Goal: Task Accomplishment & Management: Use online tool/utility

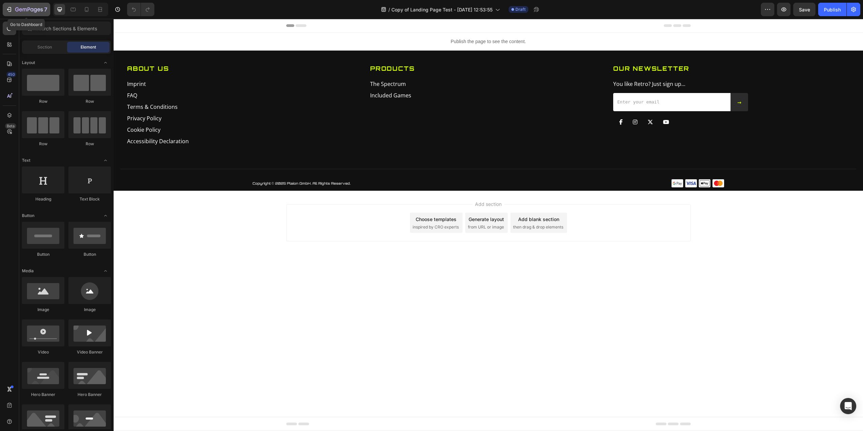
click at [28, 9] on icon "button" at bounding box center [29, 9] width 3 height 4
click at [432, 11] on span "Copy of Landing Page Test - Jul 29, 12:53:55" at bounding box center [441, 9] width 101 height 7
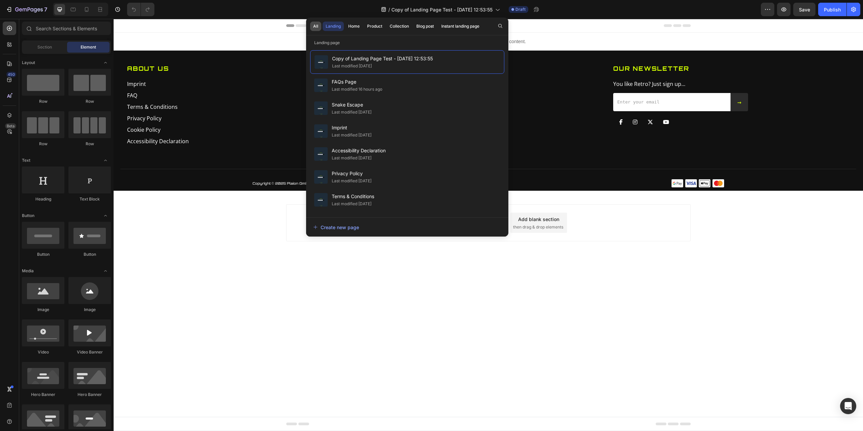
click at [317, 29] on div "All" at bounding box center [315, 26] width 5 height 6
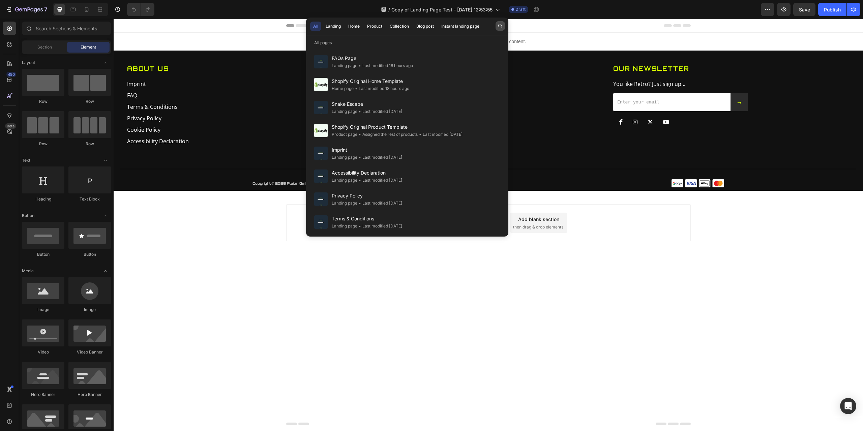
click at [502, 22] on button "button" at bounding box center [500, 25] width 9 height 9
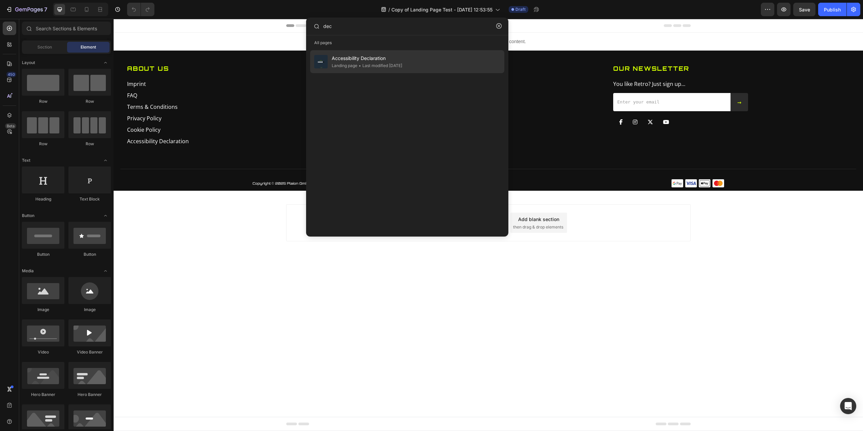
type input "dec"
click at [384, 62] on div "• Last modified 3 days ago" at bounding box center [379, 65] width 45 height 7
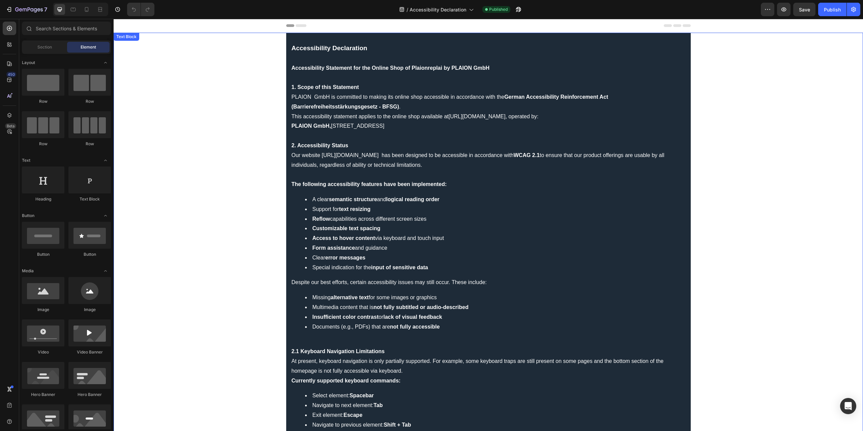
click at [411, 126] on p "PLAION GmbH, Embracer Platz 1, 6604 Höfen, Österreich" at bounding box center [489, 126] width 394 height 10
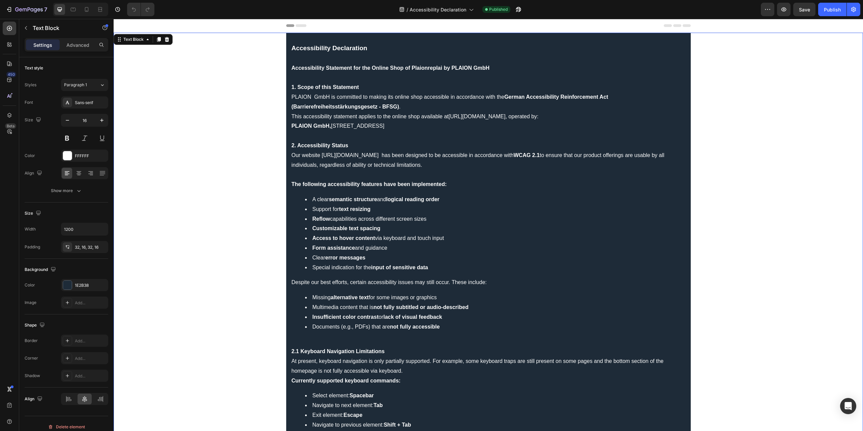
click at [415, 126] on p "PLAION GmbH, Embracer Platz 1, 6604 Höfen, Österreich" at bounding box center [489, 126] width 394 height 10
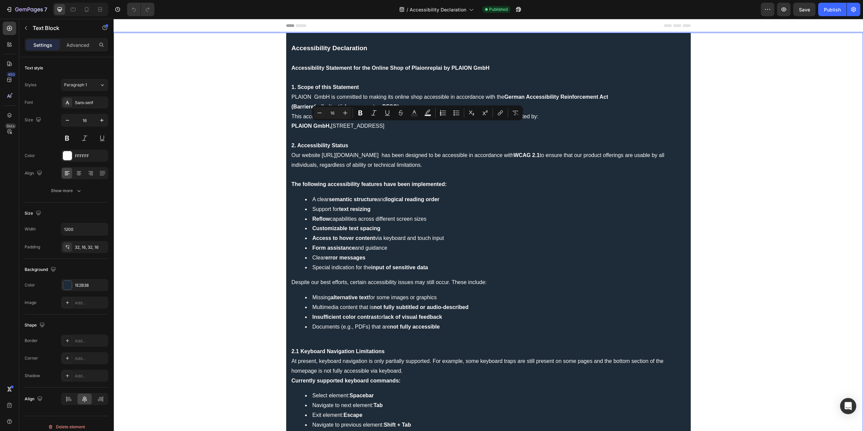
type input "19"
click at [407, 47] on p "Accessibility Declaration" at bounding box center [489, 48] width 394 height 10
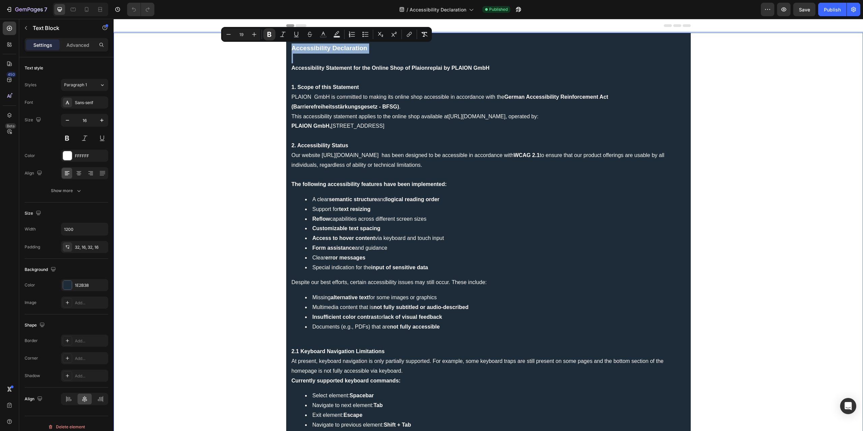
drag, startPoint x: 370, startPoint y: 48, endPoint x: 303, endPoint y: 49, distance: 67.1
click at [303, 49] on p "Accessibility Declaration" at bounding box center [489, 48] width 394 height 10
click at [254, 34] on icon "Editor contextual toolbar" at bounding box center [254, 34] width 4 height 4
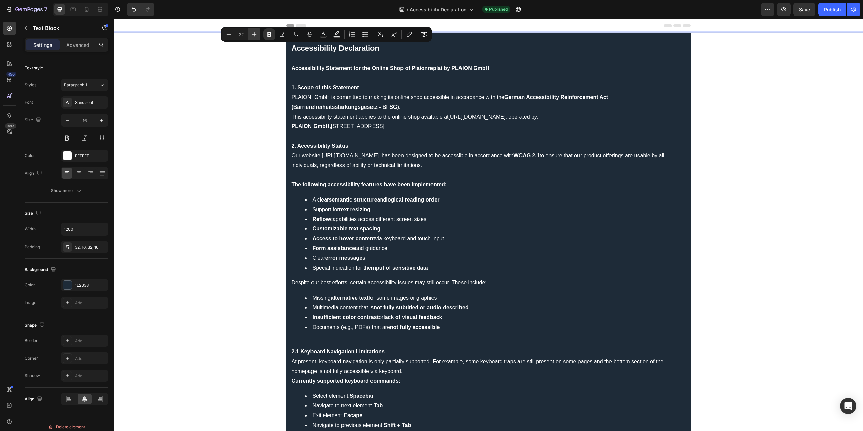
click at [254, 34] on icon "Editor contextual toolbar" at bounding box center [254, 34] width 4 height 4
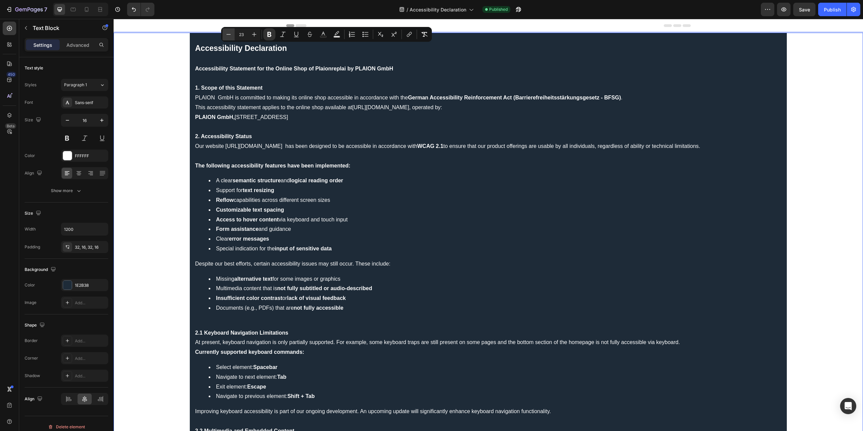
click at [231, 35] on icon "Editor contextual toolbar" at bounding box center [228, 34] width 7 height 7
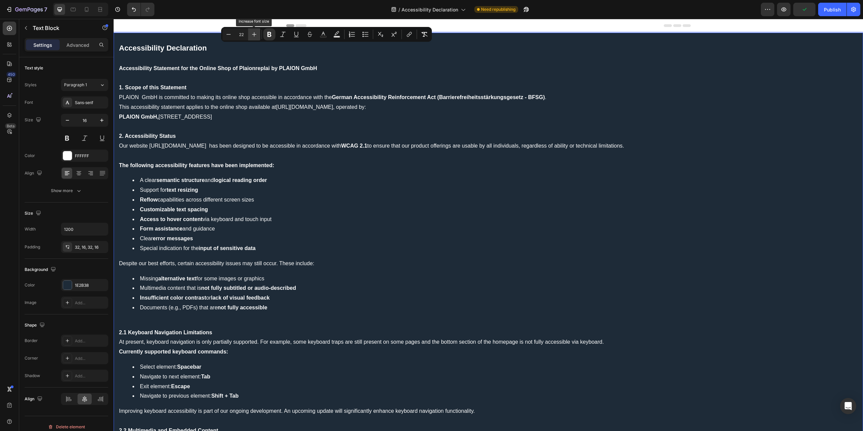
click at [254, 34] on icon "Editor contextual toolbar" at bounding box center [254, 34] width 4 height 4
type input "23"
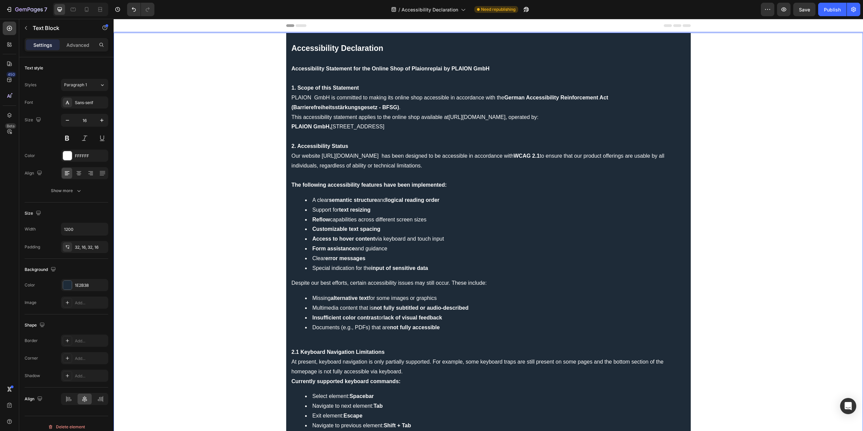
click at [327, 50] on strong "Accessibility Declaration" at bounding box center [338, 48] width 92 height 9
click at [359, 49] on strong "Accessibility Declaration" at bounding box center [338, 48] width 92 height 9
click at [359, 71] on strong "Accessibility Statement for the Online Shop of Plaionreplai by PLAION GmbH" at bounding box center [391, 69] width 198 height 6
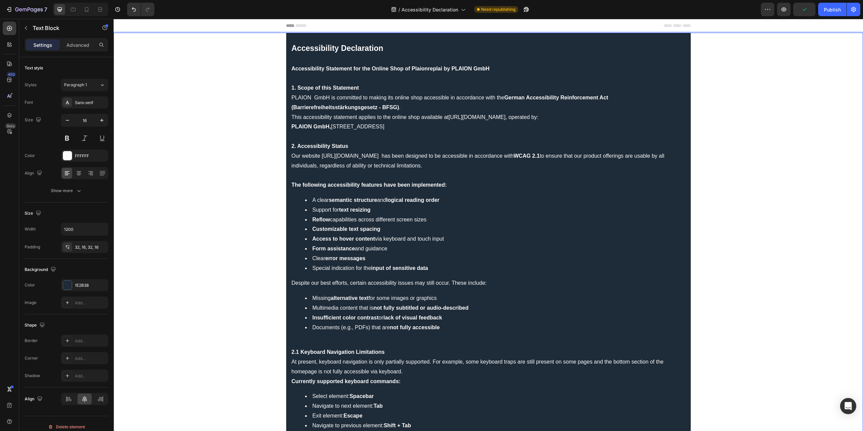
click at [349, 68] on strong "Accessibility Statement for the Online Shop of Plaionreplai by PLAION GmbH" at bounding box center [391, 69] width 198 height 6
click at [343, 56] on p "Rich Text Editor. Editing area: main" at bounding box center [489, 59] width 394 height 10
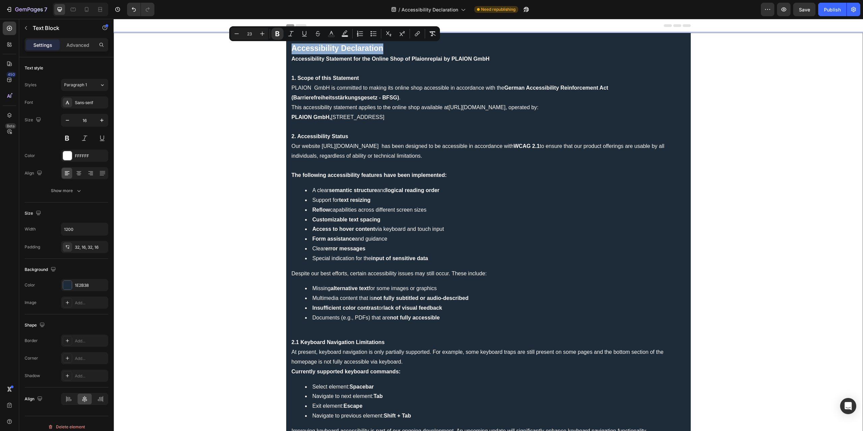
drag, startPoint x: 383, startPoint y: 50, endPoint x: 289, endPoint y: 52, distance: 94.1
click at [292, 52] on p "Accessibility Declaration" at bounding box center [489, 48] width 394 height 11
click at [261, 32] on icon "Editor contextual toolbar" at bounding box center [262, 33] width 7 height 7
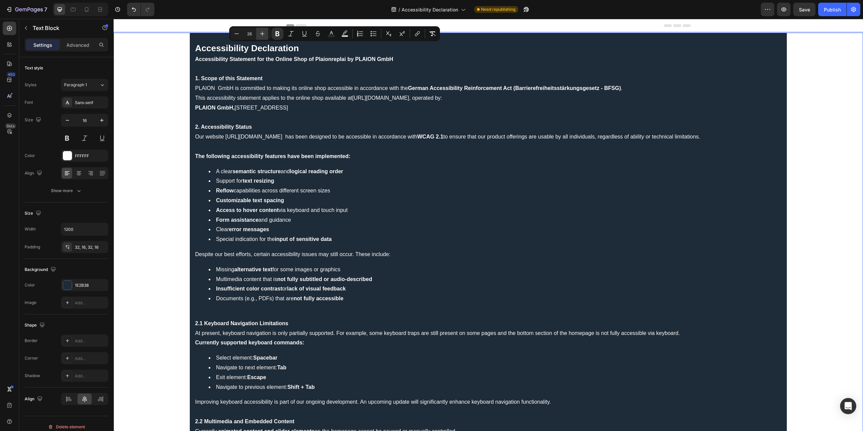
click at [261, 32] on icon "Editor contextual toolbar" at bounding box center [262, 33] width 7 height 7
type input "28"
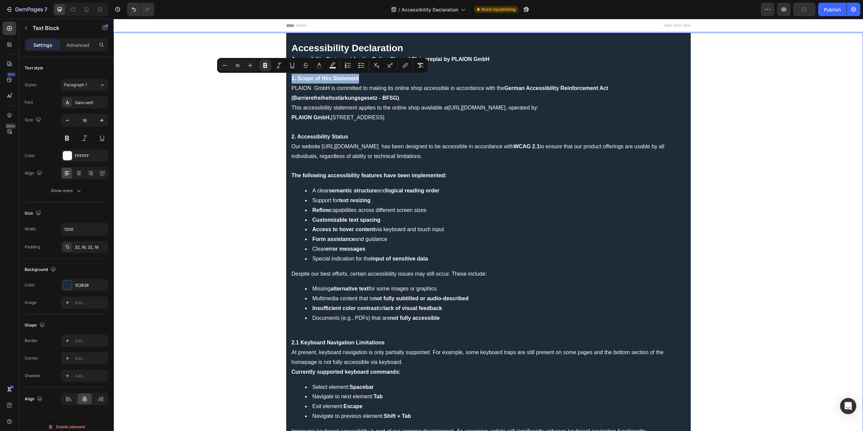
drag, startPoint x: 360, startPoint y: 78, endPoint x: 289, endPoint y: 81, distance: 71.6
click at [249, 67] on icon "Editor contextual toolbar" at bounding box center [250, 65] width 7 height 7
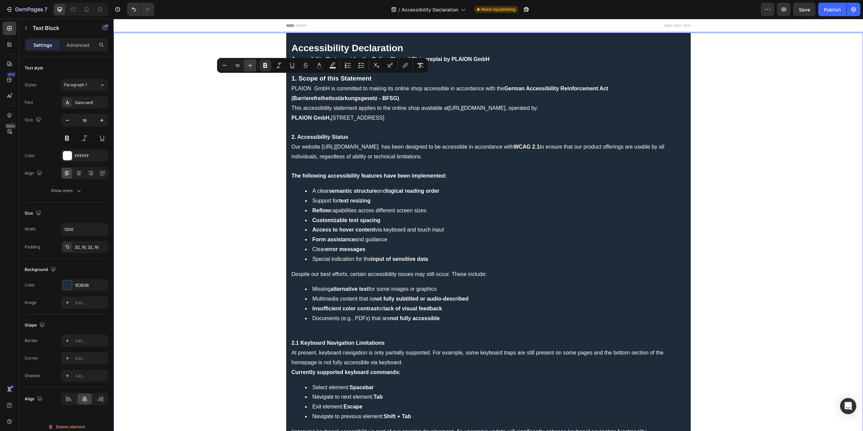
click at [249, 67] on icon "Editor contextual toolbar" at bounding box center [250, 65] width 7 height 7
type input "20"
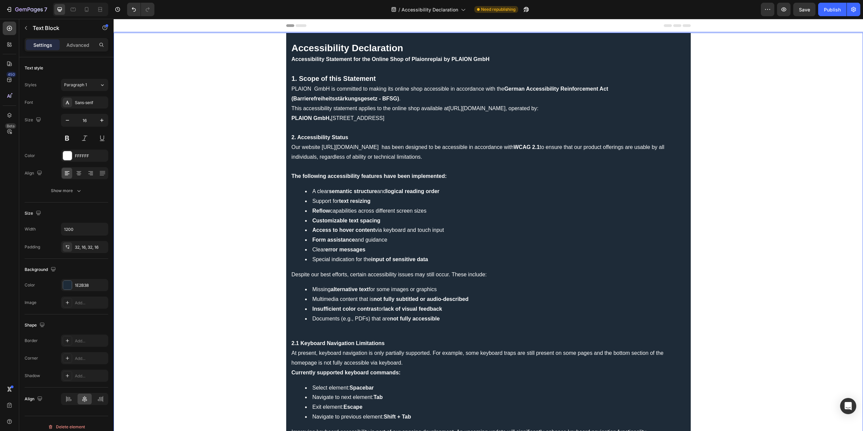
click at [333, 137] on strong "2. Accessibility Status" at bounding box center [320, 138] width 57 height 6
click at [336, 136] on strong "2. Accessibility Status" at bounding box center [320, 138] width 57 height 6
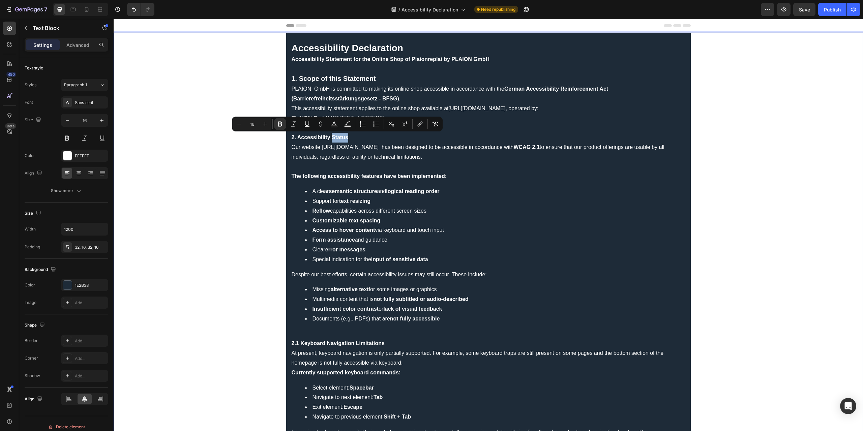
type input "20"
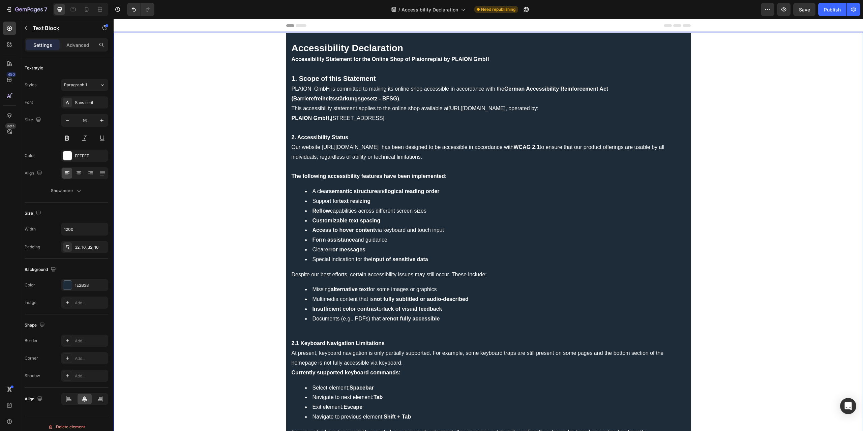
click at [345, 79] on strong "1. Scope of this Statement" at bounding box center [334, 78] width 84 height 7
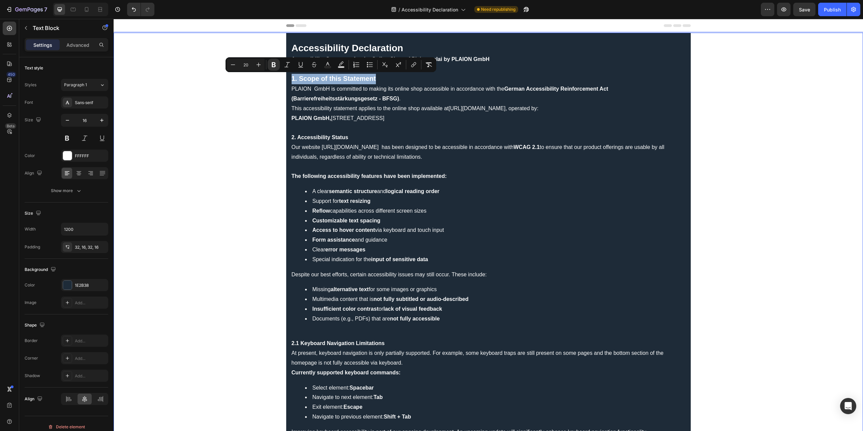
drag, startPoint x: 378, startPoint y: 77, endPoint x: 288, endPoint y: 83, distance: 89.9
click at [234, 66] on icon "Editor contextual toolbar" at bounding box center [233, 64] width 7 height 7
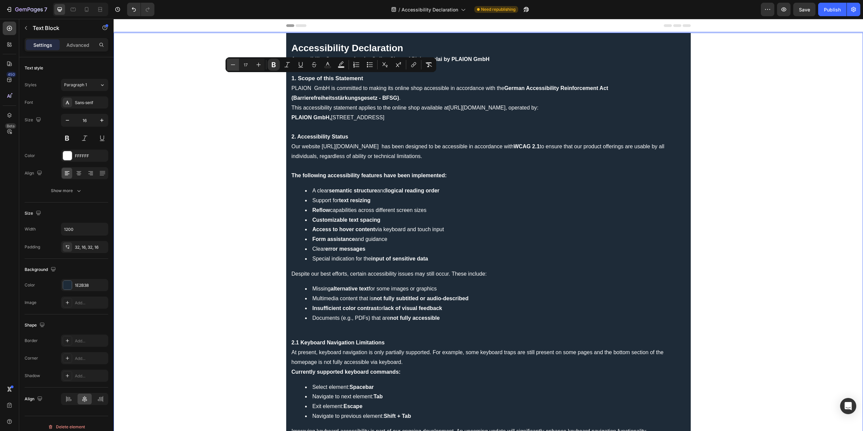
click at [234, 66] on icon "Editor contextual toolbar" at bounding box center [233, 64] width 7 height 7
type input "16"
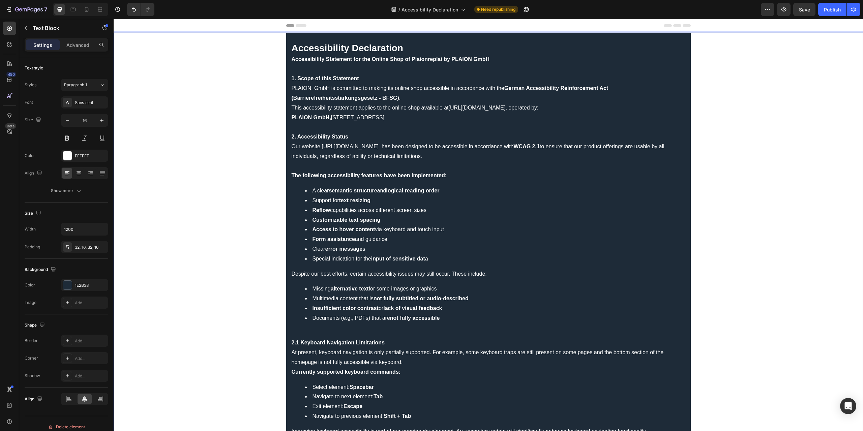
click at [427, 59] on strong "Accessibility Statement for the Online Shop of Plaionreplai by PLAION GmbH" at bounding box center [391, 59] width 198 height 6
drag, startPoint x: 440, startPoint y: 60, endPoint x: 409, endPoint y: 60, distance: 31.7
click at [409, 60] on strong "Accessibility Statement for the Online Shop of Plaionreplai by PLAION GmbH" at bounding box center [391, 59] width 198 height 6
click at [436, 61] on strong "Accessibility Statement for the Online Shop of Plaionreplai by PLAION GmbH" at bounding box center [391, 59] width 198 height 6
drag, startPoint x: 440, startPoint y: 60, endPoint x: 410, endPoint y: 60, distance: 29.3
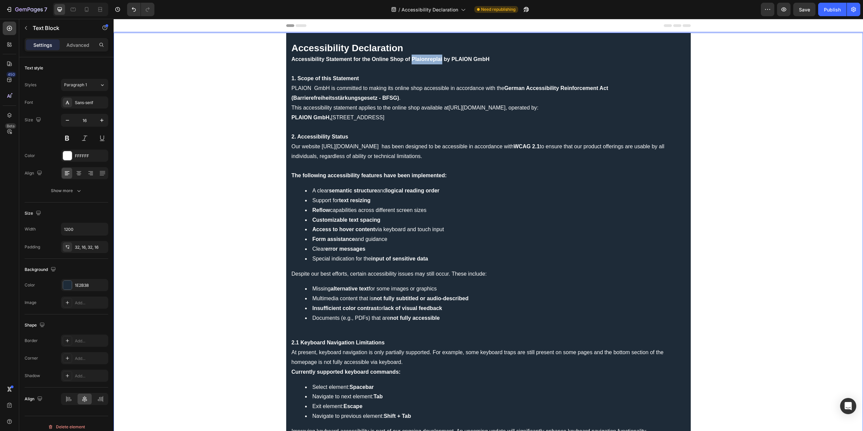
click at [410, 60] on strong "Accessibility Statement for the Online Shop of Plaionreplai by PLAION GmbH" at bounding box center [391, 59] width 198 height 6
click at [363, 51] on strong "Accessibility Declaration" at bounding box center [348, 48] width 112 height 10
click at [363, 50] on strong "Accessibility Declaration" at bounding box center [348, 48] width 112 height 10
click at [367, 59] on strong "Accessibility Statement for the Online Shop of PLAIONREPLAI by PLAION GmbH" at bounding box center [396, 59] width 208 height 6
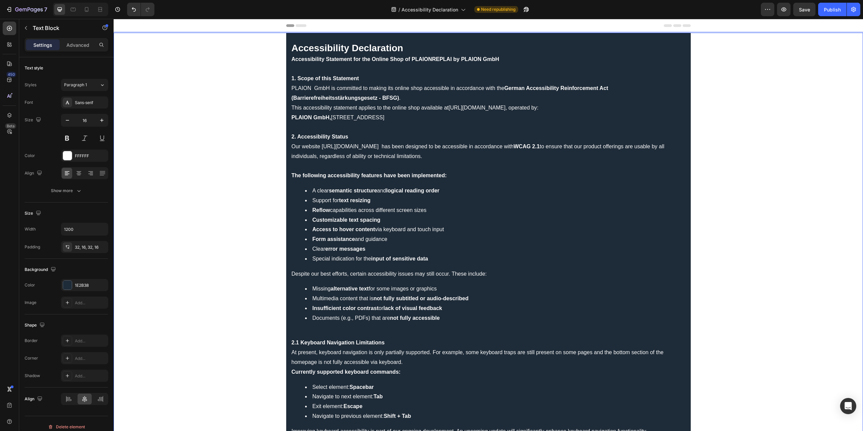
click at [364, 59] on strong "Accessibility Statement for the Online Shop of PLAIONREPLAI by PLAION GmbH" at bounding box center [396, 59] width 208 height 6
click at [345, 89] on p "PLAION GmbH is committed to making its online shop accessible in accordance wit…" at bounding box center [489, 98] width 394 height 29
click at [384, 153] on p "Our website [URL][DOMAIN_NAME] has been designed to be accessible in accordance…" at bounding box center [489, 152] width 394 height 20
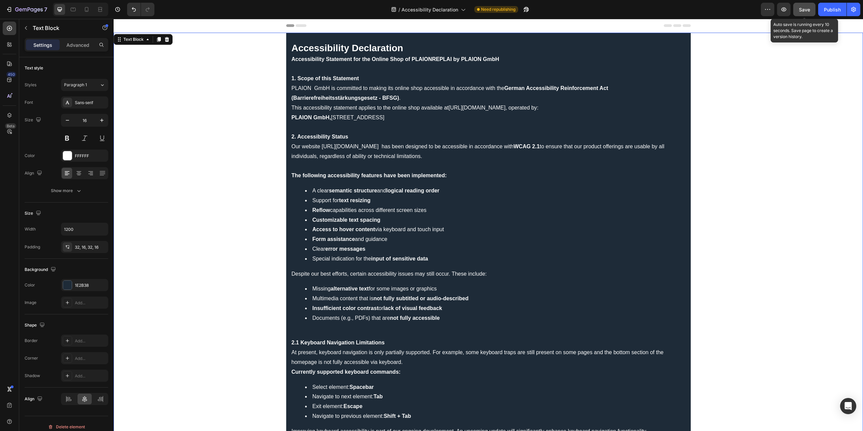
click at [804, 12] on div "Save" at bounding box center [804, 9] width 11 height 7
click at [828, 11] on div "Publish" at bounding box center [832, 9] width 17 height 7
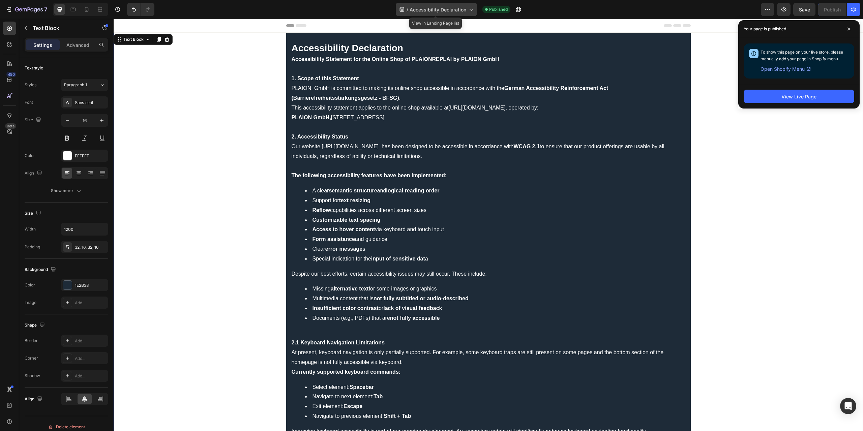
click at [441, 8] on span "Accessibility Declaration" at bounding box center [438, 9] width 57 height 7
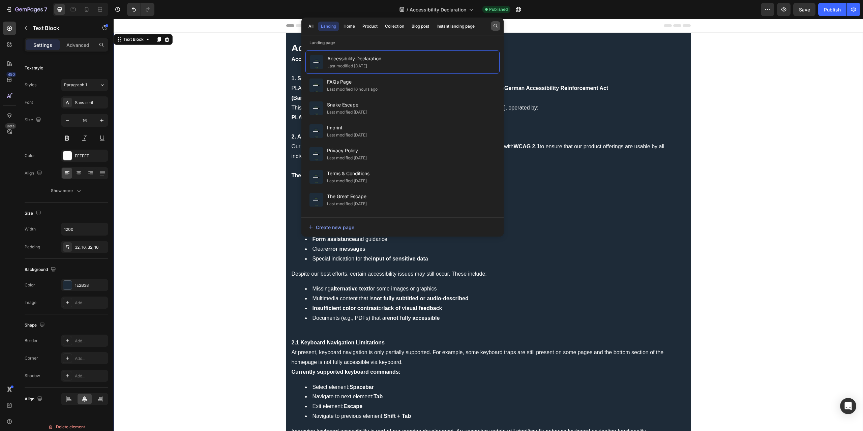
click at [497, 22] on button "button" at bounding box center [495, 25] width 9 height 9
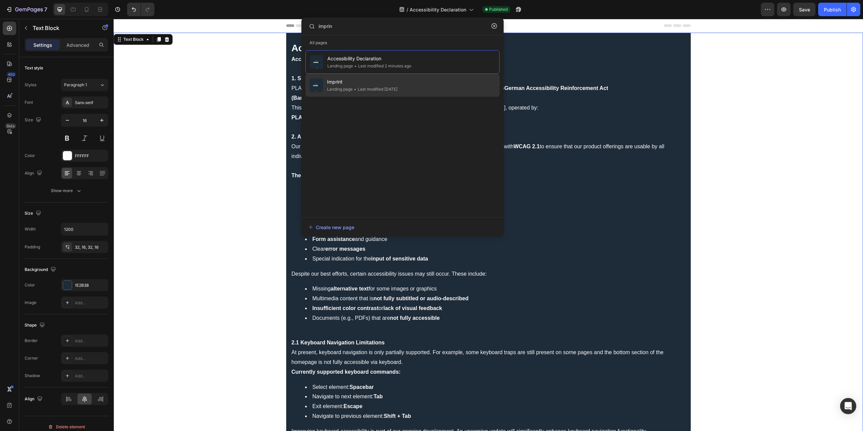
type input "imprin"
click at [385, 79] on span "Imprint" at bounding box center [362, 82] width 70 height 8
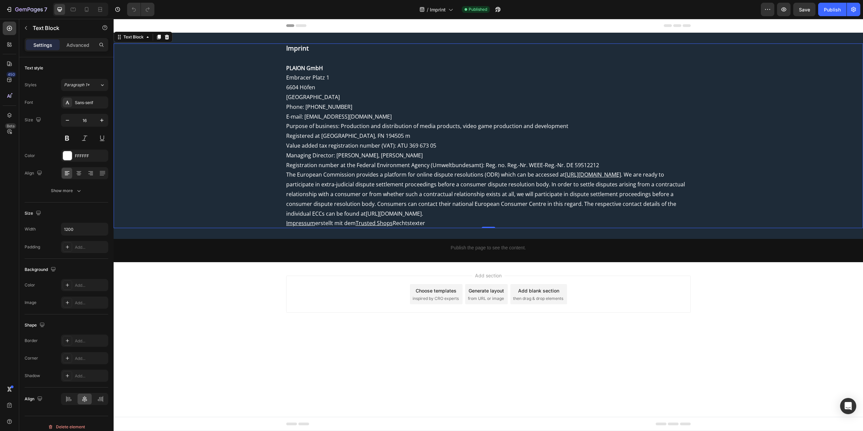
click at [304, 47] on strong "Imprint" at bounding box center [297, 48] width 23 height 9
click at [304, 48] on strong "Imprint" at bounding box center [297, 48] width 23 height 9
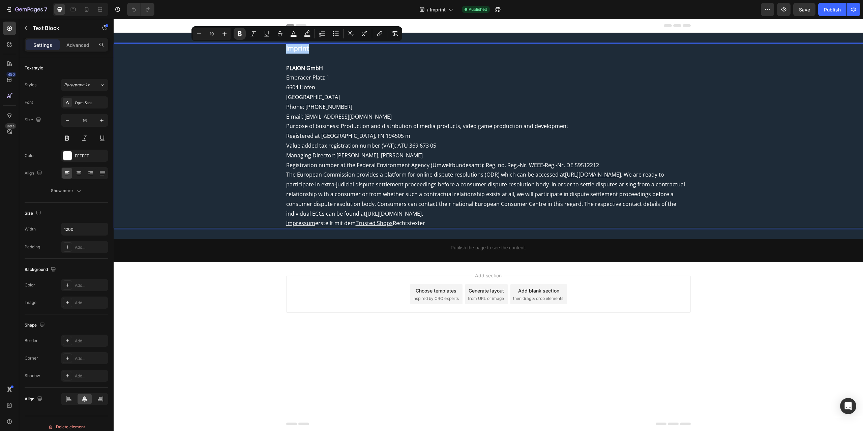
drag, startPoint x: 216, startPoint y: 34, endPoint x: 209, endPoint y: 33, distance: 6.8
click at [209, 33] on input "19" at bounding box center [211, 34] width 13 height 8
type input "28"
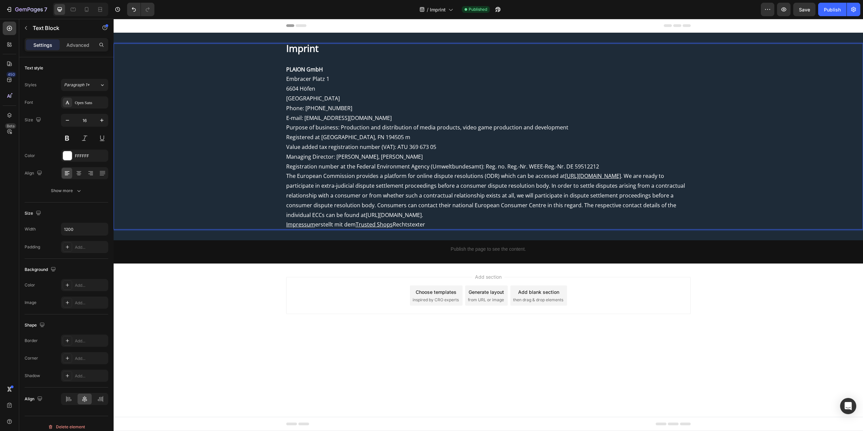
click at [308, 99] on p "Embracer Platz 1 6604 Höfen Austria" at bounding box center [488, 88] width 405 height 29
click at [369, 118] on p "E-mail: info@game-legends.de" at bounding box center [488, 118] width 405 height 10
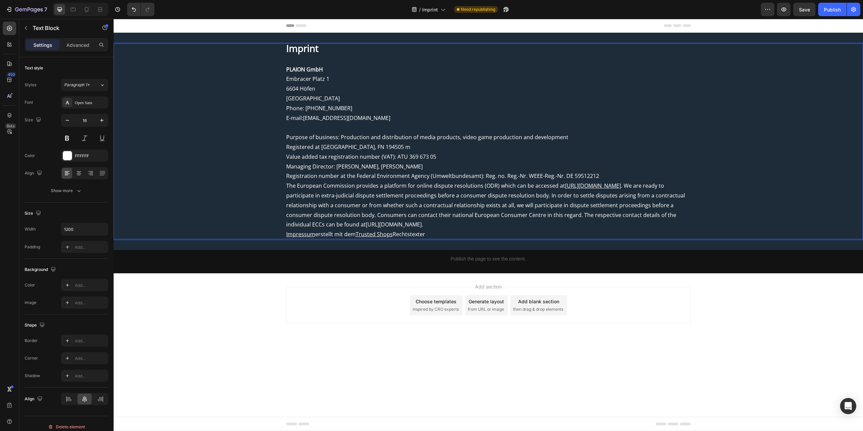
click at [380, 177] on span "Registration number at the Federal Environment Agency (Umweltbundesamt): Reg. n…" at bounding box center [442, 175] width 313 height 7
click at [806, 10] on span "Save" at bounding box center [804, 10] width 11 height 6
click at [619, 188] on u "https://ec.europa.eu/consumers/odr/" at bounding box center [593, 185] width 56 height 7
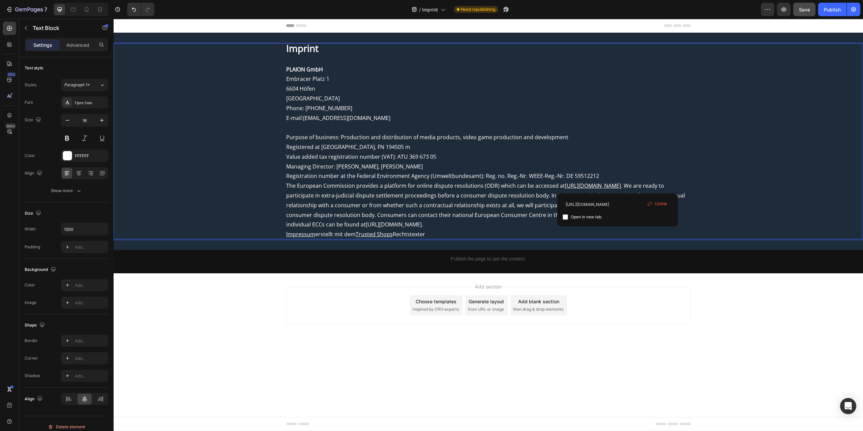
click at [422, 226] on span "https://ec.europa.eu/consumers/odr/main/" at bounding box center [394, 224] width 56 height 7
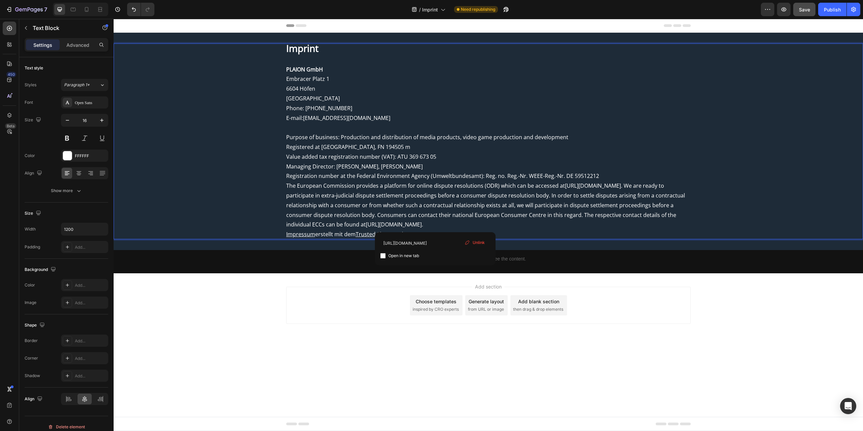
click at [579, 202] on span ". We are ready to participate in extra-judicial dispute settlement proceedings …" at bounding box center [485, 205] width 399 height 46
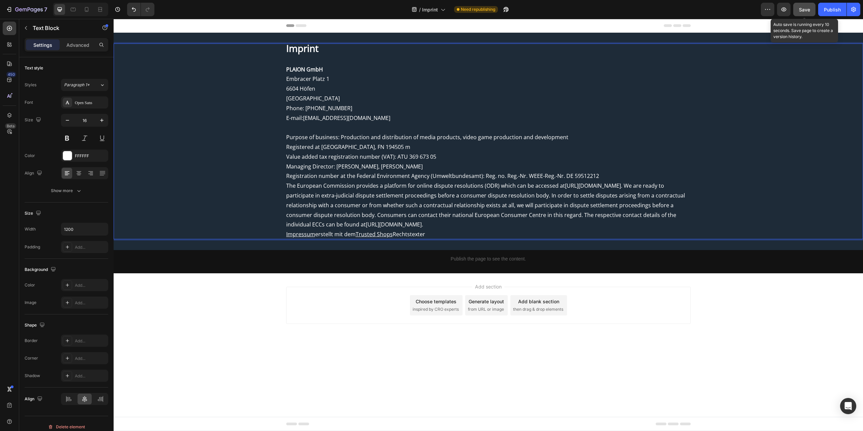
click at [797, 7] on button "Save" at bounding box center [804, 9] width 22 height 13
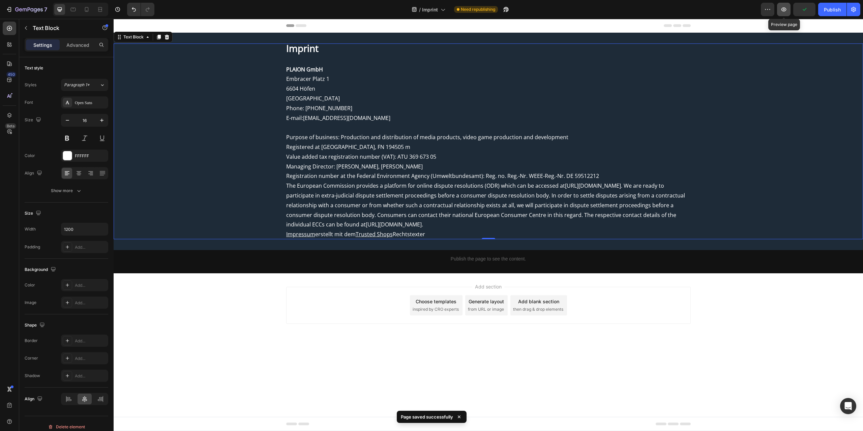
click at [781, 8] on icon "button" at bounding box center [783, 9] width 7 height 7
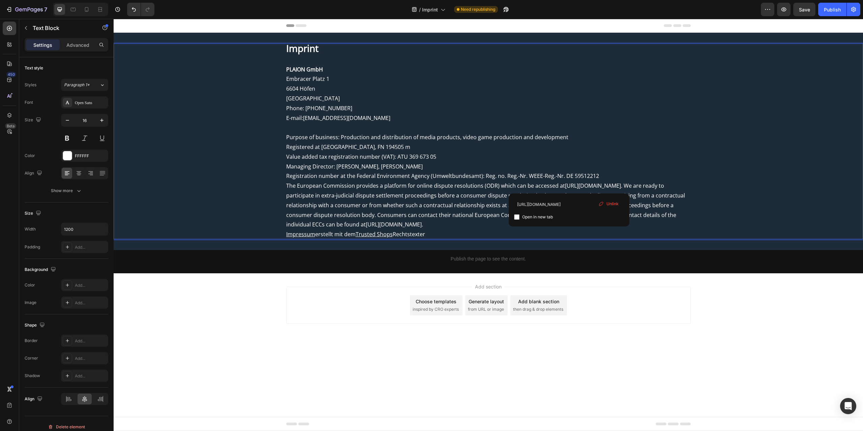
click at [568, 185] on link "https://ec.europa.eu/consumers/odr/" at bounding box center [593, 185] width 56 height 7
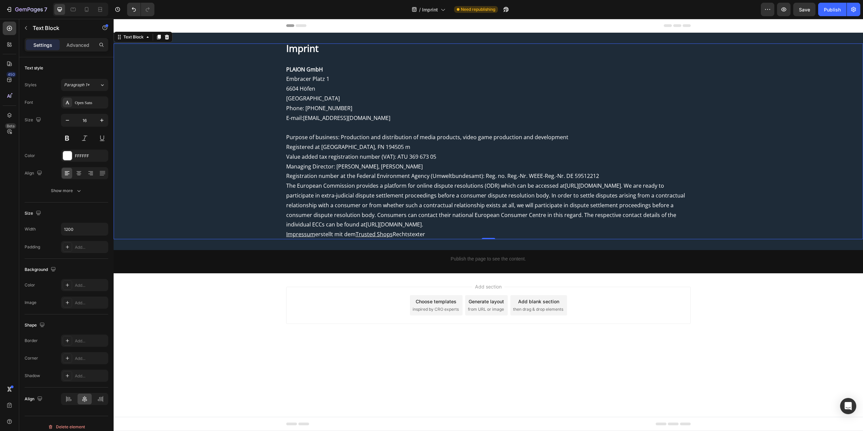
drag, startPoint x: 562, startPoint y: 185, endPoint x: 655, endPoint y: 187, distance: 93.7
click at [655, 185] on span ". We are ready to participate in extra-judicial dispute settlement proceedings …" at bounding box center [485, 205] width 399 height 46
drag, startPoint x: 655, startPoint y: 184, endPoint x: 630, endPoint y: 184, distance: 24.6
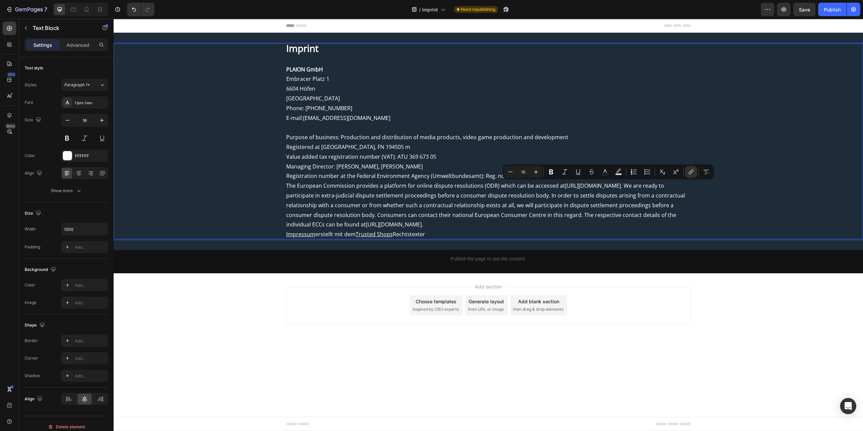
drag, startPoint x: 563, startPoint y: 185, endPoint x: 655, endPoint y: 184, distance: 92.4
click at [655, 184] on p "The European Commission provides a platform for online dispute resolutions (ODR…" at bounding box center [488, 205] width 405 height 49
click at [692, 171] on icon "Editor contextual toolbar" at bounding box center [691, 172] width 7 height 7
click at [558, 214] on input "Editor contextual toolbar" at bounding box center [556, 215] width 5 height 5
click at [690, 172] on icon "Editor contextual toolbar" at bounding box center [691, 172] width 7 height 7
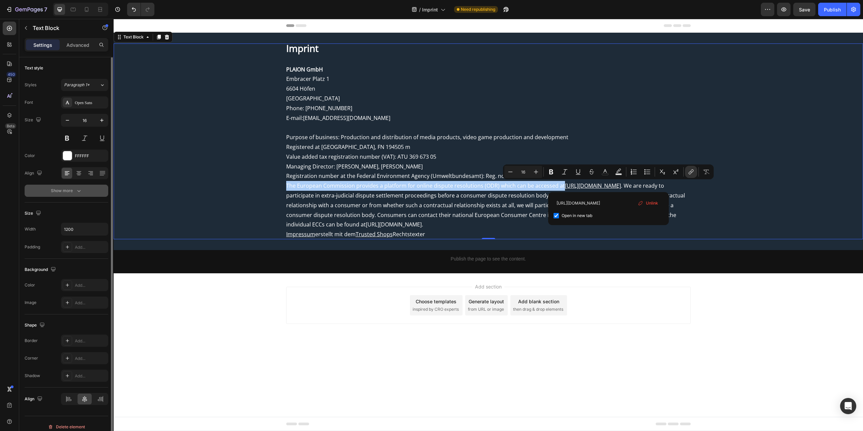
click at [55, 191] on div "Show more" at bounding box center [66, 190] width 31 height 7
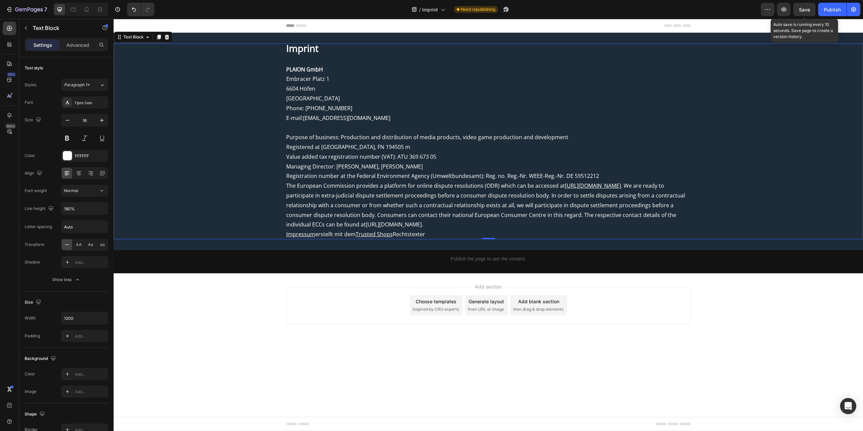
click at [806, 11] on span "Save" at bounding box center [804, 10] width 11 height 6
drag, startPoint x: 562, startPoint y: 186, endPoint x: 577, endPoint y: 185, distance: 15.9
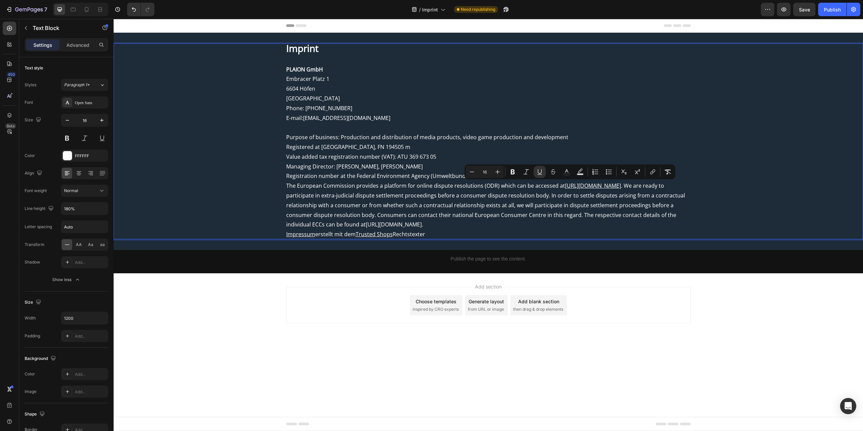
click at [678, 200] on p "The European Commission provides a platform for online dispute resolutions (ODR…" at bounding box center [488, 205] width 405 height 49
drag, startPoint x: 657, startPoint y: 185, endPoint x: 562, endPoint y: 185, distance: 94.7
click at [562, 185] on p "The European Commission provides a platform for online dispute resolutions (ODR…" at bounding box center [488, 205] width 405 height 49
click at [562, 192] on span ". We are ready to participate in extra-judicial dispute settlement proceedings …" at bounding box center [485, 205] width 399 height 46
drag, startPoint x: 562, startPoint y: 187, endPoint x: 655, endPoint y: 187, distance: 92.4
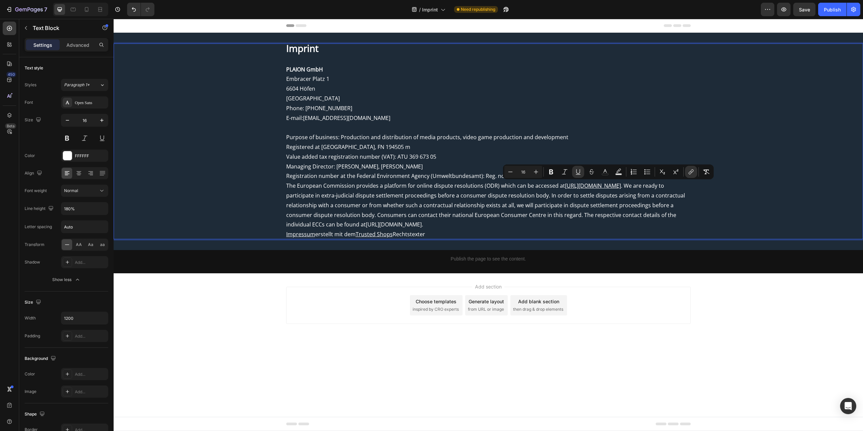
click at [621, 187] on u "https://ec.europa.eu/consumers/odr/" at bounding box center [593, 185] width 56 height 7
click at [76, 50] on div "Advanced" at bounding box center [78, 44] width 34 height 11
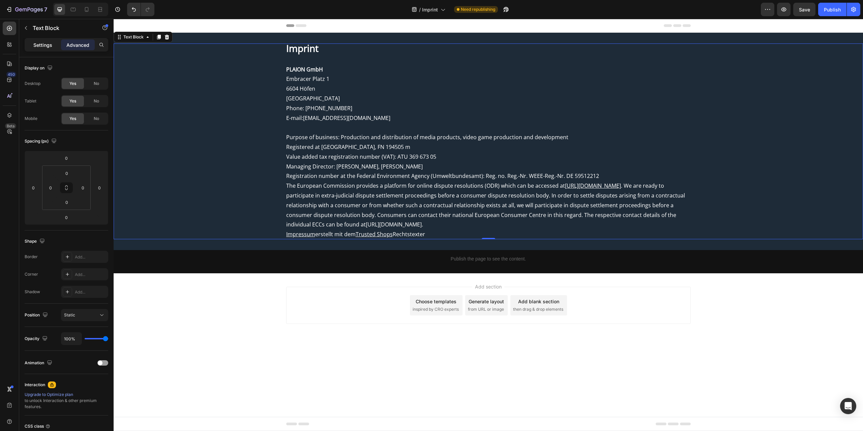
click at [38, 41] on div "Settings" at bounding box center [43, 44] width 34 height 11
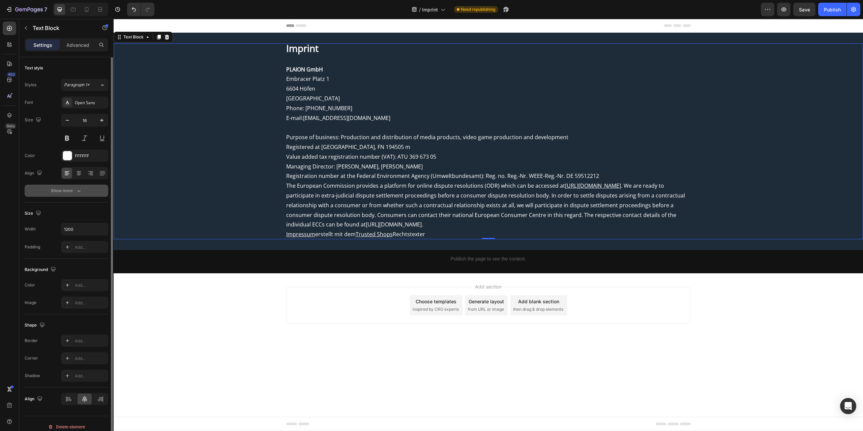
click at [58, 189] on div "Show more" at bounding box center [66, 190] width 31 height 7
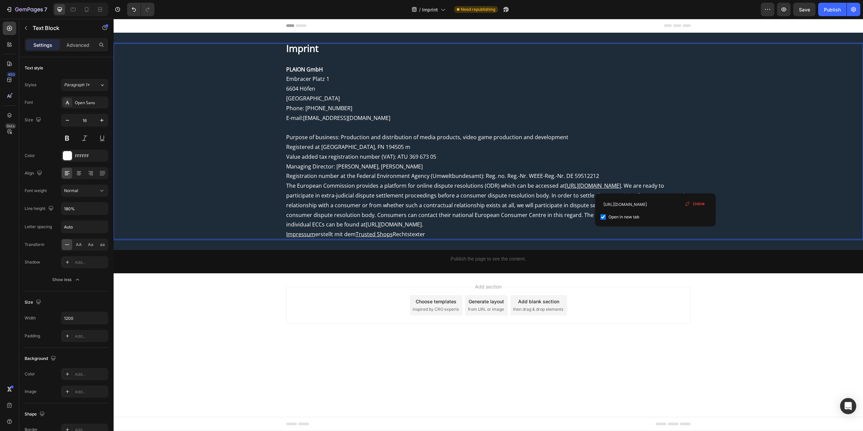
drag, startPoint x: 656, startPoint y: 184, endPoint x: 563, endPoint y: 185, distance: 93.1
copy u "https://ec.europa.eu/consumers/odr/"
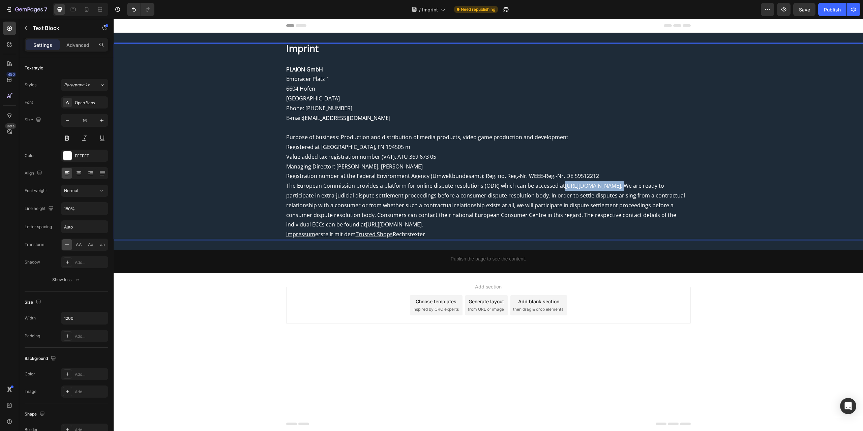
drag, startPoint x: 660, startPoint y: 185, endPoint x: 562, endPoint y: 188, distance: 97.8
click at [562, 188] on p "The European Commission provides a platform for online dispute resolutions (ODR…" at bounding box center [488, 205] width 405 height 49
click at [825, 9] on div "Publish" at bounding box center [832, 9] width 17 height 7
click at [265, 182] on div "Imprint PLAION GmbH Embracer Platz 1 6604 Höfen Austria Phone: +49 (0)89 2424 5…" at bounding box center [488, 141] width 749 height 196
drag, startPoint x: 285, startPoint y: 137, endPoint x: 326, endPoint y: 137, distance: 40.5
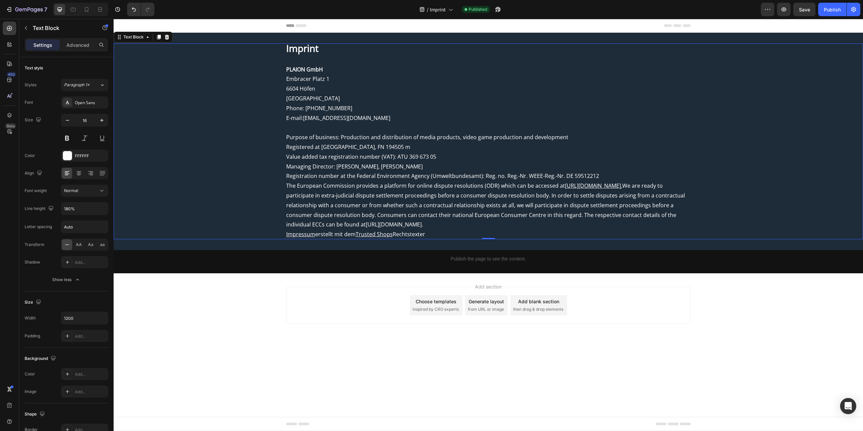
click at [326, 137] on div "Imprint PLAION GmbH Embracer Platz 1 6604 Höfen Austria Phone: +49 (0)89 2424 5…" at bounding box center [488, 141] width 749 height 196
click at [304, 142] on p "Registered at Regional Court Innsbruck, FN 194505 m" at bounding box center [488, 147] width 405 height 10
click at [304, 136] on span "Purpose of business: Production and distribution of media products, video game …" at bounding box center [427, 137] width 282 height 7
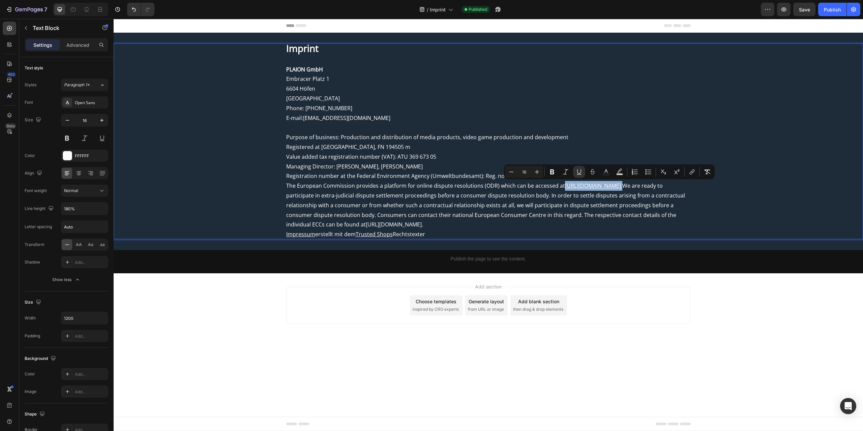
drag, startPoint x: 562, startPoint y: 185, endPoint x: 657, endPoint y: 183, distance: 94.4
click at [657, 183] on p "The European Commission provides a platform for online dispute resolutions (ODR…" at bounding box center [488, 205] width 405 height 49
click at [97, 154] on button "button" at bounding box center [101, 156] width 8 height 8
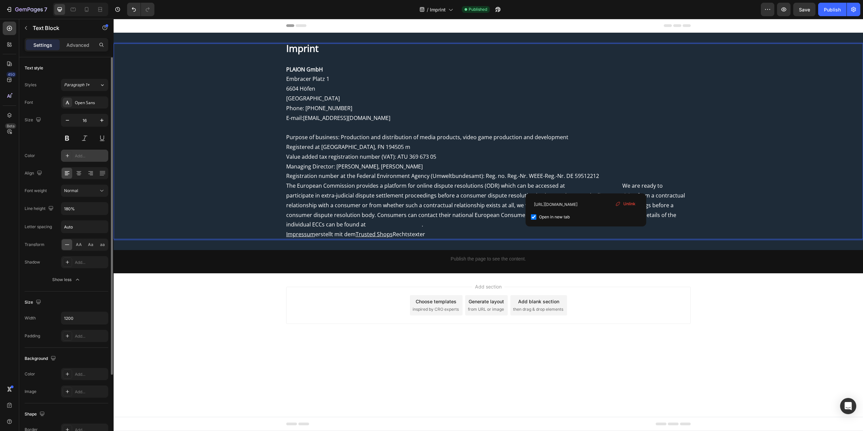
click at [585, 186] on u "[URL][DOMAIN_NAME]" at bounding box center [593, 185] width 56 height 7
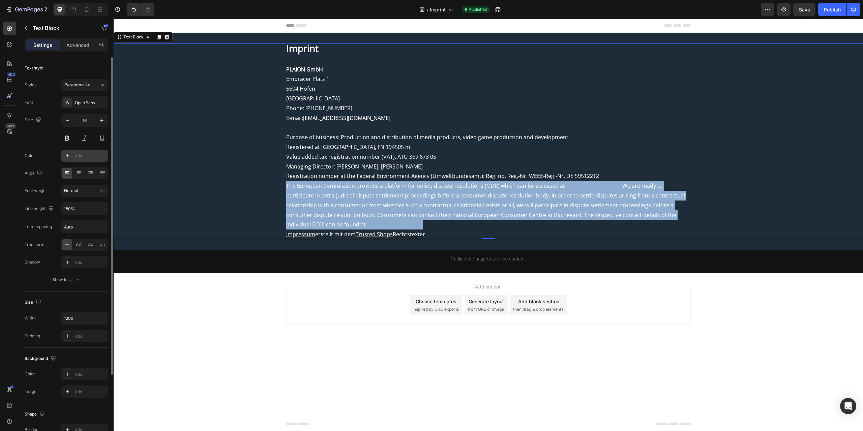
click at [571, 187] on link "[URL][DOMAIN_NAME]" at bounding box center [593, 185] width 56 height 7
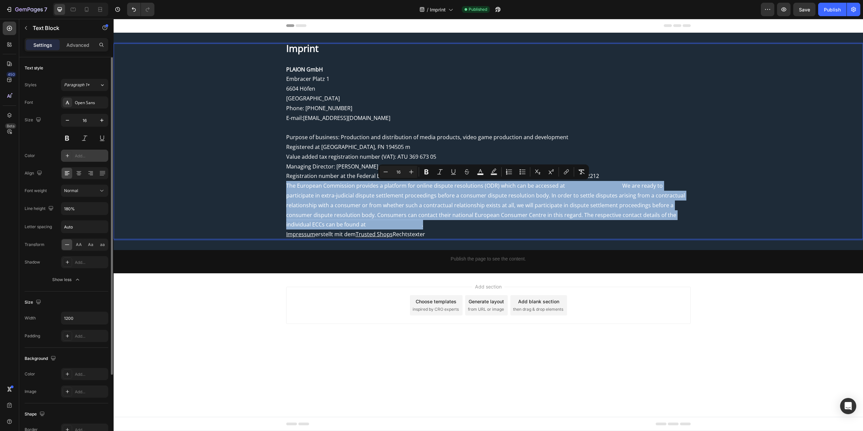
click at [571, 187] on link "[URL][DOMAIN_NAME]" at bounding box center [593, 185] width 56 height 7
click at [557, 188] on span "The European Commission provides a platform for online dispute resolutions (ODR…" at bounding box center [425, 185] width 279 height 7
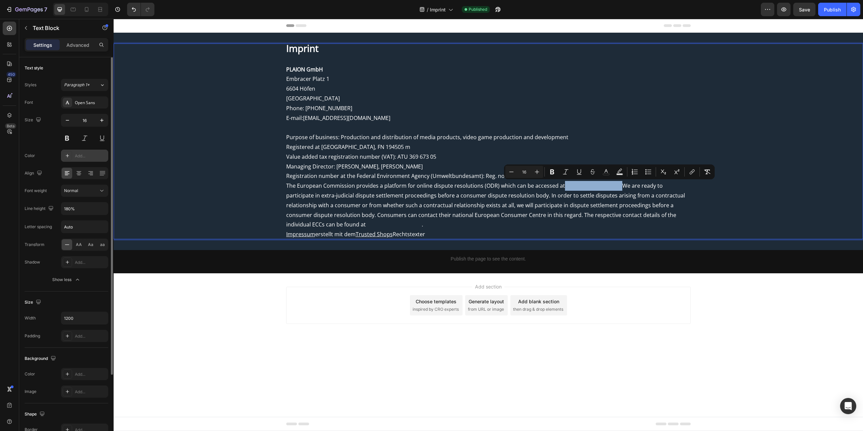
drag, startPoint x: 562, startPoint y: 186, endPoint x: 657, endPoint y: 184, distance: 94.4
click at [657, 184] on p "The European Commission provides a platform for online dispute resolutions (ODR…" at bounding box center [488, 205] width 405 height 49
click at [76, 153] on div "Add..." at bounding box center [91, 156] width 32 height 6
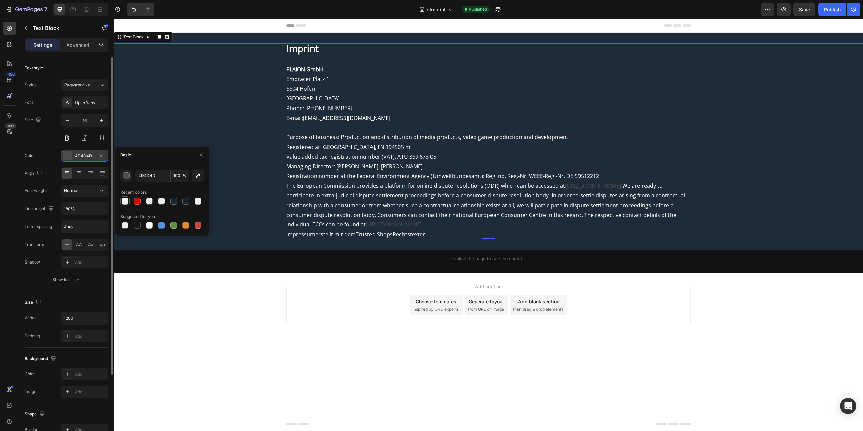
click at [125, 203] on div at bounding box center [125, 201] width 7 height 7
type input "F6F6F6"
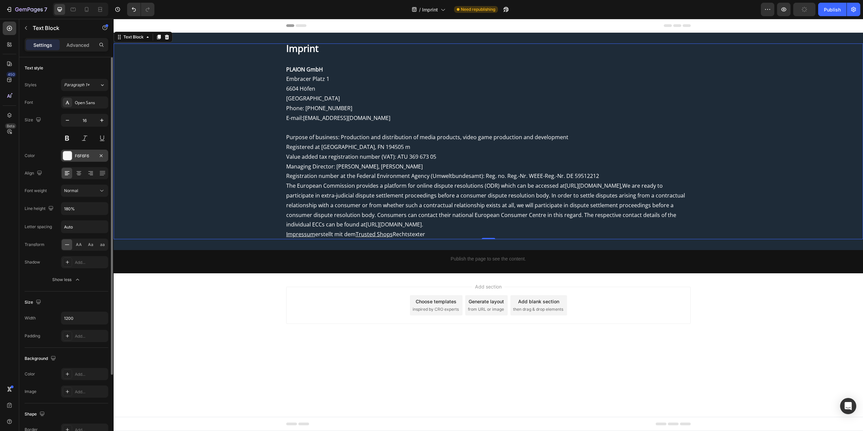
click at [404, 135] on span "Purpose of business: Production and distribution of media products, video game …" at bounding box center [427, 137] width 282 height 7
click at [134, 10] on icon "Undo/Redo" at bounding box center [133, 9] width 7 height 7
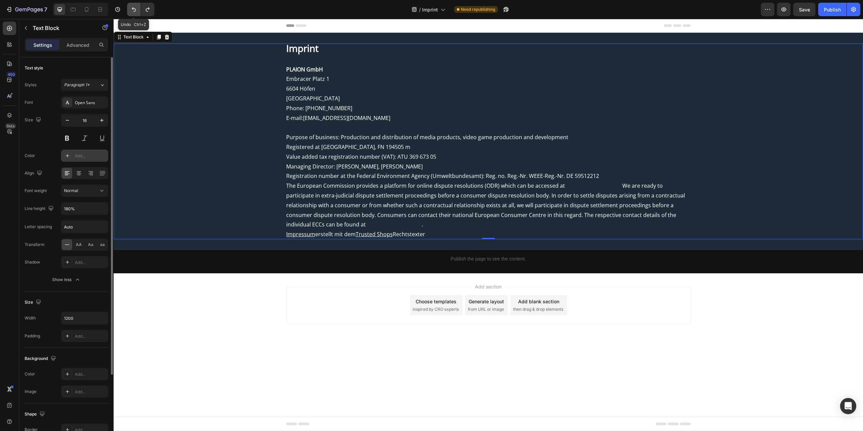
click at [134, 10] on icon "Undo/Redo" at bounding box center [133, 9] width 7 height 7
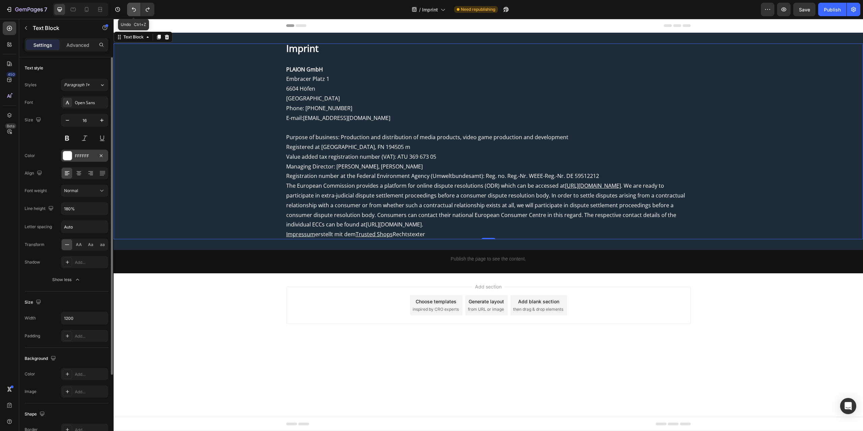
click at [134, 10] on icon "Undo/Redo" at bounding box center [133, 9] width 7 height 7
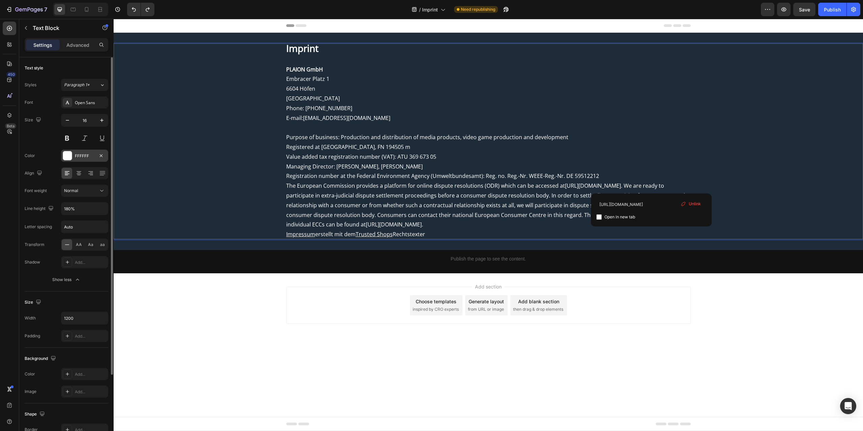
click at [621, 184] on link "[URL][DOMAIN_NAME]" at bounding box center [593, 185] width 56 height 7
click at [658, 185] on span ". We are ready to participate in extra-judicial dispute settlement proceedings …" at bounding box center [485, 205] width 399 height 46
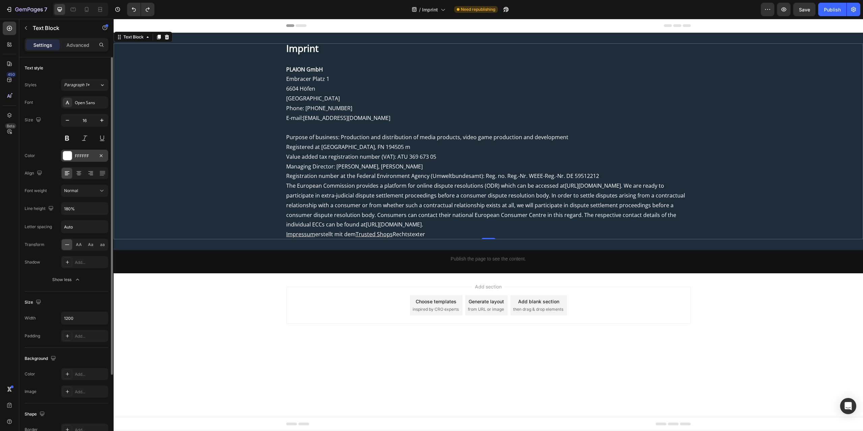
click at [621, 189] on p "The European Commission provides a platform for online dispute resolutions (ODR…" at bounding box center [488, 205] width 405 height 49
click at [548, 186] on span "The European Commission provides a platform for online dispute resolutions (ODR…" at bounding box center [425, 185] width 279 height 7
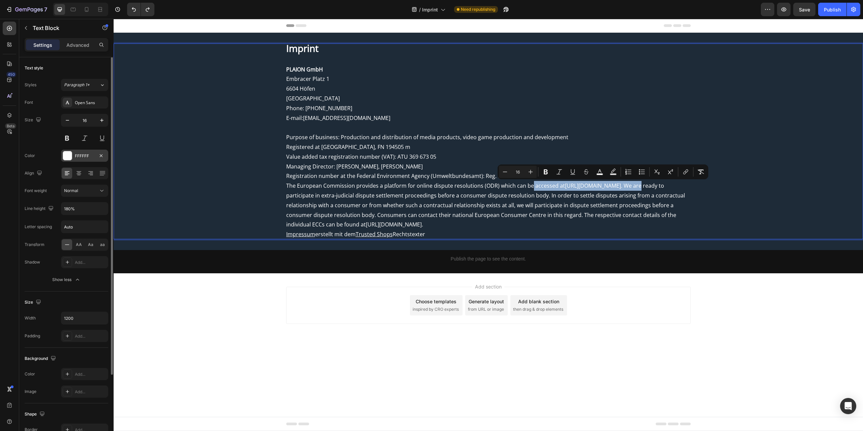
drag, startPoint x: 530, startPoint y: 186, endPoint x: 677, endPoint y: 186, distance: 147.0
click at [677, 186] on p "The European Commission provides a platform for online dispute resolutions (ODR…" at bounding box center [488, 205] width 405 height 49
copy p "accessed at https://ec.europa.eu/consumers/odr/ . We are"
click at [555, 187] on span "The European Commission provides a platform for online dispute resolutions (ODR…" at bounding box center [425, 185] width 279 height 7
drag, startPoint x: 530, startPoint y: 186, endPoint x: 677, endPoint y: 188, distance: 147.0
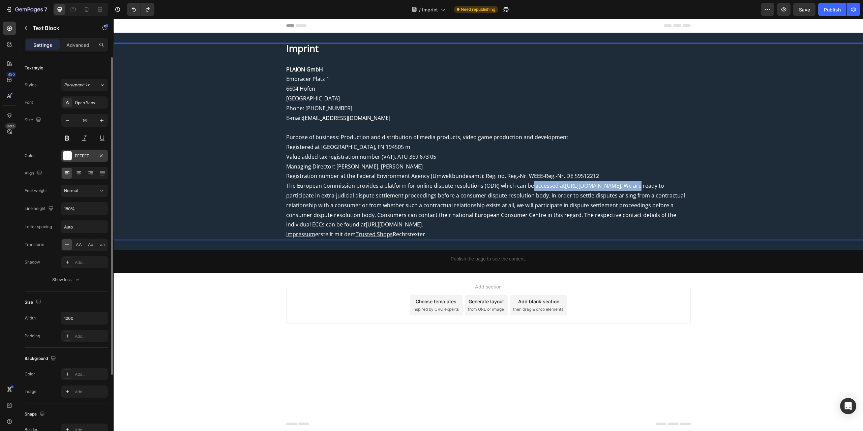
click at [676, 187] on p "The European Commission provides a platform for online dispute resolutions (ODR…" at bounding box center [488, 205] width 405 height 49
click at [649, 184] on span "The European Commission provides a platform for online dispute resolutions (ODR…" at bounding box center [485, 205] width 399 height 46
click at [802, 11] on span "Save" at bounding box center [804, 10] width 11 height 6
click at [568, 187] on span "The European Commission provides a platform for online dispute resolutions (ODR…" at bounding box center [485, 205] width 399 height 46
drag, startPoint x: 562, startPoint y: 185, endPoint x: 655, endPoint y: 186, distance: 93.1
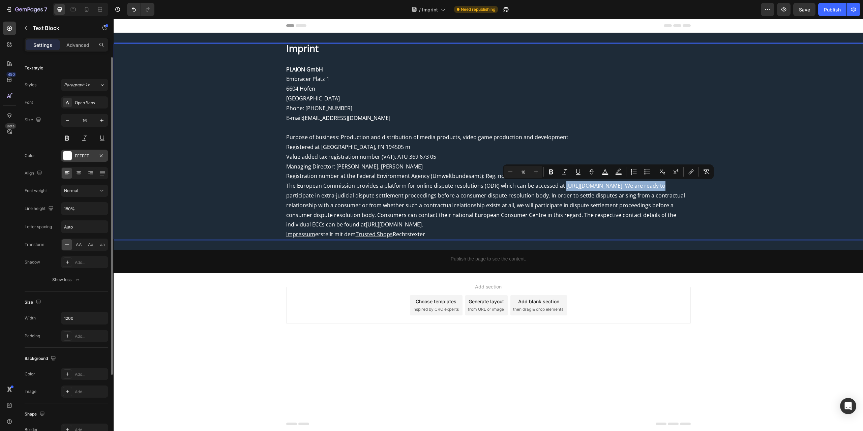
click at [655, 186] on span "The European Commission provides a platform for online dispute resolutions (ODR…" at bounding box center [485, 205] width 399 height 46
copy span "[URL][DOMAIN_NAME]"
click at [693, 170] on icon "Editor contextual toolbar" at bounding box center [691, 172] width 7 height 7
type input "[URL][DOMAIN_NAME]"
click at [556, 213] on input "Editor contextual toolbar" at bounding box center [556, 215] width 5 height 5
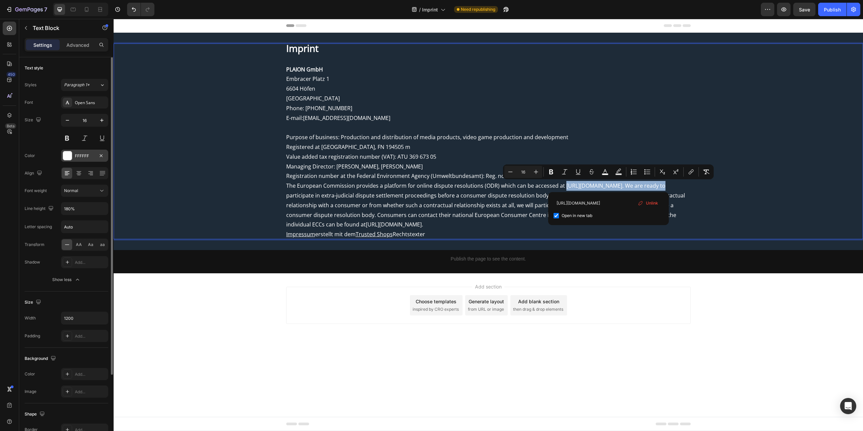
checkbox input "true"
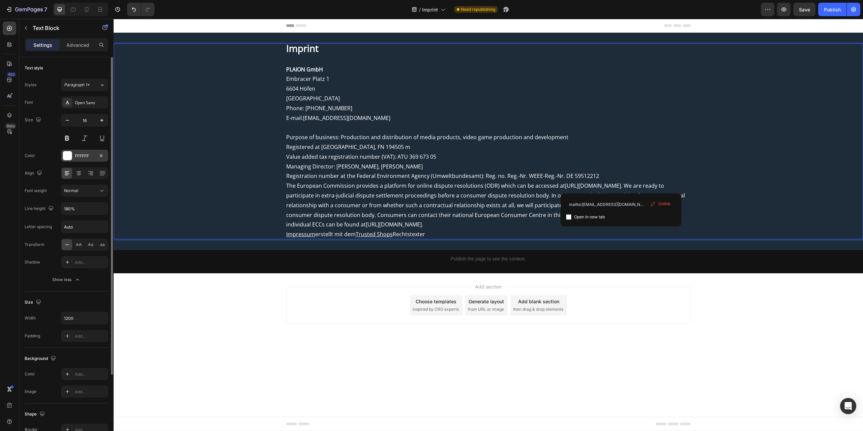
click at [686, 114] on p "E-mail: info@game-legends.de" at bounding box center [488, 118] width 405 height 10
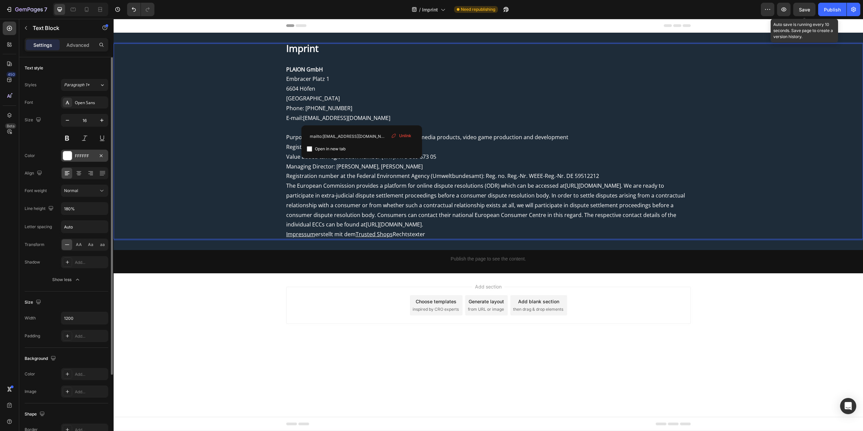
click at [800, 9] on span "Save" at bounding box center [804, 10] width 11 height 6
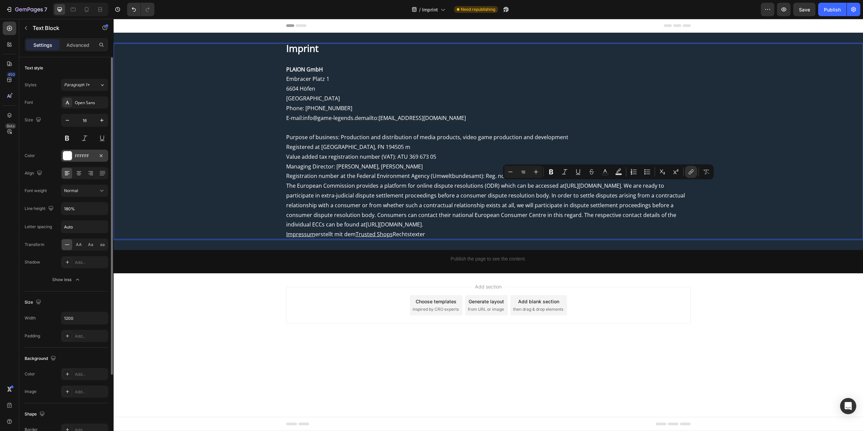
drag, startPoint x: 562, startPoint y: 185, endPoint x: 656, endPoint y: 186, distance: 93.4
click at [656, 186] on p "The European Commission provides a platform for online dispute resolutions (ODR…" at bounding box center [488, 205] width 405 height 49
click at [690, 173] on icon "Editor contextual toolbar" at bounding box center [691, 172] width 7 height 7
click at [557, 215] on input "Editor contextual toolbar" at bounding box center [556, 215] width 5 height 5
click at [619, 206] on span ". We are ready to participate in extra-judicial dispute settlement proceedings …" at bounding box center [485, 205] width 399 height 46
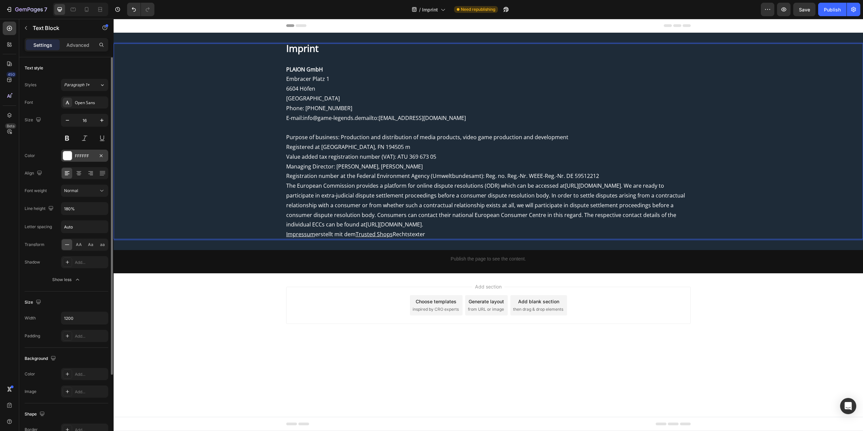
click at [561, 184] on span "The European Commission provides a platform for online dispute resolutions (ODR…" at bounding box center [425, 185] width 279 height 7
drag, startPoint x: 562, startPoint y: 186, endPoint x: 657, endPoint y: 188, distance: 95.8
click at [657, 188] on p "The European Commission provides a platform for online dispute resolutions (ODR…" at bounding box center [488, 205] width 405 height 49
click at [607, 172] on icon "Editor contextual toolbar" at bounding box center [606, 172] width 7 height 7
type input "FFFFFF"
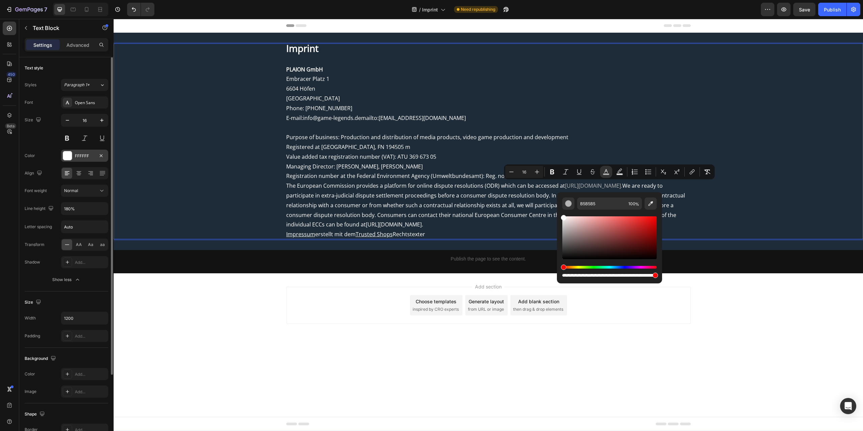
type input "FFFFFF"
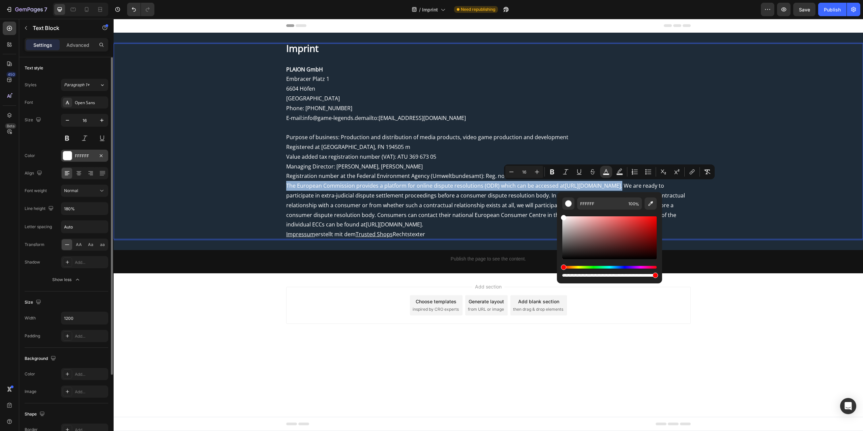
drag, startPoint x: 589, startPoint y: 224, endPoint x: 560, endPoint y: 210, distance: 32.6
click at [560, 211] on div "FFFFFF 100 %" at bounding box center [609, 235] width 105 height 86
click at [703, 204] on div "Imprint PLAION GmbH Embracer Platz 1 6604 Höfen Austria Phone: +49 (0)89 2424 5…" at bounding box center [488, 141] width 749 height 196
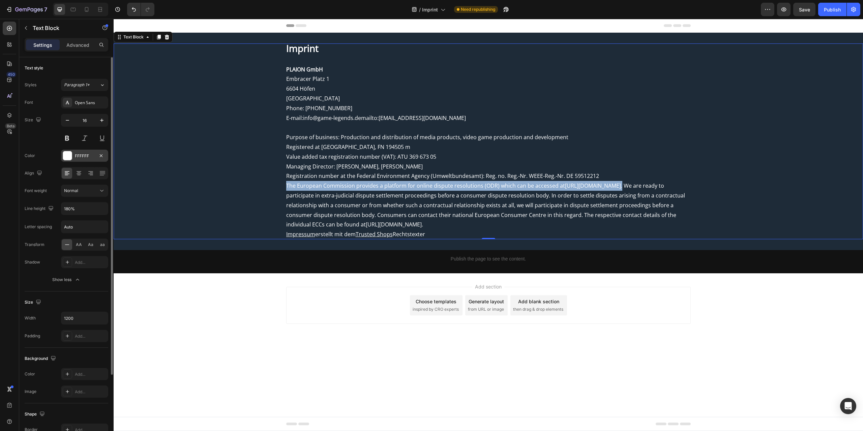
click at [686, 202] on p "The European Commission provides a platform for online dispute resolutions (ODR…" at bounding box center [488, 205] width 405 height 49
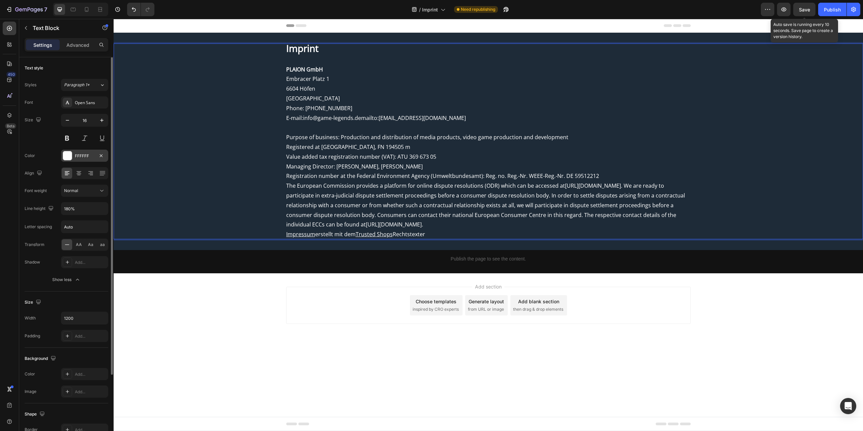
click at [801, 11] on span "Save" at bounding box center [804, 10] width 11 height 6
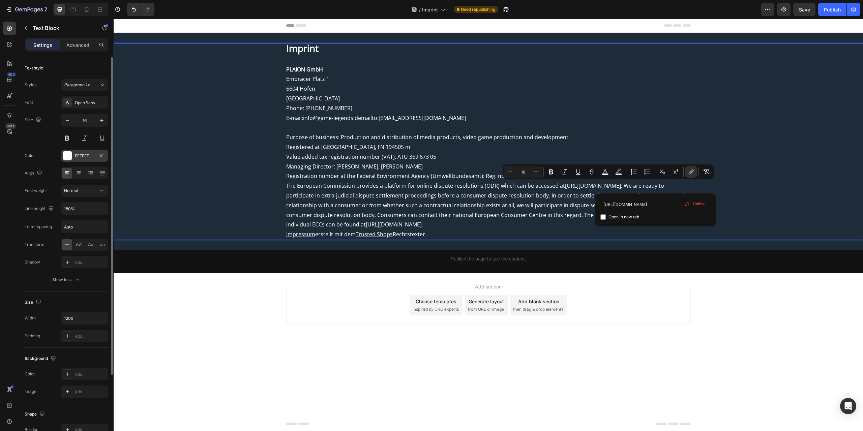
drag, startPoint x: 655, startPoint y: 186, endPoint x: 562, endPoint y: 187, distance: 92.4
click at [565, 187] on span "https://ec.europa.eu/consumers/odr/" at bounding box center [593, 185] width 56 height 7
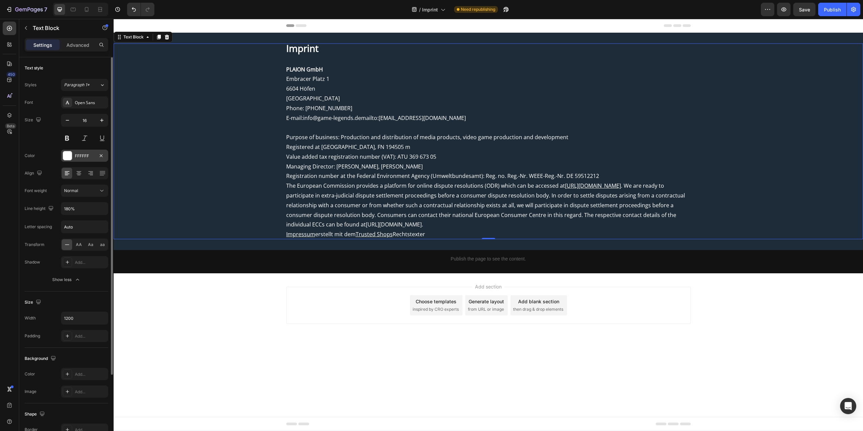
click at [427, 201] on p "The European Commission provides a platform for online dispute resolutions (ODR…" at bounding box center [488, 205] width 405 height 49
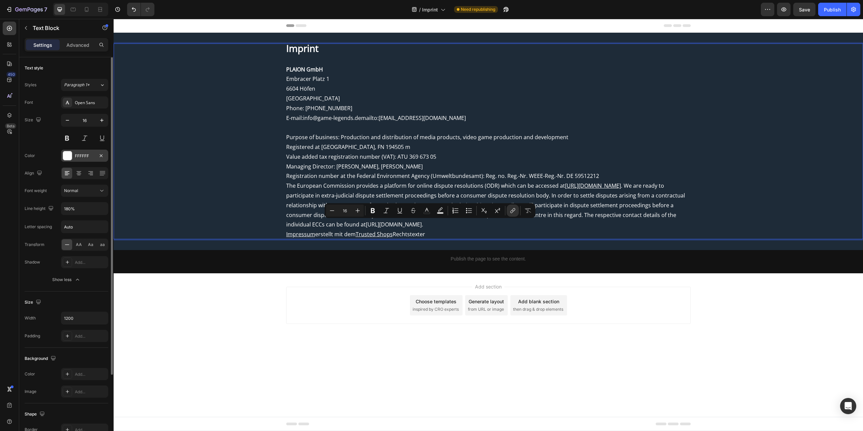
drag, startPoint x: 377, startPoint y: 224, endPoint x: 483, endPoint y: 224, distance: 106.5
click at [422, 224] on link "https://ec.europa.eu/consumers/odr/main/" at bounding box center [394, 224] width 56 height 7
click at [426, 211] on icon "Editor contextual toolbar" at bounding box center [426, 210] width 7 height 7
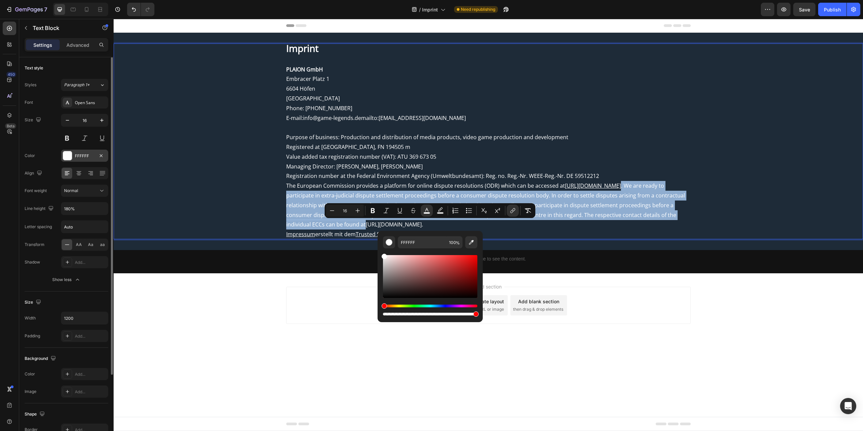
drag, startPoint x: 518, startPoint y: 284, endPoint x: 354, endPoint y: 236, distance: 170.9
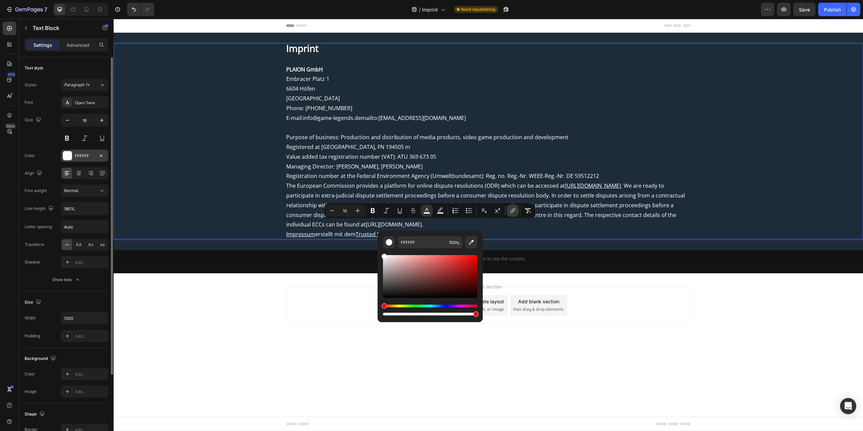
click at [515, 210] on icon "Editor contextual toolbar" at bounding box center [512, 210] width 7 height 7
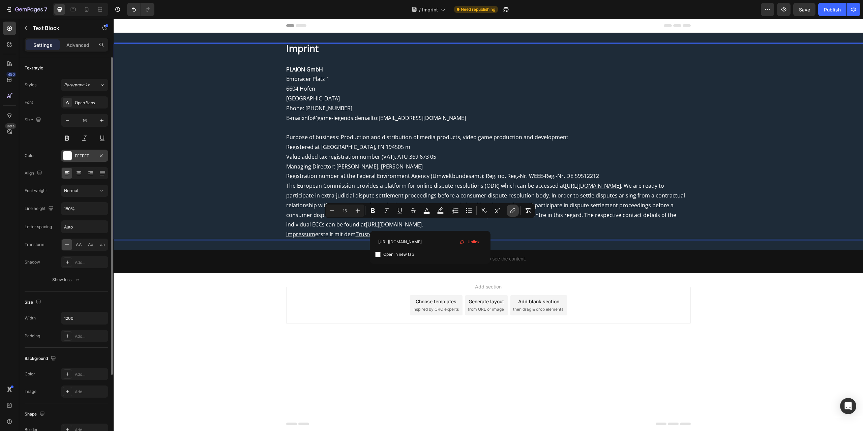
scroll to position [0, 5]
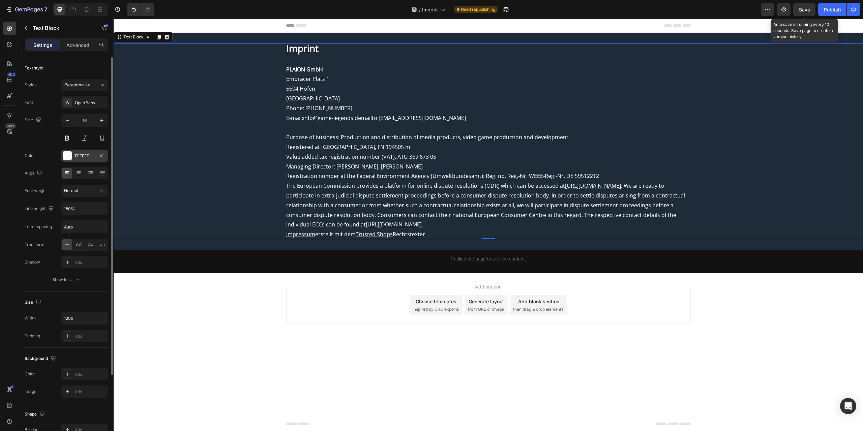
click at [807, 8] on span "Save" at bounding box center [804, 10] width 11 height 6
click at [376, 223] on span ". We are ready to participate in extra-judicial dispute settlement proceedings …" at bounding box center [485, 205] width 399 height 46
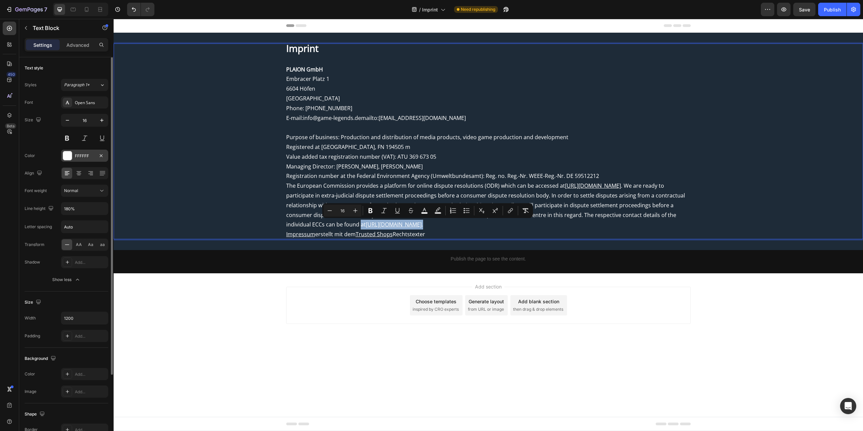
drag, startPoint x: 370, startPoint y: 223, endPoint x: 487, endPoint y: 224, distance: 117.0
click at [487, 224] on p "The European Commission provides a platform for online dispute resolutions (ODR…" at bounding box center [488, 205] width 405 height 49
click at [423, 212] on icon "Editor contextual toolbar" at bounding box center [424, 210] width 7 height 7
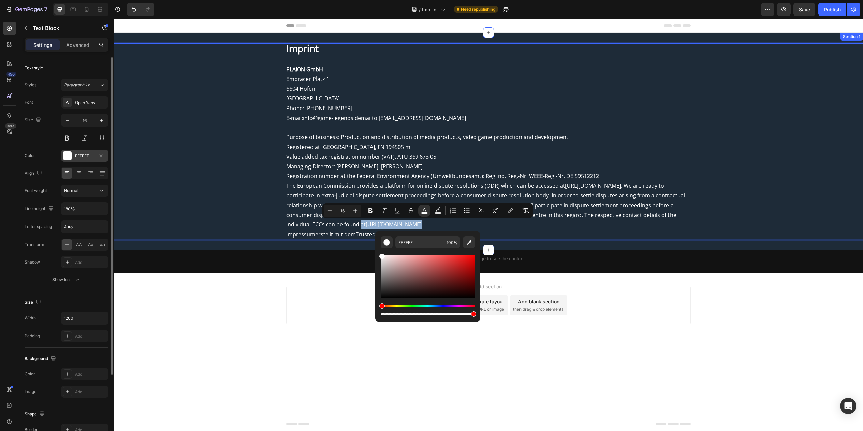
drag, startPoint x: 517, startPoint y: 286, endPoint x: 366, endPoint y: 244, distance: 156.0
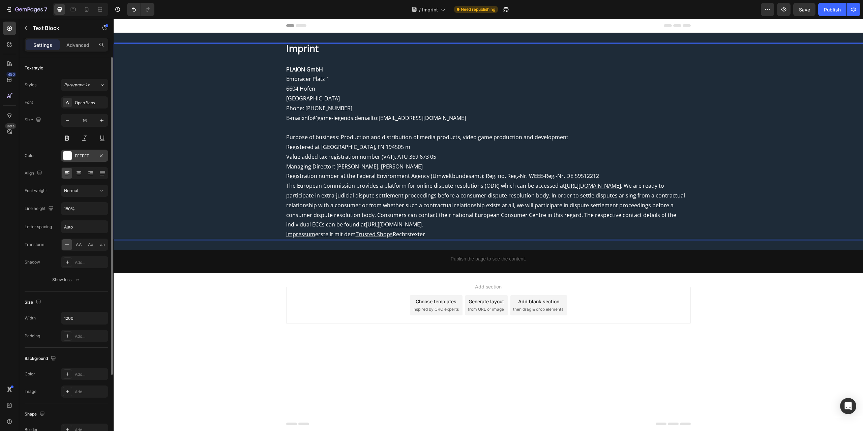
click at [536, 174] on span "Registration number at the Federal Environment Agency (Umweltbundesamt): Reg. n…" at bounding box center [442, 175] width 313 height 7
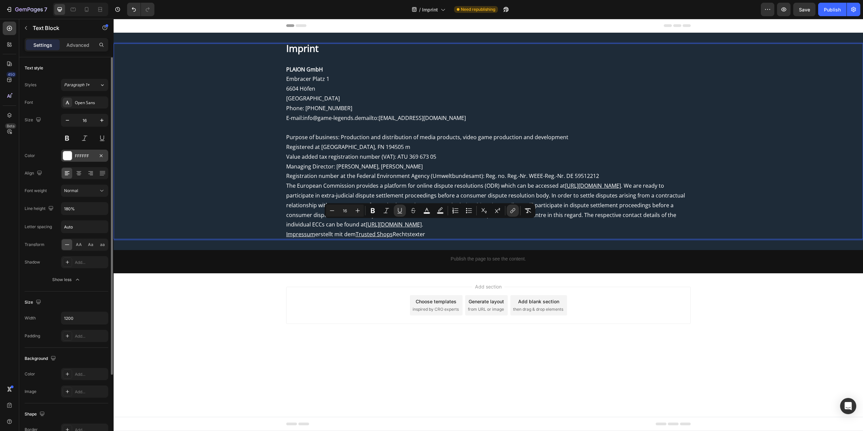
drag, startPoint x: 377, startPoint y: 225, endPoint x: 483, endPoint y: 226, distance: 106.9
click at [422, 226] on u "[URL][DOMAIN_NAME]" at bounding box center [394, 224] width 56 height 7
click at [441, 211] on icon "Editor contextual toolbar" at bounding box center [440, 210] width 7 height 7
type input "000000"
type input "77"
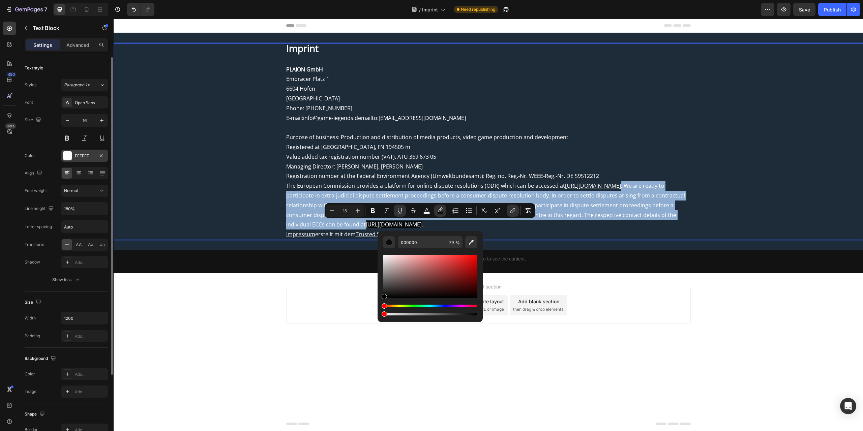
type input "0"
drag, startPoint x: 571, startPoint y: 333, endPoint x: 367, endPoint y: 316, distance: 205.0
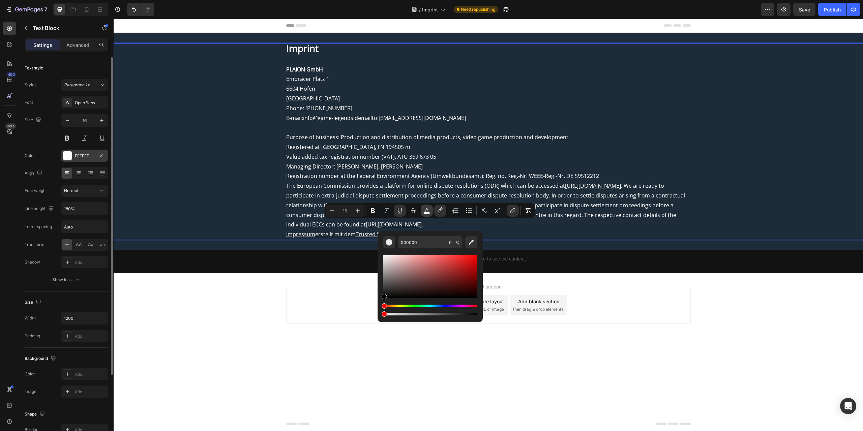
click at [430, 211] on button "color" at bounding box center [427, 211] width 12 height 12
click at [538, 182] on span "The European Commission provides a platform for online dispute resolutions (ODR…" at bounding box center [425, 185] width 279 height 7
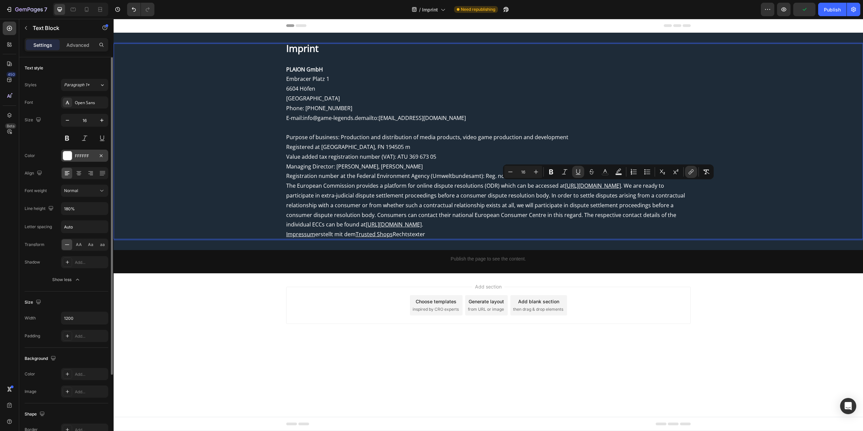
drag, startPoint x: 562, startPoint y: 186, endPoint x: 655, endPoint y: 185, distance: 92.7
click at [621, 185] on u "https://ec.europa.eu/consumers/odr/" at bounding box center [593, 185] width 56 height 7
click at [617, 172] on icon "Editor contextual toolbar" at bounding box center [618, 171] width 5 height 4
type input "77"
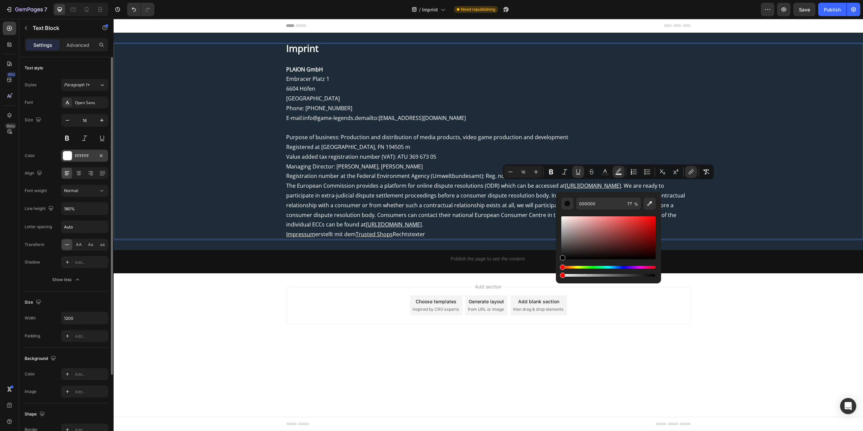
type input "0"
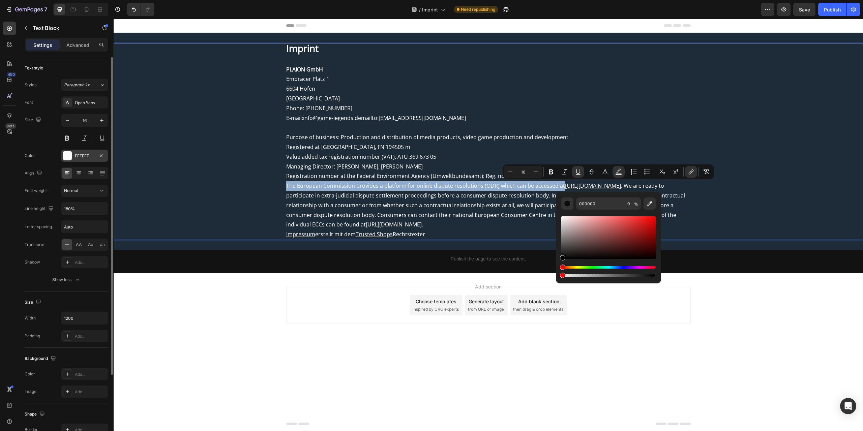
drag, startPoint x: 749, startPoint y: 294, endPoint x: 537, endPoint y: 274, distance: 212.3
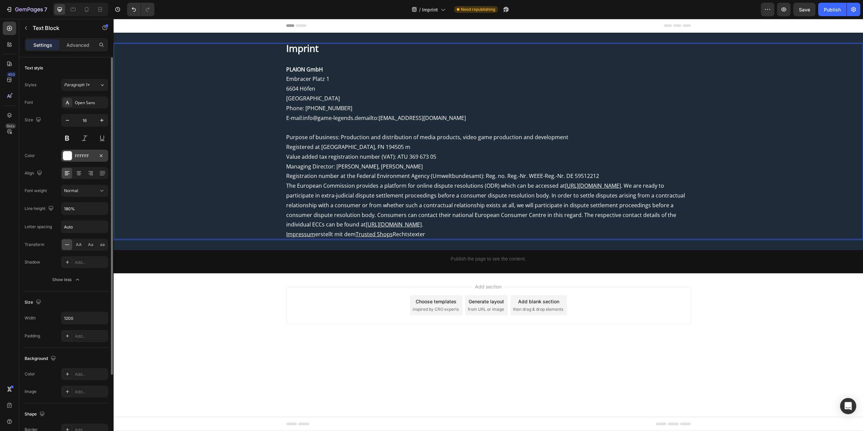
click at [473, 194] on span ". We are ready to participate in extra-judicial dispute settlement proceedings …" at bounding box center [485, 205] width 399 height 46
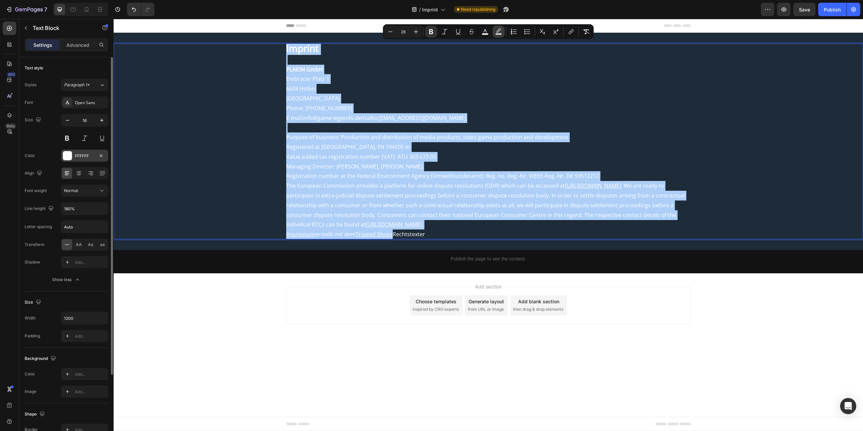
click at [498, 33] on rect "Editor contextual toolbar" at bounding box center [499, 34] width 6 height 2
type input "77"
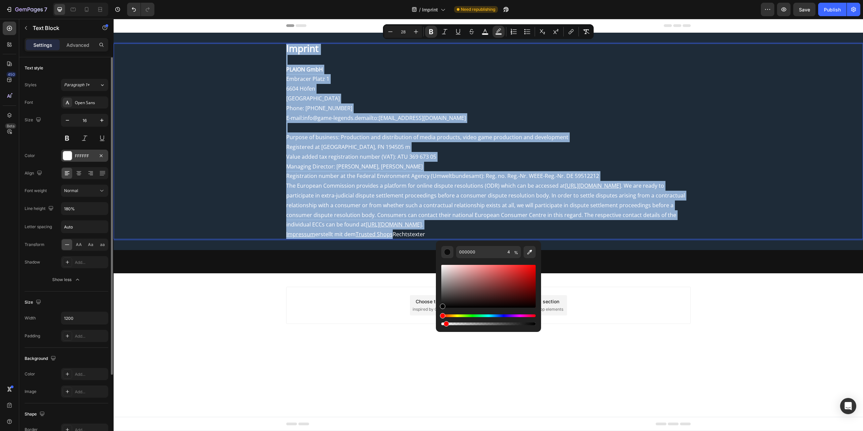
drag, startPoint x: 625, startPoint y: 344, endPoint x: 419, endPoint y: 320, distance: 207.7
drag, startPoint x: 446, startPoint y: 325, endPoint x: 437, endPoint y: 326, distance: 9.5
click at [437, 326] on div "000000 4 %" at bounding box center [488, 284] width 105 height 86
type input "0"
click at [518, 177] on span "Registration number at the Federal Environment Agency (Umweltbundesamt): Reg. n…" at bounding box center [442, 175] width 313 height 7
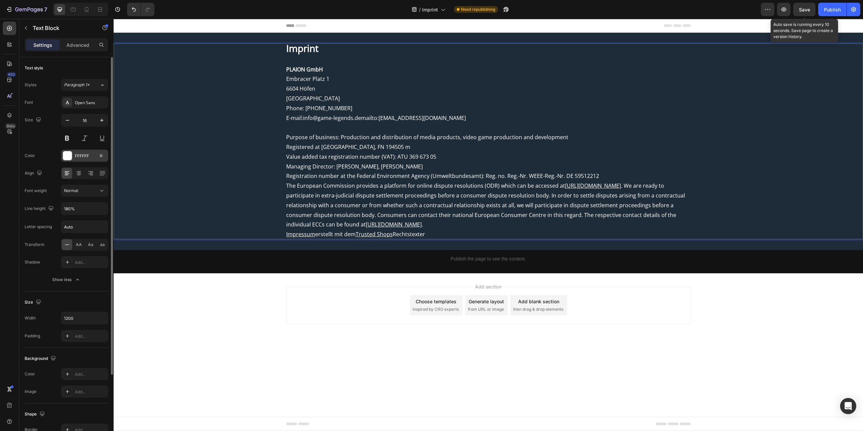
click at [799, 7] on span "Save" at bounding box center [804, 10] width 11 height 6
click at [807, 10] on span "Save" at bounding box center [804, 10] width 11 height 6
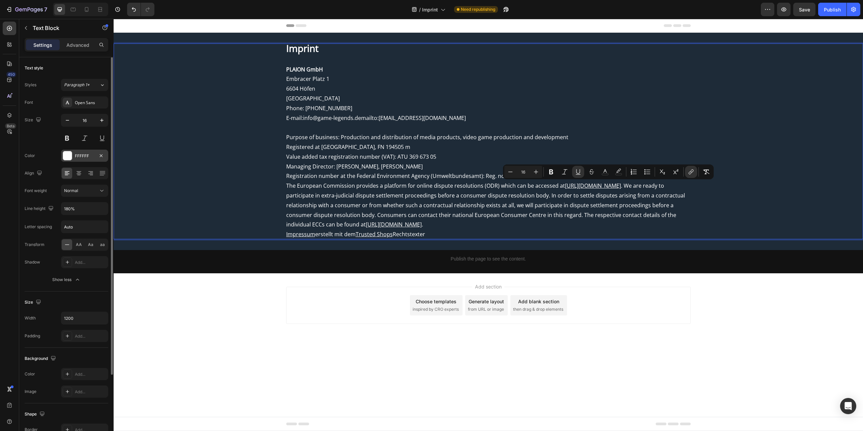
drag, startPoint x: 562, startPoint y: 184, endPoint x: 655, endPoint y: 185, distance: 93.1
click at [621, 185] on u "https://ec.europa.eu/consumers/odr/" at bounding box center [593, 185] width 56 height 7
click at [604, 171] on icon "Editor contextual toolbar" at bounding box center [605, 172] width 7 height 7
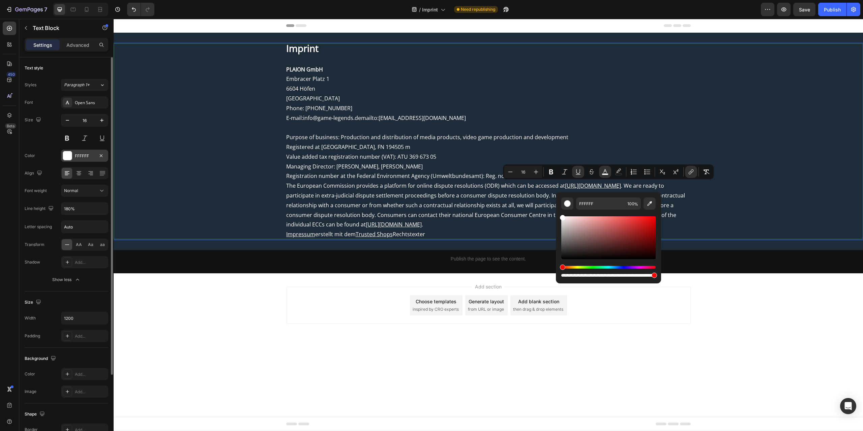
drag, startPoint x: 682, startPoint y: 239, endPoint x: 554, endPoint y: 211, distance: 131.6
click at [621, 170] on icon "Editor contextual toolbar" at bounding box center [618, 172] width 7 height 7
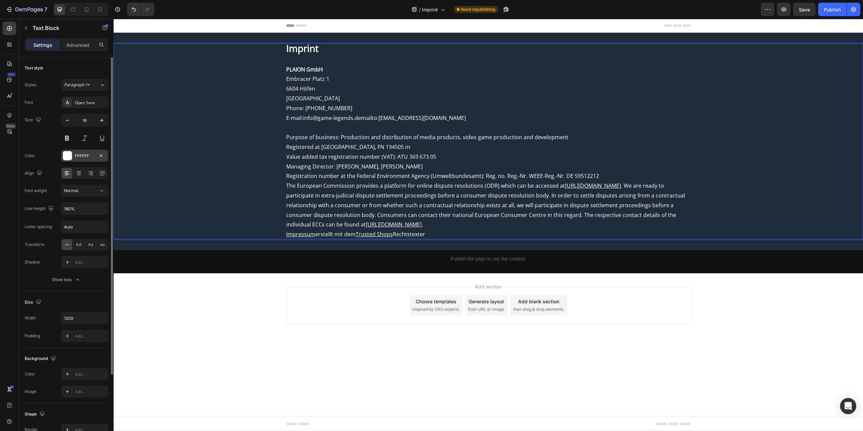
click at [489, 210] on p "The European Commission provides a platform for online dispute resolutions (ODR…" at bounding box center [488, 205] width 405 height 49
click at [804, 8] on span "Save" at bounding box center [804, 10] width 11 height 6
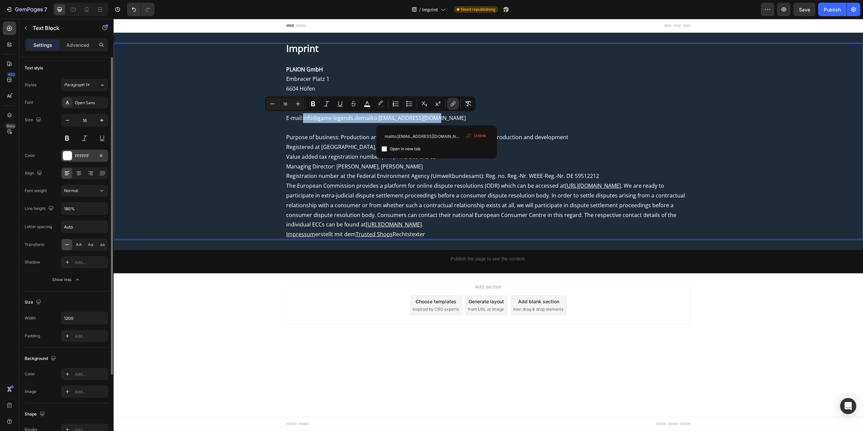
drag, startPoint x: 439, startPoint y: 116, endPoint x: 304, endPoint y: 119, distance: 134.9
click at [304, 119] on p "E-mail: info@game-legends.demailto:info@game-legends.de" at bounding box center [488, 118] width 405 height 10
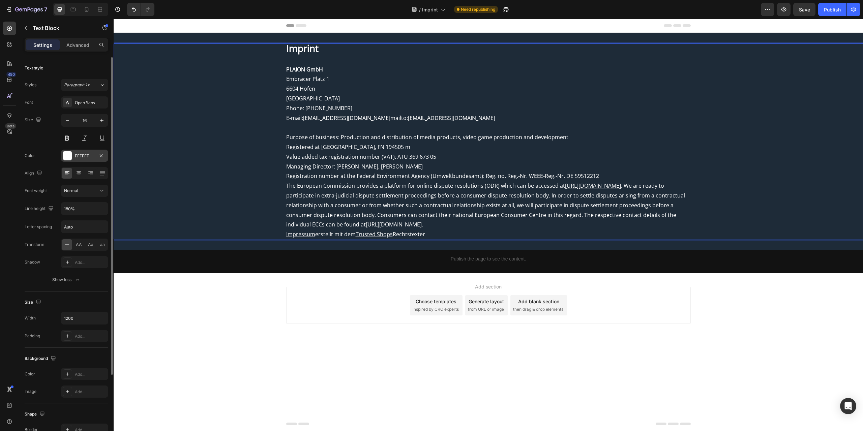
click at [334, 154] on span "Value added tax registration number (VAT): ATU 369 673 05" at bounding box center [361, 156] width 150 height 7
click at [808, 10] on span "Save" at bounding box center [804, 10] width 11 height 6
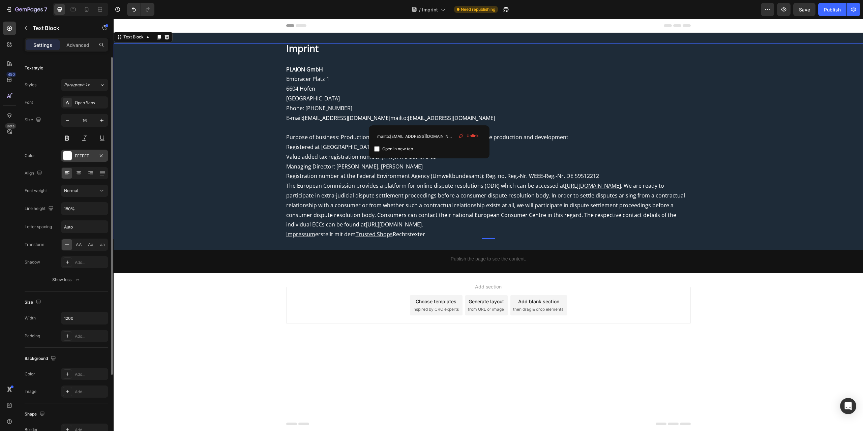
click at [428, 116] on link "mailto:info@game-legends.de" at bounding box center [442, 117] width 105 height 7
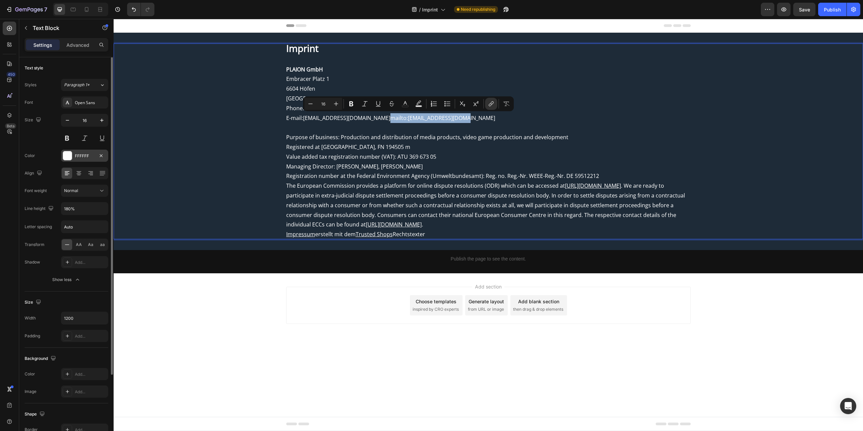
drag, startPoint x: 452, startPoint y: 117, endPoint x: 373, endPoint y: 119, distance: 79.2
click at [373, 119] on p "E-mail: support@plaionreplai.com mailto:info@game-legends.de" at bounding box center [488, 118] width 405 height 10
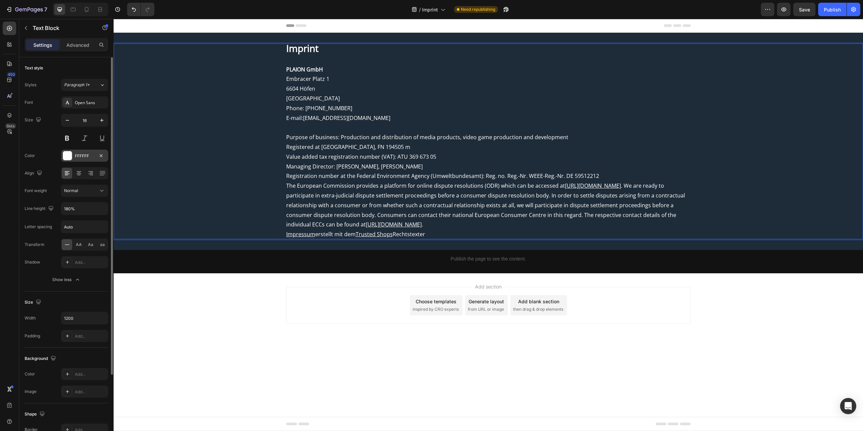
click at [504, 137] on span "Purpose of business: Production and distribution of media products, video game …" at bounding box center [427, 137] width 282 height 7
click at [805, 11] on span "Save" at bounding box center [804, 10] width 11 height 6
click at [335, 117] on link "support@plaionreplai.com" at bounding box center [346, 117] width 87 height 7
click at [378, 136] on span "Unlink" at bounding box center [377, 136] width 12 height 6
drag, startPoint x: 372, startPoint y: 118, endPoint x: 305, endPoint y: 120, distance: 66.8
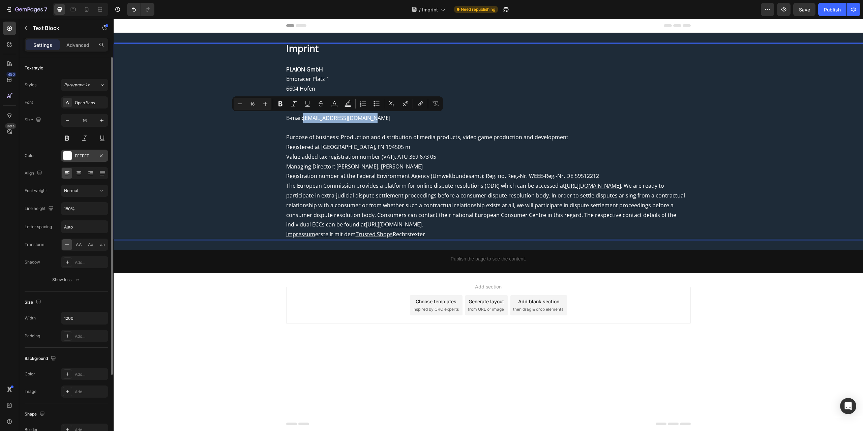
click at [305, 120] on p "E-mail: support@plaionreplai.com" at bounding box center [488, 118] width 405 height 10
click at [345, 143] on span "Registered at Regional Court Innsbruck, FN 194505 m" at bounding box center [348, 146] width 124 height 7
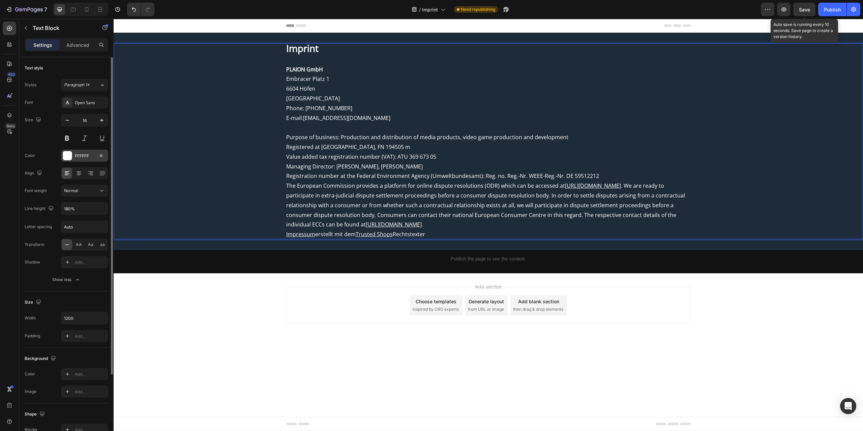
click at [803, 10] on span "Save" at bounding box center [804, 10] width 11 height 6
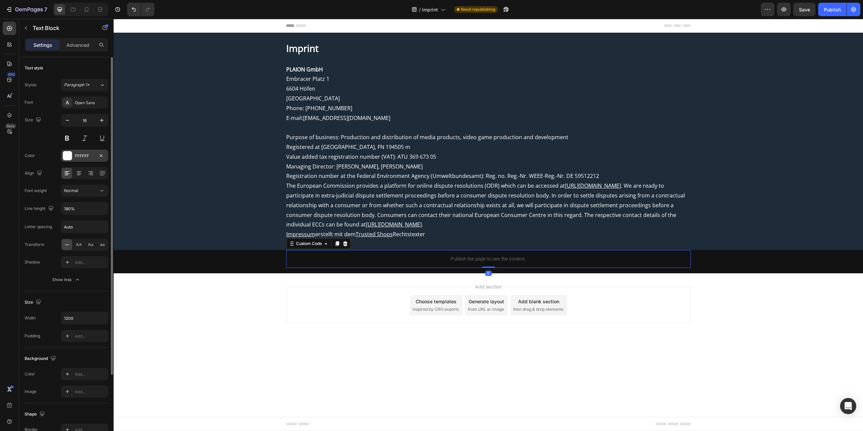
click at [386, 263] on div "Publish the page to see the content." at bounding box center [488, 259] width 405 height 18
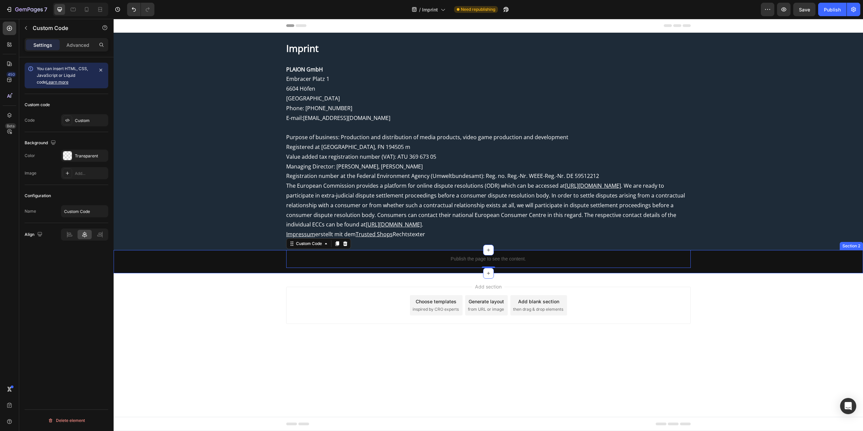
click at [471, 270] on div "Publish the page to see the content. Custom Code 0 Row" at bounding box center [488, 261] width 749 height 23
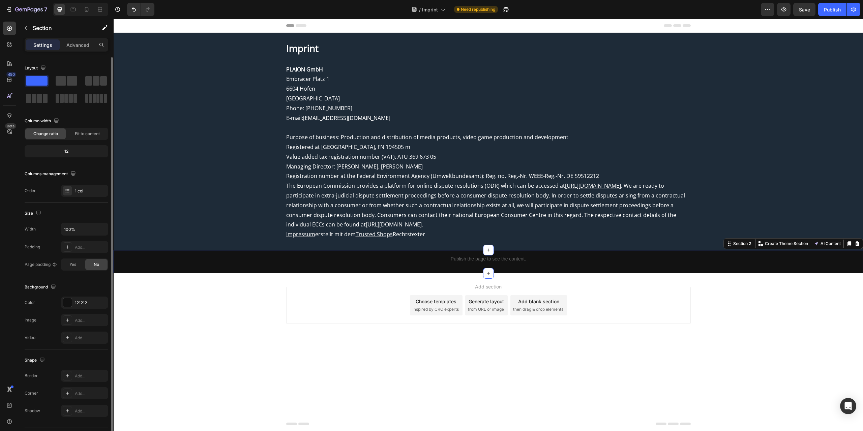
click at [212, 269] on div "Publish the page to see the content. Custom Code Row" at bounding box center [488, 261] width 749 height 23
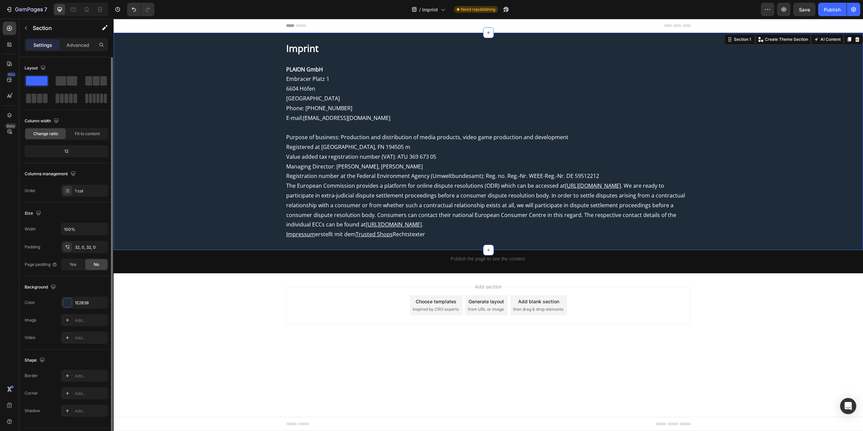
click at [406, 247] on div "Imprint PLAION GmbH Embracer Platz 1 6604 Höfen Austria Phone: +49 (0)89 2424 5…" at bounding box center [488, 141] width 749 height 217
click at [86, 249] on div "32, 0, 32, 0" at bounding box center [85, 247] width 20 height 6
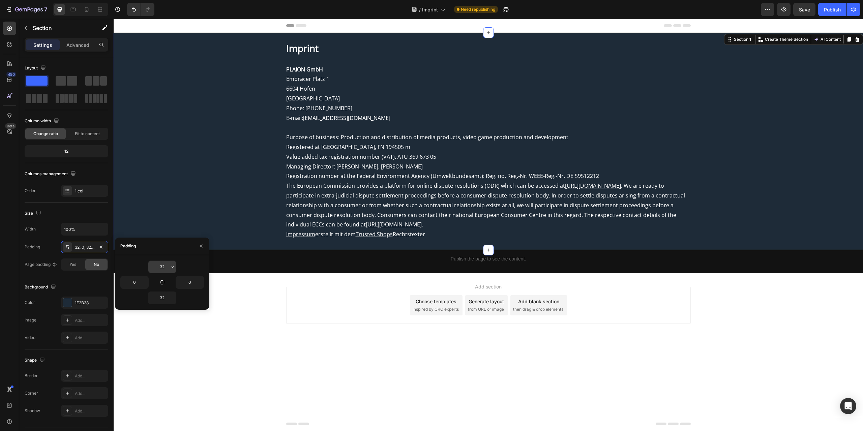
click at [162, 270] on input "32" at bounding box center [162, 267] width 28 height 12
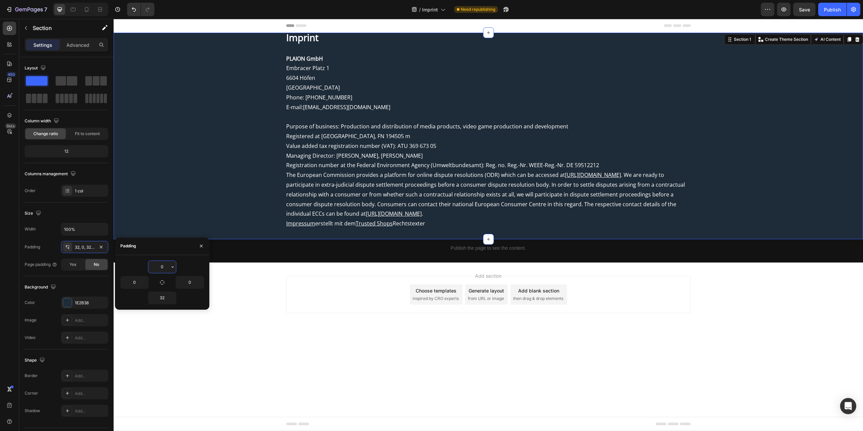
type input "0"
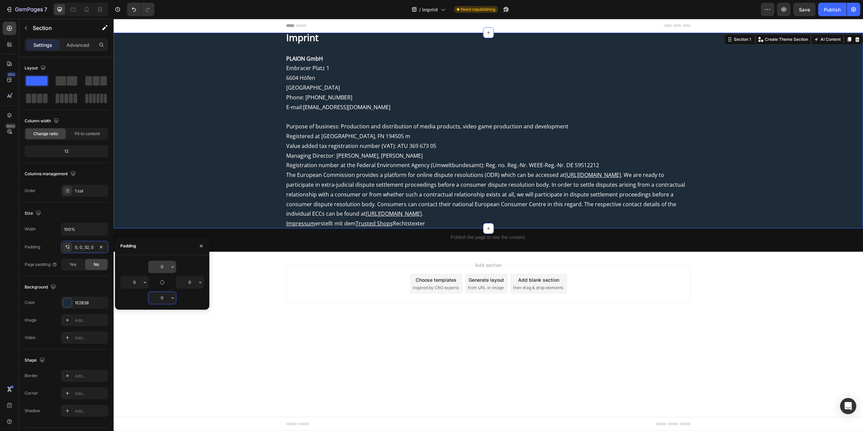
type input "0"
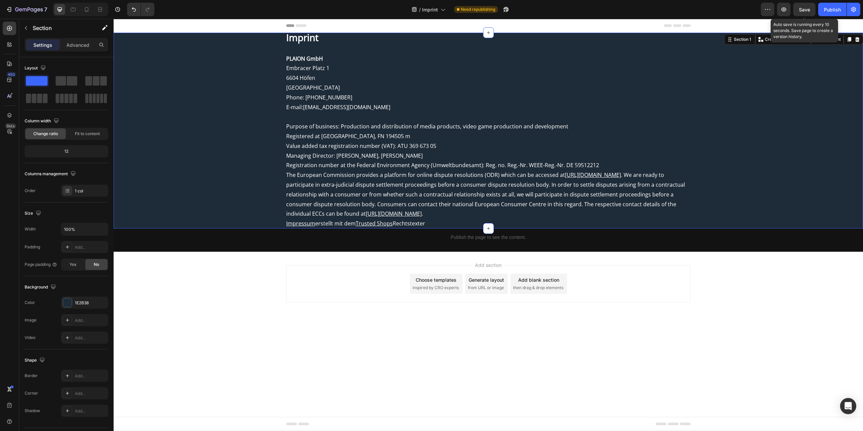
click at [808, 12] on span "Save" at bounding box center [804, 10] width 11 height 6
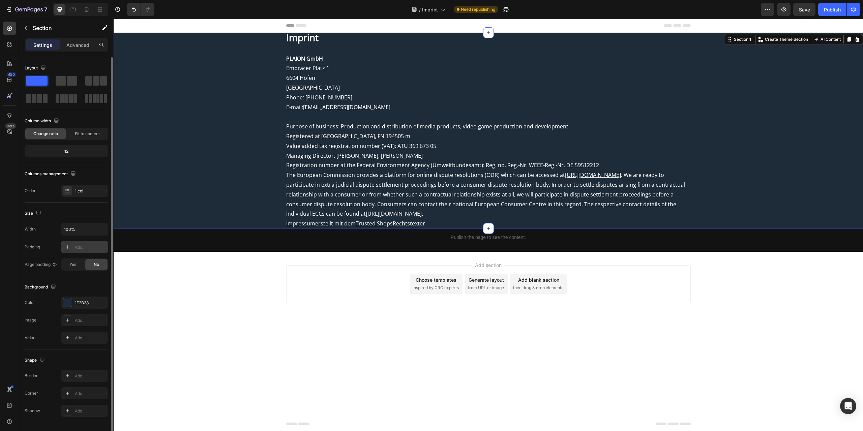
click at [69, 246] on icon at bounding box center [67, 246] width 5 height 5
type input "32"
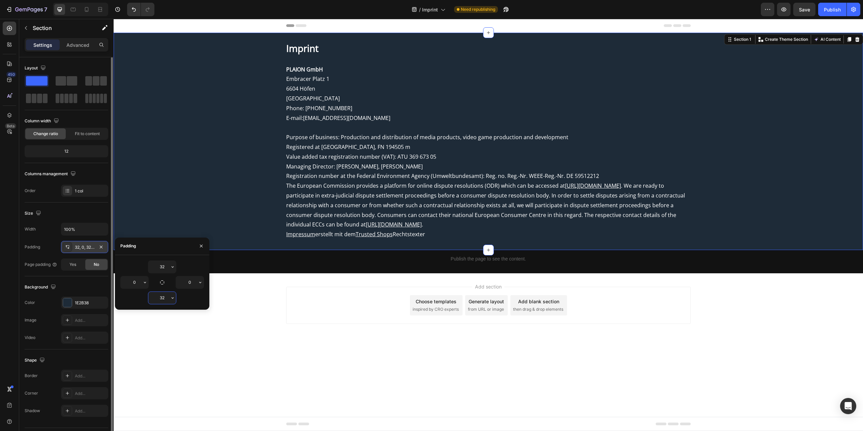
click at [156, 294] on input "32" at bounding box center [162, 298] width 28 height 12
type input "64"
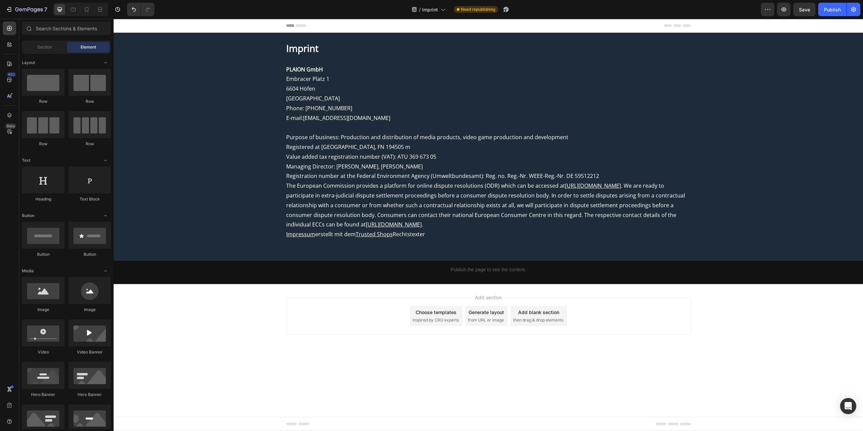
click at [697, 302] on div "Add section Choose templates inspired by CRO experts Generate layout from URL o…" at bounding box center [488, 325] width 749 height 83
click at [826, 10] on div "Publish" at bounding box center [832, 9] width 17 height 7
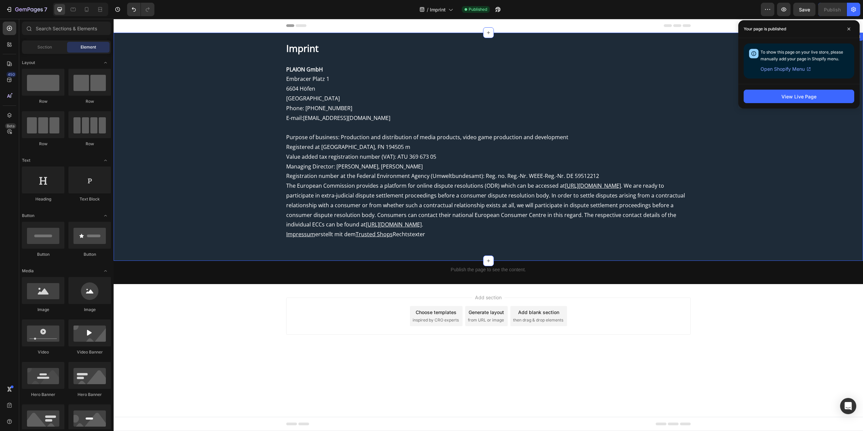
click at [197, 274] on div "Publish the page to see the content. Custom Code Row" at bounding box center [488, 272] width 749 height 23
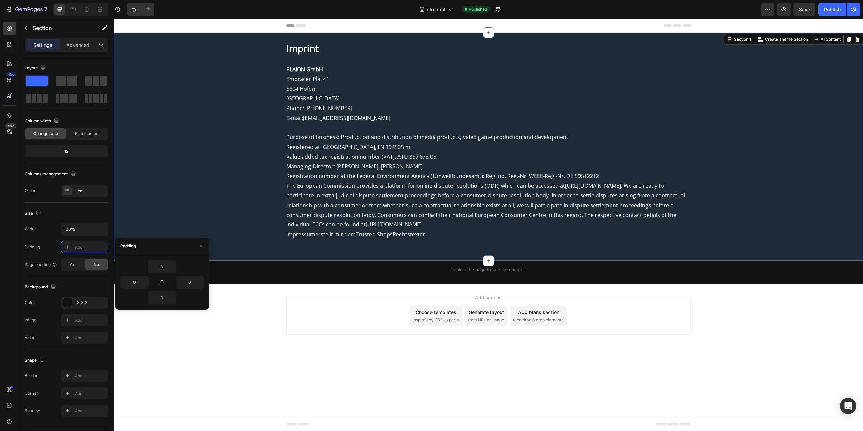
click at [225, 251] on div "Imprint PLAION GmbH Embracer Platz 1 6604 Höfen Austria Phone: +49 (0)89 2424 5…" at bounding box center [488, 147] width 749 height 228
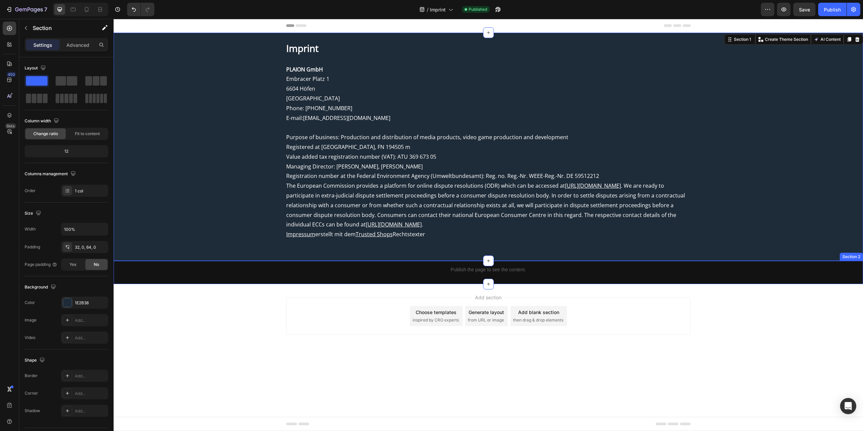
click at [195, 268] on div "Publish the page to see the content. Custom Code Row" at bounding box center [488, 272] width 749 height 23
click at [194, 253] on div "Imprint PLAION GmbH Embracer Platz 1 6604 Höfen Austria Phone: +49 (0)89 2424 5…" at bounding box center [488, 147] width 749 height 228
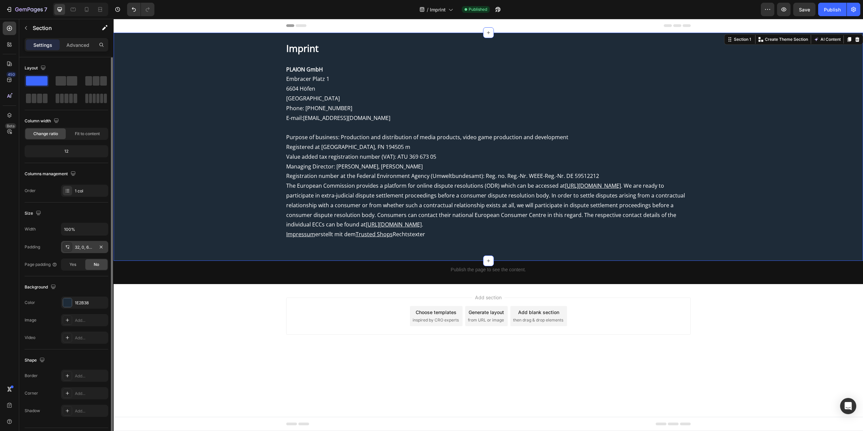
click at [92, 247] on div "32, 0, 64, 0" at bounding box center [85, 247] width 20 height 6
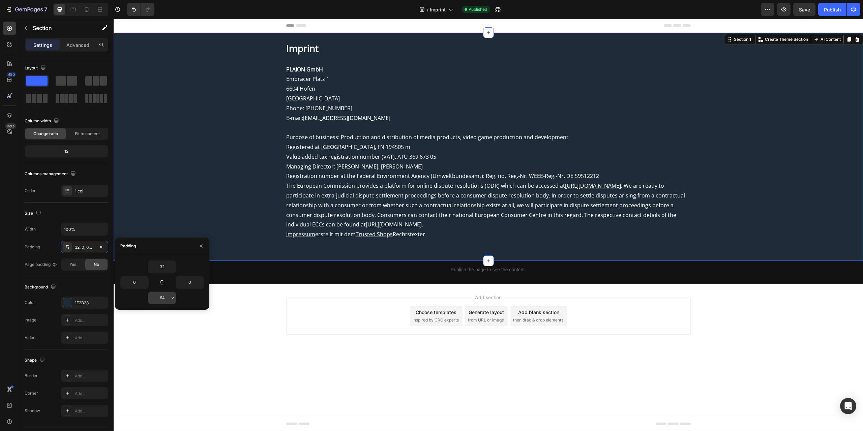
click at [167, 295] on input "64" at bounding box center [162, 298] width 28 height 12
type input "70"
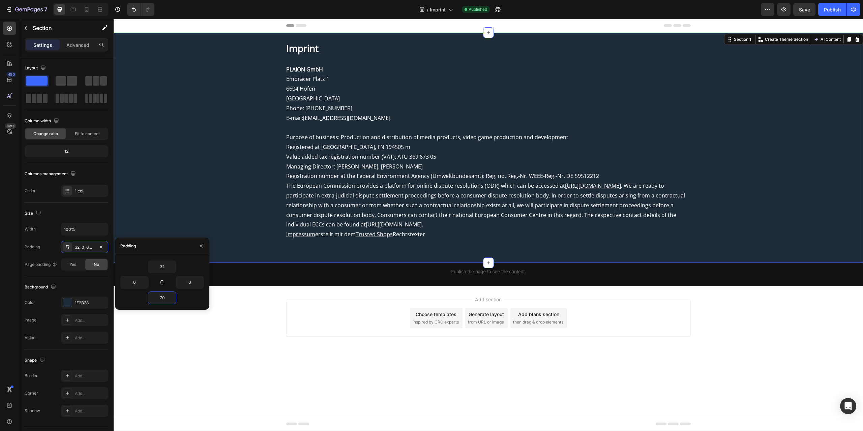
click at [328, 327] on div "Add section Choose templates inspired by CRO experts Generate layout from URL o…" at bounding box center [488, 318] width 405 height 37
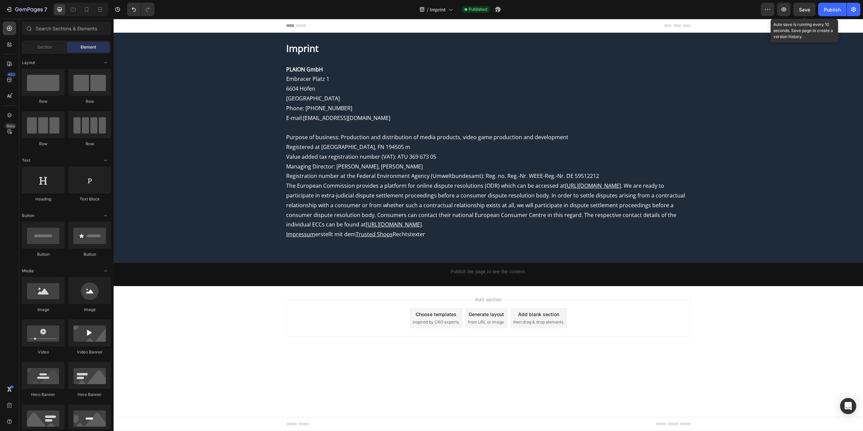
click at [800, 9] on span "Save" at bounding box center [804, 10] width 11 height 6
click at [295, 240] on div "Imprint PLAION GmbH Embracer Platz 1 6604 Höfen Austria Phone: +49 (0)89 2424 5…" at bounding box center [488, 148] width 749 height 230
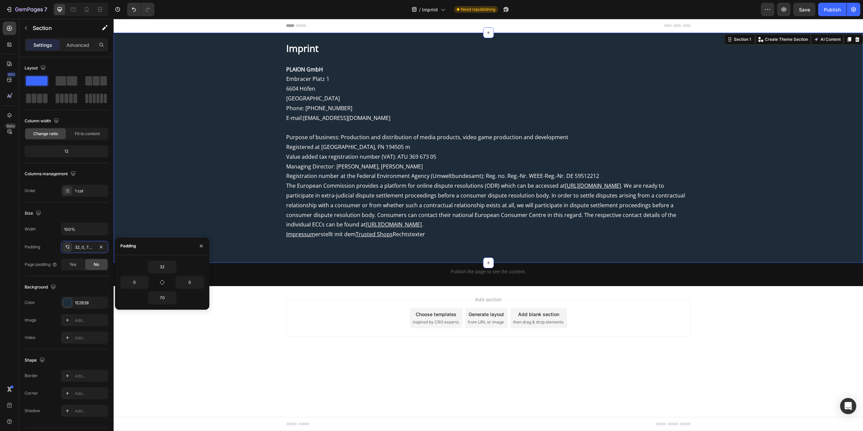
click at [351, 243] on div "Imprint PLAION GmbH Embracer Platz 1 6604 Höfen Austria Phone: +49 (0)89 2424 5…" at bounding box center [488, 148] width 749 height 230
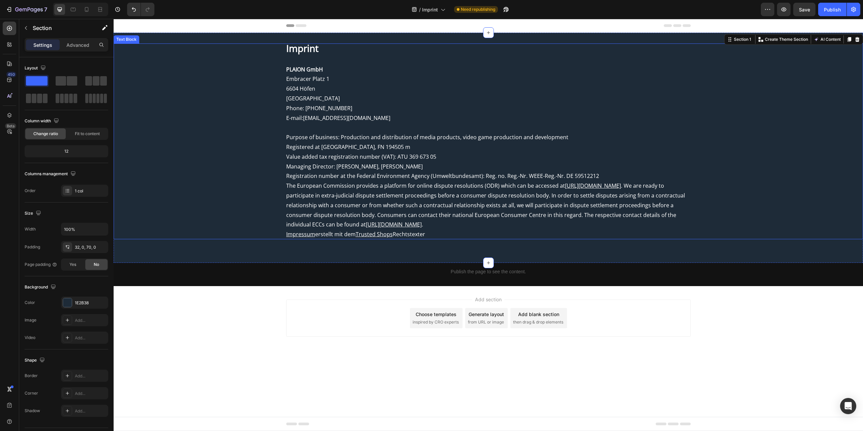
click at [332, 125] on p "Rich Text Editor. Editing area: main" at bounding box center [488, 128] width 405 height 10
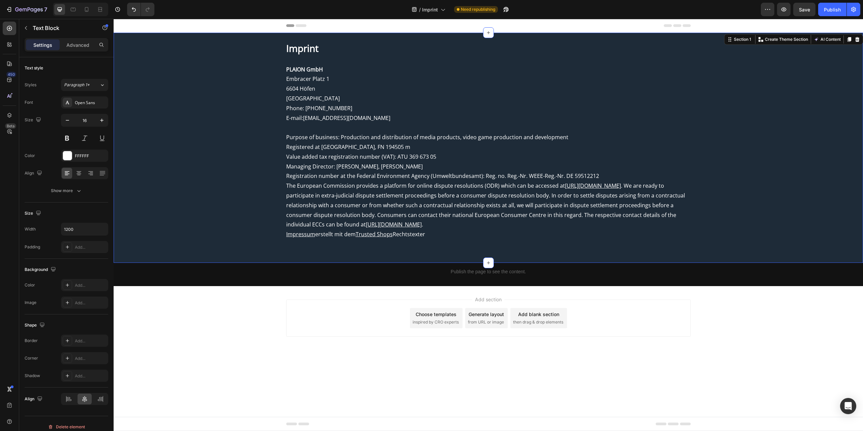
click at [345, 39] on div "Imprint PLAION GmbH Embracer Platz 1 6604 Höfen Austria Phone: +49 (0)89 2424 5…" at bounding box center [488, 148] width 749 height 230
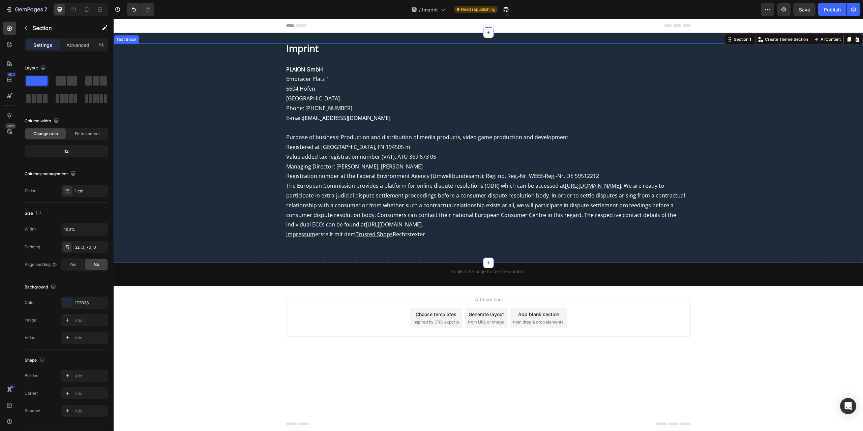
click at [328, 70] on p "PLAION GmbH" at bounding box center [488, 70] width 405 height 10
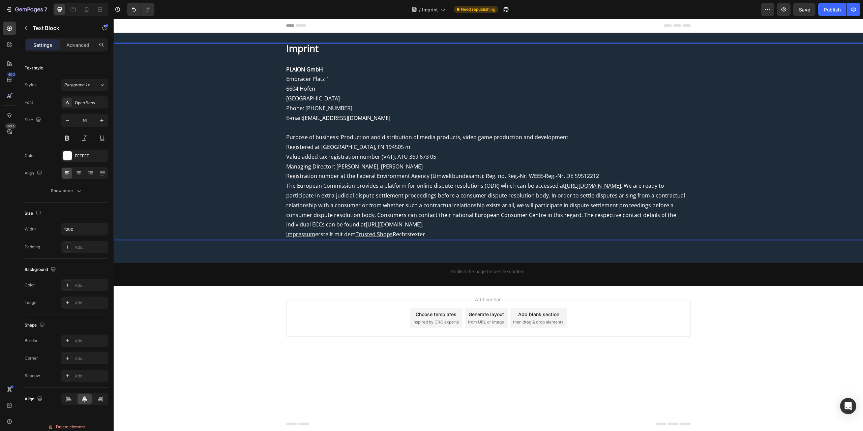
click at [314, 246] on div "Imprint PLAION GmbH Embracer Platz 1 6604 Höfen Austria Phone: +49 (0)89 2424 5…" at bounding box center [488, 148] width 749 height 230
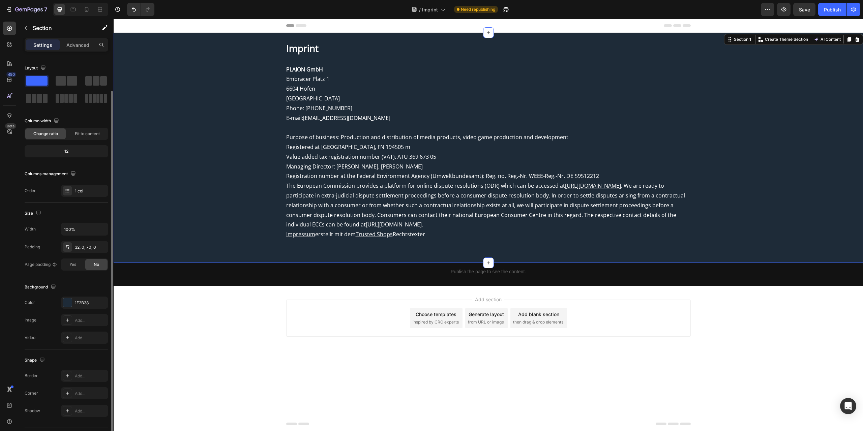
scroll to position [17, 0]
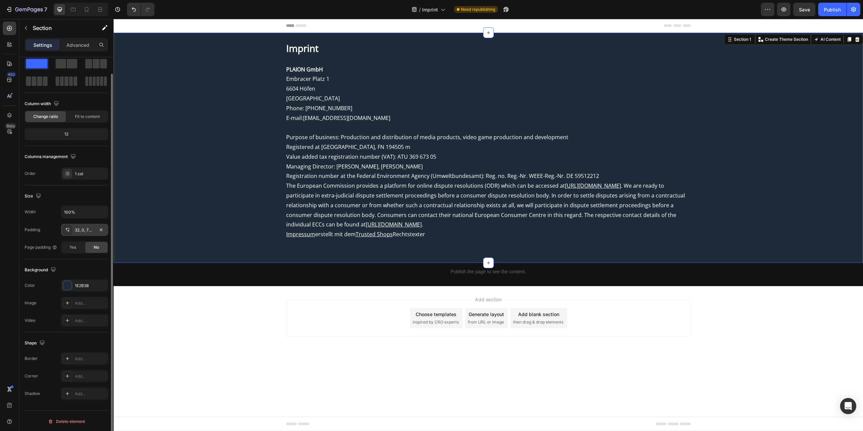
click at [90, 232] on div "32, 0, 70, 0" at bounding box center [84, 230] width 47 height 12
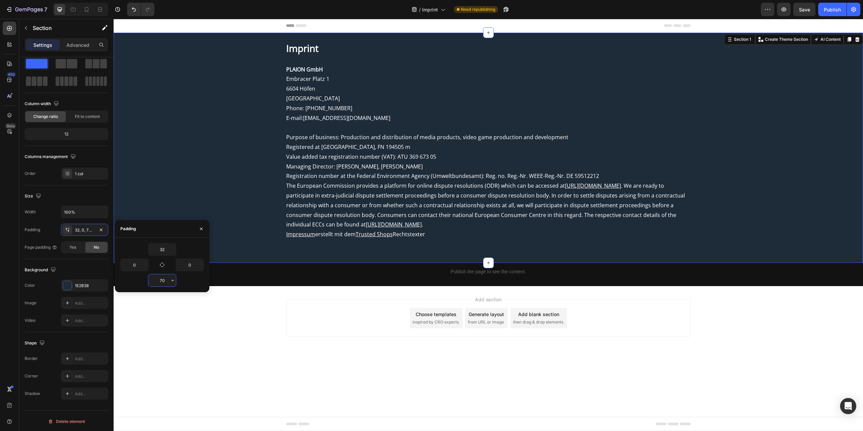
click at [160, 281] on input "70" at bounding box center [162, 280] width 28 height 12
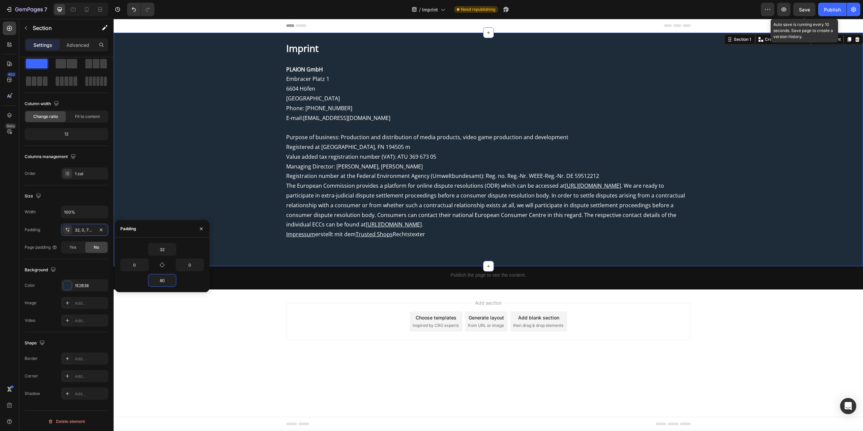
click at [808, 12] on div "Save" at bounding box center [804, 9] width 11 height 7
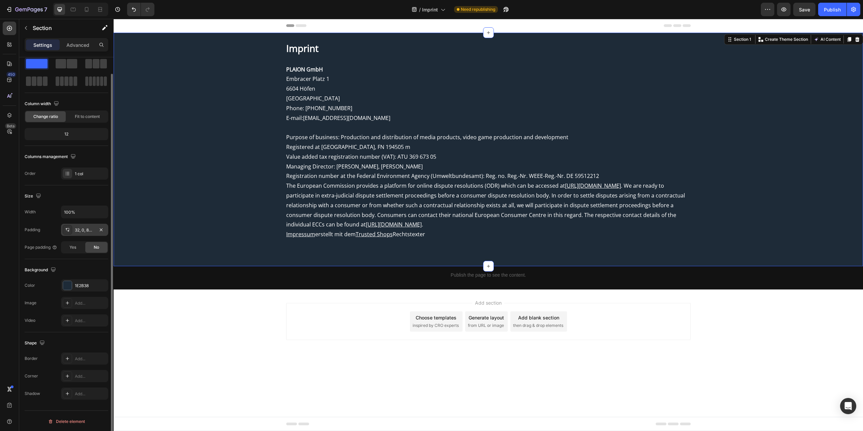
click at [87, 227] on div "32, 0, 80, 0" at bounding box center [85, 230] width 20 height 6
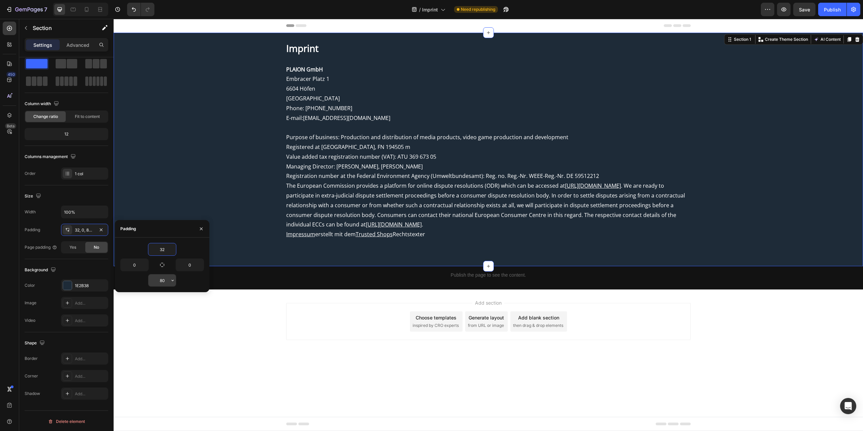
click at [159, 278] on input "80" at bounding box center [162, 280] width 28 height 12
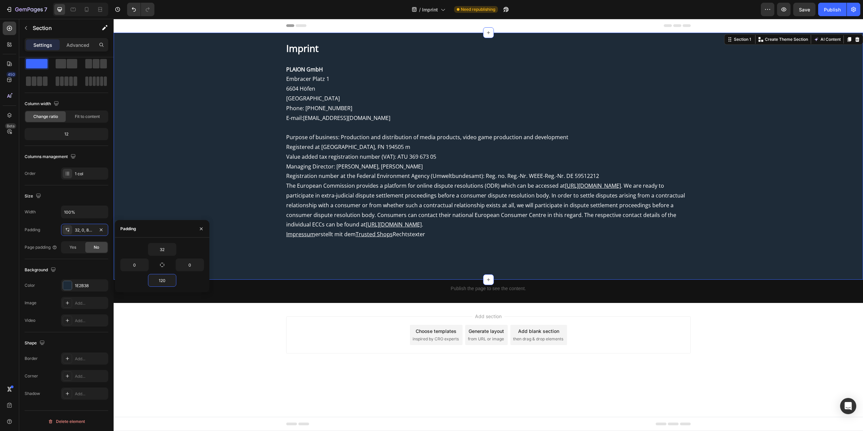
type input "120"
click at [422, 271] on div "Imprint PLAION GmbH Embracer Platz 1 6604 Höfen Austria Phone: +49 (0)89 2424 5…" at bounding box center [488, 156] width 749 height 247
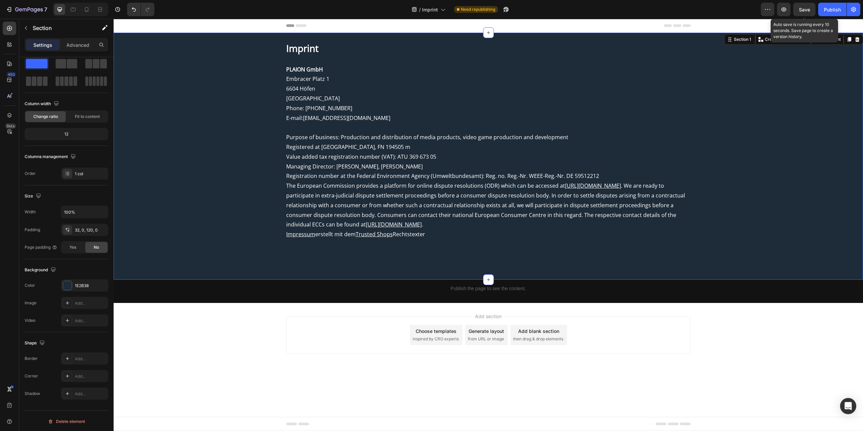
click at [807, 11] on span "Save" at bounding box center [804, 10] width 11 height 6
click at [411, 263] on div "Imprint PLAION GmbH Embracer Platz 1 6604 Höfen Austria Phone: +49 (0)89 2424 5…" at bounding box center [488, 156] width 749 height 247
click at [410, 246] on div "Imprint PLAION GmbH Embracer Platz 1 6604 Höfen Austria Phone: +49 (0)89 2424 5…" at bounding box center [488, 156] width 749 height 247
click at [216, 116] on div "Imprint PLAION GmbH Embracer Platz 1 6604 Höfen Austria Phone: +49 (0)89 2424 5…" at bounding box center [488, 141] width 749 height 196
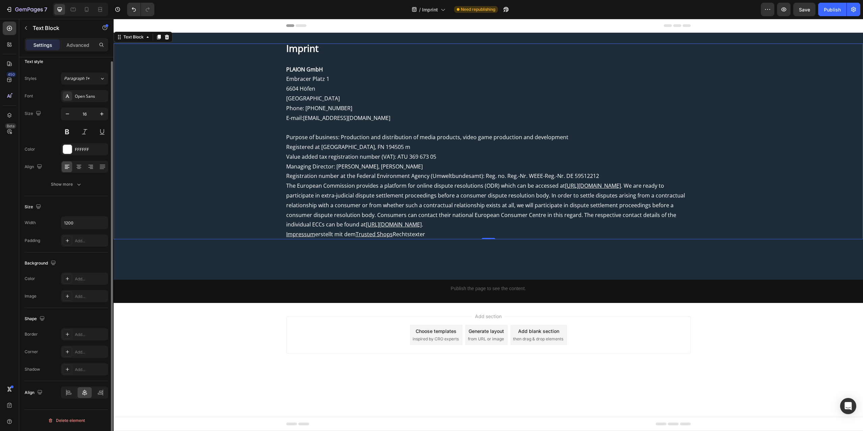
scroll to position [0, 0]
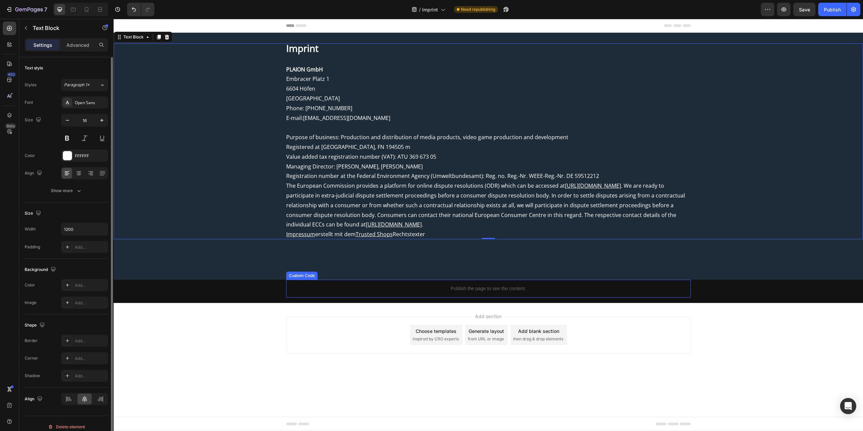
click at [338, 286] on p "Publish the page to see the content." at bounding box center [488, 288] width 405 height 7
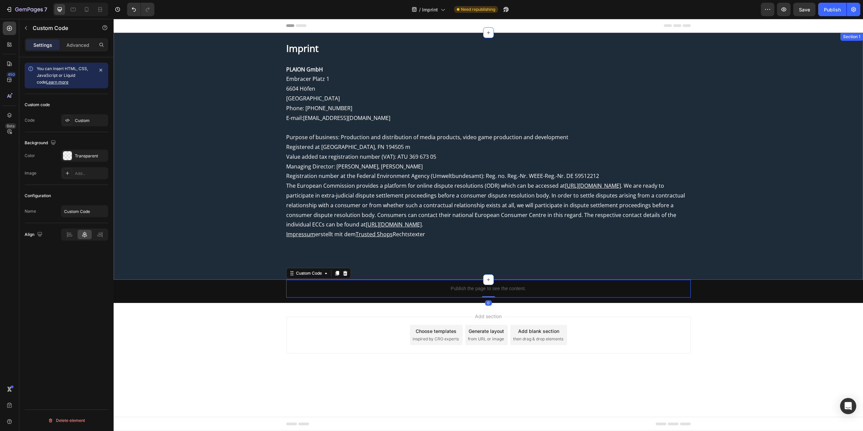
click at [163, 242] on div "Imprint PLAION GmbH Embracer Platz 1 6604 Höfen Austria Phone: +49 (0)89 2424 5…" at bounding box center [488, 156] width 749 height 247
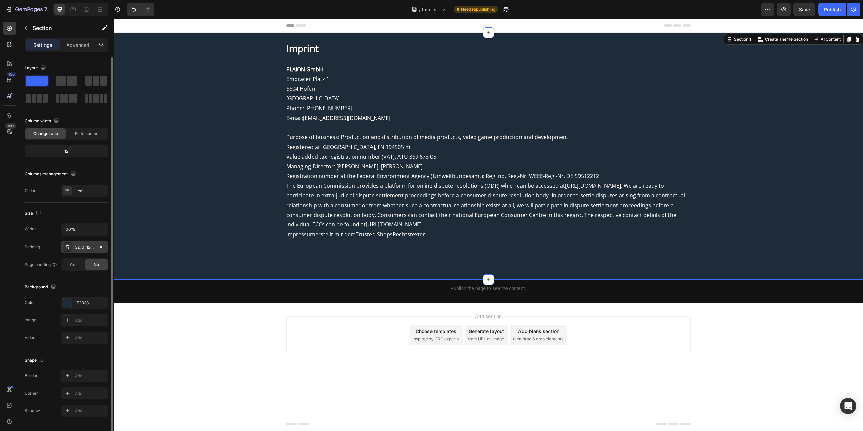
click at [77, 249] on div "32, 0, 120, 0" at bounding box center [85, 247] width 20 height 6
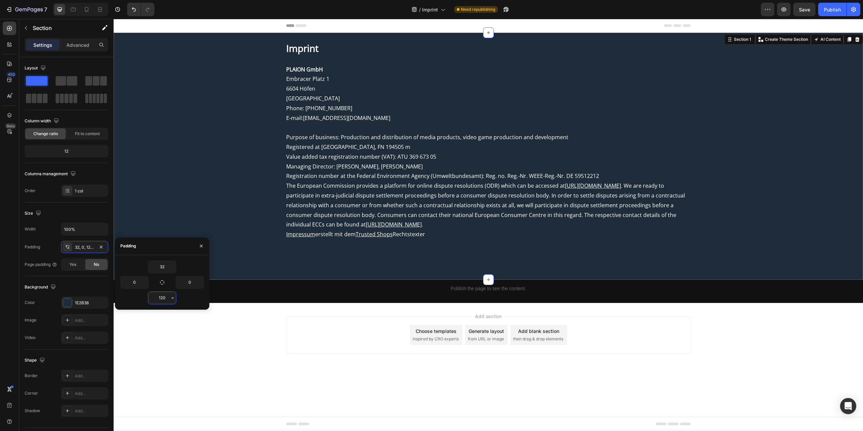
click at [169, 292] on input "120" at bounding box center [162, 298] width 28 height 12
type input "32"
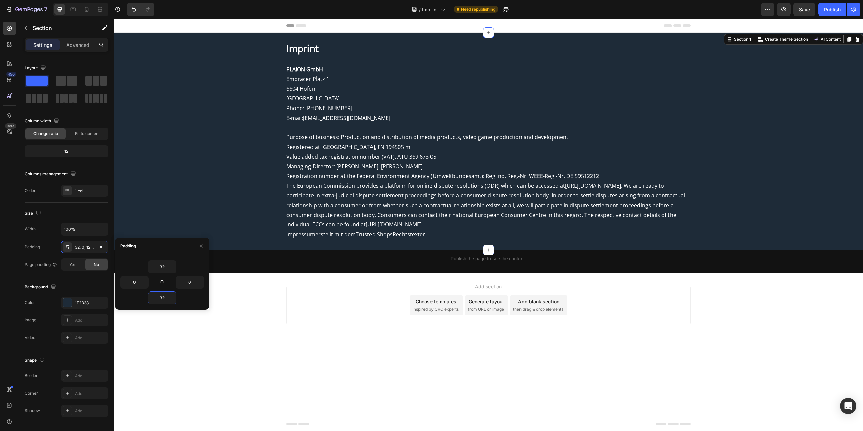
click at [359, 342] on div "Add section Choose templates inspired by CRO experts Generate layout from URL o…" at bounding box center [488, 314] width 749 height 83
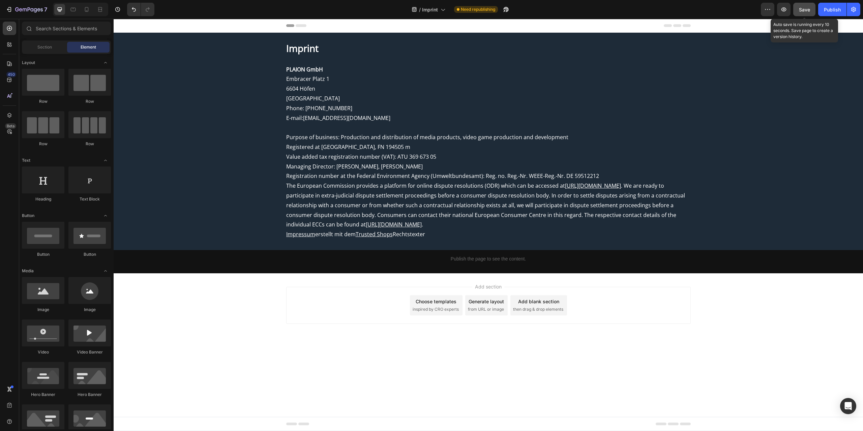
click at [802, 15] on button "Save" at bounding box center [804, 9] width 22 height 13
click at [831, 12] on div "Publish" at bounding box center [832, 9] width 17 height 7
click at [443, 12] on div "/ Imprint" at bounding box center [428, 9] width 40 height 13
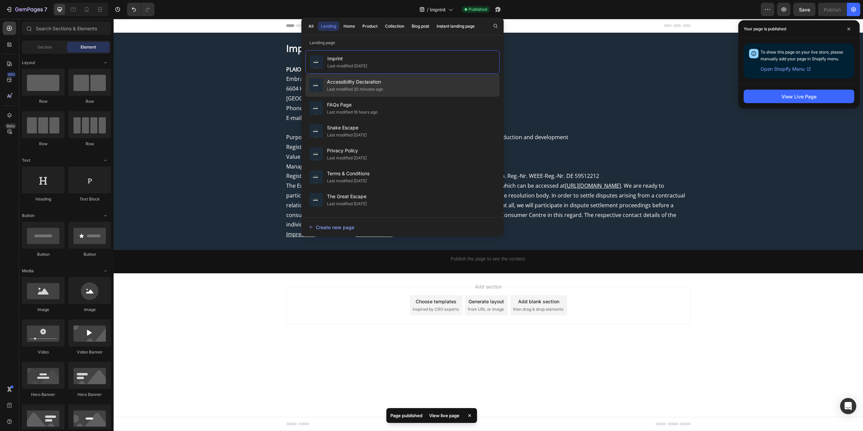
click at [363, 78] on span "Accessibility Declaration" at bounding box center [355, 82] width 56 height 8
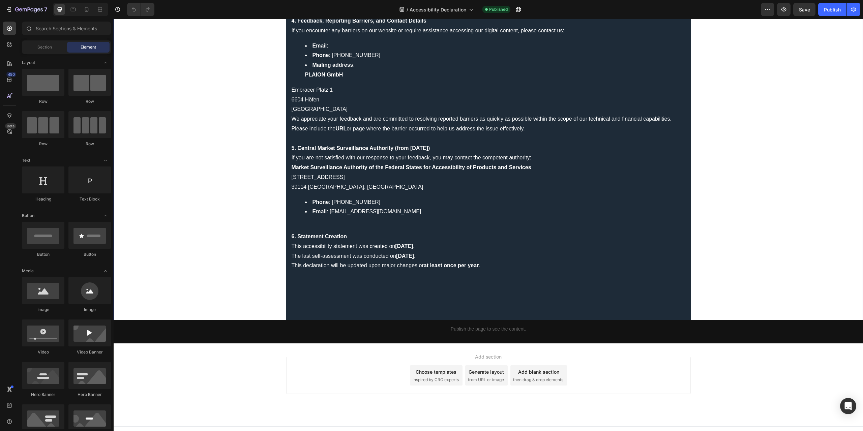
scroll to position [641, 0]
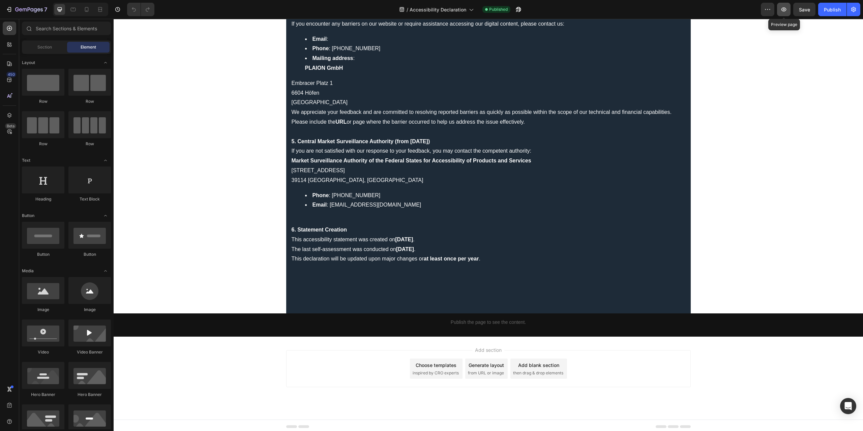
click at [788, 11] on button "button" at bounding box center [783, 9] width 13 height 13
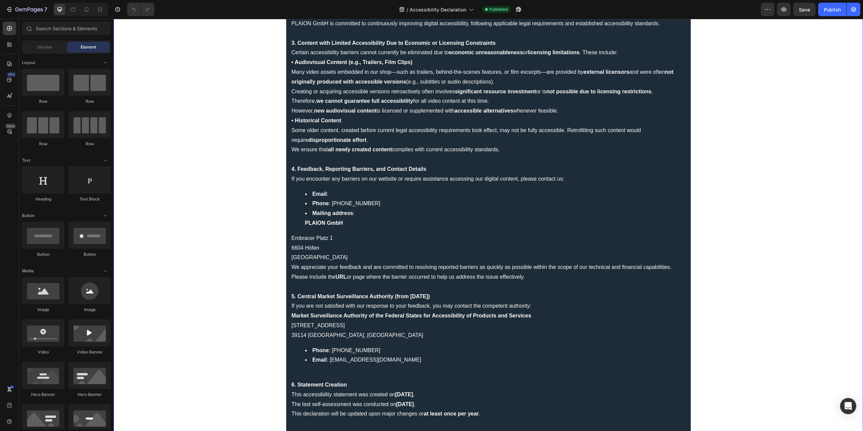
scroll to position [407, 0]
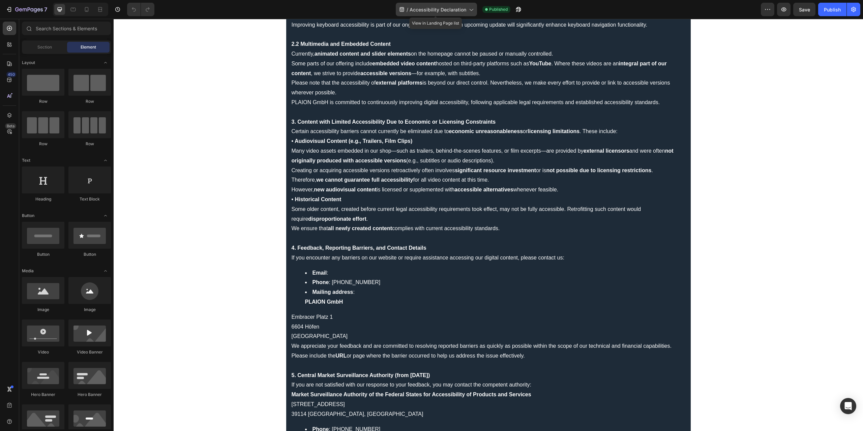
click at [471, 10] on icon at bounding box center [471, 9] width 7 height 7
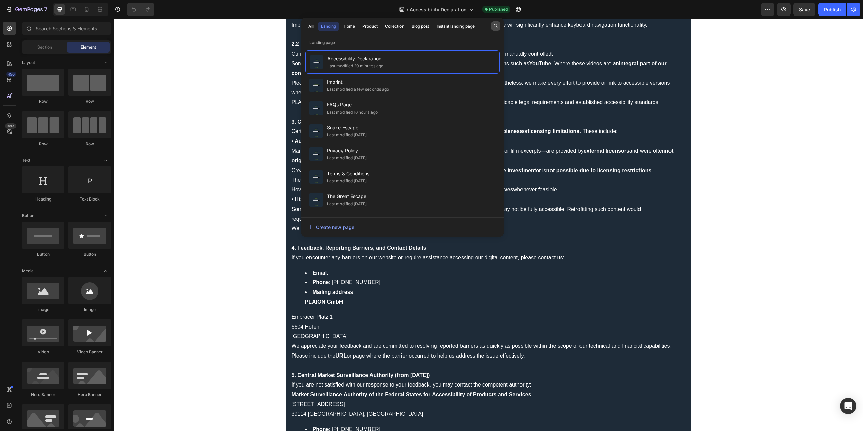
click at [495, 24] on icon "button" at bounding box center [495, 25] width 5 height 5
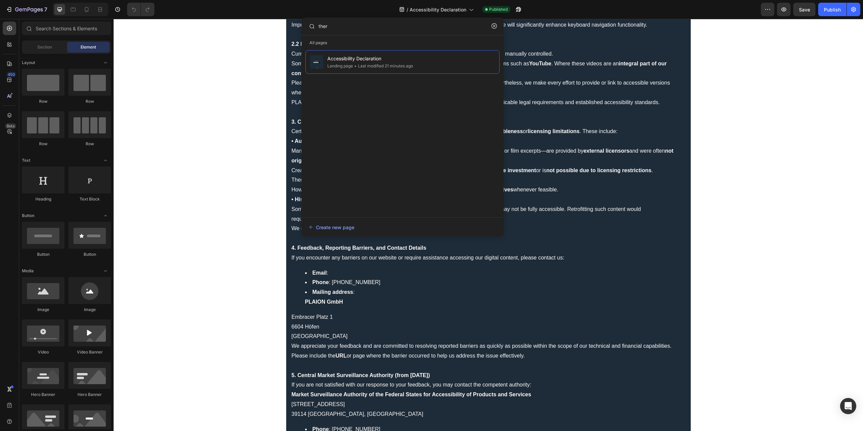
drag, startPoint x: 337, startPoint y: 26, endPoint x: 305, endPoint y: 25, distance: 32.4
click at [305, 25] on div "ther" at bounding box center [403, 25] width 196 height 13
type input "term"
click at [353, 80] on span "Terms & Conditions" at bounding box center [362, 82] width 70 height 8
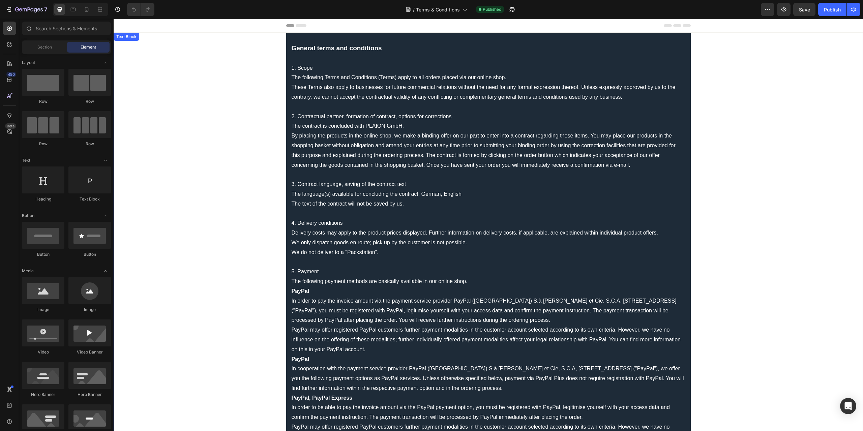
click at [336, 48] on strong "General terms and conditions" at bounding box center [337, 48] width 90 height 7
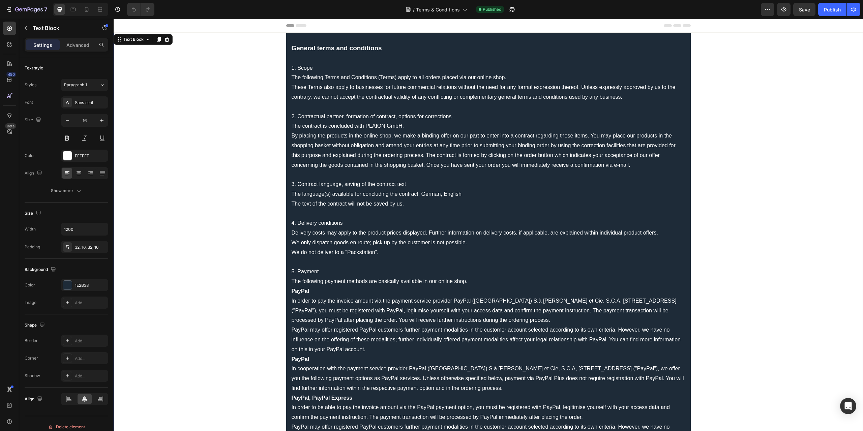
click at [338, 48] on strong "General terms and conditions" at bounding box center [337, 48] width 90 height 7
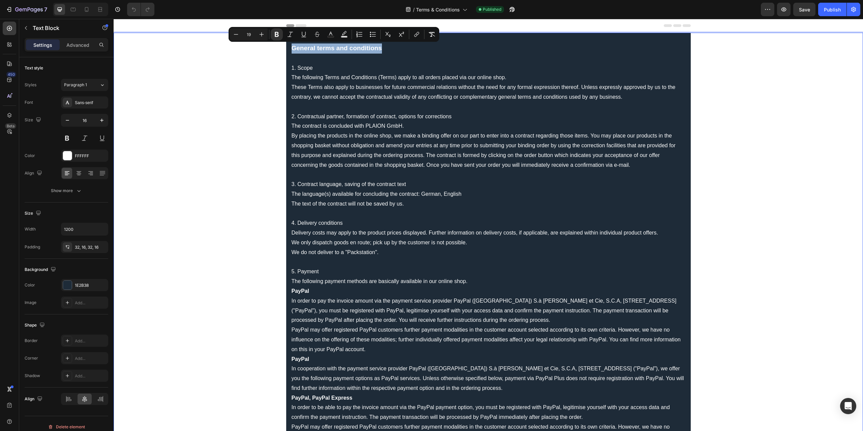
drag, startPoint x: 380, startPoint y: 49, endPoint x: 284, endPoint y: 49, distance: 95.7
drag, startPoint x: 251, startPoint y: 36, endPoint x: 244, endPoint y: 36, distance: 6.8
click at [244, 36] on input "19" at bounding box center [248, 34] width 13 height 8
type input "28"
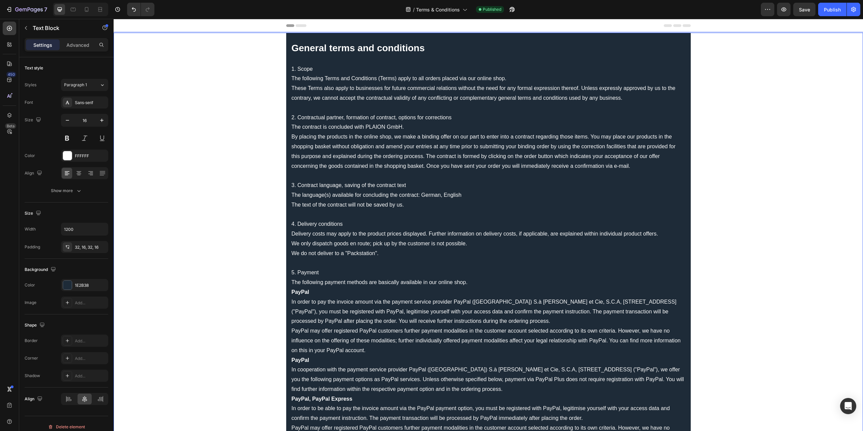
click at [337, 82] on p "The following Terms and Conditions (Terms) apply to all orders placed via our o…" at bounding box center [489, 79] width 394 height 10
drag, startPoint x: 315, startPoint y: 68, endPoint x: 288, endPoint y: 68, distance: 26.3
click at [241, 52] on icon "Editor contextual toolbar" at bounding box center [242, 55] width 7 height 7
drag, startPoint x: 456, startPoint y: 117, endPoint x: 288, endPoint y: 114, distance: 168.3
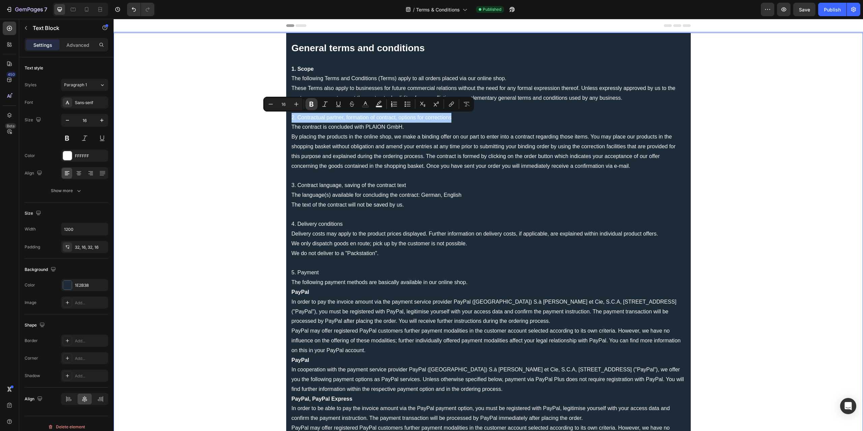
click at [310, 105] on icon "Editor contextual toolbar" at bounding box center [311, 104] width 4 height 5
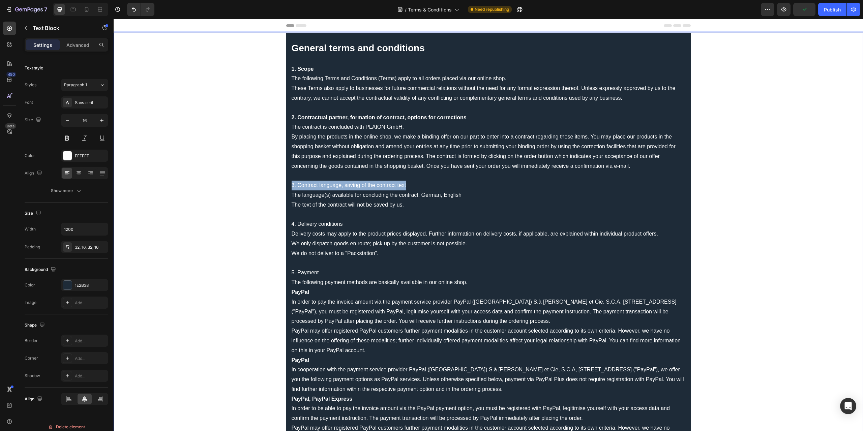
drag, startPoint x: 413, startPoint y: 184, endPoint x: 288, endPoint y: 184, distance: 124.7
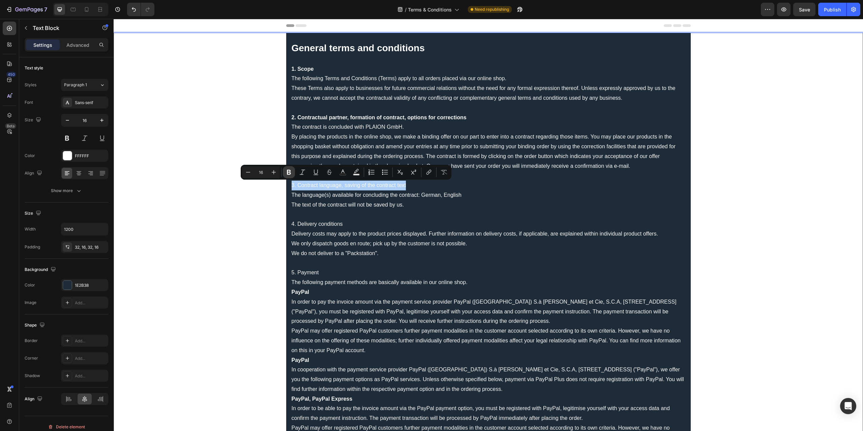
click at [291, 174] on icon "Editor contextual toolbar" at bounding box center [289, 172] width 7 height 7
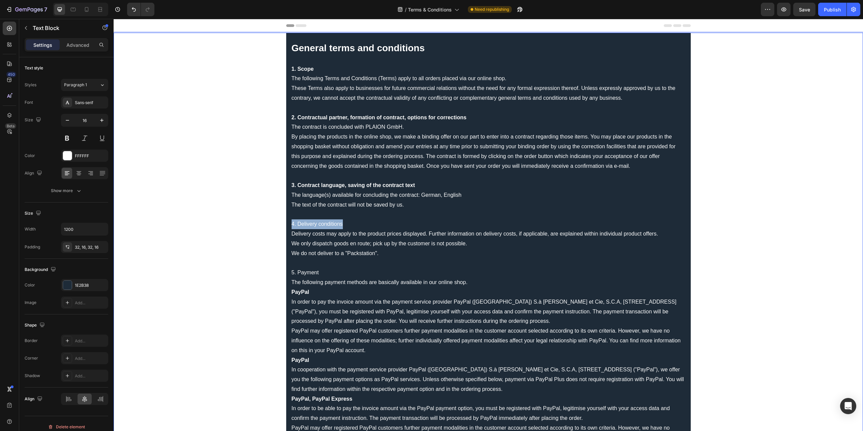
drag, startPoint x: 359, startPoint y: 224, endPoint x: 286, endPoint y: 224, distance: 73.2
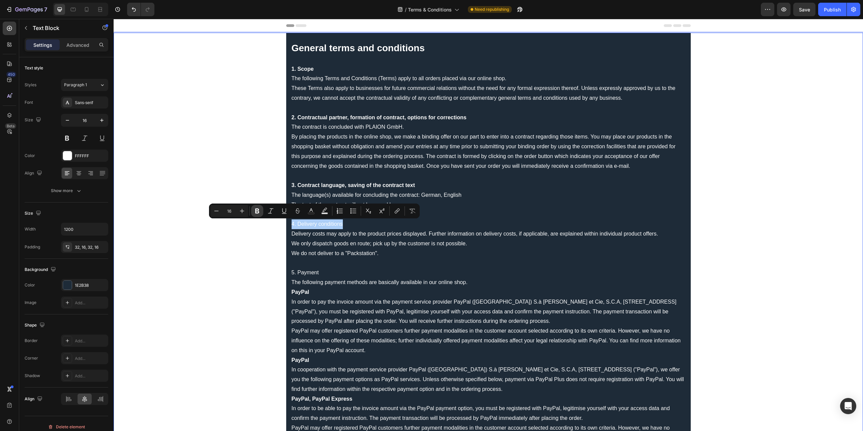
click at [259, 214] on icon "Editor contextual toolbar" at bounding box center [257, 211] width 7 height 7
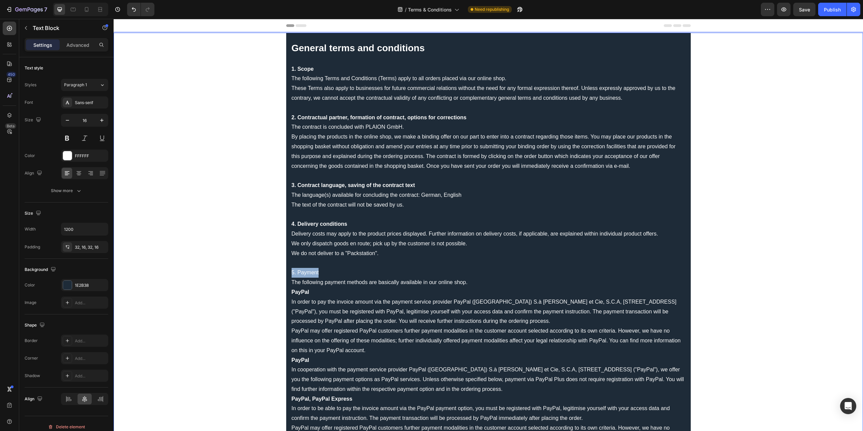
drag, startPoint x: 330, startPoint y: 274, endPoint x: 289, endPoint y: 275, distance: 40.5
click at [292, 275] on p "5. Payment" at bounding box center [489, 273] width 394 height 10
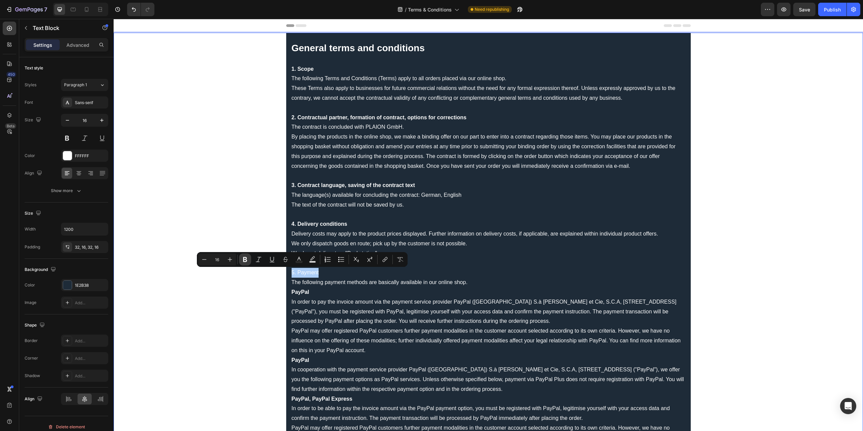
click at [244, 261] on icon "Editor contextual toolbar" at bounding box center [245, 259] width 4 height 5
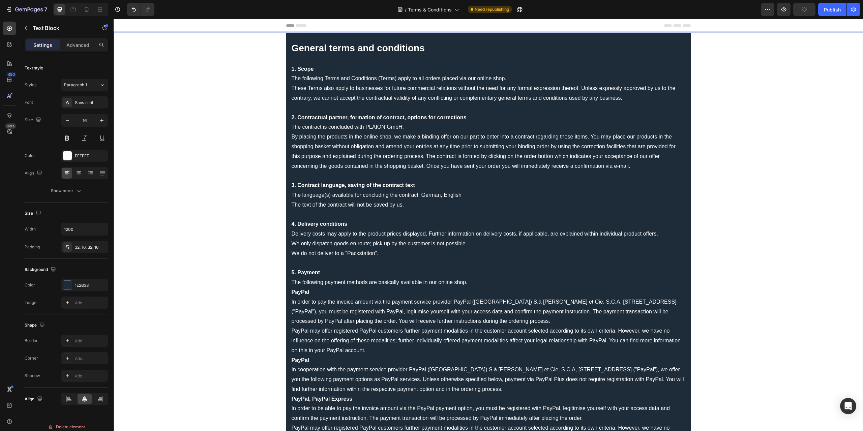
click at [295, 292] on strong "PayPal" at bounding box center [301, 292] width 18 height 6
click at [296, 293] on strong "PayPal" at bounding box center [301, 292] width 18 height 6
click at [297, 293] on strong "PayPal" at bounding box center [301, 292] width 18 height 6
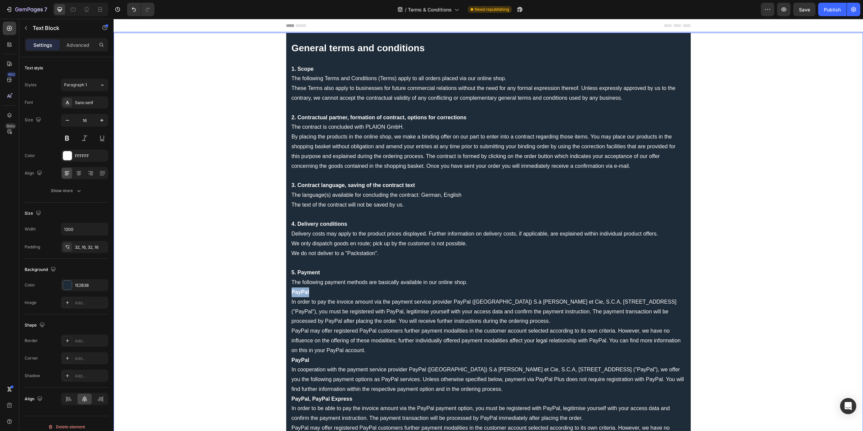
click at [297, 293] on strong "PayPal" at bounding box center [301, 292] width 18 height 6
click at [304, 271] on strong "5. Payment" at bounding box center [306, 273] width 28 height 6
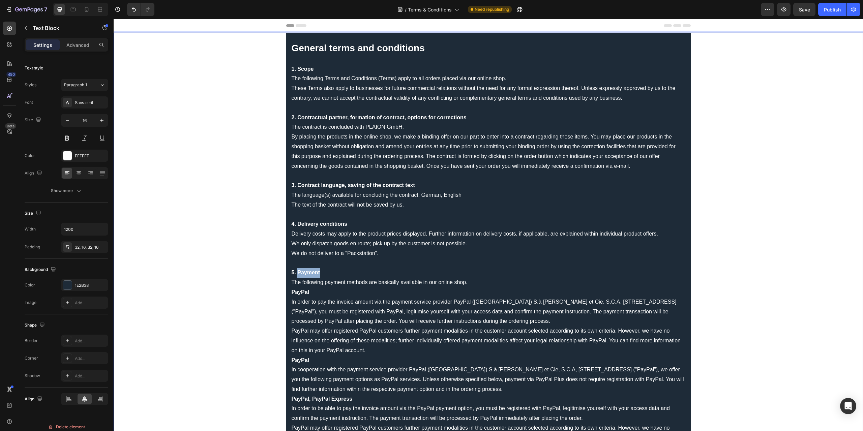
click at [304, 271] on strong "5. Payment" at bounding box center [306, 273] width 28 height 6
click at [318, 286] on p "The following payment methods are basically available in our online shop." at bounding box center [489, 283] width 394 height 10
click at [298, 271] on strong "5. Payment" at bounding box center [306, 273] width 28 height 6
drag, startPoint x: 326, startPoint y: 275, endPoint x: 289, endPoint y: 274, distance: 37.4
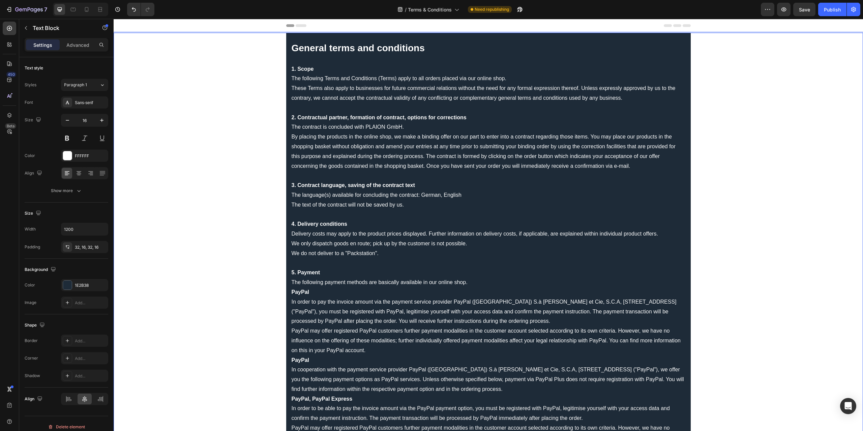
click at [302, 70] on strong "1. Scope" at bounding box center [303, 69] width 22 height 6
drag, startPoint x: 311, startPoint y: 70, endPoint x: 301, endPoint y: 70, distance: 9.4
click at [301, 70] on strong "1. Scope" at bounding box center [303, 69] width 22 height 6
click at [339, 155] on p "By placing the products in the online shop, we make a binding offer on our part…" at bounding box center [489, 151] width 394 height 39
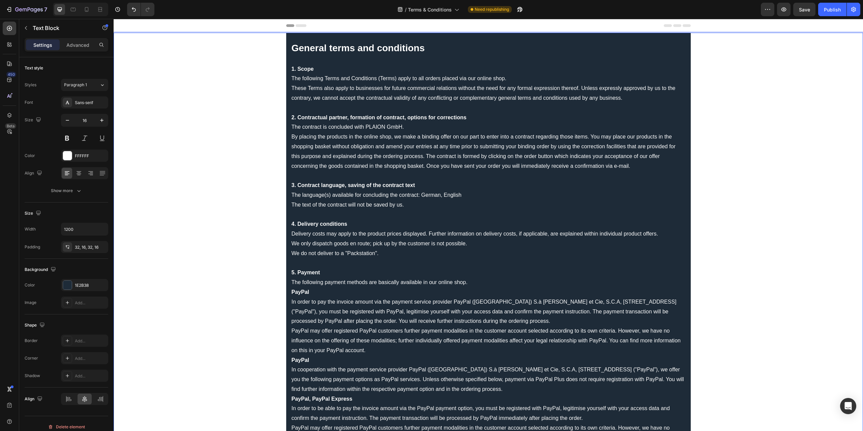
click at [330, 187] on strong "3. Contract language, saving of the contract text" at bounding box center [353, 185] width 123 height 6
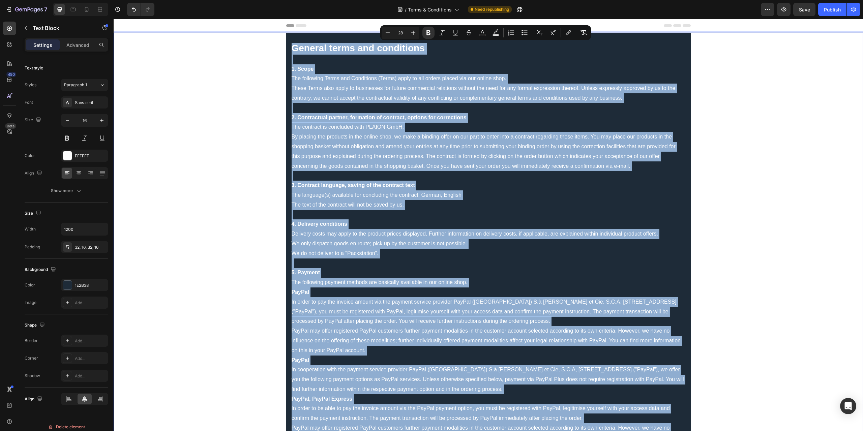
click at [504, 136] on p "By placing the products in the online shop, we make a binding offer on our part…" at bounding box center [489, 151] width 394 height 39
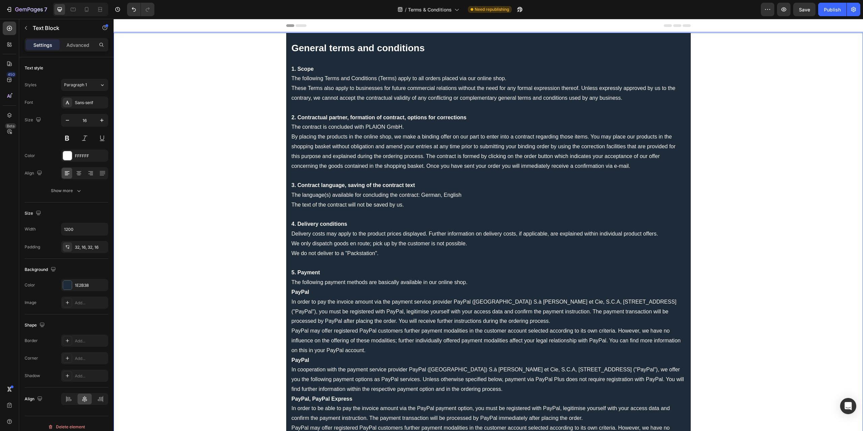
click at [409, 49] on strong "General terms and conditions" at bounding box center [358, 48] width 133 height 10
drag, startPoint x: 315, startPoint y: 69, endPoint x: 290, endPoint y: 71, distance: 24.7
click at [292, 71] on p "1. Scope" at bounding box center [489, 69] width 394 height 10
click at [309, 87] on p "These Terms also apply to businesses for future commercial relations without th…" at bounding box center [489, 94] width 394 height 20
drag, startPoint x: 334, startPoint y: 89, endPoint x: 320, endPoint y: 90, distance: 13.8
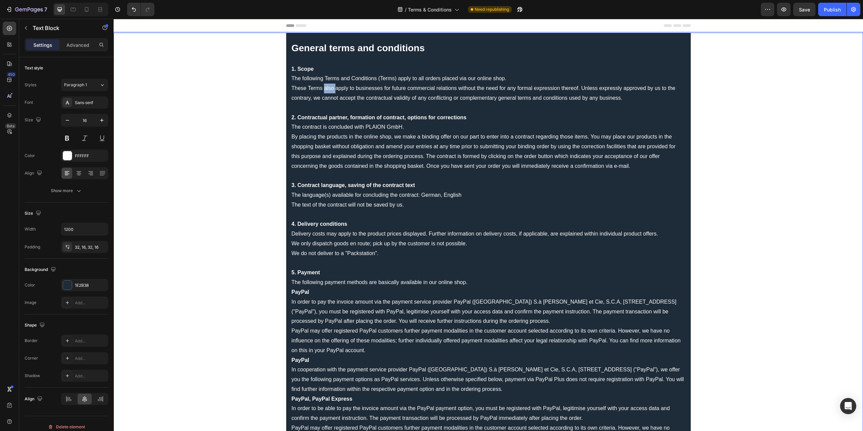
click at [321, 90] on p "These Terms also apply to businesses for future commercial relations without th…" at bounding box center [489, 94] width 394 height 20
click at [401, 120] on strong "2. Contractual partner, formation of contract, options for corrections" at bounding box center [379, 118] width 175 height 6
drag, startPoint x: 398, startPoint y: 118, endPoint x: 381, endPoint y: 118, distance: 16.9
click at [381, 118] on strong "2. Contractual partner, formation of contract, options for corrections" at bounding box center [379, 118] width 175 height 6
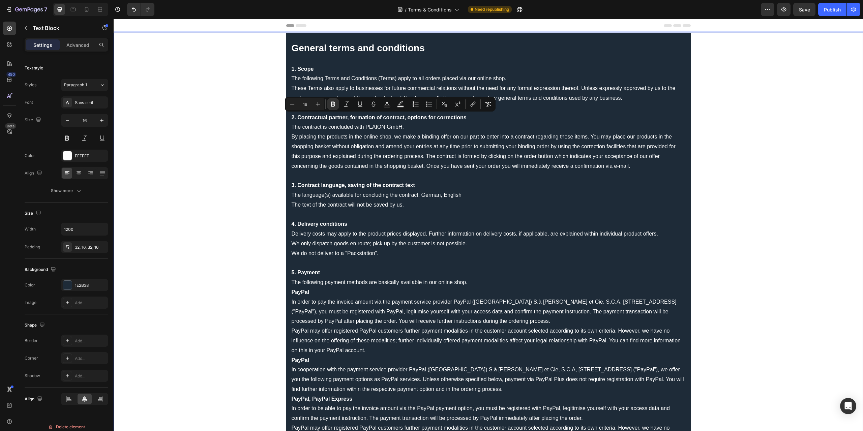
click at [339, 180] on p "Rich Text Editor. Editing area: main" at bounding box center [489, 176] width 394 height 10
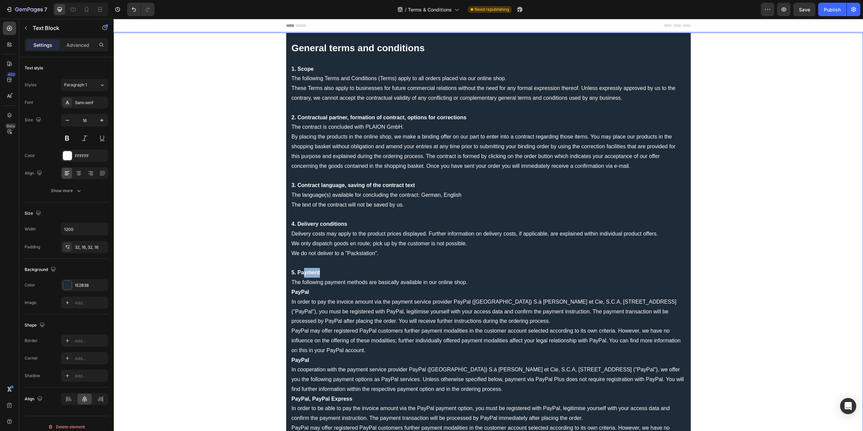
drag, startPoint x: 317, startPoint y: 273, endPoint x: 301, endPoint y: 272, distance: 16.6
click at [301, 272] on strong "5. Payment" at bounding box center [306, 273] width 28 height 6
drag, startPoint x: 316, startPoint y: 289, endPoint x: 291, endPoint y: 291, distance: 25.0
click at [292, 291] on p "PayPal In order to pay the invoice amount via the payment service provider PayP…" at bounding box center [489, 307] width 394 height 39
click at [335, 242] on p "We only dispatch goods en route; pick up by the customer is not possible." at bounding box center [489, 244] width 394 height 10
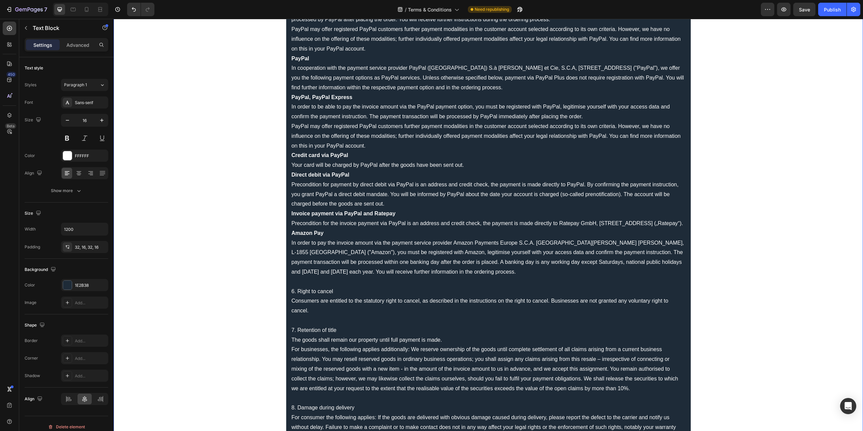
scroll to position [371, 0]
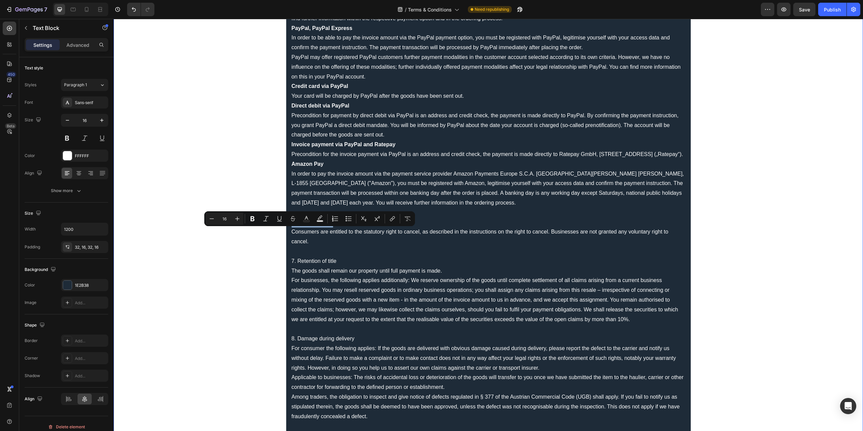
drag, startPoint x: 344, startPoint y: 233, endPoint x: 289, endPoint y: 233, distance: 55.0
click at [292, 228] on p "6. Right to cancel" at bounding box center [489, 223] width 394 height 10
click at [255, 217] on icon "Editor contextual toolbar" at bounding box center [252, 218] width 7 height 7
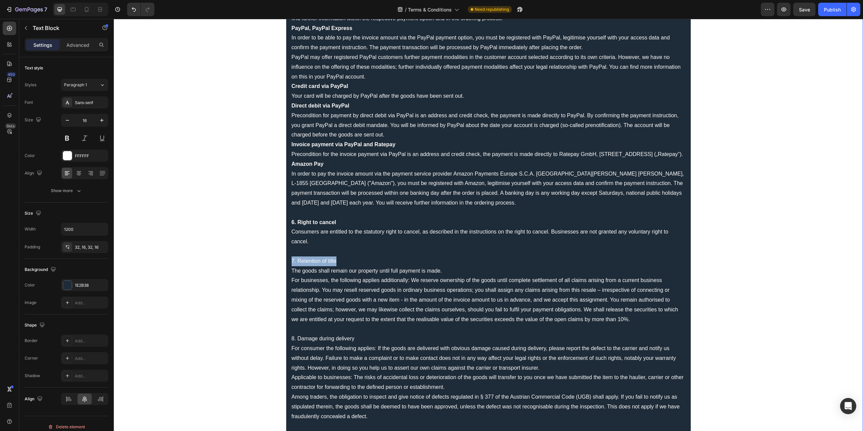
drag, startPoint x: 340, startPoint y: 270, endPoint x: 288, endPoint y: 269, distance: 53.0
click at [288, 269] on div "General terms and conditions 1. Scope The following Terms and Conditions (Terms…" at bounding box center [488, 285] width 405 height 1246
click at [254, 260] on icon "Editor contextual toolbar" at bounding box center [254, 258] width 4 height 5
drag, startPoint x: 347, startPoint y: 350, endPoint x: 289, endPoint y: 346, distance: 58.8
click at [292, 344] on p "8. Damage during delivery" at bounding box center [489, 339] width 394 height 10
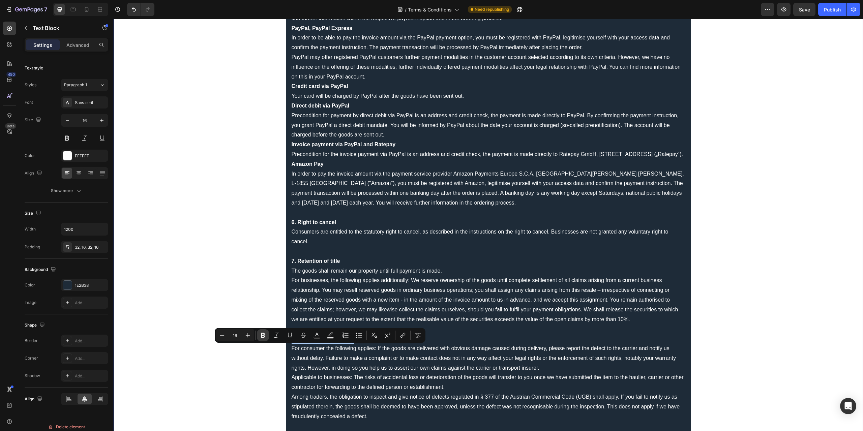
click at [266, 334] on icon "Editor contextual toolbar" at bounding box center [263, 335] width 7 height 7
click at [367, 300] on p "The goods shall remain our property until full payment is made. For businesses,…" at bounding box center [489, 295] width 394 height 58
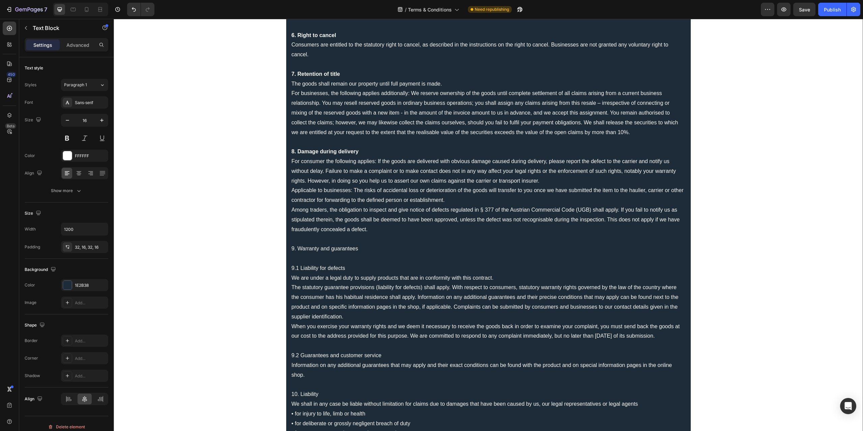
scroll to position [573, 0]
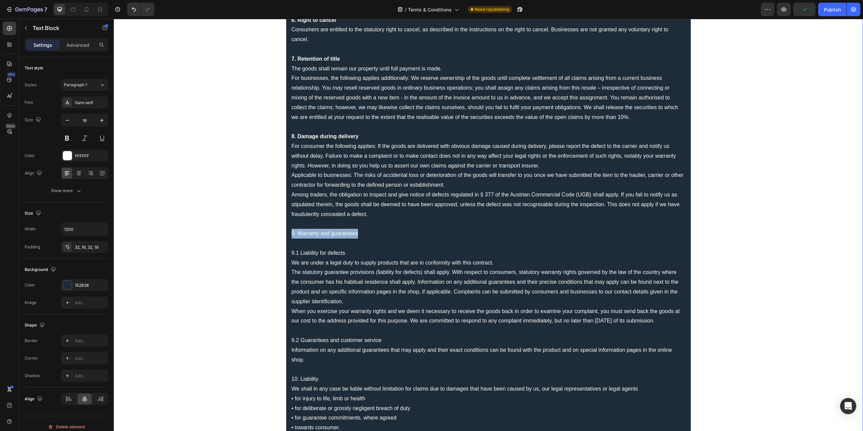
drag, startPoint x: 365, startPoint y: 244, endPoint x: 289, endPoint y: 244, distance: 76.2
click at [292, 239] on p "9. Warranty and guarantees" at bounding box center [489, 234] width 394 height 10
click at [388, 210] on p "Among traders, the obligation to inspect and give notice of defects regulated i…" at bounding box center [489, 204] width 394 height 29
click at [353, 204] on p "Among traders, the obligation to inspect and give notice of defects regulated i…" at bounding box center [489, 204] width 394 height 29
click at [349, 239] on p "9. Warranty and guarantees" at bounding box center [489, 234] width 394 height 10
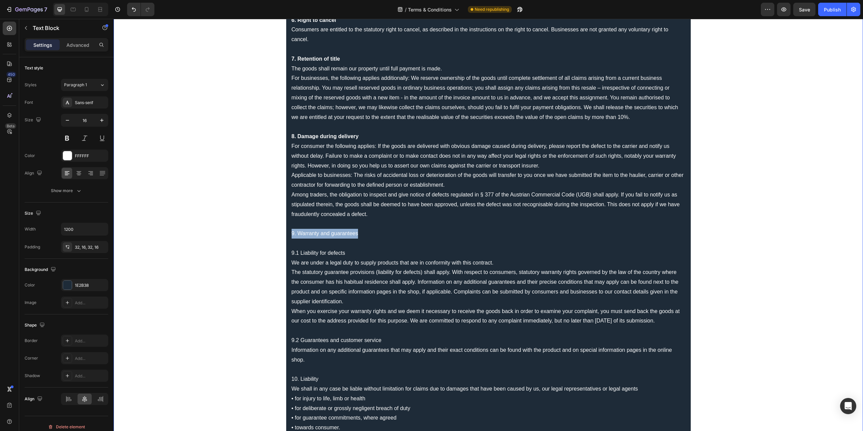
drag, startPoint x: 363, startPoint y: 246, endPoint x: 290, endPoint y: 246, distance: 72.5
click at [292, 239] on p "9. Warranty and guarantees" at bounding box center [489, 234] width 394 height 10
click at [328, 278] on p "The statutory guarantee provisions (liability for defects) shall apply. With re…" at bounding box center [489, 287] width 394 height 39
click at [240, 266] on div "General terms and conditions 1. Scope The following Terms and Conditions (Terms…" at bounding box center [488, 83] width 749 height 1246
click at [332, 239] on p "9. Warranty and guarantees" at bounding box center [489, 234] width 394 height 10
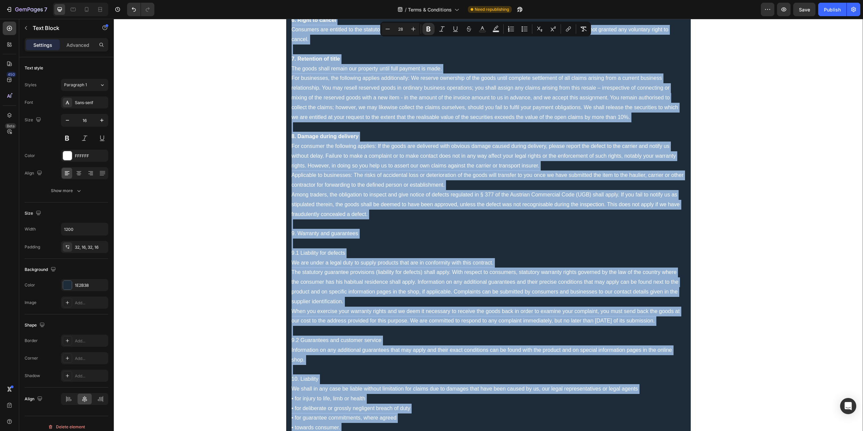
click at [364, 239] on p "9. Warranty and guarantees" at bounding box center [489, 234] width 394 height 10
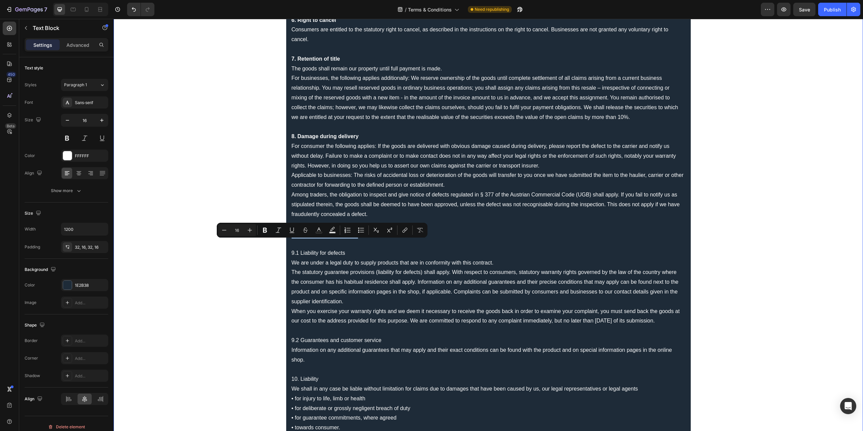
drag, startPoint x: 366, startPoint y: 244, endPoint x: 290, endPoint y: 244, distance: 76.2
click at [292, 239] on p "9. Warranty and guarantees" at bounding box center [489, 234] width 394 height 10
click at [262, 228] on icon "Editor contextual toolbar" at bounding box center [265, 230] width 7 height 7
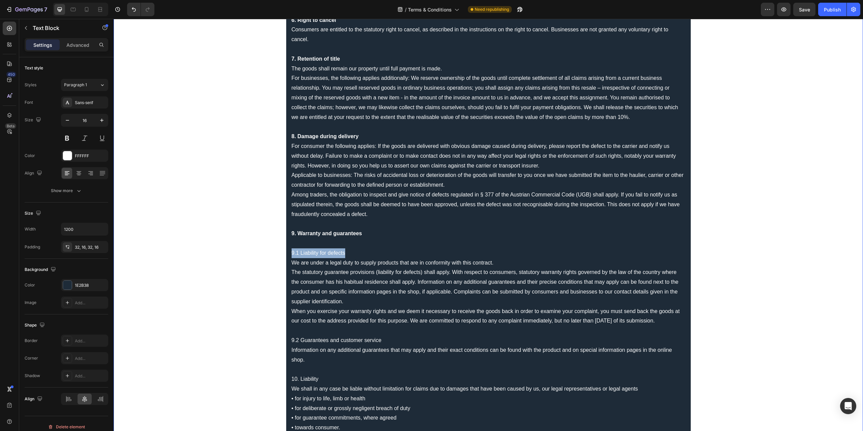
drag, startPoint x: 346, startPoint y: 263, endPoint x: 288, endPoint y: 263, distance: 58.3
click at [288, 263] on div "General terms and conditions 1. Scope The following Terms and Conditions (Terms…" at bounding box center [488, 83] width 405 height 1246
click at [261, 250] on icon "Editor contextual toolbar" at bounding box center [258, 249] width 7 height 7
drag, startPoint x: 363, startPoint y: 347, endPoint x: 290, endPoint y: 346, distance: 72.8
click at [292, 346] on p "9.2 Guarantees and customer service" at bounding box center [489, 341] width 394 height 10
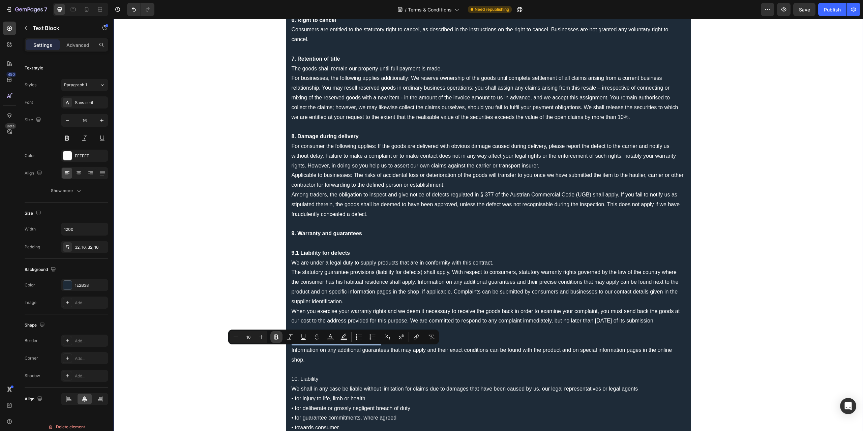
click at [273, 338] on icon "Editor contextual toolbar" at bounding box center [276, 337] width 7 height 7
click at [414, 298] on p "The statutory guarantee provisions (liability for defects) shall apply. With re…" at bounding box center [489, 287] width 394 height 39
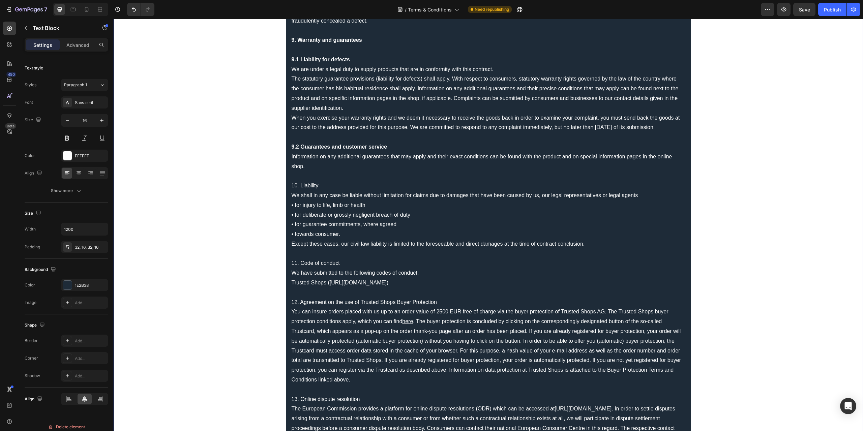
scroll to position [775, 0]
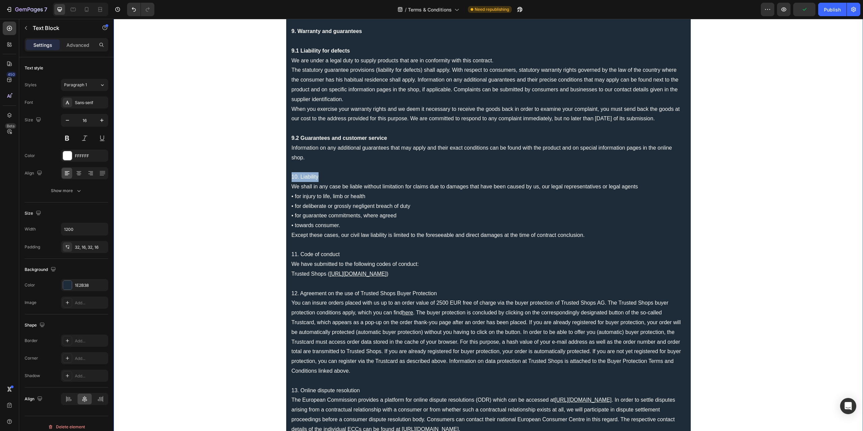
drag, startPoint x: 321, startPoint y: 186, endPoint x: 289, endPoint y: 188, distance: 32.7
click at [320, 182] on p "10. Liability" at bounding box center [489, 177] width 394 height 10
drag, startPoint x: 323, startPoint y: 186, endPoint x: 285, endPoint y: 188, distance: 38.1
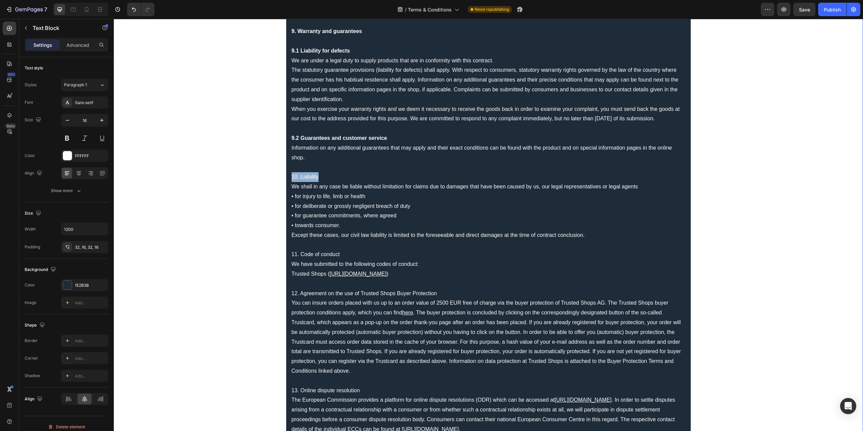
click at [249, 176] on button "Bold" at bounding box center [245, 174] width 12 height 12
drag, startPoint x: 348, startPoint y: 268, endPoint x: 290, endPoint y: 267, distance: 58.7
click at [292, 260] on p "11. Code of conduct" at bounding box center [489, 255] width 394 height 10
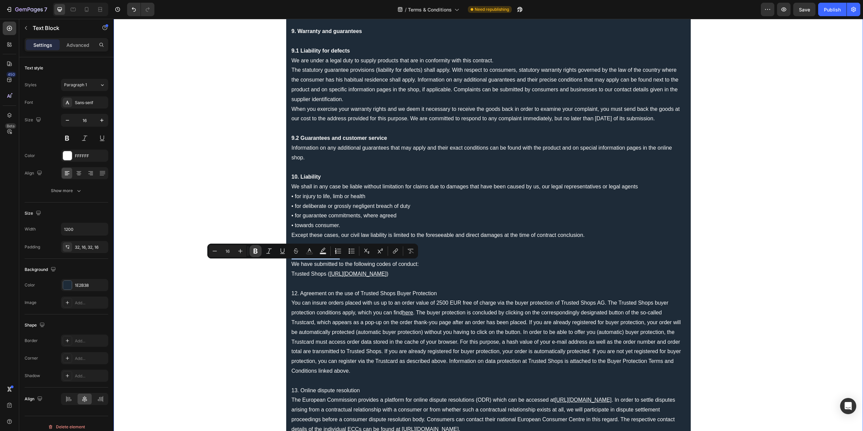
click at [256, 251] on icon "Editor contextual toolbar" at bounding box center [256, 251] width 4 height 5
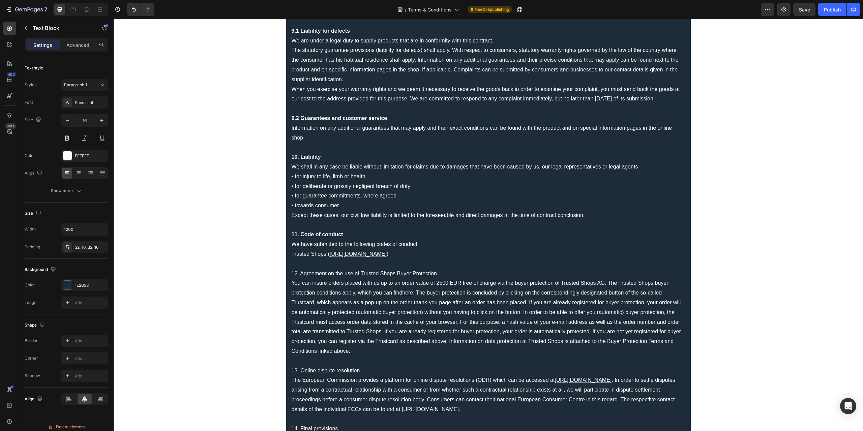
scroll to position [809, 0]
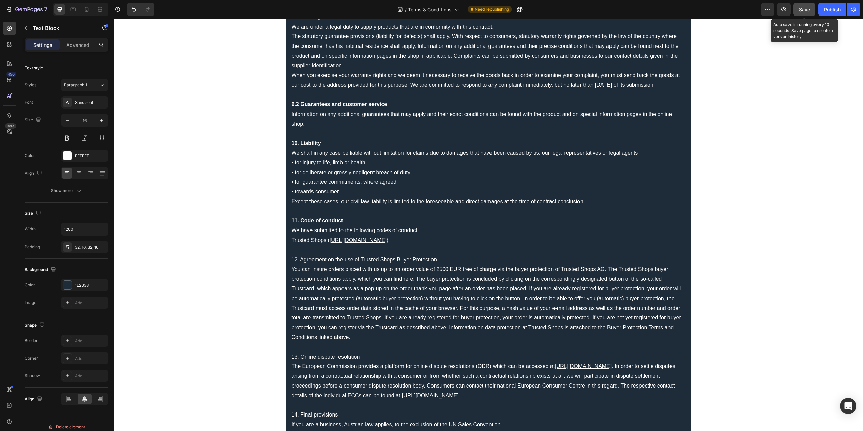
click at [802, 13] on button "Save" at bounding box center [804, 9] width 22 height 13
click at [784, 11] on icon "button" at bounding box center [783, 9] width 7 height 7
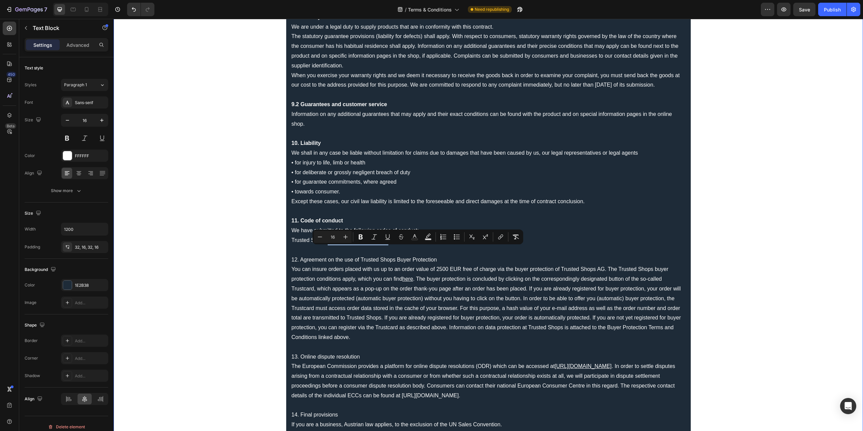
drag, startPoint x: 513, startPoint y: 250, endPoint x: 326, endPoint y: 247, distance: 187.5
click at [415, 238] on icon "Editor contextual toolbar" at bounding box center [414, 237] width 7 height 7
type input "FFFFFF"
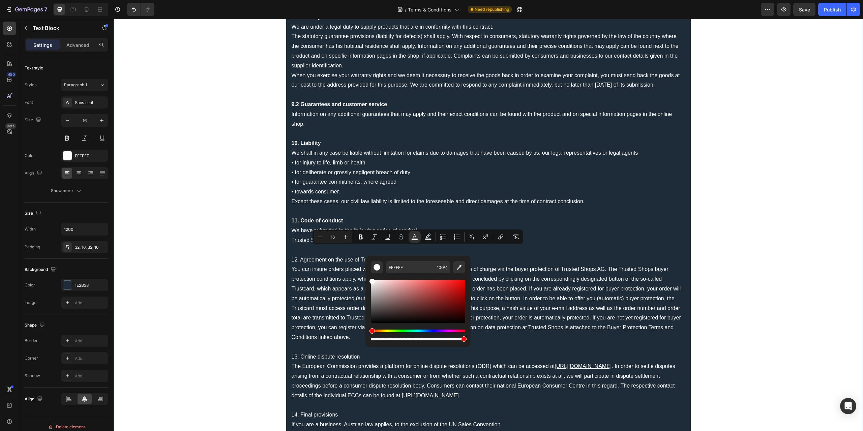
drag, startPoint x: 495, startPoint y: 307, endPoint x: 358, endPoint y: 273, distance: 140.7
click at [493, 288] on p "You can insure orders placed with us up to an order value of 2500 EUR free of c…" at bounding box center [489, 304] width 394 height 78
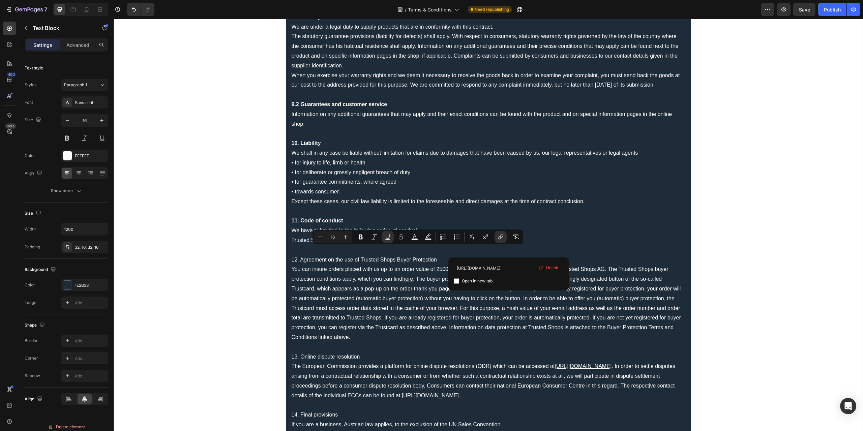
drag, startPoint x: 509, startPoint y: 249, endPoint x: 327, endPoint y: 249, distance: 181.7
drag, startPoint x: 509, startPoint y: 250, endPoint x: 328, endPoint y: 251, distance: 181.7
click at [328, 245] on p "Trusted Shops ( https://www.trustedshops.com/tsdocument/TS_QUALITY_CRITERIA_en.…" at bounding box center [489, 241] width 394 height 10
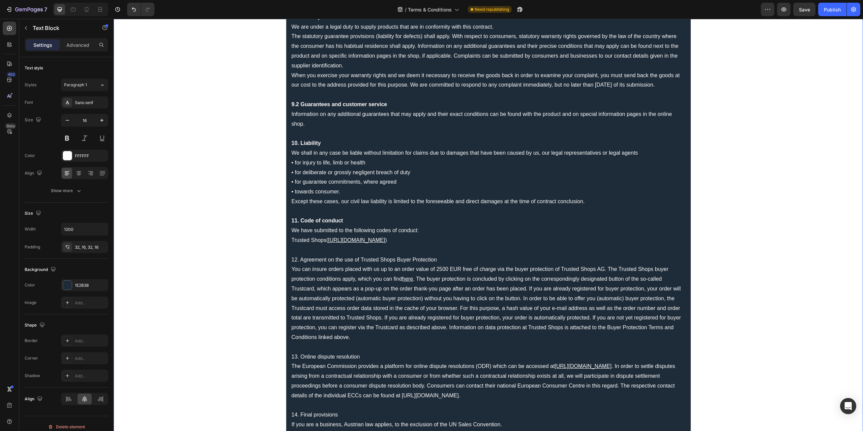
click at [385, 243] on u "[URL][DOMAIN_NAME]" at bounding box center [356, 240] width 57 height 6
drag, startPoint x: 508, startPoint y: 250, endPoint x: 418, endPoint y: 252, distance: 90.7
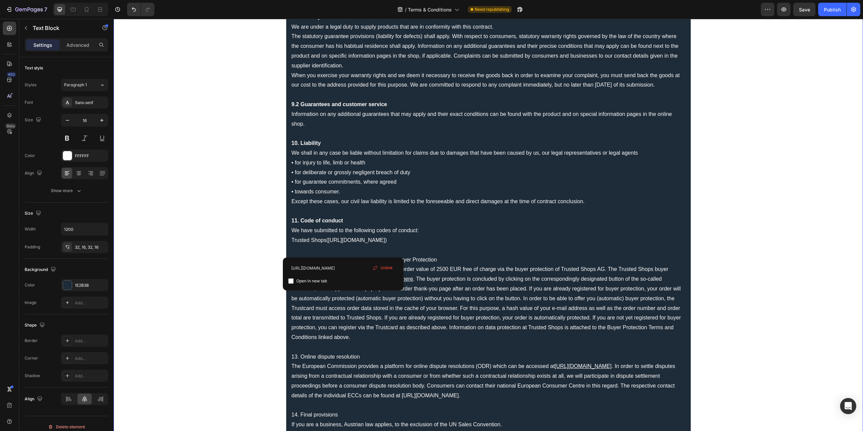
drag, startPoint x: 508, startPoint y: 250, endPoint x: 343, endPoint y: 249, distance: 165.5
click at [343, 245] on p "Trusted Shops ( https://www.trustedshops.com/tsdocument/TS_QUALITY_CRITERIA_en.…" at bounding box center [489, 241] width 394 height 10
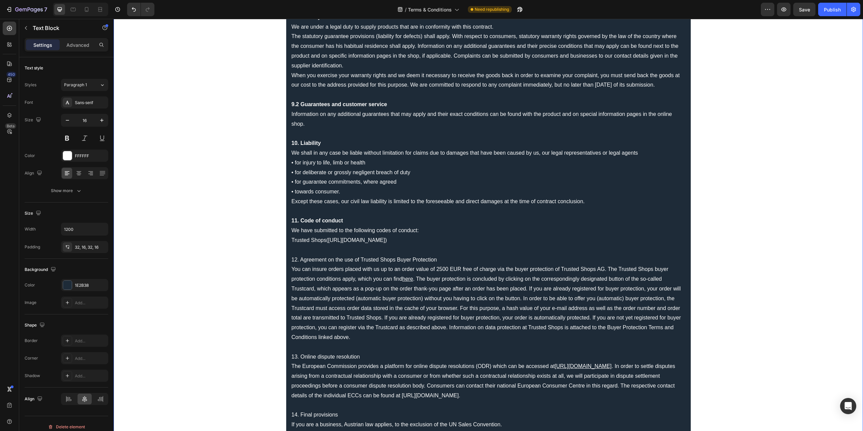
drag, startPoint x: 327, startPoint y: 251, endPoint x: 409, endPoint y: 256, distance: 82.4
click at [385, 243] on link "[URL][DOMAIN_NAME]" at bounding box center [356, 240] width 57 height 6
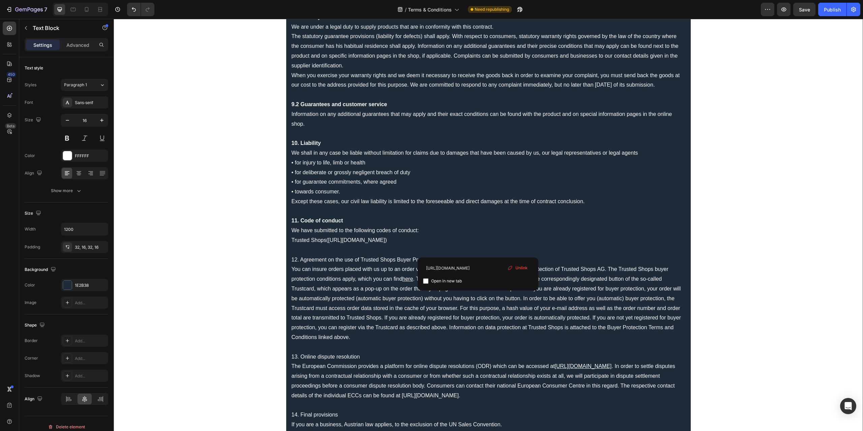
drag, startPoint x: 508, startPoint y: 250, endPoint x: 477, endPoint y: 249, distance: 31.7
click at [477, 245] on p "Trusted Shops ( https://www.trustedshops.com/tsdocument/TS_QUALITY_CRITERIA_en.…" at bounding box center [489, 241] width 394 height 10
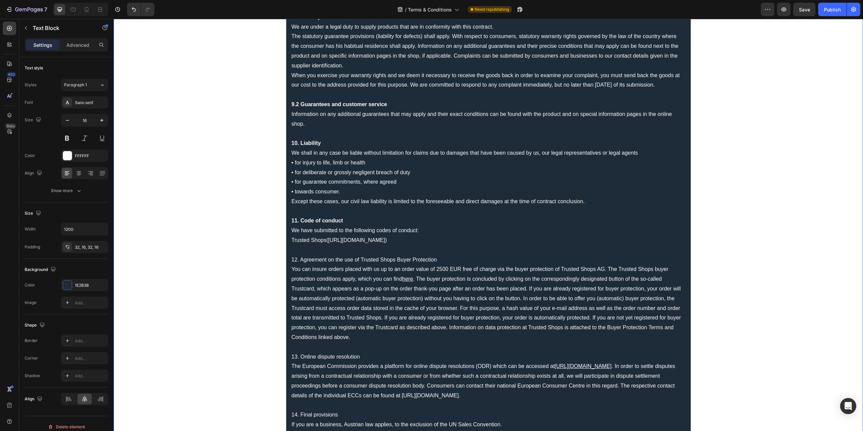
click at [385, 243] on link "[URL][DOMAIN_NAME]" at bounding box center [356, 240] width 57 height 6
drag, startPoint x: 328, startPoint y: 250, endPoint x: 376, endPoint y: 250, distance: 47.9
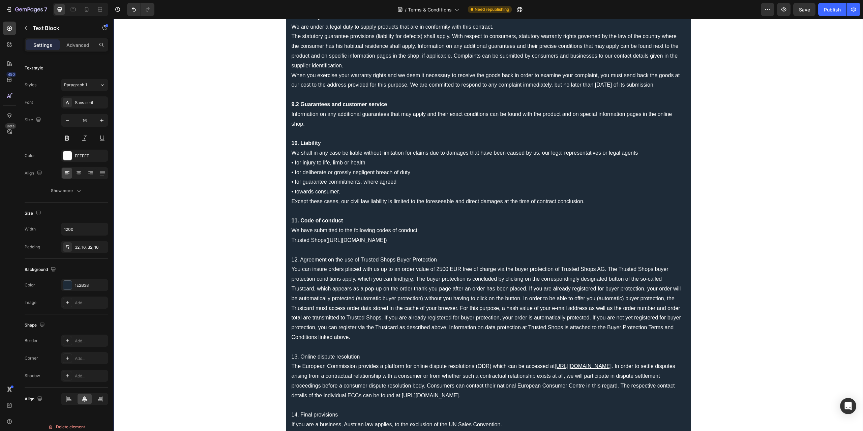
click at [316, 198] on p "We shall in any case be liable without limitation for claims due to damages tha…" at bounding box center [489, 182] width 394 height 68
drag, startPoint x: 327, startPoint y: 250, endPoint x: 508, endPoint y: 251, distance: 181.4
click at [385, 243] on link "[URL][DOMAIN_NAME]" at bounding box center [356, 240] width 57 height 6
click at [414, 237] on icon "Editor contextual toolbar" at bounding box center [414, 237] width 7 height 7
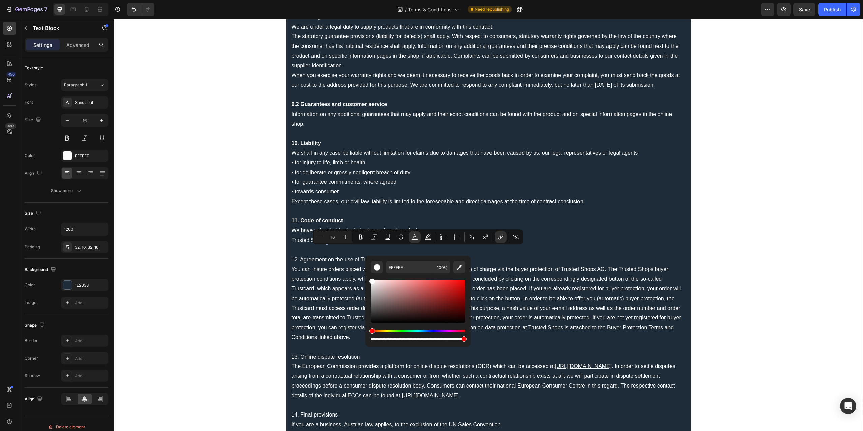
drag, startPoint x: 490, startPoint y: 308, endPoint x: 362, endPoint y: 271, distance: 133.7
click at [373, 267] on button "Editor contextual toolbar" at bounding box center [377, 267] width 12 height 12
click at [371, 261] on button "Editor contextual toolbar" at bounding box center [377, 267] width 12 height 12
click at [504, 285] on p "You can insure orders placed with us up to an order value of 2500 EUR free of c…" at bounding box center [489, 304] width 394 height 78
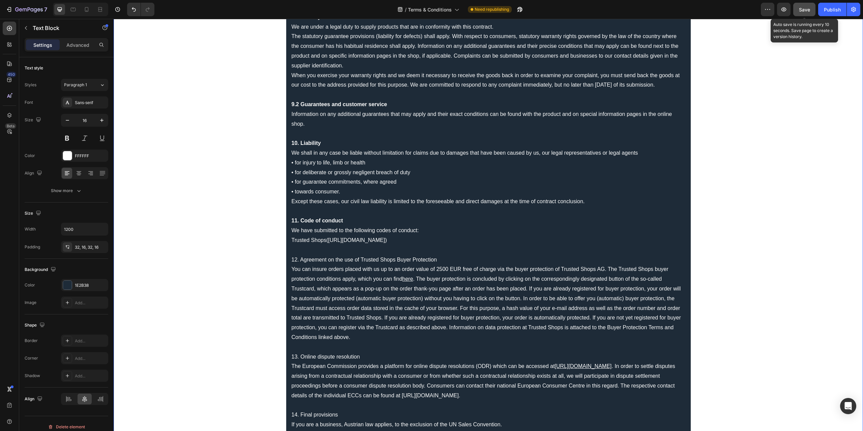
click at [809, 12] on div "Save" at bounding box center [804, 9] width 11 height 7
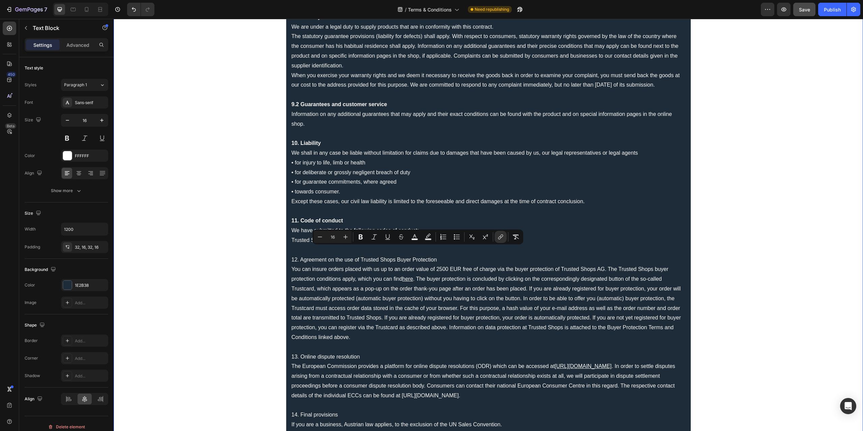
drag, startPoint x: 327, startPoint y: 250, endPoint x: 508, endPoint y: 247, distance: 181.4
click at [385, 243] on span "[URL][DOMAIN_NAME]" at bounding box center [356, 240] width 57 height 6
click at [386, 235] on icon "Editor contextual toolbar" at bounding box center [387, 237] width 7 height 7
click at [382, 276] on p "You can insure orders placed with us up to an order value of 2500 EUR free of c…" at bounding box center [489, 304] width 394 height 78
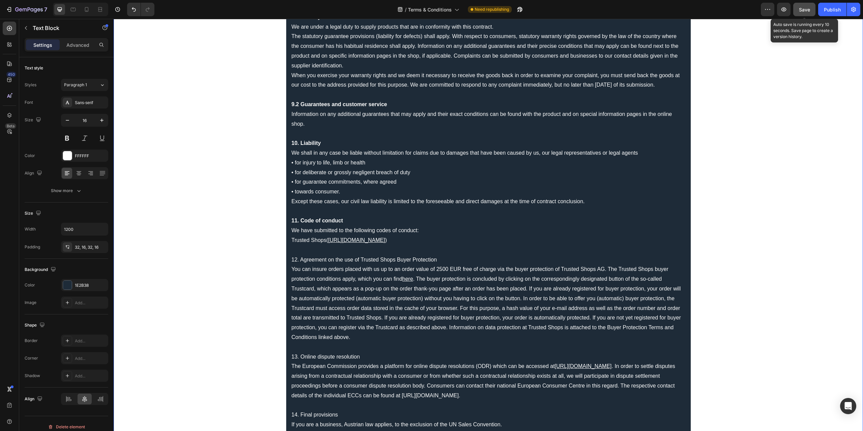
click at [799, 10] on span "Save" at bounding box center [804, 10] width 11 height 6
click at [429, 265] on p "12. Agreement on the use of Trusted Shops Buyer Protection" at bounding box center [489, 260] width 394 height 10
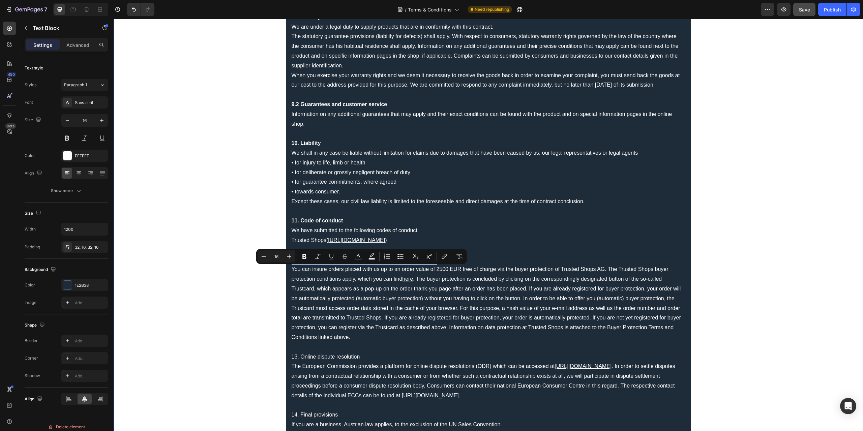
drag, startPoint x: 443, startPoint y: 269, endPoint x: 289, endPoint y: 269, distance: 154.4
click at [292, 265] on p "12. Agreement on the use of Trusted Shops Buyer Protection" at bounding box center [489, 260] width 394 height 10
click at [305, 257] on icon "Editor contextual toolbar" at bounding box center [304, 256] width 4 height 5
click at [362, 306] on p "You can insure orders placed with us up to an order value of 2500 EUR free of c…" at bounding box center [489, 304] width 394 height 78
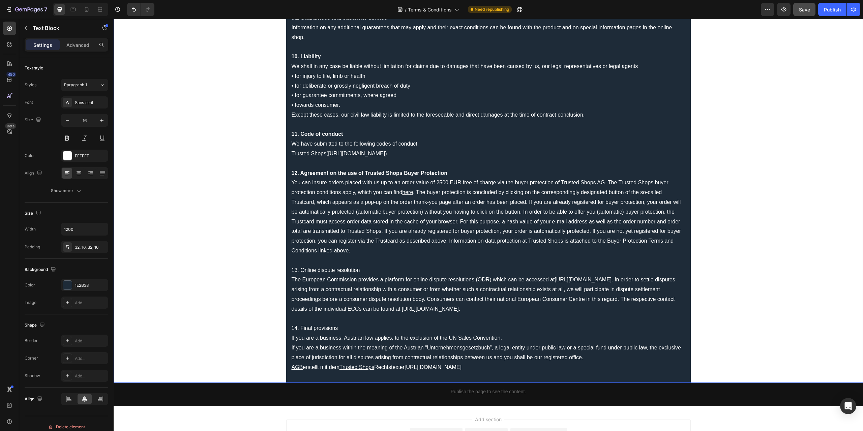
scroll to position [910, 0]
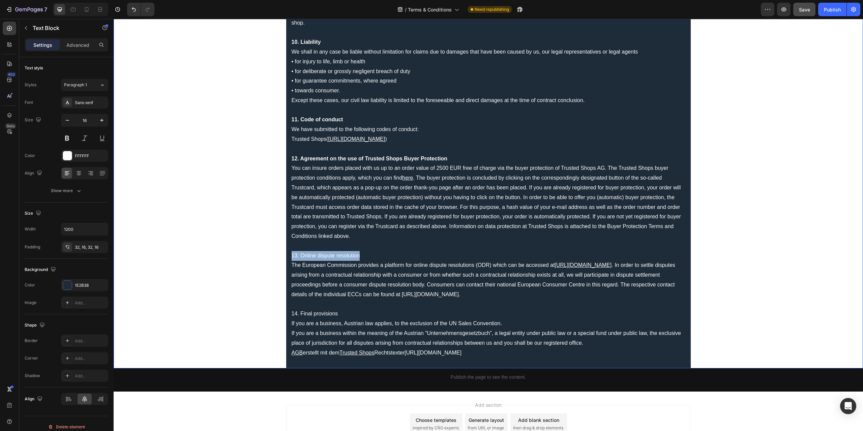
drag, startPoint x: 346, startPoint y: 265, endPoint x: 284, endPoint y: 267, distance: 62.4
click at [360, 261] on p "13. Online dispute resolution" at bounding box center [489, 256] width 394 height 10
drag, startPoint x: 355, startPoint y: 267, endPoint x: 290, endPoint y: 268, distance: 65.1
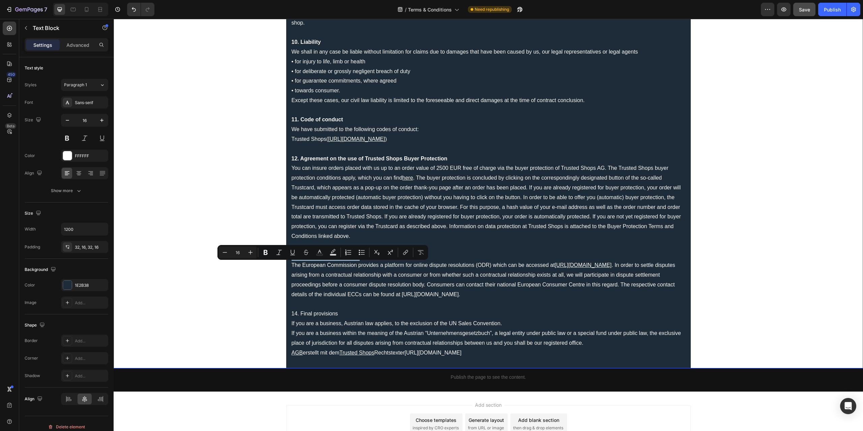
click at [292, 261] on p "13. Online dispute resolution" at bounding box center [489, 256] width 394 height 10
click at [267, 254] on icon "Editor contextual toolbar" at bounding box center [266, 252] width 4 height 5
click at [330, 319] on p "14. Final provisions" at bounding box center [489, 314] width 394 height 10
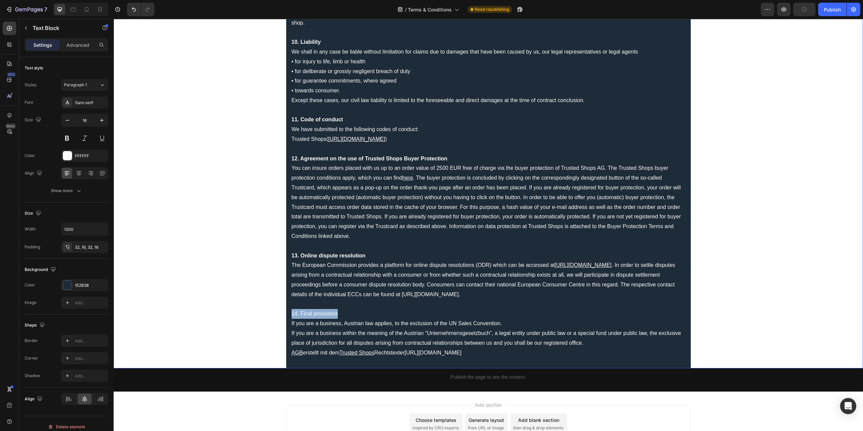
drag, startPoint x: 339, startPoint y: 325, endPoint x: 289, endPoint y: 322, distance: 50.0
click at [292, 319] on p "14. Final provisions" at bounding box center [489, 314] width 394 height 10
click at [341, 329] on p "If you are a business, Austrian law applies, to the exclusion of the UN Sales C…" at bounding box center [489, 324] width 394 height 10
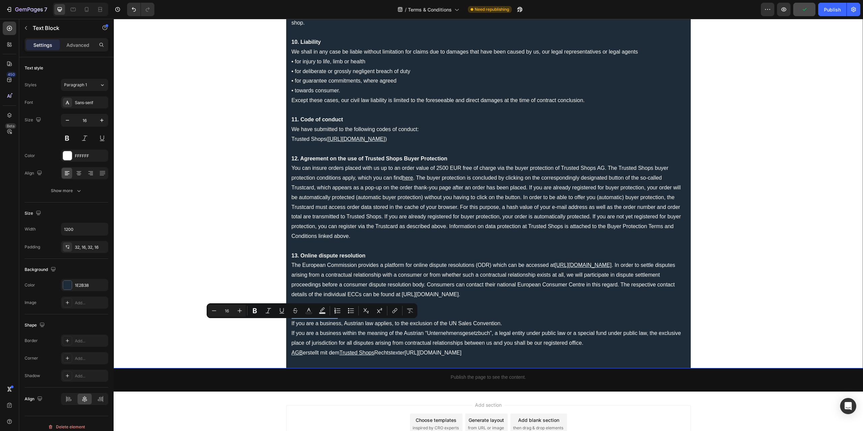
drag, startPoint x: 347, startPoint y: 323, endPoint x: 290, endPoint y: 324, distance: 57.0
click at [292, 319] on p "14. Final provisions" at bounding box center [489, 314] width 394 height 10
click at [256, 312] on icon "Editor contextual toolbar" at bounding box center [255, 310] width 4 height 5
click at [396, 274] on p "The European Commission provides a platform for online dispute resolutions (ODR…" at bounding box center [489, 280] width 394 height 39
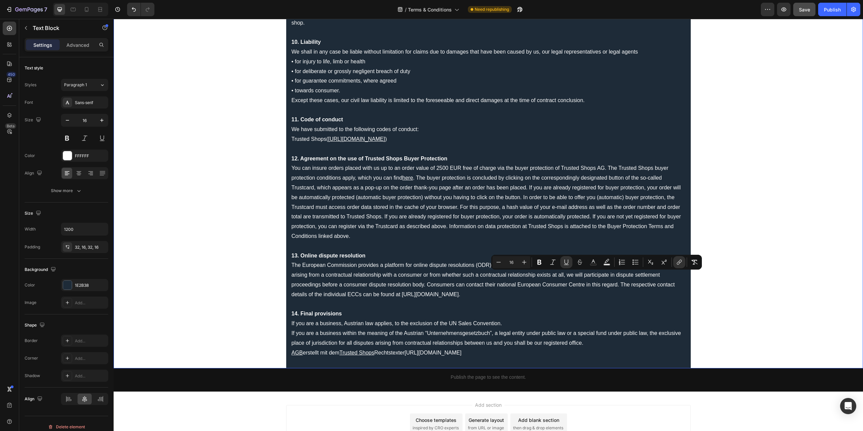
drag, startPoint x: 554, startPoint y: 275, endPoint x: 640, endPoint y: 276, distance: 86.0
click at [640, 276] on p "The European Commission provides a platform for online dispute resolutions (ODR…" at bounding box center [489, 280] width 394 height 39
click at [678, 262] on icon "Editor contextual toolbar" at bounding box center [679, 262] width 7 height 7
drag, startPoint x: 554, startPoint y: 275, endPoint x: 640, endPoint y: 277, distance: 85.7
click at [640, 277] on p "The European Commission provides a platform for online dispute resolutions (ODR…" at bounding box center [489, 280] width 394 height 39
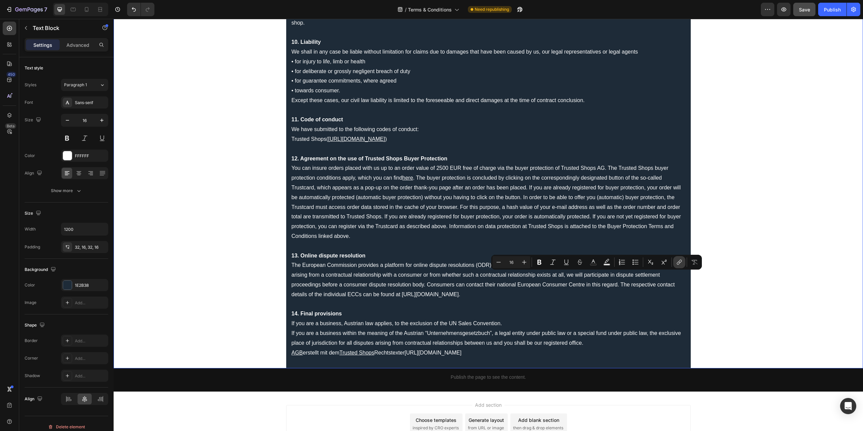
click at [681, 259] on icon "Editor contextual toolbar" at bounding box center [679, 262] width 7 height 7
drag, startPoint x: 554, startPoint y: 275, endPoint x: 640, endPoint y: 277, distance: 86.0
click at [612, 268] on u "https://ec.europa.eu/consumers/odr/" at bounding box center [583, 265] width 57 height 6
click at [589, 261] on button "Text Color" at bounding box center [593, 262] width 12 height 12
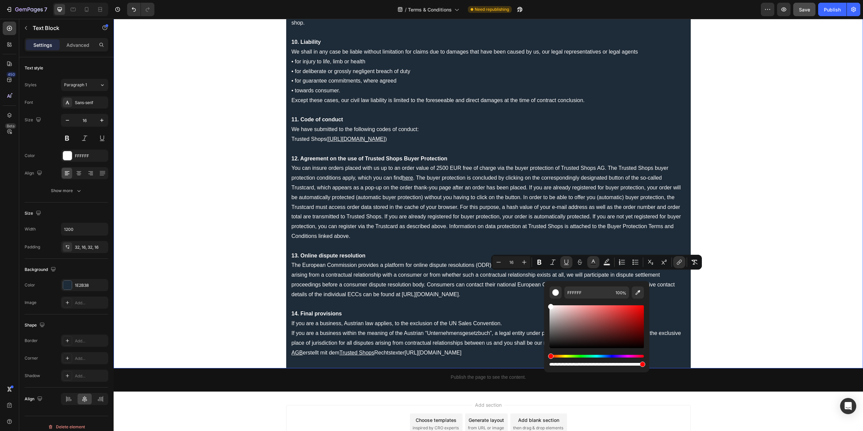
drag, startPoint x: 675, startPoint y: 333, endPoint x: 524, endPoint y: 290, distance: 157.0
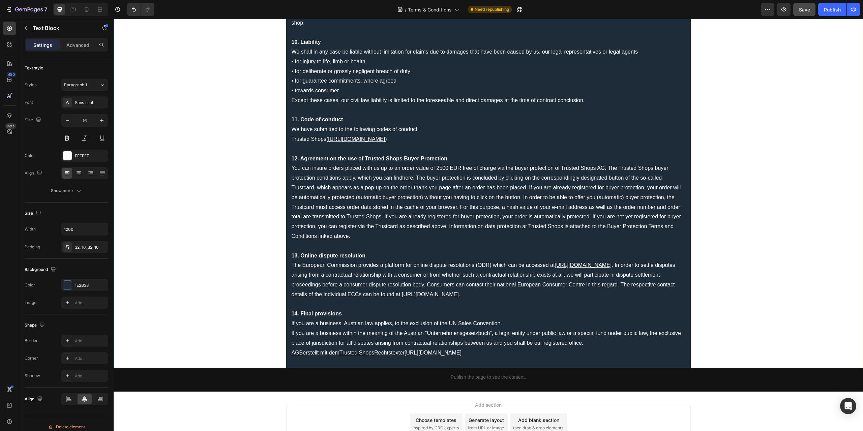
click at [490, 277] on p "The European Commission provides a platform for online dispute resolutions (ODR…" at bounding box center [489, 280] width 394 height 39
click at [402, 299] on p "The European Commission provides a platform for online dispute resolutions (ODR…" at bounding box center [489, 280] width 394 height 39
click at [399, 299] on p "The European Commission provides a platform for online dispute resolutions (ODR…" at bounding box center [489, 280] width 394 height 39
drag, startPoint x: 399, startPoint y: 304, endPoint x: 557, endPoint y: 303, distance: 157.4
click at [557, 299] on p "The European Commission provides a platform for online dispute resolutions (ODR…" at bounding box center [489, 280] width 394 height 39
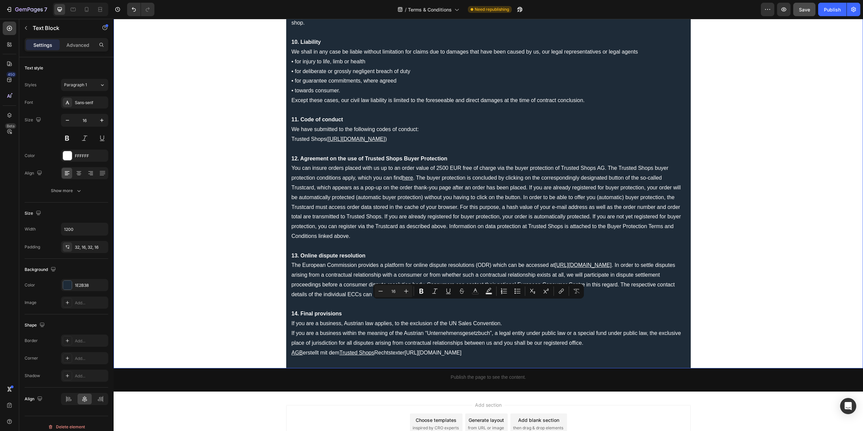
copy p "https://www.evz.de/en/alternative-dispute-resolution/adr-in-europe/"
click at [560, 291] on icon "Editor contextual toolbar" at bounding box center [561, 291] width 7 height 7
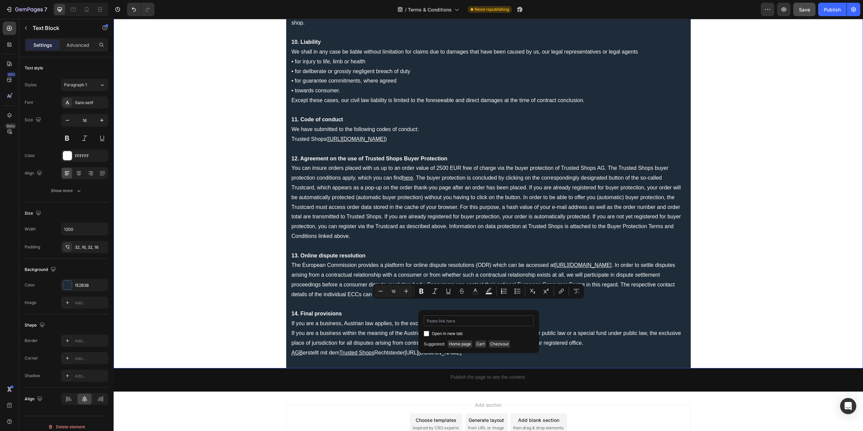
click at [512, 319] on input "Editor contextual toolbar" at bounding box center [479, 321] width 110 height 11
type input "https://www.evz.de/en/alternative-dispute-resolution/adr-in-europe/"
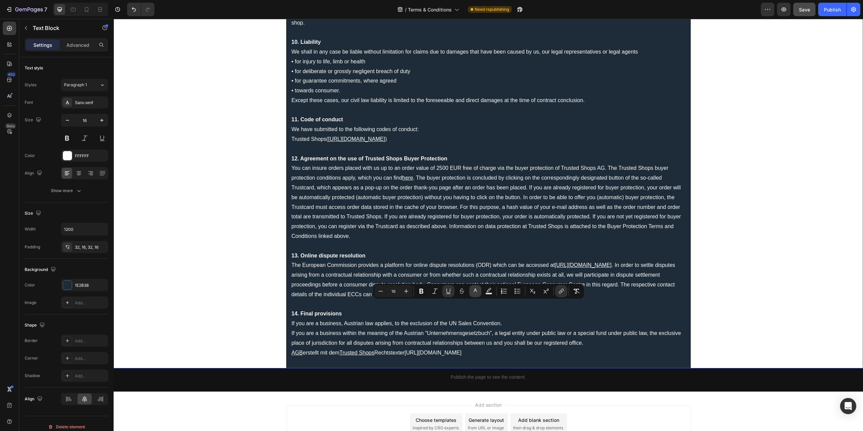
click at [475, 289] on icon "Editor contextual toolbar" at bounding box center [475, 291] width 7 height 7
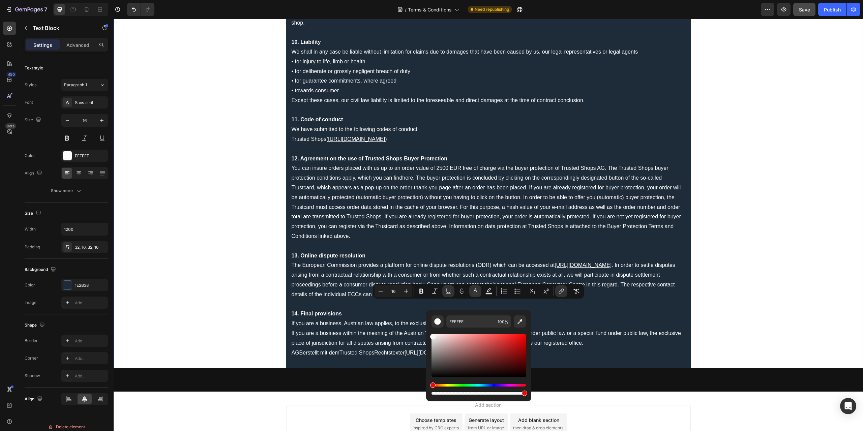
type input "F7F7F7"
drag, startPoint x: 557, startPoint y: 362, endPoint x: 407, endPoint y: 316, distance: 157.3
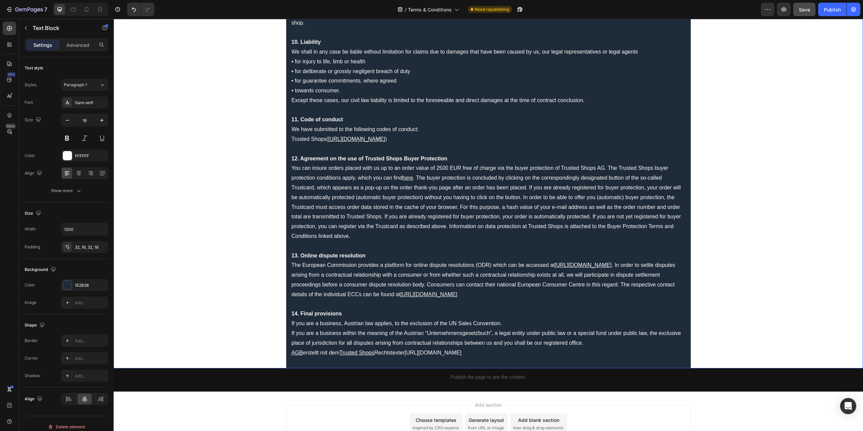
click at [501, 309] on p "Rich Text Editor. Editing area: main" at bounding box center [489, 305] width 394 height 10
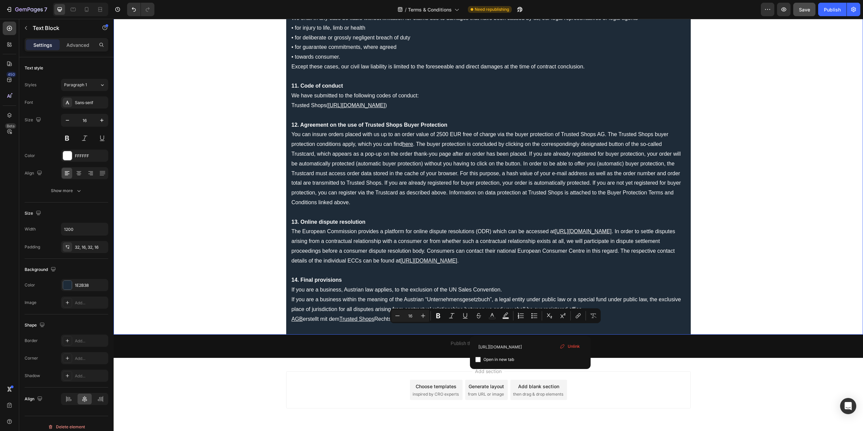
drag, startPoint x: 535, startPoint y: 329, endPoint x: 462, endPoint y: 327, distance: 73.5
click at [462, 324] on p "AGB erstellt mit dem Trusted Shops Rechtstexter https://legal.trustedshops.com/…" at bounding box center [489, 320] width 394 height 10
click at [423, 324] on p "AGB erstellt mit dem Trusted Shops Rechtstexter https://legal.trustedshops.com/…" at bounding box center [489, 320] width 394 height 10
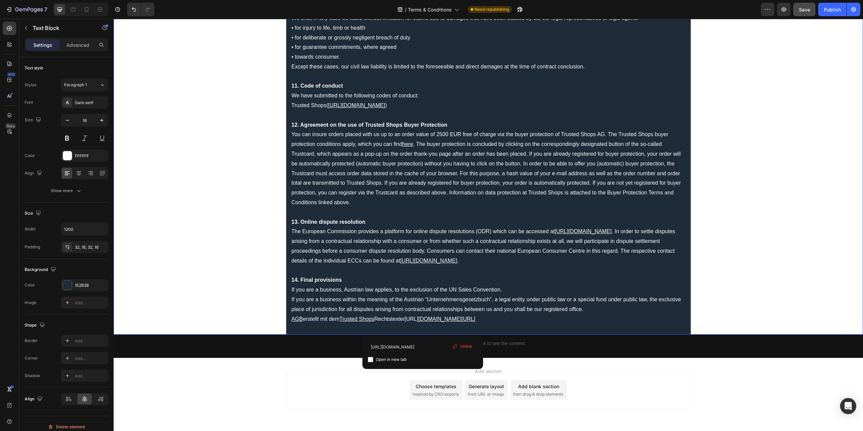
click at [406, 324] on p "AGB erstellt mit dem Trusted Shops Rechtstexter https://legal.trustedsho ps.com…" at bounding box center [489, 320] width 394 height 10
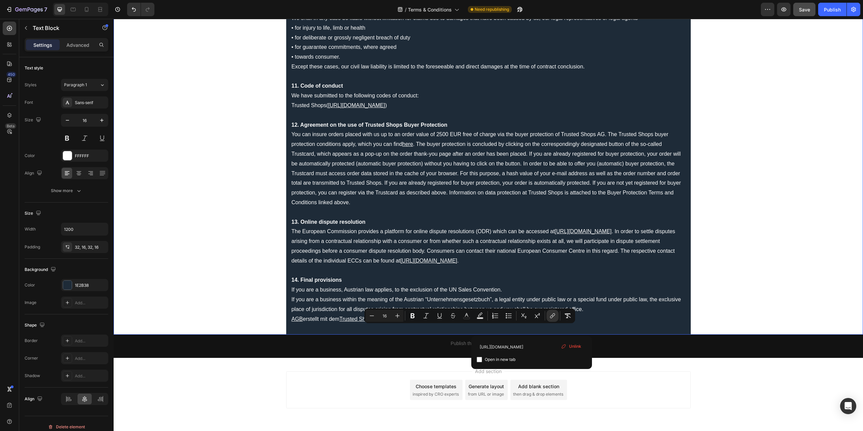
drag, startPoint x: 534, startPoint y: 329, endPoint x: 408, endPoint y: 331, distance: 126.1
click at [408, 324] on p "AGB erstellt mit dem Trusted Shops Rechtstexter https://legal.trustedsho ps.com…" at bounding box center [489, 320] width 394 height 10
click at [554, 318] on icon "Editor contextual toolbar" at bounding box center [552, 316] width 7 height 7
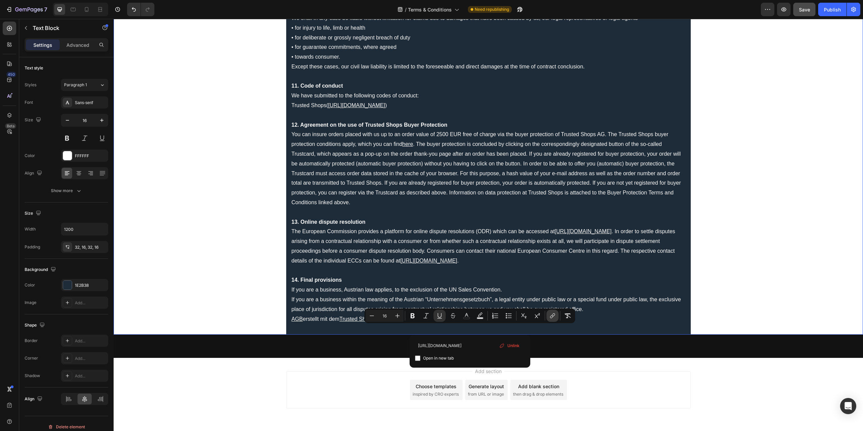
scroll to position [0, 26]
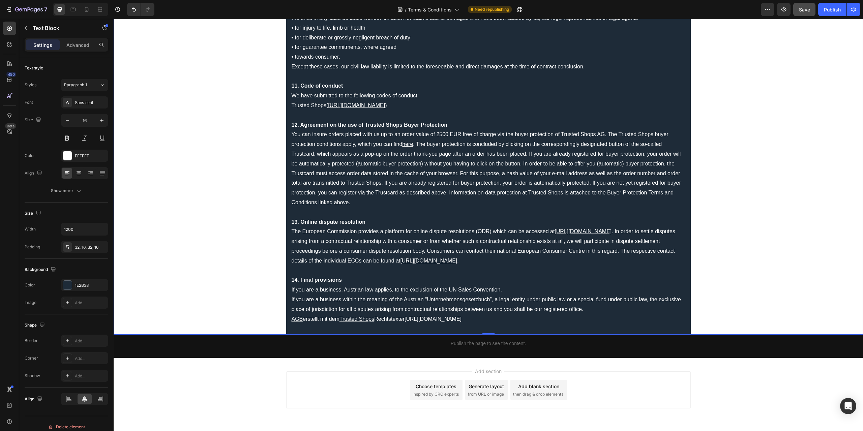
click at [462, 322] on link "https://legal.trustedshops.com/produkte/rechtstexter" at bounding box center [433, 319] width 57 height 6
drag, startPoint x: 536, startPoint y: 330, endPoint x: 409, endPoint y: 330, distance: 127.4
click at [409, 324] on p "AGB erstellt mit dem Trusted Shops Rechtstexter https://legal.trustedshops.com/…" at bounding box center [489, 320] width 394 height 10
click at [440, 316] on icon "Editor contextual toolbar" at bounding box center [439, 316] width 7 height 7
click at [467, 317] on icon "Editor contextual toolbar" at bounding box center [466, 316] width 7 height 7
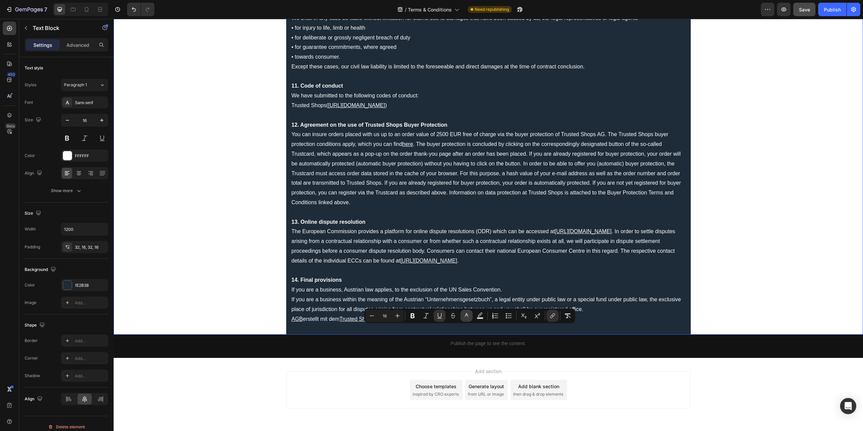
type input "FFFFFF"
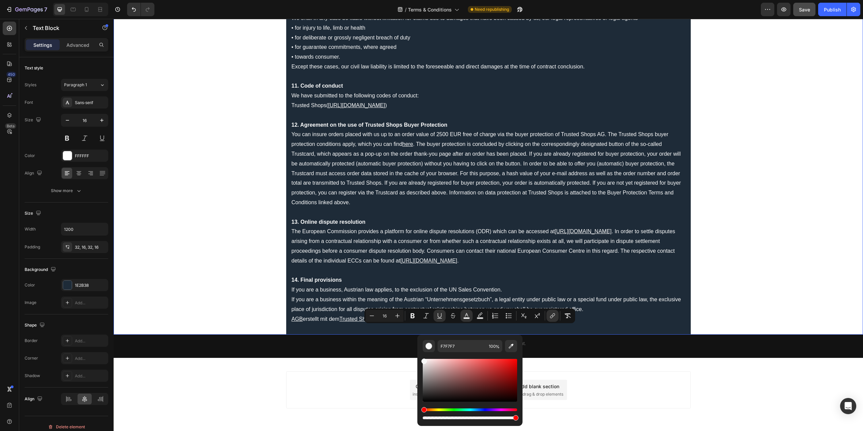
drag, startPoint x: 548, startPoint y: 384, endPoint x: 406, endPoint y: 338, distance: 149.0
drag, startPoint x: 541, startPoint y: 379, endPoint x: 415, endPoint y: 353, distance: 129.1
type input "FFFFFF"
click at [568, 324] on p "AGB erstellt mit dem Trusted Shops Rechtstexter https://legal.trustedshops.com/…" at bounding box center [489, 320] width 394 height 10
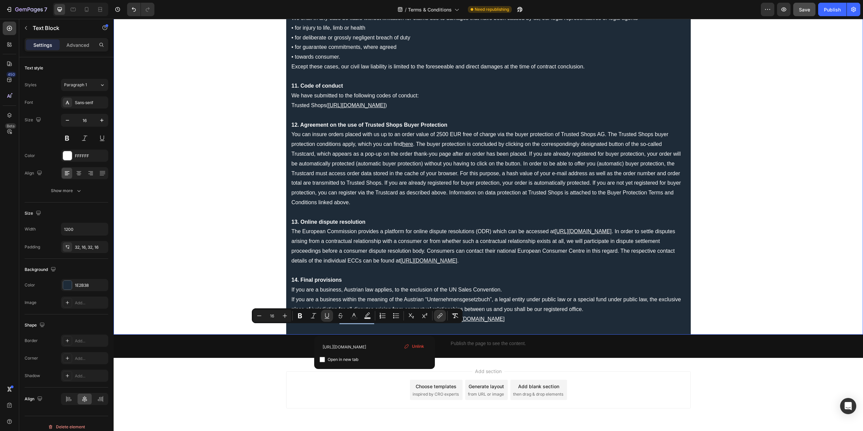
drag, startPoint x: 375, startPoint y: 329, endPoint x: 340, endPoint y: 331, distance: 34.4
click at [355, 314] on icon "Editor contextual toolbar" at bounding box center [354, 316] width 7 height 7
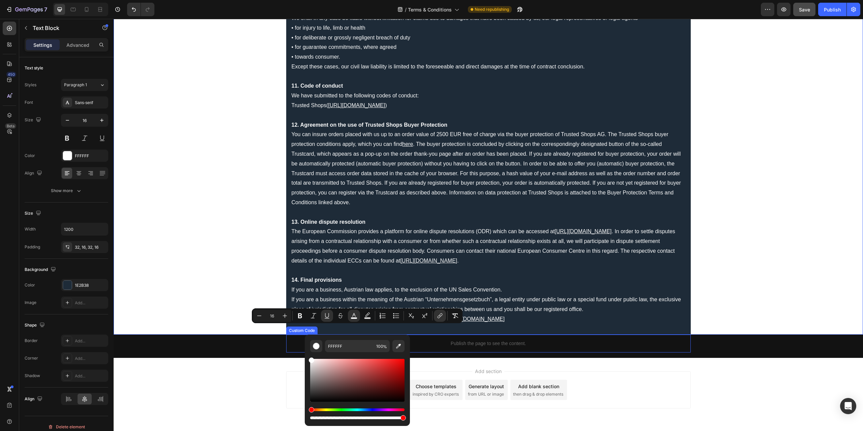
drag, startPoint x: 449, startPoint y: 383, endPoint x: 289, endPoint y: 348, distance: 164.4
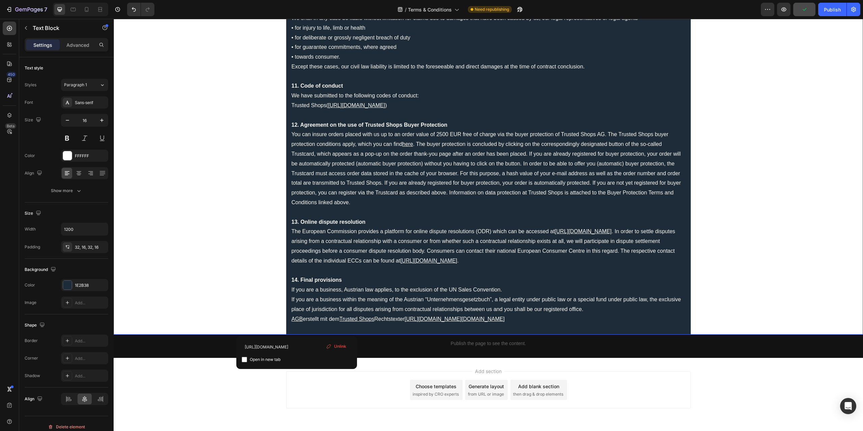
click at [298, 322] on u "AGB" at bounding box center [297, 319] width 11 height 6
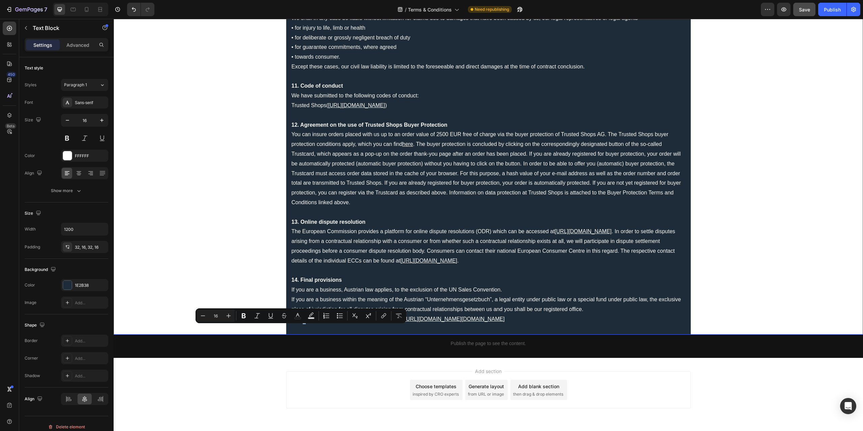
click at [299, 324] on p "AGB erstellt mit dem Trusted Shops Rechtstexter https://legal.trustedshops.com/…" at bounding box center [489, 320] width 394 height 10
click at [299, 322] on u "AGB" at bounding box center [297, 319] width 11 height 6
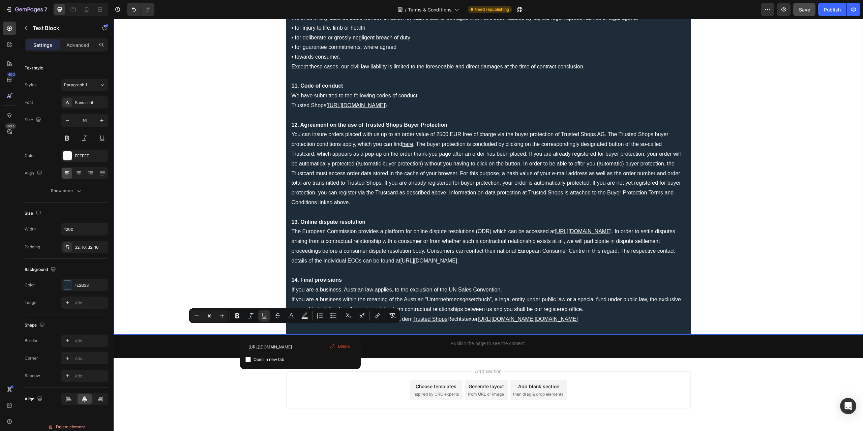
drag, startPoint x: 300, startPoint y: 329, endPoint x: 287, endPoint y: 331, distance: 13.6
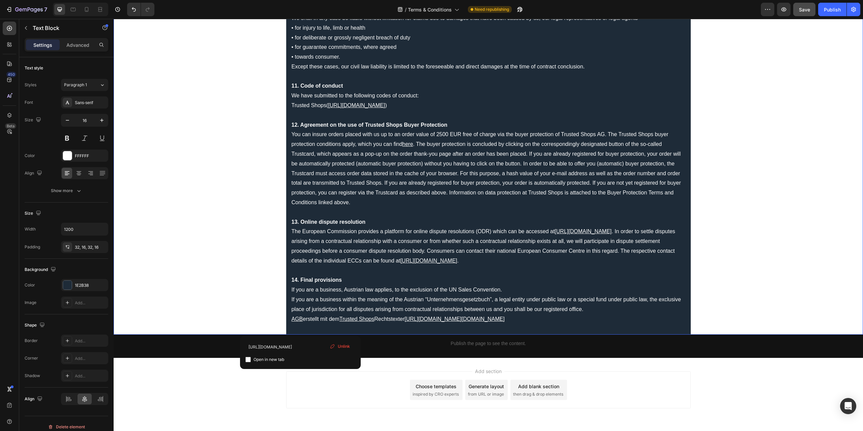
click at [485, 322] on u "https://legal.trustedshops.com/produkte/rechtstexterhttps://legal.trustedshops.…" at bounding box center [455, 319] width 100 height 6
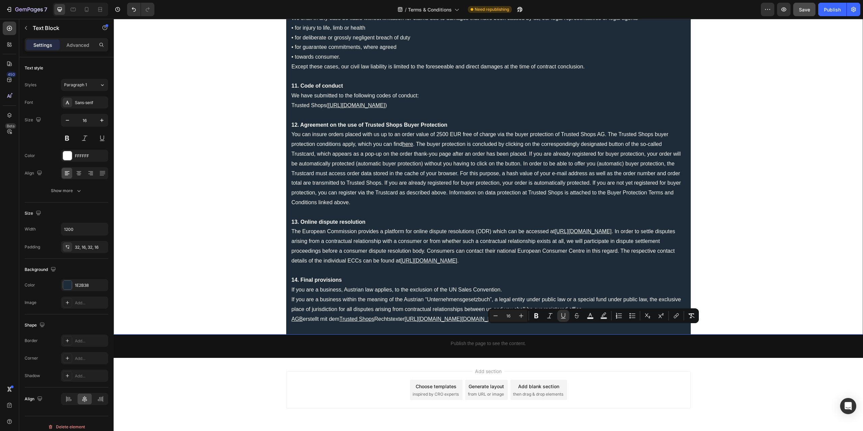
drag, startPoint x: 661, startPoint y: 328, endPoint x: 533, endPoint y: 333, distance: 128.2
click at [533, 324] on p "AGB erstellt mit dem Trusted Shops Rechtstexter https://legal.trustedshops.com/…" at bounding box center [489, 320] width 394 height 10
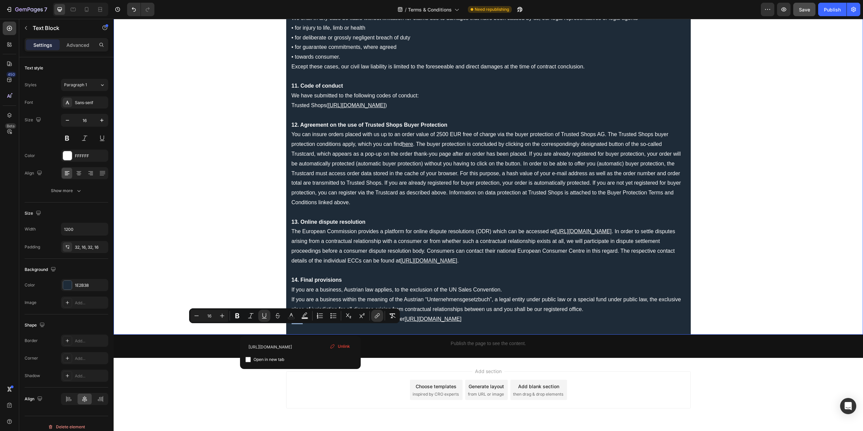
drag, startPoint x: 299, startPoint y: 328, endPoint x: 289, endPoint y: 329, distance: 10.1
click at [292, 322] on u "AGB" at bounding box center [297, 319] width 11 height 6
click at [292, 315] on icon "Editor contextual toolbar" at bounding box center [291, 315] width 3 height 4
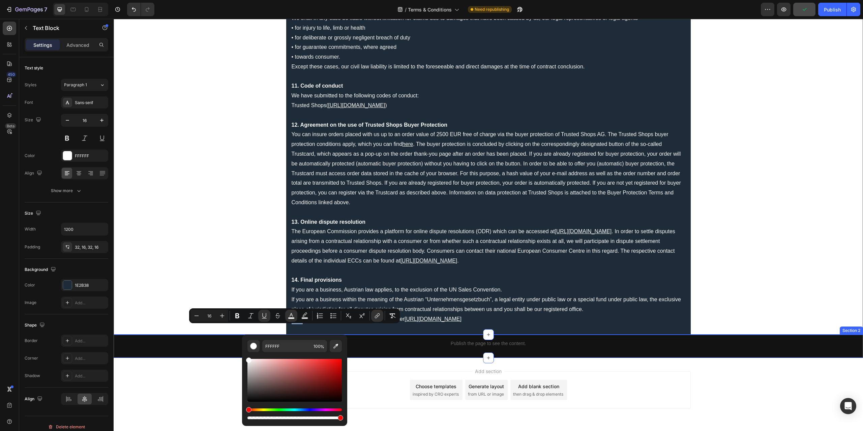
drag, startPoint x: 368, startPoint y: 382, endPoint x: 240, endPoint y: 354, distance: 131.1
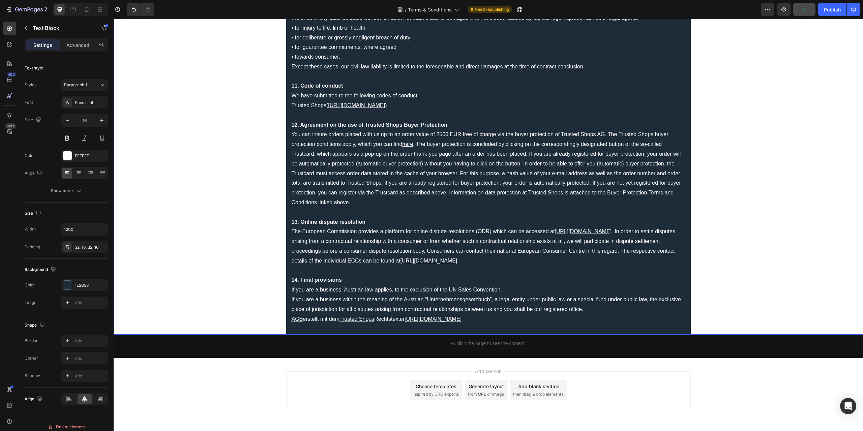
click at [504, 285] on p "14. Final provisions" at bounding box center [489, 280] width 394 height 10
click at [803, 5] on button "Save" at bounding box center [804, 9] width 22 height 13
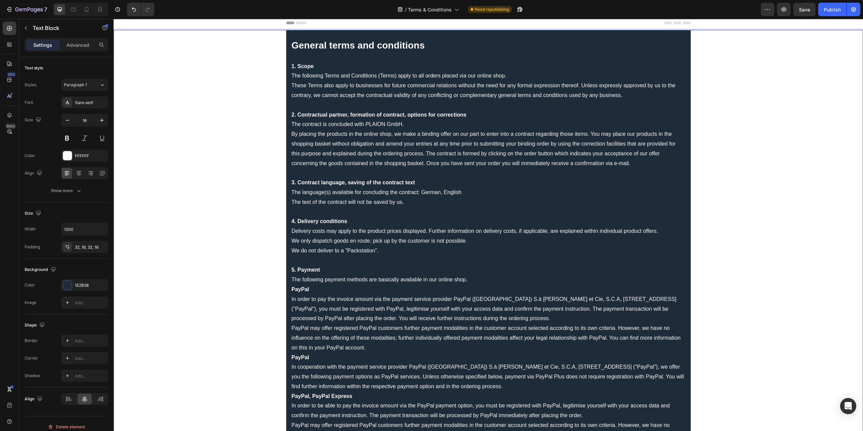
scroll to position [0, 0]
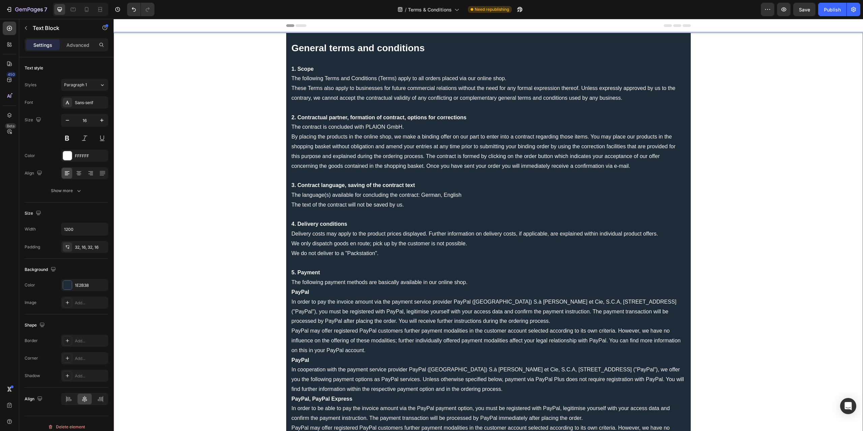
click at [292, 292] on strong "PayPal" at bounding box center [301, 292] width 18 height 6
drag, startPoint x: 289, startPoint y: 291, endPoint x: 306, endPoint y: 292, distance: 17.9
click at [335, 280] on icon "Editor contextual toolbar" at bounding box center [336, 279] width 7 height 7
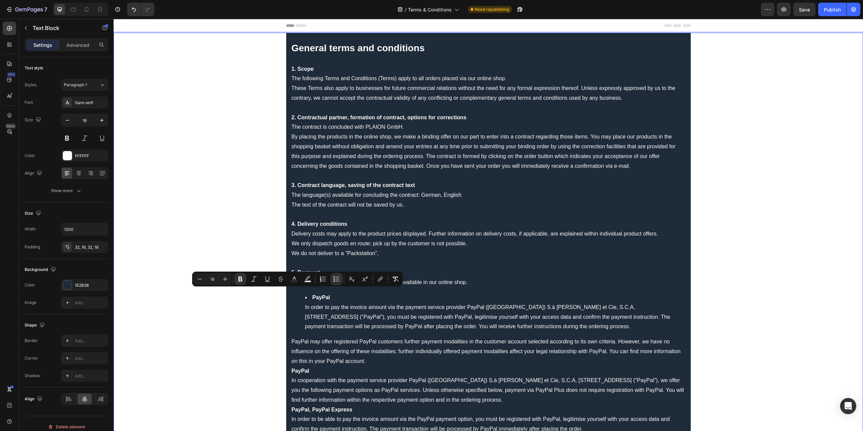
click at [307, 310] on li "PayPal In order to pay the invoice amount via the payment service provider PayP…" at bounding box center [495, 312] width 380 height 39
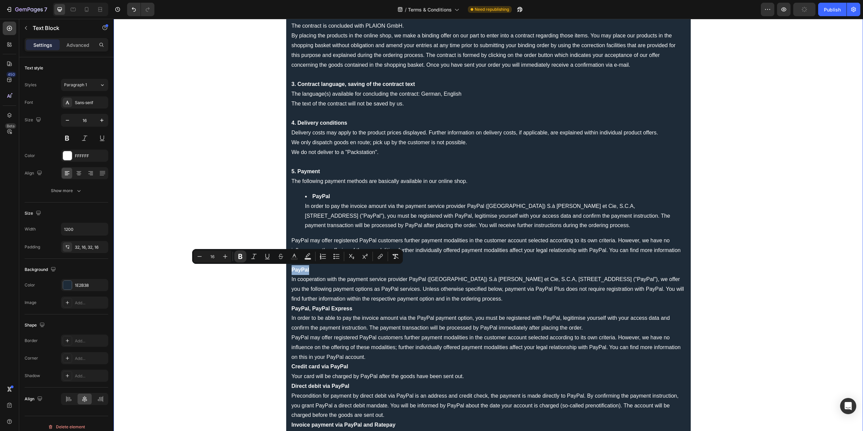
drag, startPoint x: 288, startPoint y: 269, endPoint x: 306, endPoint y: 269, distance: 18.2
click at [337, 258] on icon "Editor contextual toolbar" at bounding box center [336, 256] width 7 height 7
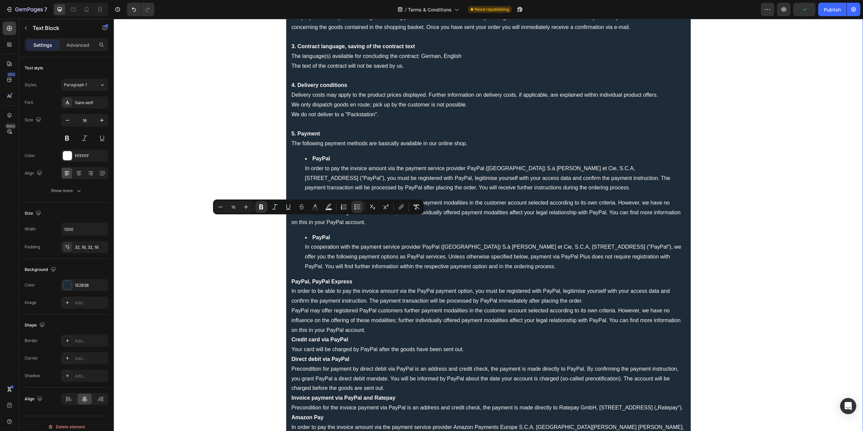
scroll to position [169, 0]
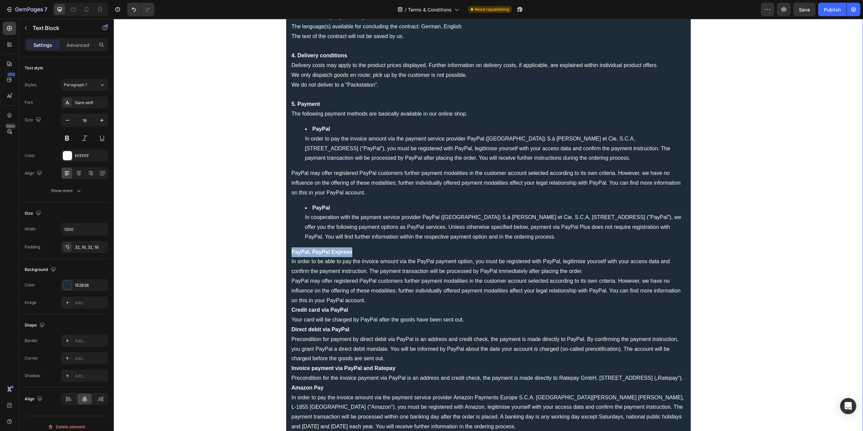
drag, startPoint x: 289, startPoint y: 252, endPoint x: 358, endPoint y: 253, distance: 69.1
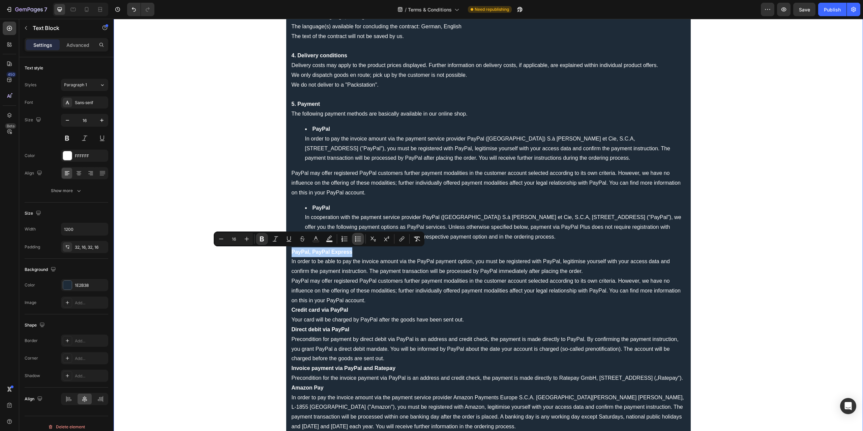
click at [357, 236] on icon "Editor contextual toolbar" at bounding box center [358, 239] width 7 height 7
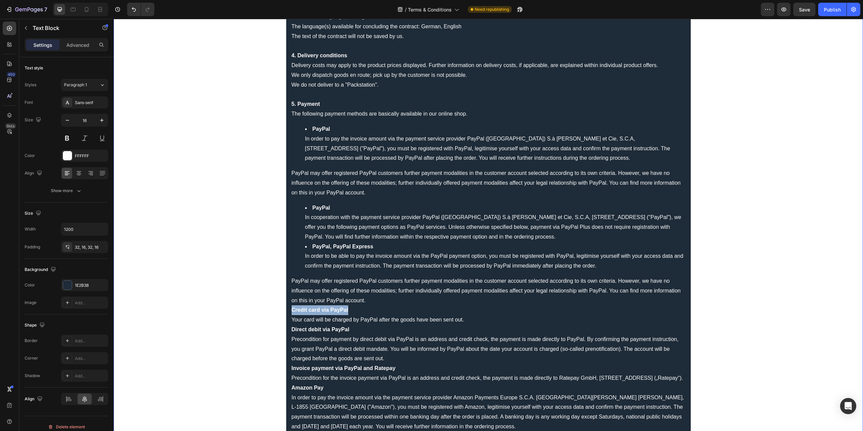
drag, startPoint x: 289, startPoint y: 310, endPoint x: 350, endPoint y: 311, distance: 61.0
click at [356, 298] on icon "Editor contextual toolbar" at bounding box center [356, 297] width 7 height 7
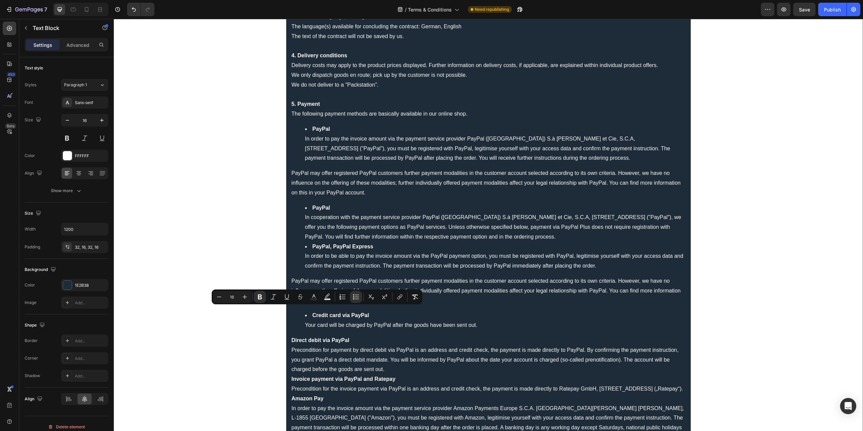
click at [334, 349] on p "Direct debit via PayPal Precondition for payment by direct debit via PayPal is …" at bounding box center [489, 355] width 394 height 39
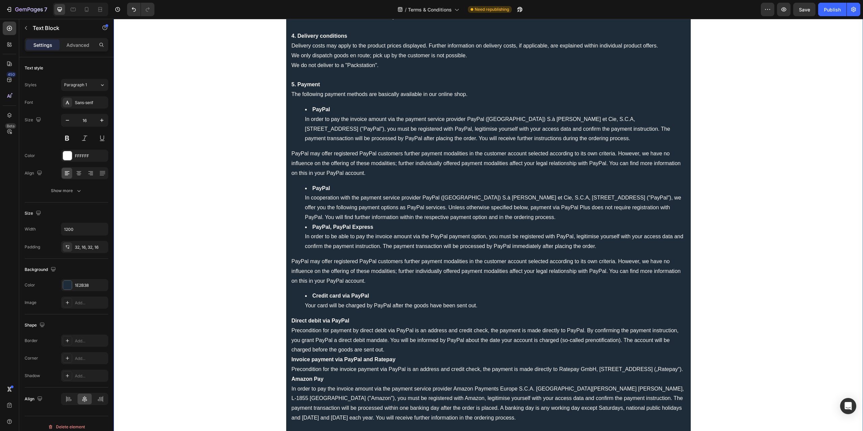
scroll to position [202, 0]
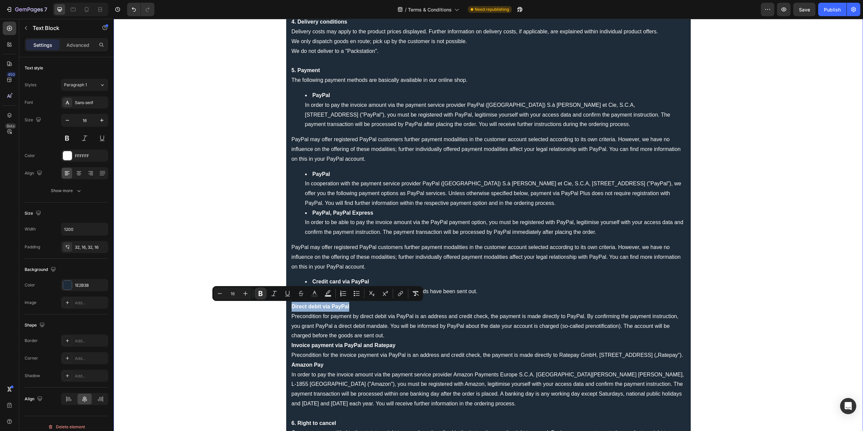
drag, startPoint x: 288, startPoint y: 306, endPoint x: 347, endPoint y: 306, distance: 59.3
click at [353, 295] on icon "Editor contextual toolbar" at bounding box center [356, 293] width 7 height 7
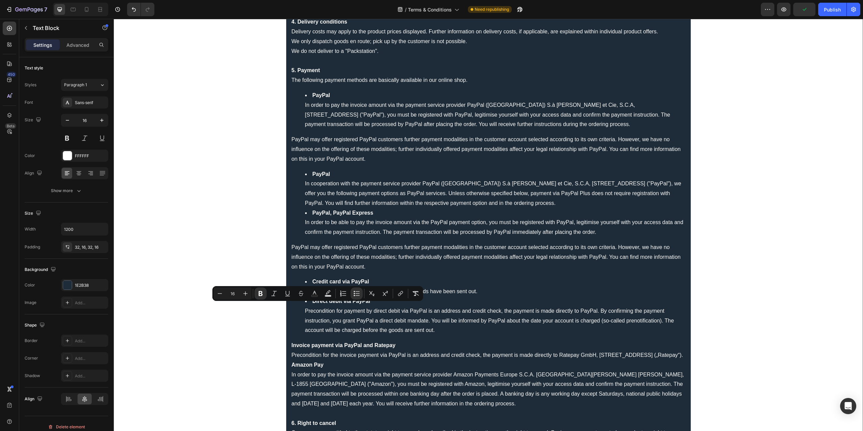
click at [343, 360] on p "Invoice payment via PayPal and Ratepay Precondition for the invoice payment via…" at bounding box center [489, 351] width 394 height 20
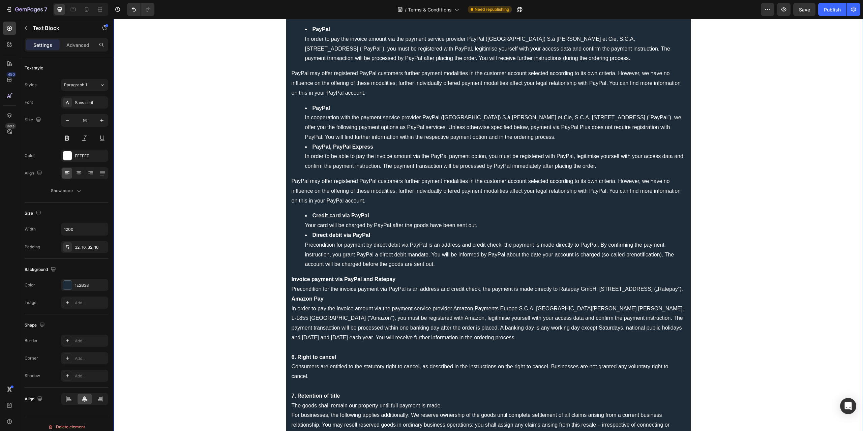
scroll to position [270, 0]
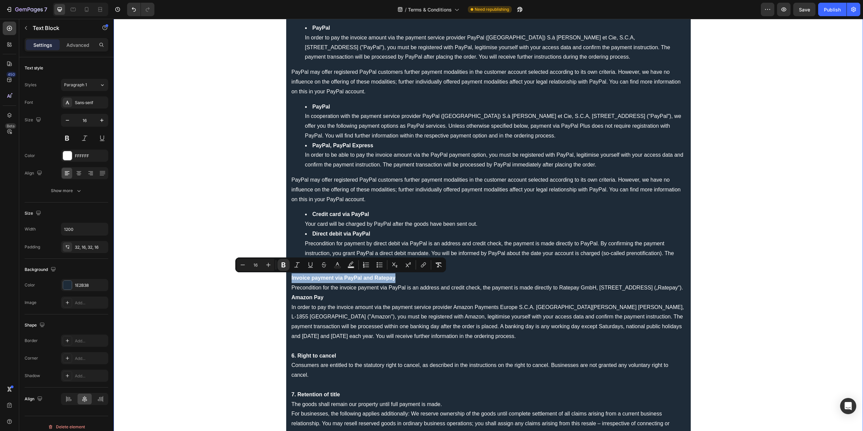
drag, startPoint x: 289, startPoint y: 278, endPoint x: 395, endPoint y: 279, distance: 106.9
click at [377, 265] on icon "Editor contextual toolbar" at bounding box center [377, 264] width 1 height 1
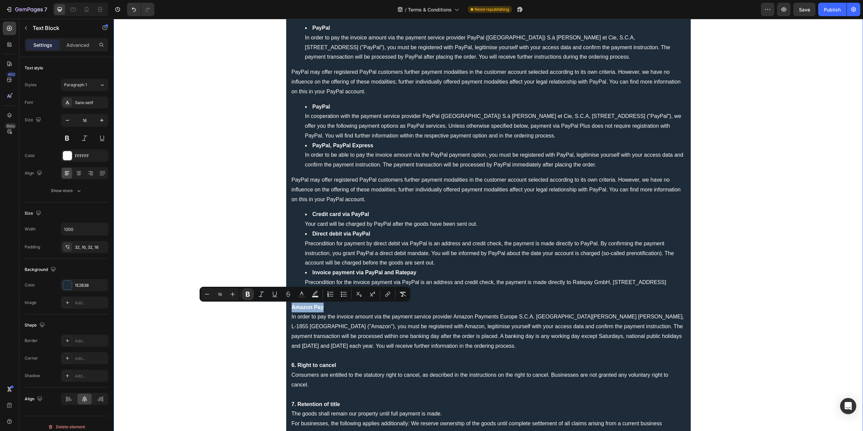
drag, startPoint x: 289, startPoint y: 304, endPoint x: 322, endPoint y: 303, distance: 33.4
click at [344, 295] on icon "Editor contextual toolbar" at bounding box center [343, 294] width 7 height 7
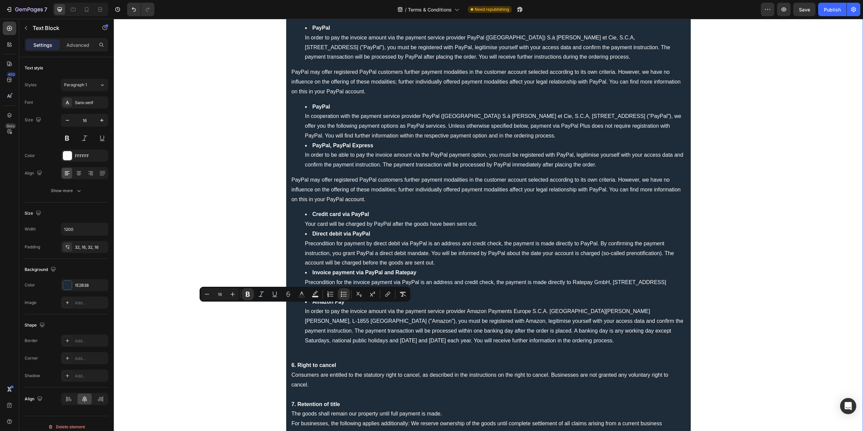
click at [407, 331] on li "Amazon Pay In order to pay the invoice amount via the payment service provider …" at bounding box center [495, 321] width 380 height 49
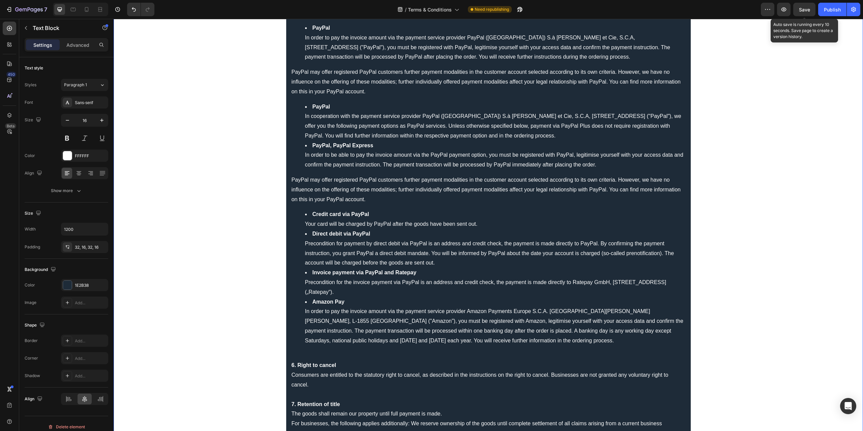
click at [803, 11] on span "Save" at bounding box center [804, 10] width 11 height 6
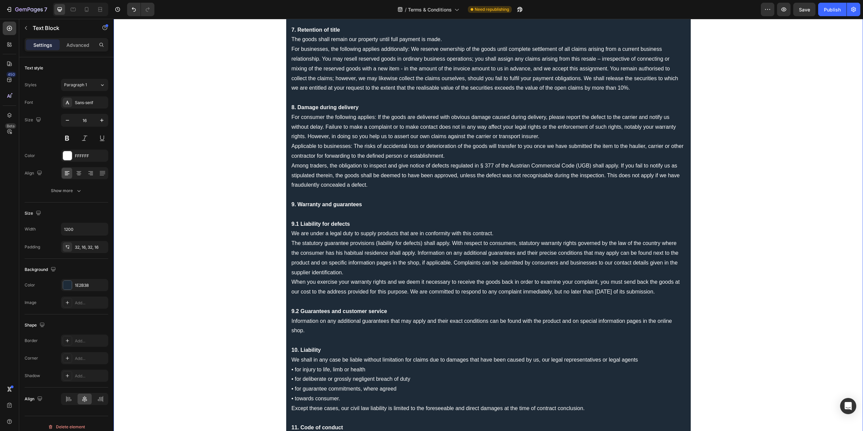
scroll to position [775, 0]
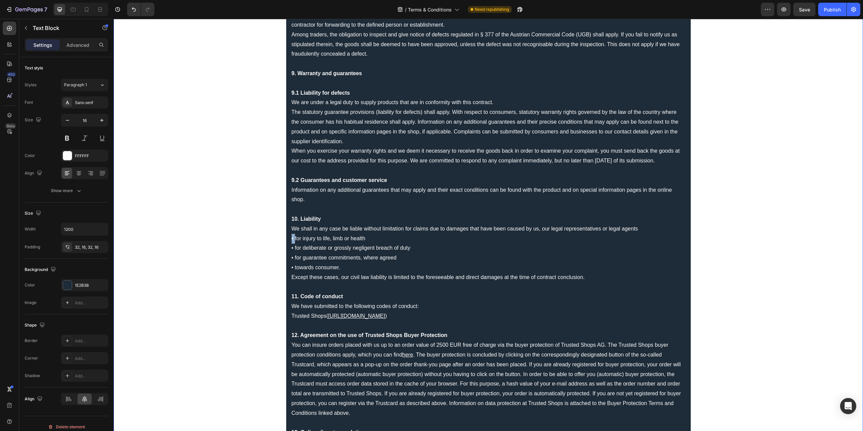
click at [292, 238] on p "We shall in any case be liable without limitation for claims due to damages tha…" at bounding box center [489, 258] width 394 height 68
click at [299, 237] on p "We shall in any case be liable without limitation for claims due to damages tha…" at bounding box center [489, 258] width 394 height 68
drag, startPoint x: 288, startPoint y: 238, endPoint x: 364, endPoint y: 236, distance: 76.2
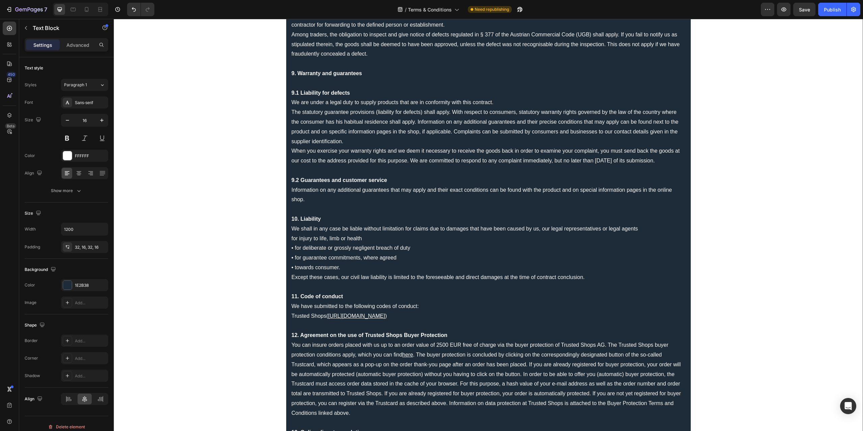
click at [293, 249] on p "We shall in any case be liable without limitation for claims due to damages tha…" at bounding box center [489, 258] width 394 height 68
click at [292, 249] on p "We shall in any case be liable without limitation for claims due to damages tha…" at bounding box center [489, 258] width 394 height 68
click at [293, 259] on p "We shall in any case be liable without limitation for claims due to damages tha…" at bounding box center [489, 258] width 394 height 68
click at [292, 268] on p "We shall in any case be liable without limitation for claims due to damages tha…" at bounding box center [489, 258] width 394 height 68
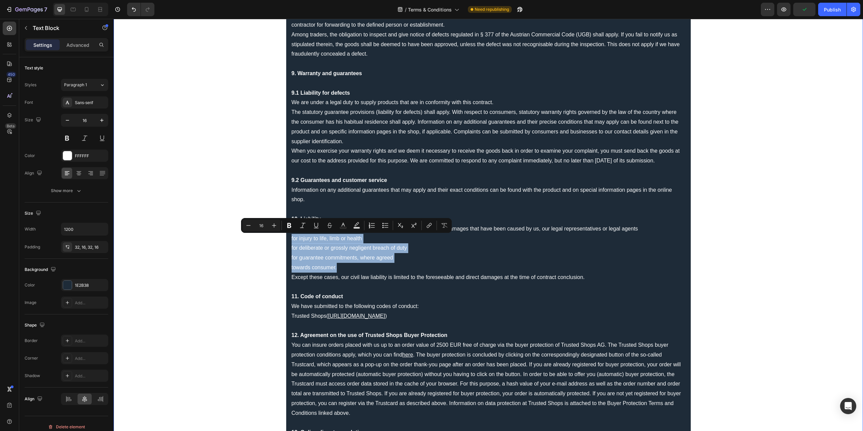
drag, startPoint x: 336, startPoint y: 269, endPoint x: 280, endPoint y: 240, distance: 62.4
click at [384, 224] on icon "Editor contextual toolbar" at bounding box center [385, 225] width 7 height 7
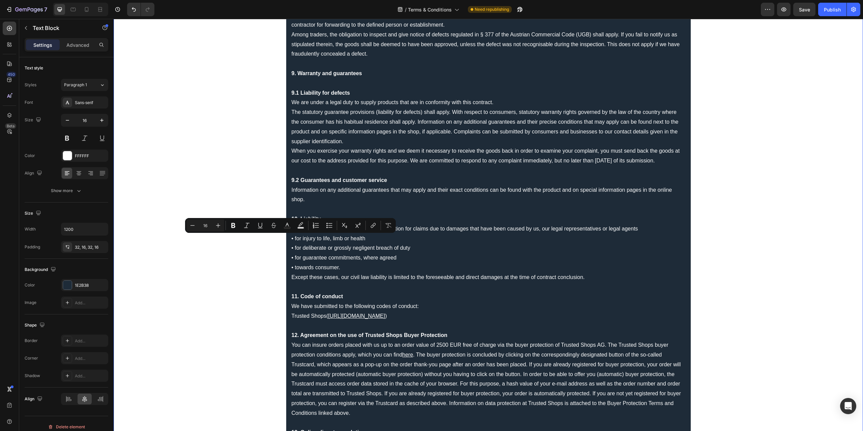
click at [370, 242] on p "We shall in any case be liable without limitation for claims due to damages tha…" at bounding box center [489, 258] width 394 height 68
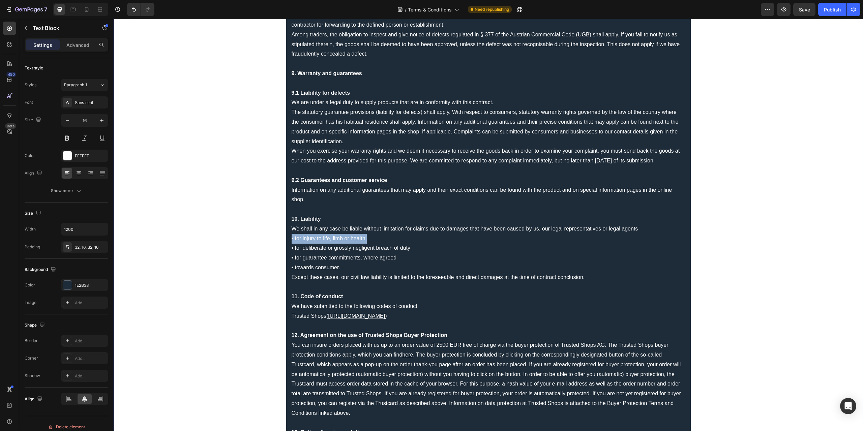
click at [370, 242] on p "We shall in any case be liable without limitation for claims due to damages tha…" at bounding box center [489, 258] width 394 height 68
click at [408, 247] on p "• for deliberate or grossly negligent breach of duty • for guarantee commitment…" at bounding box center [489, 267] width 394 height 49
click at [412, 248] on p "• for deliberate or grossly negligent breach of duty • for guarantee commitment…" at bounding box center [489, 267] width 394 height 49
click at [400, 257] on p "• for guarantee commitments, where agreed • towards consumer. Except these case…" at bounding box center [489, 272] width 394 height 39
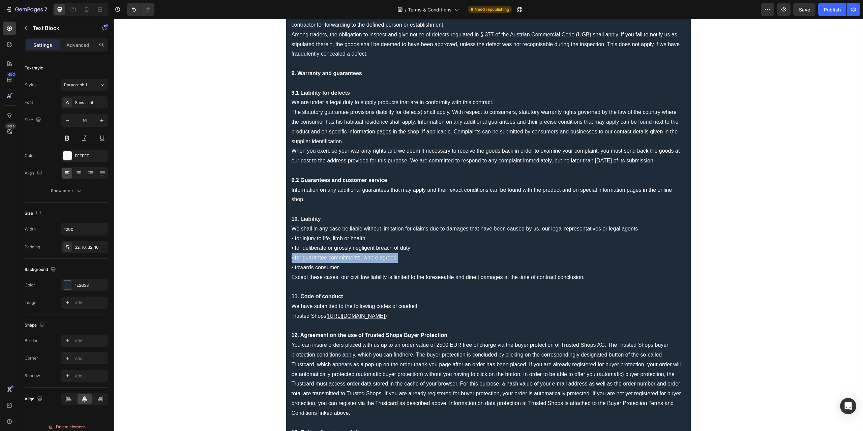
click at [400, 257] on p "• for guarantee commitments, where agreed • towards consumer. Except these case…" at bounding box center [489, 272] width 394 height 39
click at [292, 269] on p "• towards consumer. Except these cases, our civil law liability is limited to t…" at bounding box center [489, 277] width 394 height 29
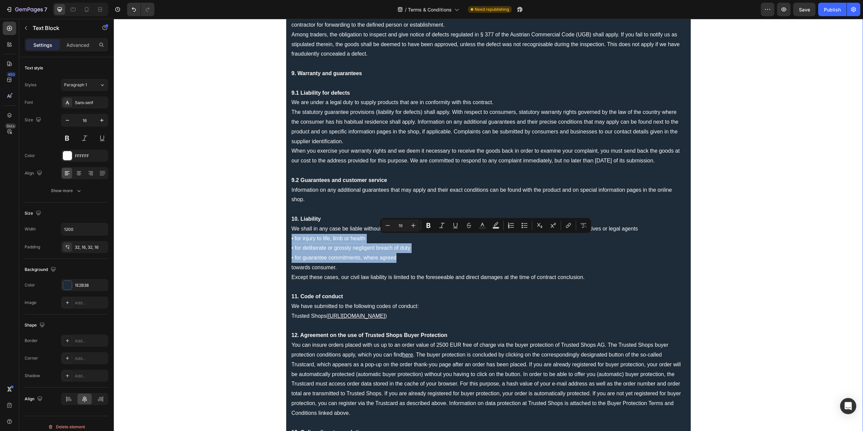
drag, startPoint x: 288, startPoint y: 238, endPoint x: 400, endPoint y: 260, distance: 114.0
click at [523, 226] on icon "Editor contextual toolbar" at bounding box center [524, 225] width 7 height 7
click at [363, 244] on p "• for deliberate or grossly negligent breach of duty" at bounding box center [489, 248] width 394 height 10
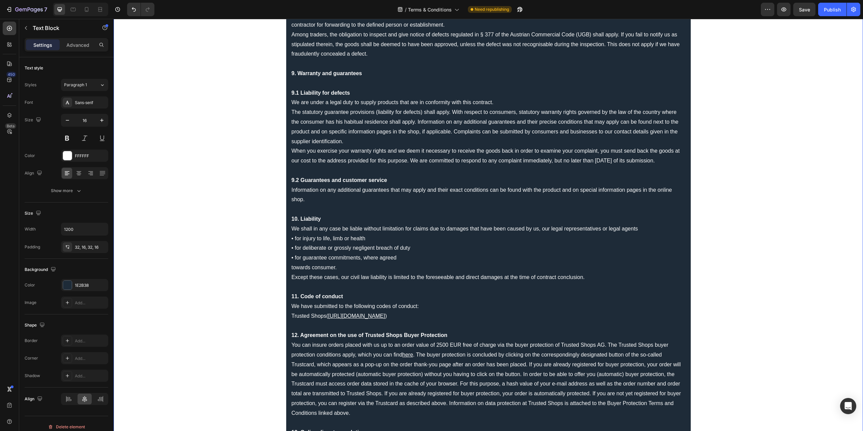
click at [641, 229] on p "We shall in any case be liable without limitation for claims due to damages tha…" at bounding box center [489, 234] width 394 height 20
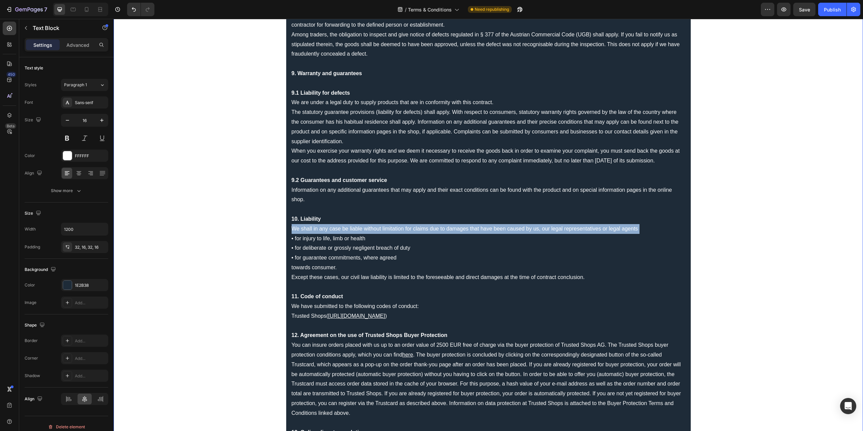
click at [641, 229] on p "We shall in any case be liable without limitation for claims due to damages tha…" at bounding box center [489, 234] width 394 height 20
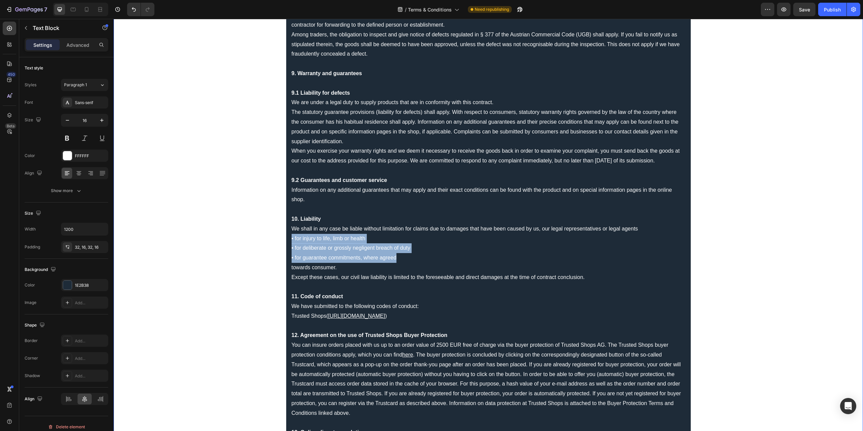
drag, startPoint x: 288, startPoint y: 237, endPoint x: 394, endPoint y: 253, distance: 107.7
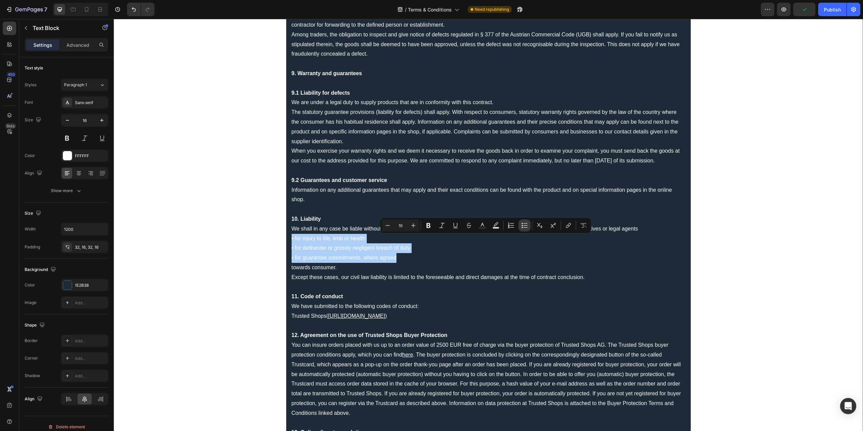
click at [523, 226] on icon "Editor contextual toolbar" at bounding box center [522, 225] width 1 height 1
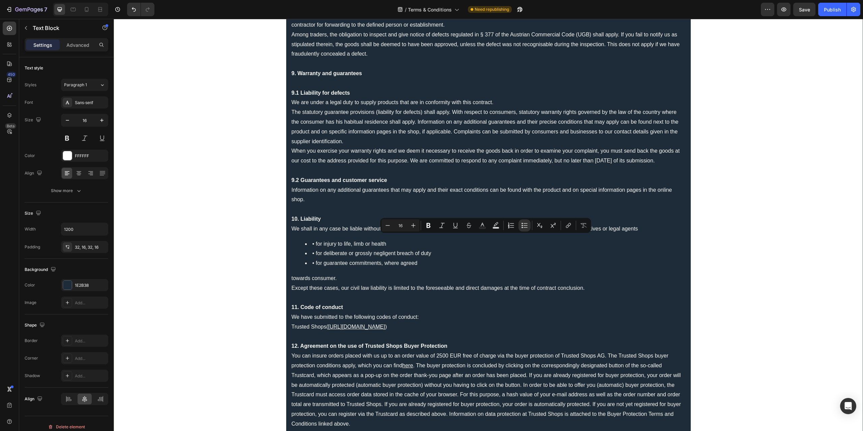
click at [312, 243] on li "• for injury to life, limb or health" at bounding box center [495, 244] width 380 height 10
click at [310, 244] on li "for injury to life, limb or health" at bounding box center [495, 244] width 380 height 10
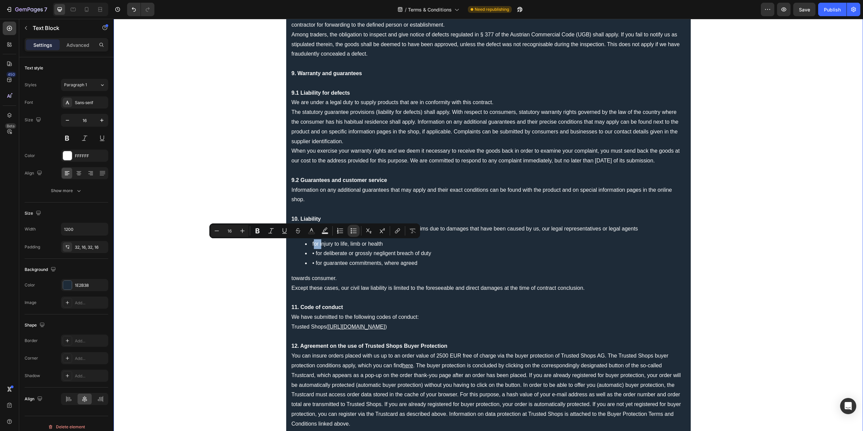
click at [310, 244] on li "for injury to life, limb or health" at bounding box center [495, 244] width 380 height 10
click at [312, 254] on li "• for deliberate or grossly negligent breach of duty" at bounding box center [495, 254] width 380 height 10
click at [311, 253] on li "for deliberate or grossly negligent breach of duty" at bounding box center [495, 254] width 380 height 10
click at [313, 264] on li "• for guarantee commitments, where agreed" at bounding box center [495, 264] width 380 height 10
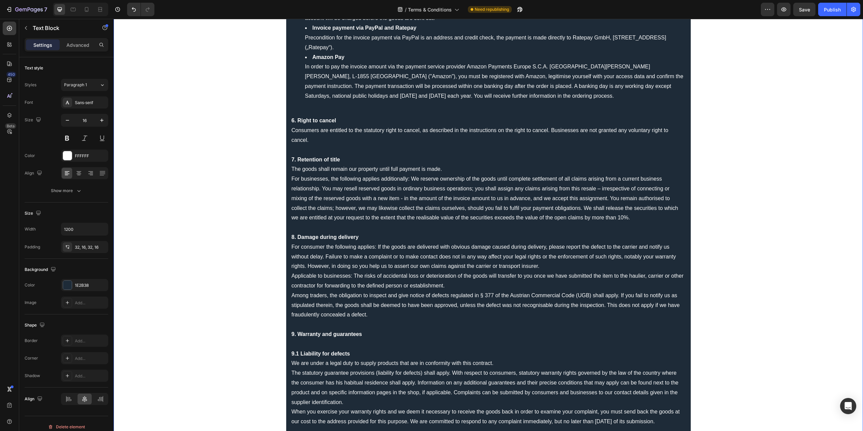
scroll to position [312, 0]
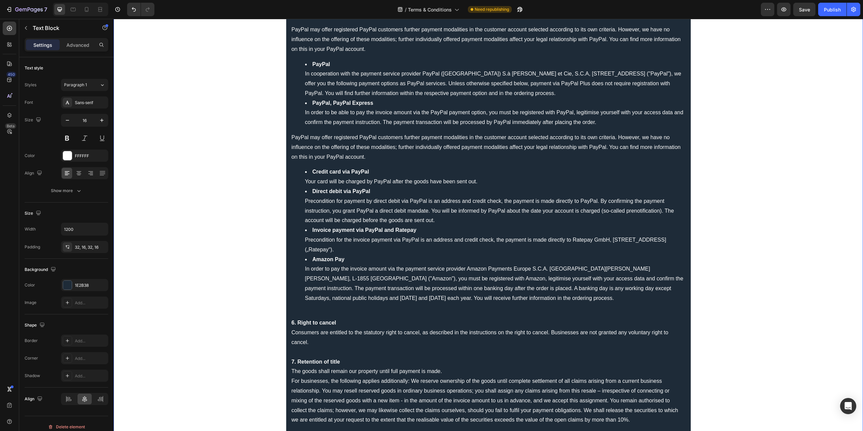
click at [340, 171] on strong "Credit card via PayPal" at bounding box center [341, 172] width 57 height 6
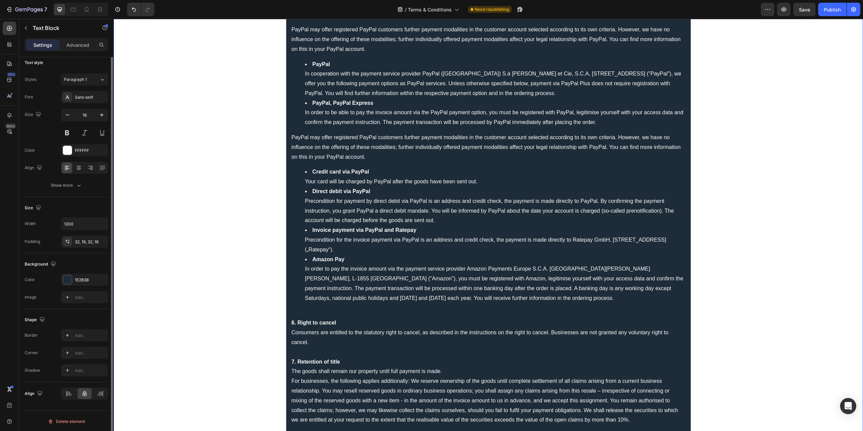
scroll to position [0, 0]
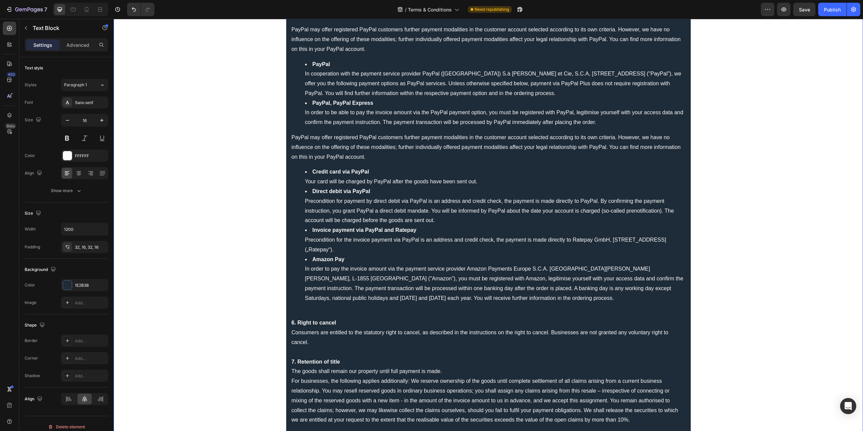
click at [355, 64] on li "PayPal In cooperation with the payment service provider PayPal (Europe) S.à r.l…" at bounding box center [495, 79] width 380 height 39
click at [334, 63] on li "PayPal In cooperation with the payment service provider PayPal (Europe) S.à r.l…" at bounding box center [495, 79] width 380 height 39
click at [313, 64] on strong "PayPal" at bounding box center [322, 64] width 18 height 6
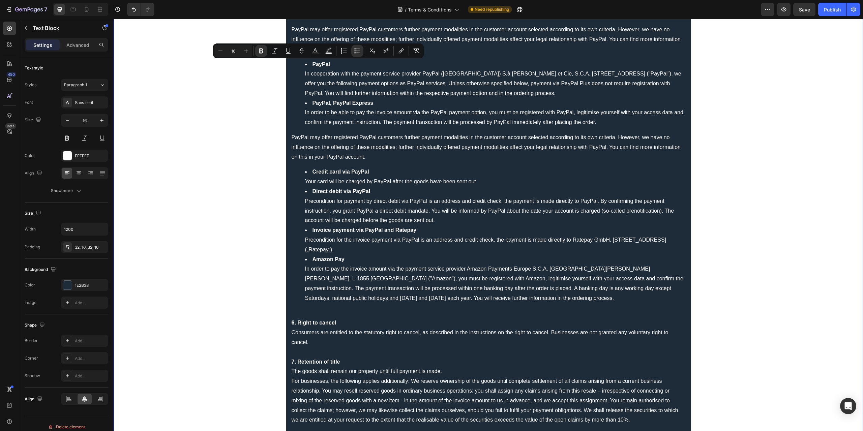
click at [400, 131] on div "General terms and conditions 1. Scope The following Terms and Conditions (Terms…" at bounding box center [488, 370] width 405 height 1299
click at [530, 94] on li "PayPal In cooperation with the payment service provider PayPal (Europe) S.à r.l…" at bounding box center [495, 79] width 380 height 39
click at [531, 94] on li "PayPal In cooperation with the payment service provider PayPal (Europe) S.à r.l…" at bounding box center [495, 79] width 380 height 39
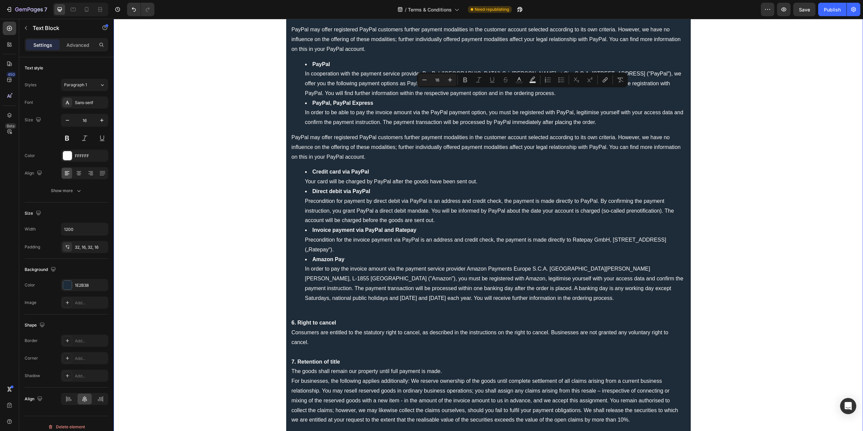
click at [524, 92] on li "PayPal In cooperation with the payment service provider PayPal (Europe) S.à r.l…" at bounding box center [495, 79] width 380 height 39
click at [308, 102] on li "PayPal, PayPal Express In order to be able to pay the invoice amount via the Pa…" at bounding box center [495, 112] width 380 height 29
click at [523, 91] on li "PayPal In cooperation with the payment service provider PayPal (Europe) S.à r.l…" at bounding box center [495, 79] width 380 height 39
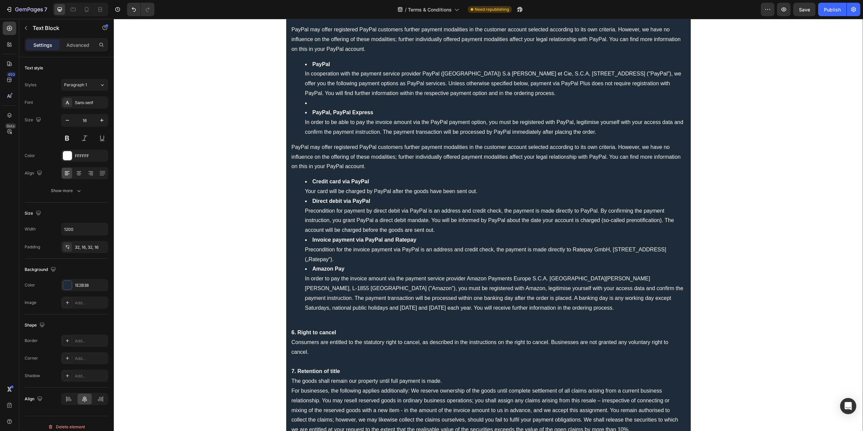
click at [311, 102] on li "Rich Text Editor. Editing area: main" at bounding box center [495, 103] width 380 height 10
click at [351, 91] on icon "Editor contextual toolbar" at bounding box center [348, 89] width 7 height 7
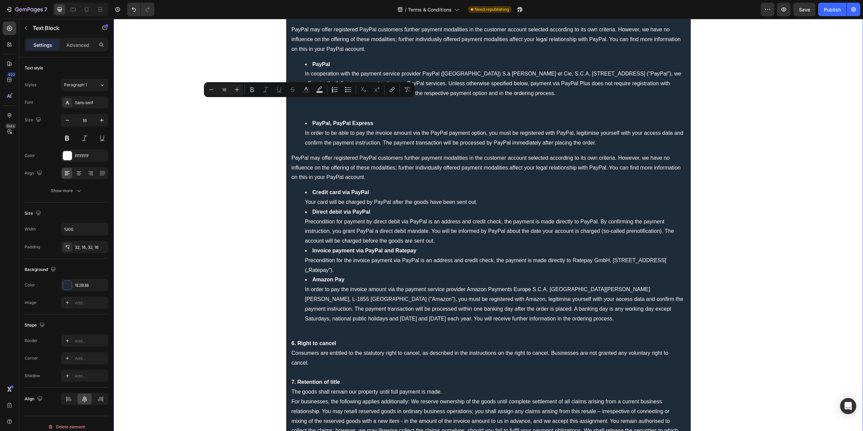
click at [362, 109] on p "Rich Text Editor. Editing area: main" at bounding box center [489, 109] width 394 height 10
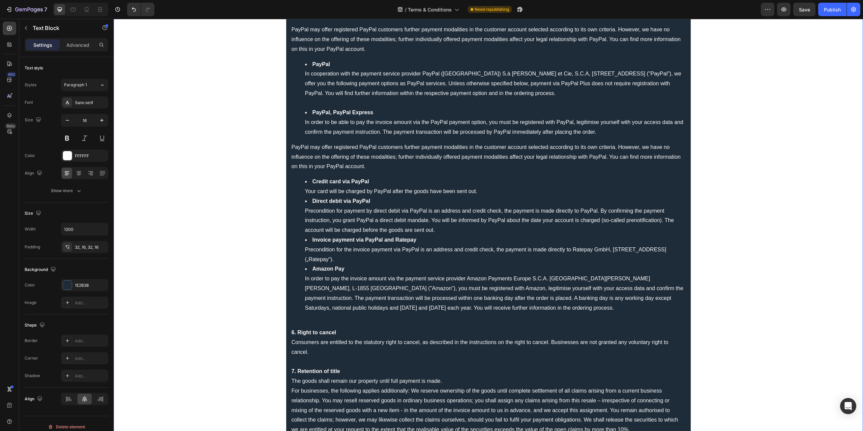
click at [492, 190] on li "Credit card via PayPal Your card will be charged by PayPal after the goods have…" at bounding box center [495, 187] width 380 height 20
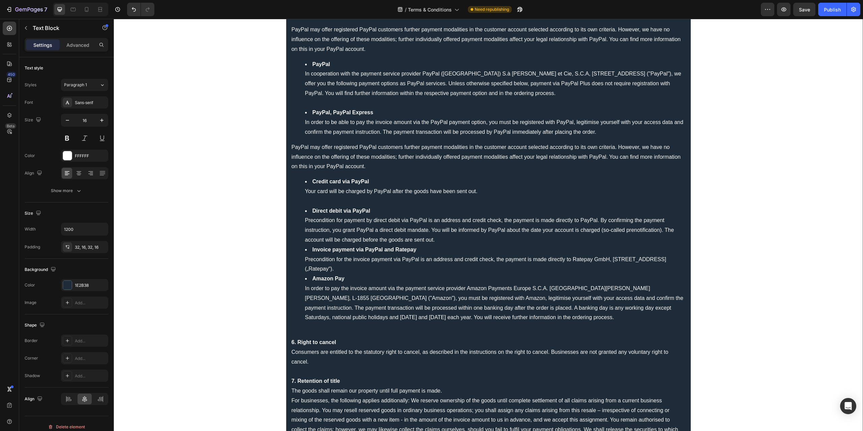
click at [448, 241] on li "Direct debit via PayPal Precondition for payment by direct debit via PayPal is …" at bounding box center [495, 225] width 380 height 39
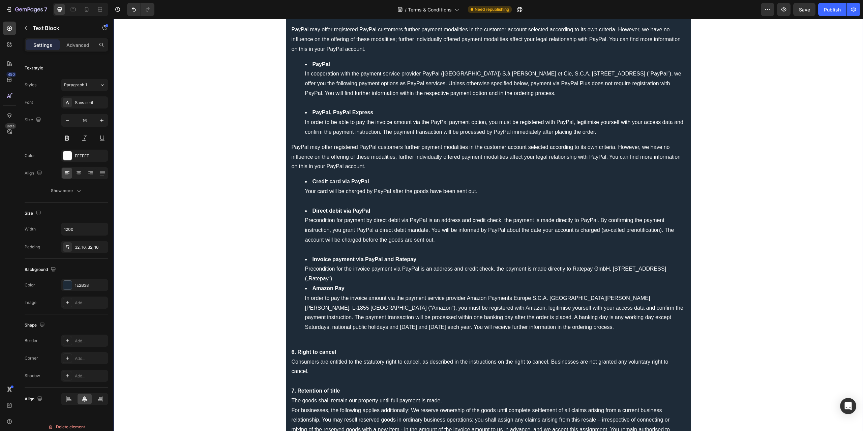
click at [382, 279] on li "Invoice payment via PayPal and Ratepay Precondition for the invoice payment via…" at bounding box center [495, 269] width 380 height 29
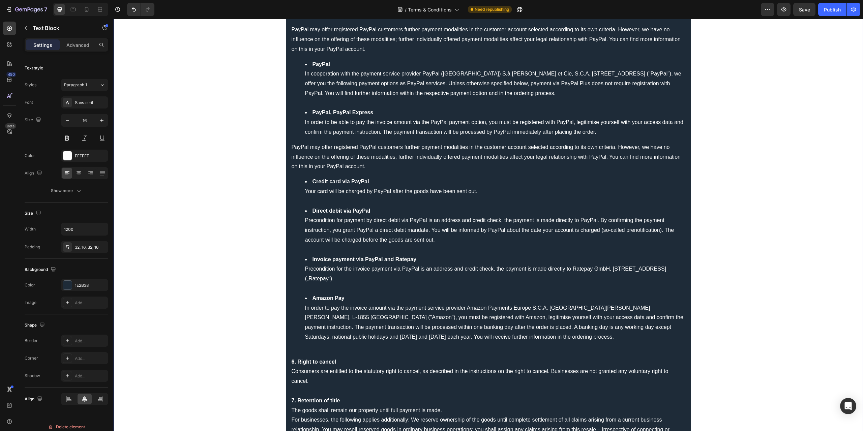
click at [610, 133] on li "PayPal, PayPal Express In order to be able to pay the invoice amount via the Pa…" at bounding box center [495, 122] width 380 height 29
click at [611, 132] on li "PayPal, PayPal Express In order to be able to pay the invoice amount via the Pa…" at bounding box center [495, 122] width 380 height 29
click at [289, 147] on div "General terms and conditions 1. Scope The following Terms and Conditions (Terms…" at bounding box center [488, 390] width 405 height 1338
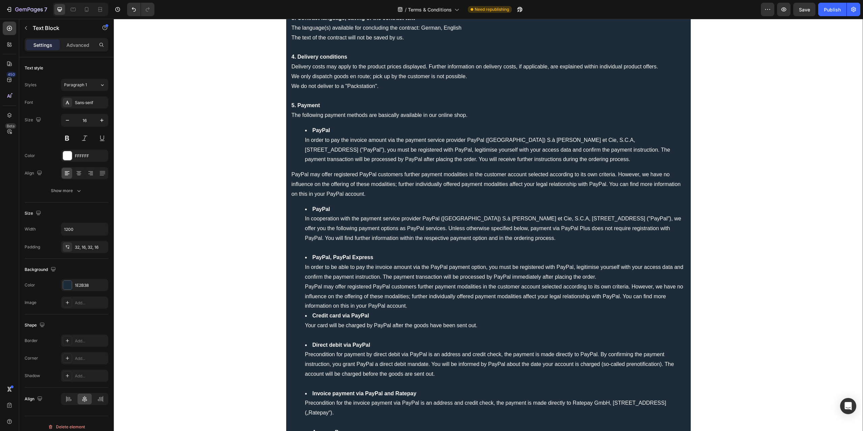
scroll to position [169, 0]
click at [571, 158] on li "PayPal In order to pay the invoice amount via the payment service provider PayP…" at bounding box center [495, 143] width 380 height 39
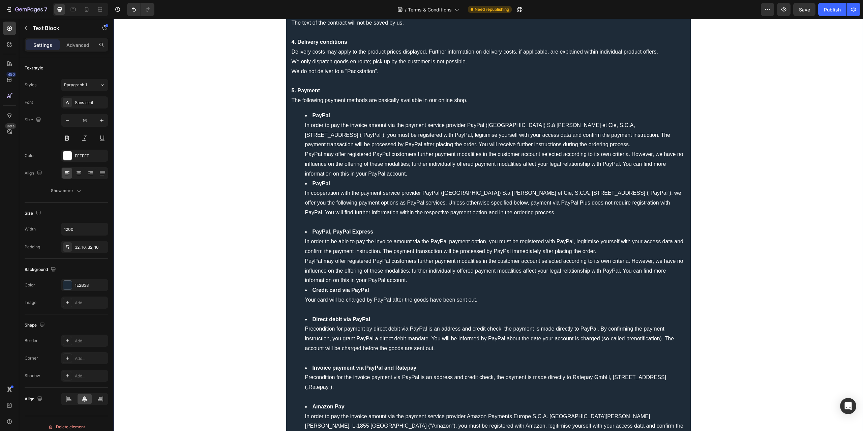
scroll to position [135, 0]
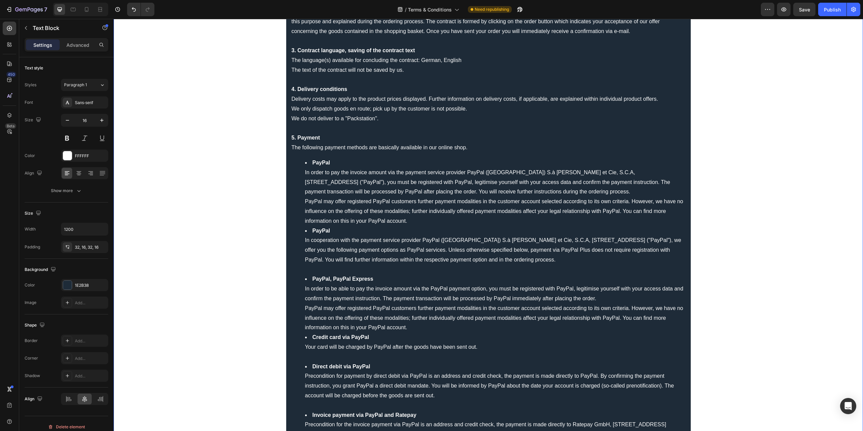
click at [313, 161] on strong "PayPal" at bounding box center [322, 163] width 18 height 6
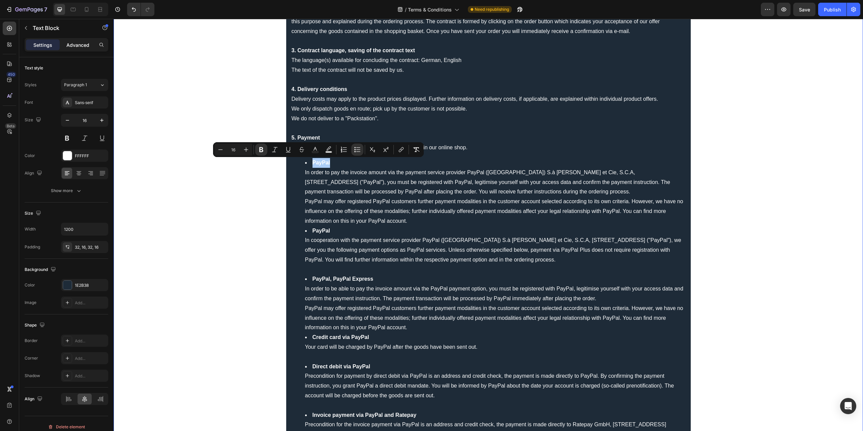
click at [86, 40] on div "Advanced" at bounding box center [78, 44] width 34 height 11
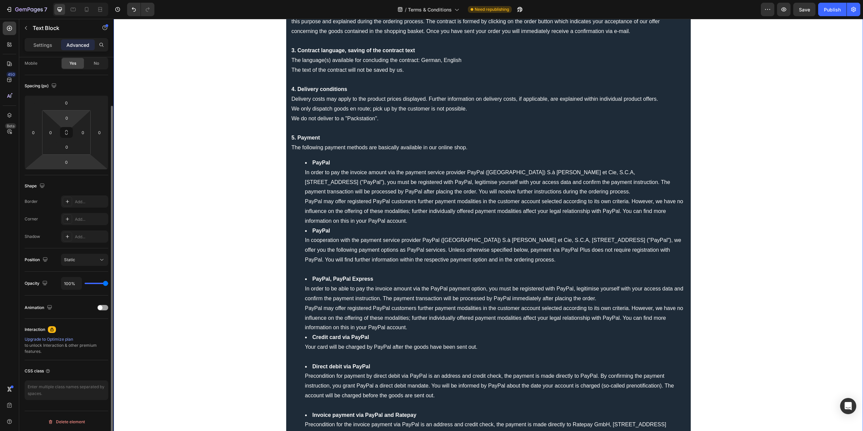
scroll to position [0, 0]
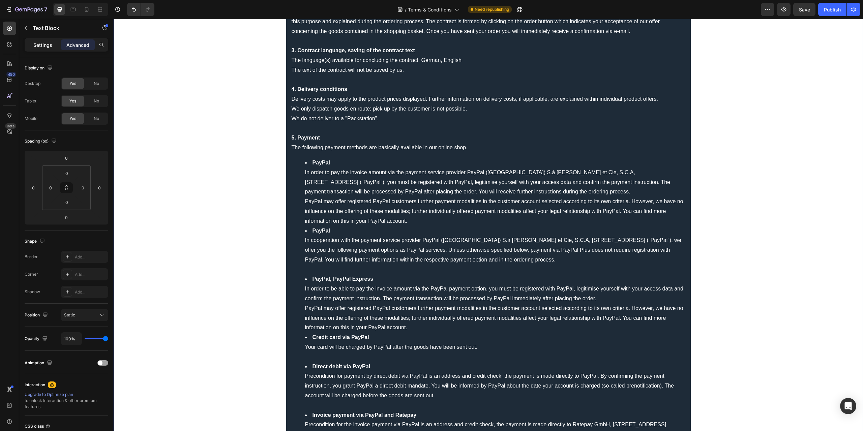
click at [43, 45] on p "Settings" at bounding box center [42, 44] width 19 height 7
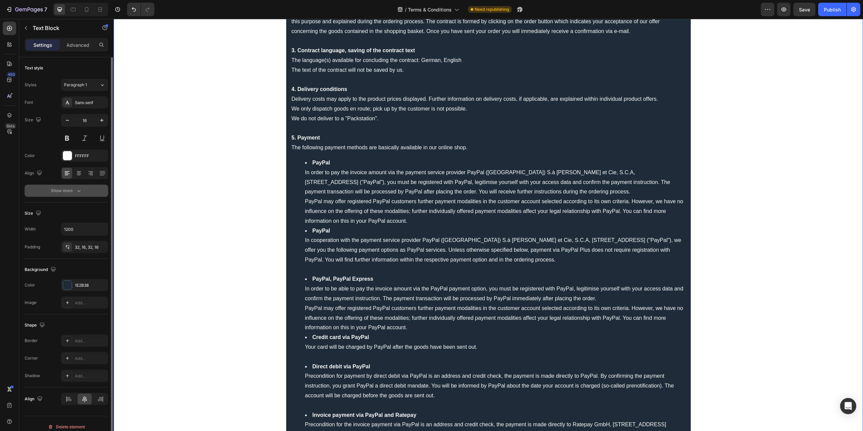
click at [71, 191] on div "Show more" at bounding box center [66, 190] width 31 height 7
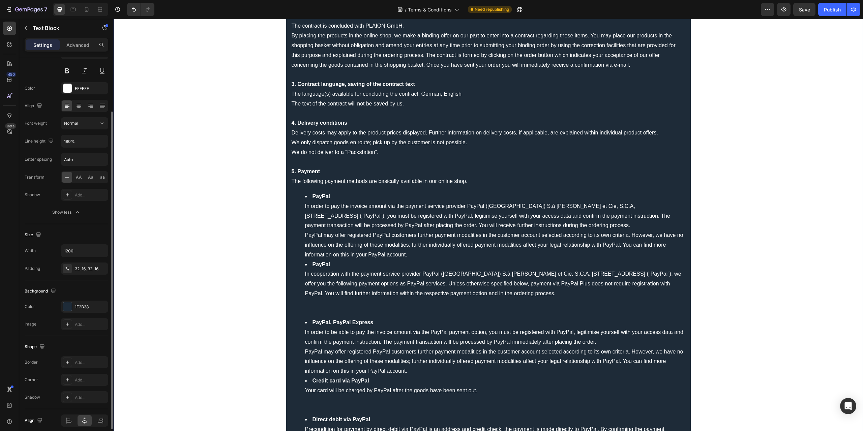
scroll to position [94, 0]
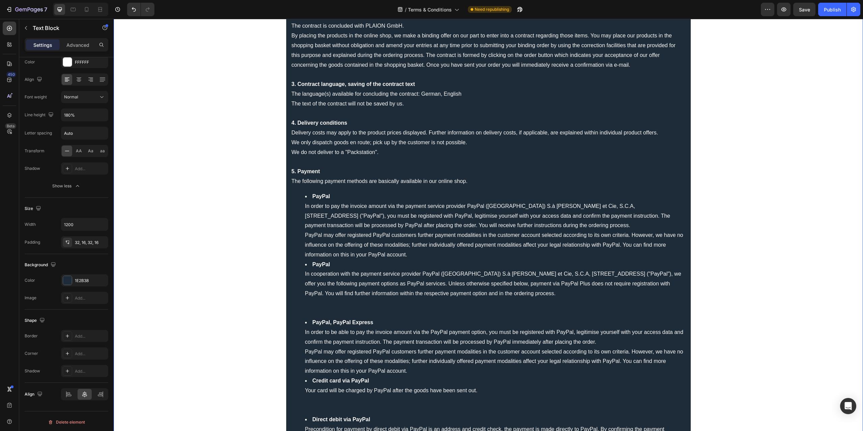
click at [314, 204] on li "PayPal In order to pay the invoice amount via the payment service provider PayP…" at bounding box center [495, 226] width 380 height 68
click at [305, 207] on li "PayPal In order to pay the invoice amount via the payment service provider PayP…" at bounding box center [495, 226] width 380 height 68
click at [339, 221] on li "PayPal In order to pay the invoice amount via the payment service provider PayP…" at bounding box center [495, 226] width 380 height 68
click at [356, 207] on li "PayPal In order to pay the invoice amount via the payment service provider PayP…" at bounding box center [495, 226] width 380 height 68
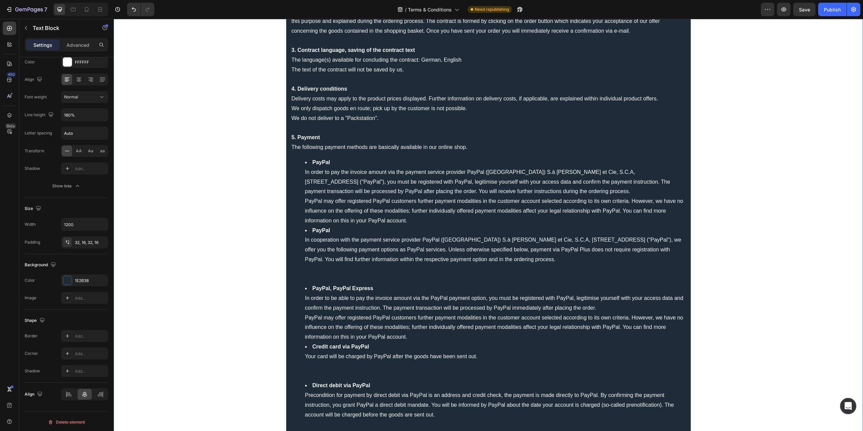
scroll to position [169, 0]
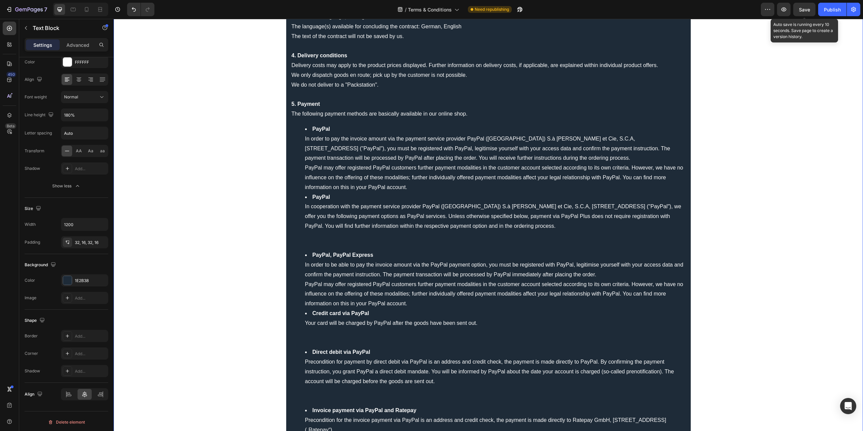
click at [808, 9] on span "Save" at bounding box center [804, 10] width 11 height 6
click at [416, 186] on li "PayPal In order to pay the invoice amount via the payment service provider PayP…" at bounding box center [495, 158] width 380 height 68
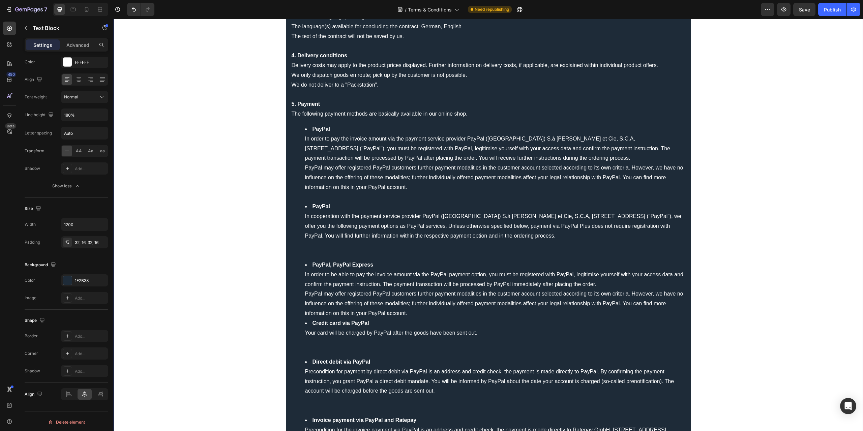
click at [416, 314] on li "PayPal, PayPal Express In order to be able to pay the invoice amount via the Pa…" at bounding box center [495, 289] width 380 height 58
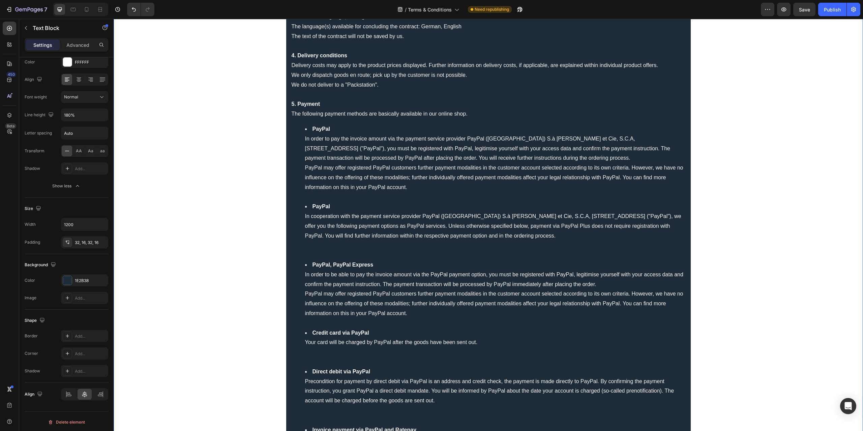
click at [536, 233] on li "PayPal In cooperation with the payment service provider PayPal (Europe) S.à r.l…" at bounding box center [495, 231] width 380 height 58
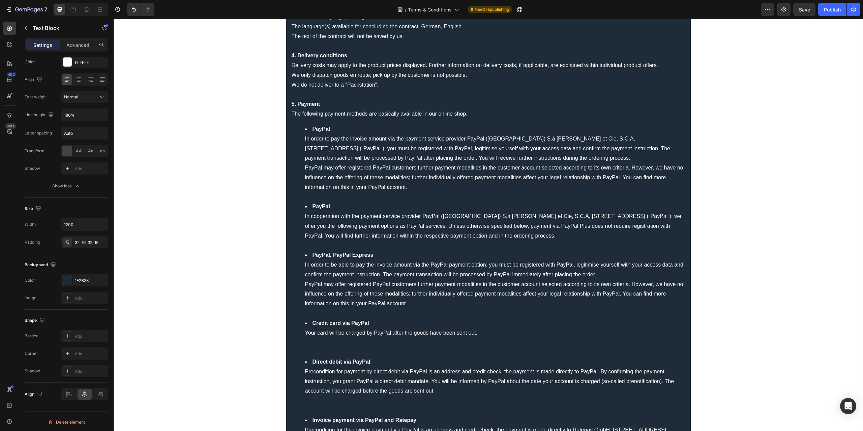
click at [356, 344] on li "Credit card via PayPal Your card will be charged by PayPal after the goods have…" at bounding box center [495, 338] width 380 height 39
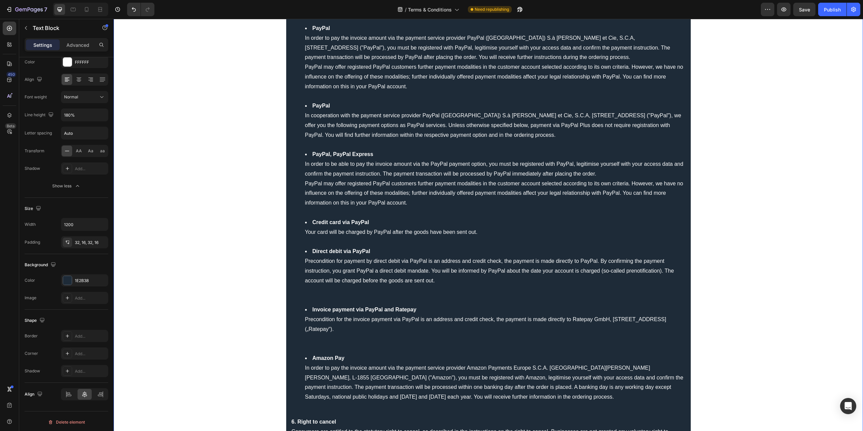
scroll to position [270, 0]
click at [338, 293] on li "Direct debit via PayPal Precondition for payment by direct debit via PayPal is …" at bounding box center [495, 275] width 380 height 58
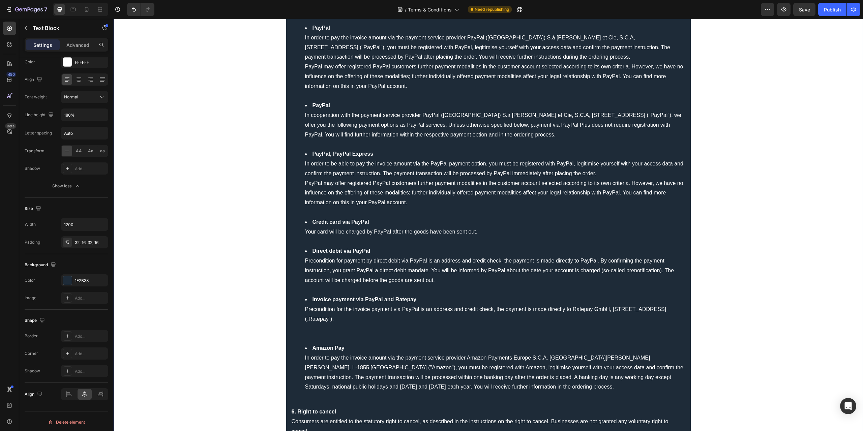
click at [322, 331] on li "Invoice payment via PayPal and Ratepay Precondition for the invoice payment via…" at bounding box center [495, 319] width 380 height 49
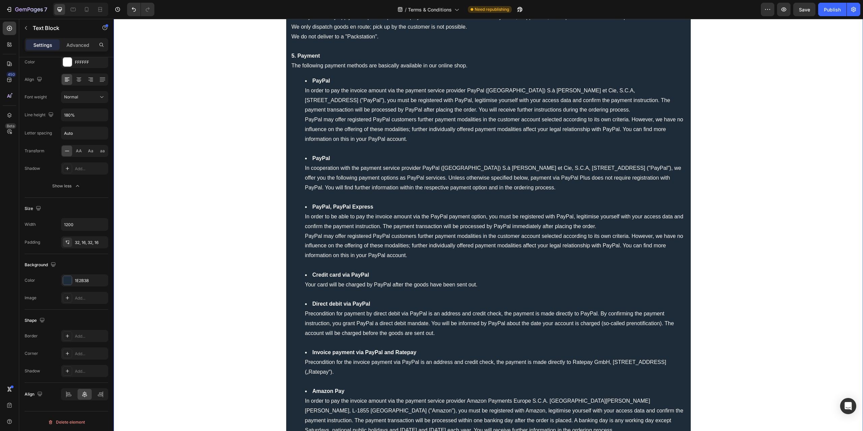
scroll to position [169, 0]
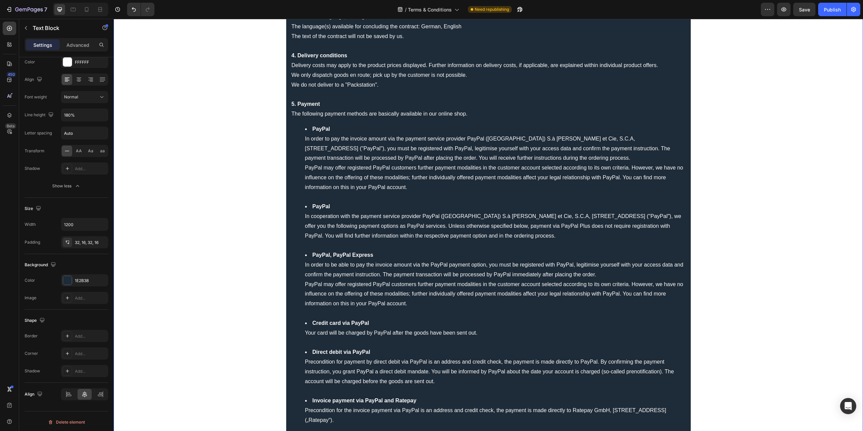
click at [316, 130] on strong "PayPal" at bounding box center [322, 129] width 18 height 6
click at [373, 157] on li "PayPal In order to pay the invoice amount via the payment service provider PayP…" at bounding box center [495, 163] width 380 height 78
click at [305, 127] on li "PayPal In order to pay the invoice amount via the payment service provider PayP…" at bounding box center [495, 163] width 380 height 78
drag, startPoint x: 306, startPoint y: 128, endPoint x: 331, endPoint y: 130, distance: 25.4
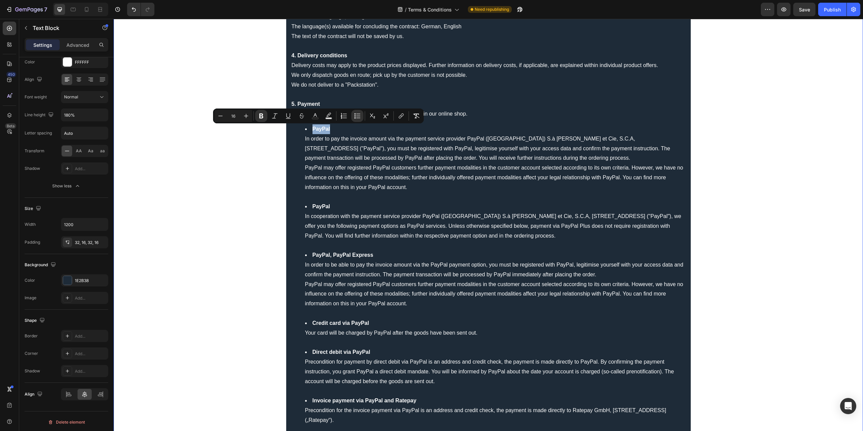
click at [331, 130] on li "PayPal In order to pay the invoice amount via the payment service provider PayP…" at bounding box center [495, 163] width 380 height 78
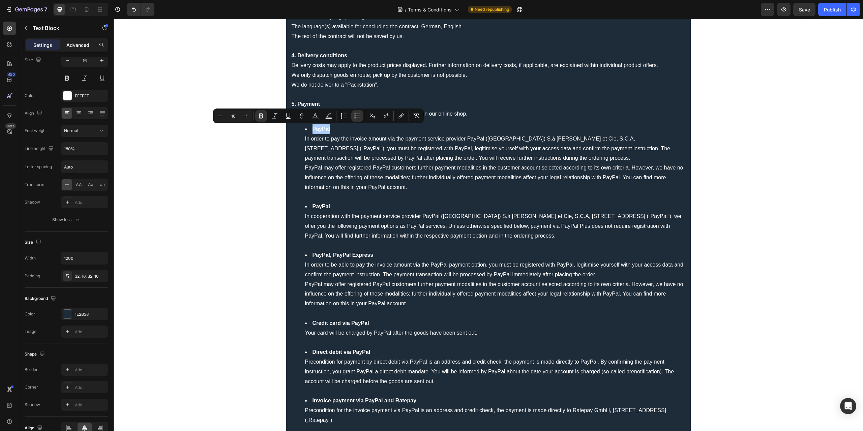
click at [63, 44] on div "Advanced" at bounding box center [78, 44] width 34 height 11
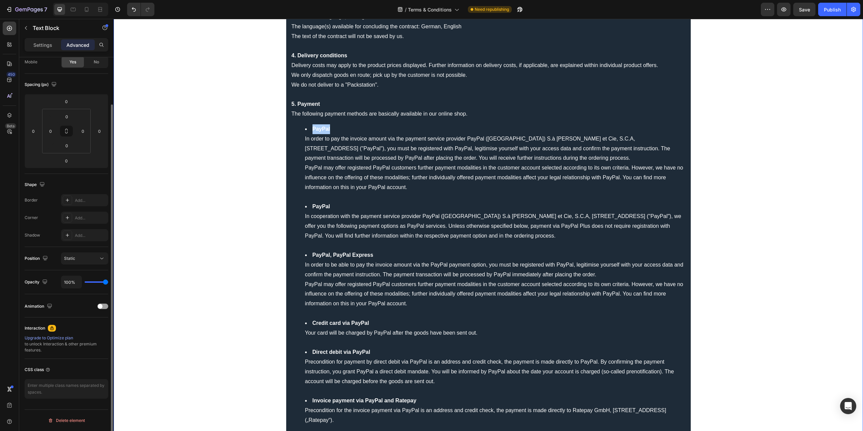
scroll to position [55, 0]
click at [47, 395] on textarea at bounding box center [67, 391] width 84 height 20
paste textarea "/* Einheitliche Aufzählungen in GemPages */ ul { list-style-type: disc; /* Stan…"
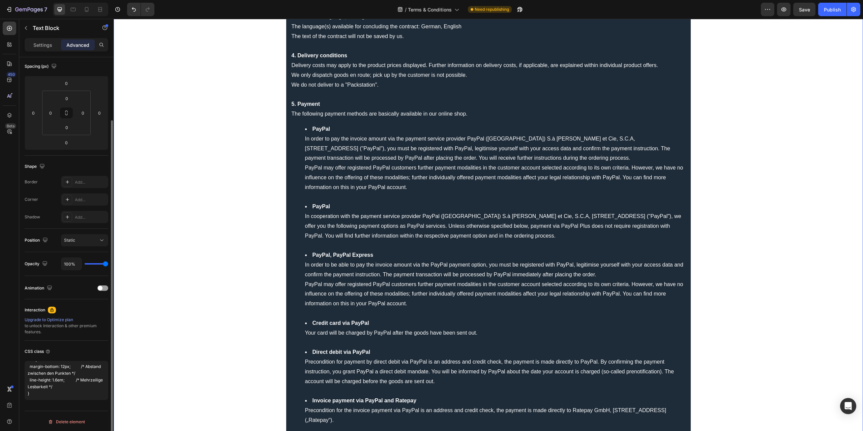
click at [84, 331] on div "Upgrade to Optimize plan to unlock Interaction & other premium features." at bounding box center [67, 326] width 84 height 18
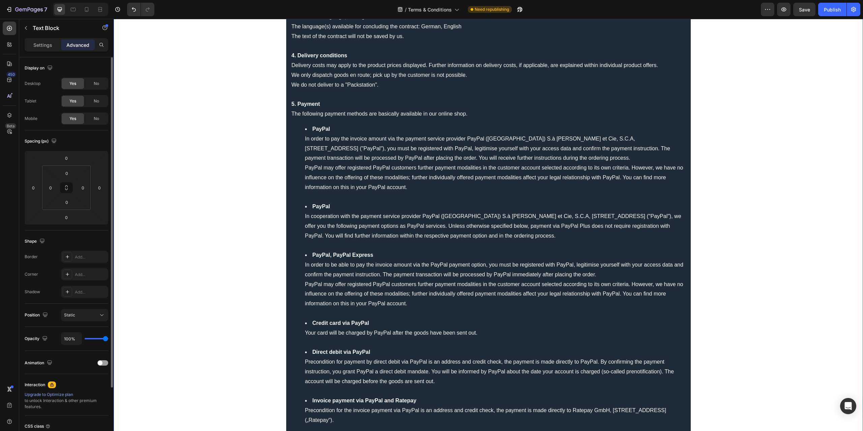
scroll to position [67, 0]
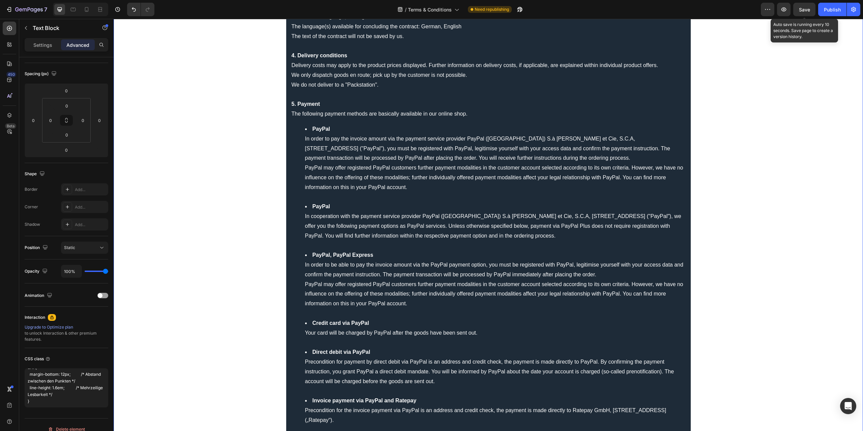
click at [810, 11] on span "Save" at bounding box center [804, 10] width 11 height 6
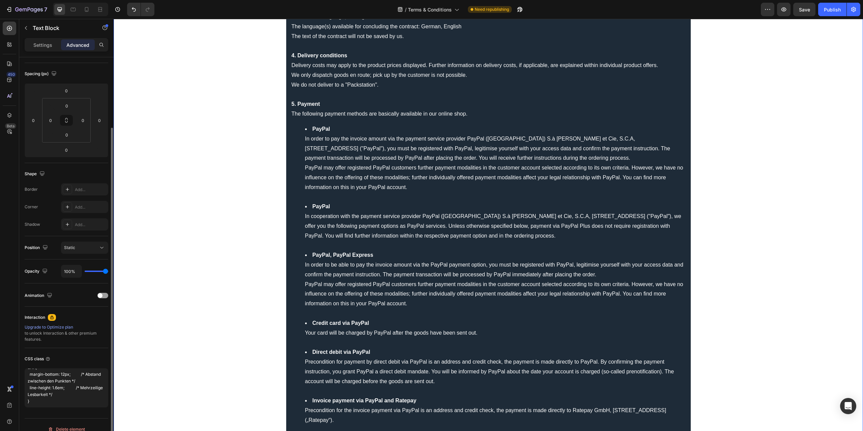
scroll to position [75, 0]
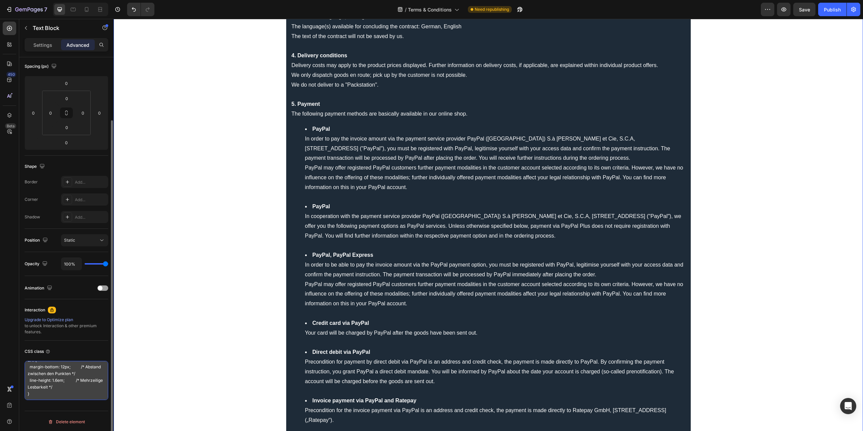
click at [73, 372] on textarea "/* Einheitliche Aufzählungen in GemPages */ ul { list-style-type: disc; /* Stan…" at bounding box center [67, 380] width 84 height 39
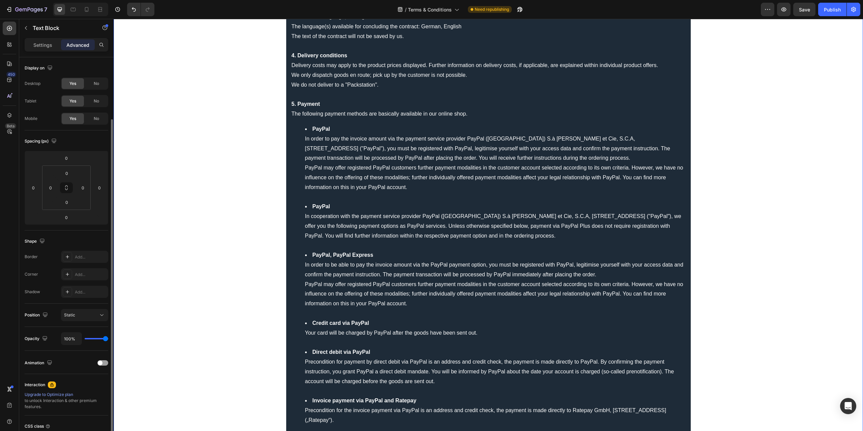
scroll to position [67, 0]
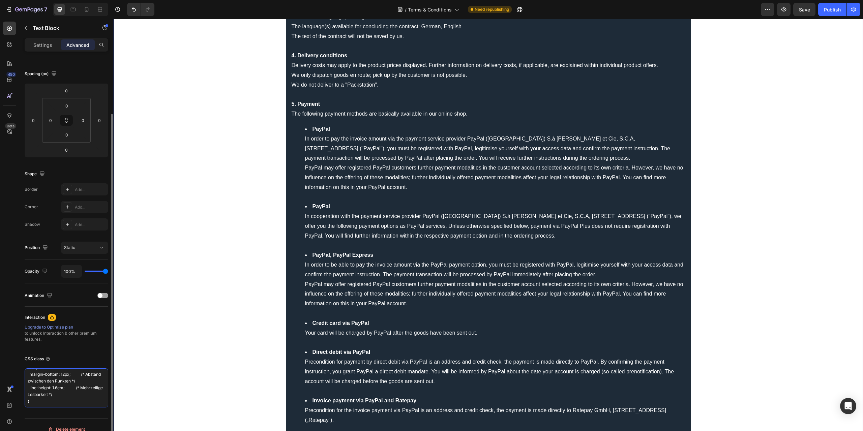
click at [67, 375] on textarea "/* Einheitliche Aufzählungen in GemPages */ ul { list-style-type: disc; /* Stan…" at bounding box center [67, 387] width 84 height 39
click at [73, 383] on textarea "/* Einheitliche Aufzählungen in GemPages */ ul { list-style-type: disc; /* Stan…" at bounding box center [67, 387] width 84 height 39
paste textarea
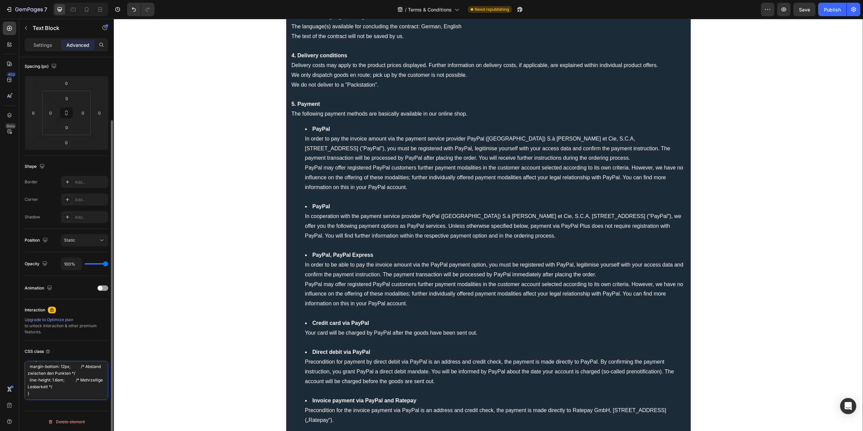
scroll to position [75, 0]
type textarea "ul { list-style-type: disc; /* Standard-Punkt */ list-style-position: outside; …"
click at [89, 346] on div "CSS class" at bounding box center [67, 351] width 84 height 11
click at [36, 48] on p "Settings" at bounding box center [42, 44] width 19 height 7
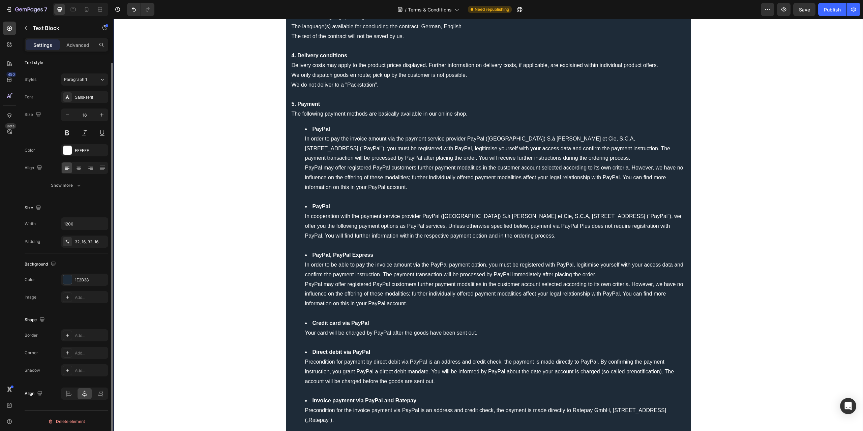
scroll to position [5, 0]
click at [80, 50] on div "Advanced" at bounding box center [78, 44] width 34 height 11
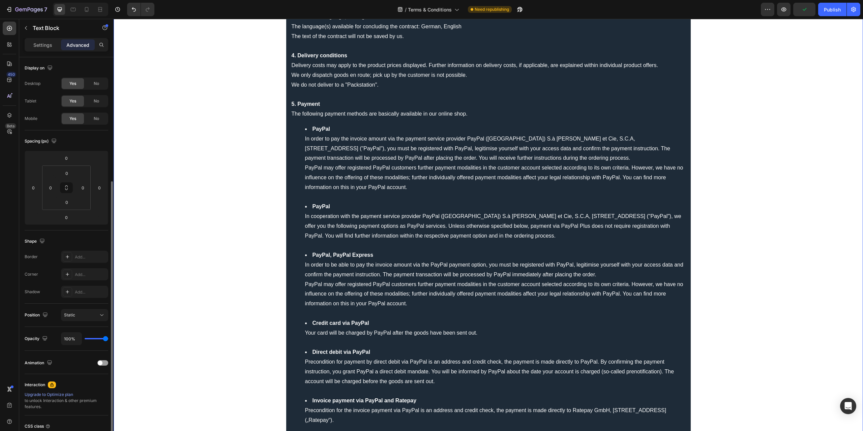
scroll to position [67, 0]
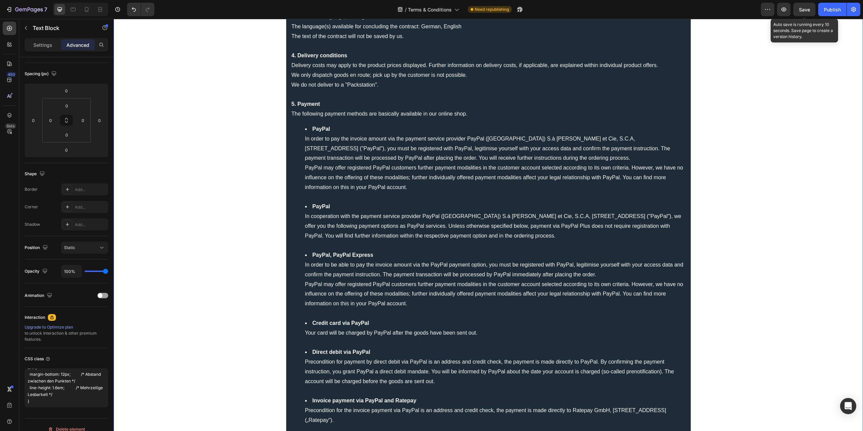
click at [801, 10] on span "Save" at bounding box center [804, 10] width 11 height 6
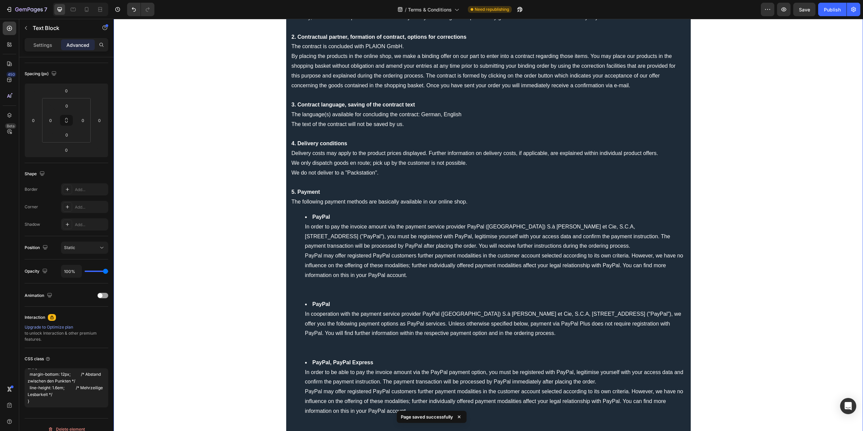
scroll to position [169, 0]
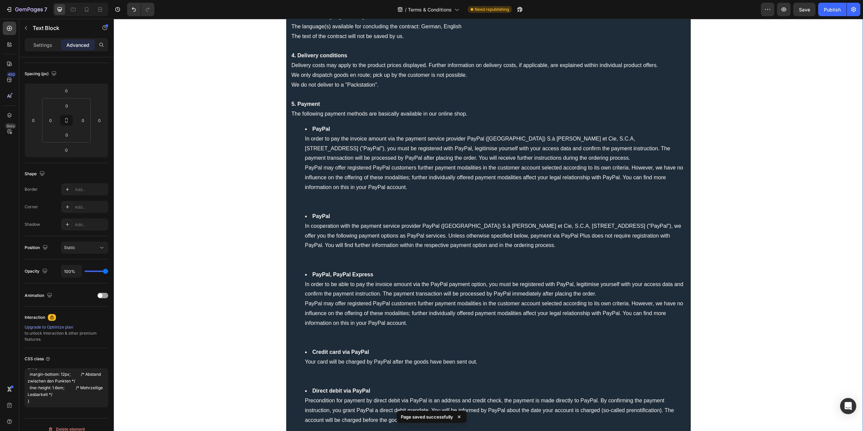
click at [317, 199] on li "PayPal In order to pay the invoice amount via the payment service provider PayP…" at bounding box center [495, 167] width 380 height 87
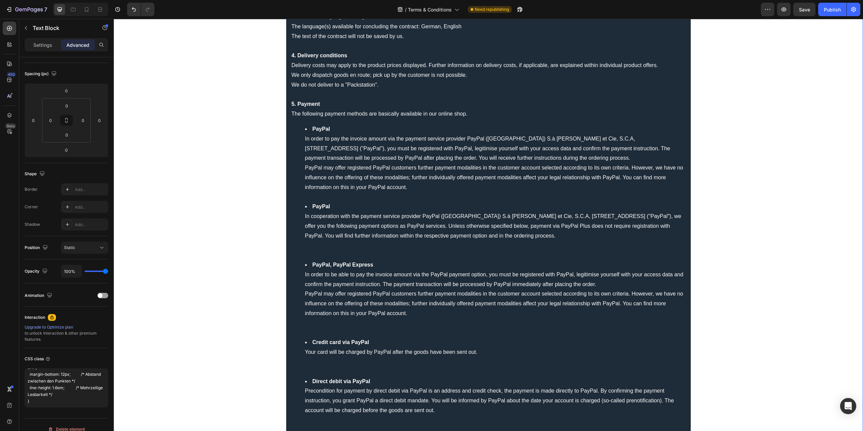
click at [320, 247] on li "PayPal In cooperation with the payment service provider PayPal (Europe) S.à r.l…" at bounding box center [495, 231] width 380 height 58
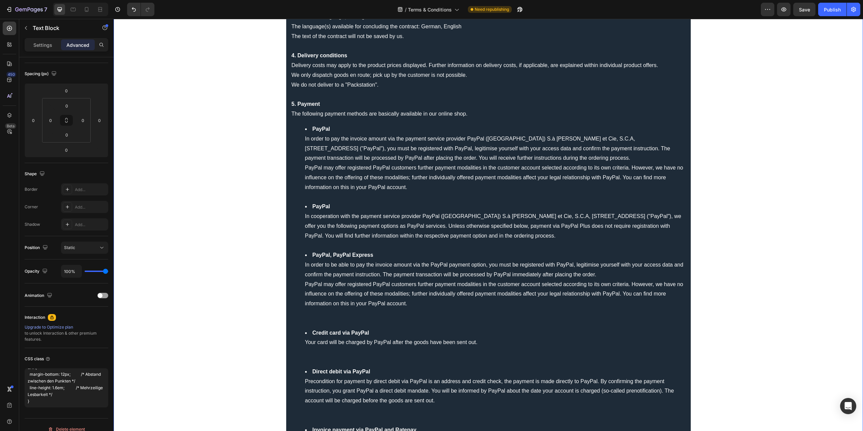
click at [323, 315] on li "PayPal, PayPal Express In order to be able to pay the invoice amount via the Pa…" at bounding box center [495, 289] width 380 height 78
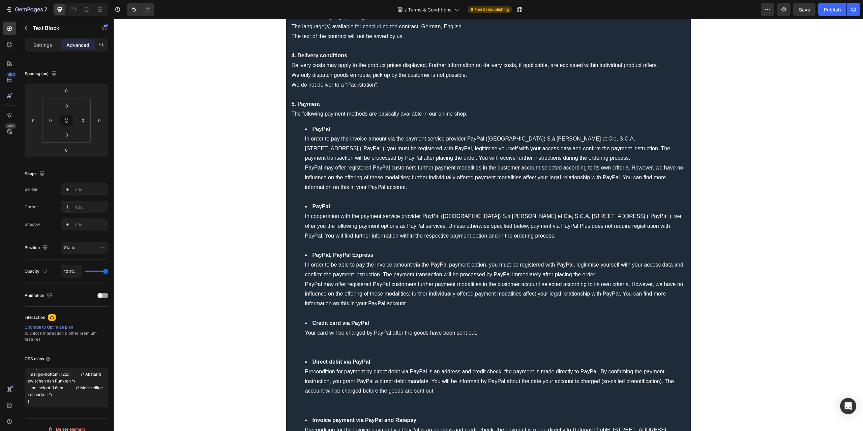
click at [314, 343] on li "Credit card via PayPal Your card will be charged by PayPal after the goods have…" at bounding box center [495, 338] width 380 height 39
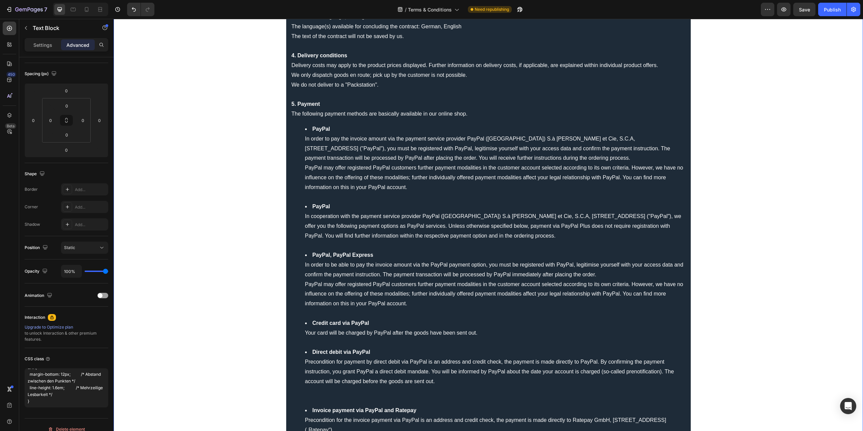
scroll to position [270, 0]
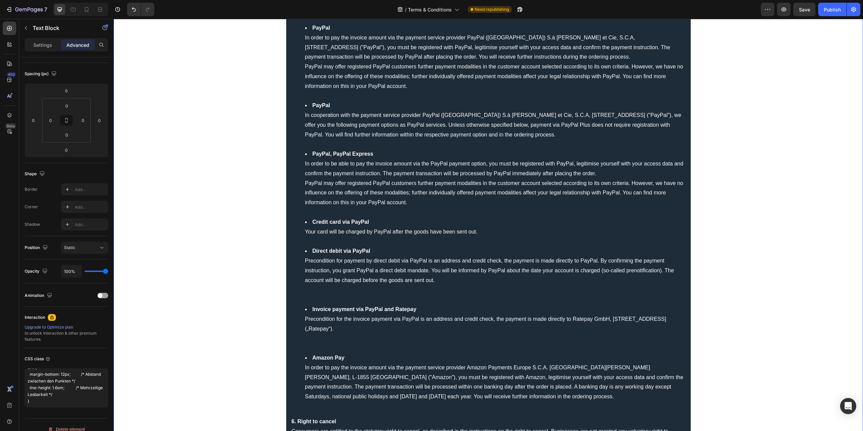
click at [316, 290] on li "Direct debit via PayPal Precondition for payment by direct debit via PayPal is …" at bounding box center [495, 275] width 380 height 58
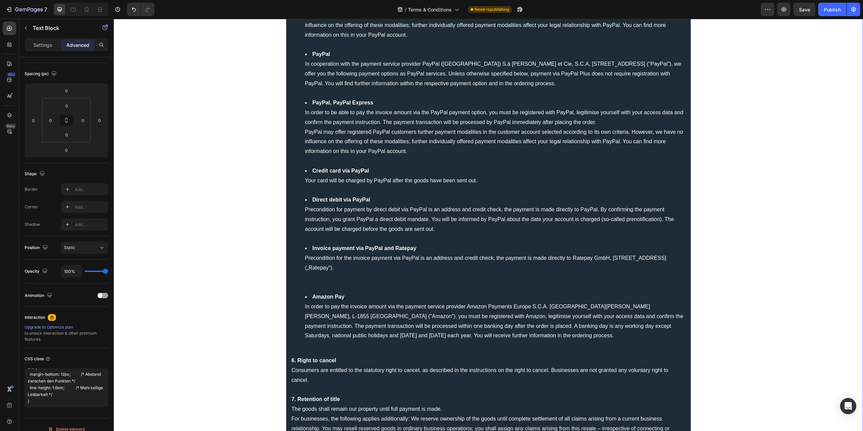
scroll to position [371, 0]
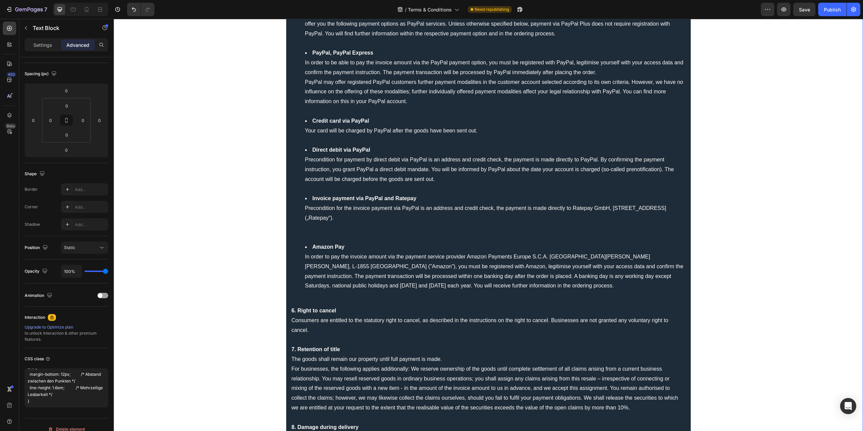
click at [314, 230] on li "Invoice payment via PayPal and Ratepay Precondition for the invoice payment via…" at bounding box center [495, 218] width 380 height 49
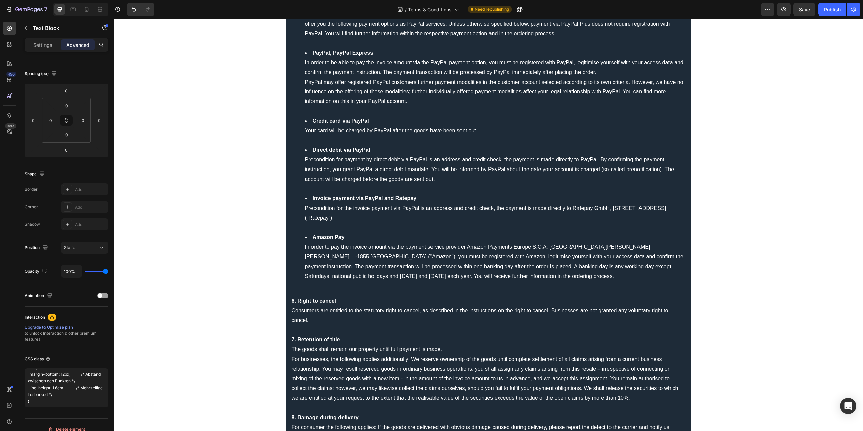
click at [322, 286] on div "General terms and conditions 1. Scope The following Terms and Conditions (Terms…" at bounding box center [488, 330] width 405 height 1336
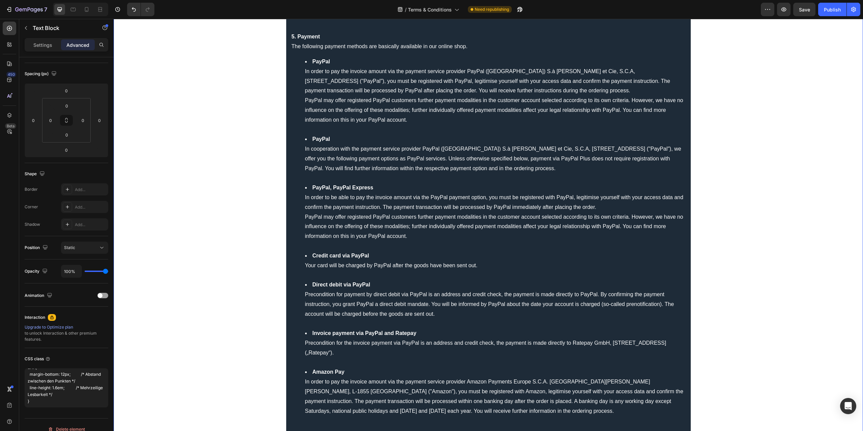
scroll to position [101, 0]
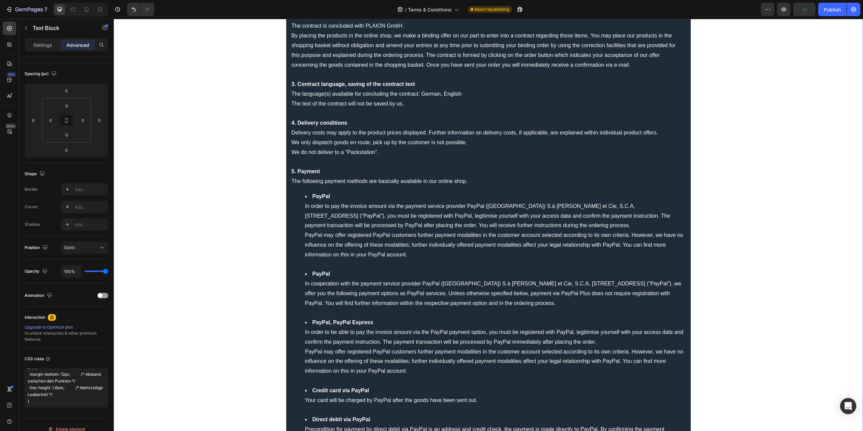
click at [322, 265] on li "PayPal In order to pay the invoice amount via the payment service provider PayP…" at bounding box center [495, 231] width 380 height 78
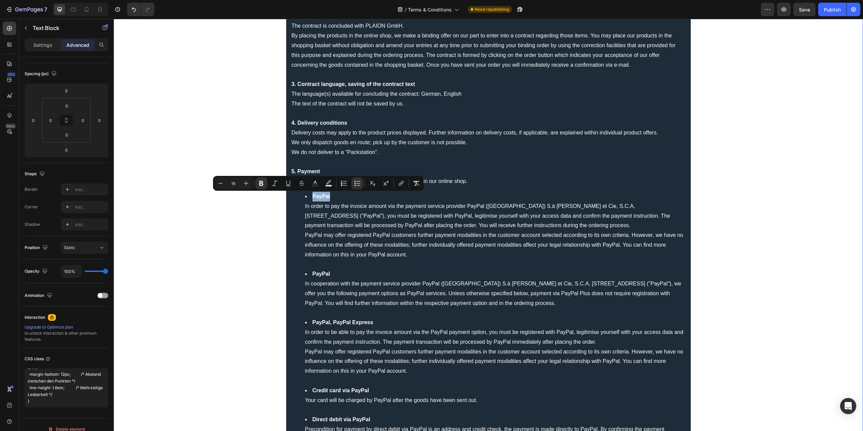
drag, startPoint x: 337, startPoint y: 196, endPoint x: 299, endPoint y: 198, distance: 37.5
click at [299, 198] on ul "PayPal In order to pay the invoice amount via the payment service provider PayP…" at bounding box center [489, 371] width 394 height 359
click at [357, 182] on icon "Editor contextual toolbar" at bounding box center [357, 183] width 7 height 7
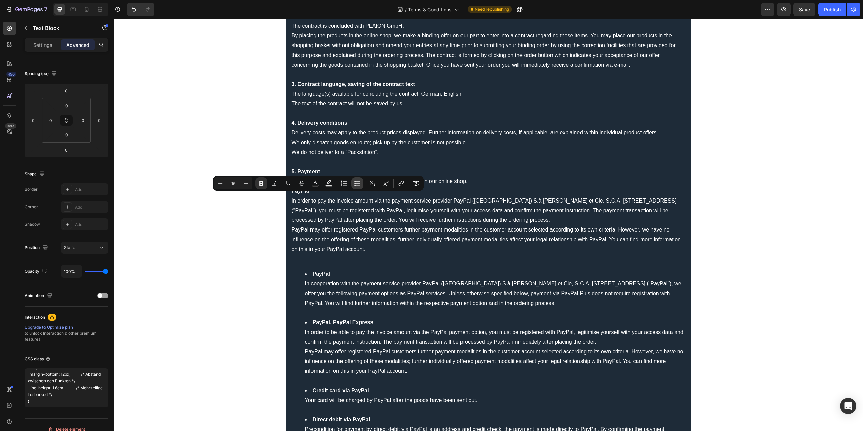
click at [357, 182] on icon "Editor contextual toolbar" at bounding box center [357, 183] width 7 height 7
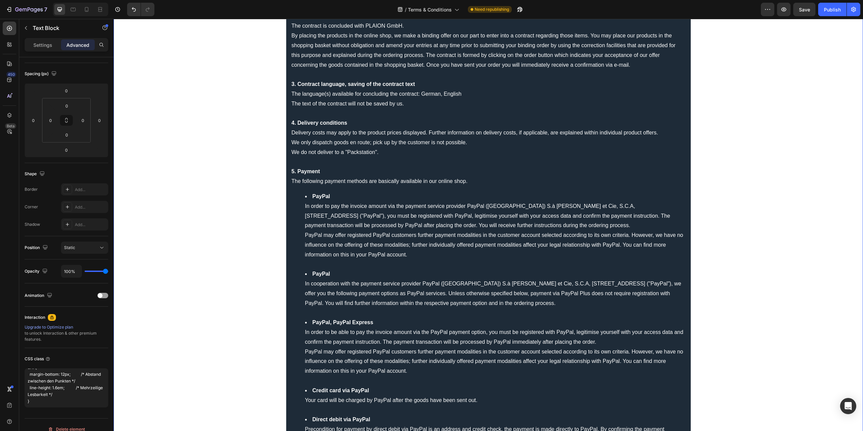
click at [374, 236] on li "PayPal In order to pay the invoice amount via the payment service provider PayP…" at bounding box center [495, 231] width 380 height 78
click at [804, 7] on span "Save" at bounding box center [804, 10] width 11 height 6
click at [778, 9] on button "button" at bounding box center [783, 9] width 13 height 13
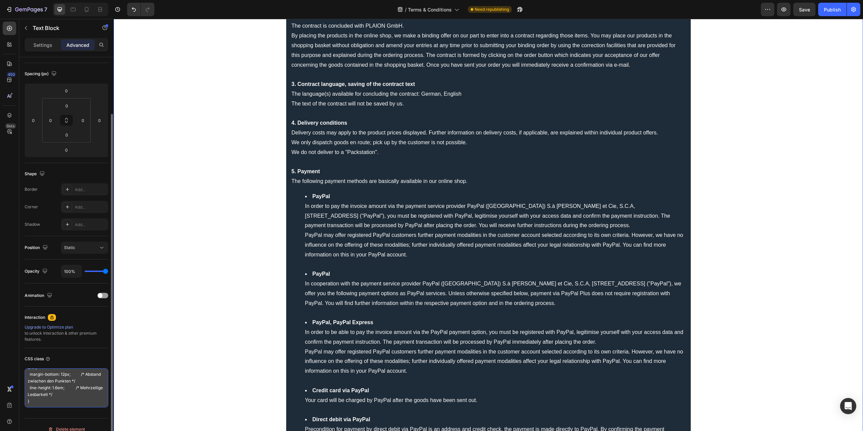
click at [72, 388] on textarea "ul { list-style-type: disc; /* Standard-Punkt */ list-style-position: outside; …" at bounding box center [67, 387] width 84 height 39
click at [50, 385] on textarea "ul { list-style-type: disc; /* Standard-Punkt */ list-style-position: outside; …" at bounding box center [67, 387] width 84 height 39
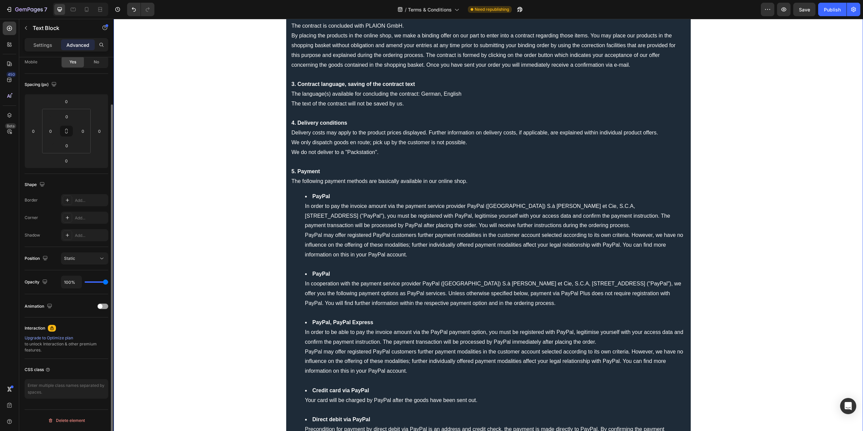
scroll to position [55, 0]
click at [64, 357] on div "Display on Desktop Yes No Tablet Yes No Mobile Yes No Spacing (px) 0 0 0 0 0 0 …" at bounding box center [67, 204] width 84 height 404
click at [40, 41] on p "Settings" at bounding box center [42, 44] width 19 height 7
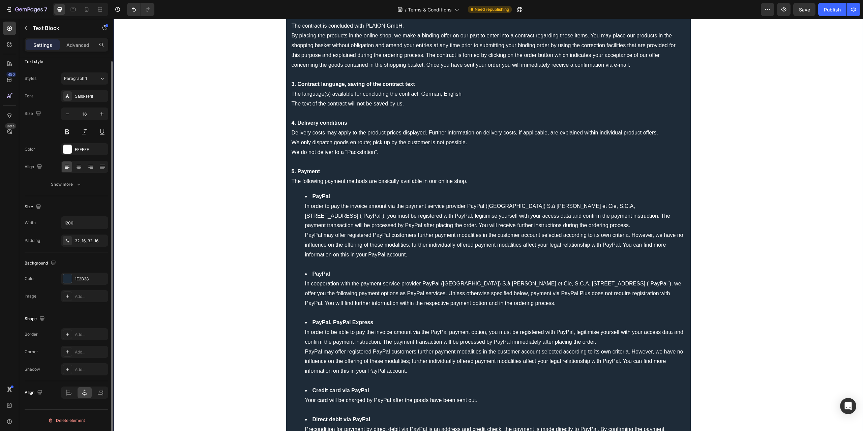
scroll to position [5, 0]
click at [75, 43] on p "Advanced" at bounding box center [77, 44] width 23 height 7
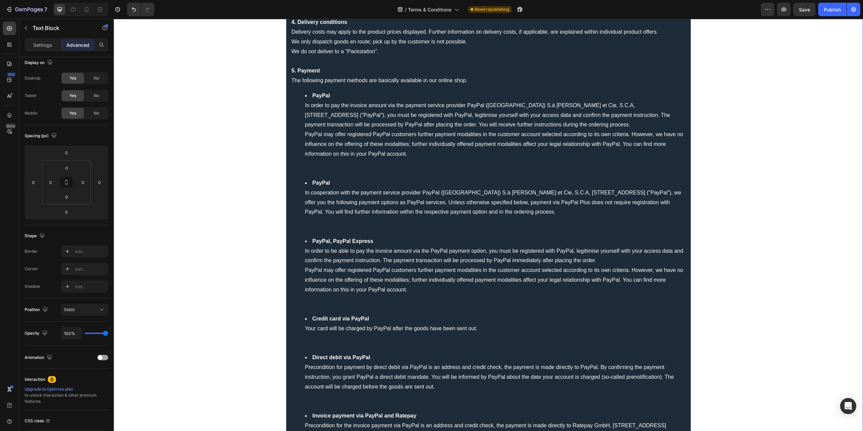
scroll to position [202, 0]
click at [318, 166] on li "PayPal In order to pay the invoice amount via the payment service provider PayP…" at bounding box center [495, 134] width 380 height 87
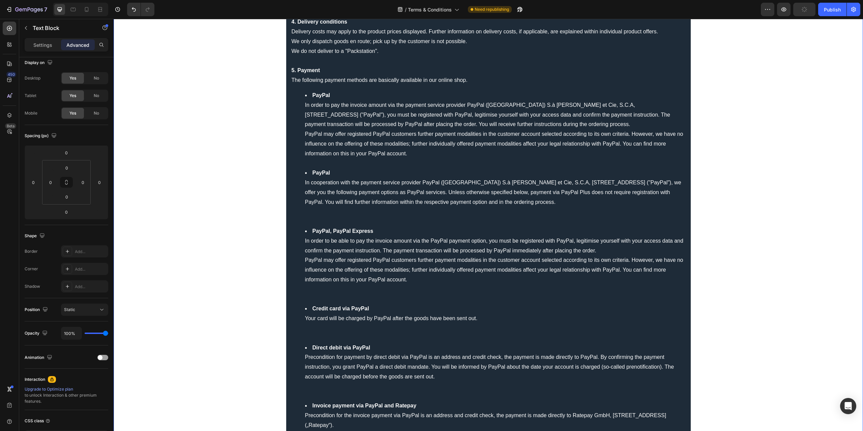
click at [320, 214] on li "PayPal In cooperation with the payment service provider PayPal (Europe) S.à r.l…" at bounding box center [495, 197] width 380 height 58
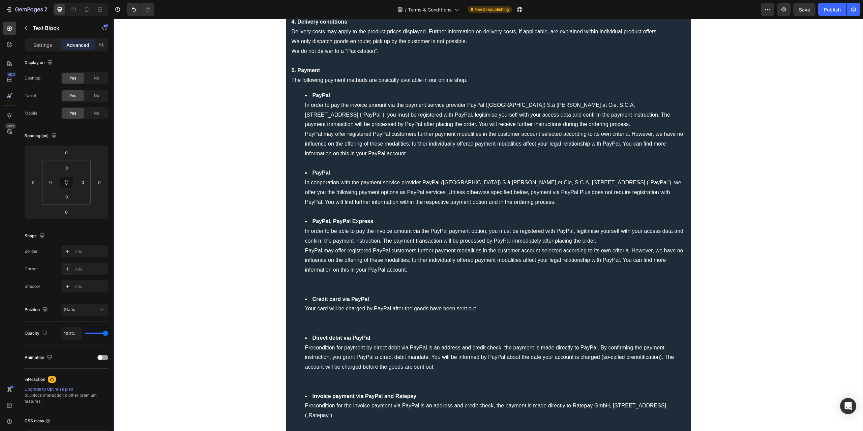
click at [318, 279] on li "PayPal, PayPal Express In order to be able to pay the invoice amount via the Pa…" at bounding box center [495, 256] width 380 height 78
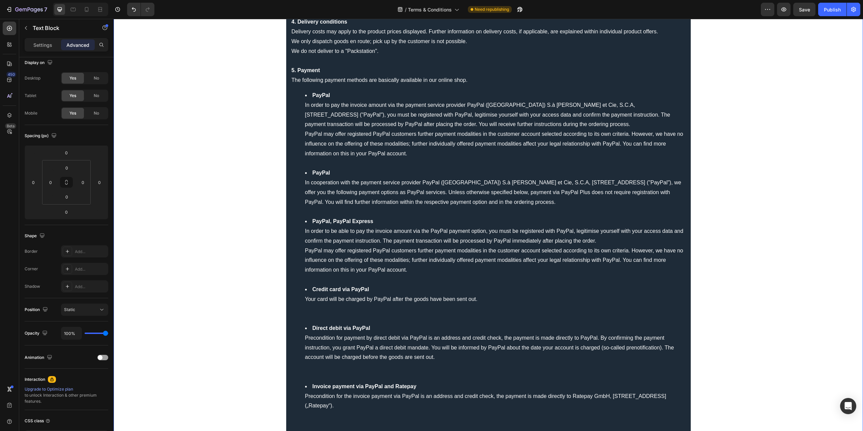
click at [315, 310] on li "Credit card via PayPal Your card will be charged by PayPal after the goods have…" at bounding box center [495, 304] width 380 height 39
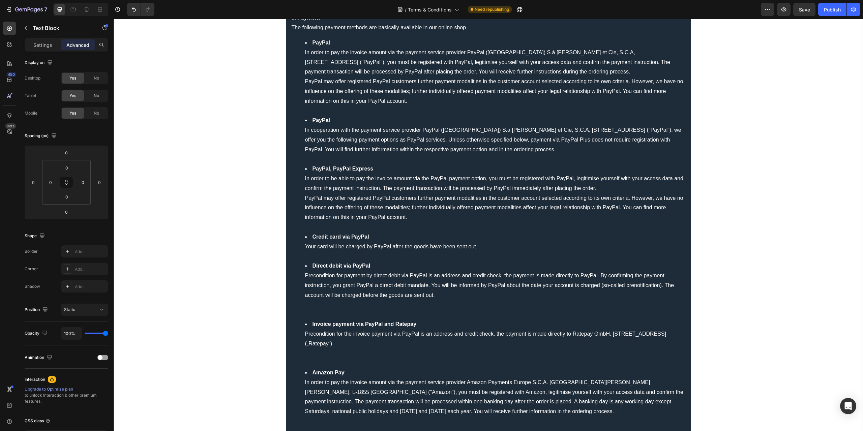
scroll to position [303, 0]
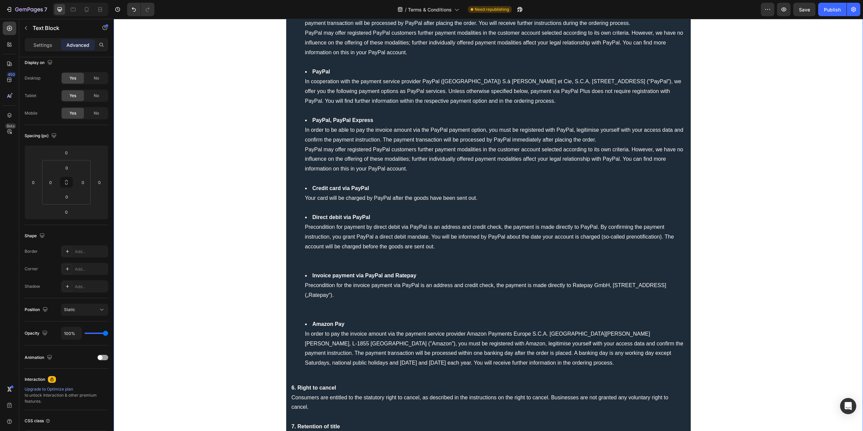
click at [321, 255] on li "Direct debit via PayPal Precondition for payment by direct debit via PayPal is …" at bounding box center [495, 242] width 380 height 58
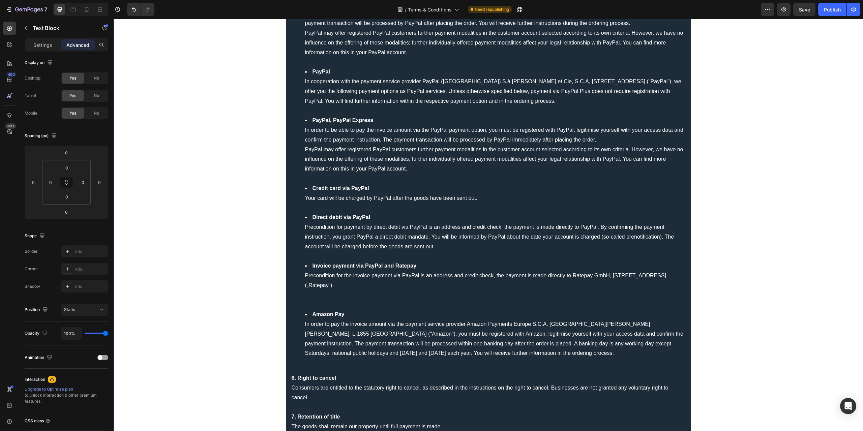
click at [318, 300] on li "Invoice payment via PayPal and Ratepay Precondition for the invoice payment via…" at bounding box center [495, 285] width 380 height 49
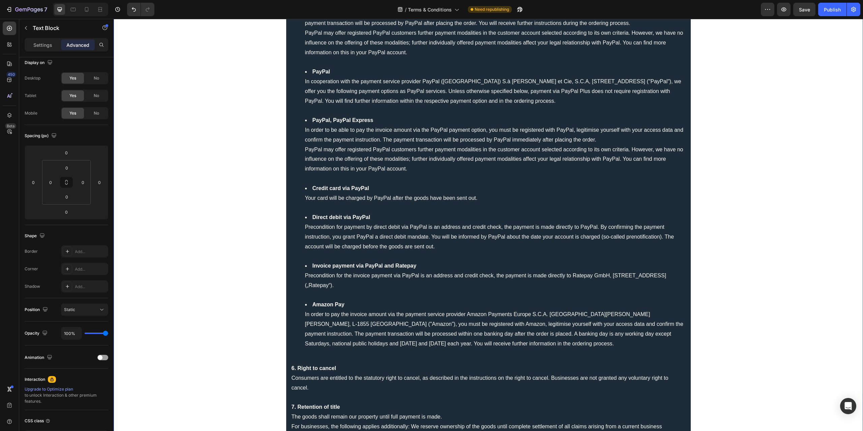
click at [310, 352] on div "General terms and conditions 1. Scope The following Terms and Conditions (Terms…" at bounding box center [488, 397] width 405 height 1336
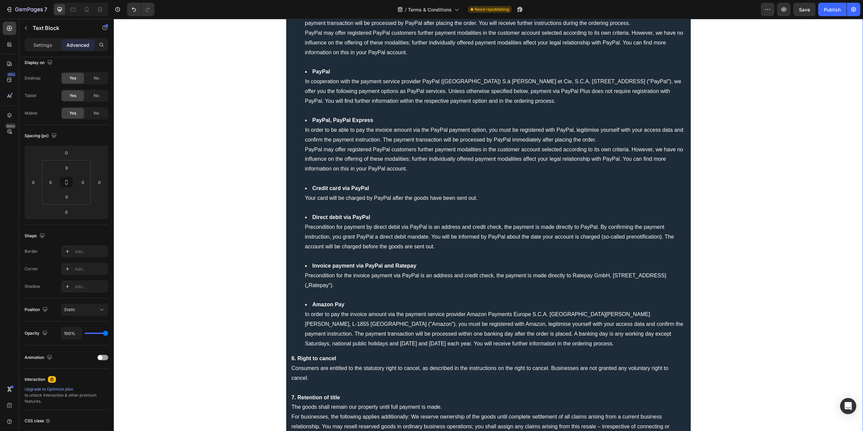
click at [317, 294] on li "Invoice payment via PayPal and Ratepay Precondition for the invoice payment via…" at bounding box center [495, 280] width 380 height 39
click at [314, 209] on li "Credit card via PayPal Your card will be charged by PayPal after the goods have…" at bounding box center [495, 198] width 380 height 29
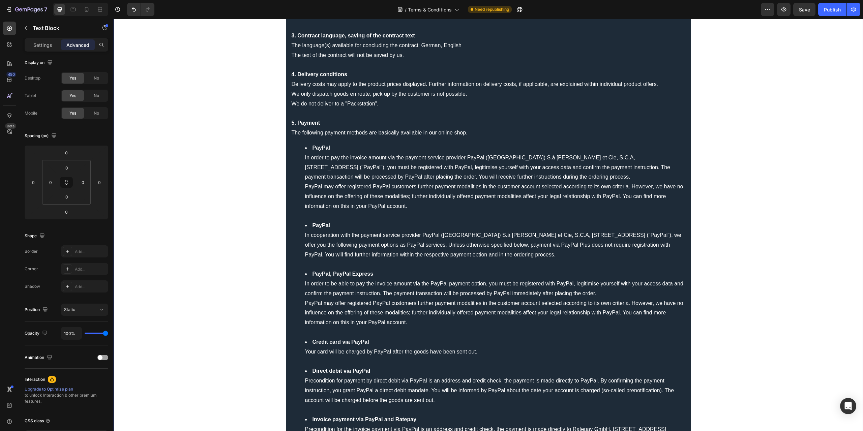
scroll to position [101, 0]
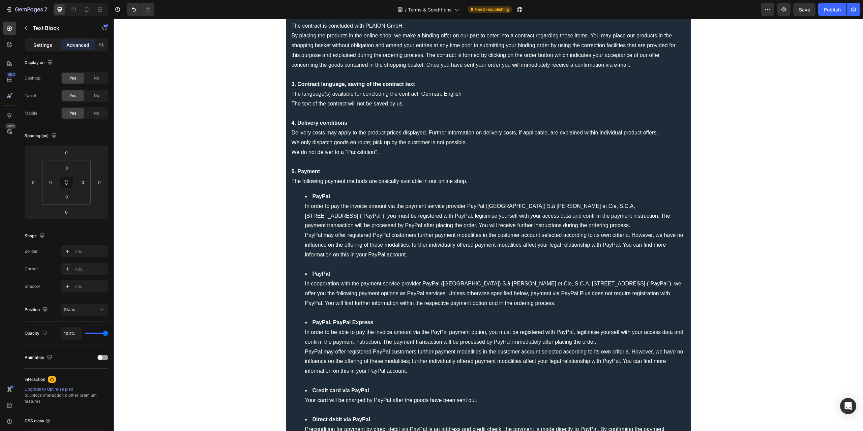
click at [40, 43] on p "Settings" at bounding box center [42, 44] width 19 height 7
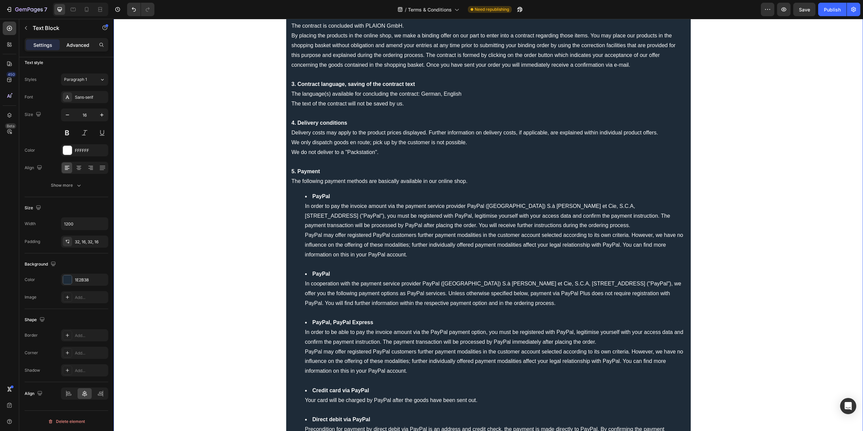
click at [68, 44] on p "Advanced" at bounding box center [77, 44] width 23 height 7
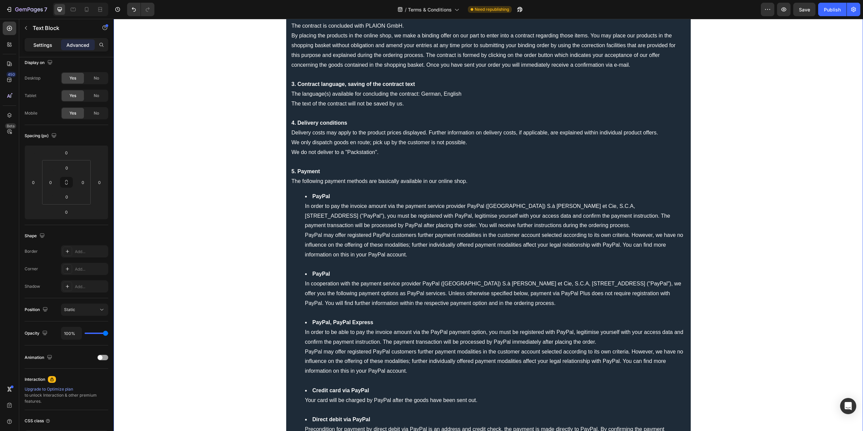
click at [47, 44] on p "Settings" at bounding box center [42, 44] width 19 height 7
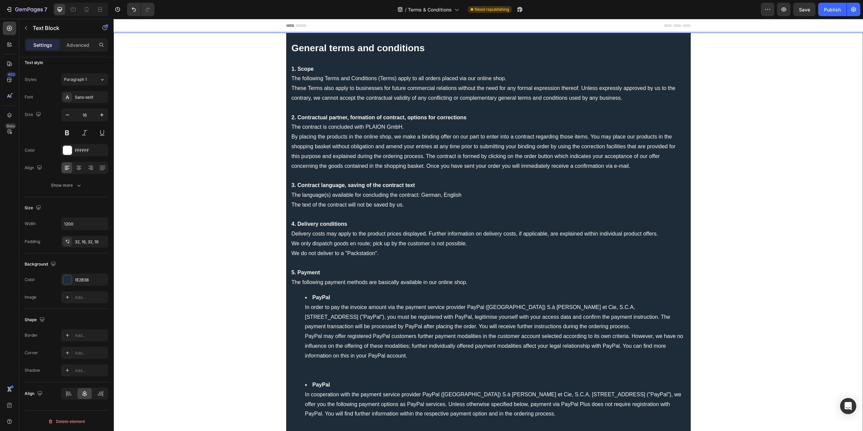
scroll to position [0, 0]
click at [806, 7] on span "Save" at bounding box center [804, 10] width 11 height 6
click at [807, 11] on span "Save" at bounding box center [804, 10] width 11 height 6
click at [468, 43] on p "General terms and conditions" at bounding box center [489, 48] width 394 height 11
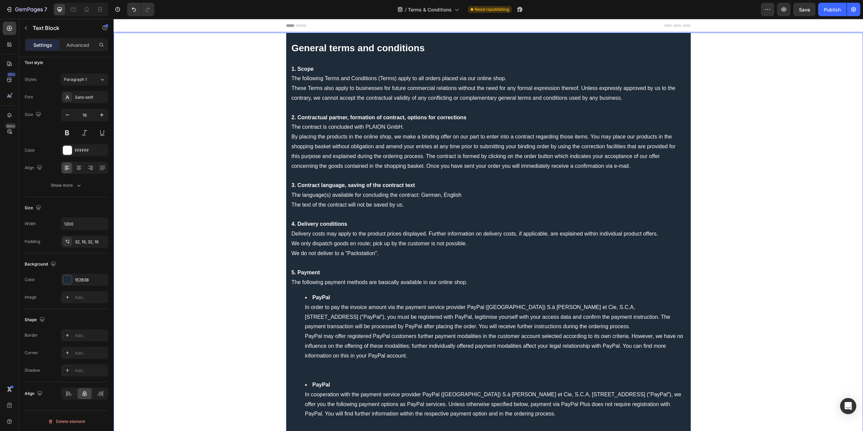
click at [398, 269] on p "5. Payment" at bounding box center [489, 273] width 394 height 10
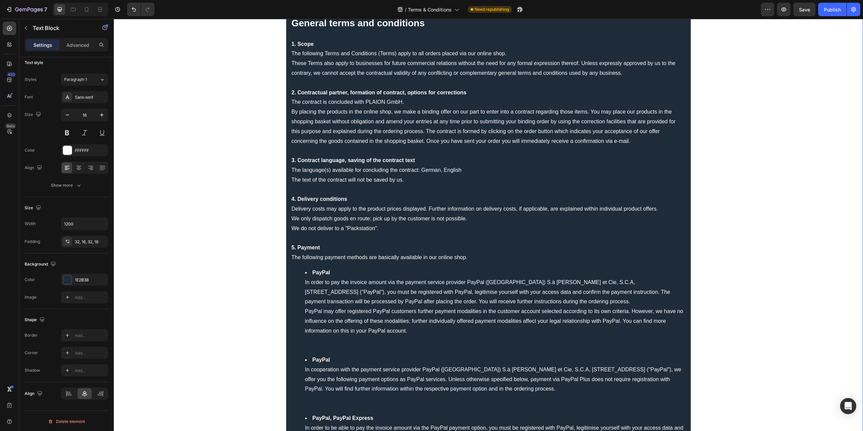
scroll to position [67, 0]
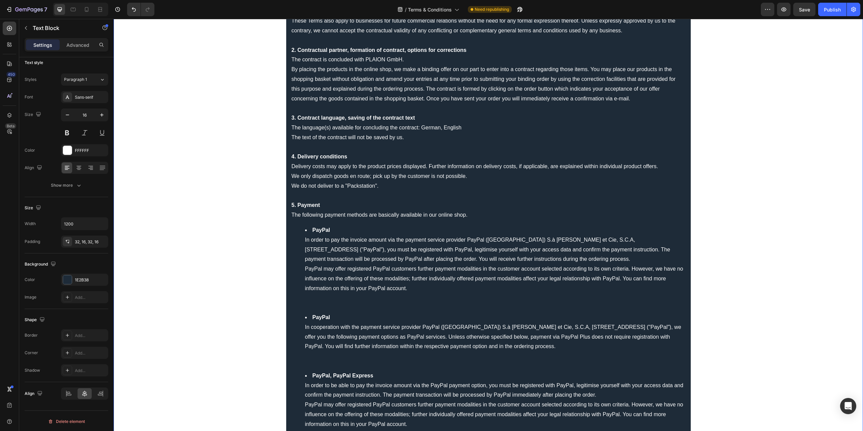
click at [319, 230] on strong "PayPal" at bounding box center [322, 230] width 18 height 6
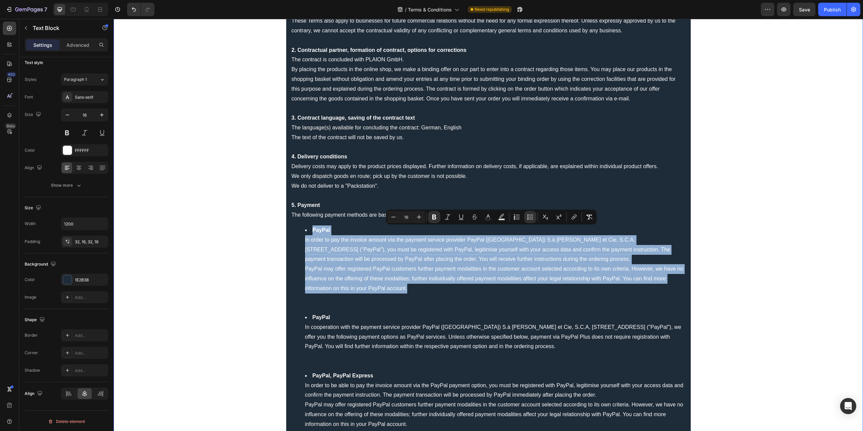
drag, startPoint x: 300, startPoint y: 230, endPoint x: 409, endPoint y: 291, distance: 125.4
click at [409, 291] on ul "PayPal In order to pay the invoice amount via the payment service provider PayP…" at bounding box center [489, 434] width 394 height 417
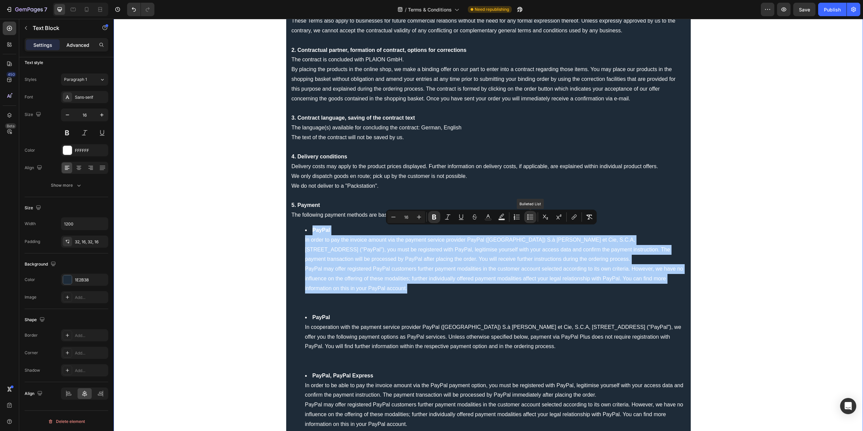
drag, startPoint x: 528, startPoint y: 216, endPoint x: 82, endPoint y: 45, distance: 477.1
click at [82, 45] on p "Advanced" at bounding box center [77, 44] width 23 height 7
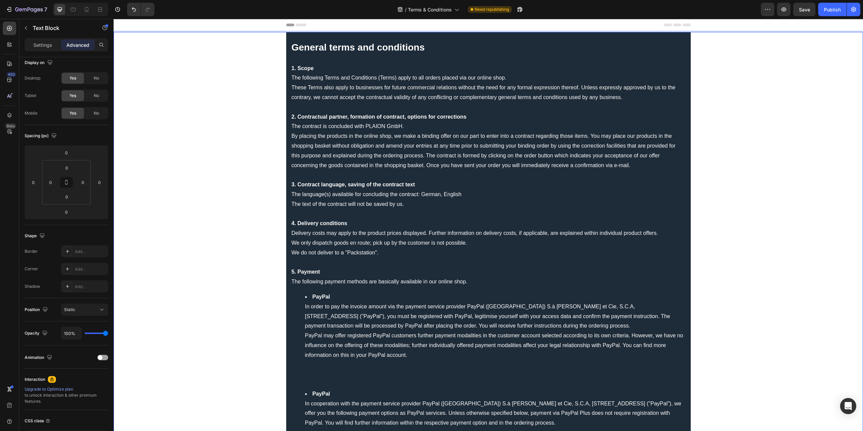
scroll to position [0, 0]
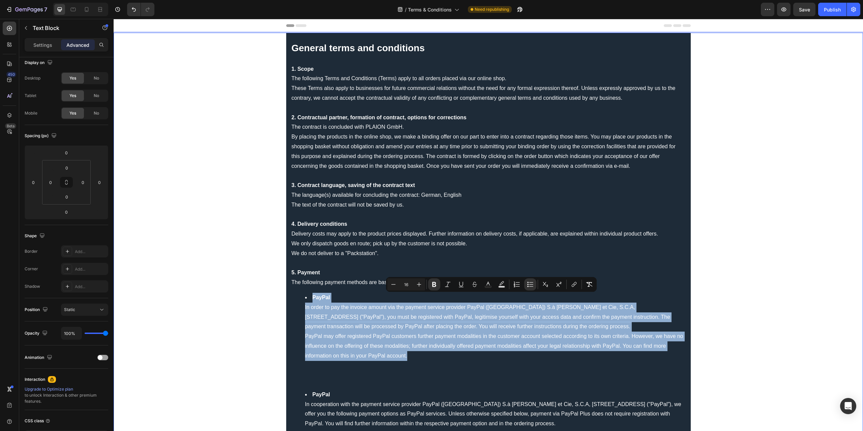
drag, startPoint x: 303, startPoint y: 298, endPoint x: 414, endPoint y: 358, distance: 126.4
click at [414, 358] on li "PayPal In order to pay the invoice amount via the payment service provider PayP…" at bounding box center [495, 341] width 380 height 97
click at [335, 326] on li "PayPal In order to pay the invoice amount via the payment service provider PayP…" at bounding box center [495, 341] width 380 height 97
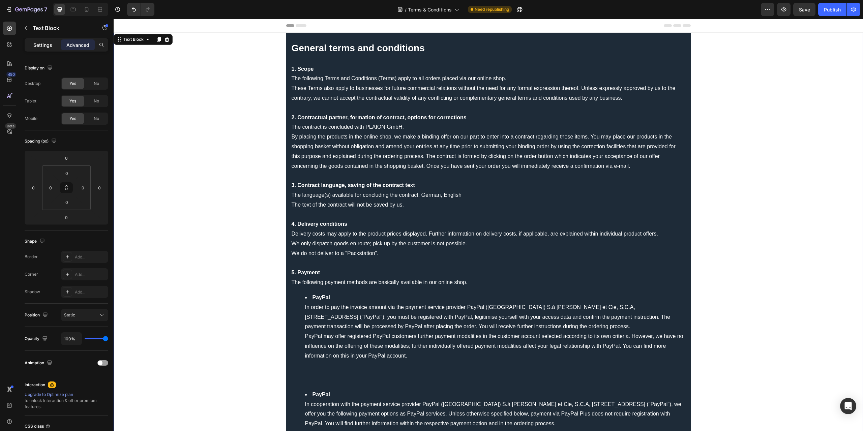
click at [49, 48] on p "Settings" at bounding box center [42, 44] width 19 height 7
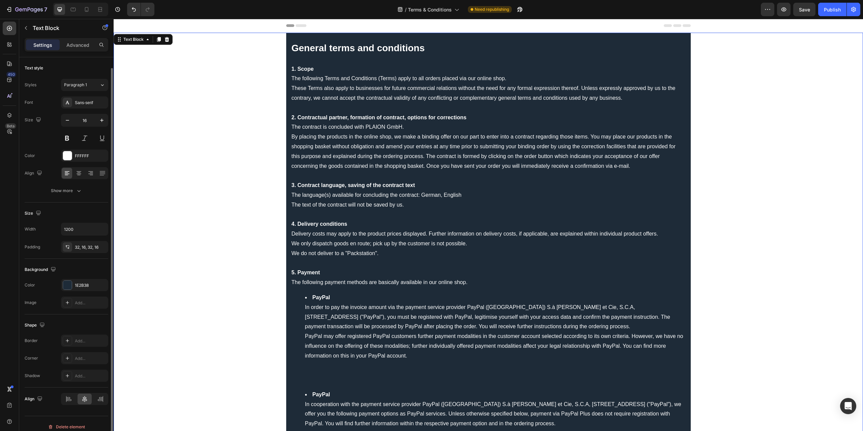
scroll to position [5, 0]
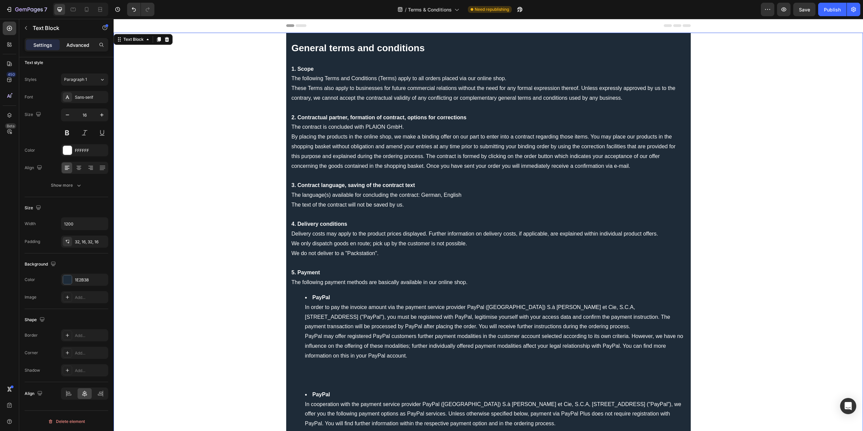
click at [76, 49] on div "Advanced" at bounding box center [78, 44] width 34 height 11
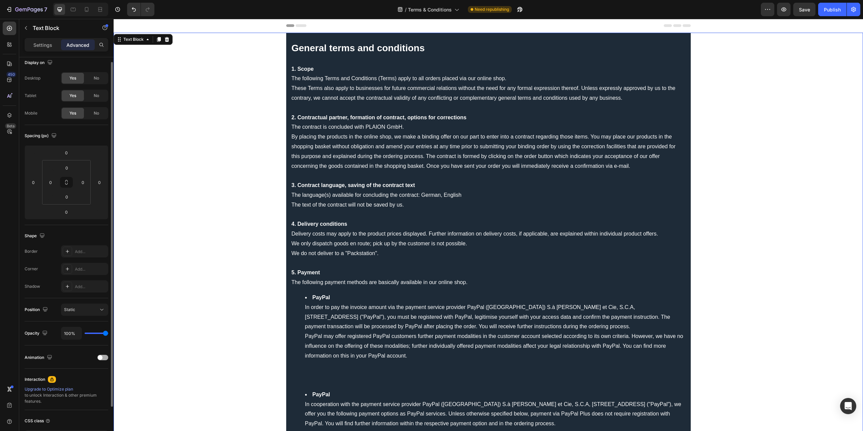
scroll to position [55, 0]
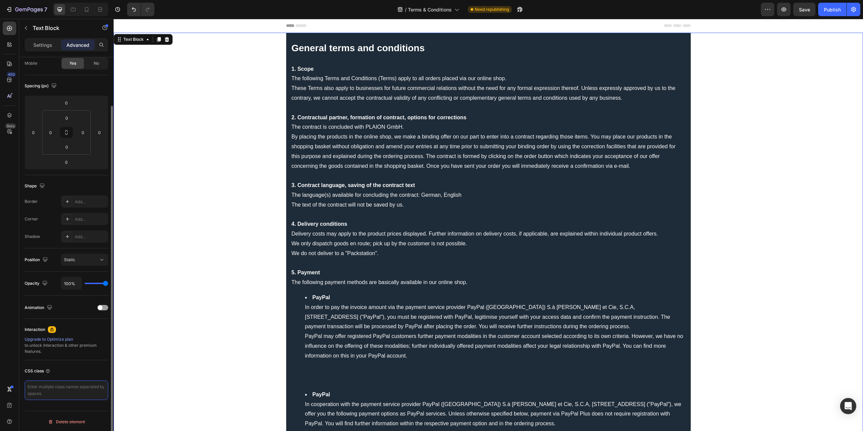
click at [58, 389] on textarea at bounding box center [67, 391] width 84 height 20
paste textarea "/* Wir stylen NUR deine Liste mit der Klasse "bullet-fix" */ .bullet-fix ul { l…"
type textarea "/* Wir stylen NUR deine Liste mit der Klasse "bullet-fix" */ .bullet-fix ul { l…"
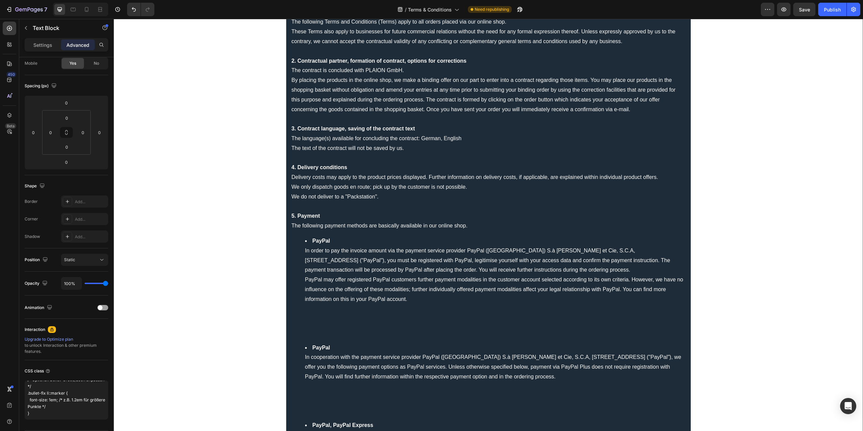
scroll to position [67, 0]
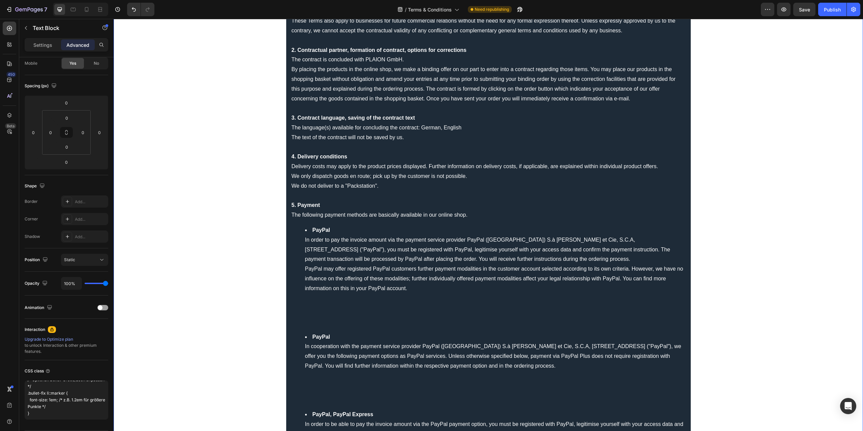
click at [316, 230] on strong "PayPal" at bounding box center [322, 230] width 18 height 6
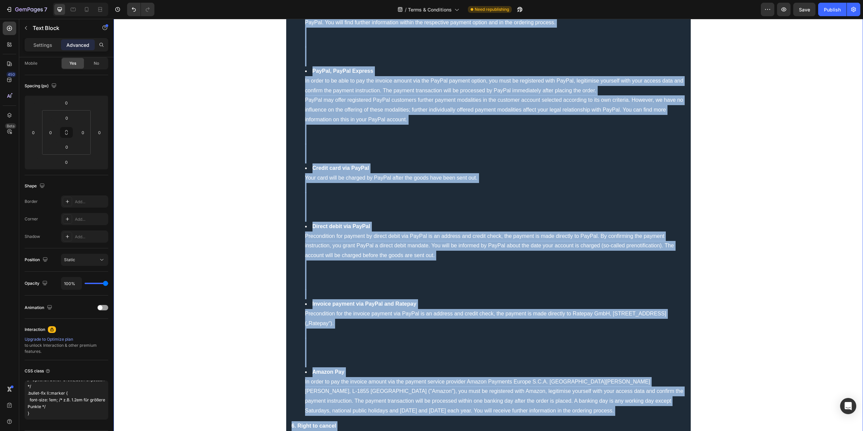
scroll to position [441, 0]
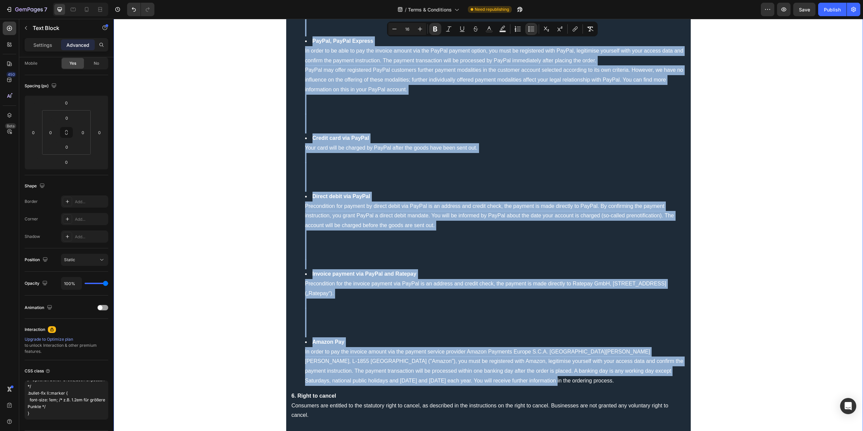
drag, startPoint x: 301, startPoint y: 230, endPoint x: 507, endPoint y: 381, distance: 255.8
click at [507, 381] on ul "PayPal In order to pay the invoice amount via the payment service provider PayP…" at bounding box center [489, 119] width 394 height 534
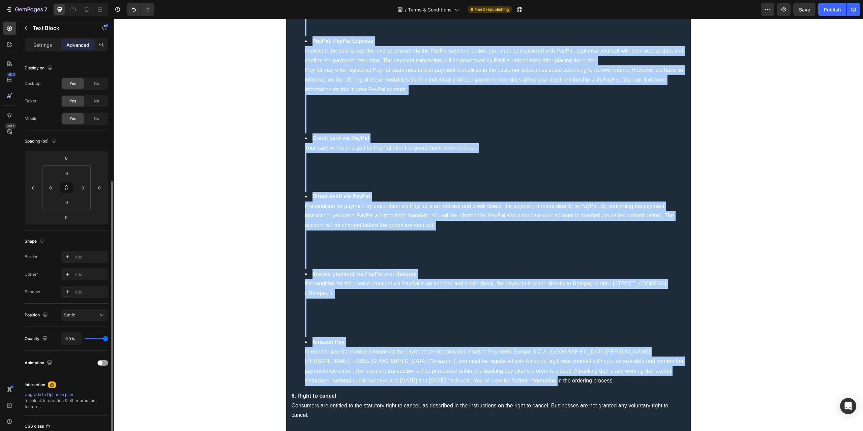
scroll to position [67, 0]
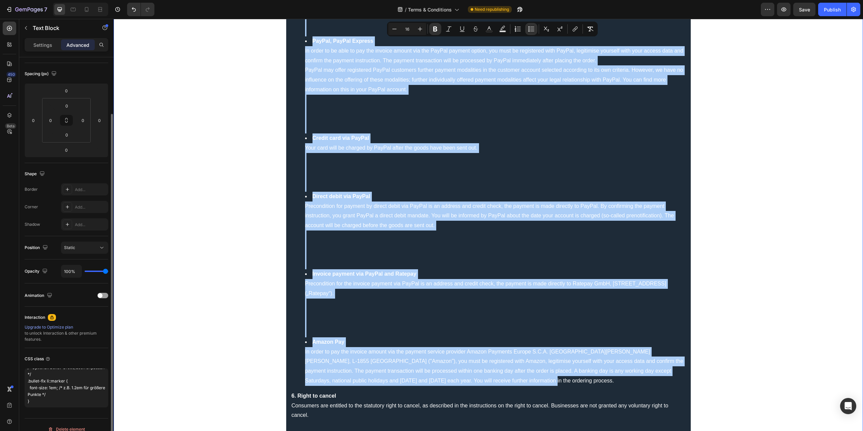
click at [79, 354] on div "CSS class" at bounding box center [67, 359] width 84 height 11
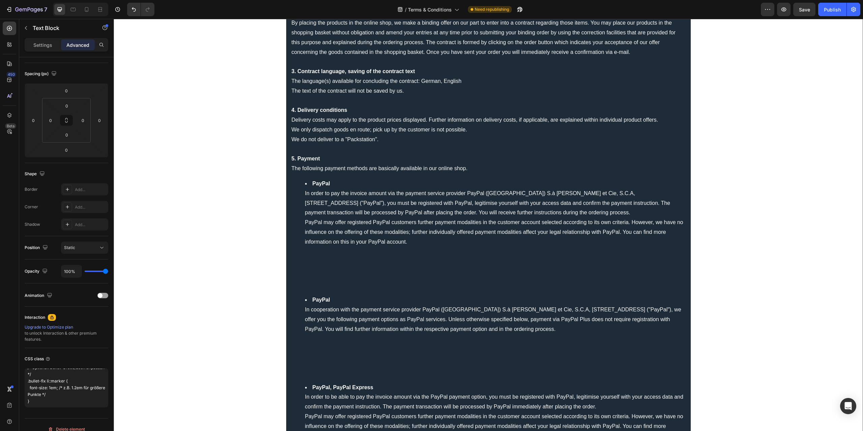
scroll to position [202, 0]
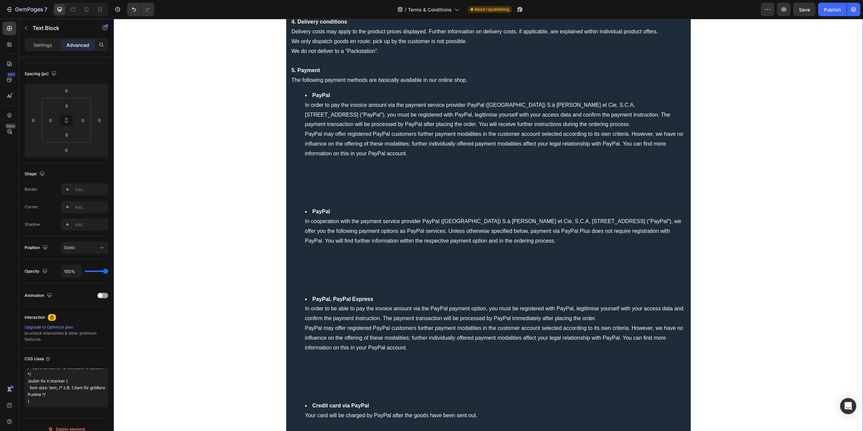
click at [318, 189] on li "PayPal In order to pay the invoice amount via the payment service provider PayP…" at bounding box center [495, 149] width 380 height 117
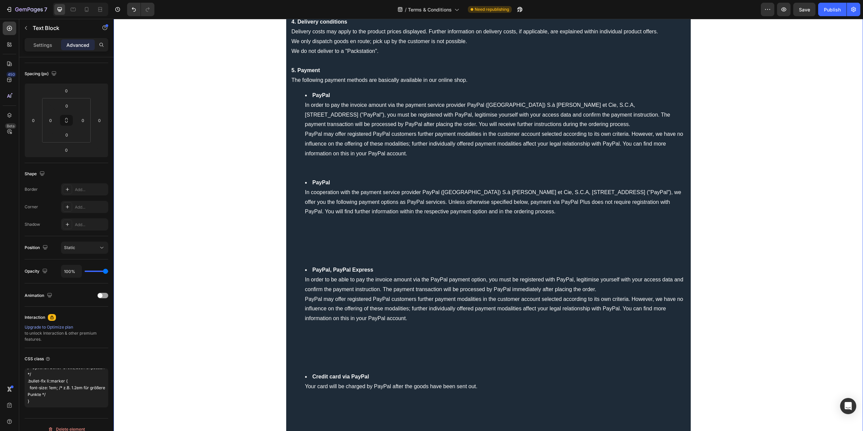
click at [319, 172] on li "PayPal In order to pay the invoice amount via the payment service provider PayP…" at bounding box center [495, 134] width 380 height 87
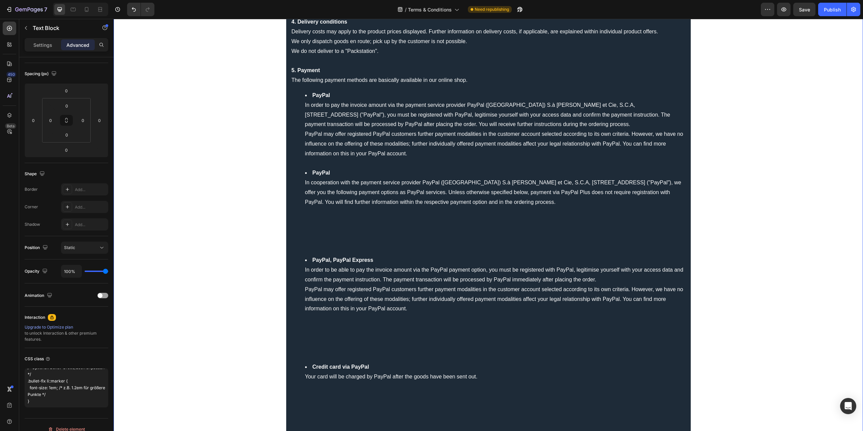
click at [314, 245] on li "PayPal In cooperation with the payment service provider PayPal (Europe) S.à r.l…" at bounding box center [495, 211] width 380 height 87
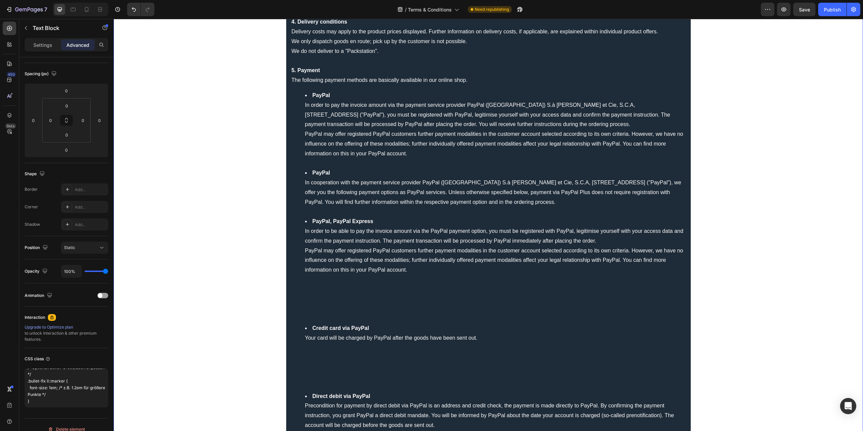
click at [314, 315] on li "PayPal, PayPal Express In order to be able to pay the invoice amount via the Pa…" at bounding box center [495, 270] width 380 height 107
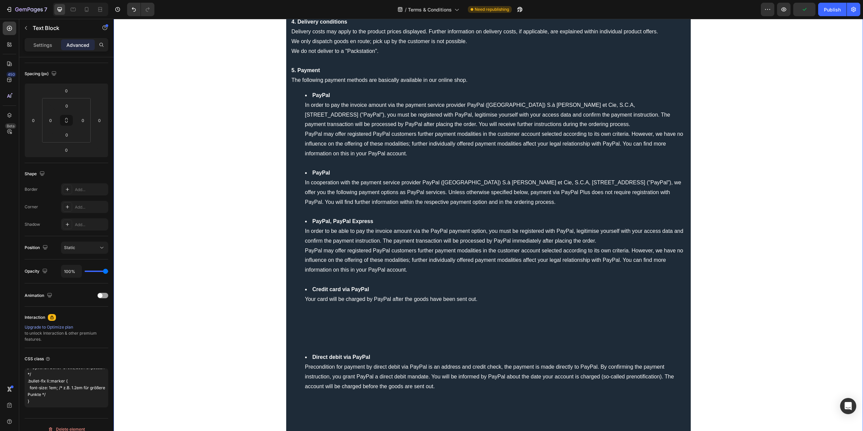
click at [308, 345] on li "Credit card via PayPal Your card will be charged by PayPal after the goods have…" at bounding box center [495, 319] width 380 height 68
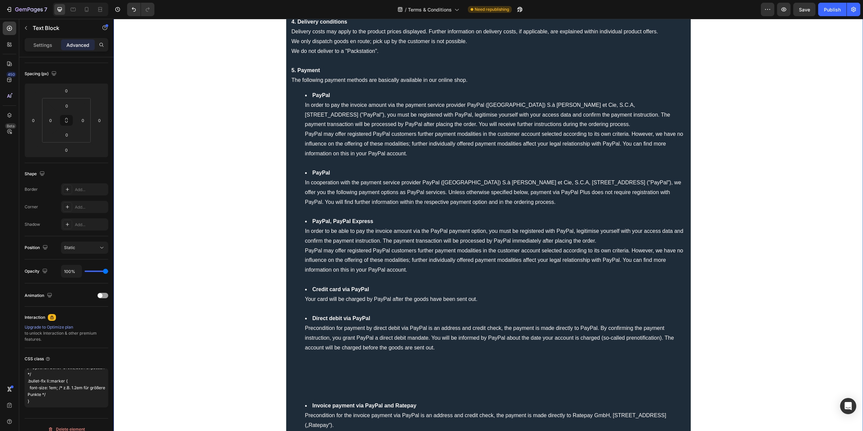
click at [320, 397] on li "Direct debit via PayPal Precondition for payment by direct debit via PayPal is …" at bounding box center [495, 357] width 380 height 87
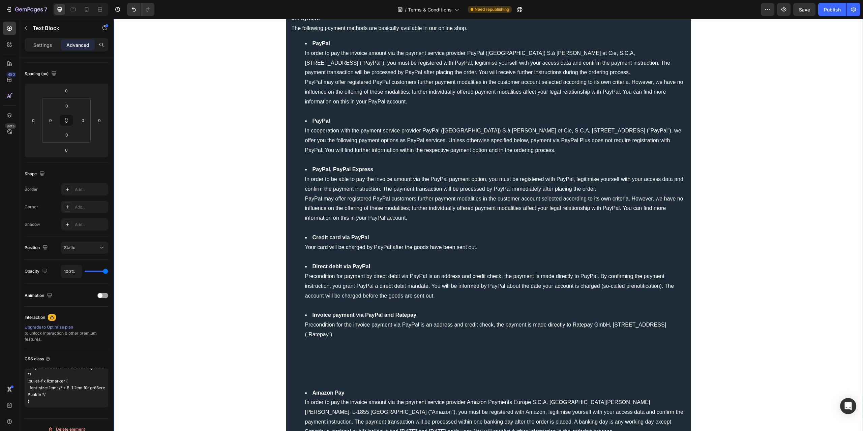
scroll to position [371, 0]
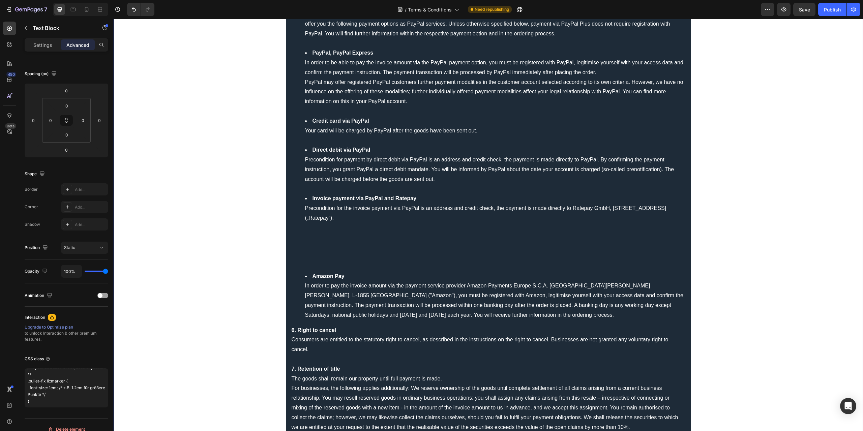
click at [314, 267] on li "Invoice payment via PayPal and Ratepay Precondition for the invoice payment via…" at bounding box center [495, 233] width 380 height 78
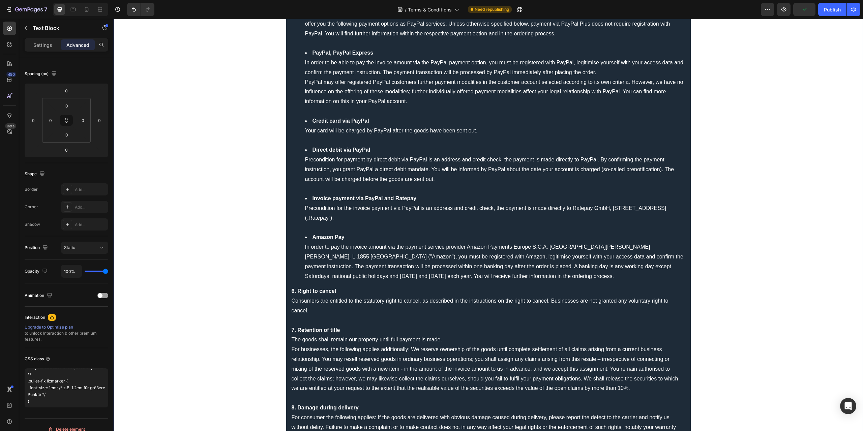
click at [395, 198] on strong "Invoice payment via PayPal and Ratepay" at bounding box center [365, 199] width 104 height 6
drag, startPoint x: 655, startPoint y: 6, endPoint x: 768, endPoint y: 9, distance: 113.0
click at [768, 9] on icon "button" at bounding box center [767, 9] width 7 height 7
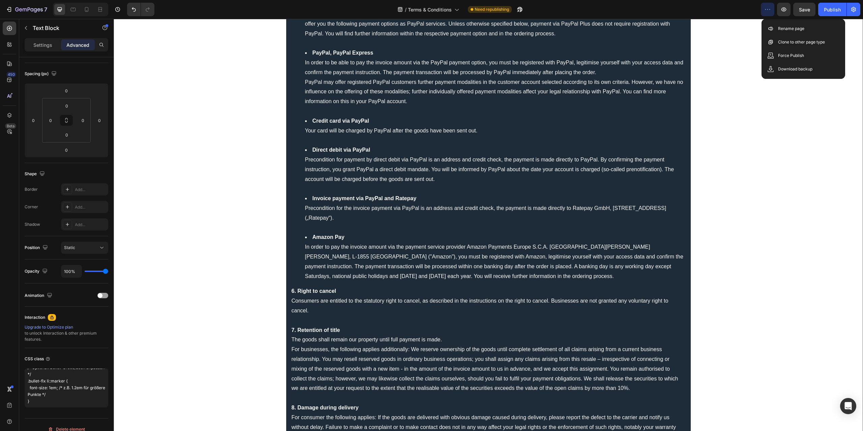
click at [768, 9] on icon "button" at bounding box center [767, 9] width 7 height 7
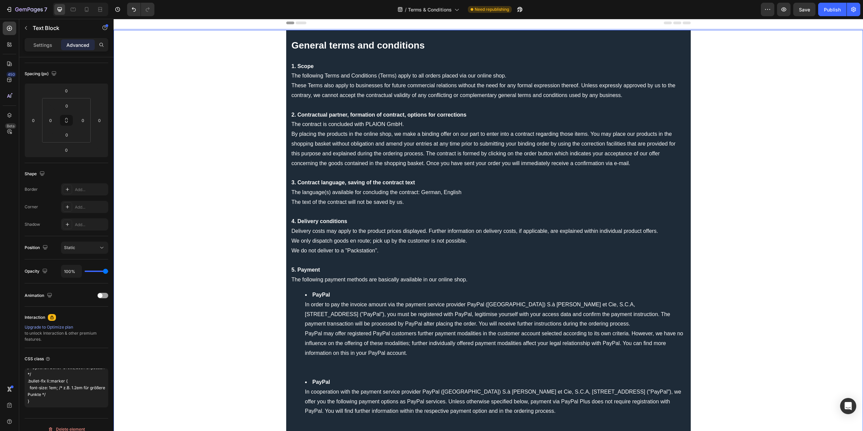
scroll to position [0, 0]
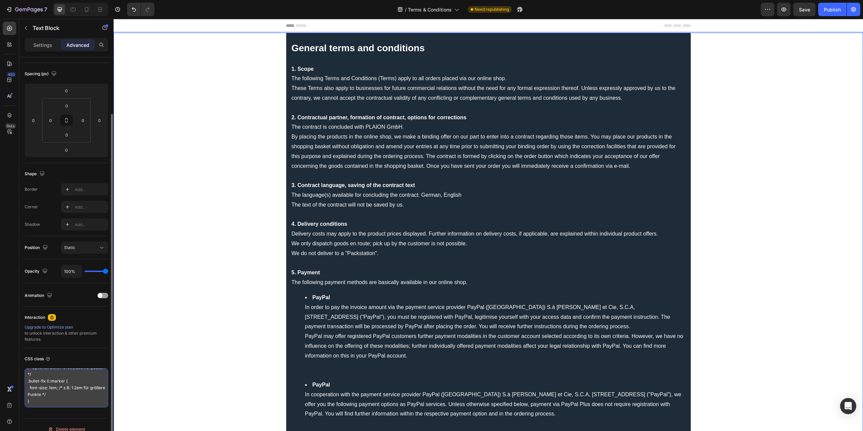
click at [75, 381] on textarea "/* Wir stylen NUR deine Liste mit der Klasse "bullet-fix" */ .bullet-fix ul { l…" at bounding box center [67, 387] width 84 height 39
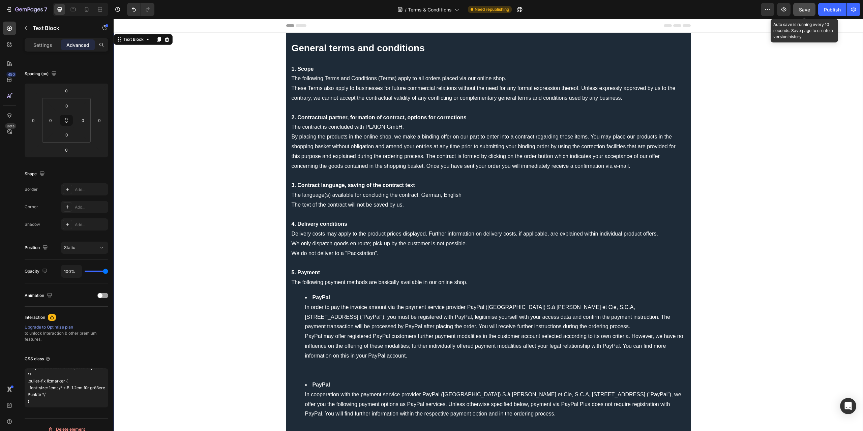
click at [802, 5] on button "Save" at bounding box center [804, 9] width 22 height 13
click at [850, 7] on button "button" at bounding box center [853, 9] width 13 height 13
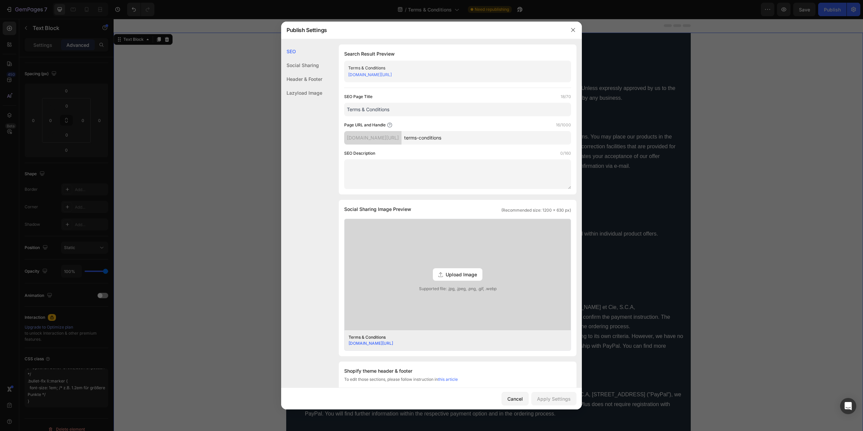
click at [793, 72] on div at bounding box center [431, 215] width 863 height 431
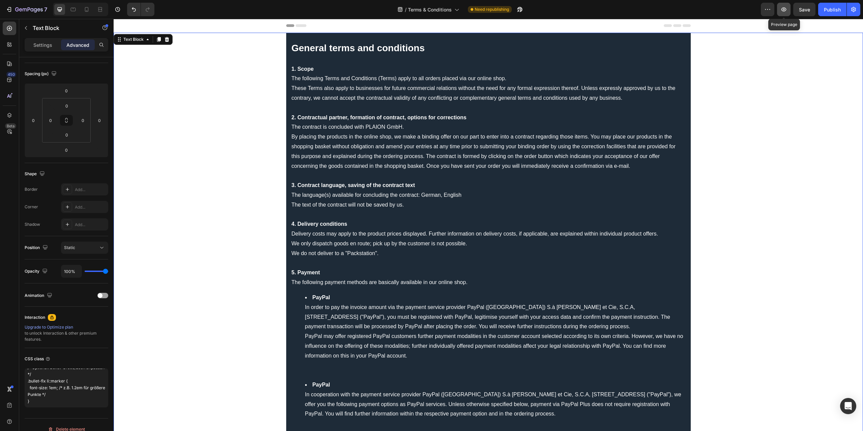
click at [784, 10] on icon "button" at bounding box center [783, 9] width 7 height 7
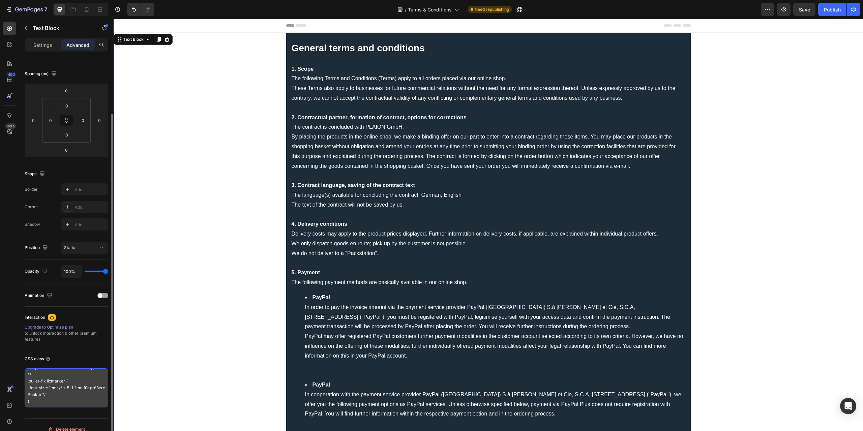
click at [69, 388] on textarea "/* Wir stylen NUR deine Liste mit der Klasse "bullet-fix" */ .bullet-fix ul { l…" at bounding box center [67, 387] width 84 height 39
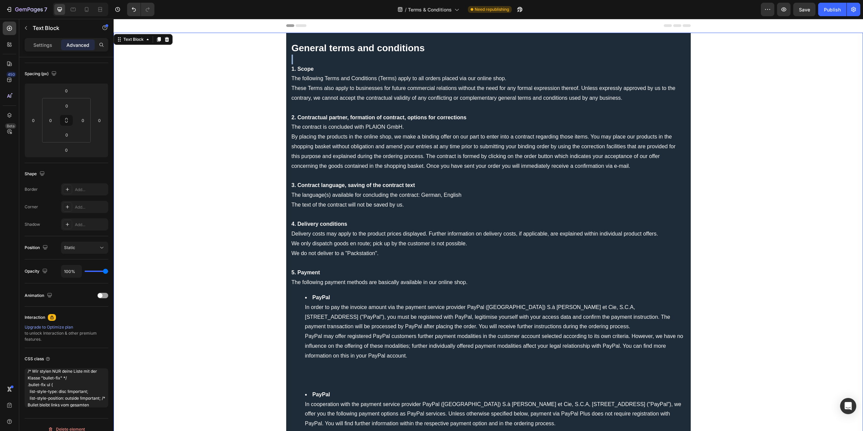
click at [414, 61] on p "Rich Text Editor. Editing area: main" at bounding box center [489, 60] width 394 height 10
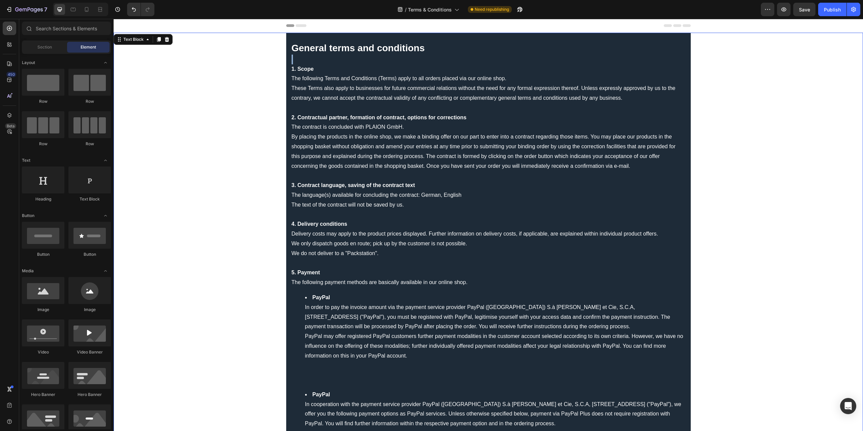
click at [362, 28] on div "Header" at bounding box center [488, 25] width 405 height 13
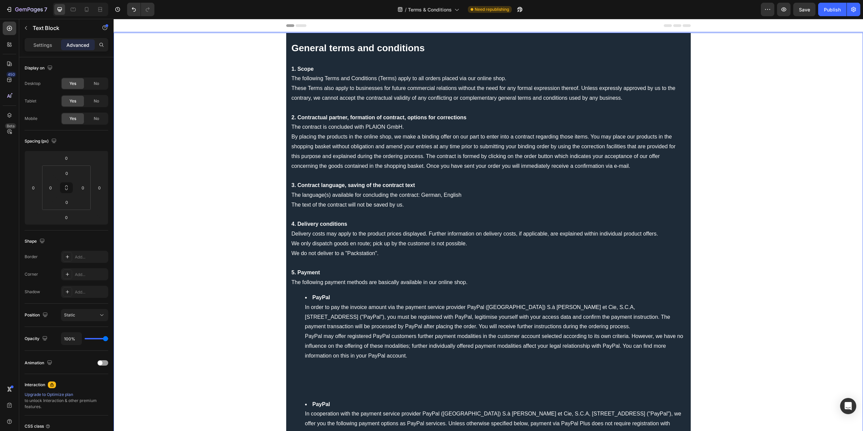
click at [324, 383] on li "PayPal In order to pay the invoice amount via the payment service provider PayP…" at bounding box center [495, 346] width 380 height 107
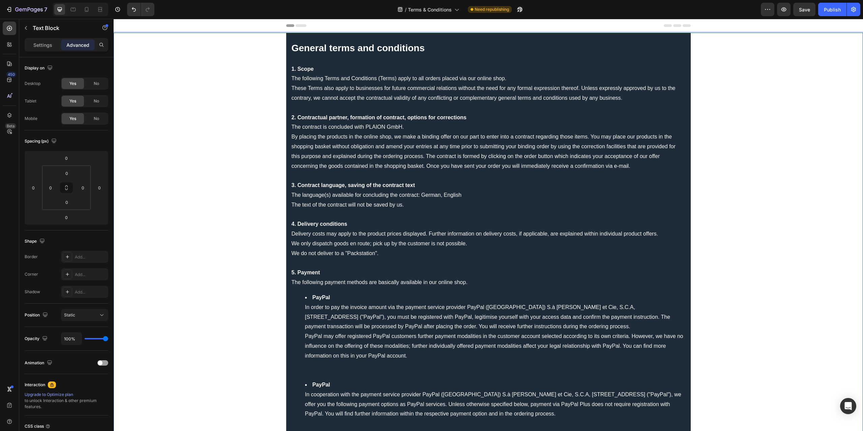
click at [319, 372] on li "PayPal In order to pay the invoice amount via the payment service provider PayP…" at bounding box center [495, 336] width 380 height 87
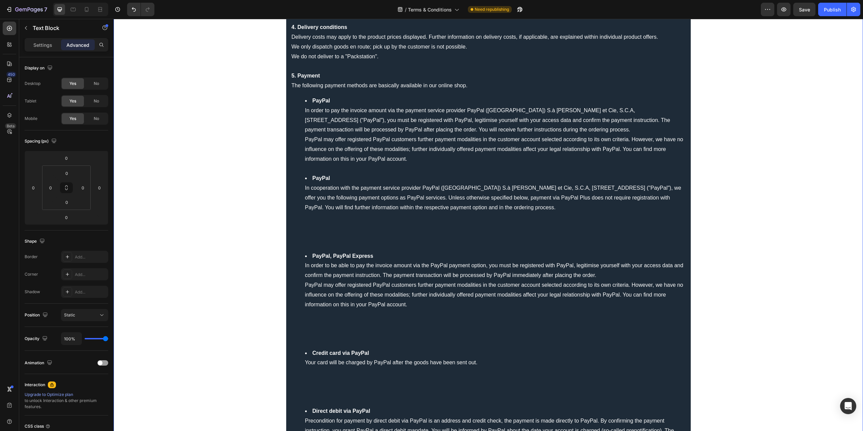
scroll to position [202, 0]
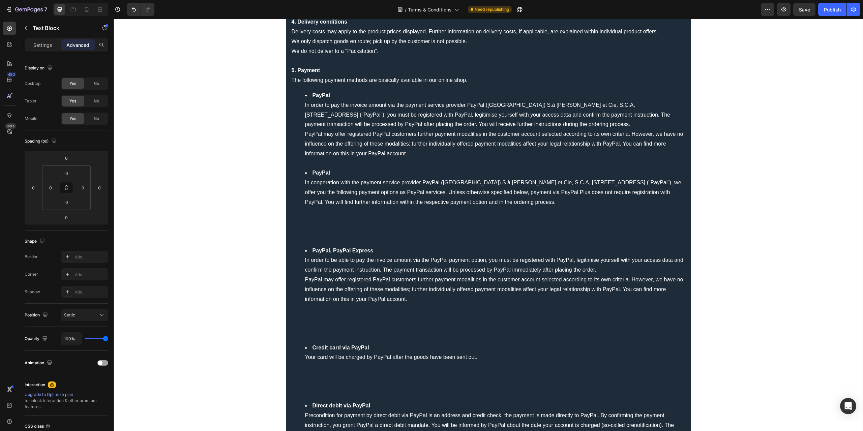
click at [316, 238] on li "PayPal In cooperation with the payment service provider PayPal (Europe) S.à r.l…" at bounding box center [495, 207] width 380 height 78
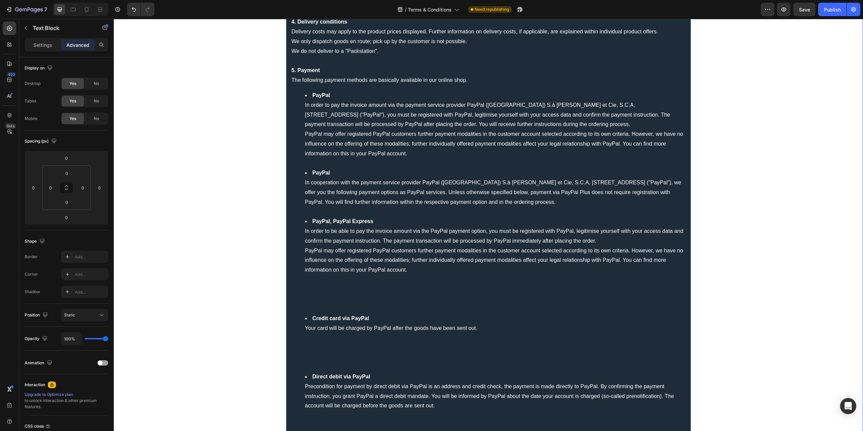
click at [309, 308] on li "PayPal, PayPal Express In order to be able to pay the invoice amount via the Pa…" at bounding box center [495, 265] width 380 height 97
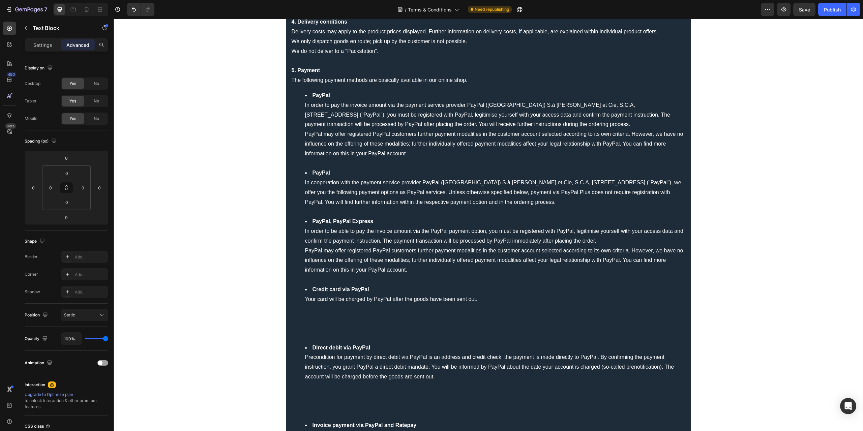
click at [312, 342] on li "Credit card via PayPal Your card will be charged by PayPal after the goods have…" at bounding box center [495, 314] width 380 height 58
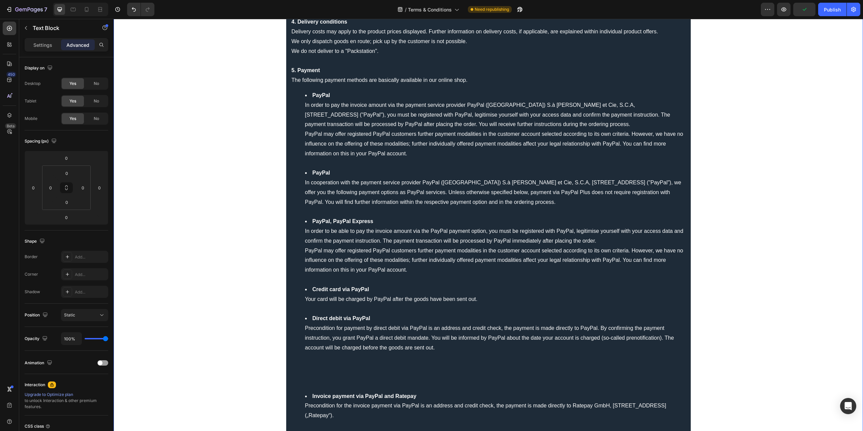
click at [314, 387] on li "Direct debit via PayPal Precondition for payment by direct debit via PayPal is …" at bounding box center [495, 353] width 380 height 78
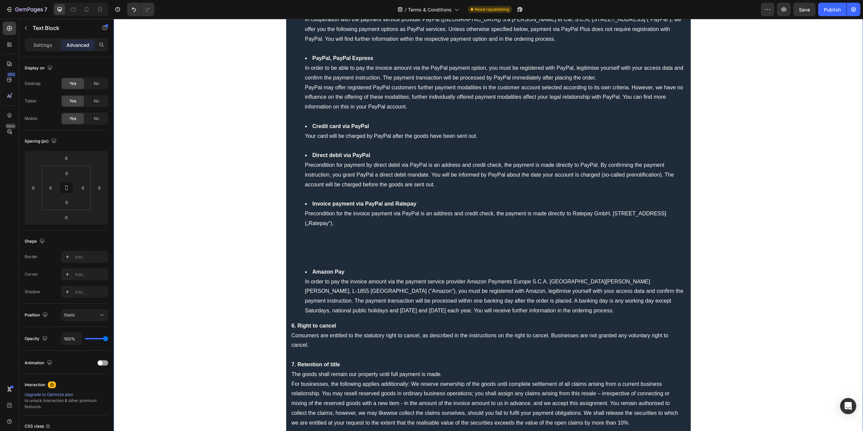
scroll to position [371, 0]
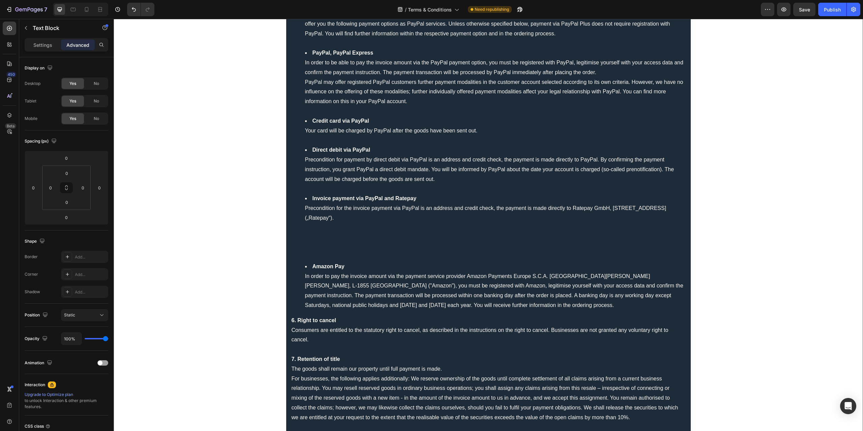
click at [314, 257] on li "Invoice payment via PayPal and Ratepay Precondition for the invoice payment via…" at bounding box center [495, 228] width 380 height 68
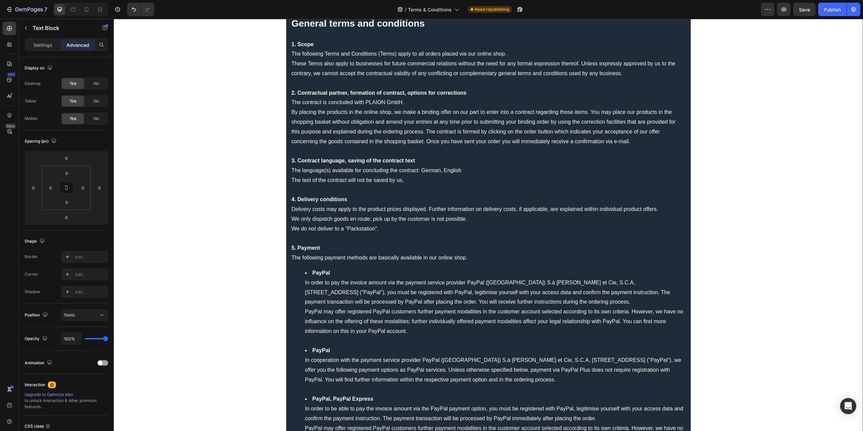
scroll to position [0, 0]
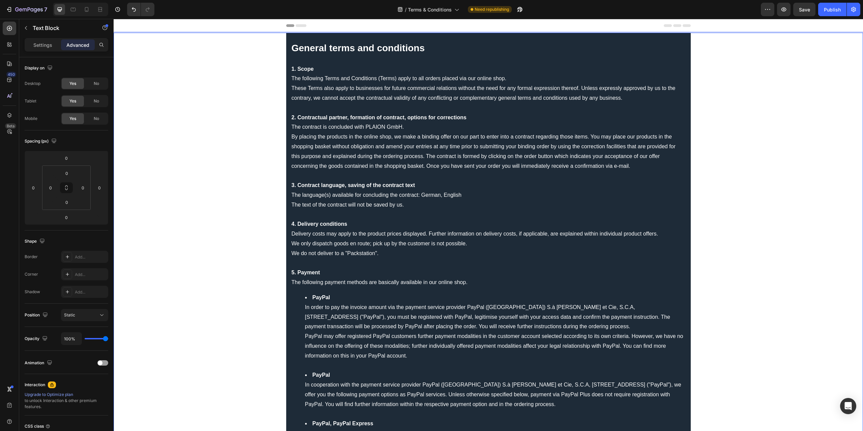
click at [148, 41] on icon at bounding box center [147, 39] width 5 height 5
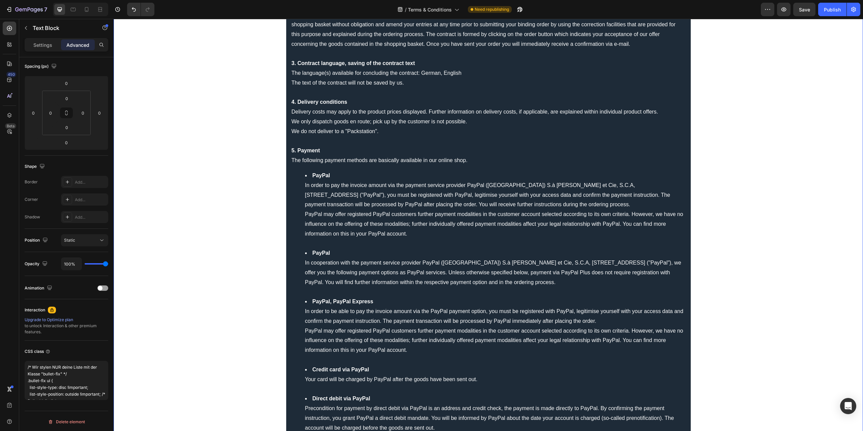
scroll to position [135, 0]
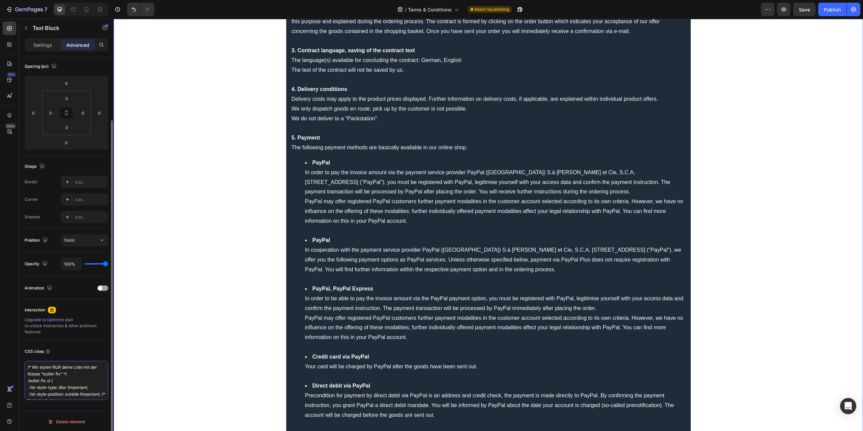
click at [62, 375] on textarea "/* Wir stylen NUR deine Liste mit der Klasse "bullet-fix" */ .bullet-fix ul { l…" at bounding box center [67, 380] width 84 height 39
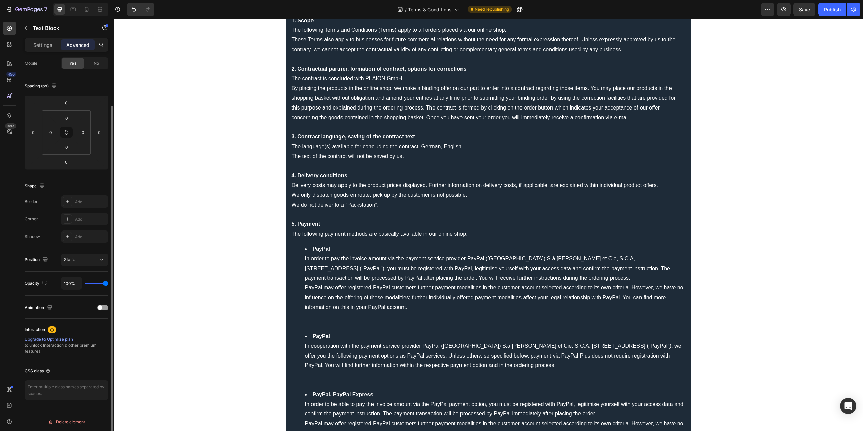
scroll to position [101, 0]
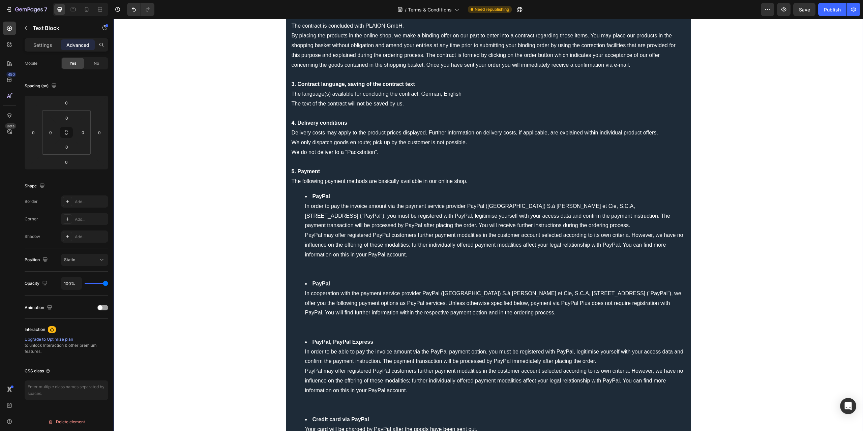
click at [379, 237] on li "PayPal In order to pay the invoice amount via the payment service provider PayP…" at bounding box center [495, 235] width 380 height 87
click at [322, 274] on li "PayPal In order to pay the invoice amount via the payment service provider PayP…" at bounding box center [495, 235] width 380 height 87
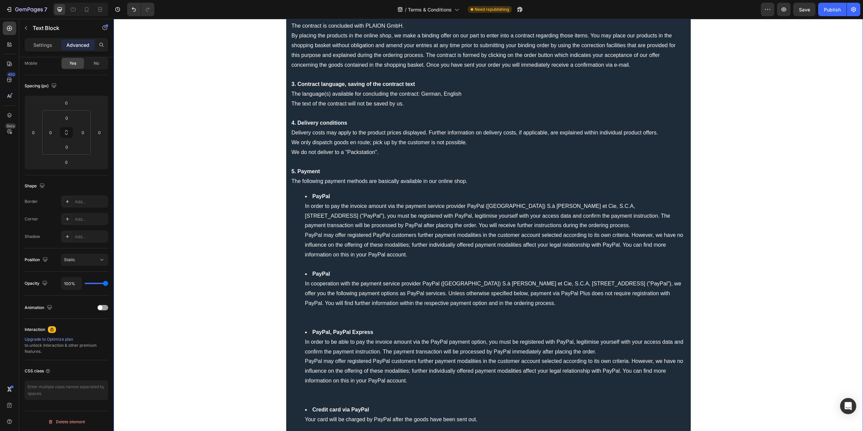
click at [317, 318] on li "PayPal In cooperation with the payment service provider PayPal (Europe) S.à r.l…" at bounding box center [495, 298] width 380 height 58
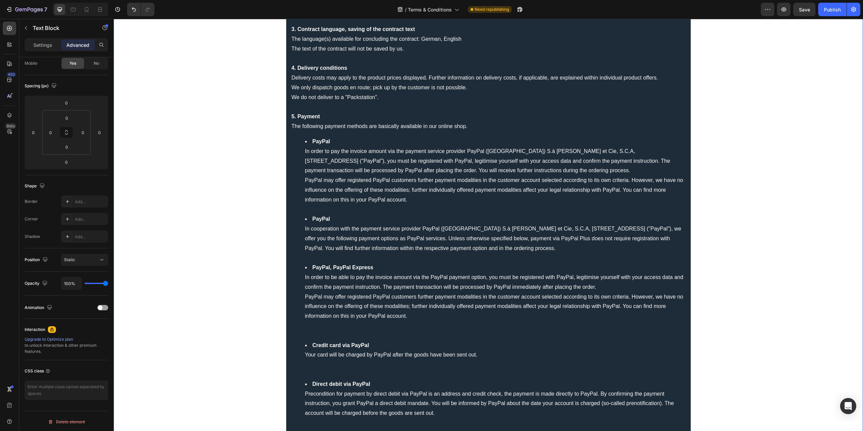
scroll to position [202, 0]
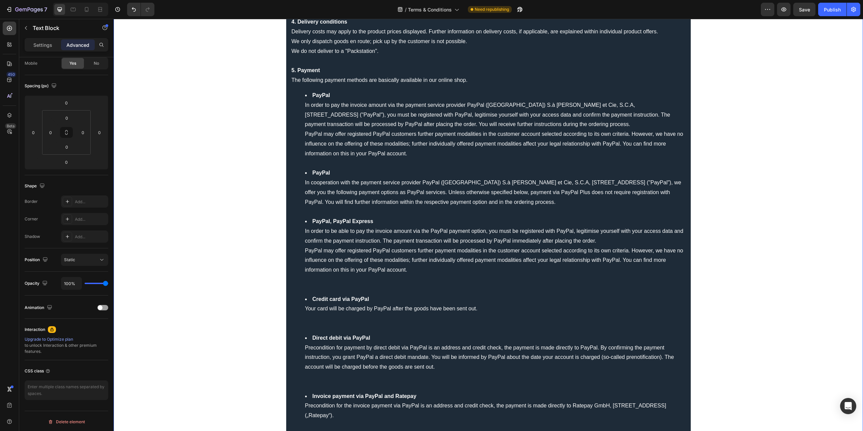
click at [318, 275] on li "PayPal, PayPal Express In order to be able to pay the invoice amount via the Pa…" at bounding box center [495, 256] width 380 height 78
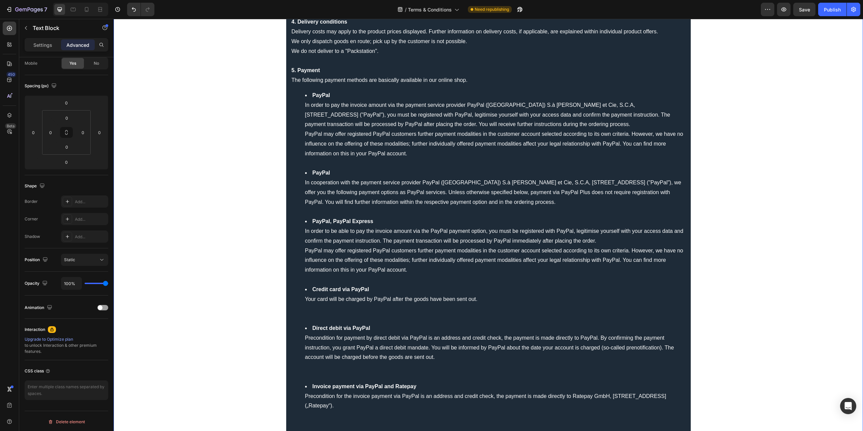
click at [332, 314] on li "Credit card via PayPal Your card will be charged by PayPal after the goods have…" at bounding box center [495, 304] width 380 height 39
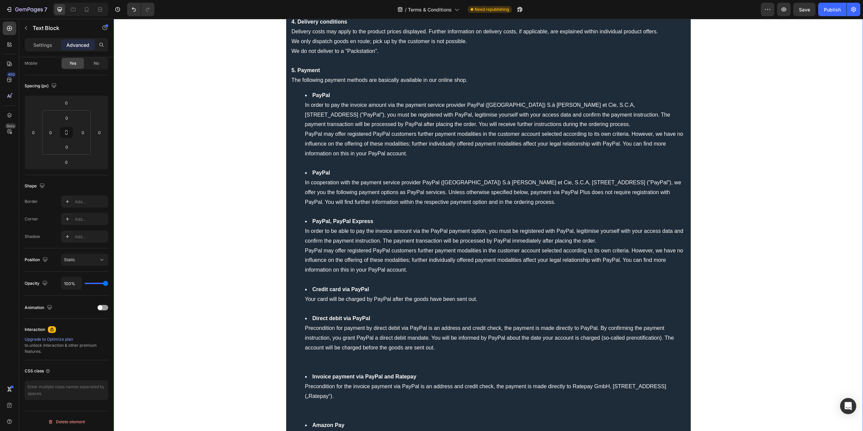
click at [326, 360] on li "Direct debit via PayPal Precondition for payment by direct debit via PayPal is …" at bounding box center [495, 343] width 380 height 58
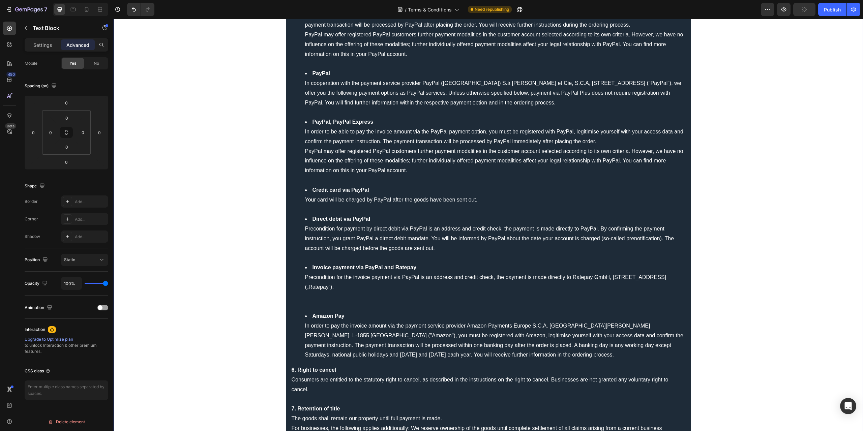
scroll to position [303, 0]
click at [315, 300] on li "Invoice payment via PayPal and Ratepay Precondition for the invoice payment via…" at bounding box center [495, 285] width 380 height 49
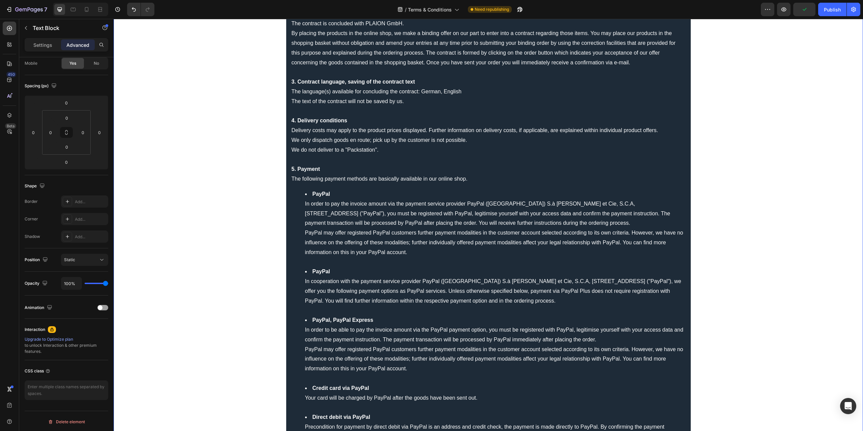
scroll to position [101, 0]
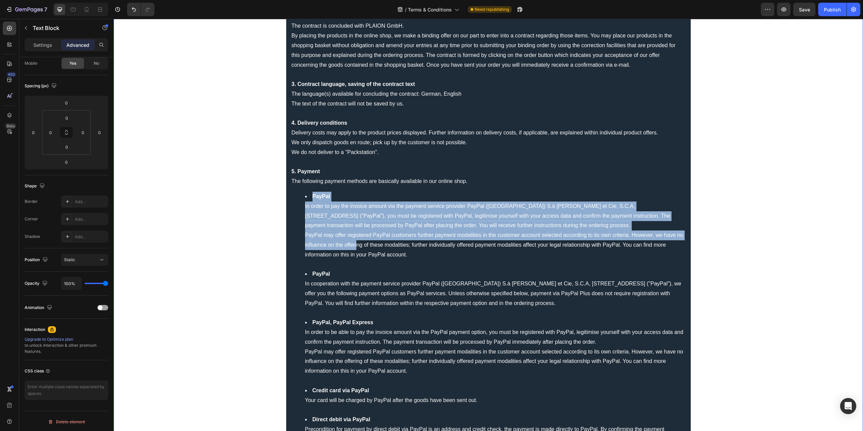
drag, startPoint x: 301, startPoint y: 195, endPoint x: 353, endPoint y: 250, distance: 76.3
click at [353, 250] on ul "PayPal In order to pay the invoice amount via the payment service provider PayP…" at bounding box center [489, 371] width 394 height 359
click at [339, 241] on li "PayPal In order to pay the invoice amount via the payment service provider PayP…" at bounding box center [495, 231] width 380 height 78
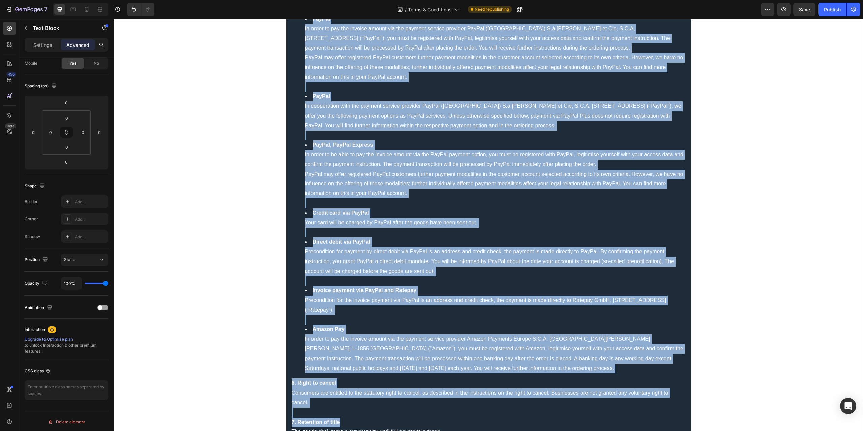
scroll to position [349, 0]
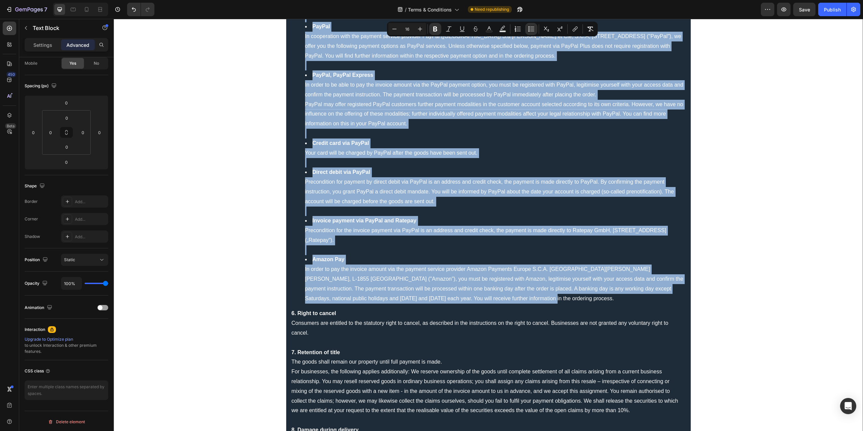
drag, startPoint x: 306, startPoint y: 192, endPoint x: 533, endPoint y: 301, distance: 252.1
click at [533, 301] on ul "PayPal In order to pay the invoice amount via the payment service provider PayP…" at bounding box center [489, 123] width 394 height 359
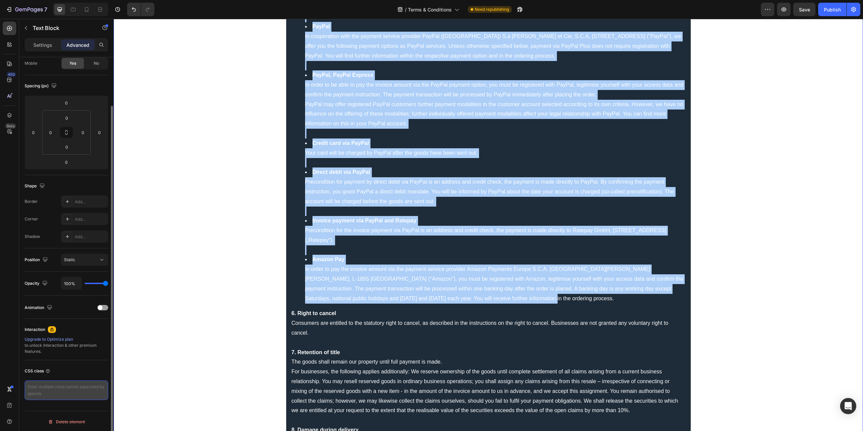
click at [89, 391] on textarea at bounding box center [67, 391] width 84 height 20
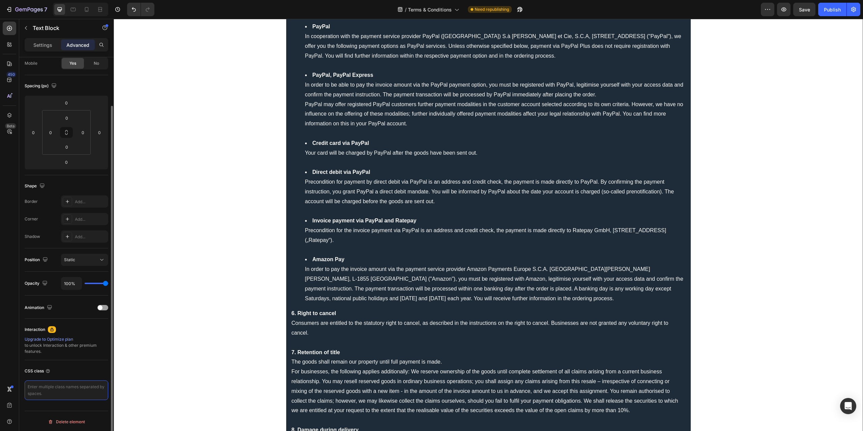
paste textarea ".bullet-fix ul { list-style-type: disc !important; list-style-position: outside…"
type textarea ".bullet-fix ul { list-style-type: disc !important; list-style-position: outside…"
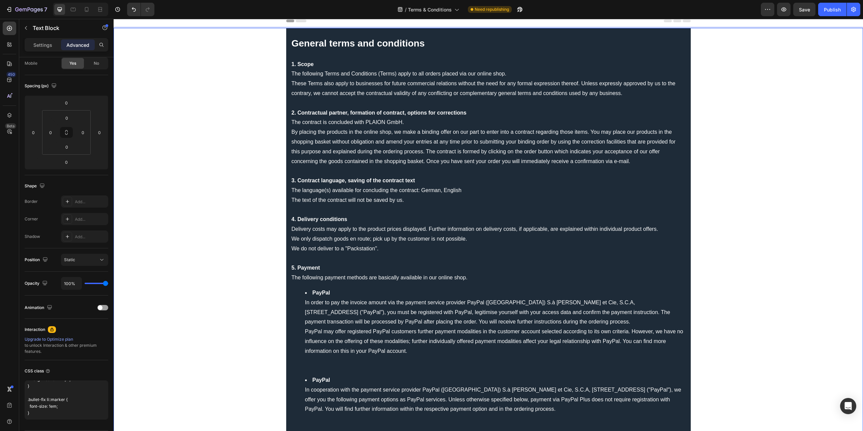
scroll to position [0, 0]
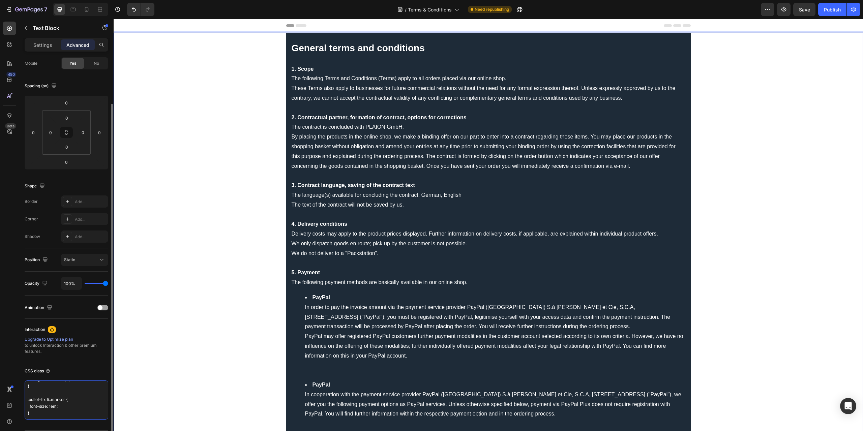
click at [68, 393] on textarea ".bullet-fix ul { list-style-type: disc !important; list-style-position: outside…" at bounding box center [67, 400] width 84 height 39
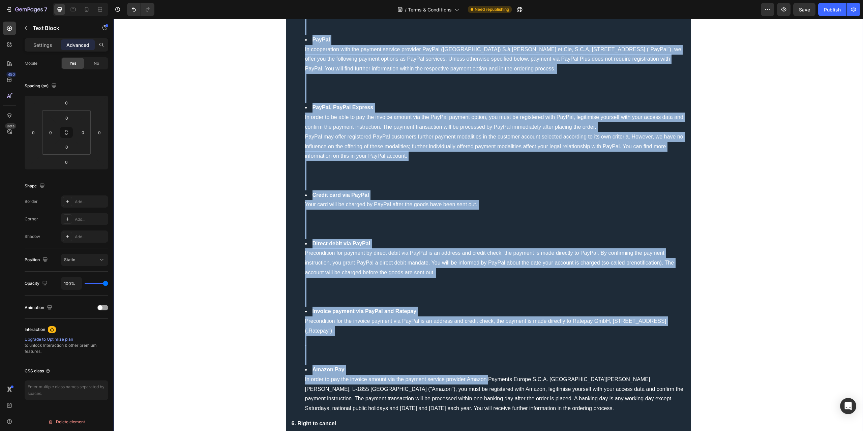
scroll to position [366, 0]
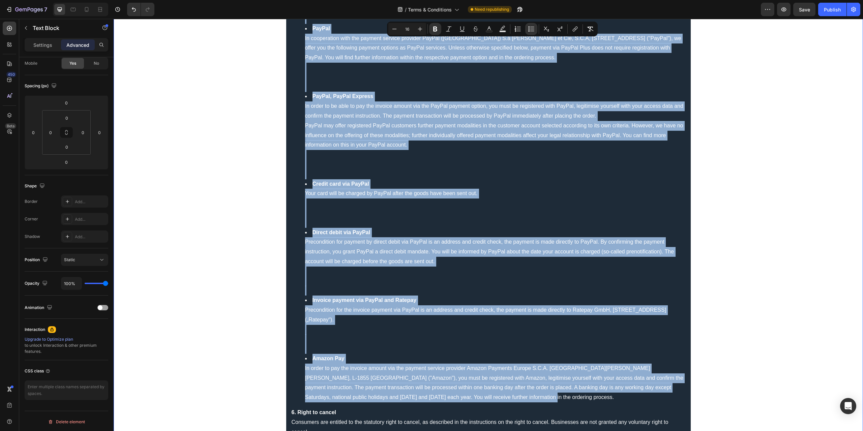
drag, startPoint x: 297, startPoint y: 228, endPoint x: 527, endPoint y: 395, distance: 284.2
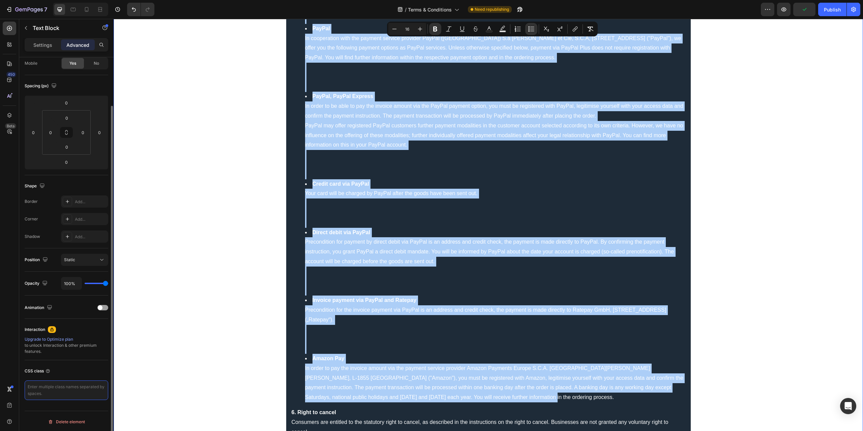
click at [58, 388] on textarea at bounding box center [67, 391] width 84 height 20
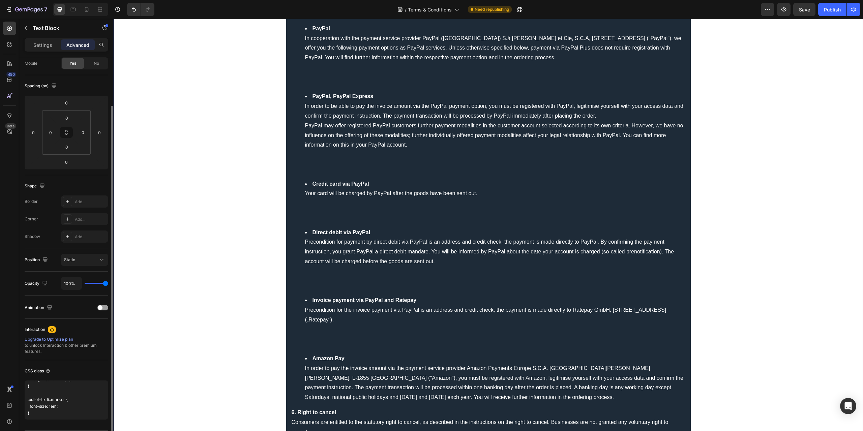
scroll to position [81, 0]
click at [80, 368] on div "CSS class" at bounding box center [67, 371] width 84 height 11
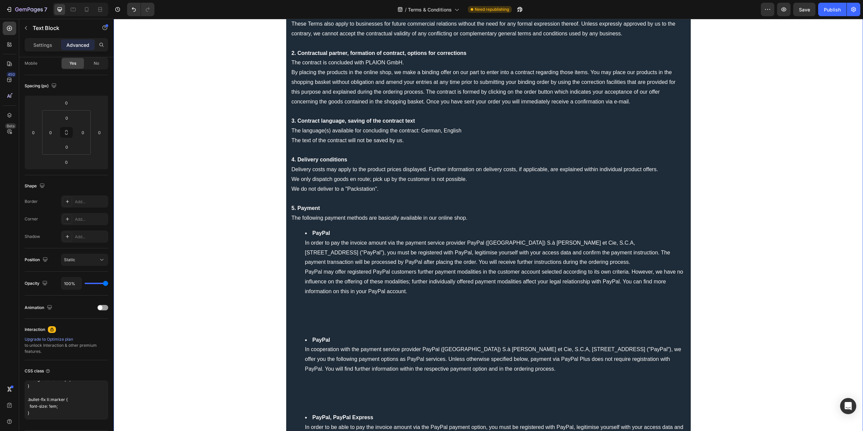
scroll to position [135, 0]
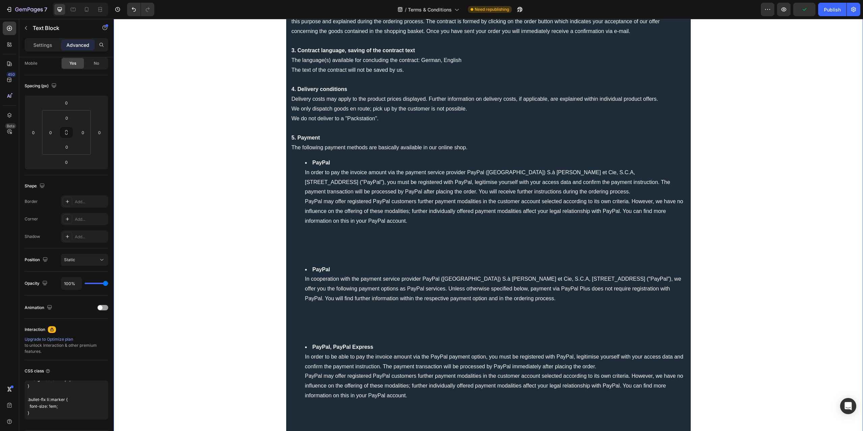
click at [317, 250] on li "PayPal In order to pay the invoice amount via the payment service provider PayP…" at bounding box center [495, 211] width 380 height 107
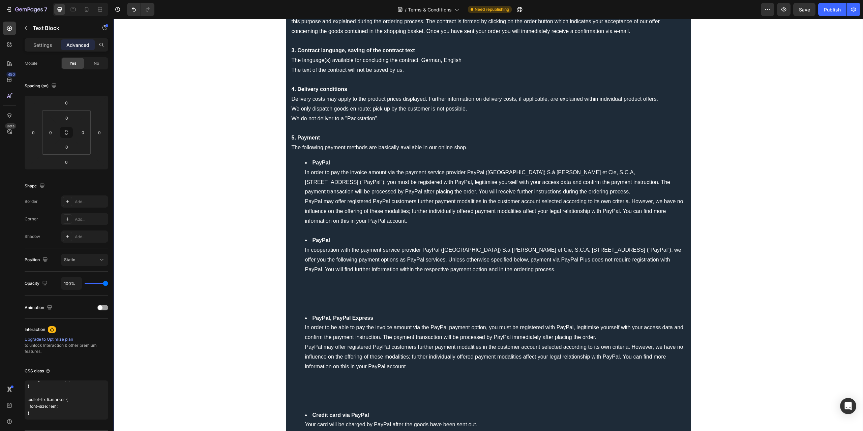
click at [312, 298] on li "PayPal In cooperation with the payment service provider PayPal (Europe) S.à r.l…" at bounding box center [495, 275] width 380 height 78
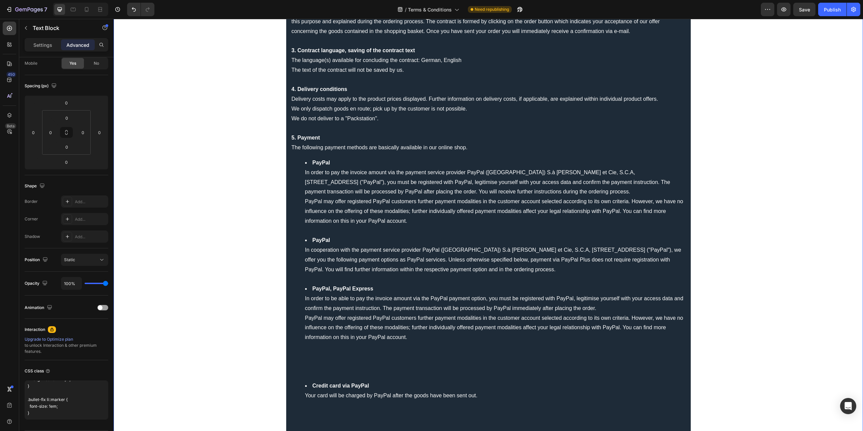
click at [315, 368] on li "PayPal, PayPal Express In order to be able to pay the invoice amount via the Pa…" at bounding box center [495, 332] width 380 height 97
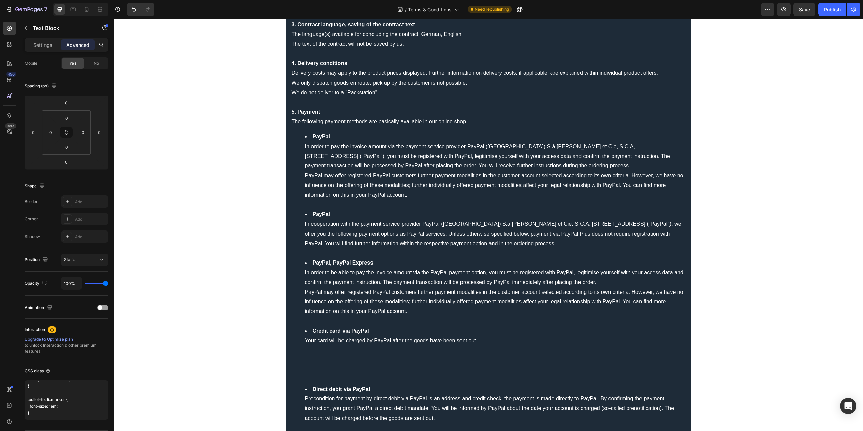
scroll to position [236, 0]
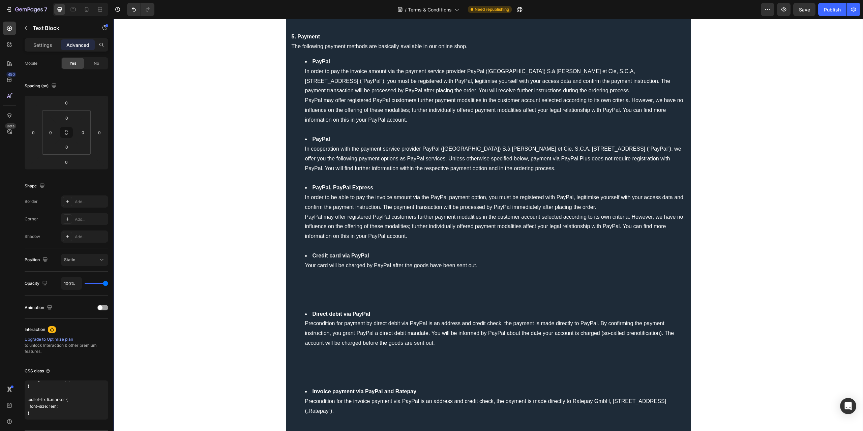
click at [319, 300] on li "Credit card via PayPal Your card will be charged by PayPal after the goods have…" at bounding box center [495, 280] width 380 height 58
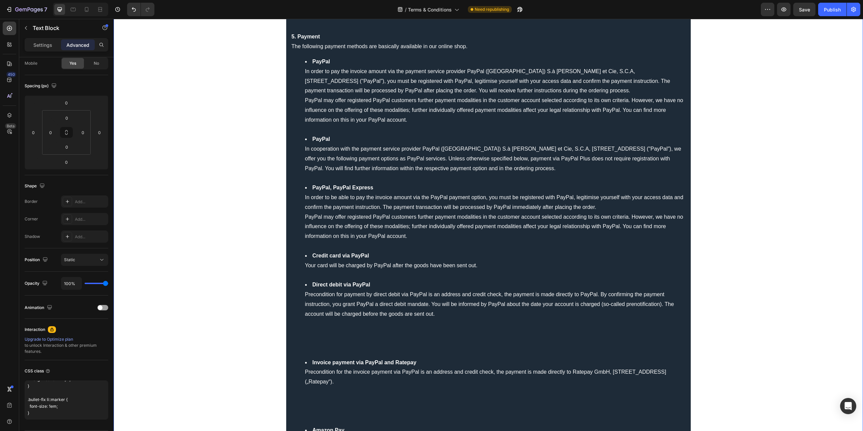
click at [313, 344] on li "Direct debit via PayPal Precondition for payment by direct debit via PayPal is …" at bounding box center [495, 319] width 380 height 78
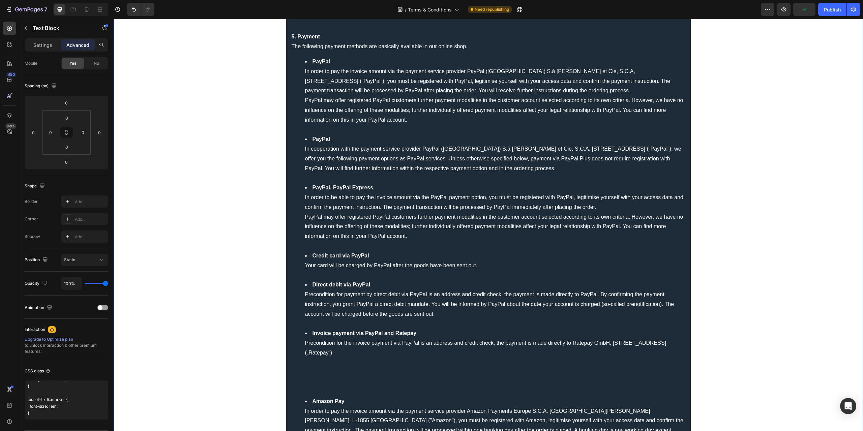
click at [311, 384] on li "Invoice payment via PayPal and Ratepay Precondition for the invoice payment via…" at bounding box center [495, 363] width 380 height 68
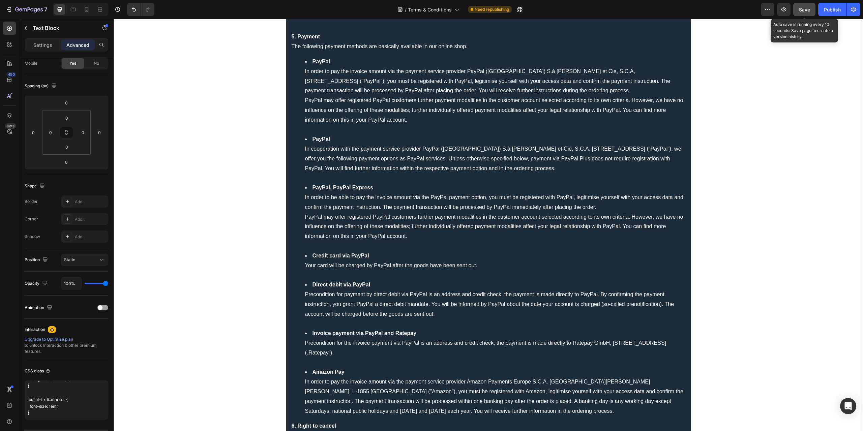
click at [806, 14] on button "Save" at bounding box center [804, 9] width 22 height 13
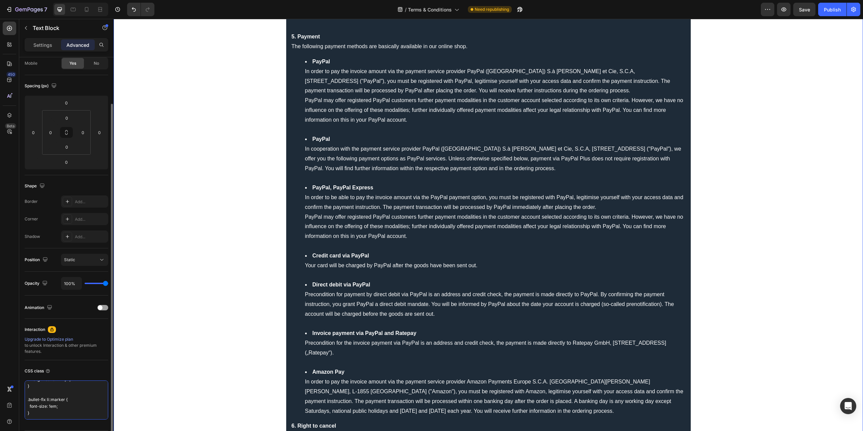
click at [81, 408] on textarea ".bullet-fix ul { list-style-type: disc !important; list-style-position: outside…" at bounding box center [67, 400] width 84 height 39
paste textarea "/* Greift auf alle ungeordneten Listen (ul) */ ul { list-style-type: disc !impo…"
click at [87, 367] on div "CSS class" at bounding box center [67, 371] width 84 height 11
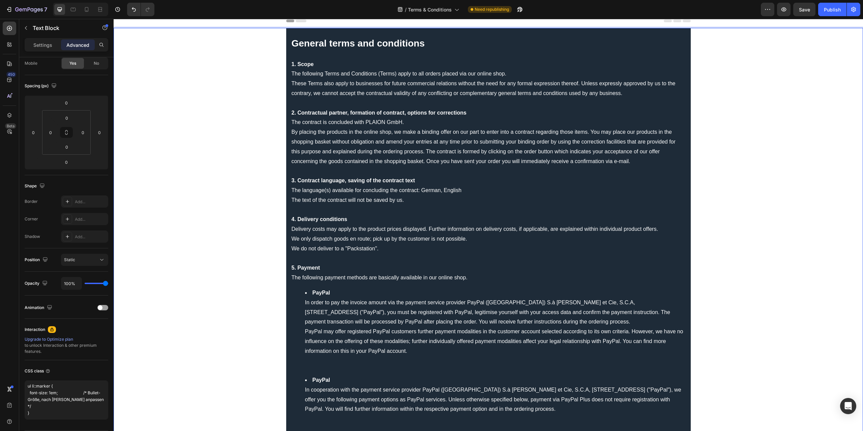
scroll to position [0, 0]
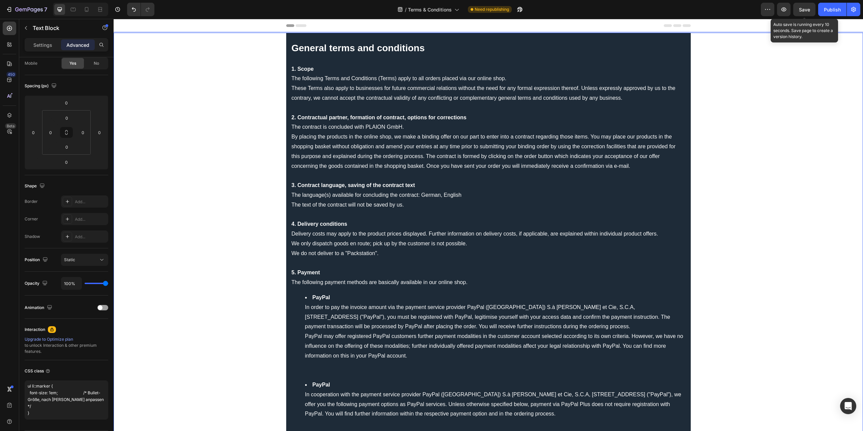
click at [802, 8] on span "Save" at bounding box center [804, 10] width 11 height 6
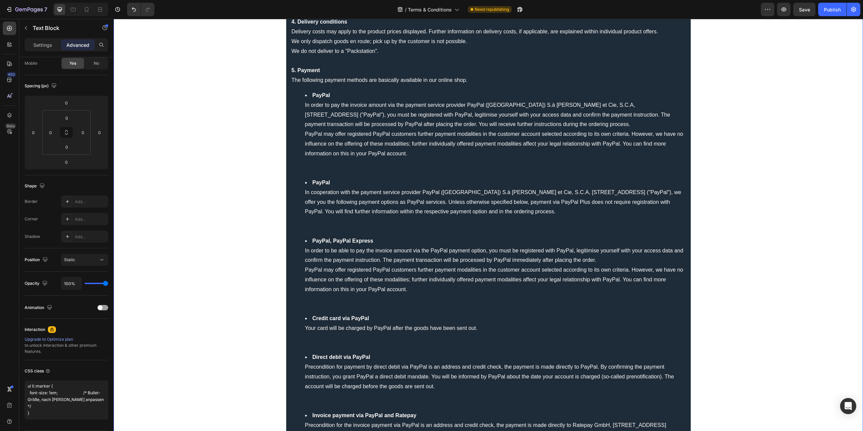
scroll to position [169, 0]
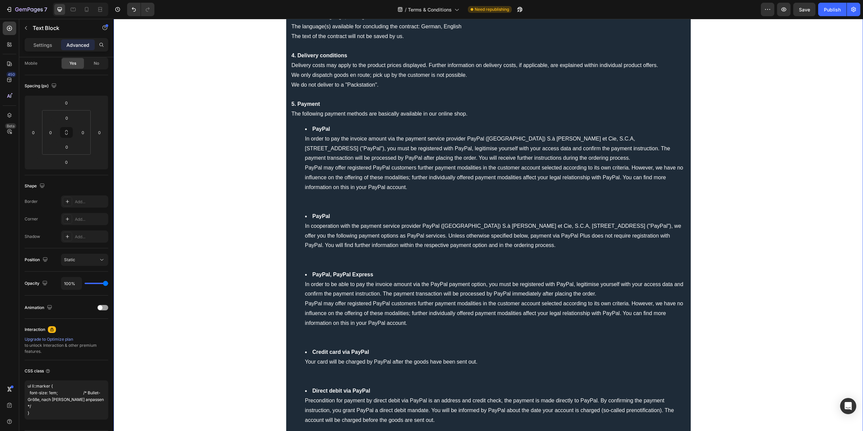
click at [369, 156] on li "PayPal In order to pay the invoice amount via the payment service provider PayP…" at bounding box center [495, 167] width 380 height 87
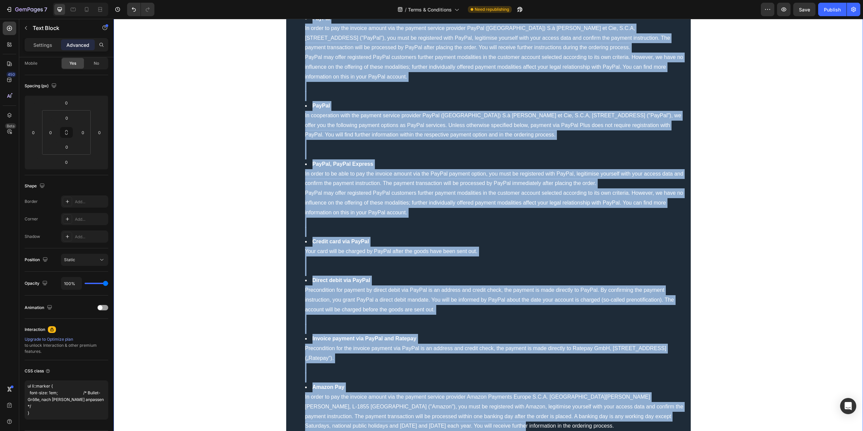
scroll to position [341, 0]
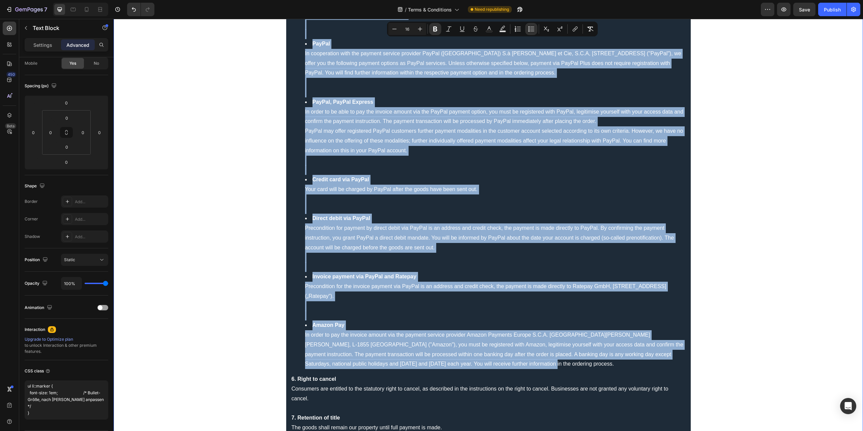
drag, startPoint x: 296, startPoint y: 125, endPoint x: 548, endPoint y: 360, distance: 345.1
click at [548, 360] on ul "PayPal In order to pay the invoice amount via the payment service provider PayP…" at bounding box center [489, 160] width 394 height 417
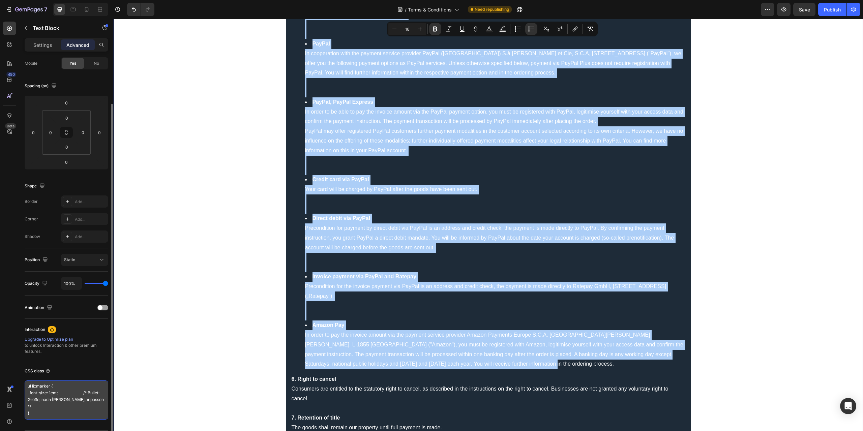
click at [52, 392] on textarea "/* Greift auf alle ungeordneten Listen (ul) */ ul { list-style-type: disc !impo…" at bounding box center [67, 400] width 84 height 39
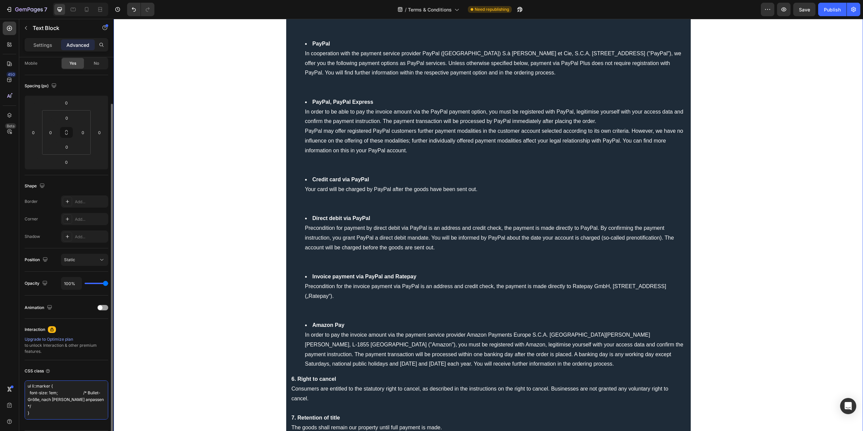
paste textarea "Fallback: Eigene Bullets, unabhängig vom Theme */ .bullet-left ul, .bullet-left…"
type textarea "/* Fallback: Eigene Bullets, unabhängig vom Theme */ .bullet-left ul, .bullet-l…"
click at [81, 362] on div "CSS class" at bounding box center [67, 392] width 84 height 65
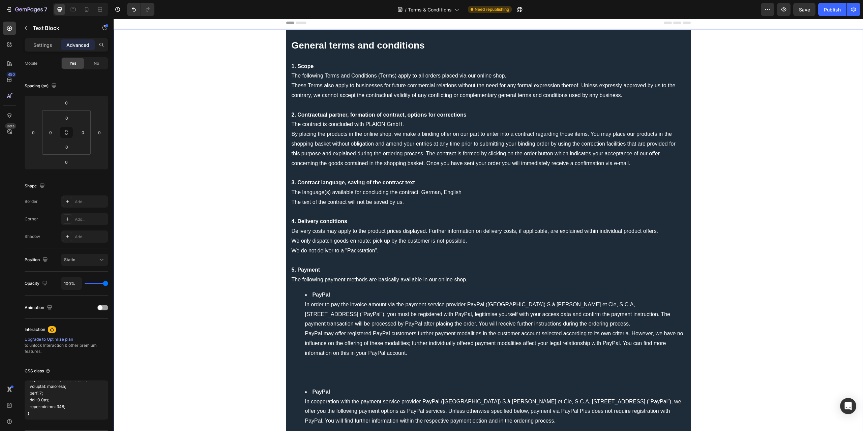
scroll to position [0, 0]
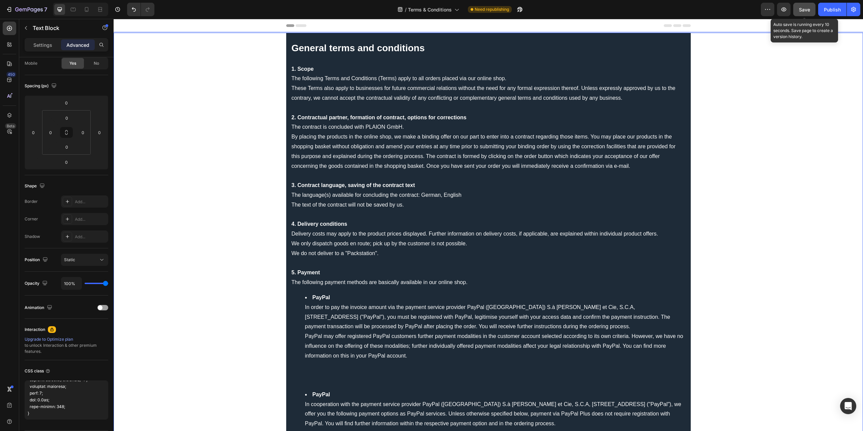
click at [798, 6] on button "Save" at bounding box center [804, 9] width 22 height 13
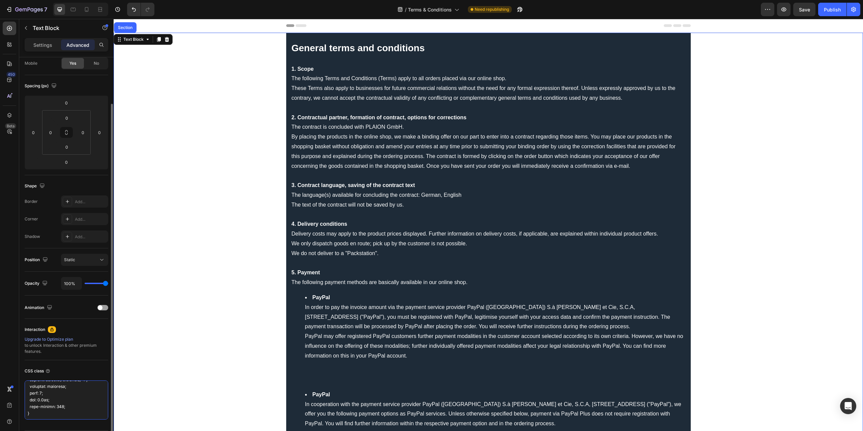
click at [81, 386] on textarea at bounding box center [67, 400] width 84 height 39
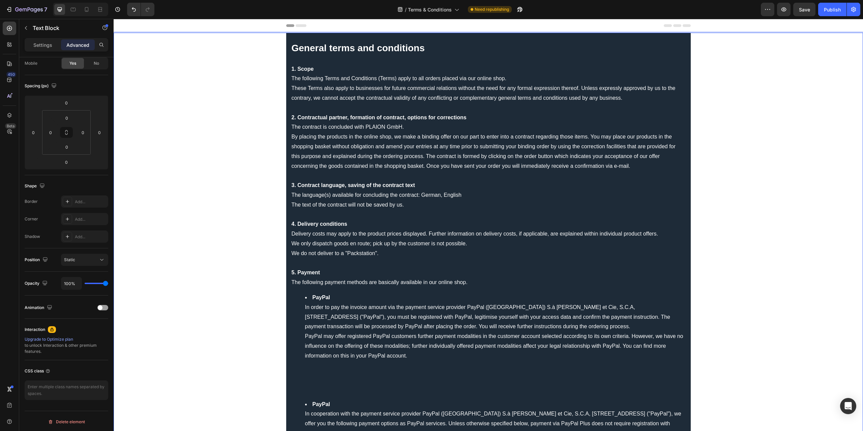
click at [316, 381] on li "PayPal In order to pay the invoice amount via the payment service provider PayP…" at bounding box center [495, 346] width 380 height 107
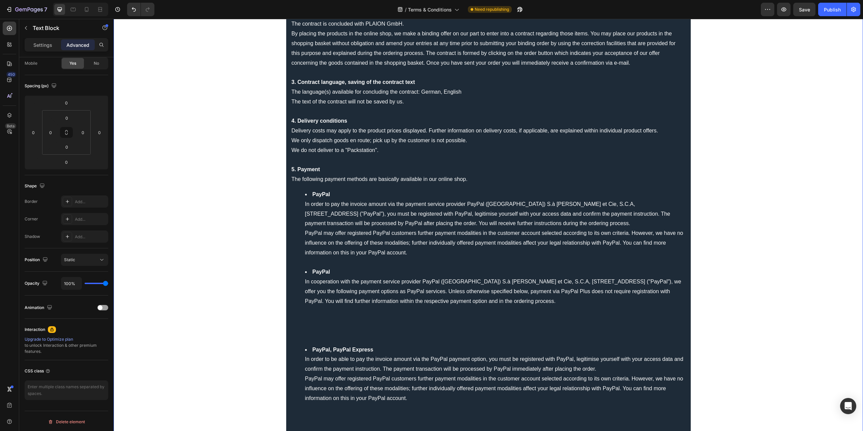
scroll to position [236, 0]
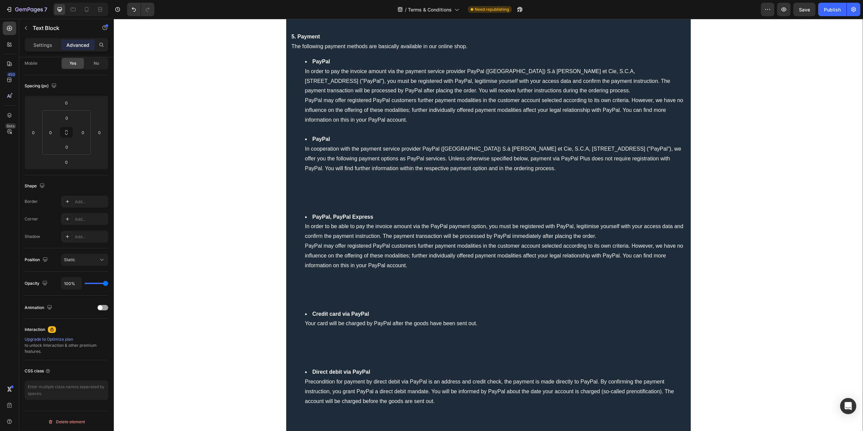
click at [322, 198] on li "PayPal In cooperation with the payment service provider PayPal (Europe) S.à r.l…" at bounding box center [495, 174] width 380 height 78
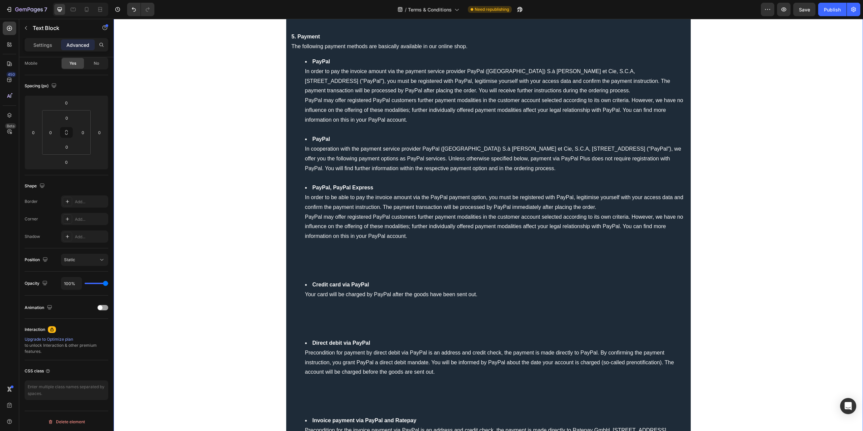
click at [314, 266] on li "PayPal, PayPal Express In order to be able to pay the invoice amount via the Pa…" at bounding box center [495, 231] width 380 height 97
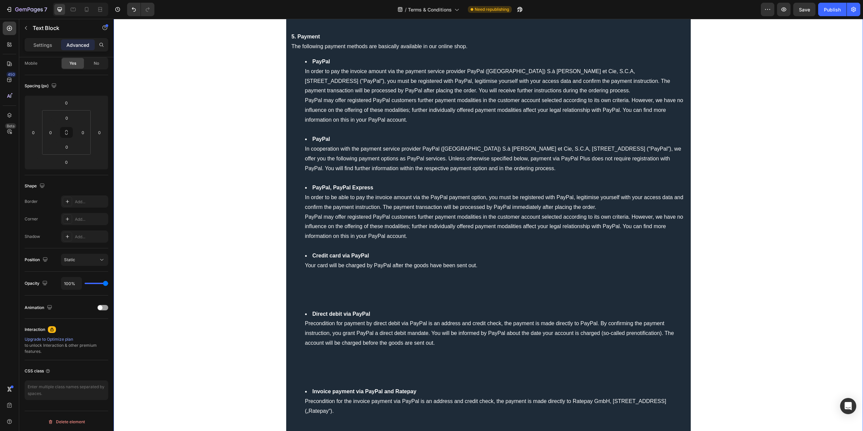
click at [316, 297] on li "Credit card via PayPal Your card will be charged by PayPal after the goods have…" at bounding box center [495, 280] width 380 height 58
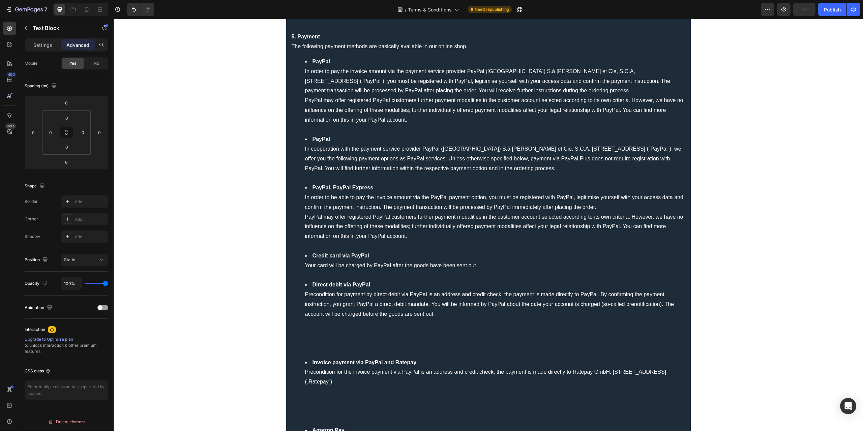
click at [315, 350] on li "Direct debit via PayPal Precondition for payment by direct debit via PayPal is …" at bounding box center [495, 319] width 380 height 78
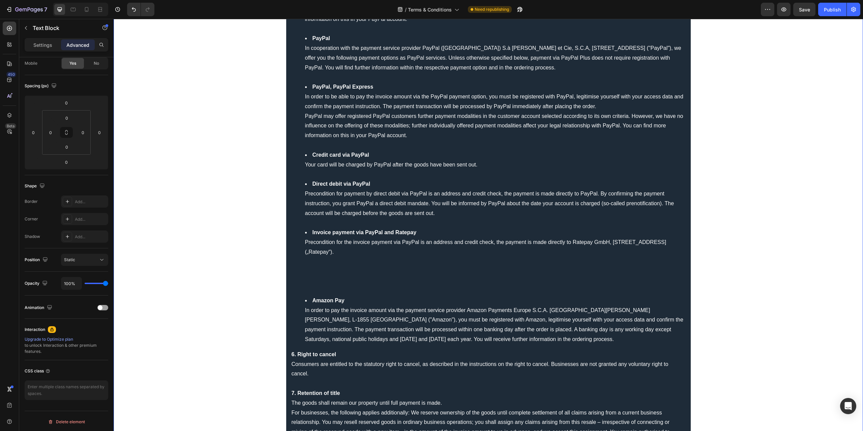
scroll to position [337, 0]
click at [310, 284] on li "Invoice payment via PayPal and Ratepay Precondition for the invoice payment via…" at bounding box center [495, 262] width 380 height 68
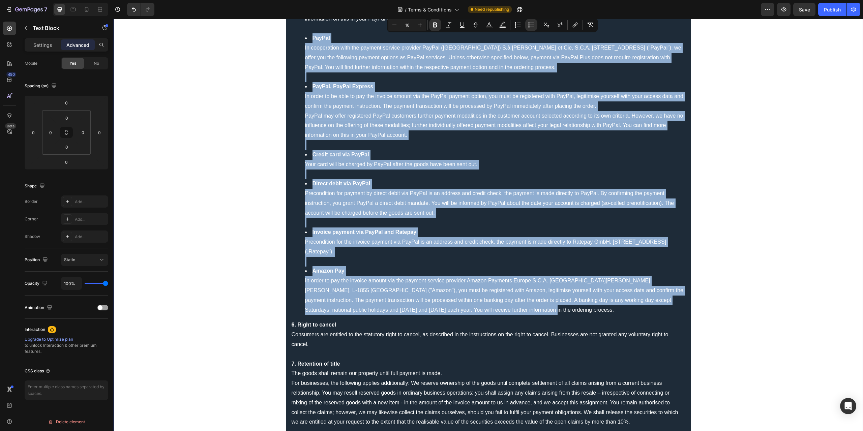
drag, startPoint x: 525, startPoint y: 313, endPoint x: 266, endPoint y: 35, distance: 379.7
click at [266, 35] on div "General terms and conditions 1. Scope The following Terms and Conditions (Terms…" at bounding box center [488, 359] width 749 height 1326
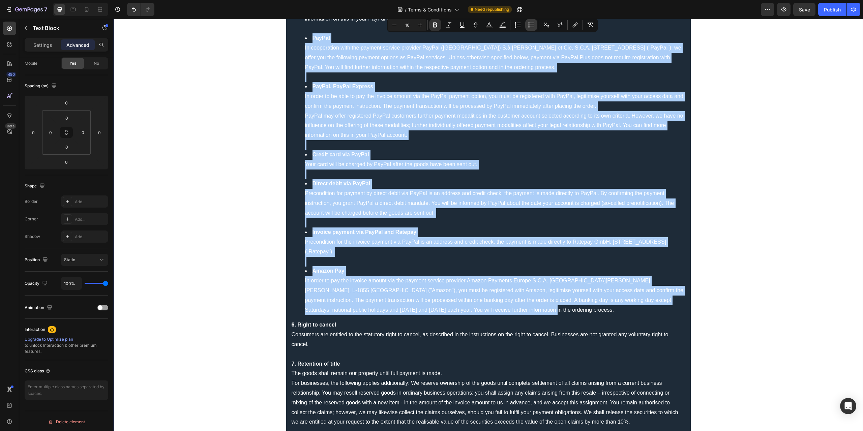
click at [531, 25] on icon "Editor contextual toolbar" at bounding box center [531, 25] width 7 height 7
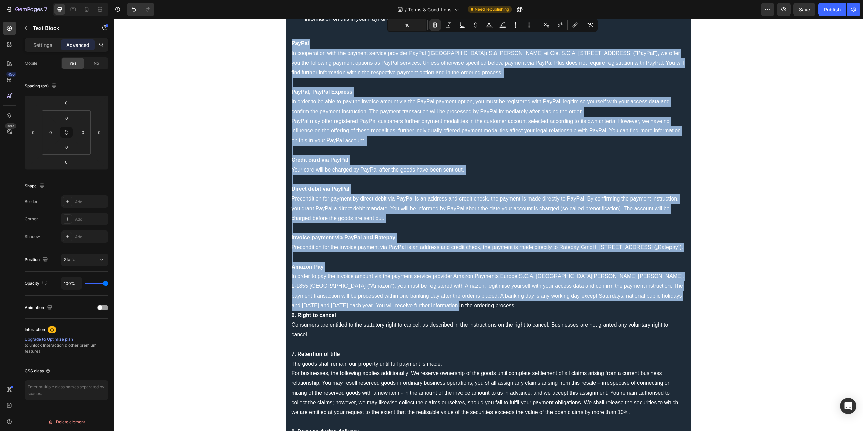
click at [389, 176] on p "Credit card via PayPal Your card will be charged by PayPal after the goods have…" at bounding box center [489, 169] width 394 height 29
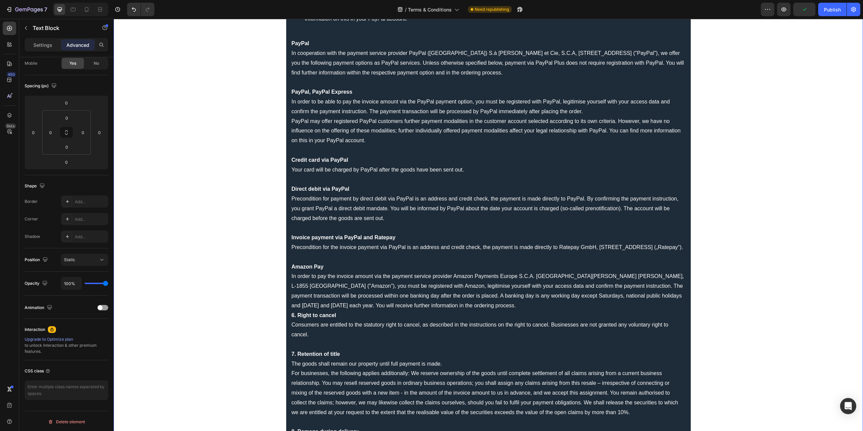
scroll to position [236, 0]
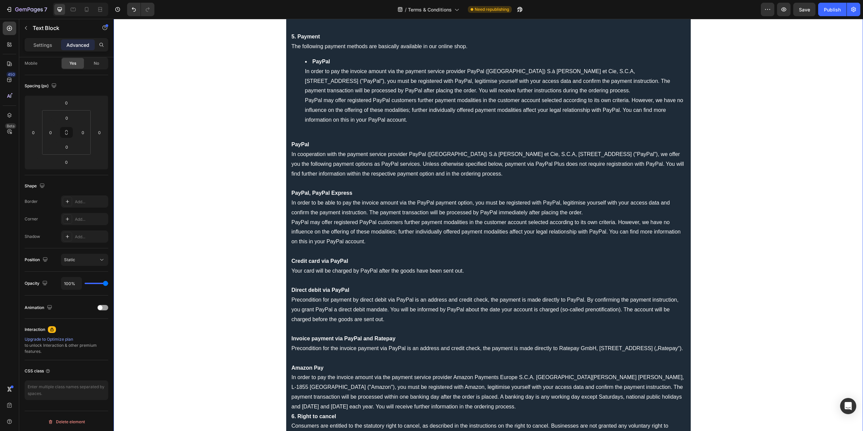
click at [298, 130] on ul "PayPal In order to pay the invoice amount via the payment service provider PayP…" at bounding box center [489, 96] width 394 height 78
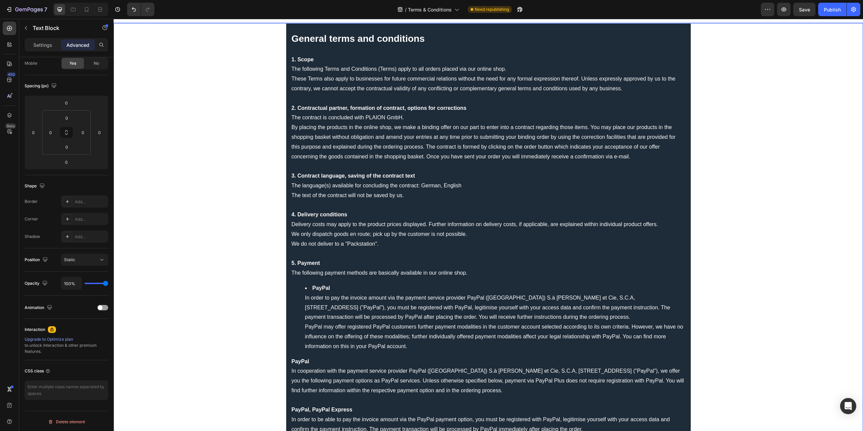
scroll to position [0, 0]
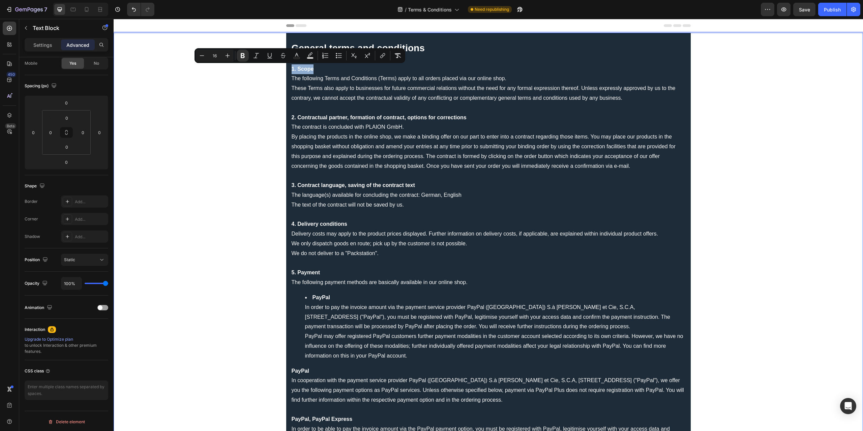
drag, startPoint x: 317, startPoint y: 67, endPoint x: 284, endPoint y: 70, distance: 32.8
click at [224, 55] on icon "Editor contextual toolbar" at bounding box center [227, 55] width 7 height 7
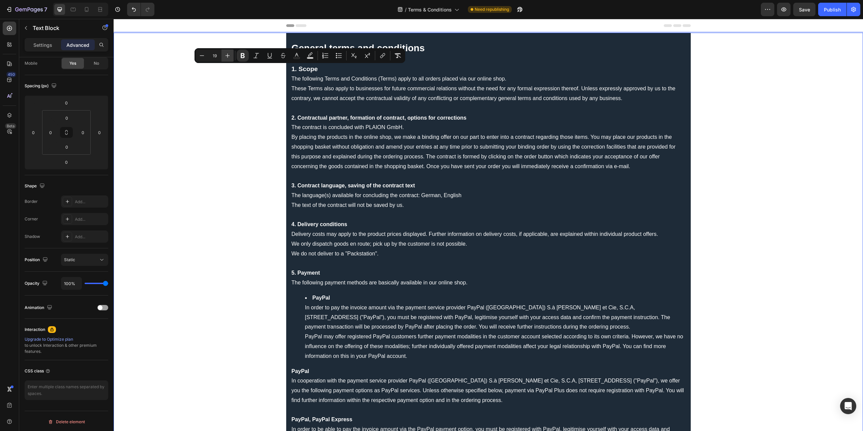
click at [224, 55] on icon "Editor contextual toolbar" at bounding box center [227, 55] width 7 height 7
type input "16"
click at [392, 114] on p "2. Contractual partner, formation of contract, options for corrections" at bounding box center [489, 119] width 394 height 10
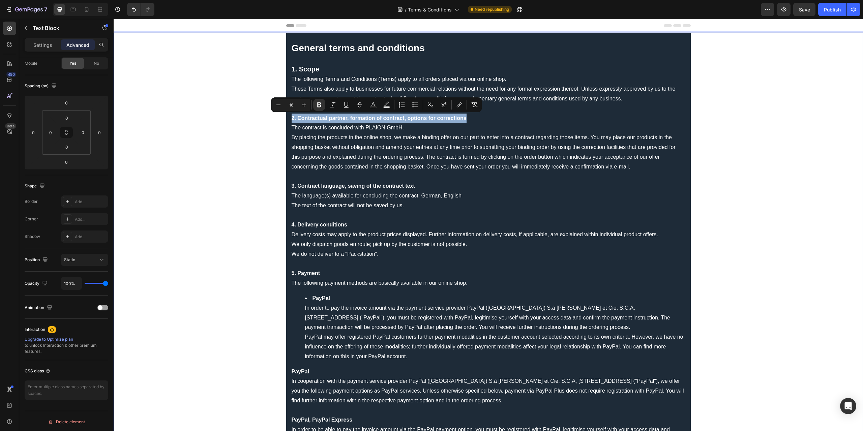
drag, startPoint x: 474, startPoint y: 119, endPoint x: 285, endPoint y: 116, distance: 189.1
click at [299, 106] on button "Plus" at bounding box center [304, 105] width 12 height 12
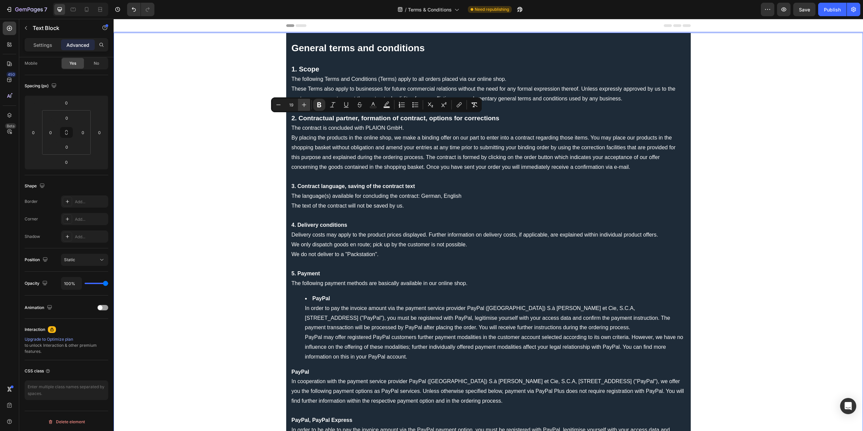
click at [299, 106] on button "Plus" at bounding box center [304, 105] width 12 height 12
type input "20"
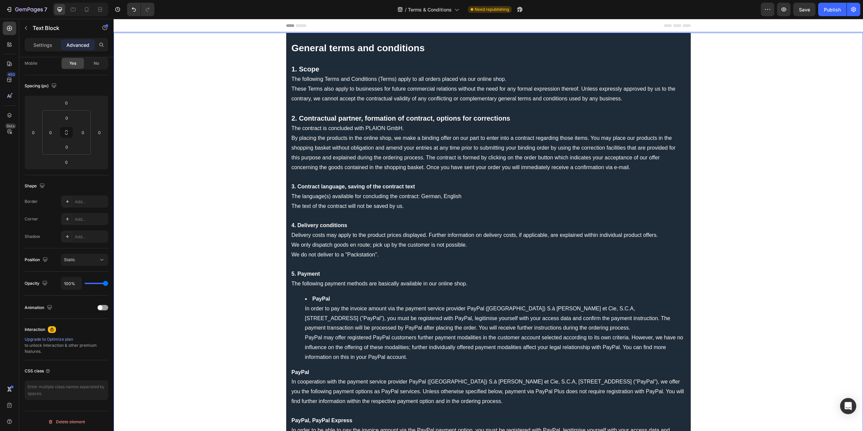
click at [375, 167] on p "By placing the products in the online shop, we make a binding offer on our part…" at bounding box center [489, 153] width 394 height 39
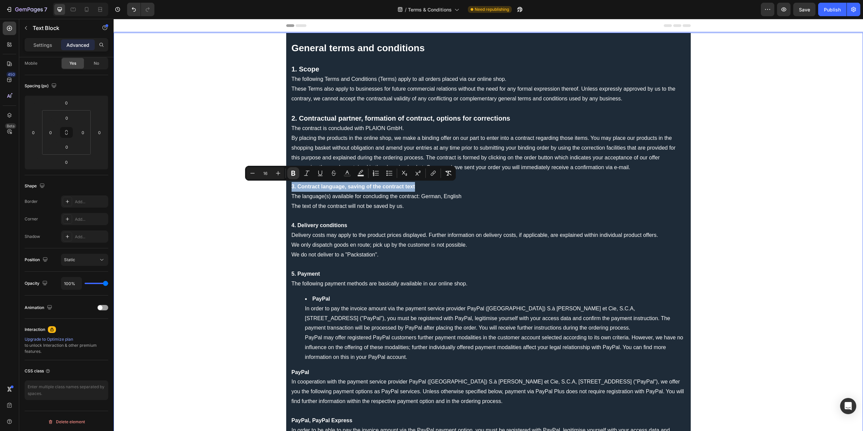
drag, startPoint x: 412, startPoint y: 185, endPoint x: 289, endPoint y: 187, distance: 123.1
click at [278, 175] on icon "Editor contextual toolbar" at bounding box center [278, 173] width 7 height 7
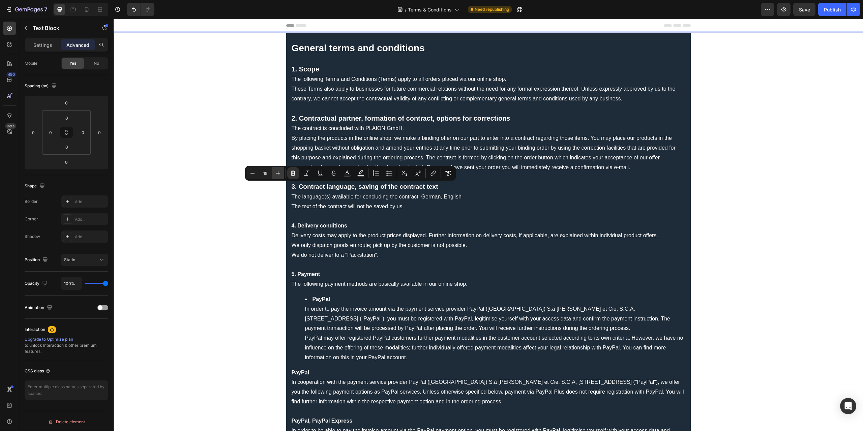
click at [278, 175] on icon "Editor contextual toolbar" at bounding box center [278, 173] width 7 height 7
type input "20"
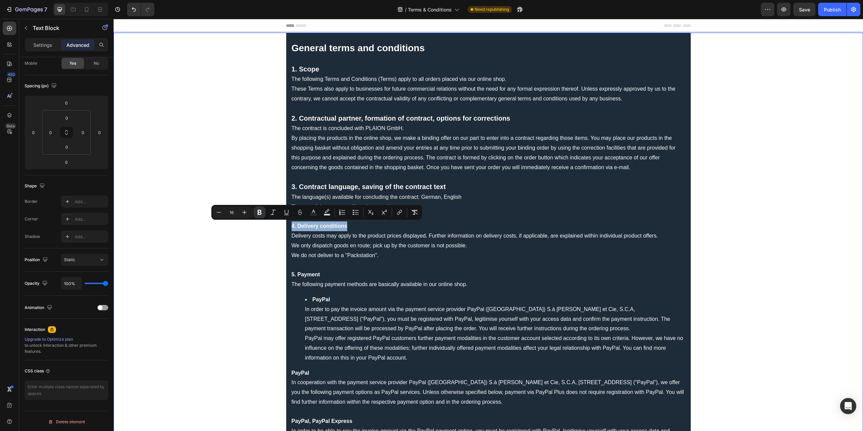
drag, startPoint x: 354, startPoint y: 225, endPoint x: 286, endPoint y: 224, distance: 68.1
click at [246, 214] on icon "Editor contextual toolbar" at bounding box center [244, 212] width 7 height 7
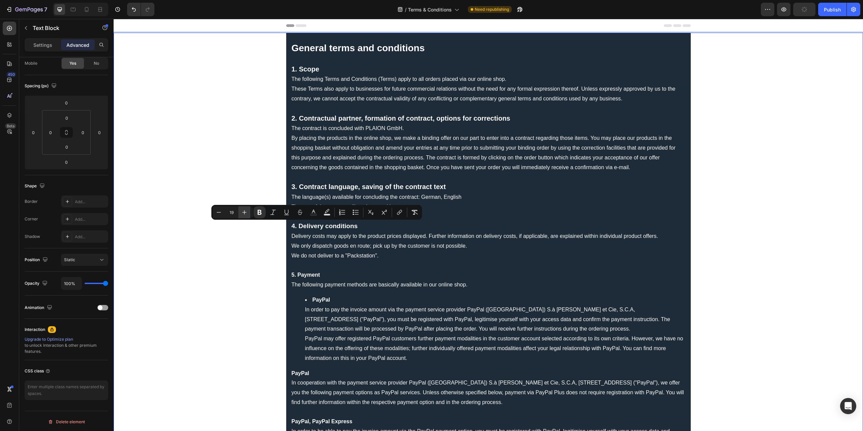
click at [246, 214] on icon "Editor contextual toolbar" at bounding box center [244, 212] width 7 height 7
type input "16"
click at [324, 271] on p "5. Payment" at bounding box center [489, 276] width 394 height 10
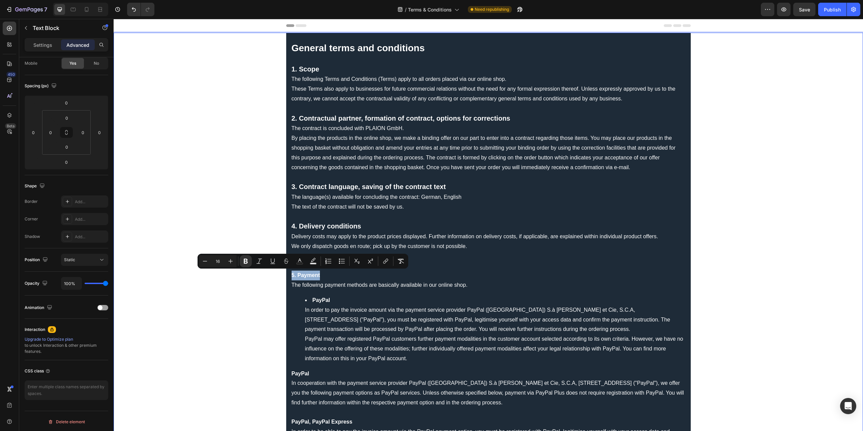
drag, startPoint x: 326, startPoint y: 272, endPoint x: 285, endPoint y: 272, distance: 41.1
click at [231, 265] on icon "Editor contextual toolbar" at bounding box center [230, 261] width 7 height 7
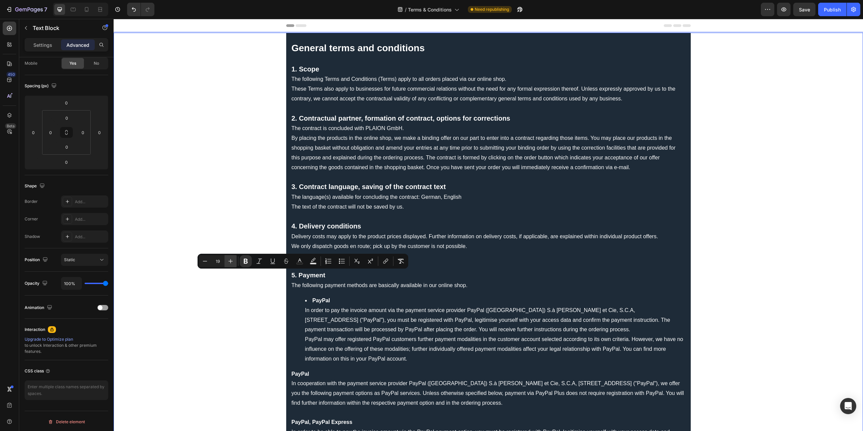
click at [231, 265] on icon "Editor contextual toolbar" at bounding box center [230, 261] width 7 height 7
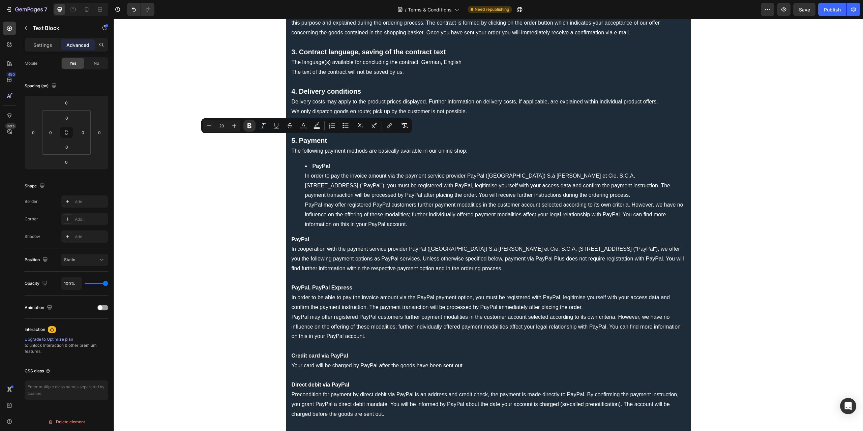
type input "16"
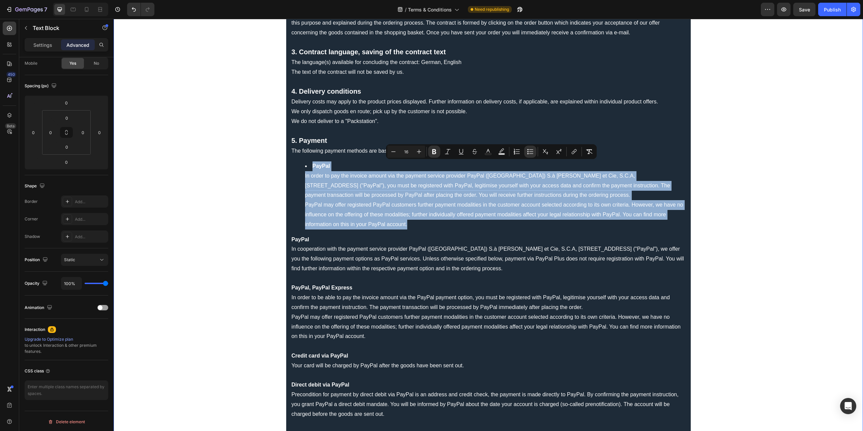
drag, startPoint x: 421, startPoint y: 224, endPoint x: 287, endPoint y: 168, distance: 145.1
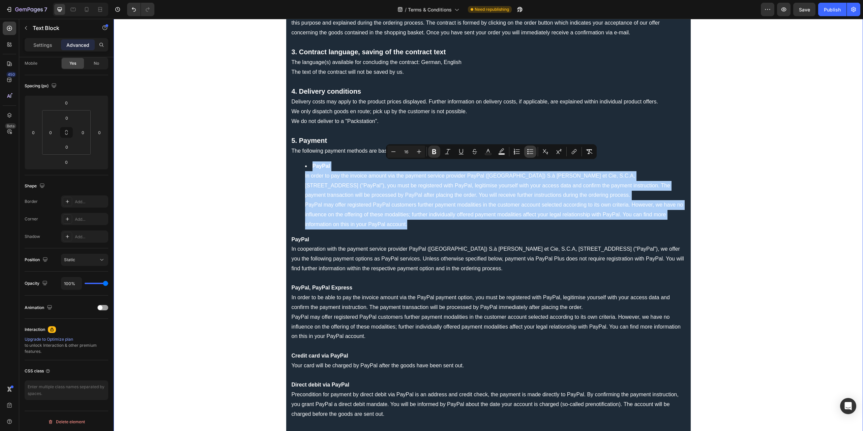
click at [531, 150] on icon "Editor contextual toolbar" at bounding box center [530, 151] width 7 height 7
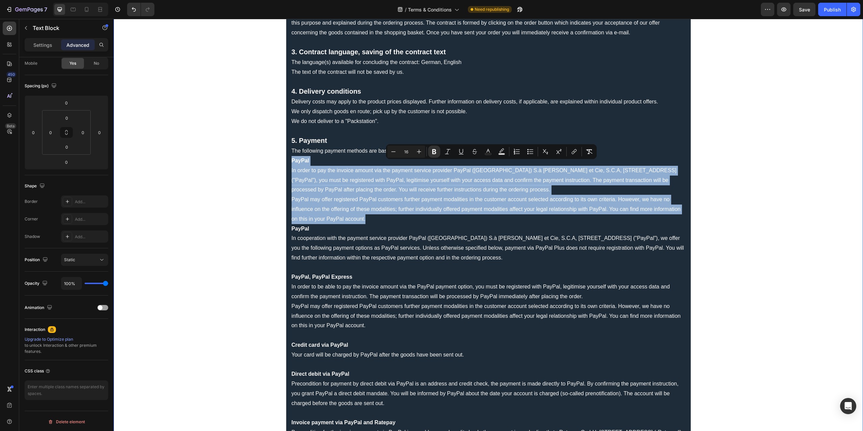
click at [326, 185] on p "PayPal In order to pay the invoice amount via the payment service provider PayP…" at bounding box center [489, 190] width 394 height 68
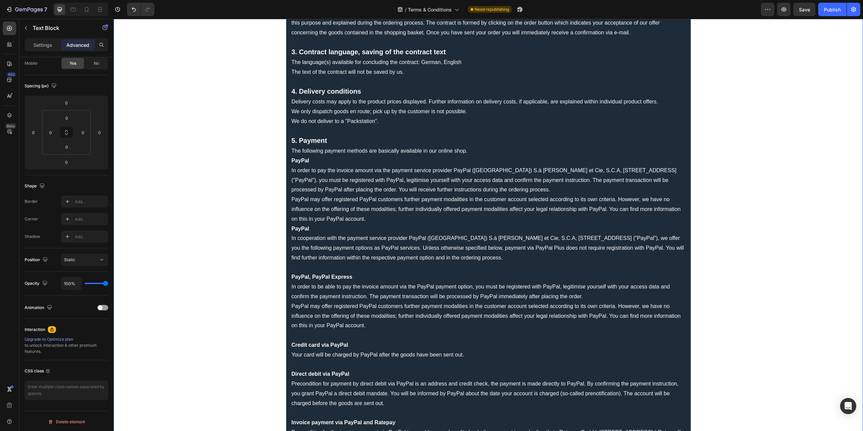
click at [470, 150] on p "The following payment methods are basically available in our online shop." at bounding box center [489, 151] width 394 height 10
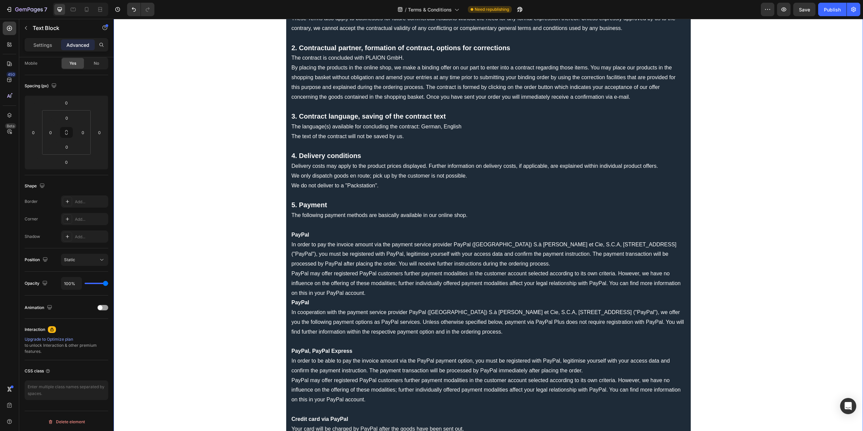
scroll to position [202, 0]
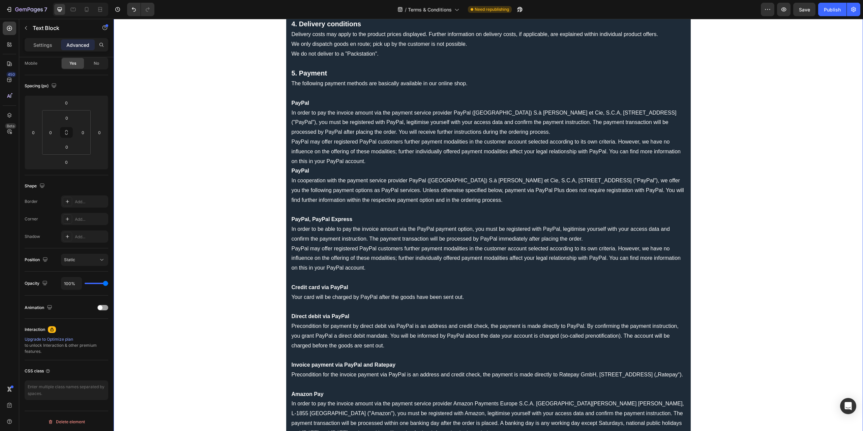
click at [379, 160] on p "PayPal In order to pay the invoice amount via the payment service provider PayP…" at bounding box center [489, 132] width 394 height 68
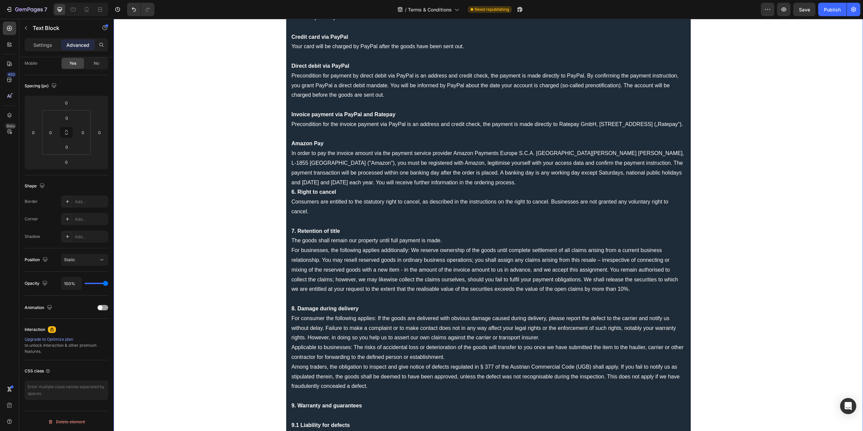
scroll to position [506, 0]
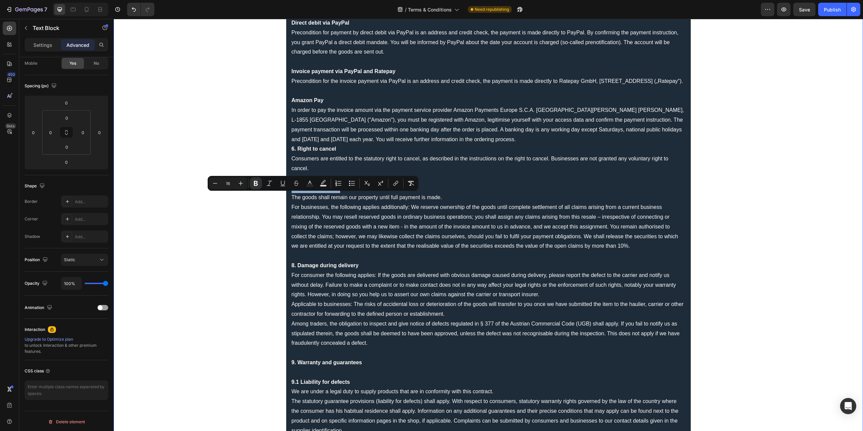
drag, startPoint x: 350, startPoint y: 195, endPoint x: 287, endPoint y: 197, distance: 62.4
click at [287, 197] on div "General terms and conditions 1. Scope The following Terms and Conditions (Terms…" at bounding box center [488, 186] width 405 height 1318
click at [242, 183] on icon "Editor contextual toolbar" at bounding box center [241, 183] width 4 height 4
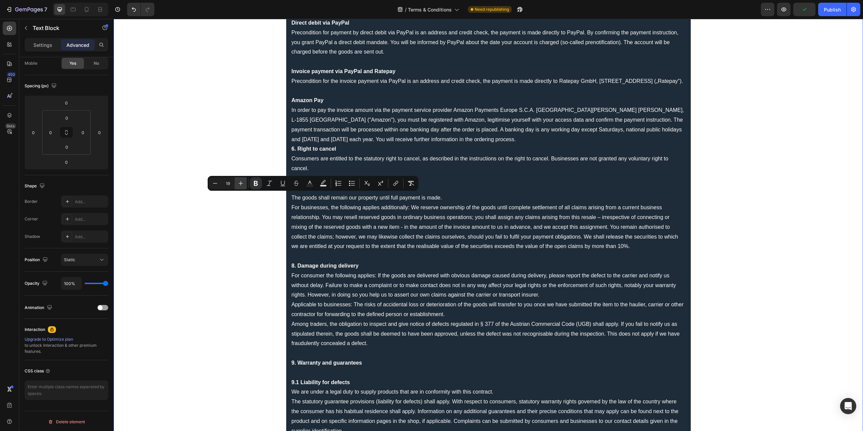
click at [242, 183] on icon "Editor contextual toolbar" at bounding box center [241, 183] width 4 height 4
type input "16"
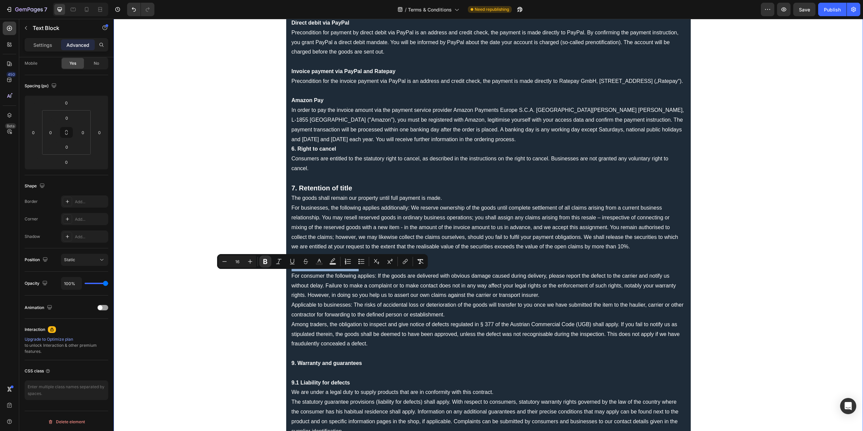
drag, startPoint x: 360, startPoint y: 274, endPoint x: 290, endPoint y: 275, distance: 69.8
click at [292, 271] on p "8. Damage during delivery" at bounding box center [489, 267] width 394 height 10
click at [246, 264] on button "Plus" at bounding box center [250, 262] width 12 height 12
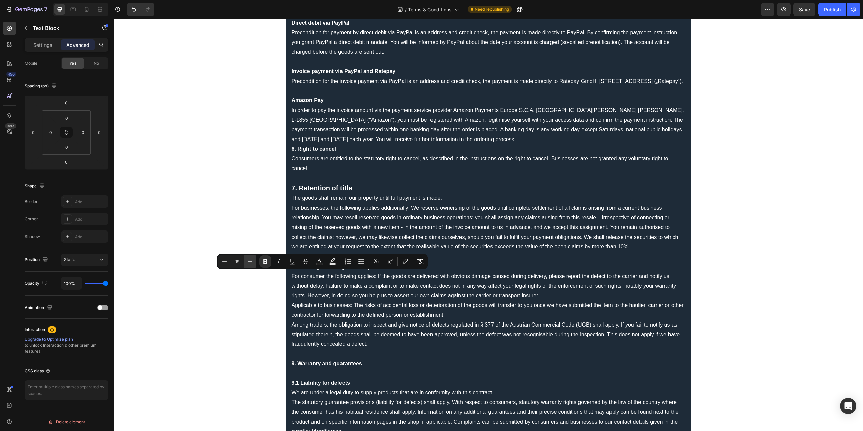
click at [246, 264] on button "Plus" at bounding box center [250, 262] width 12 height 12
type input "20"
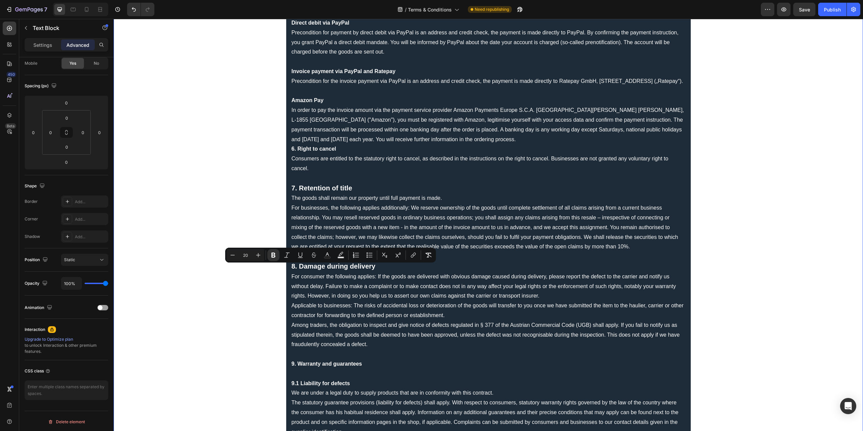
scroll to position [674, 0]
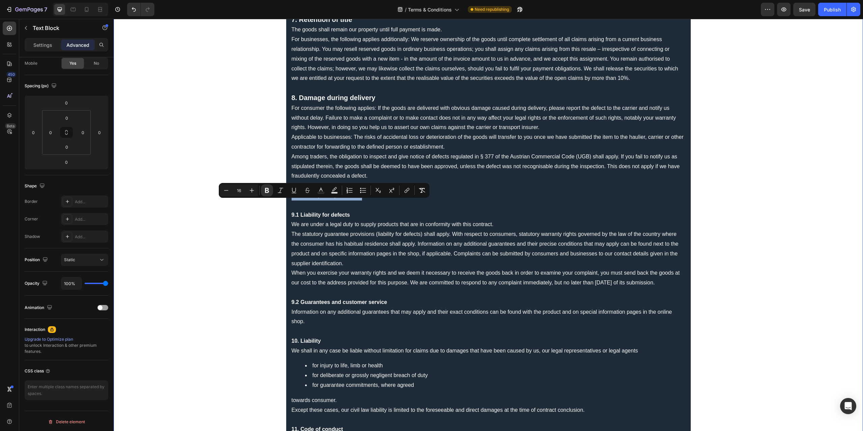
drag, startPoint x: 369, startPoint y: 206, endPoint x: 289, endPoint y: 207, distance: 80.3
click at [292, 201] on p "9. Warranty and guarantees" at bounding box center [489, 196] width 394 height 10
click at [251, 192] on icon "Editor contextual toolbar" at bounding box center [251, 190] width 7 height 7
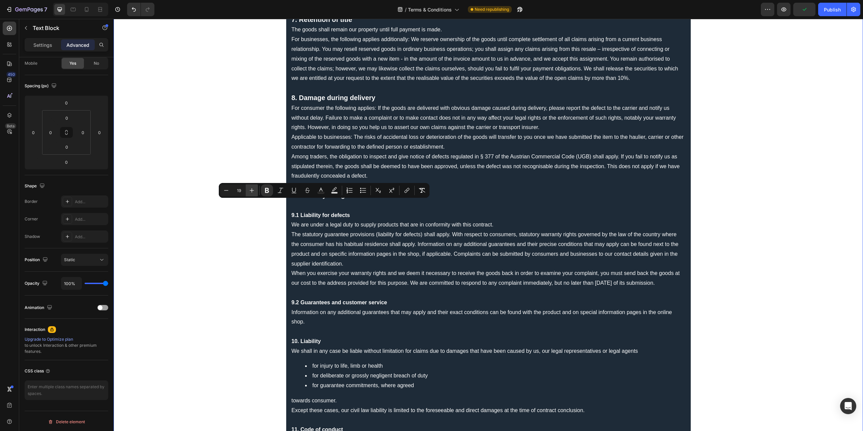
click at [251, 192] on icon "Editor contextual toolbar" at bounding box center [251, 190] width 7 height 7
type input "20"
click at [322, 238] on p "The statutory guarantee provisions (liability for defects) shall apply. With re…" at bounding box center [489, 249] width 394 height 39
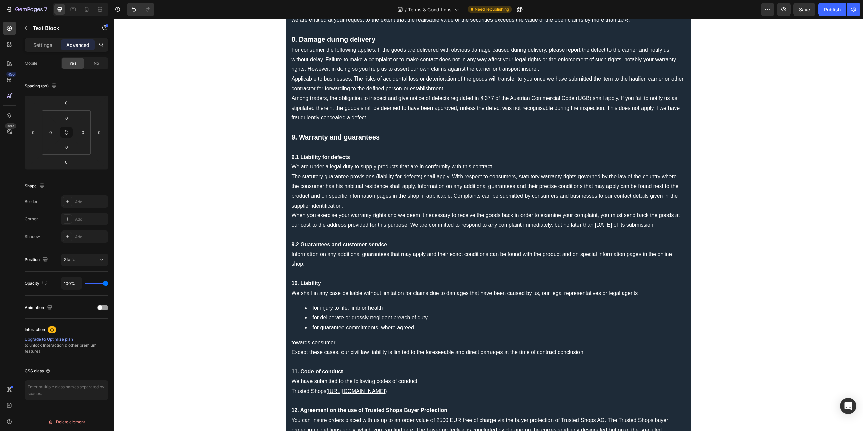
scroll to position [742, 0]
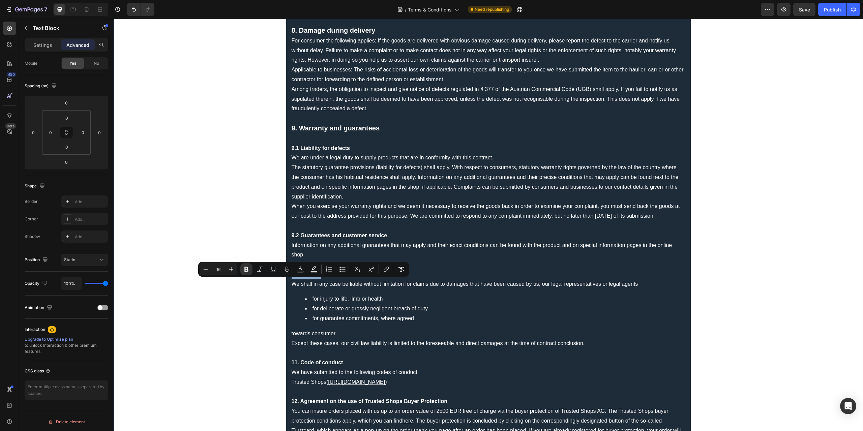
drag, startPoint x: 324, startPoint y: 281, endPoint x: 288, endPoint y: 280, distance: 35.4
click at [229, 270] on icon "Editor contextual toolbar" at bounding box center [231, 269] width 7 height 7
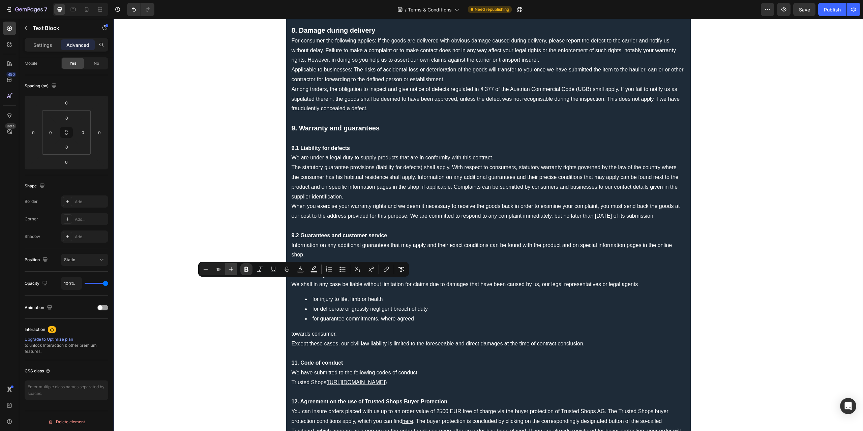
click at [229, 270] on icon "Editor contextual toolbar" at bounding box center [231, 269] width 7 height 7
type input "20"
click at [349, 348] on p "towards consumer. Except these cases, our civil law liability is limited to the…" at bounding box center [489, 344] width 394 height 29
click at [341, 278] on p "10. Liability" at bounding box center [489, 275] width 394 height 10
click at [292, 290] on p "We shall in any case be liable without limitation for claims due to damages tha…" at bounding box center [489, 285] width 394 height 10
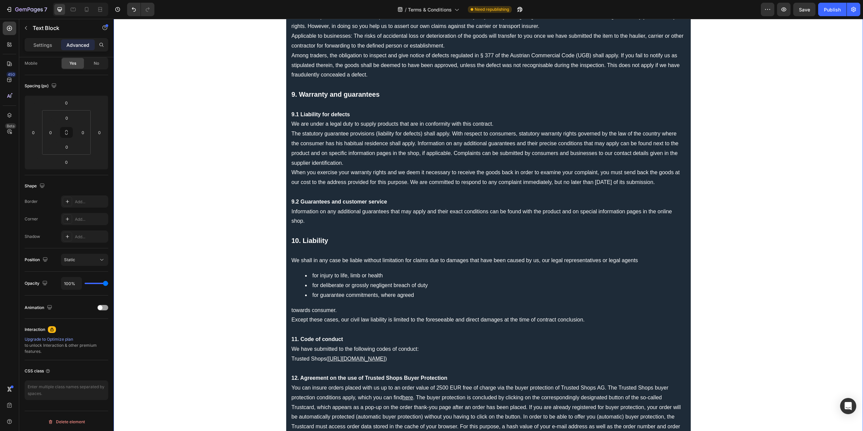
scroll to position [809, 0]
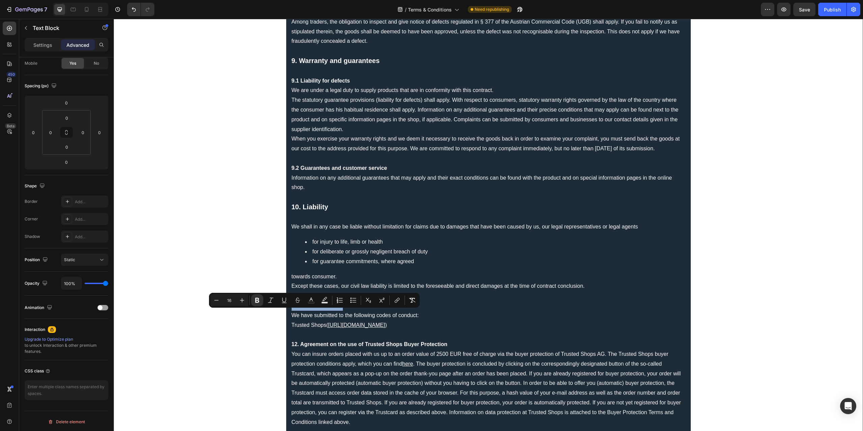
drag, startPoint x: 351, startPoint y: 313, endPoint x: 289, endPoint y: 316, distance: 62.1
click at [292, 311] on p "11. Code of conduct" at bounding box center [489, 306] width 394 height 10
click at [244, 301] on icon "Editor contextual toolbar" at bounding box center [242, 300] width 7 height 7
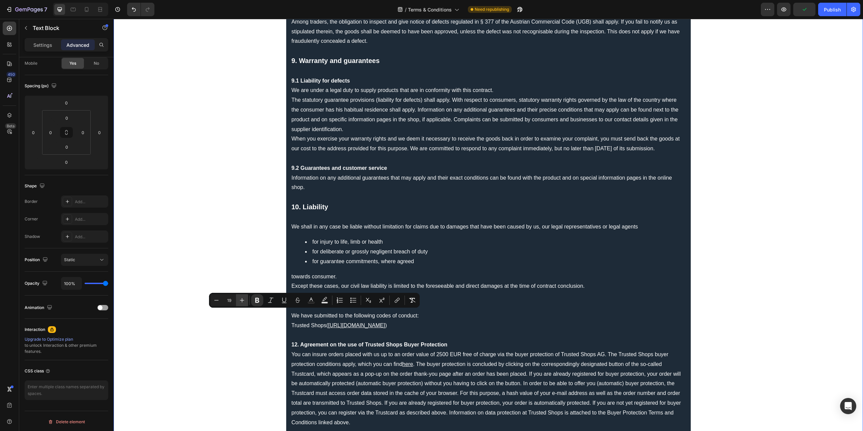
click at [244, 301] on icon "Editor contextual toolbar" at bounding box center [242, 300] width 7 height 7
type input "20"
click at [374, 378] on p "You can insure orders placed with us up to an order value of 2500 EUR free of c…" at bounding box center [489, 389] width 394 height 78
click at [310, 222] on p "Rich Text Editor. Editing area: main" at bounding box center [489, 218] width 394 height 10
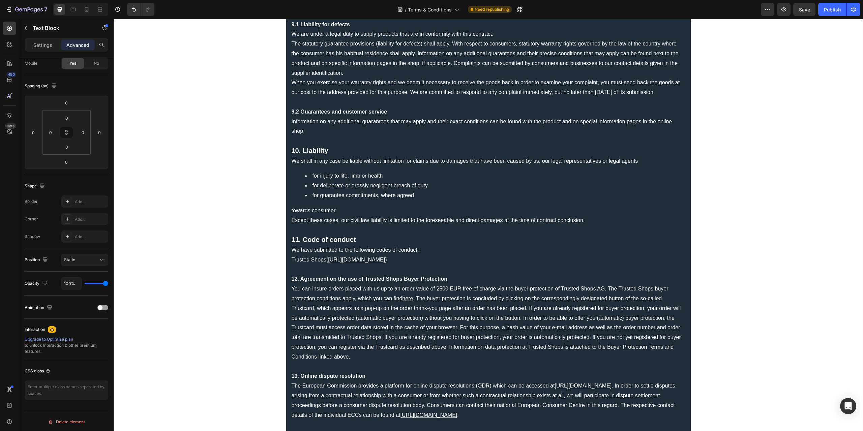
scroll to position [877, 0]
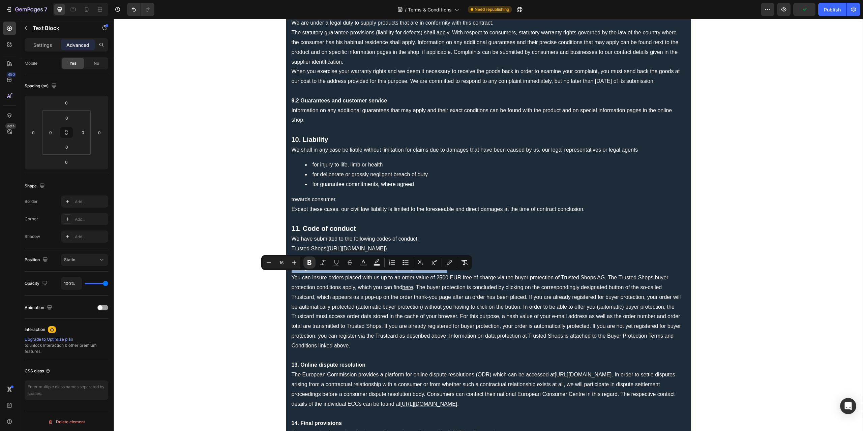
drag, startPoint x: 452, startPoint y: 276, endPoint x: 289, endPoint y: 276, distance: 163.8
click at [292, 273] on p "12. Agreement on the use of Trusted Shops Buyer Protection" at bounding box center [489, 268] width 394 height 10
click at [295, 264] on icon "Editor contextual toolbar" at bounding box center [294, 262] width 7 height 7
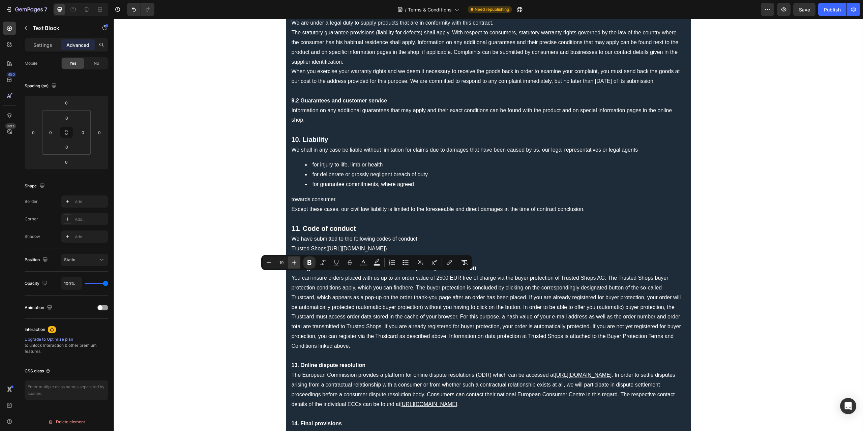
click at [295, 264] on icon "Editor contextual toolbar" at bounding box center [294, 262] width 7 height 7
type input "20"
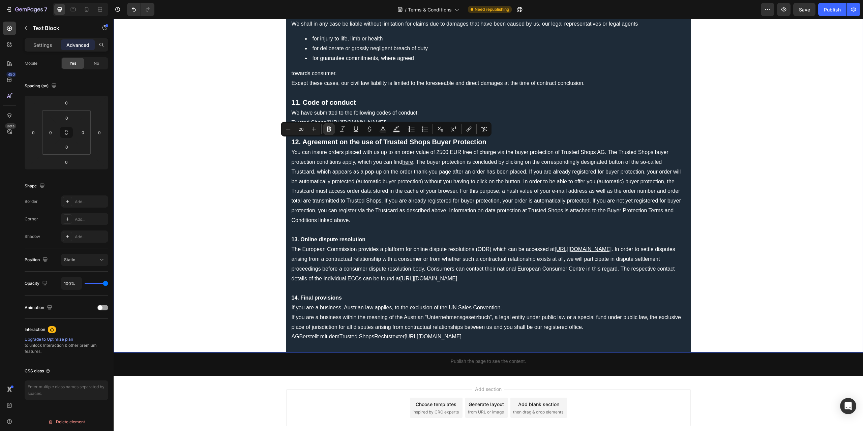
scroll to position [1011, 0]
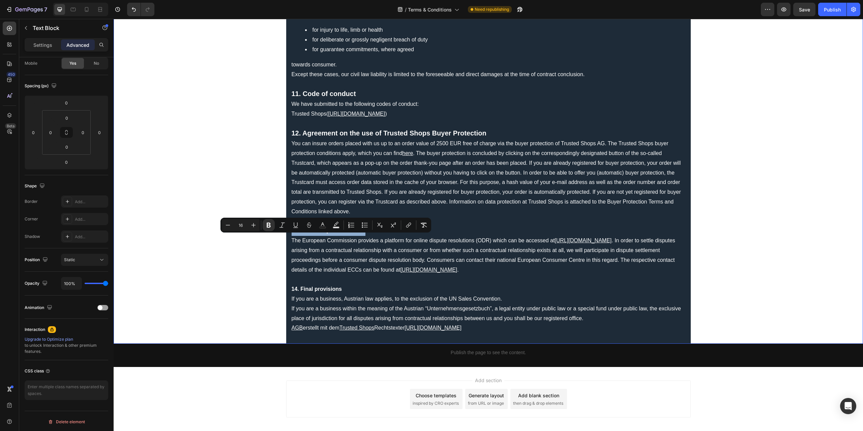
drag, startPoint x: 368, startPoint y: 238, endPoint x: 288, endPoint y: 238, distance: 79.9
click at [253, 226] on icon "Editor contextual toolbar" at bounding box center [253, 225] width 7 height 7
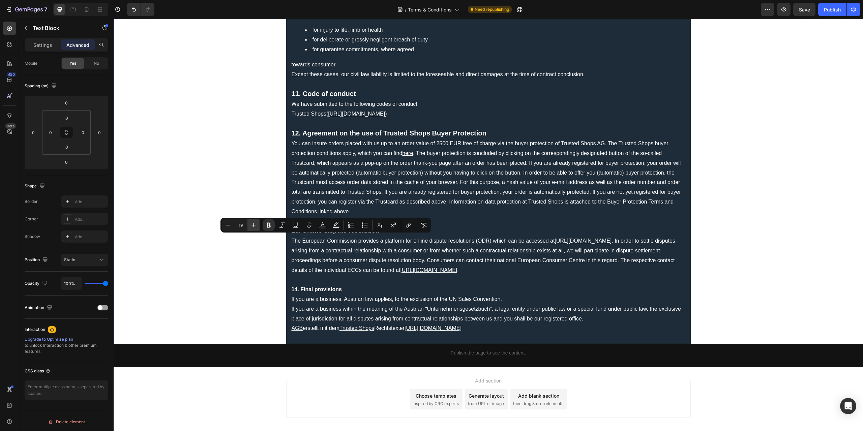
click at [253, 226] on icon "Editor contextual toolbar" at bounding box center [253, 225] width 7 height 7
type input "16"
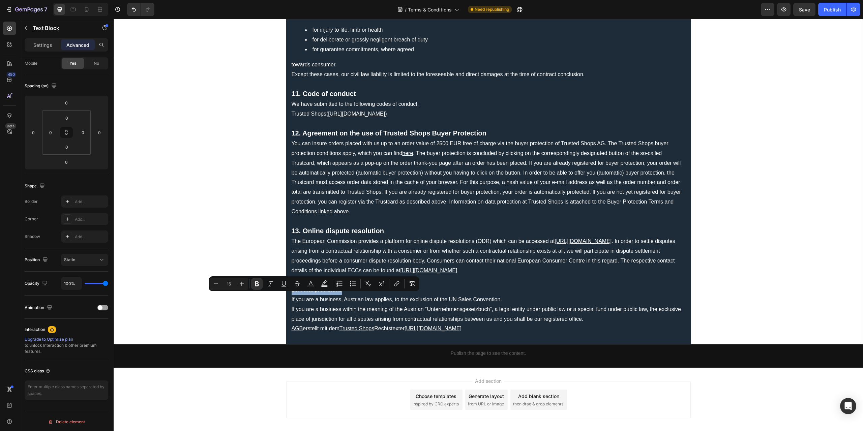
drag, startPoint x: 351, startPoint y: 297, endPoint x: 290, endPoint y: 295, distance: 61.0
click at [292, 295] on p "14. Final provisions" at bounding box center [489, 290] width 394 height 10
click at [239, 284] on icon "Editor contextual toolbar" at bounding box center [241, 283] width 7 height 7
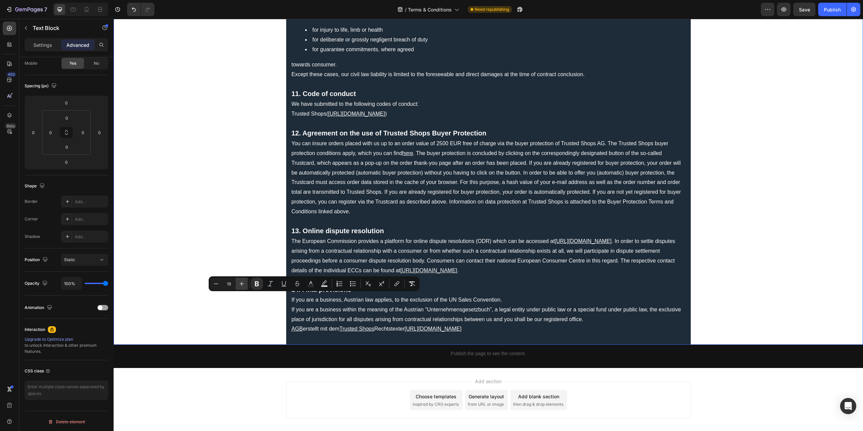
click at [239, 284] on icon "Editor contextual toolbar" at bounding box center [241, 283] width 7 height 7
type input "20"
click at [346, 313] on p "If you are a business within the meaning of the Austrian “Unternehmensgesetzbuc…" at bounding box center [489, 315] width 394 height 20
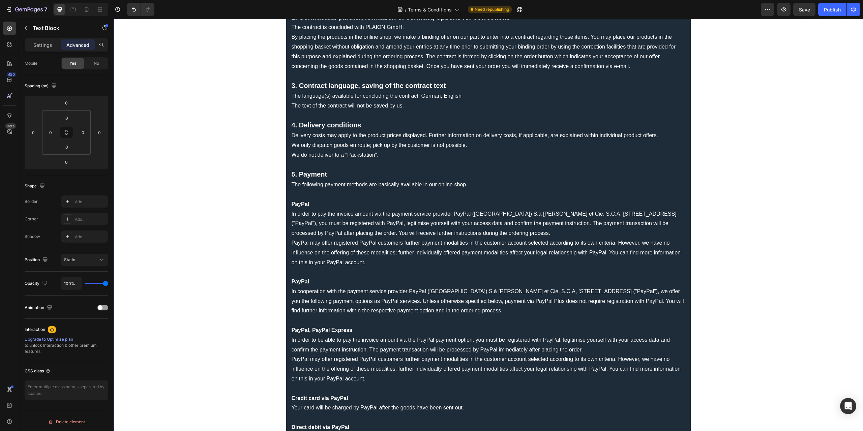
scroll to position [0, 0]
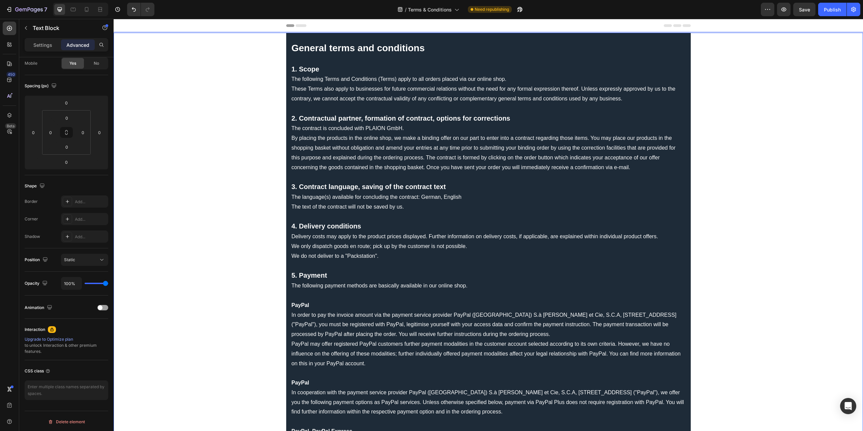
click at [343, 68] on p "1. Scope" at bounding box center [489, 69] width 394 height 10
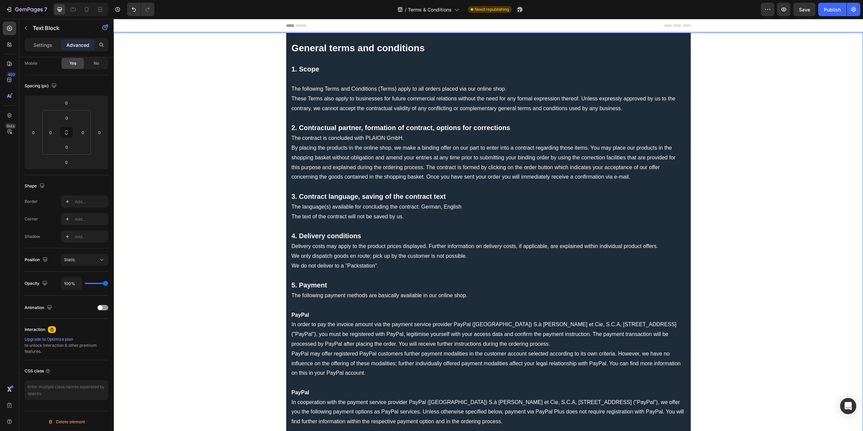
click at [518, 128] on p "2. Contractual partner, formation of contract, options for corrections" at bounding box center [489, 128] width 394 height 10
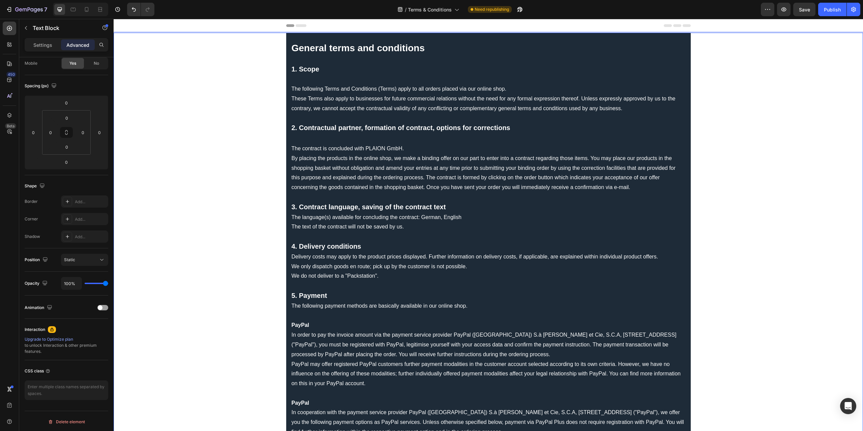
click at [520, 200] on p "Rich Text Editor. Editing area: main" at bounding box center [489, 197] width 394 height 10
click at [517, 131] on p "2. Contractual partner, formation of contract, options for corrections" at bounding box center [489, 128] width 394 height 10
click at [319, 139] on p "Rich Text Editor. Editing area: main" at bounding box center [489, 139] width 394 height 10
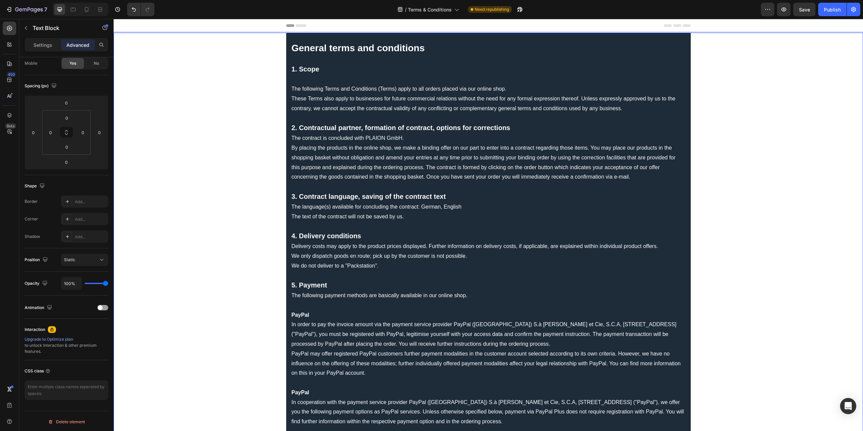
click at [307, 81] on p "Rich Text Editor. Editing area: main" at bounding box center [489, 80] width 394 height 10
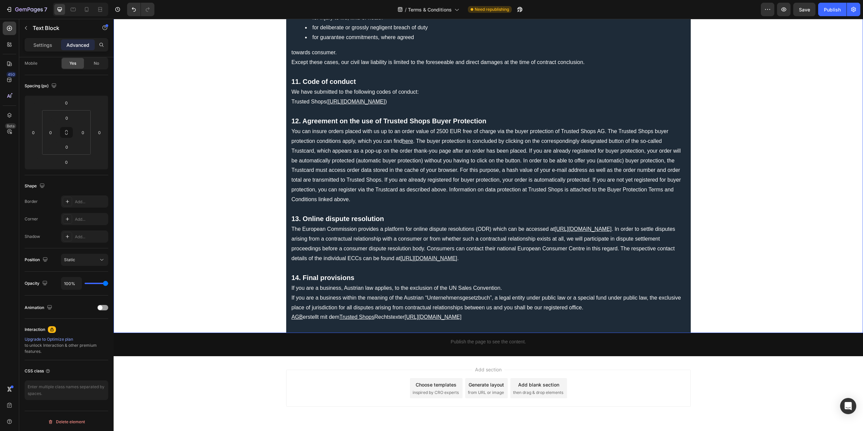
scroll to position [1045, 0]
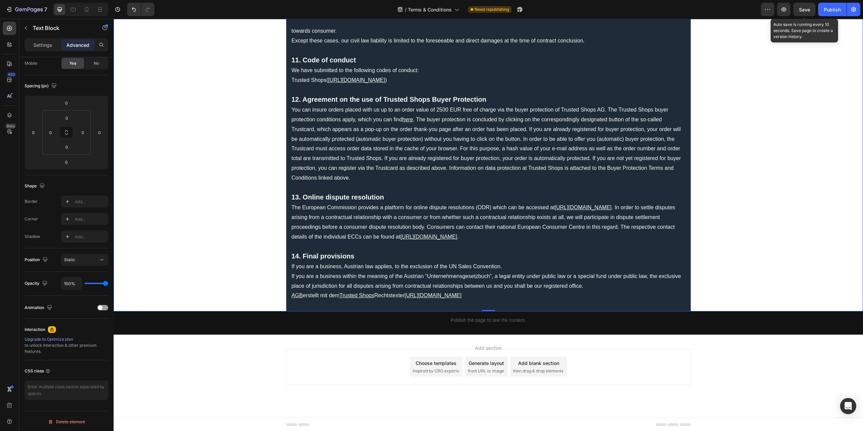
click at [802, 7] on span "Save" at bounding box center [804, 10] width 11 height 6
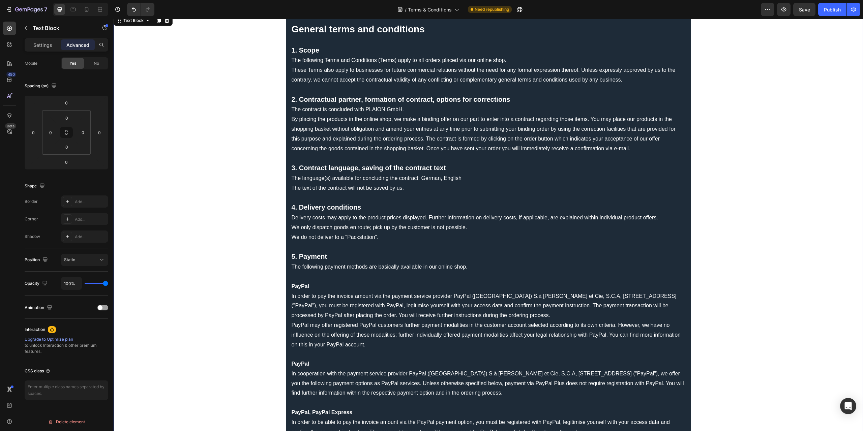
scroll to position [0, 0]
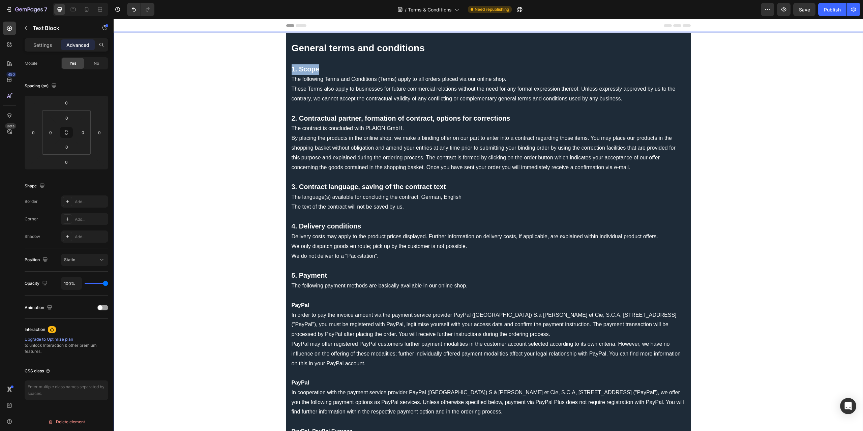
drag, startPoint x: 325, startPoint y: 69, endPoint x: 289, endPoint y: 71, distance: 35.8
click at [292, 71] on p "1. Scope" at bounding box center [489, 69] width 394 height 10
click at [37, 47] on p "Settings" at bounding box center [42, 44] width 19 height 7
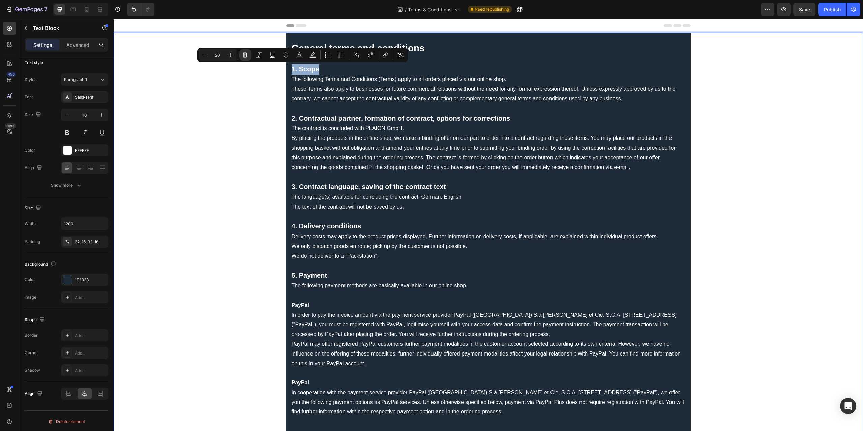
drag, startPoint x: 322, startPoint y: 66, endPoint x: 290, endPoint y: 68, distance: 31.8
click at [81, 184] on icon "button" at bounding box center [79, 185] width 7 height 7
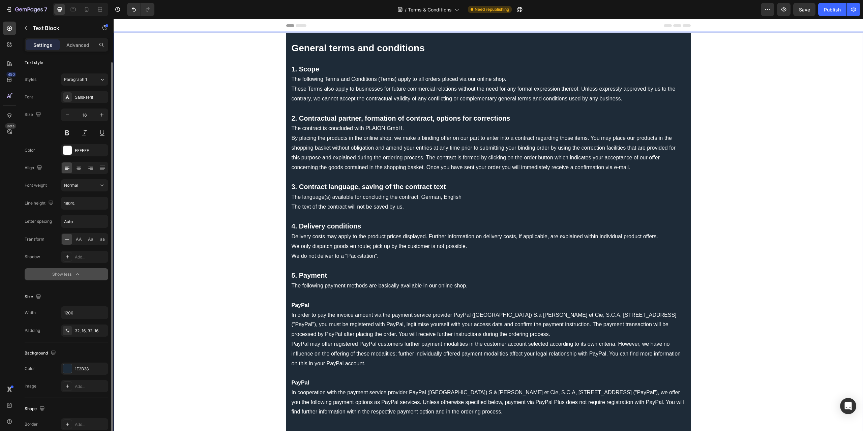
click at [348, 120] on strong "2. Contractual partner, formation of contract, options for corrections" at bounding box center [401, 118] width 219 height 7
drag, startPoint x: 321, startPoint y: 68, endPoint x: 285, endPoint y: 68, distance: 36.4
click at [348, 91] on p "These Terms also apply to businesses for future commercial relations without th…" at bounding box center [489, 94] width 394 height 20
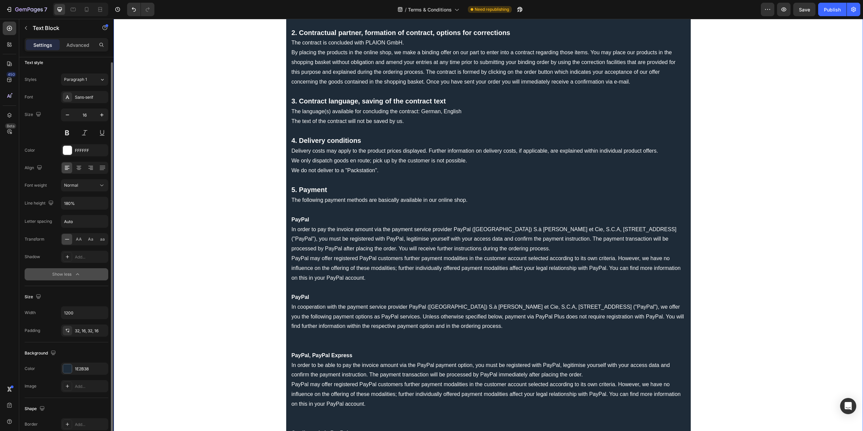
scroll to position [101, 0]
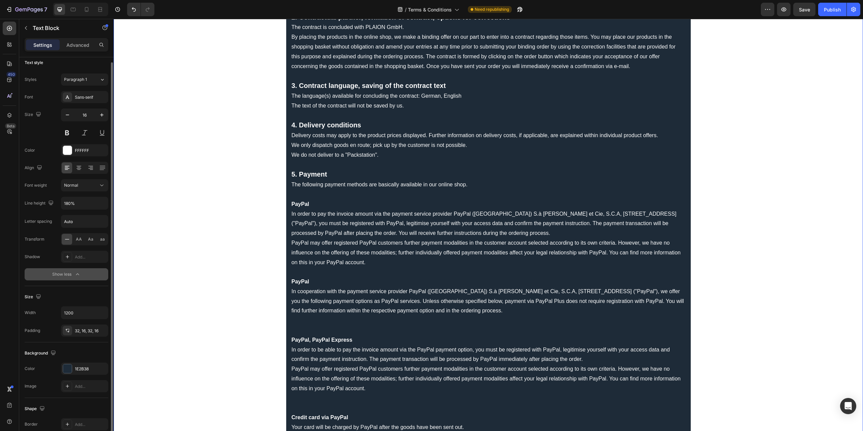
click at [304, 194] on p "Rich Text Editor. Editing area: main" at bounding box center [489, 195] width 394 height 10
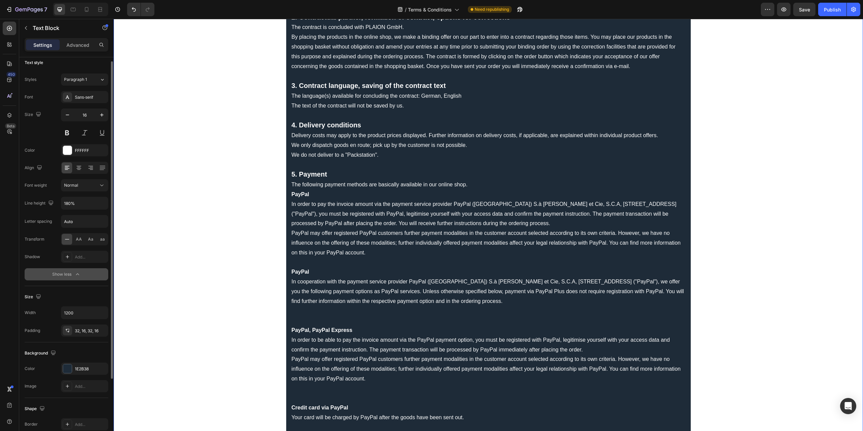
click at [307, 262] on p "Rich Text Editor. Editing area: main" at bounding box center [489, 263] width 394 height 10
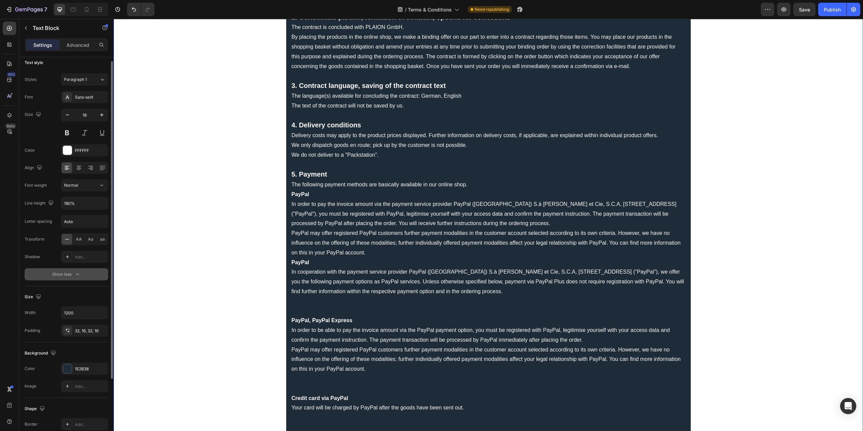
click at [476, 183] on p "The following payment methods are basically available in our online shop." at bounding box center [489, 185] width 394 height 10
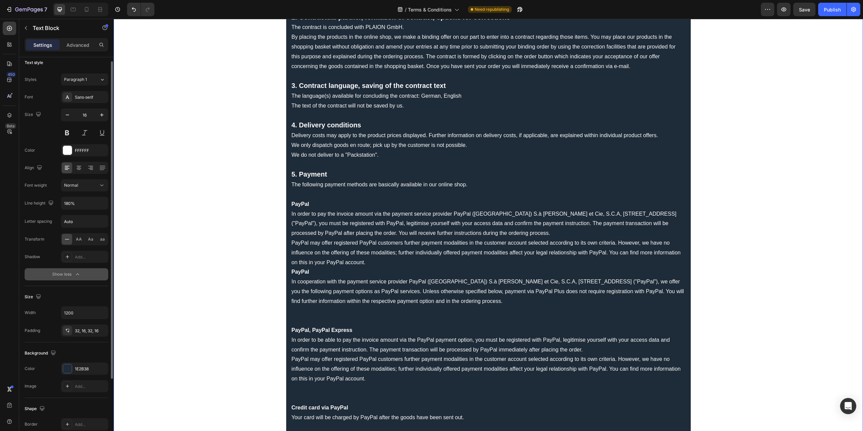
click at [370, 261] on p "PayPal In order to pay the invoice amount via the payment service provider PayP…" at bounding box center [489, 234] width 394 height 68
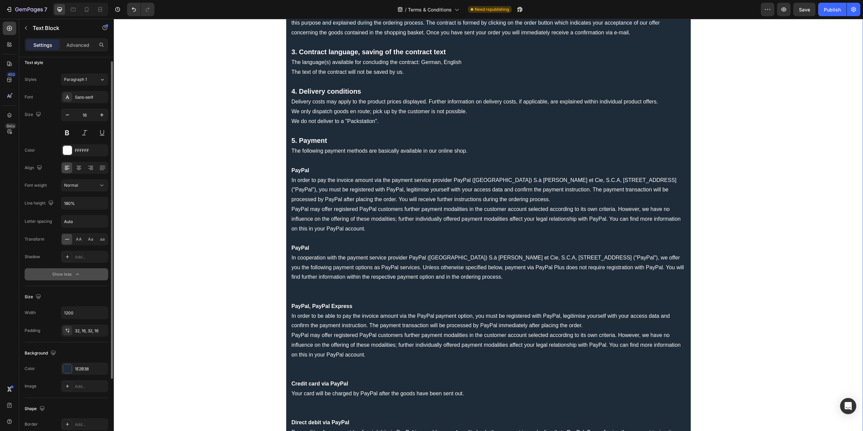
scroll to position [169, 0]
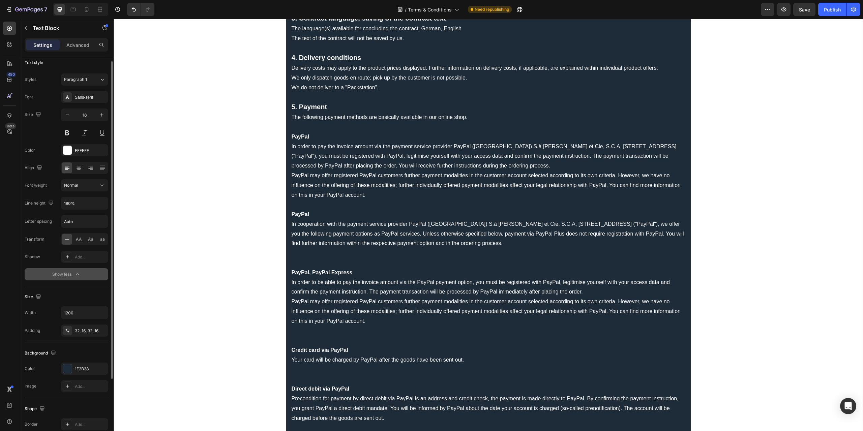
click at [312, 256] on p "PayPal In cooperation with the payment service provider PayPal (Europe) S.à r.l…" at bounding box center [489, 239] width 394 height 58
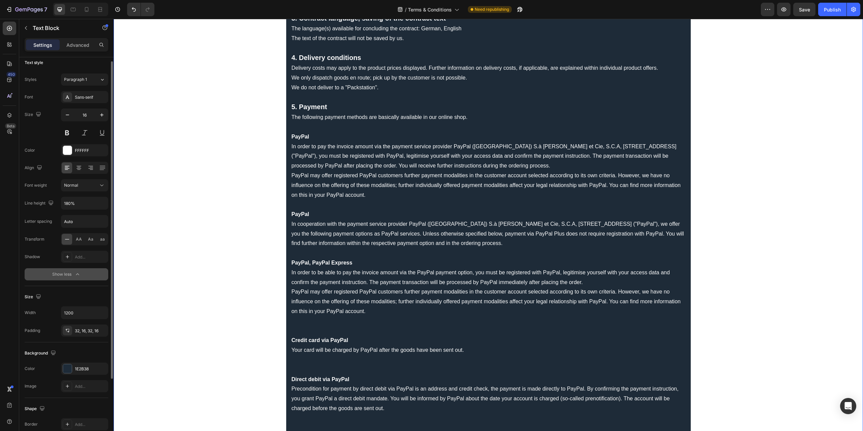
click at [315, 320] on p "PayPal, PayPal Express In order to be able to pay the invoice amount via the Pa…" at bounding box center [489, 297] width 394 height 78
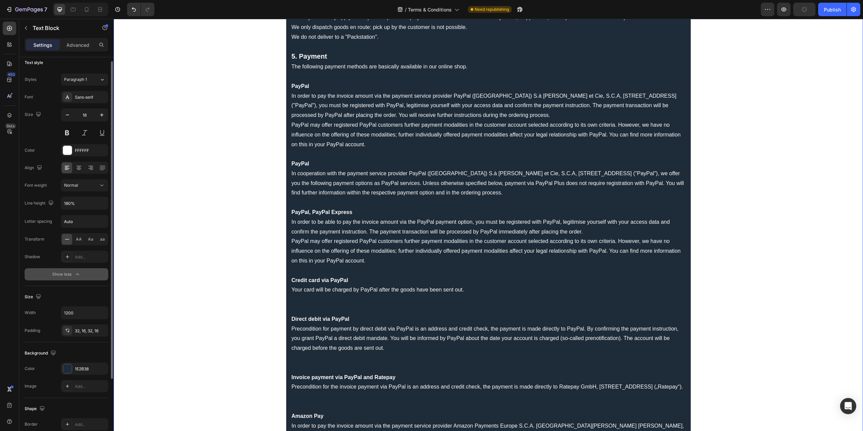
scroll to position [270, 0]
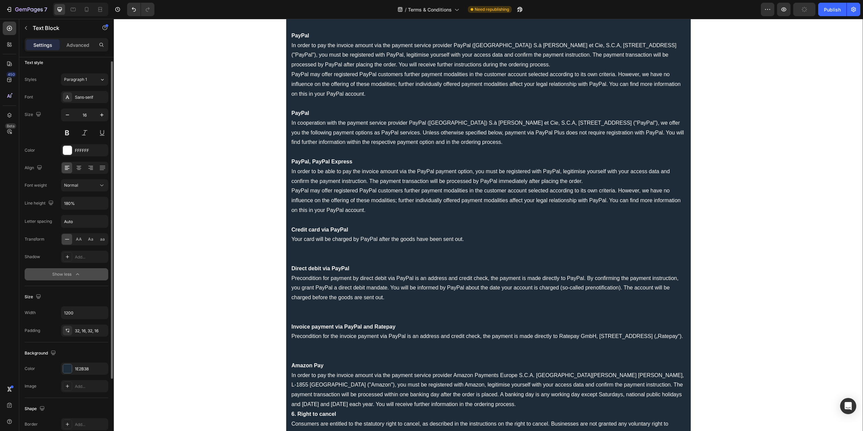
click at [307, 246] on p "Credit card via PayPal Your card will be charged by PayPal after the goods have…" at bounding box center [489, 244] width 394 height 39
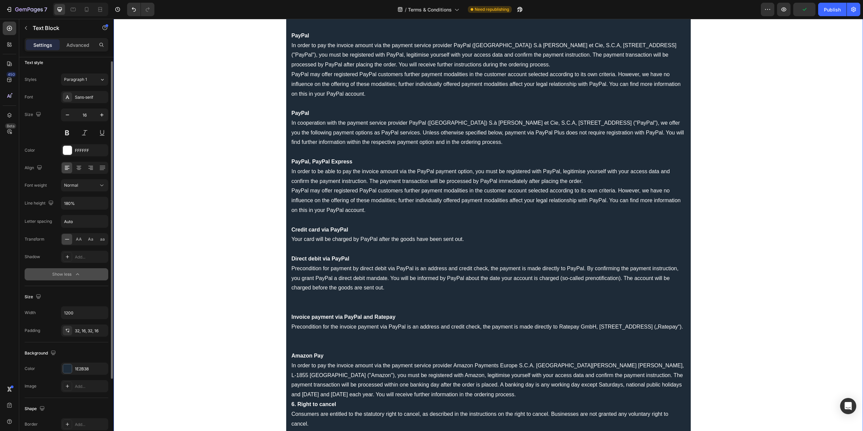
click at [312, 301] on p "Direct debit via PayPal Precondition for payment by direct debit via PayPal is …" at bounding box center [489, 283] width 394 height 58
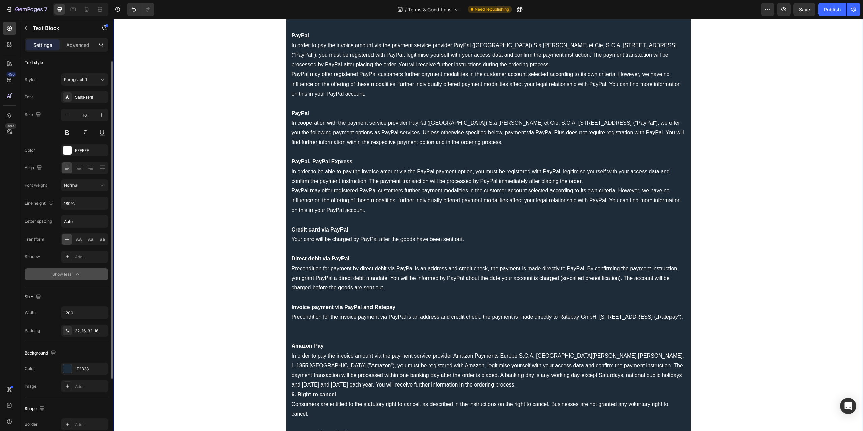
click at [307, 339] on p "Invoice payment via PayPal and Ratepay Precondition for the invoice payment via…" at bounding box center [489, 322] width 394 height 39
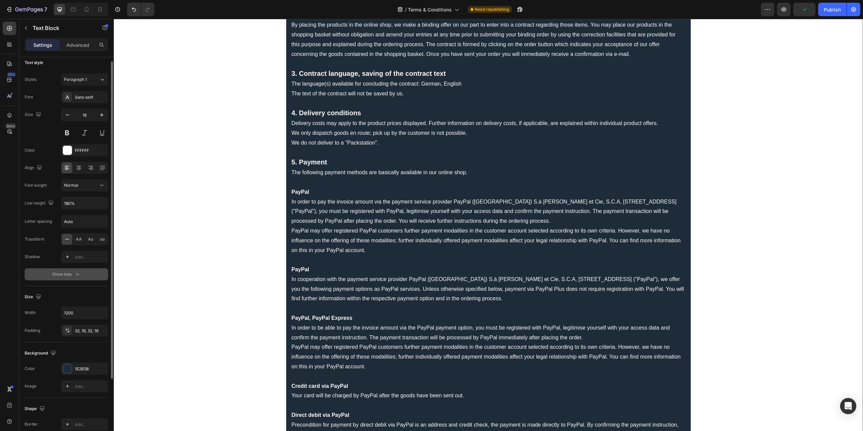
scroll to position [0, 0]
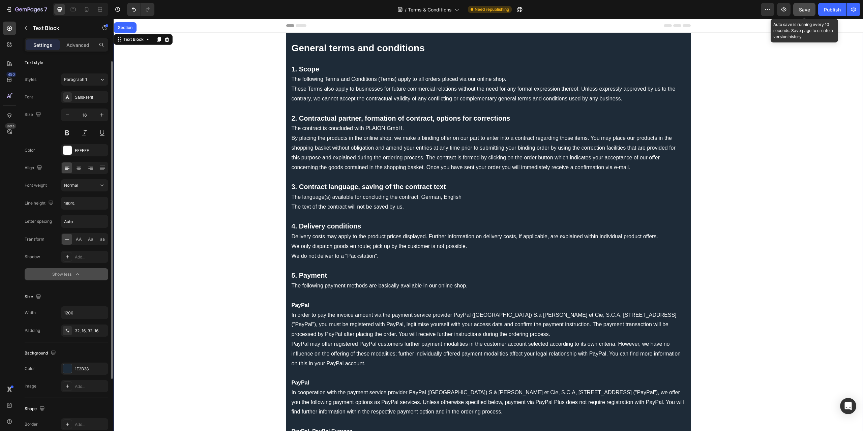
click at [806, 14] on button "Save" at bounding box center [804, 9] width 22 height 13
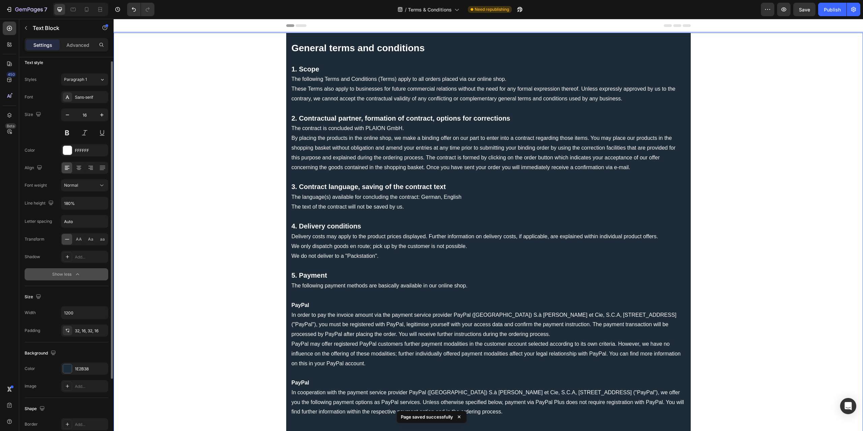
click at [498, 296] on p "Rich Text Editor. Editing area: main" at bounding box center [489, 296] width 394 height 10
click at [837, 10] on div "Publish" at bounding box center [832, 9] width 17 height 7
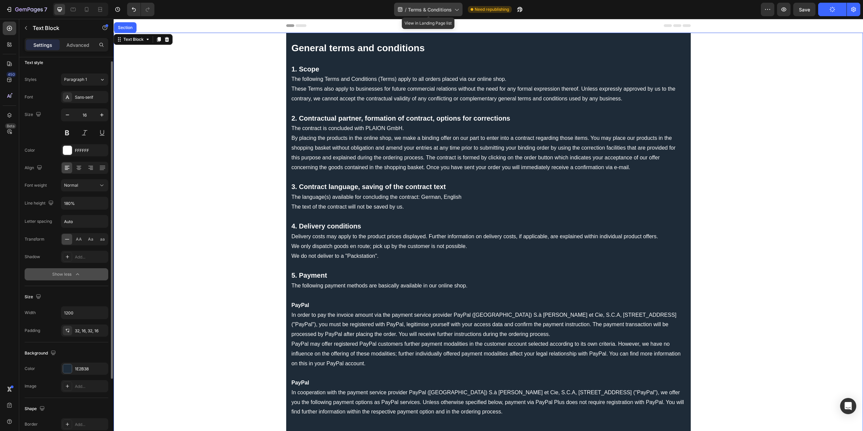
click at [457, 11] on icon at bounding box center [456, 9] width 7 height 7
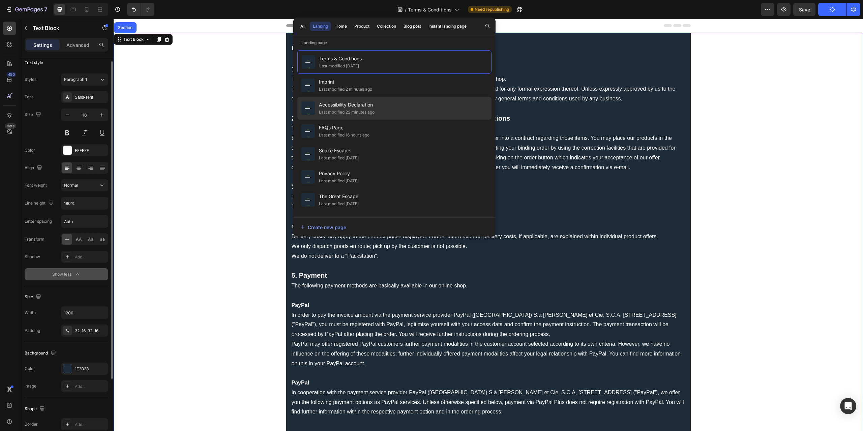
click at [373, 108] on span "Accessibility Declaration" at bounding box center [347, 105] width 56 height 8
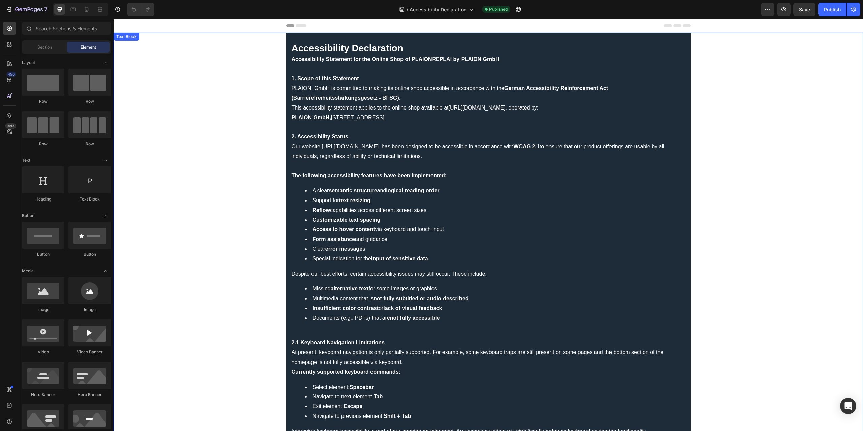
click at [373, 77] on p "1. Scope of this Statement" at bounding box center [489, 79] width 394 height 10
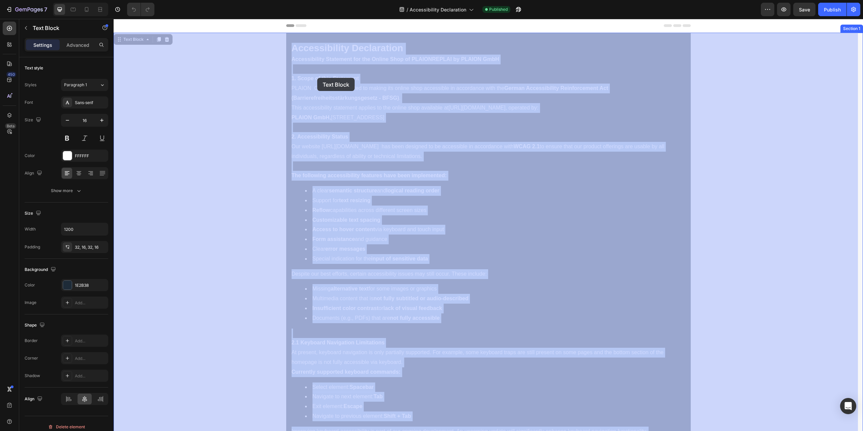
drag, startPoint x: 361, startPoint y: 78, endPoint x: 317, endPoint y: 78, distance: 44.2
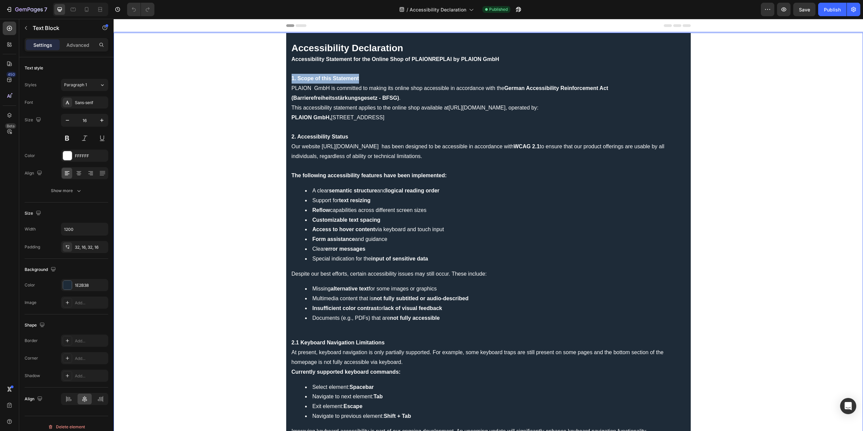
drag, startPoint x: 363, startPoint y: 81, endPoint x: 289, endPoint y: 78, distance: 73.5
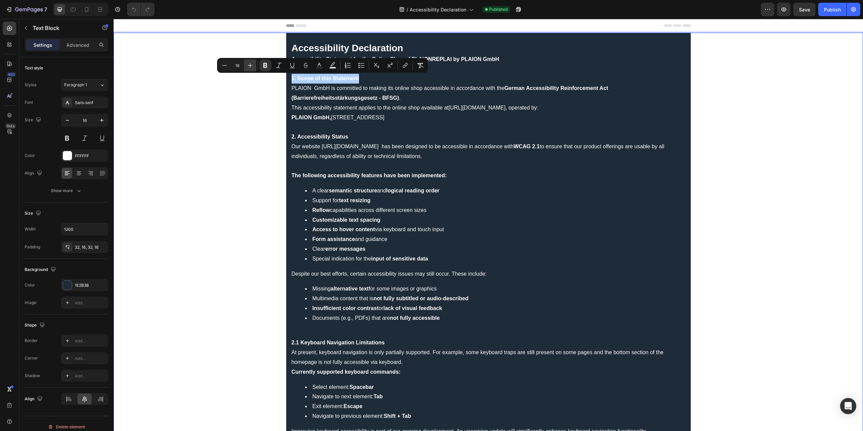
click at [251, 66] on icon "Editor contextual toolbar" at bounding box center [250, 65] width 7 height 7
type input "20"
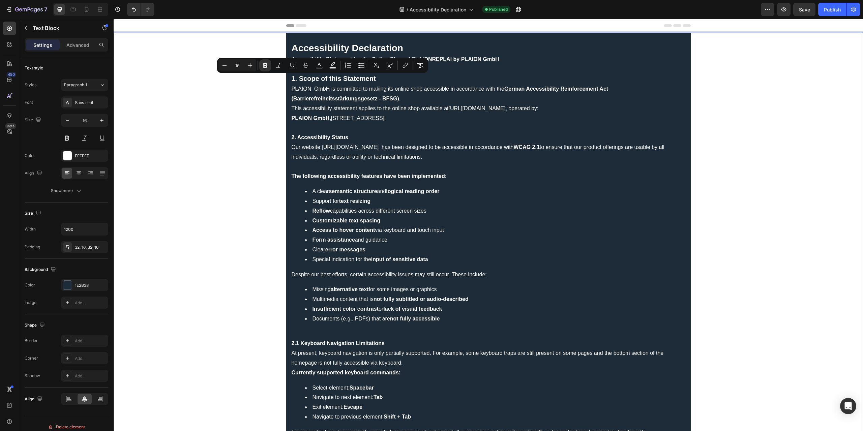
click at [349, 138] on p "2. Accessibility Status" at bounding box center [489, 138] width 394 height 10
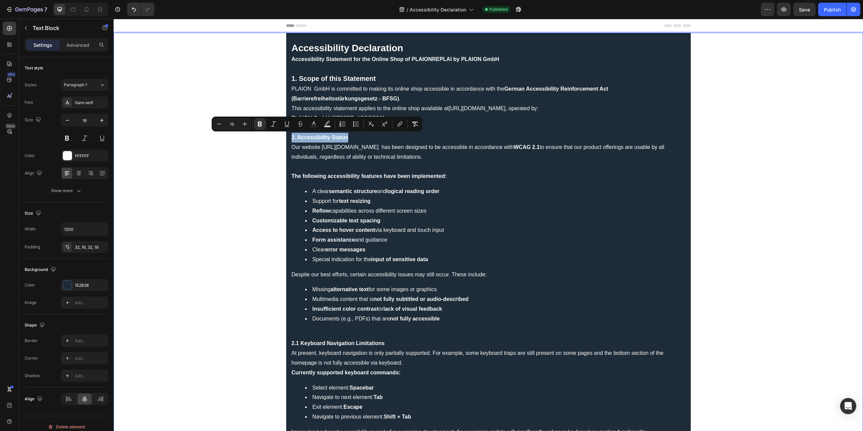
drag, startPoint x: 353, startPoint y: 137, endPoint x: 289, endPoint y: 139, distance: 63.4
click at [292, 139] on p "2. Accessibility Status" at bounding box center [489, 138] width 394 height 10
click at [244, 125] on icon "Editor contextual toolbar" at bounding box center [244, 124] width 7 height 7
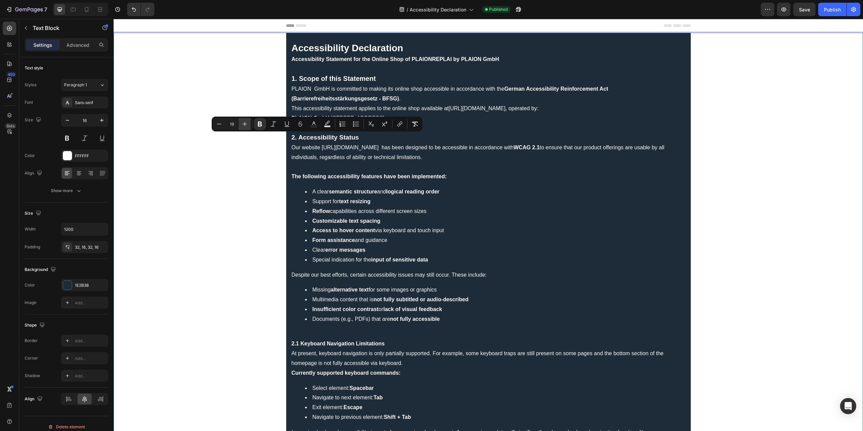
click at [244, 125] on icon "Editor contextual toolbar" at bounding box center [244, 124] width 7 height 7
type input "20"
click at [326, 180] on strong "The following accessibility features have been implemented:" at bounding box center [369, 177] width 155 height 6
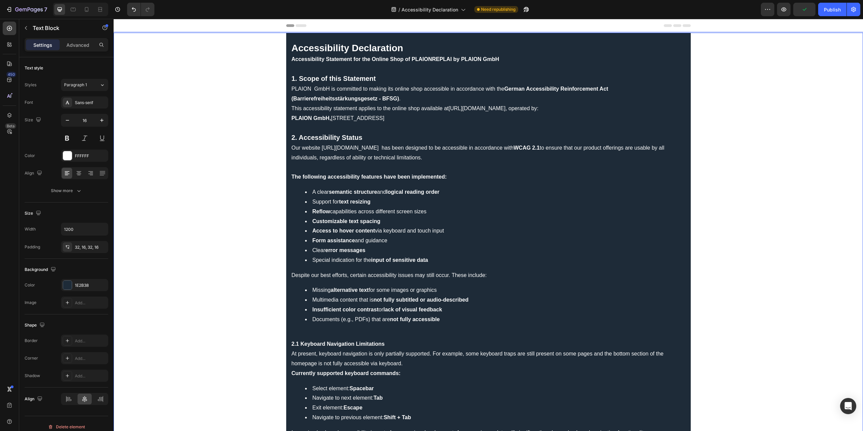
click at [345, 150] on p "Our website https://plaionreplai.com/ has been designed to be accessible in acc…" at bounding box center [489, 153] width 394 height 20
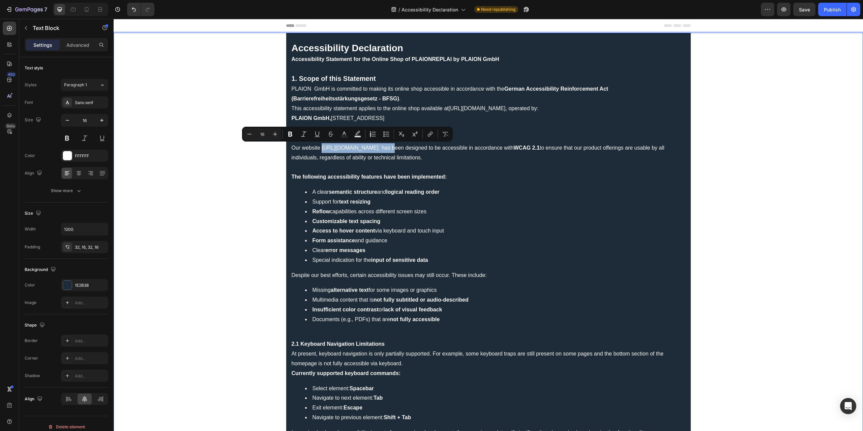
drag, startPoint x: 376, startPoint y: 148, endPoint x: 319, endPoint y: 150, distance: 57.7
click at [319, 150] on p "Our website https://plaionreplai.com/ has been designed to be accessible in acc…" at bounding box center [489, 153] width 394 height 20
copy p "https://plaionreplai.com/"
click at [429, 134] on icon "Editor contextual toolbar" at bounding box center [429, 135] width 3 height 3
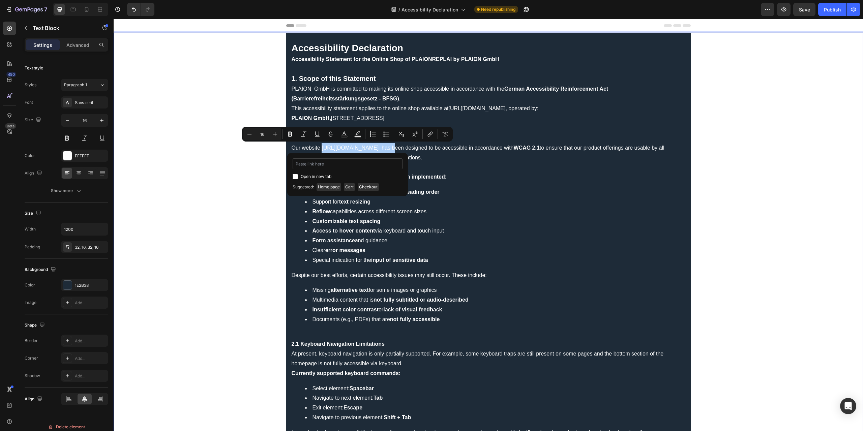
click at [374, 162] on input "Editor contextual toolbar" at bounding box center [348, 163] width 110 height 11
type input "https://plaionreplai.com/"
click at [345, 135] on icon "Editor contextual toolbar" at bounding box center [344, 134] width 7 height 7
type input "FFFFFF"
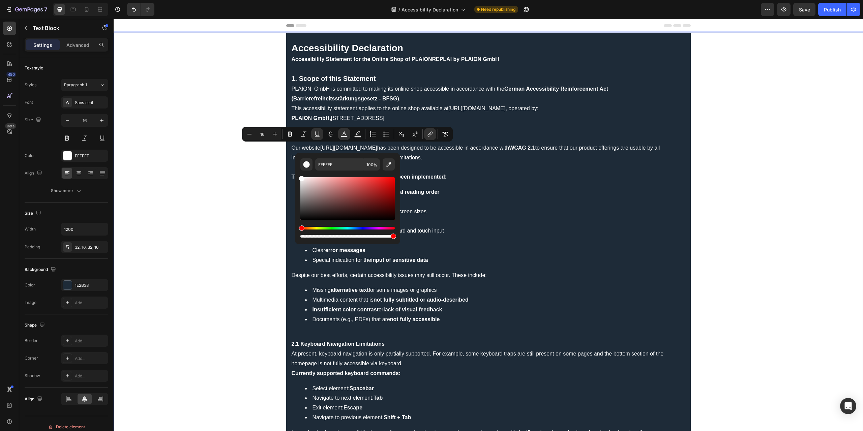
drag, startPoint x: 423, startPoint y: 201, endPoint x: 290, endPoint y: 171, distance: 137.2
click at [455, 163] on p "Rich Text Editor. Editing area: main" at bounding box center [489, 168] width 394 height 10
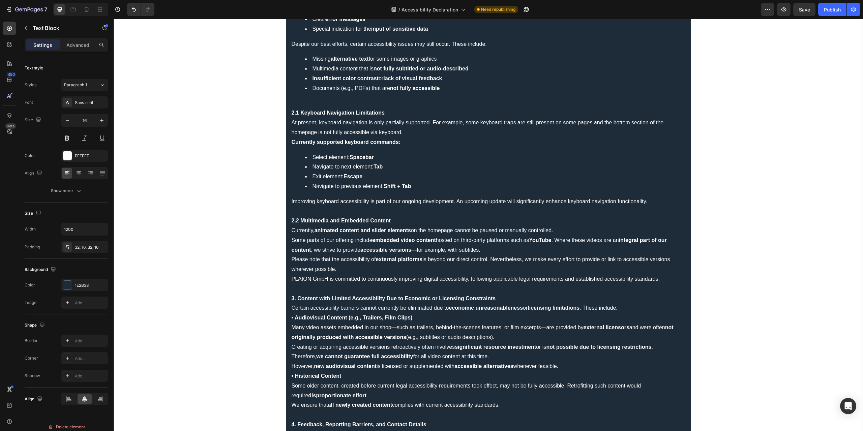
scroll to position [270, 0]
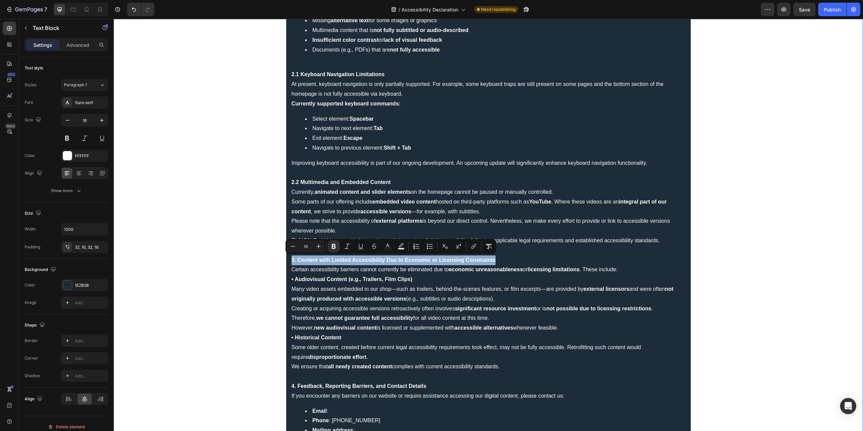
drag, startPoint x: 496, startPoint y: 260, endPoint x: 290, endPoint y: 259, distance: 206.3
click at [292, 259] on p "3. Content with Limited Accessibility Due to Economic or Licensing Constraints" at bounding box center [489, 261] width 394 height 10
click at [317, 247] on icon "Editor contextual toolbar" at bounding box center [318, 246] width 7 height 7
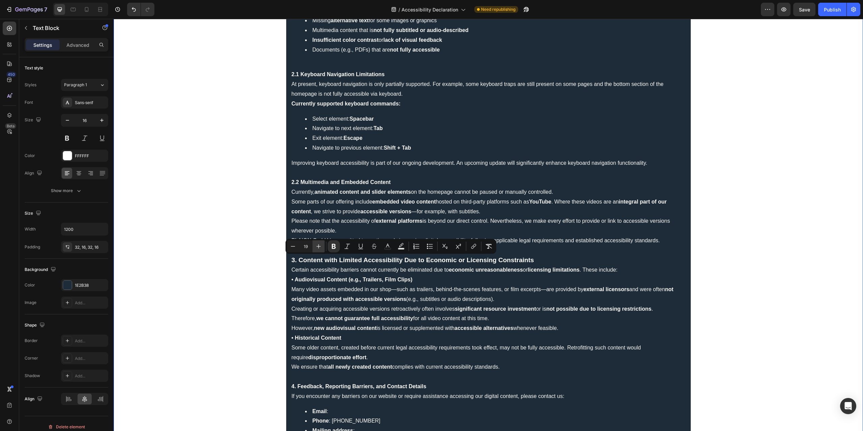
click at [317, 247] on icon "Editor contextual toolbar" at bounding box center [318, 246] width 7 height 7
type input "20"
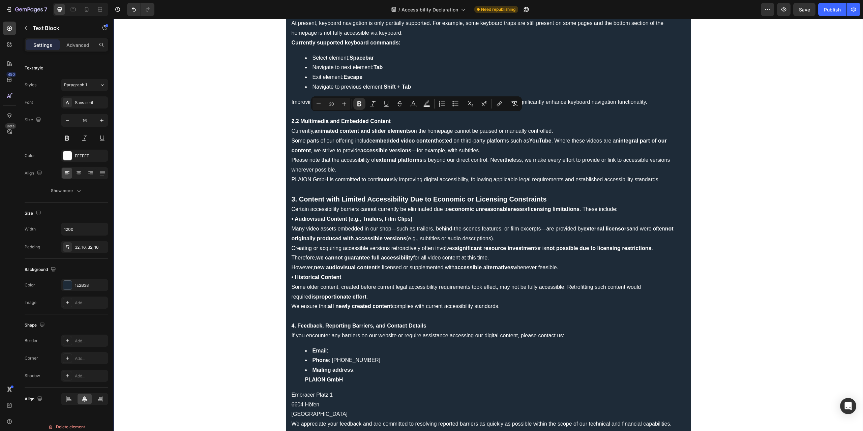
scroll to position [438, 0]
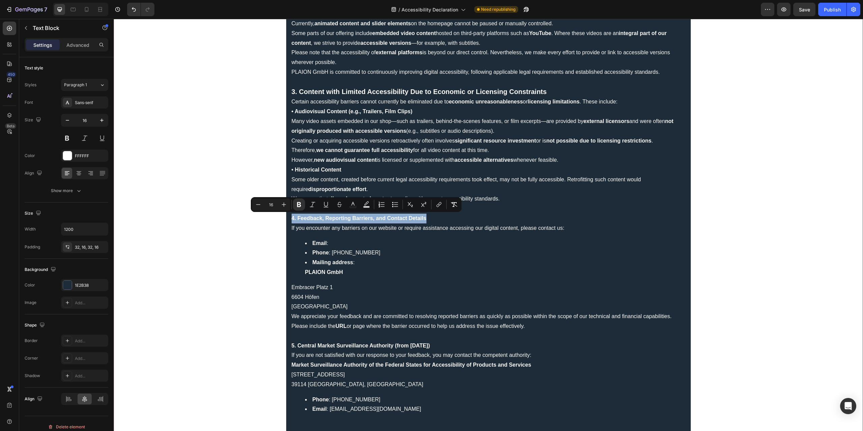
drag, startPoint x: 431, startPoint y: 217, endPoint x: 290, endPoint y: 222, distance: 140.7
click at [292, 222] on p "4. Feedback, Reporting Barriers, and Contact Details" at bounding box center [489, 219] width 394 height 10
click at [284, 207] on icon "Editor contextual toolbar" at bounding box center [283, 204] width 7 height 7
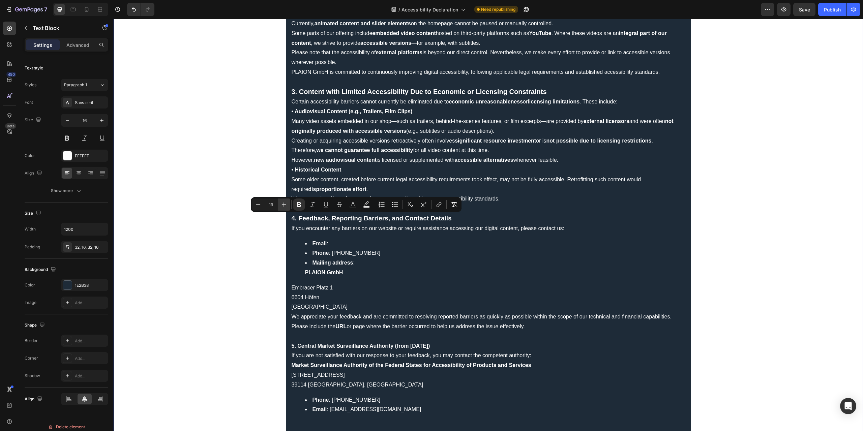
click at [284, 207] on icon "Editor contextual toolbar" at bounding box center [283, 204] width 7 height 7
type input "20"
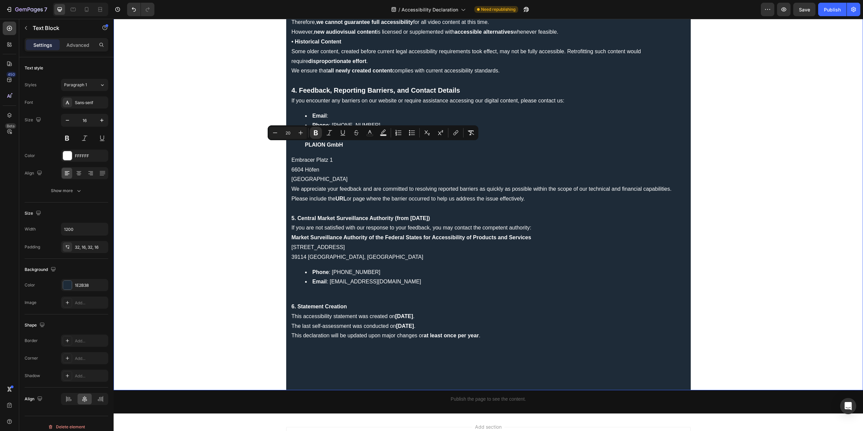
scroll to position [573, 0]
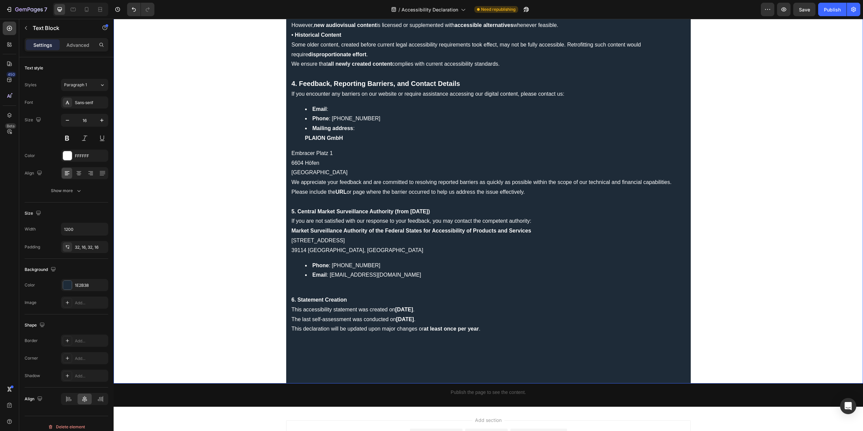
drag, startPoint x: 452, startPoint y: 211, endPoint x: 286, endPoint y: 214, distance: 165.9
click at [294, 200] on icon "Editor contextual toolbar" at bounding box center [294, 197] width 7 height 7
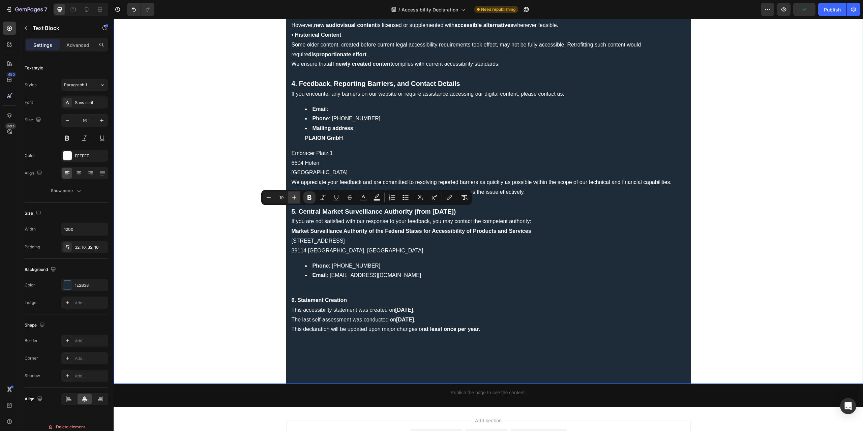
click at [294, 200] on icon "Editor contextual toolbar" at bounding box center [294, 197] width 7 height 7
type input "20"
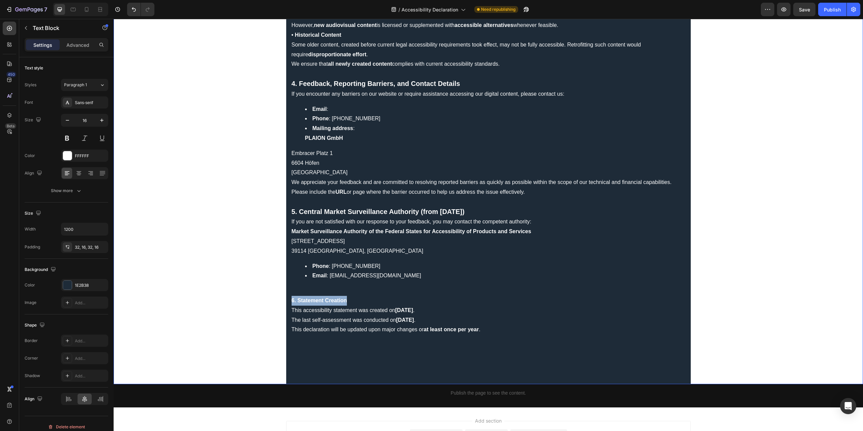
drag, startPoint x: 361, startPoint y: 298, endPoint x: 290, endPoint y: 298, distance: 71.5
click at [292, 298] on p "6. Statement Creation" at bounding box center [489, 301] width 394 height 10
click at [247, 284] on icon "Editor contextual toolbar" at bounding box center [244, 286] width 7 height 7
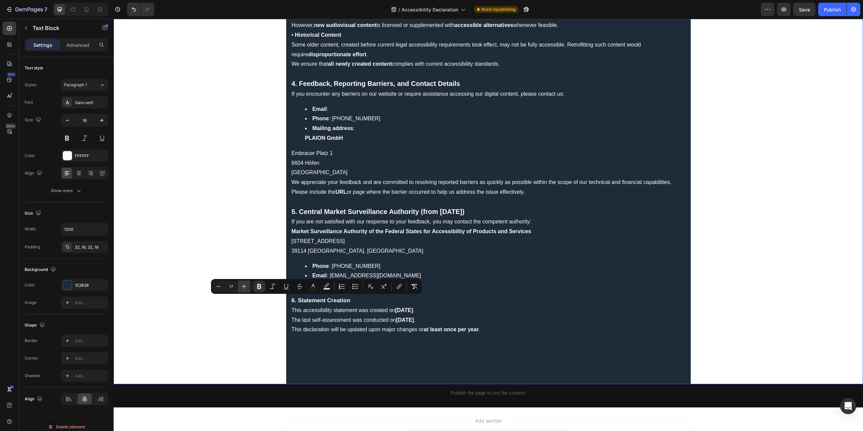
click at [247, 284] on icon "Editor contextual toolbar" at bounding box center [244, 286] width 7 height 7
click at [246, 284] on icon "Editor contextual toolbar" at bounding box center [244, 286] width 7 height 7
type input "20"
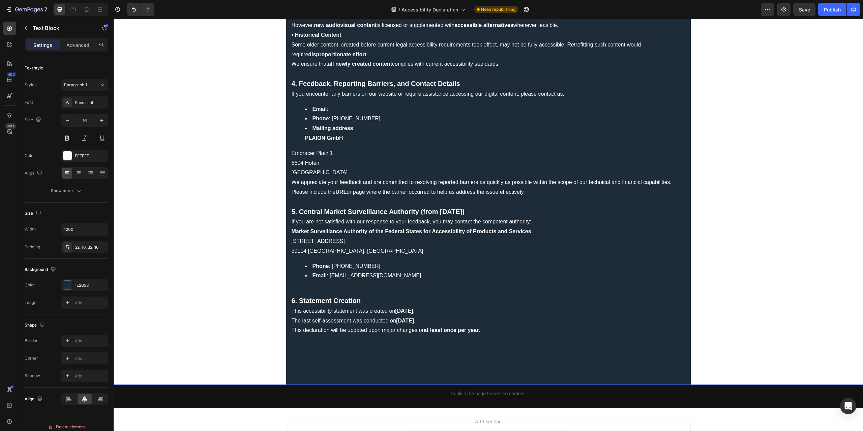
click at [414, 320] on strong "June 26, 2025" at bounding box center [405, 321] width 18 height 6
click at [321, 287] on p "Rich Text Editor. Editing area: main" at bounding box center [489, 291] width 394 height 10
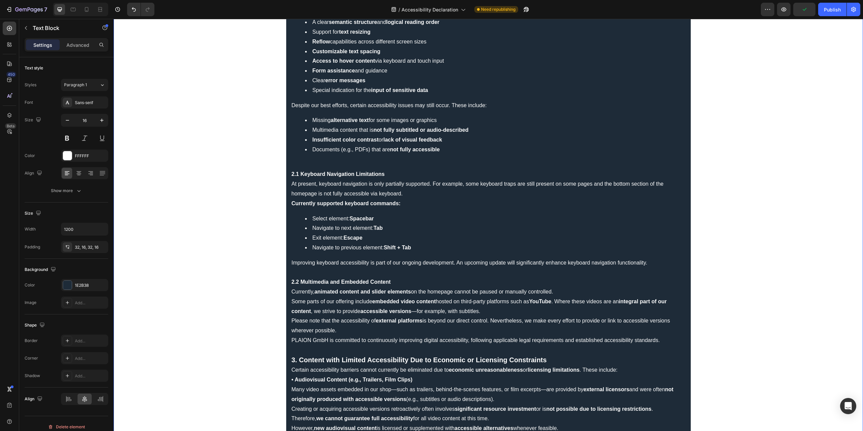
scroll to position [101, 0]
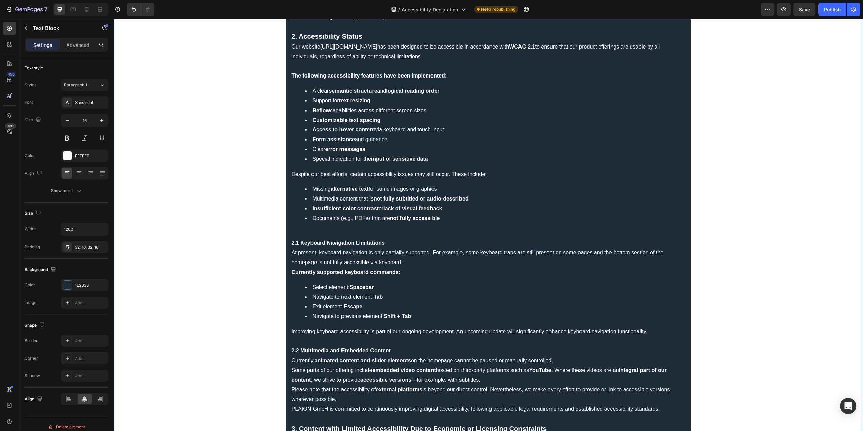
click at [333, 230] on p "Rich Text Editor. Editing area: main" at bounding box center [489, 234] width 394 height 10
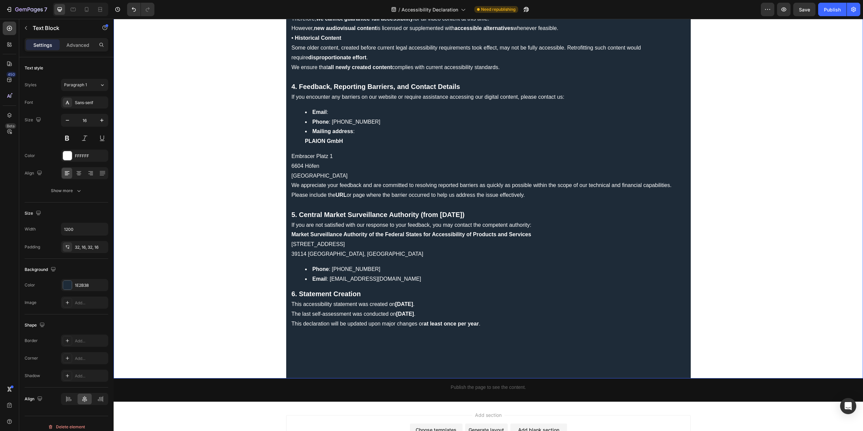
scroll to position [559, 0]
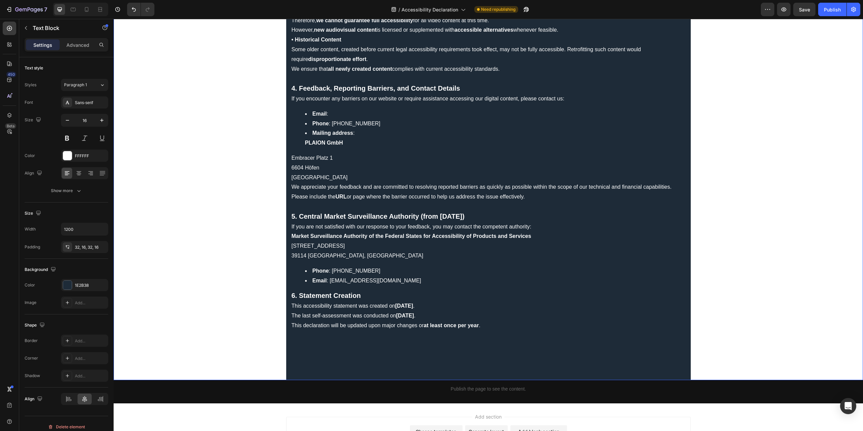
click at [419, 278] on li "Email : MLBF@ms.sachsen-anhalt.de" at bounding box center [495, 281] width 380 height 10
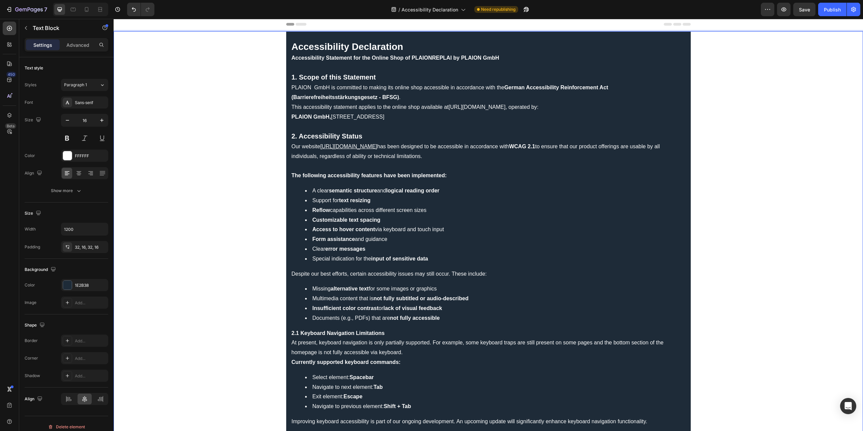
scroll to position [0, 0]
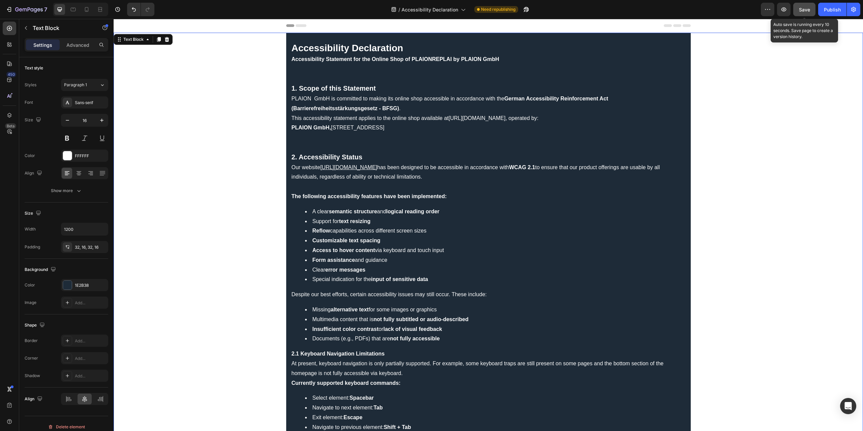
click at [803, 9] on span "Save" at bounding box center [804, 10] width 11 height 6
click at [783, 10] on icon "button" at bounding box center [783, 9] width 5 height 4
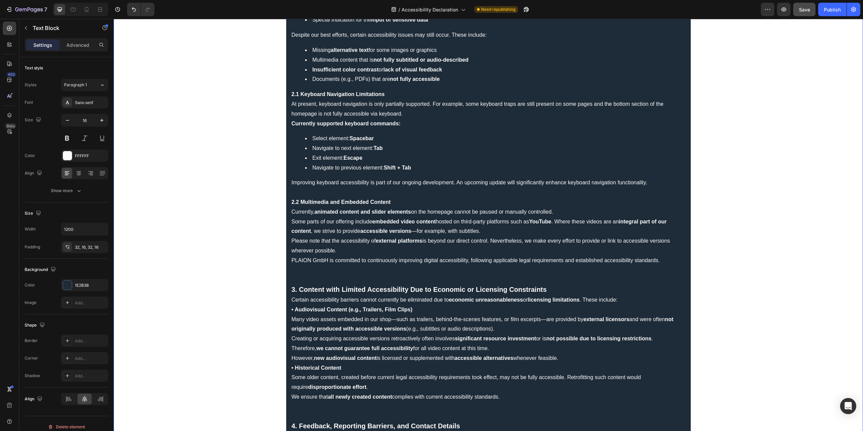
scroll to position [303, 0]
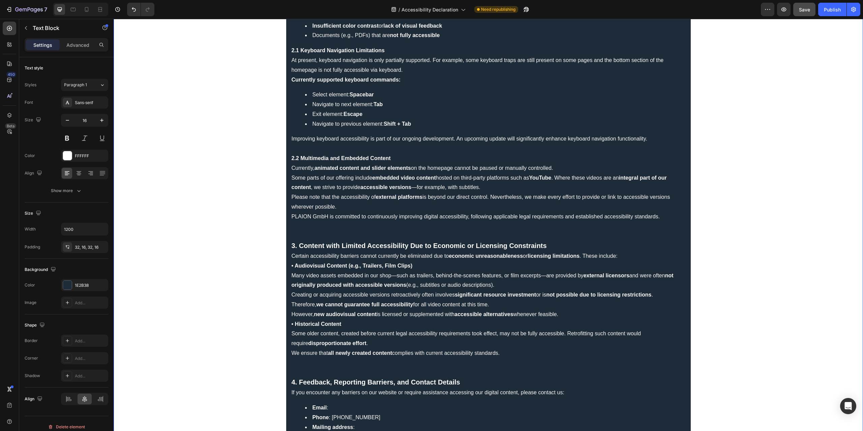
click at [625, 254] on p "Certain accessibility barriers cannot currently be eliminated due to economic u…" at bounding box center [489, 256] width 394 height 10
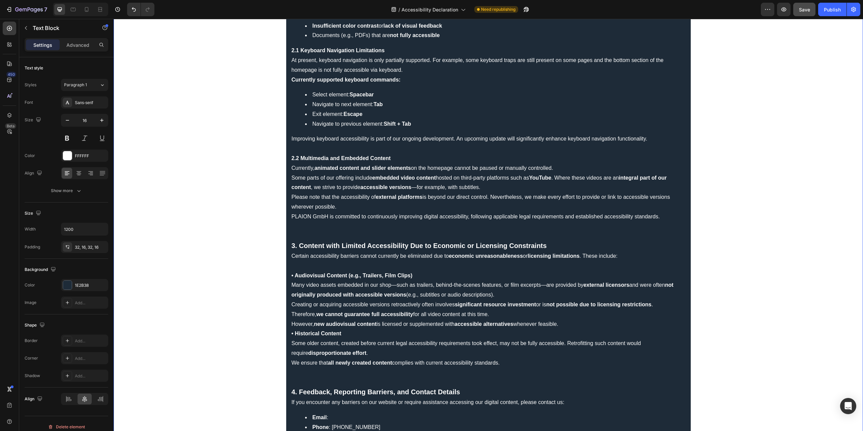
click at [293, 276] on strong "• Audiovisual Content (e.g., Trailers, Film Clips)" at bounding box center [352, 276] width 121 height 6
click at [571, 324] on p "However, new audiovisual content is licensed or supplemented with accessible al…" at bounding box center [489, 325] width 394 height 10
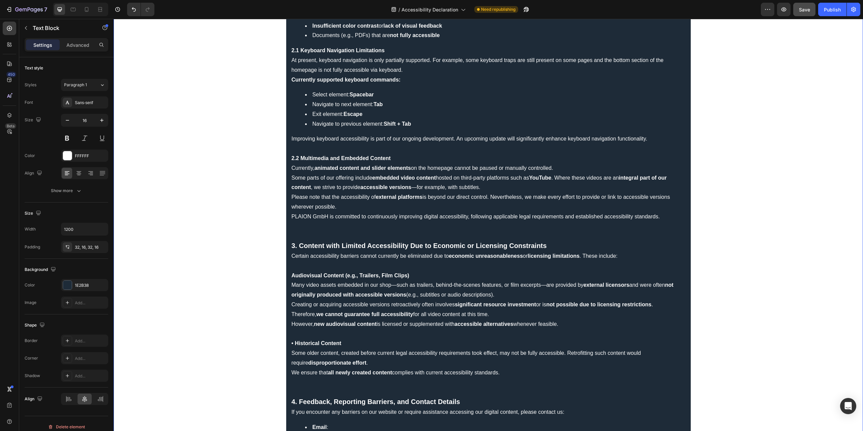
click at [292, 343] on strong "• Historical Content" at bounding box center [317, 343] width 50 height 6
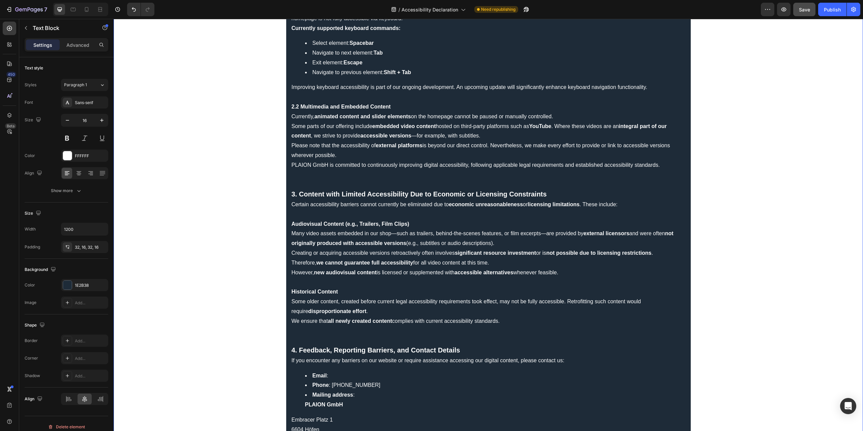
scroll to position [405, 0]
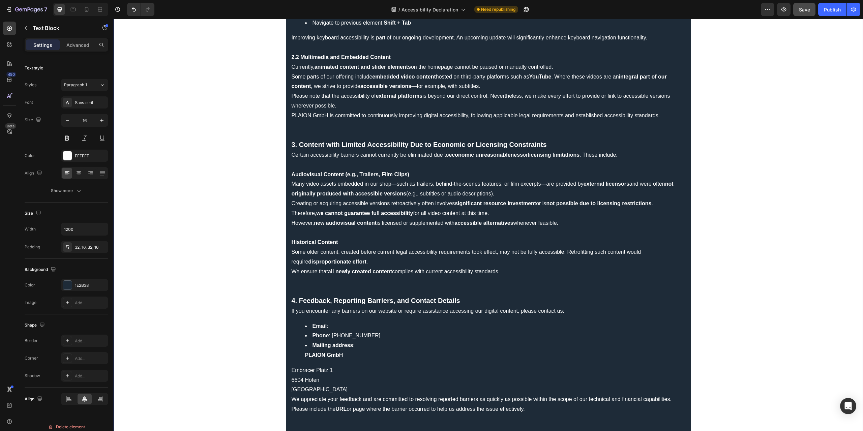
click at [357, 344] on li "Mailing address : PLAION GmbH" at bounding box center [495, 351] width 380 height 20
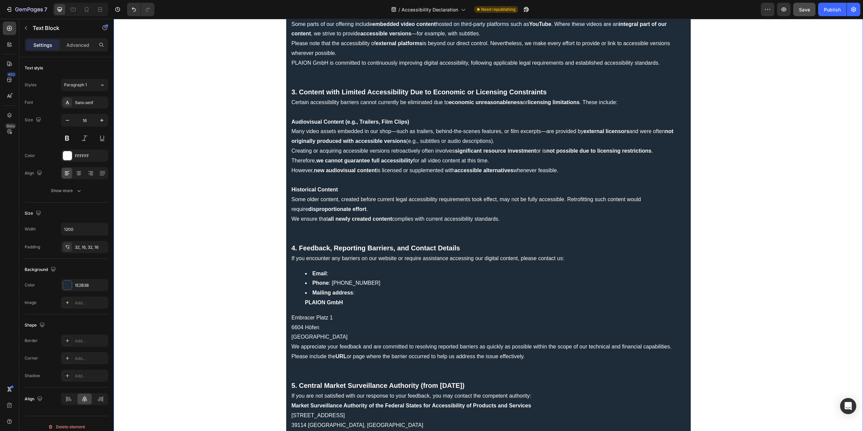
scroll to position [472, 0]
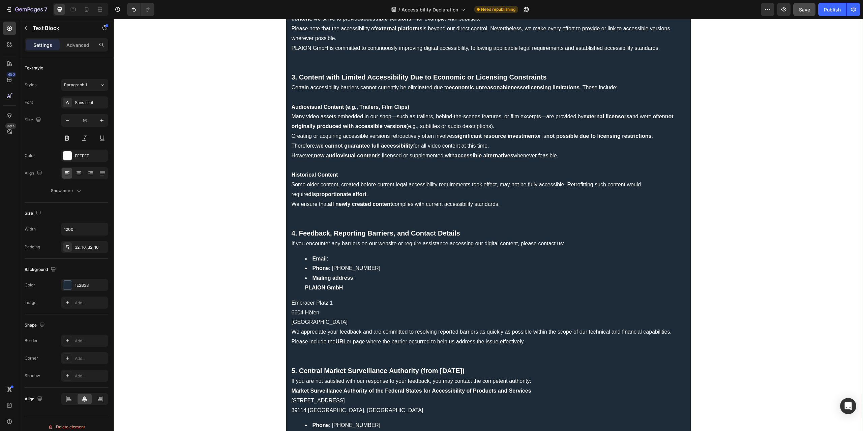
click at [349, 289] on li "Mailing address : PLAION GmbH" at bounding box center [495, 283] width 380 height 20
click at [288, 303] on div "Accessibility Declaration Accessibility Statement for the Online Shop of PLAION…" at bounding box center [488, 53] width 405 height 984
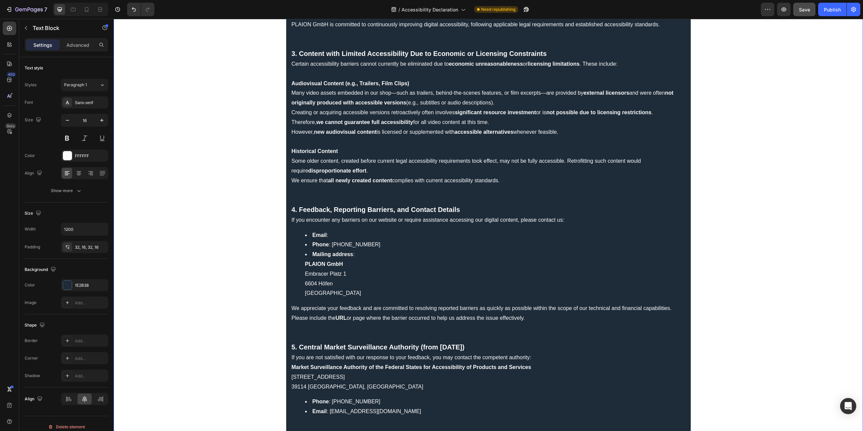
scroll to position [539, 0]
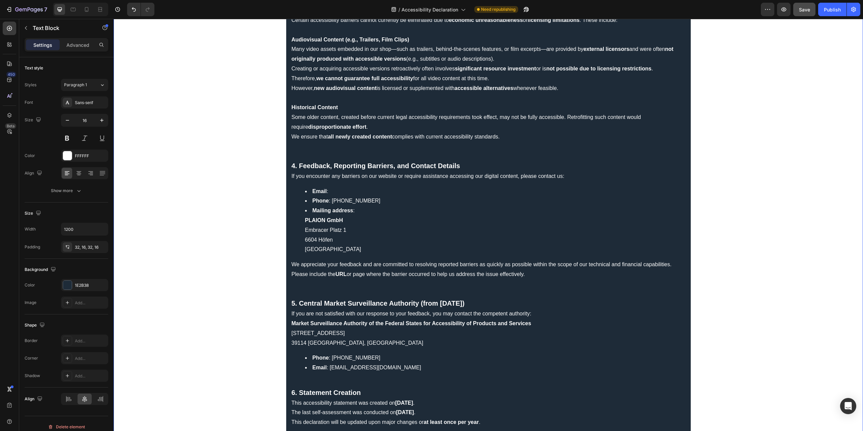
click at [307, 191] on li "Email :" at bounding box center [495, 192] width 380 height 10
click at [84, 46] on p "Advanced" at bounding box center [77, 44] width 23 height 7
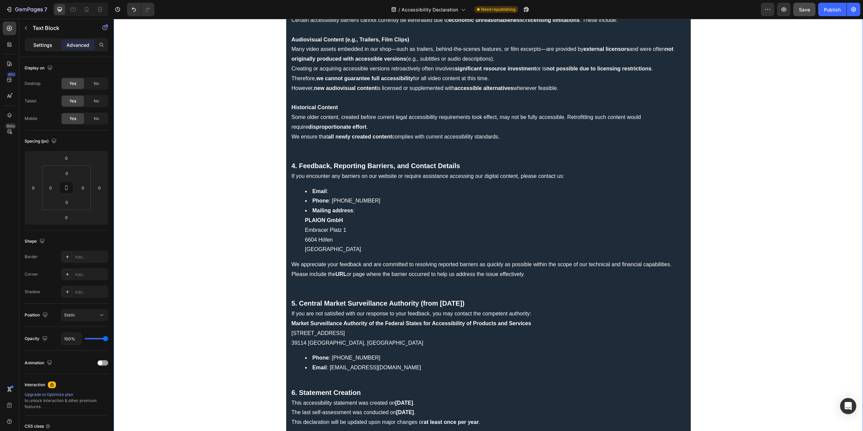
click at [33, 43] on p "Settings" at bounding box center [42, 44] width 19 height 7
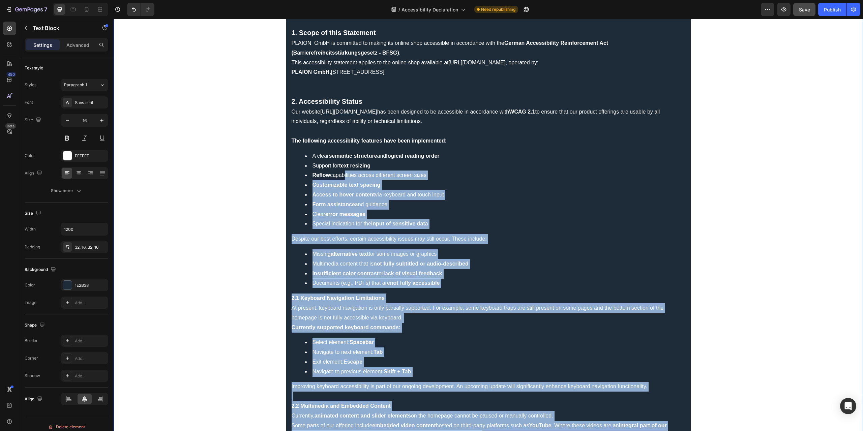
scroll to position [22, 0]
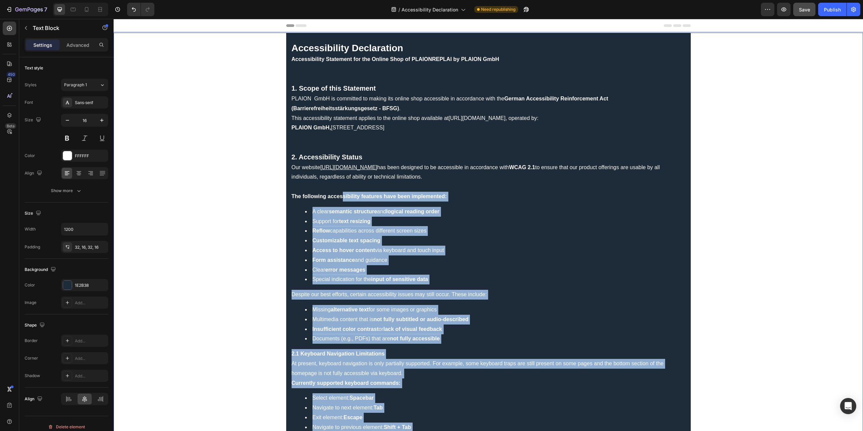
drag, startPoint x: 309, startPoint y: 188, endPoint x: 339, endPoint y: 201, distance: 32.7
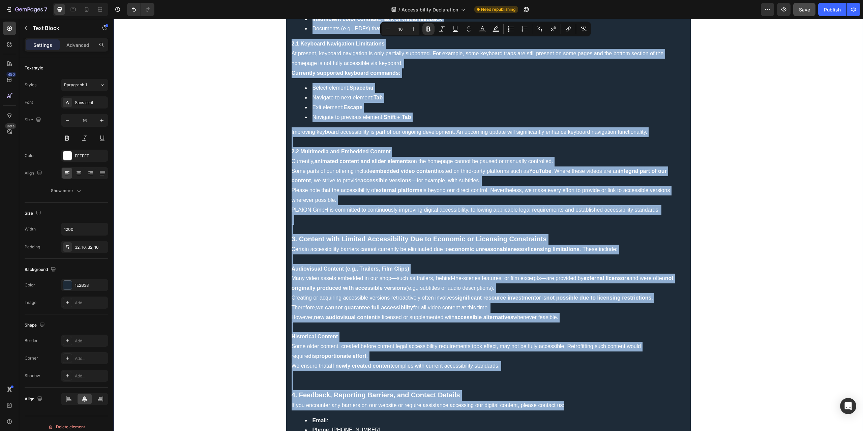
scroll to position [641, 0]
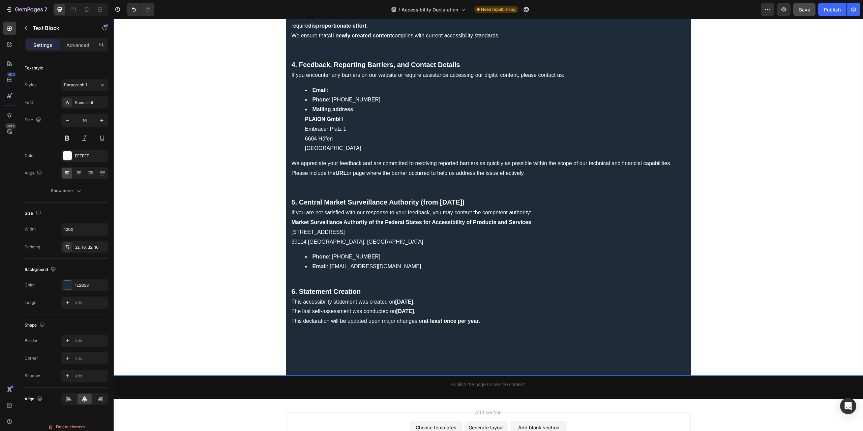
click at [343, 132] on li "Mailing address : PLAION GmbH Embracer Platz 1 6604 Höfen Österreich" at bounding box center [495, 129] width 380 height 49
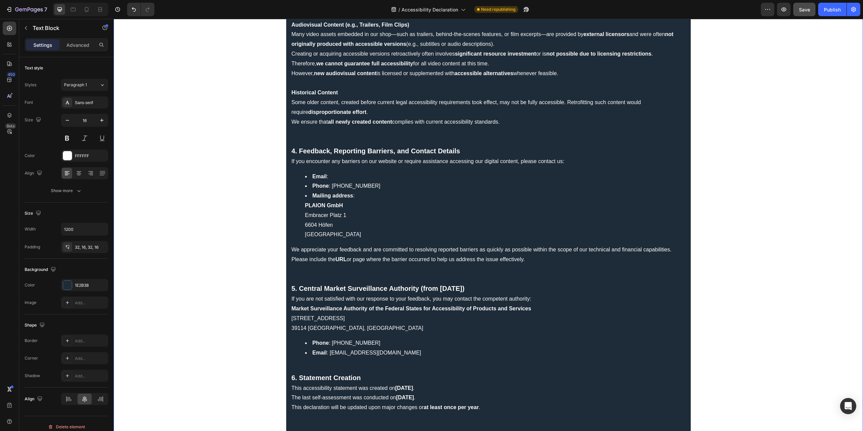
scroll to position [539, 0]
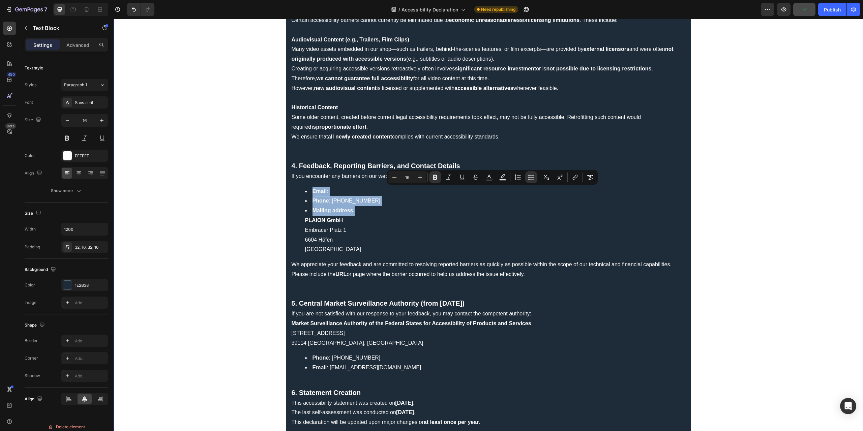
drag, startPoint x: 309, startPoint y: 188, endPoint x: 356, endPoint y: 210, distance: 51.9
click at [356, 210] on ul "Email : Phone : +49 (0)89 2424 552 8075 Mailing address : PLAION GmbH Embracer …" at bounding box center [489, 221] width 394 height 68
click at [530, 176] on icon "Editor contextual toolbar" at bounding box center [531, 177] width 7 height 7
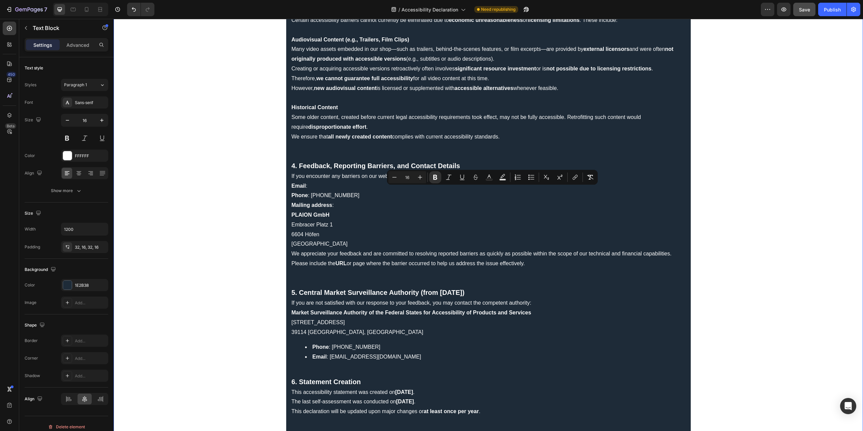
click at [374, 225] on p "Mailing address : PLAION GmbH Embracer Platz 1 6604 Höfen Österreich" at bounding box center [489, 225] width 394 height 49
click at [571, 175] on p "If you encounter any barriers on our website or require assistance accessing ou…" at bounding box center [489, 177] width 394 height 10
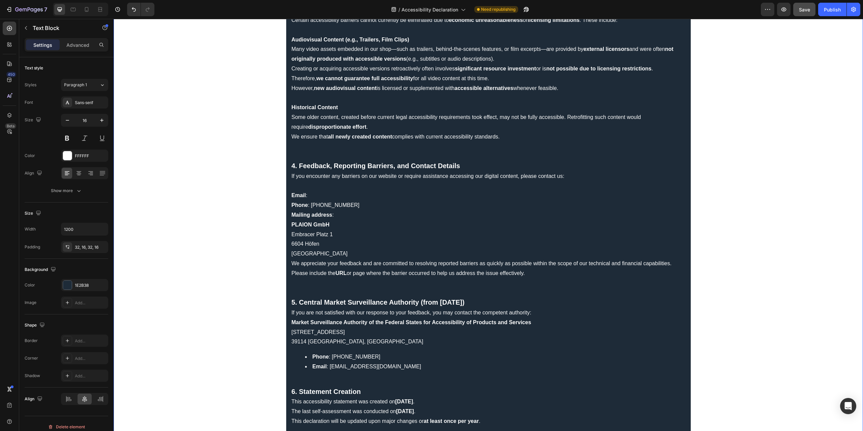
click at [331, 255] on p "Mailing address : PLAION GmbH Embracer Platz 1 6604 Höfen Österreich" at bounding box center [489, 234] width 394 height 49
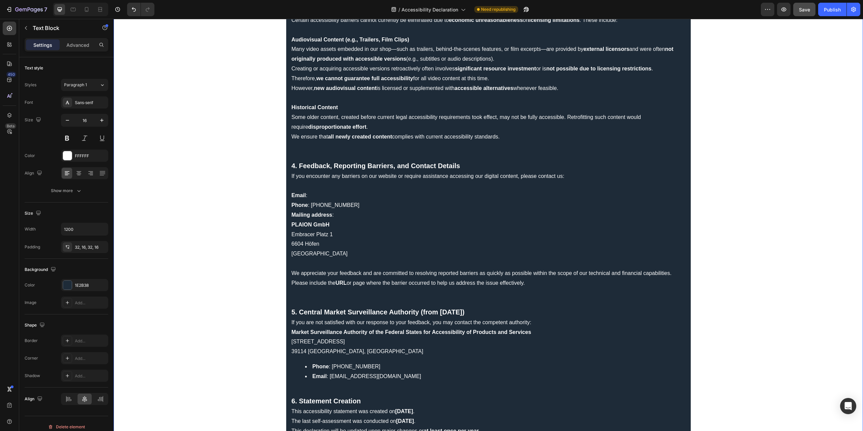
click at [329, 389] on p "Rich Text Editor. Editing area: main" at bounding box center [489, 392] width 394 height 10
drag, startPoint x: 334, startPoint y: 224, endPoint x: 287, endPoint y: 226, distance: 46.6
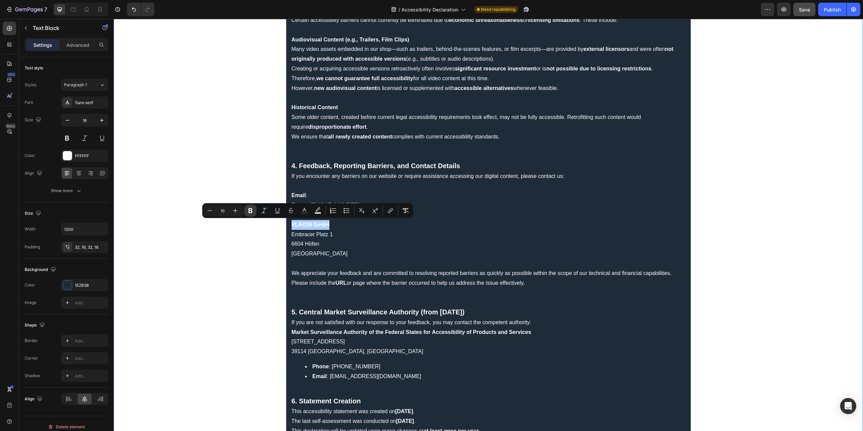
click at [250, 209] on icon "Editor contextual toolbar" at bounding box center [250, 210] width 4 height 5
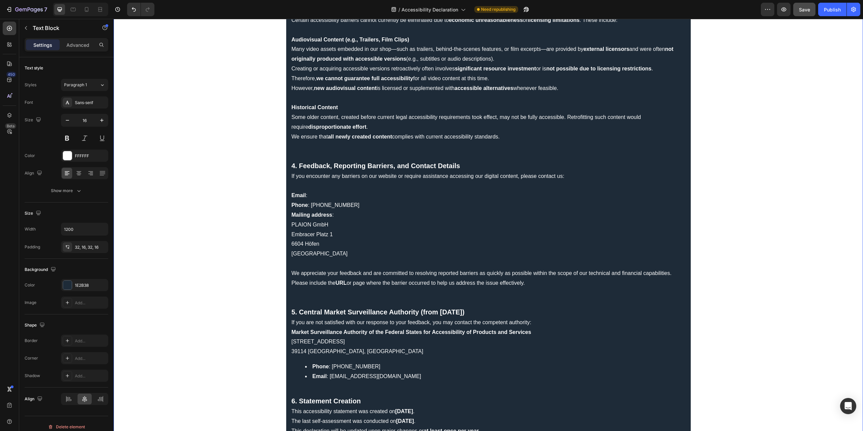
click at [357, 251] on p "Mailing address : PLAION GmbH Embracer Platz 1 6604 Höfen Österreich" at bounding box center [489, 234] width 394 height 49
click at [368, 192] on p "Email :" at bounding box center [489, 196] width 394 height 10
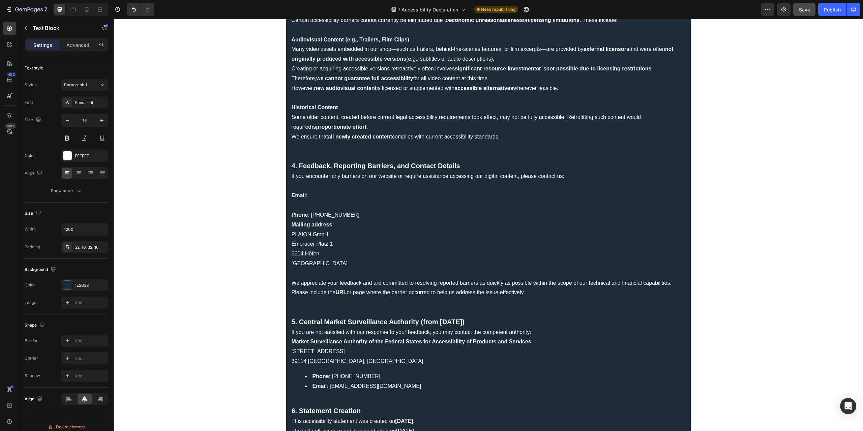
click at [390, 213] on p "Phone : +49 (0)89 2424 552 8075" at bounding box center [489, 215] width 394 height 10
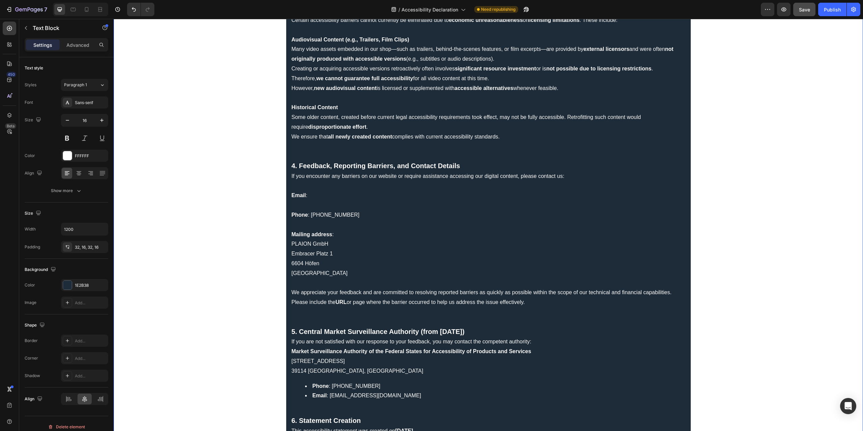
click at [329, 223] on p "Rich Text Editor. Editing area: main" at bounding box center [489, 225] width 394 height 10
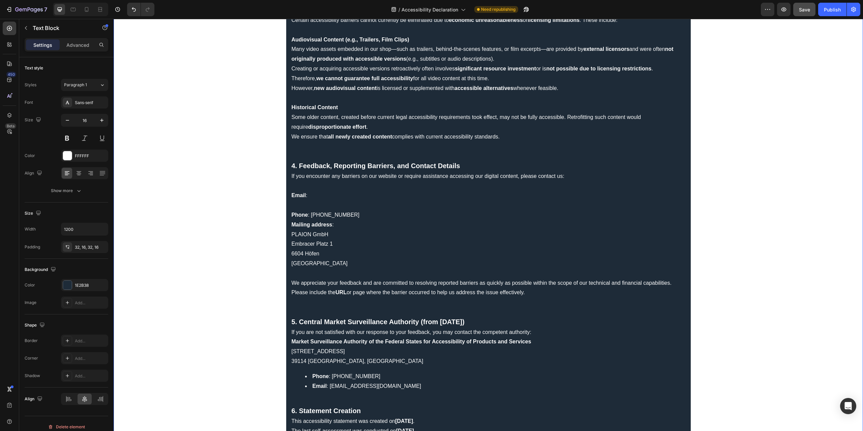
click at [306, 203] on p "Rich Text Editor. Editing area: main" at bounding box center [489, 206] width 394 height 10
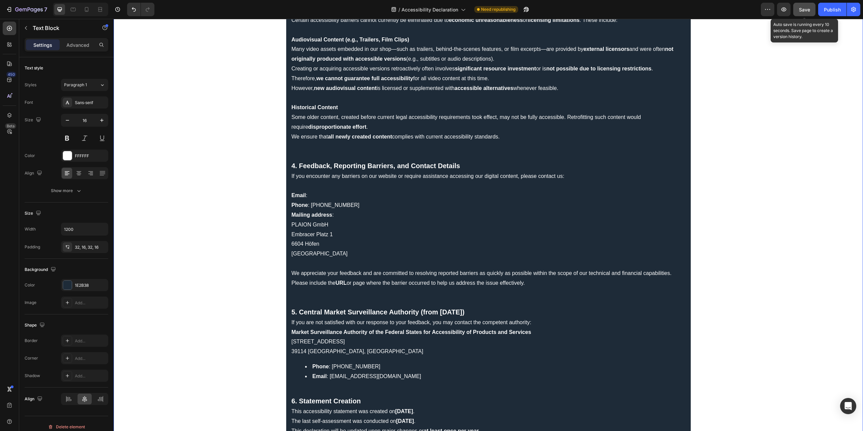
click at [805, 7] on span "Save" at bounding box center [804, 10] width 11 height 6
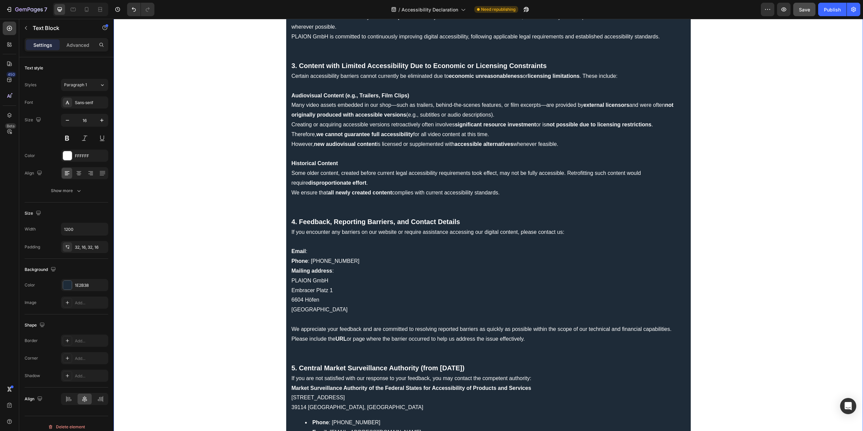
scroll to position [506, 0]
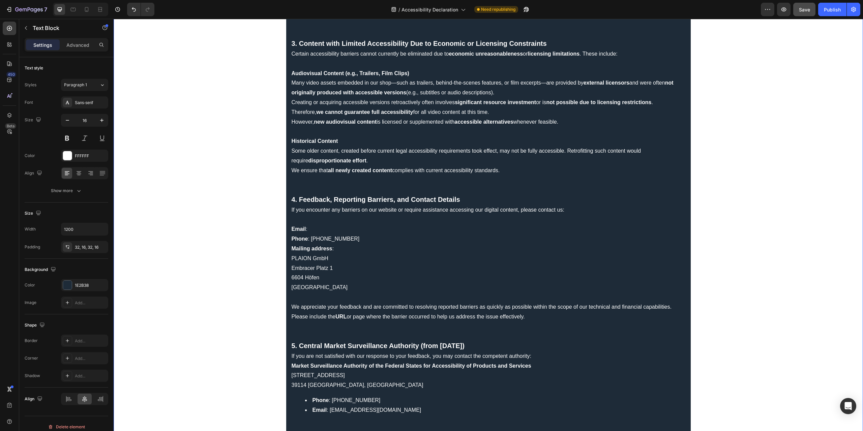
click at [388, 236] on p "Phone : +49 (0)89 2424 552 8075" at bounding box center [489, 239] width 394 height 10
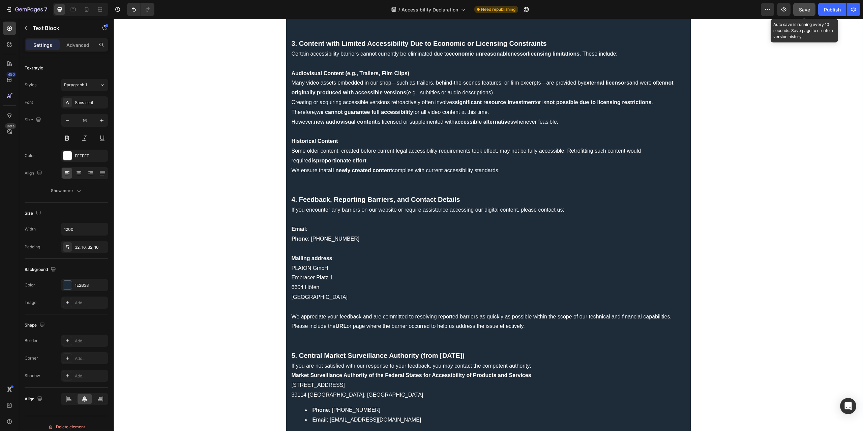
click at [799, 7] on span "Save" at bounding box center [804, 10] width 11 height 6
click at [828, 11] on div "Publish" at bounding box center [832, 9] width 17 height 7
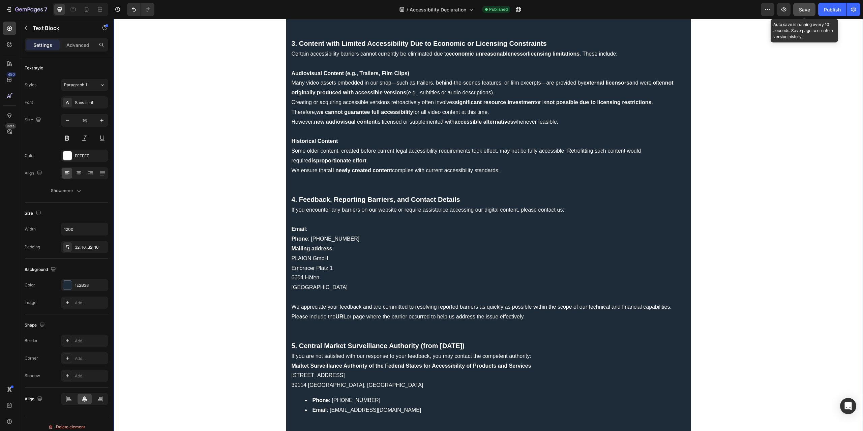
click at [796, 7] on button "Save" at bounding box center [804, 9] width 22 height 13
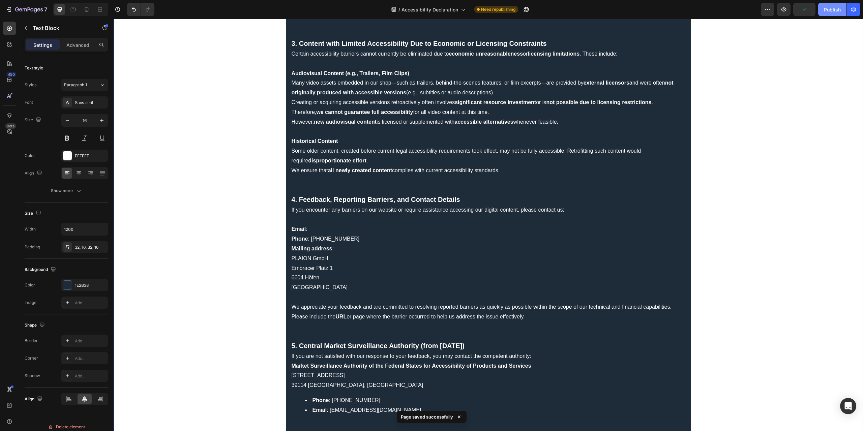
click at [829, 8] on div "Publish" at bounding box center [832, 9] width 17 height 7
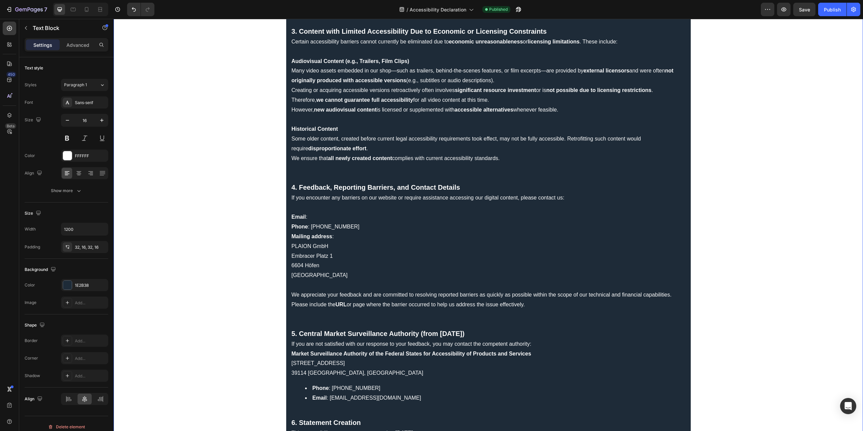
scroll to position [539, 0]
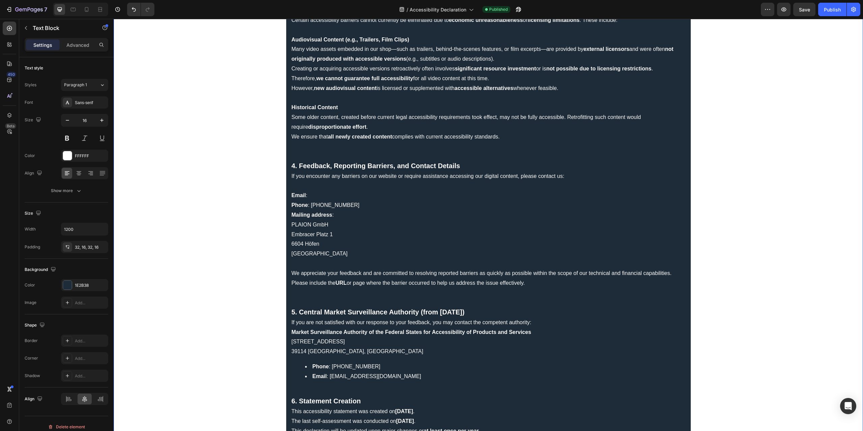
click at [352, 203] on p "Phone : +49 (0)89 2424 552 8075" at bounding box center [489, 206] width 394 height 10
drag, startPoint x: 377, startPoint y: 203, endPoint x: 329, endPoint y: 205, distance: 47.9
click at [329, 205] on p "Phone : +49 (0)89 2424 552 8075" at bounding box center [489, 206] width 394 height 10
click at [353, 230] on p "Mailing address : PLAION GmbH Embracer Platz 1 6604 Höfen Österreich" at bounding box center [489, 234] width 394 height 49
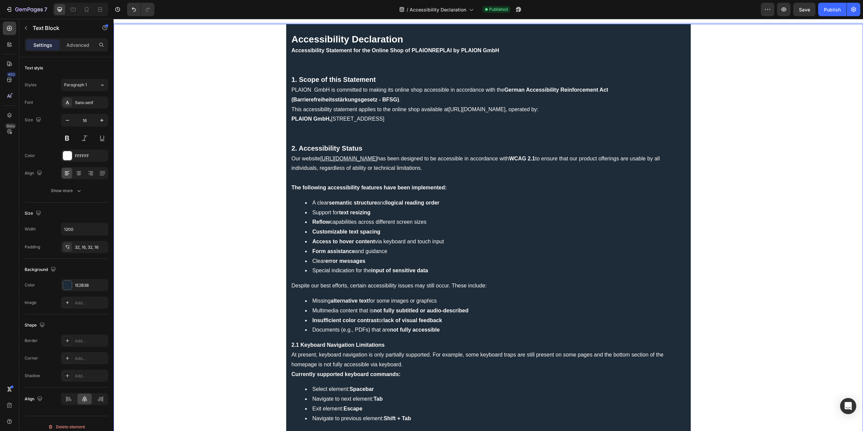
scroll to position [0, 0]
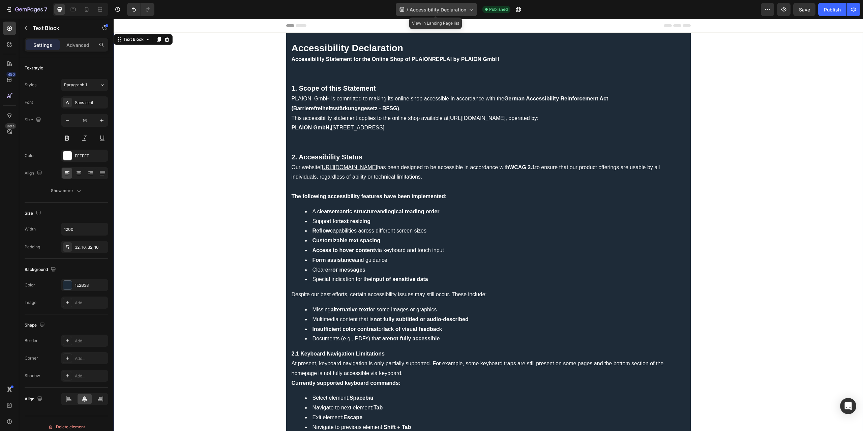
click at [468, 8] on icon at bounding box center [471, 9] width 7 height 7
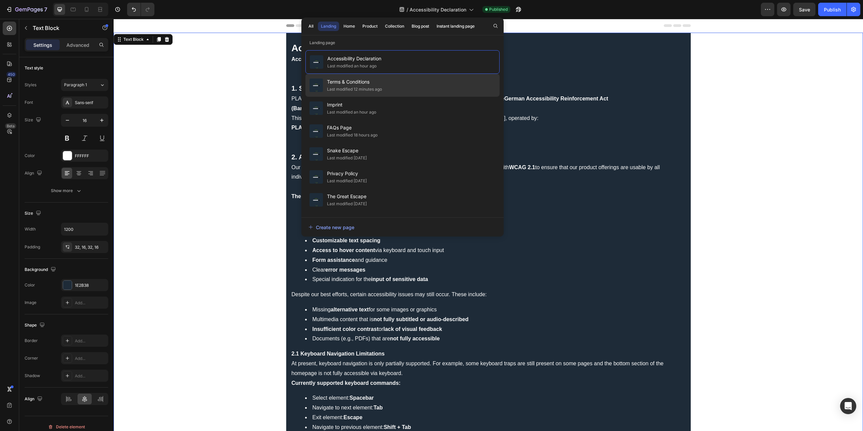
click at [405, 97] on div "Terms & Conditions Last modified 12 minutes ago" at bounding box center [402, 108] width 194 height 23
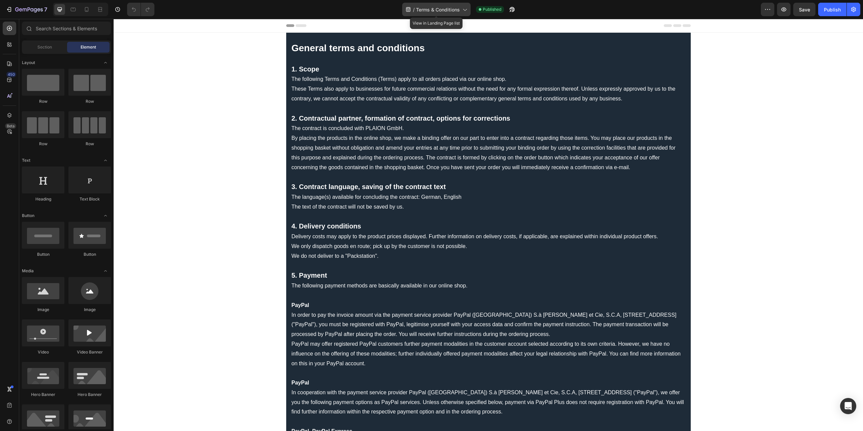
click at [454, 9] on span "Terms & Conditions" at bounding box center [438, 9] width 44 height 7
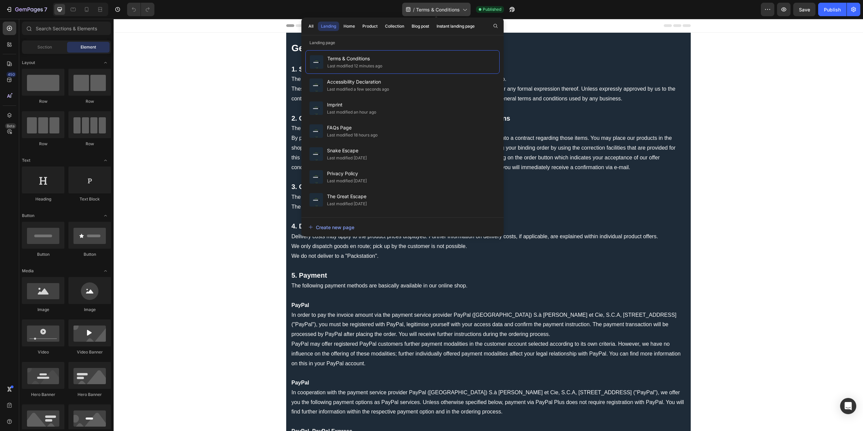
click at [450, 11] on span "Terms & Conditions" at bounding box center [438, 9] width 44 height 7
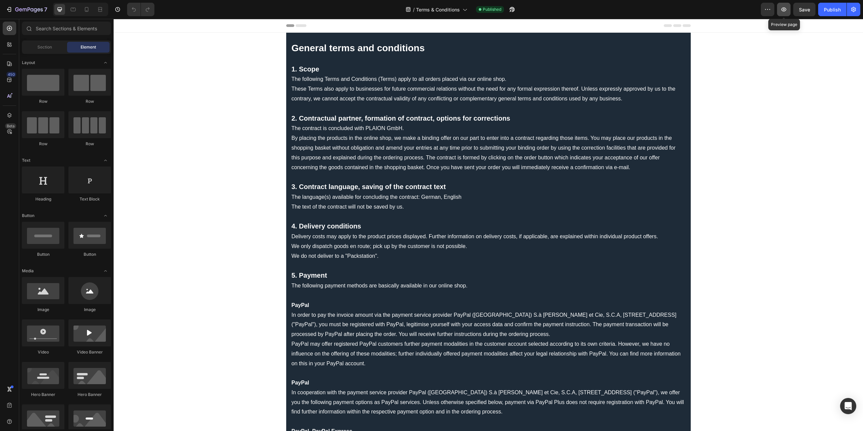
click at [785, 12] on icon "button" at bounding box center [783, 9] width 7 height 7
click at [338, 109] on p at bounding box center [489, 109] width 394 height 10
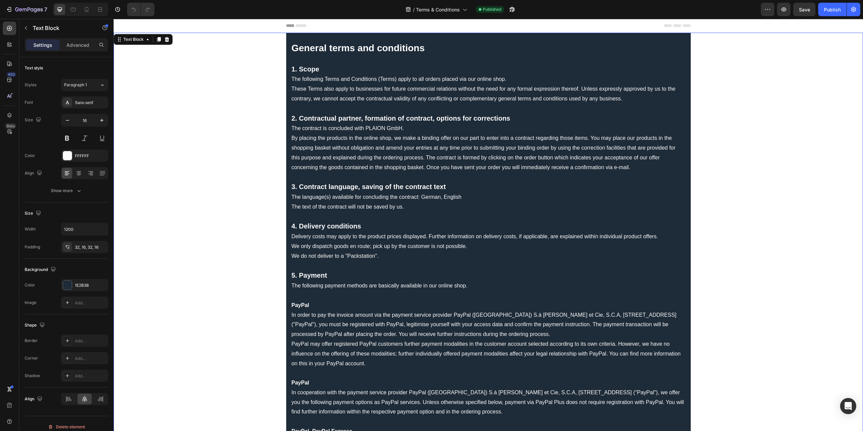
click at [329, 110] on p at bounding box center [489, 109] width 394 height 10
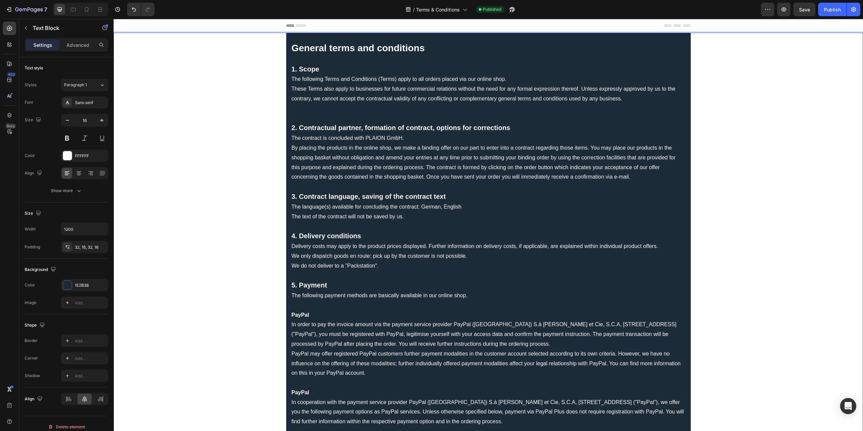
click at [330, 190] on p "Rich Text Editor. Editing area: main" at bounding box center [489, 187] width 394 height 10
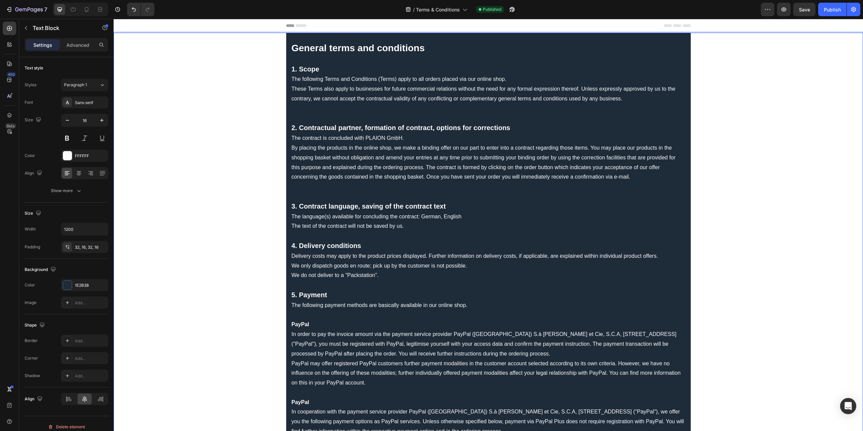
click at [322, 235] on p "Rich Text Editor. Editing area: main" at bounding box center [489, 236] width 394 height 10
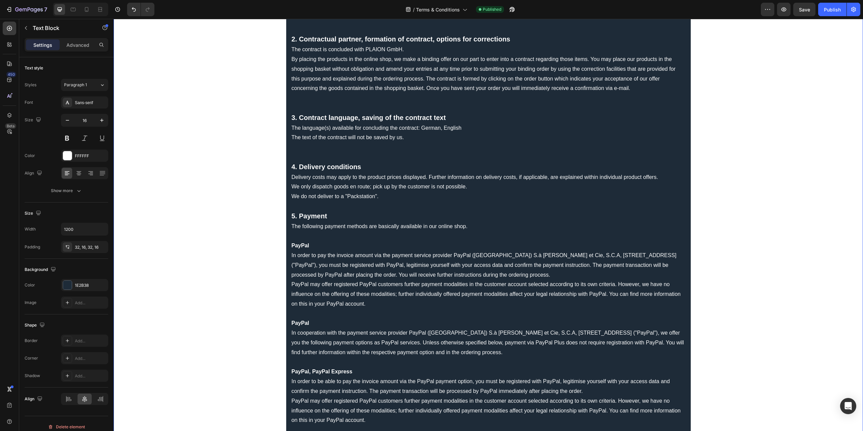
scroll to position [101, 0]
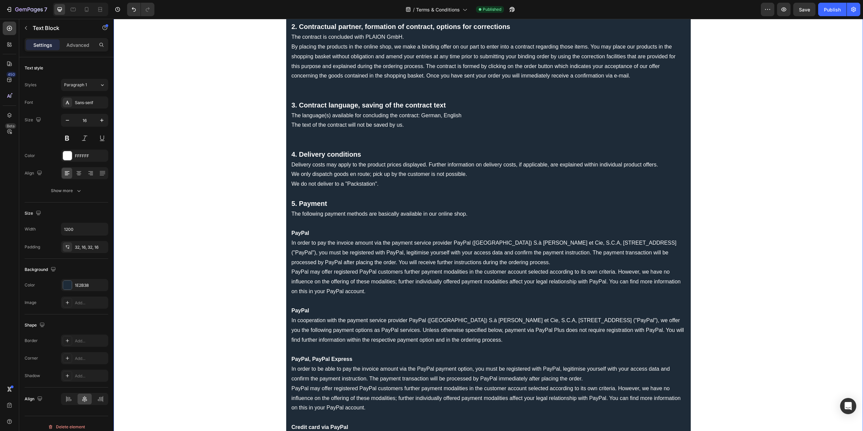
click at [306, 196] on p "We do not deliver to a "Packstation"." at bounding box center [489, 189] width 394 height 20
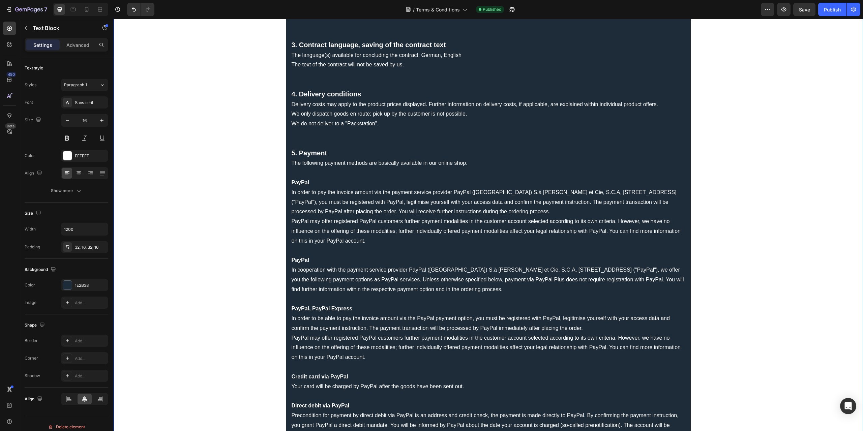
scroll to position [135, 0]
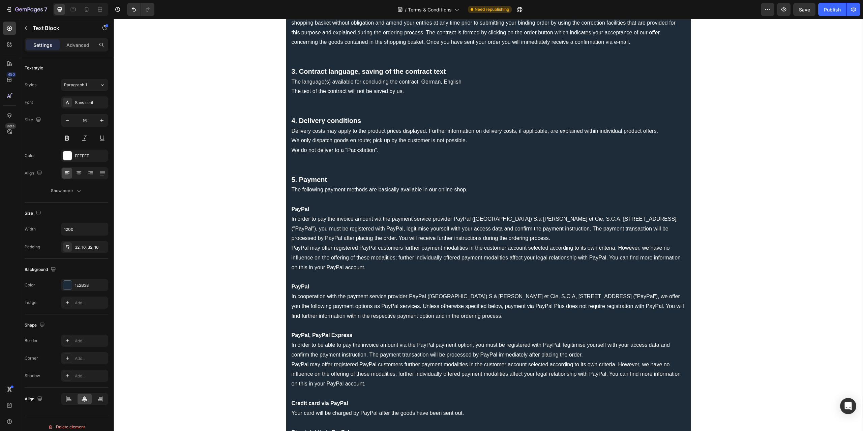
click at [319, 180] on strong "5. Payment" at bounding box center [310, 179] width 36 height 7
drag, startPoint x: 334, startPoint y: 179, endPoint x: 307, endPoint y: 183, distance: 27.6
click at [307, 183] on p "5. Payment" at bounding box center [489, 180] width 394 height 10
click at [333, 223] on p "PayPal In order to pay the invoice amount via the payment service provider PayP…" at bounding box center [489, 239] width 394 height 68
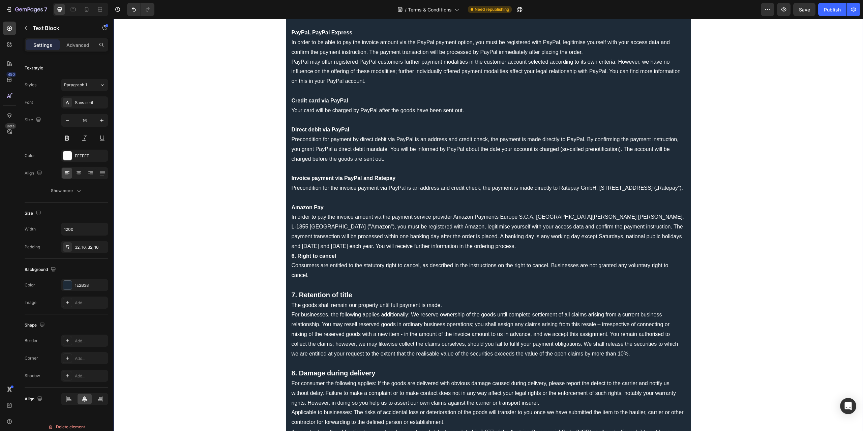
scroll to position [438, 0]
click at [428, 251] on p "Amazon Pay In order to pay the invoice amount via the payment service provider …" at bounding box center [489, 226] width 394 height 49
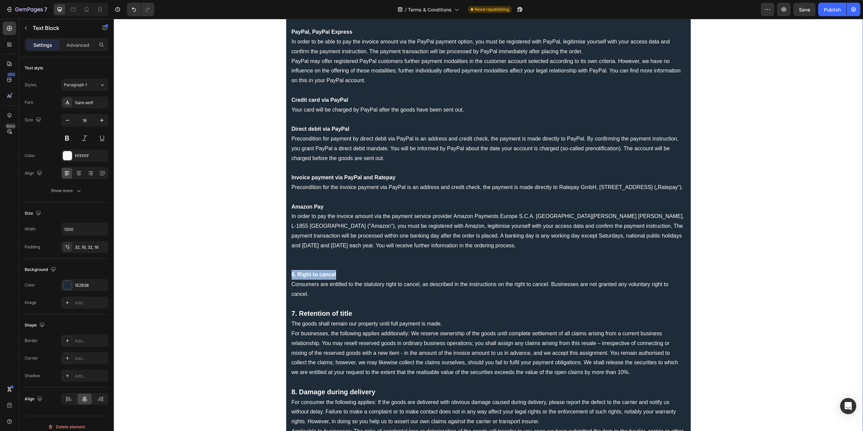
drag, startPoint x: 345, startPoint y: 281, endPoint x: 290, endPoint y: 286, distance: 55.8
click at [292, 280] on p "6. Right to cancel" at bounding box center [489, 275] width 394 height 10
click at [240, 272] on icon "Editor contextual toolbar" at bounding box center [238, 270] width 7 height 7
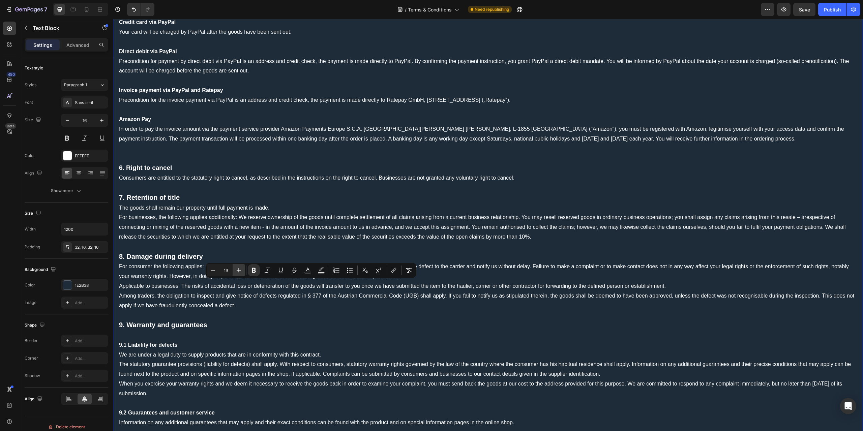
click at [240, 272] on icon "Editor contextual toolbar" at bounding box center [238, 270] width 7 height 7
type input "20"
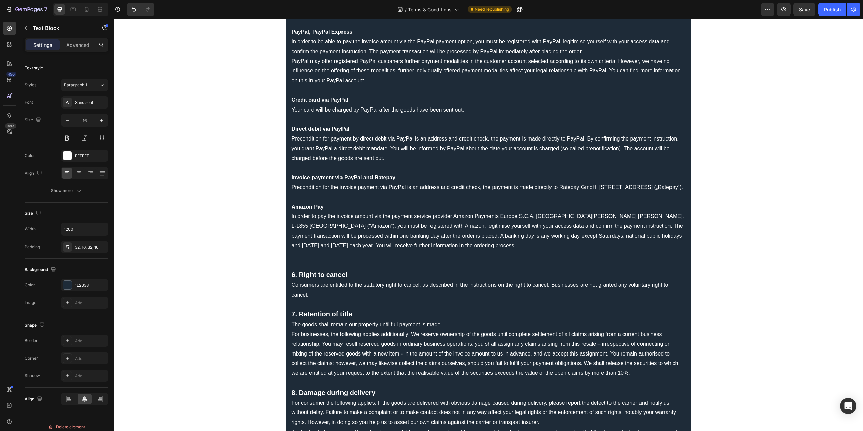
click at [343, 201] on div "General terms and conditions 1. Scope The following Terms and Conditions (Terms…" at bounding box center [488, 285] width 405 height 1383
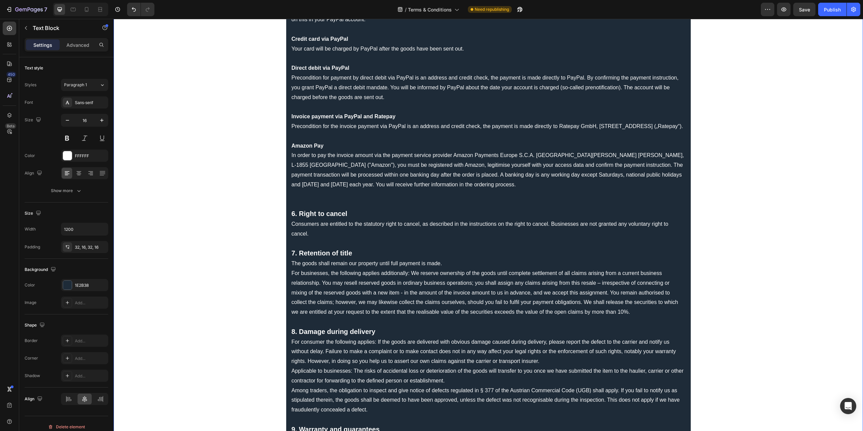
scroll to position [506, 0]
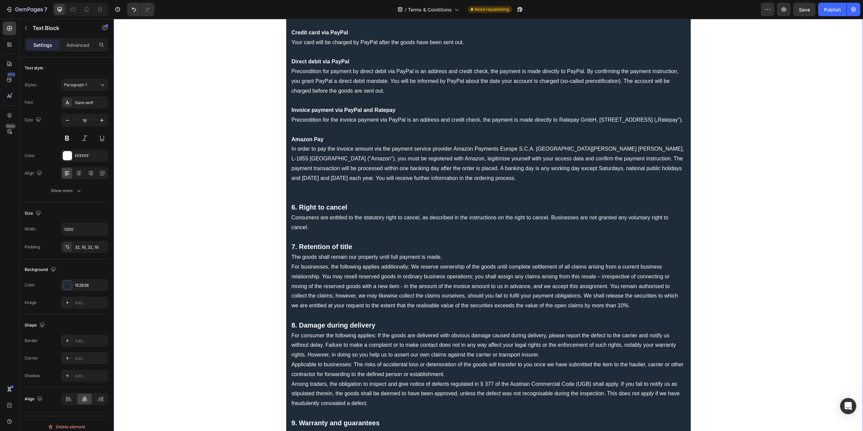
click at [314, 242] on p "Rich Text Editor. Editing area: main" at bounding box center [489, 238] width 394 height 10
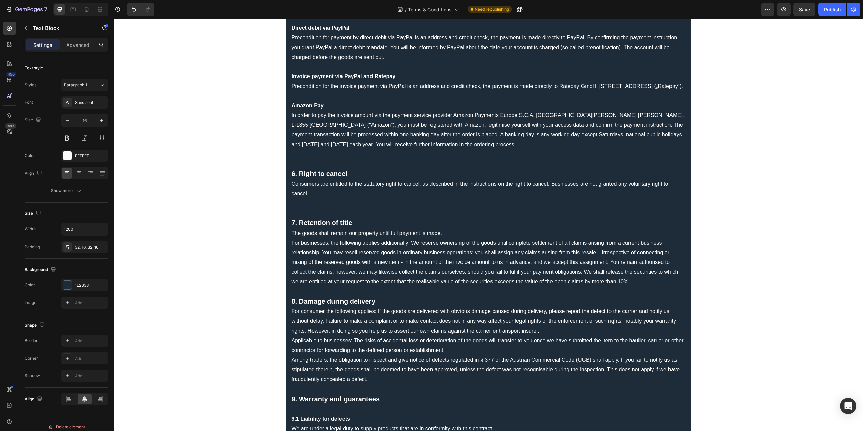
scroll to position [607, 0]
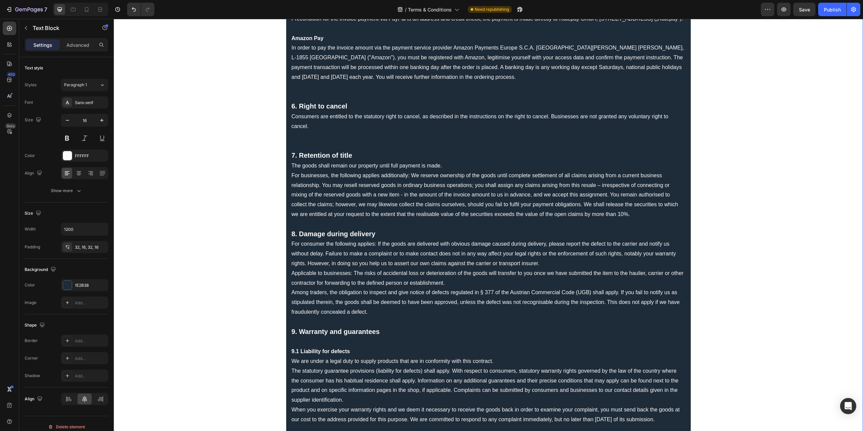
click at [313, 229] on p "Rich Text Editor. Editing area: main" at bounding box center [489, 224] width 394 height 10
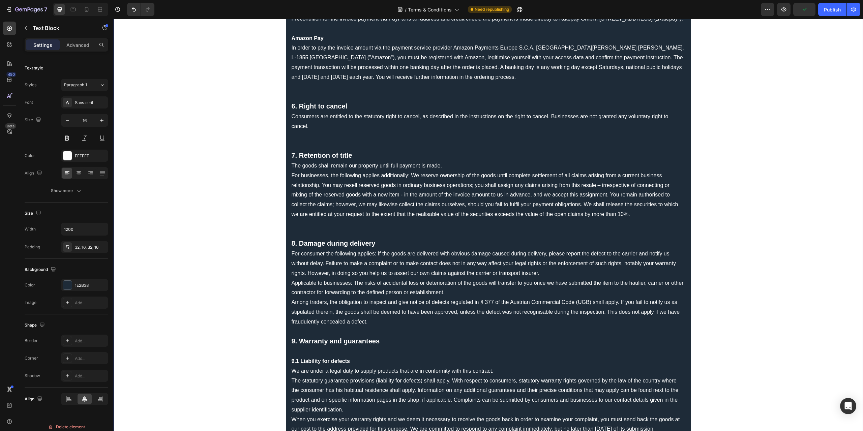
scroll to position [742, 0]
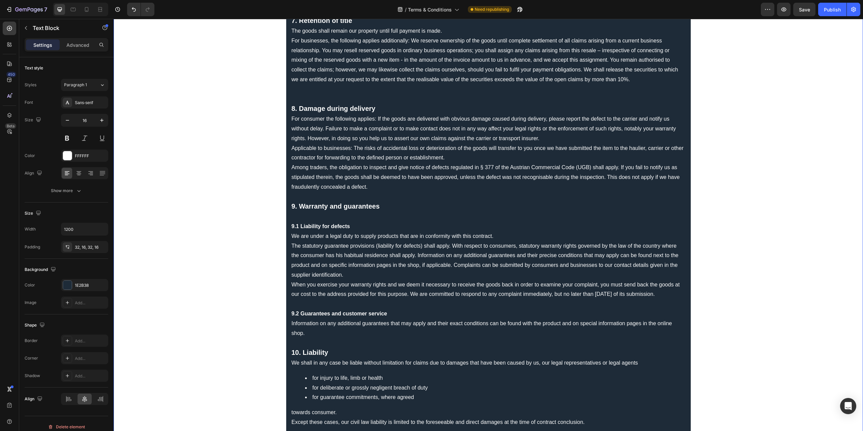
click at [303, 202] on p "Rich Text Editor. Editing area: main" at bounding box center [489, 197] width 394 height 10
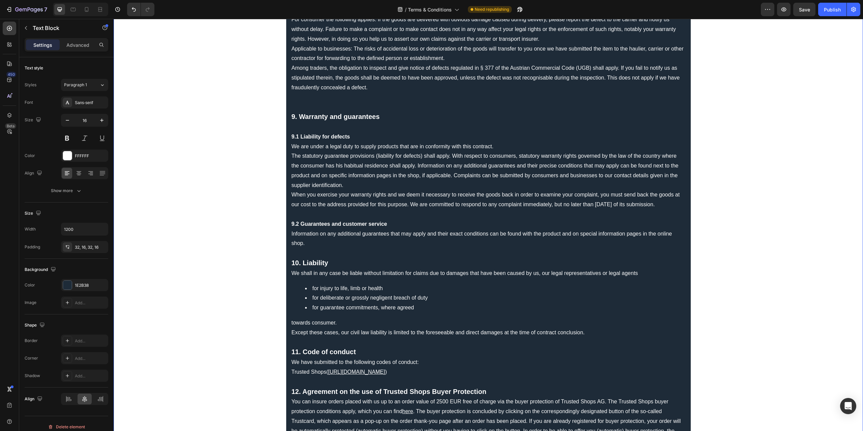
scroll to position [843, 0]
click at [306, 257] on p "Rich Text Editor. Editing area: main" at bounding box center [489, 252] width 394 height 10
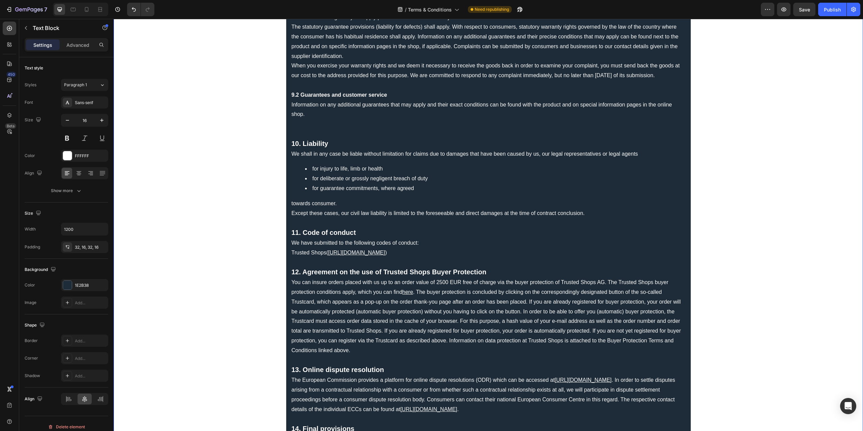
scroll to position [1011, 0]
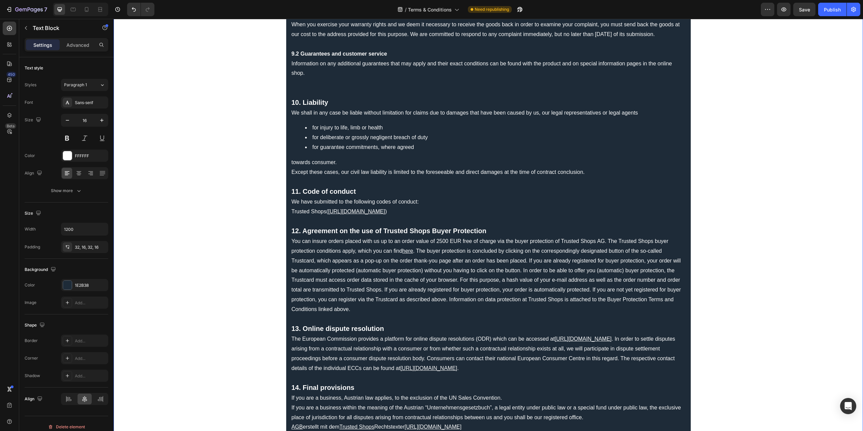
click at [303, 187] on p "towards consumer. Except these cases, our civil law liability is limited to the…" at bounding box center [489, 172] width 394 height 29
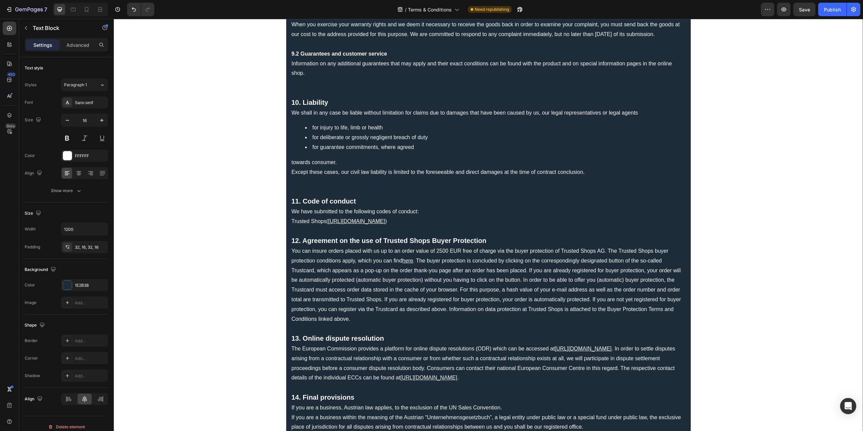
click at [312, 236] on p "Rich Text Editor. Editing area: main" at bounding box center [489, 231] width 394 height 10
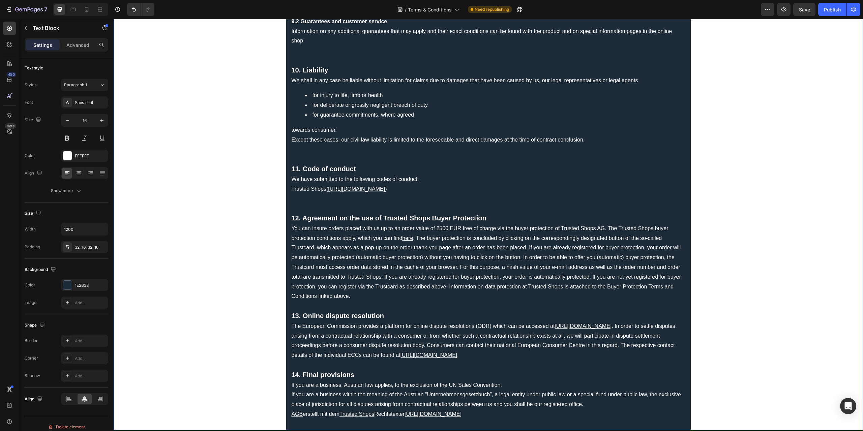
scroll to position [1146, 0]
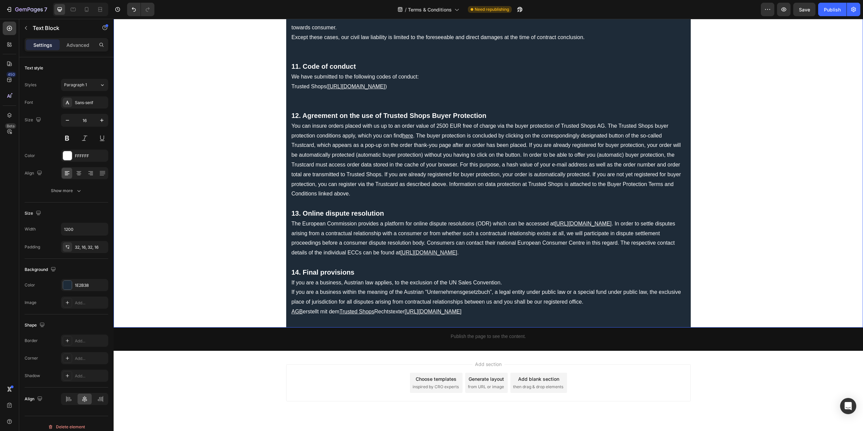
click at [300, 209] on p "Rich Text Editor. Editing area: main" at bounding box center [489, 204] width 394 height 10
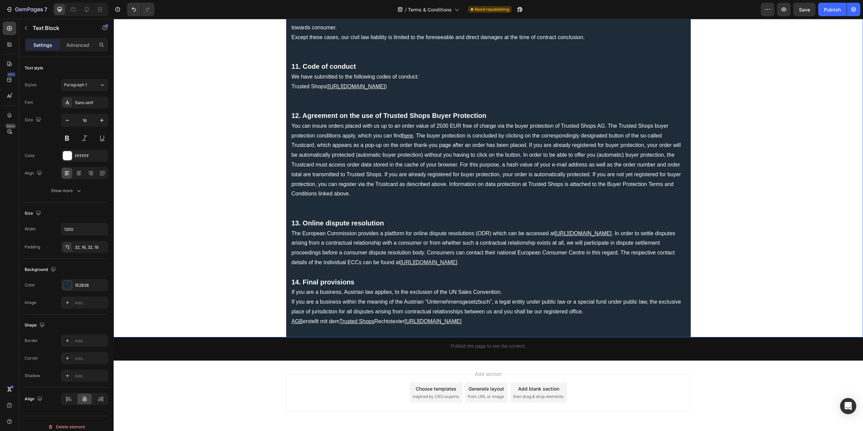
click at [301, 277] on p "Rich Text Editor. Editing area: main" at bounding box center [489, 273] width 394 height 10
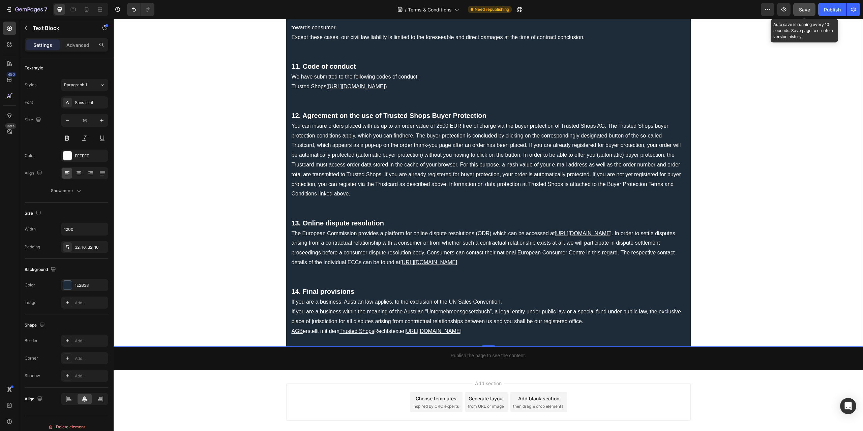
click at [804, 12] on div "Save" at bounding box center [804, 9] width 11 height 7
click at [789, 9] on button "button" at bounding box center [783, 9] width 13 height 13
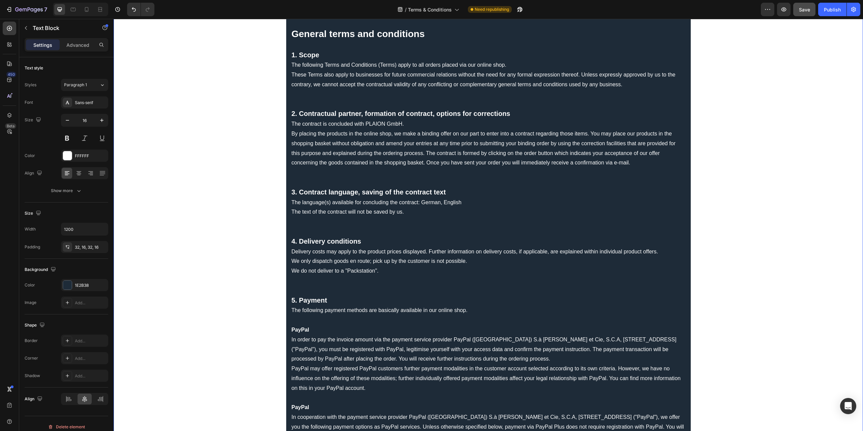
drag, startPoint x: 401, startPoint y: 143, endPoint x: 406, endPoint y: 143, distance: 5.1
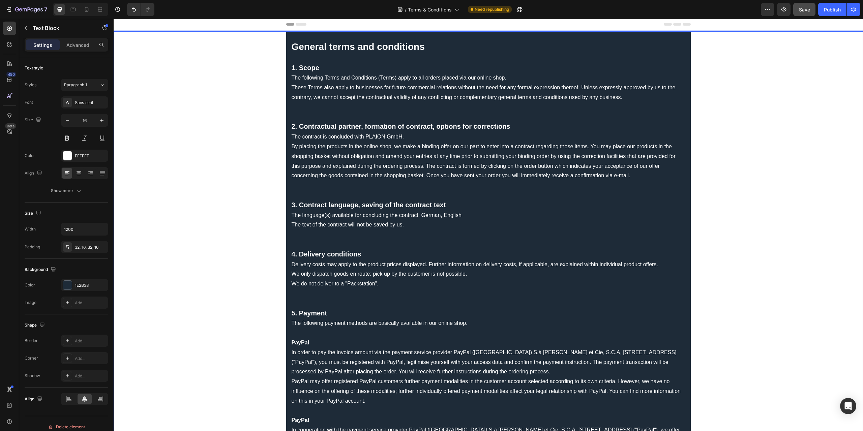
scroll to position [0, 0]
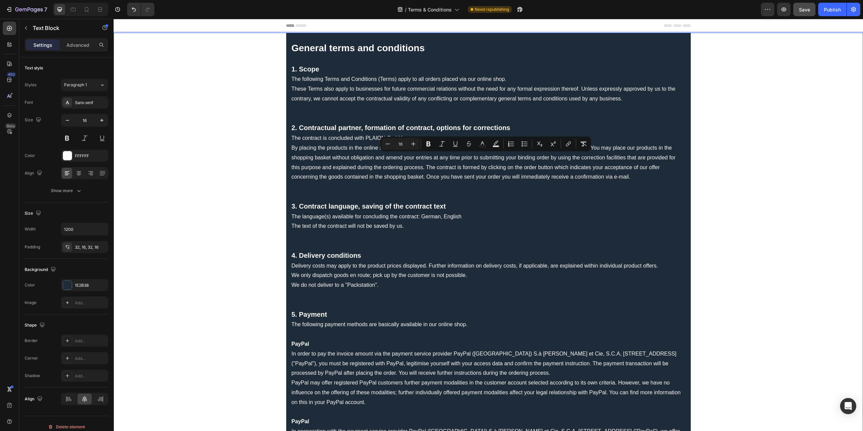
click at [422, 178] on p "By placing the products in the online shop, we make a binding offer on our part…" at bounding box center [489, 162] width 394 height 39
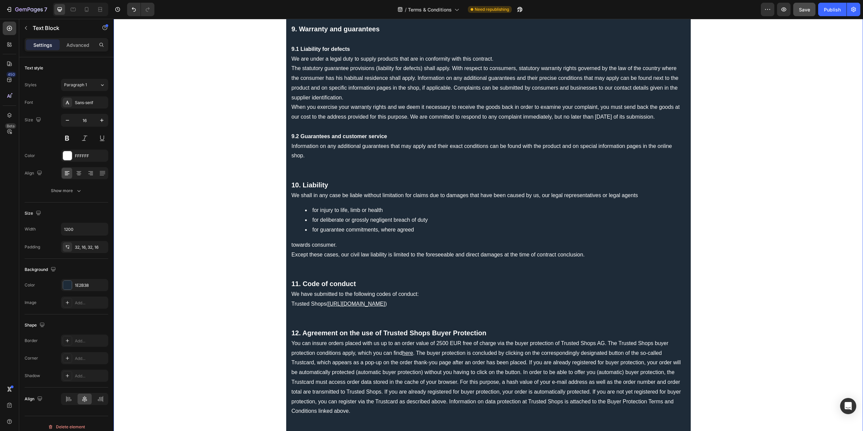
scroll to position [1079, 0]
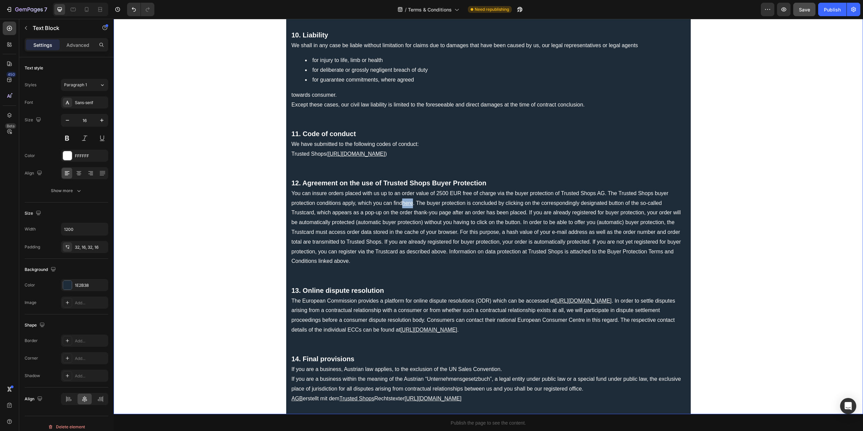
drag, startPoint x: 401, startPoint y: 210, endPoint x: 411, endPoint y: 211, distance: 9.8
click at [411, 211] on p "You can insure orders placed with us up to an order value of 2500 EUR free of c…" at bounding box center [489, 228] width 394 height 78
click at [400, 197] on icon "Editor contextual toolbar" at bounding box center [403, 197] width 7 height 7
type input "FFFFFF"
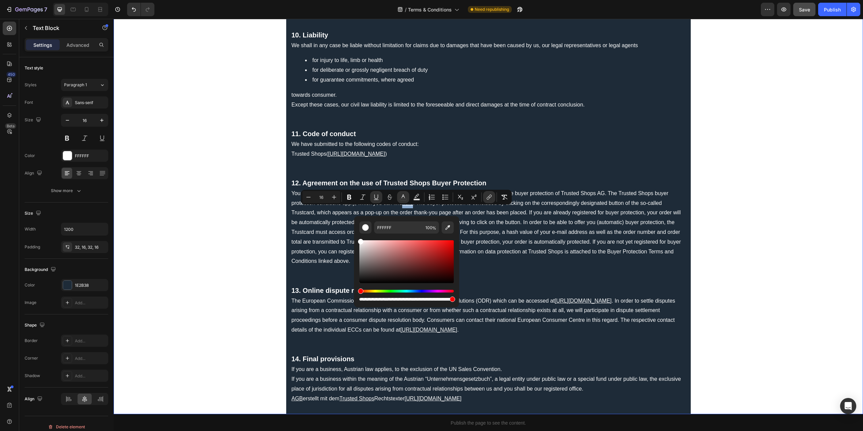
drag, startPoint x: 490, startPoint y: 263, endPoint x: 351, endPoint y: 230, distance: 142.8
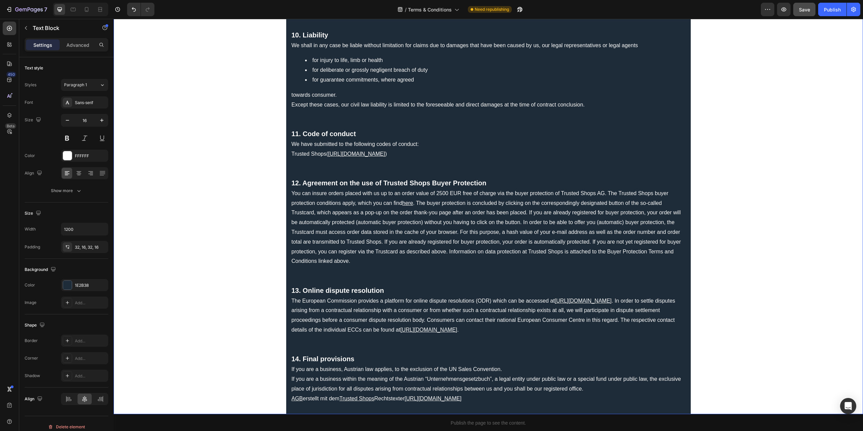
click at [507, 232] on p "You can insure orders placed with us up to an order value of 2500 EUR free of c…" at bounding box center [489, 228] width 394 height 78
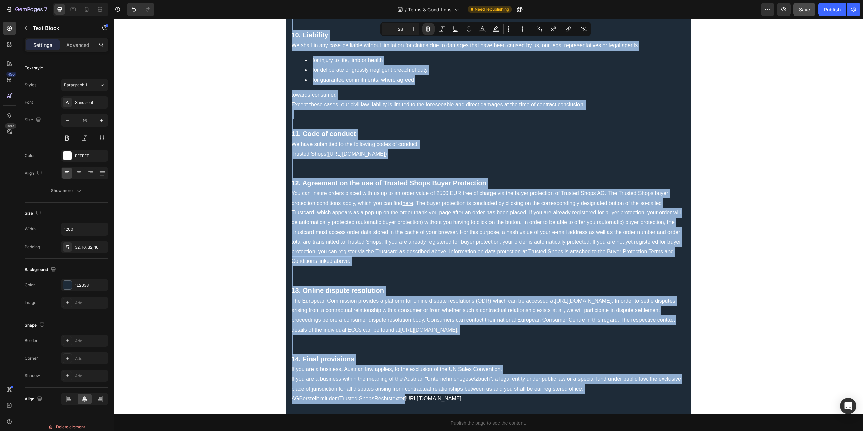
click at [525, 235] on p "You can insure orders placed with us up to an order value of 2500 EUR free of c…" at bounding box center [489, 228] width 394 height 78
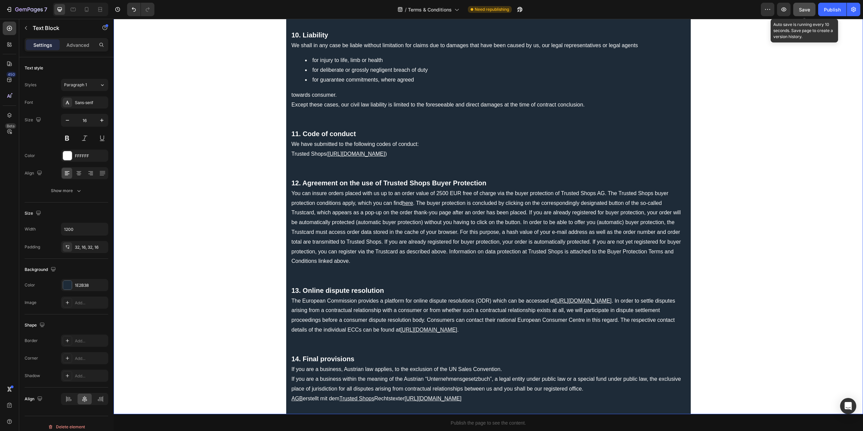
click at [802, 10] on span "Save" at bounding box center [804, 10] width 11 height 6
click at [828, 10] on div "Publish" at bounding box center [832, 9] width 17 height 7
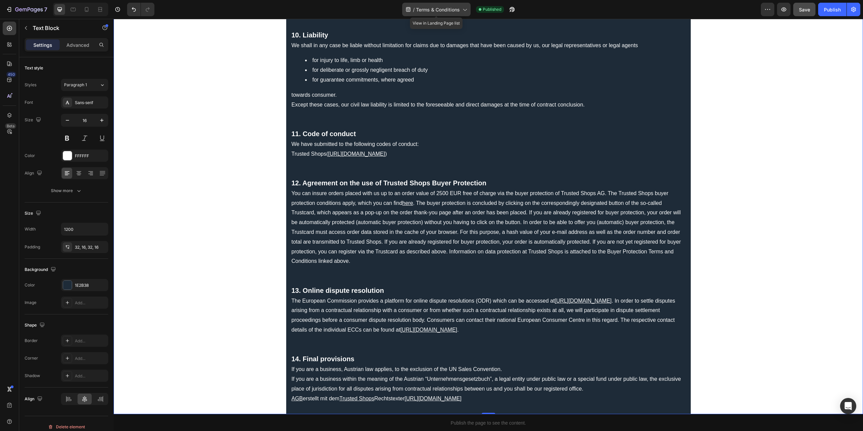
click at [452, 6] on span "Terms & Conditions" at bounding box center [438, 9] width 44 height 7
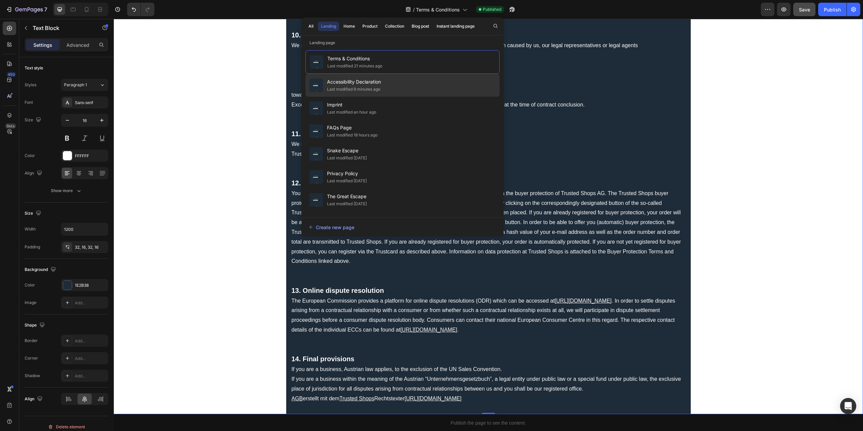
click at [378, 80] on span "Accessibility Declaration" at bounding box center [354, 82] width 54 height 8
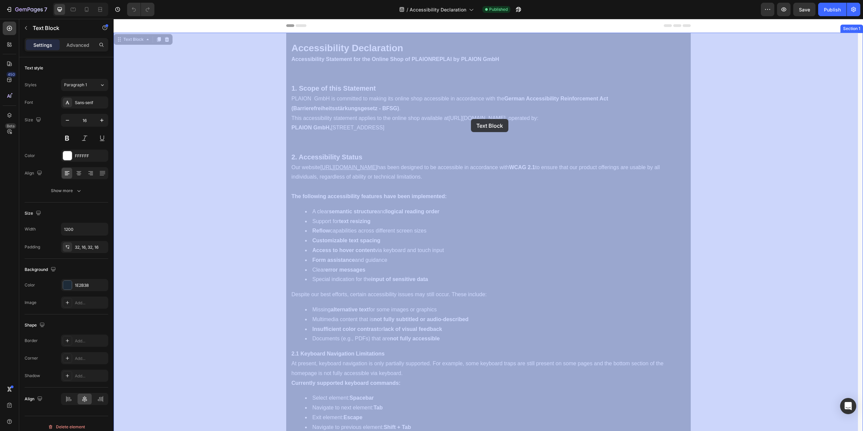
drag, startPoint x: 448, startPoint y: 118, endPoint x: 471, endPoint y: 119, distance: 23.3
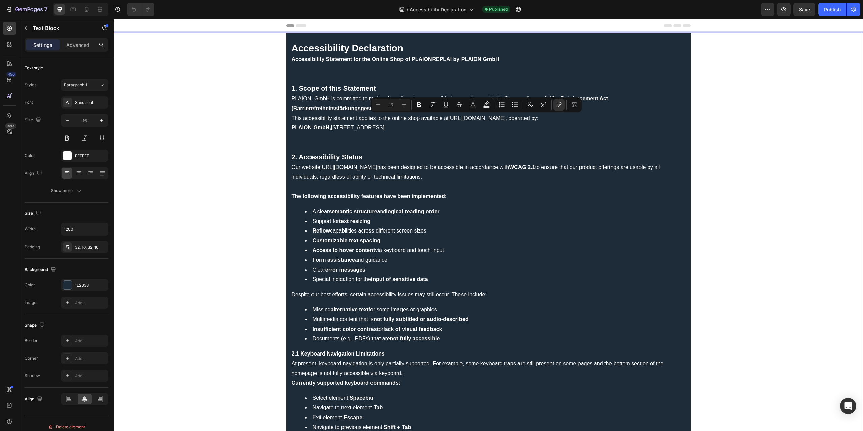
drag, startPoint x: 447, startPoint y: 117, endPoint x: 504, endPoint y: 117, distance: 57.0
click at [504, 117] on link "[URL][DOMAIN_NAME]" at bounding box center [477, 118] width 57 height 6
click at [559, 104] on icon "Editor contextual toolbar" at bounding box center [558, 105] width 3 height 3
click at [473, 107] on rect "Editor contextual toolbar" at bounding box center [473, 108] width 6 height 2
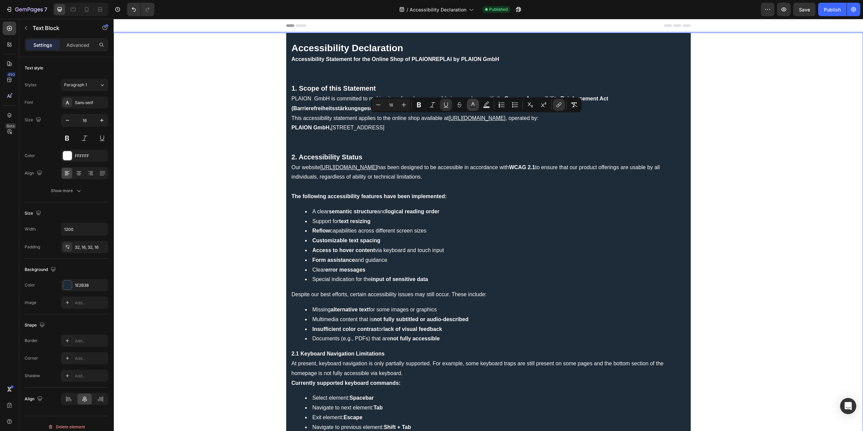
type input "FFFFFF"
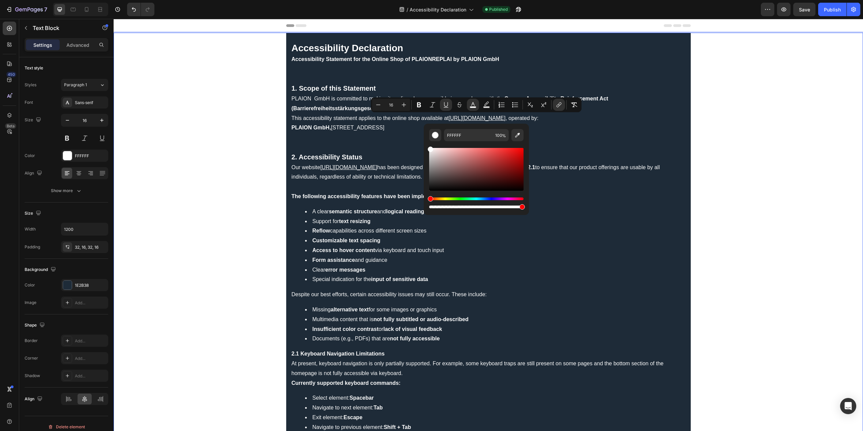
drag, startPoint x: 556, startPoint y: 179, endPoint x: 419, endPoint y: 141, distance: 141.8
click at [432, 120] on p "PLAION GmbH is committed to making its online shop accessible in accordance wit…" at bounding box center [489, 108] width 394 height 29
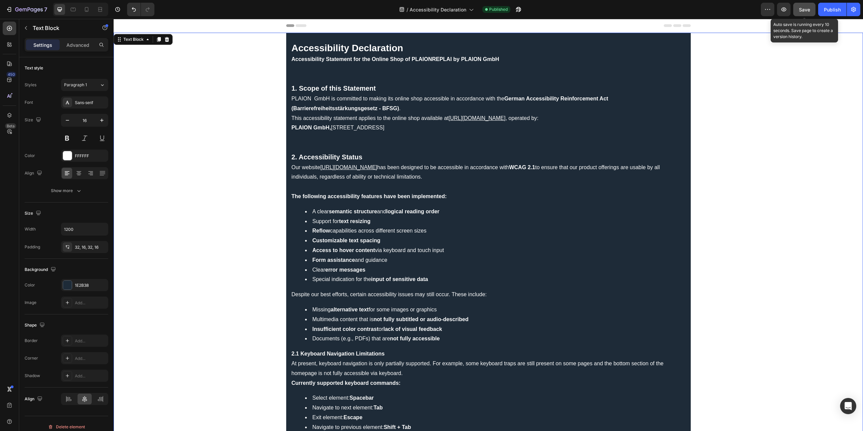
click at [800, 8] on span "Save" at bounding box center [804, 10] width 11 height 6
click at [788, 9] on button "button" at bounding box center [783, 9] width 13 height 13
click at [827, 5] on button "Publish" at bounding box center [832, 9] width 28 height 13
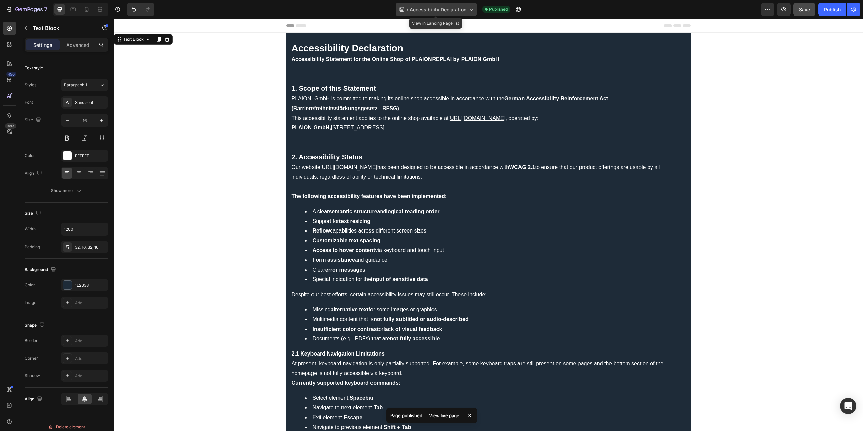
click at [470, 8] on icon at bounding box center [471, 9] width 7 height 7
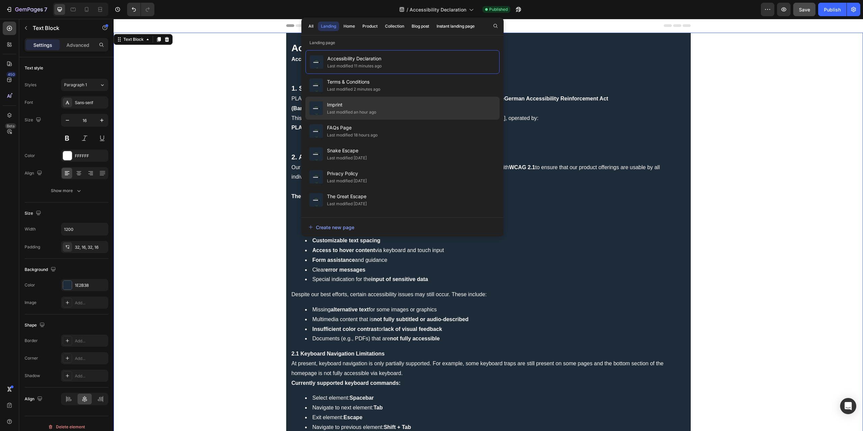
click at [354, 105] on span "Imprint" at bounding box center [351, 105] width 49 height 8
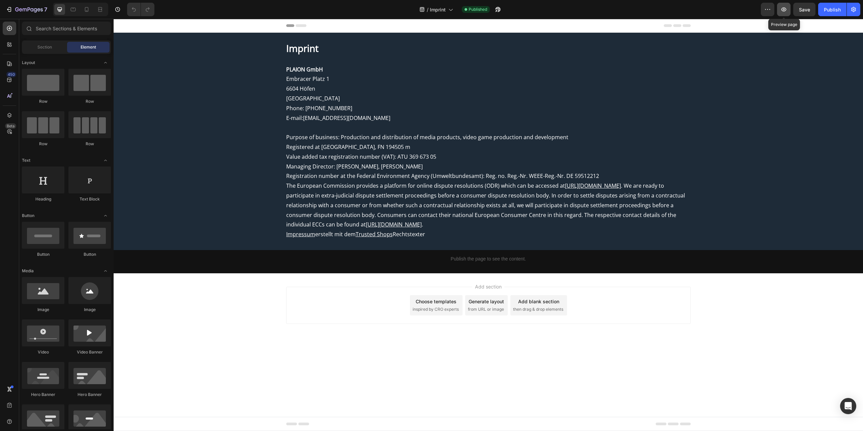
click at [782, 8] on icon "button" at bounding box center [783, 9] width 7 height 7
click at [439, 12] on span "Imprint" at bounding box center [438, 9] width 16 height 7
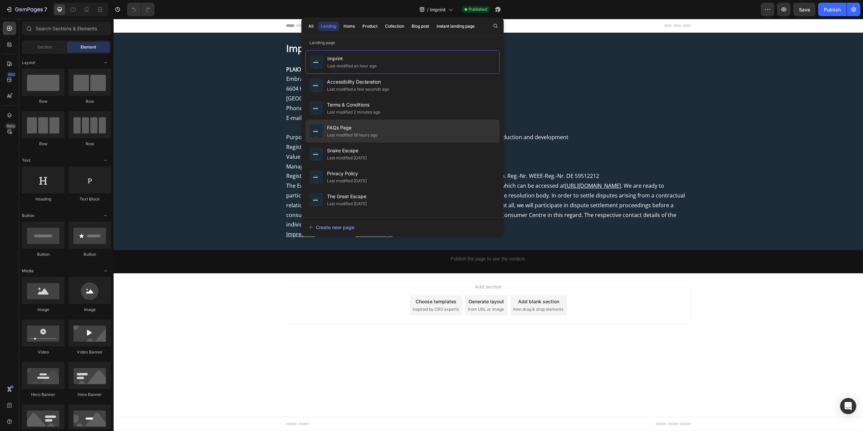
click at [354, 143] on div "FAQs Page Last modified 18 hours ago" at bounding box center [402, 154] width 194 height 23
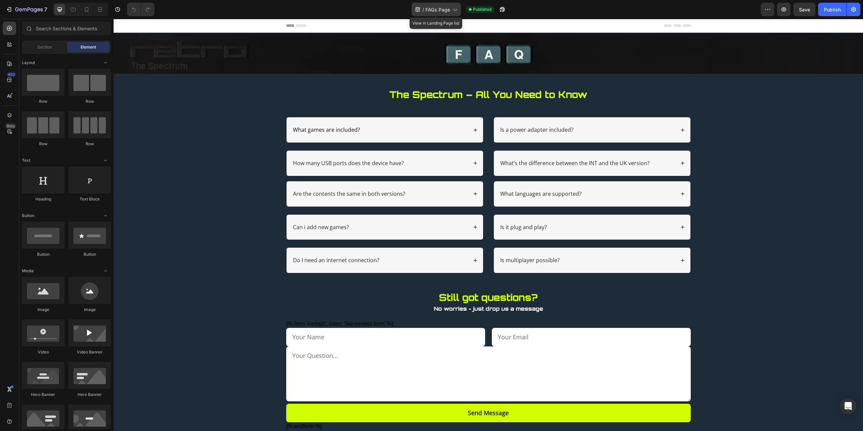
click at [454, 8] on icon at bounding box center [454, 9] width 7 height 7
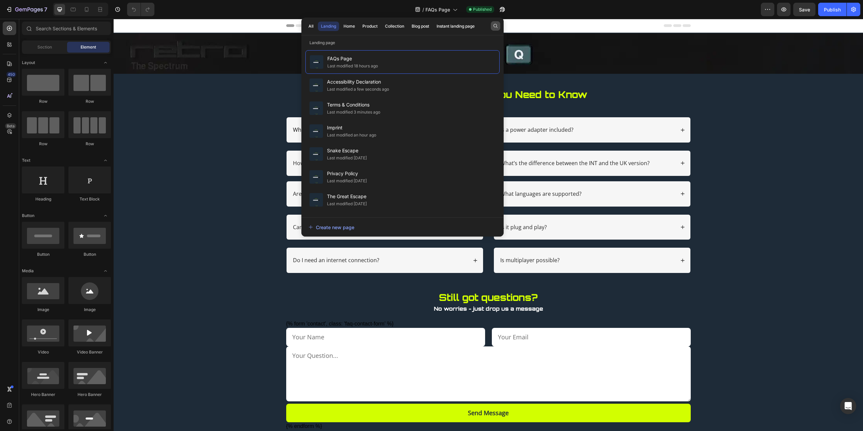
click at [494, 29] on button "button" at bounding box center [495, 25] width 9 height 9
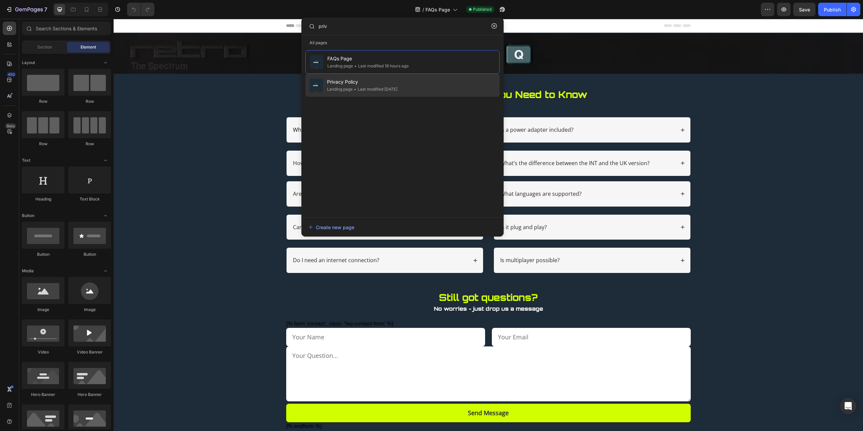
type input "priv"
click at [340, 90] on div "Landing page" at bounding box center [340, 89] width 26 height 7
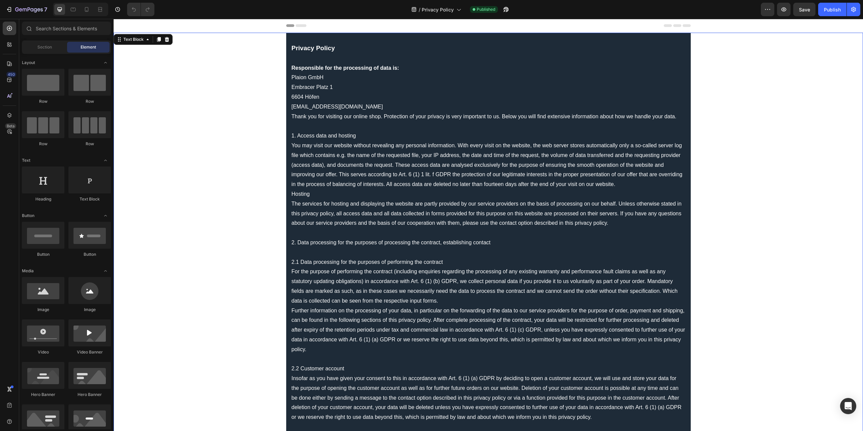
click at [345, 49] on p "Privacy Policy" at bounding box center [489, 48] width 394 height 10
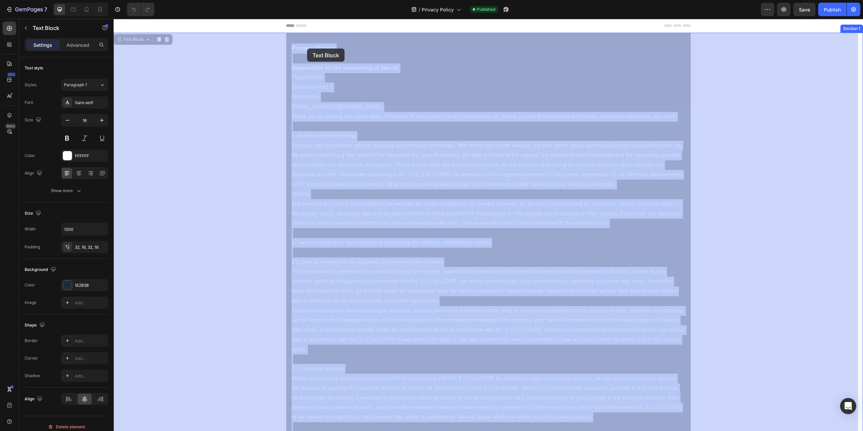
drag, startPoint x: 346, startPoint y: 49, endPoint x: 307, endPoint y: 49, distance: 38.8
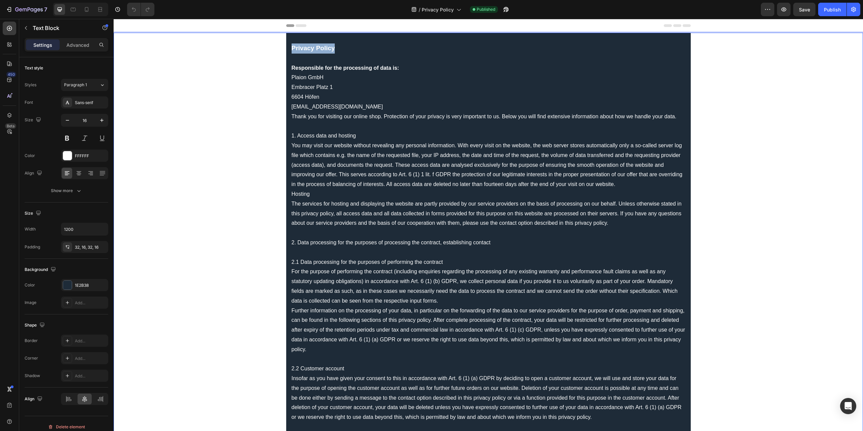
drag, startPoint x: 343, startPoint y: 47, endPoint x: 290, endPoint y: 48, distance: 52.9
click at [292, 48] on p "Privacy Policy" at bounding box center [489, 48] width 394 height 10
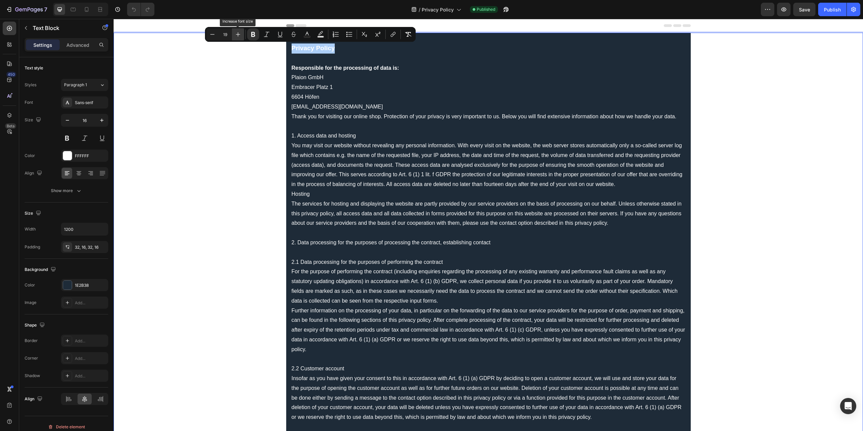
click at [235, 34] on icon "Editor contextual toolbar" at bounding box center [238, 34] width 7 height 7
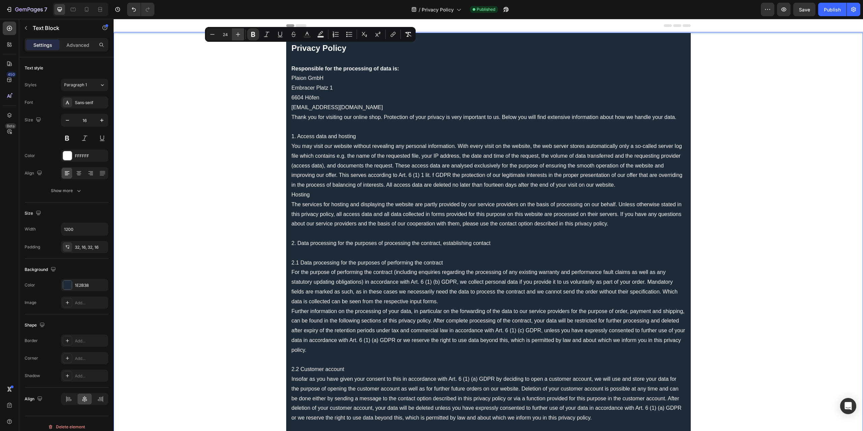
click at [235, 34] on icon "Editor contextual toolbar" at bounding box center [238, 34] width 7 height 7
type input "28"
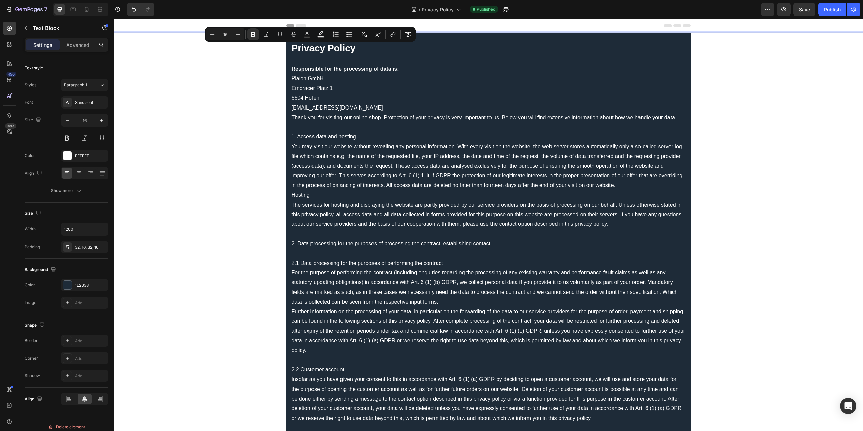
click at [370, 69] on strong "Responsible for the processing of data is:" at bounding box center [346, 69] width 108 height 6
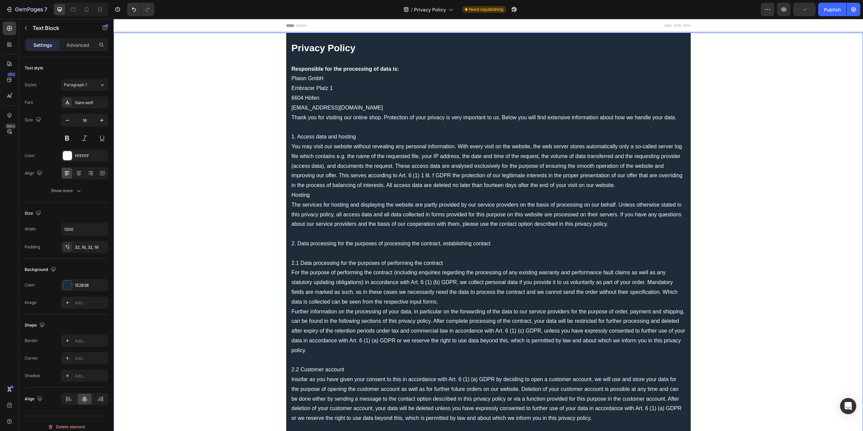
click at [352, 108] on p "Responsible for the processing of data is: Plaion GmbH [STREET_ADDRESS] [EMAIL_…" at bounding box center [489, 88] width 394 height 49
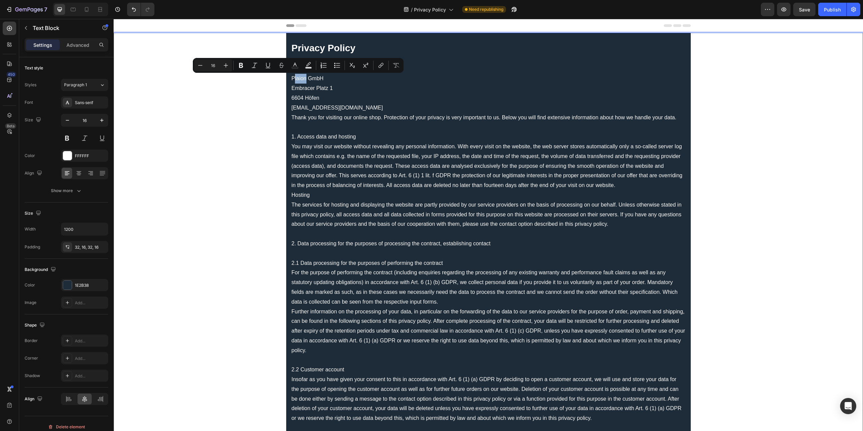
drag, startPoint x: 304, startPoint y: 80, endPoint x: 293, endPoint y: 80, distance: 11.5
click at [293, 80] on p "Responsible for the processing of data is: Plaion GmbH [STREET_ADDRESS] [EMAIL_…" at bounding box center [489, 88] width 394 height 49
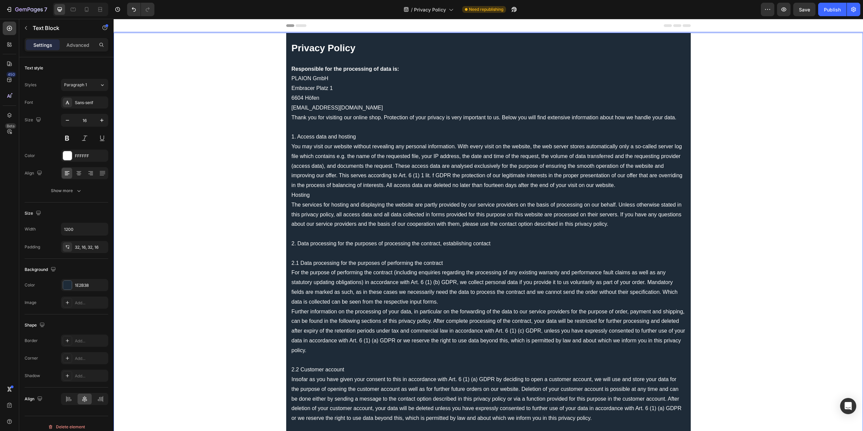
click at [330, 78] on p "Responsible for the processing of data is: PLAION GmbH [STREET_ADDRESS] [EMAIL_…" at bounding box center [489, 88] width 394 height 49
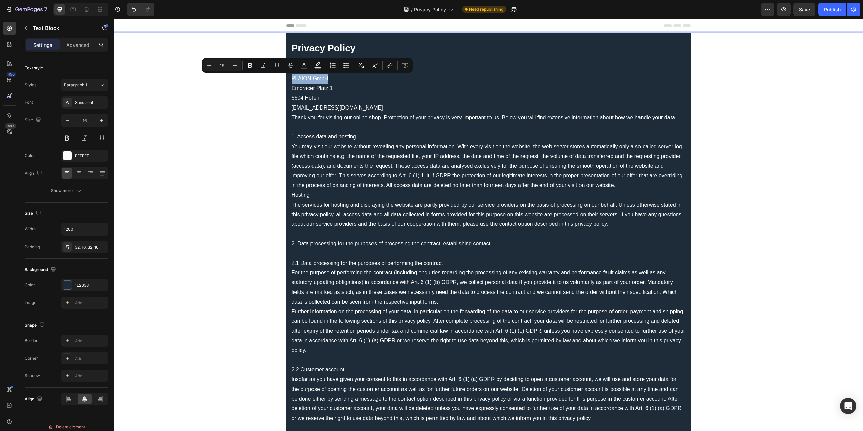
drag, startPoint x: 332, startPoint y: 77, endPoint x: 290, endPoint y: 76, distance: 41.8
click at [292, 76] on p "Responsible for the processing of data is: PLAION GmbH [STREET_ADDRESS] [EMAIL_…" at bounding box center [489, 88] width 394 height 49
click at [249, 67] on icon "Editor contextual toolbar" at bounding box center [250, 65] width 4 height 5
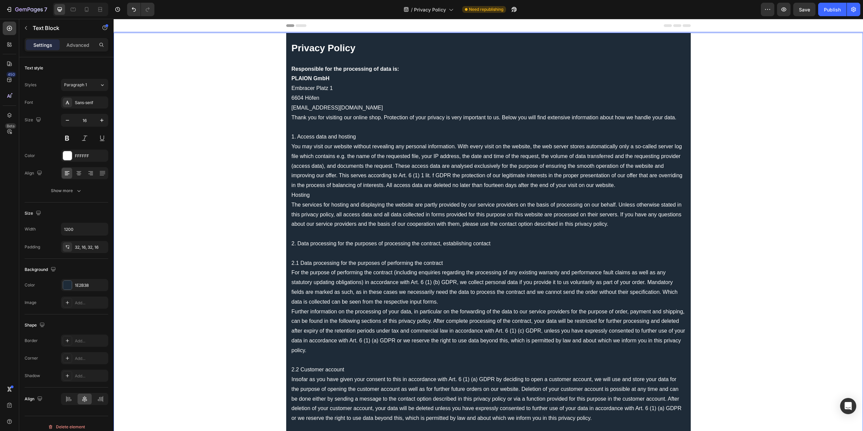
click at [328, 111] on p "Responsible for the processing of data is: PLAION GmbH [STREET_ADDRESS] [EMAIL_…" at bounding box center [489, 88] width 394 height 49
drag, startPoint x: 332, startPoint y: 78, endPoint x: 290, endPoint y: 80, distance: 42.5
click at [292, 80] on p "Responsible for the processing of data is: PLAION GmbH [STREET_ADDRESS] [EMAIL_…" at bounding box center [489, 88] width 394 height 49
click at [330, 101] on p "Responsible for the processing of data is: PLAION GmbH [STREET_ADDRESS] [EMAIL_…" at bounding box center [489, 88] width 394 height 49
drag, startPoint x: 349, startPoint y: 108, endPoint x: 289, endPoint y: 109, distance: 60.0
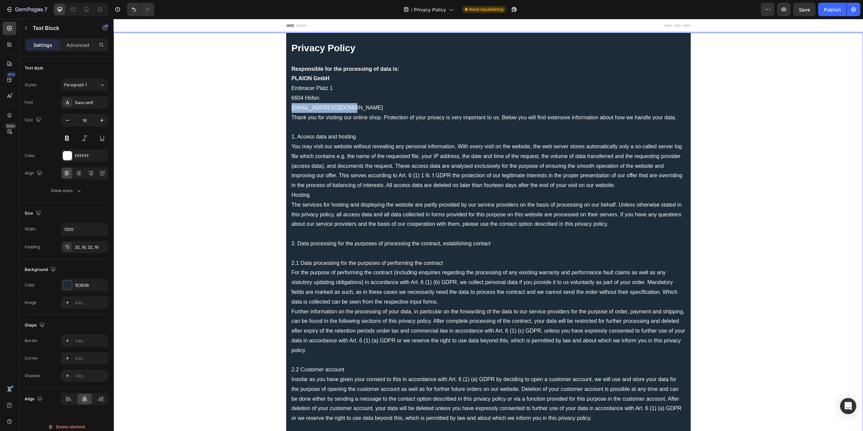
click at [292, 109] on p "Responsible for the processing of data is: PLAION GmbH [STREET_ADDRESS] [EMAIL_…" at bounding box center [489, 88] width 394 height 49
click at [332, 134] on p "1. Access data and hosting" at bounding box center [489, 137] width 394 height 10
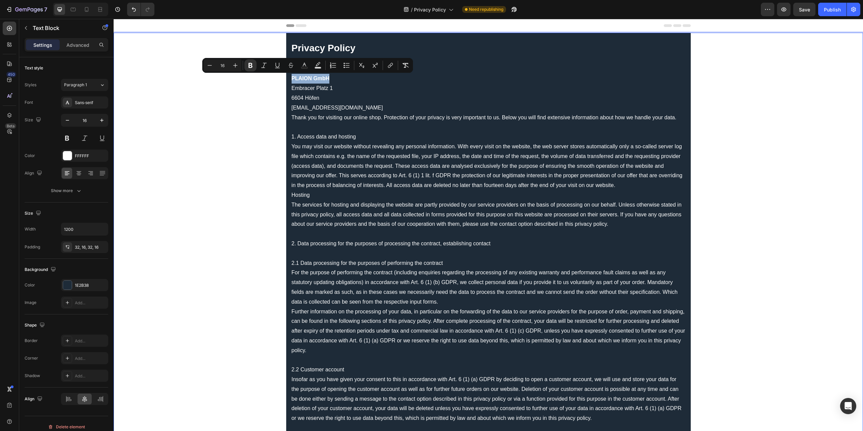
drag, startPoint x: 332, startPoint y: 78, endPoint x: 290, endPoint y: 83, distance: 42.1
click at [292, 83] on p "Responsible for the processing of data is: PLAION GmbH [STREET_ADDRESS] [EMAIL_…" at bounding box center [489, 88] width 394 height 49
click at [249, 65] on icon "Editor contextual toolbar" at bounding box center [250, 65] width 4 height 5
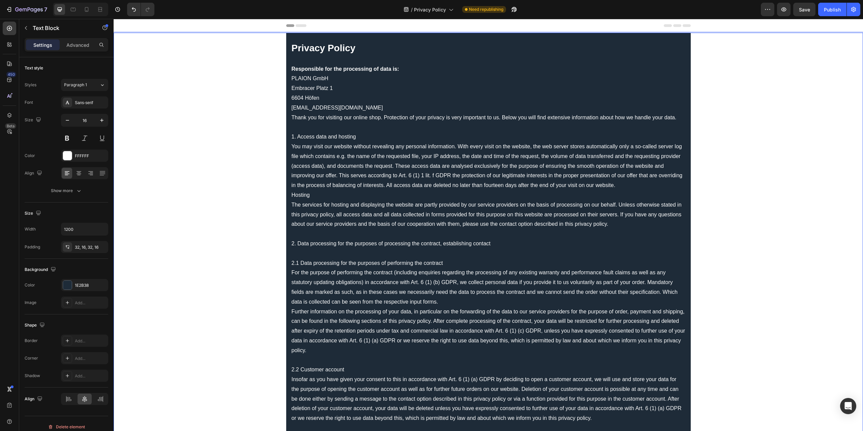
click at [354, 130] on p "Rich Text Editor. Editing area: main" at bounding box center [489, 127] width 394 height 10
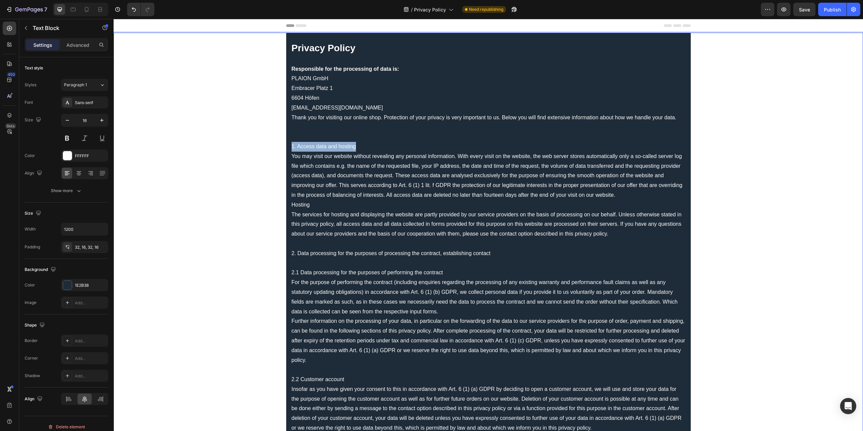
drag, startPoint x: 359, startPoint y: 148, endPoint x: 288, endPoint y: 145, distance: 70.9
click at [376, 161] on p "You may visit our website without revealing any personal information. With ever…" at bounding box center [489, 176] width 394 height 49
drag, startPoint x: 356, startPoint y: 147, endPoint x: 290, endPoint y: 146, distance: 66.4
click at [292, 146] on p "1. Access data and hosting" at bounding box center [489, 147] width 394 height 10
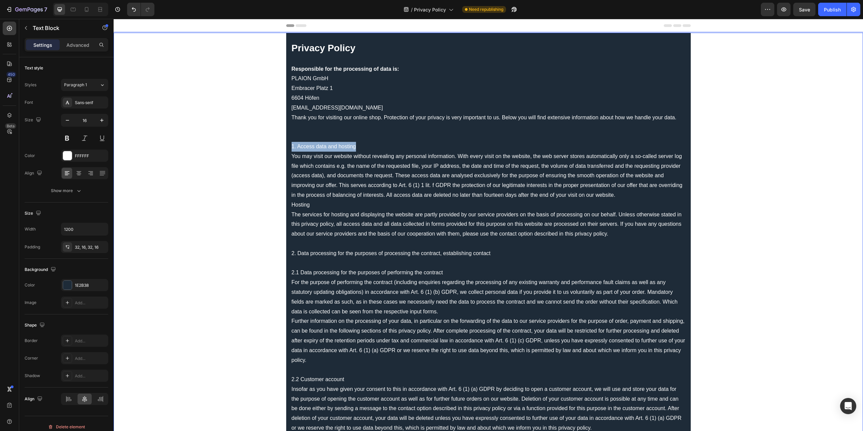
click at [382, 160] on p "You may visit our website without revealing any personal information. With ever…" at bounding box center [489, 176] width 394 height 49
drag, startPoint x: 363, startPoint y: 148, endPoint x: 288, endPoint y: 148, distance: 75.5
click at [245, 134] on button "Plus" at bounding box center [249, 133] width 12 height 12
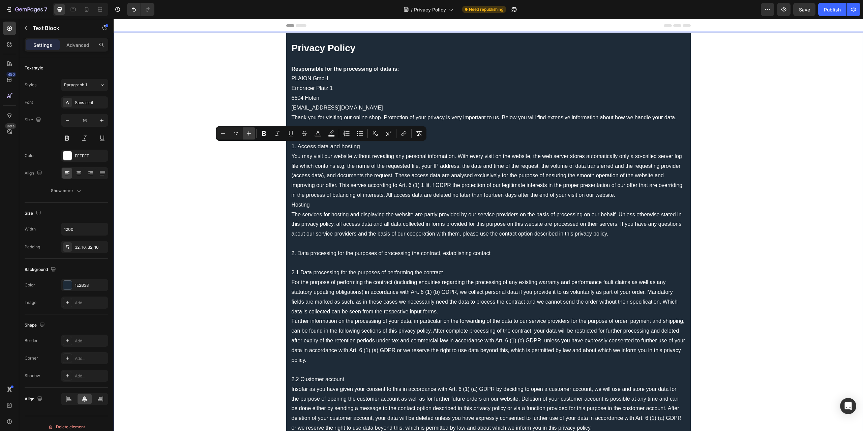
click at [245, 134] on button "Plus" at bounding box center [249, 133] width 12 height 12
click at [247, 134] on icon "Editor contextual toolbar" at bounding box center [248, 133] width 7 height 7
type input "20"
click at [263, 134] on icon "Editor contextual toolbar" at bounding box center [264, 133] width 4 height 5
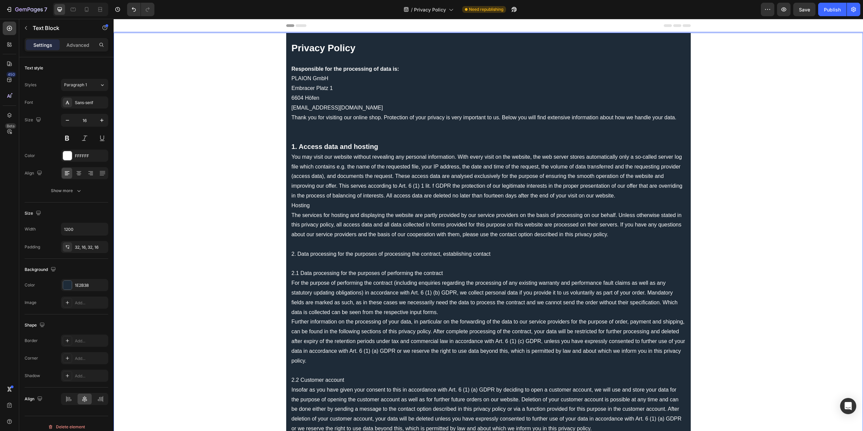
click at [292, 205] on p "Hosting" at bounding box center [489, 206] width 394 height 10
click at [623, 194] on p "You may visit our website without revealing any personal information. With ever…" at bounding box center [489, 176] width 394 height 49
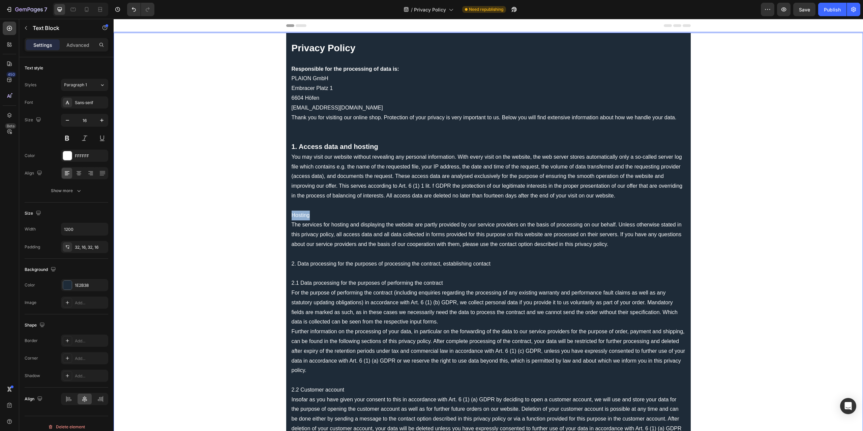
drag, startPoint x: 315, startPoint y: 212, endPoint x: 289, endPoint y: 215, distance: 26.4
click at [307, 221] on p "The services for hosting and displaying the website are partly provided by our …" at bounding box center [489, 234] width 394 height 29
drag, startPoint x: 316, startPoint y: 211, endPoint x: 280, endPoint y: 214, distance: 35.2
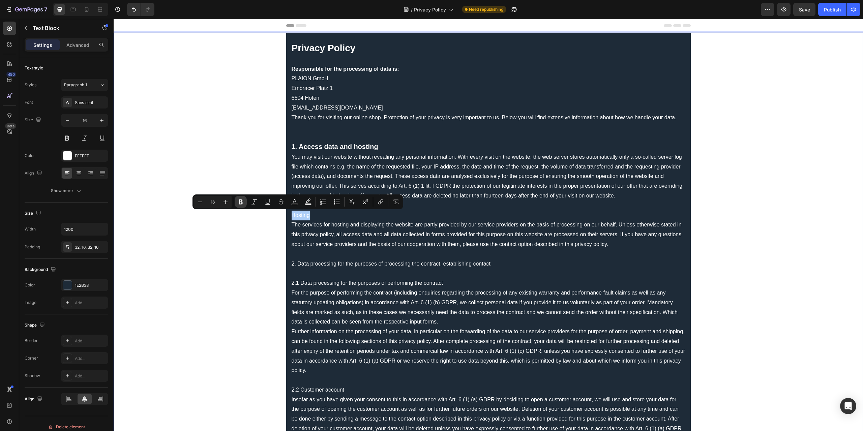
click at [241, 205] on icon "Editor contextual toolbar" at bounding box center [240, 202] width 7 height 7
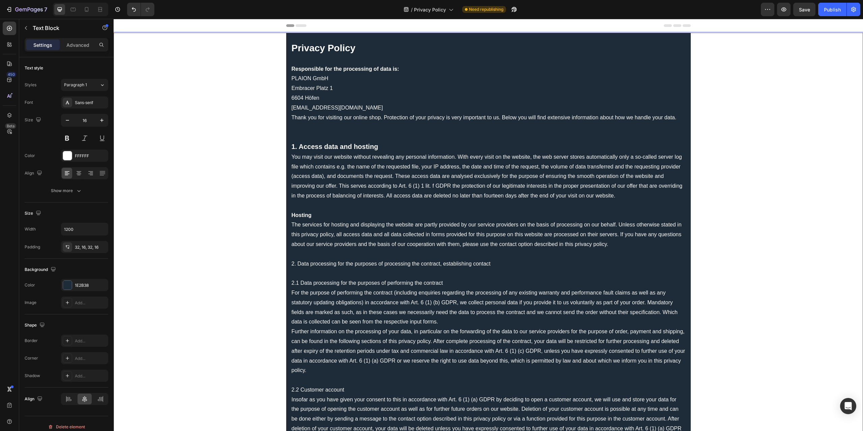
click at [321, 254] on p "Rich Text Editor. Editing area: main" at bounding box center [489, 254] width 394 height 10
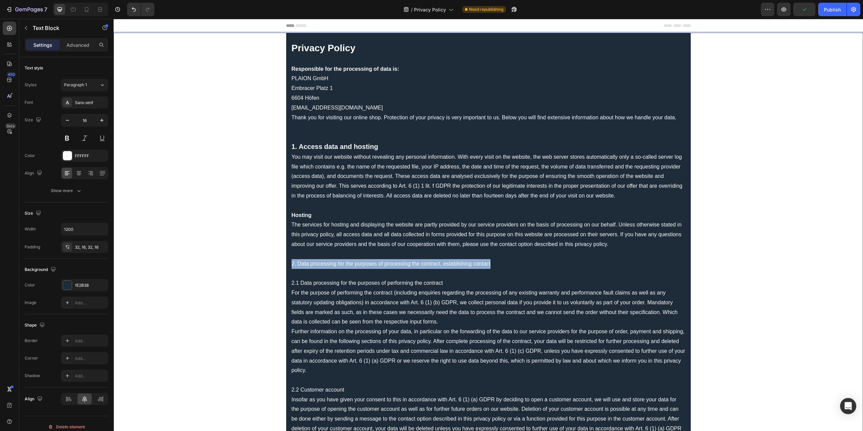
drag, startPoint x: 508, startPoint y: 263, endPoint x: 287, endPoint y: 264, distance: 221.2
click at [101, 264] on div "Background" at bounding box center [67, 269] width 84 height 11
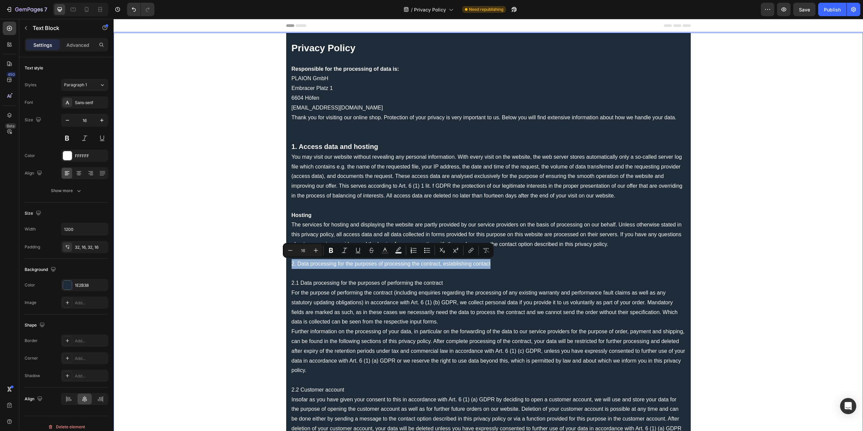
drag, startPoint x: 502, startPoint y: 262, endPoint x: 273, endPoint y: 261, distance: 228.9
click at [319, 252] on icon "Editor contextual toolbar" at bounding box center [316, 250] width 7 height 7
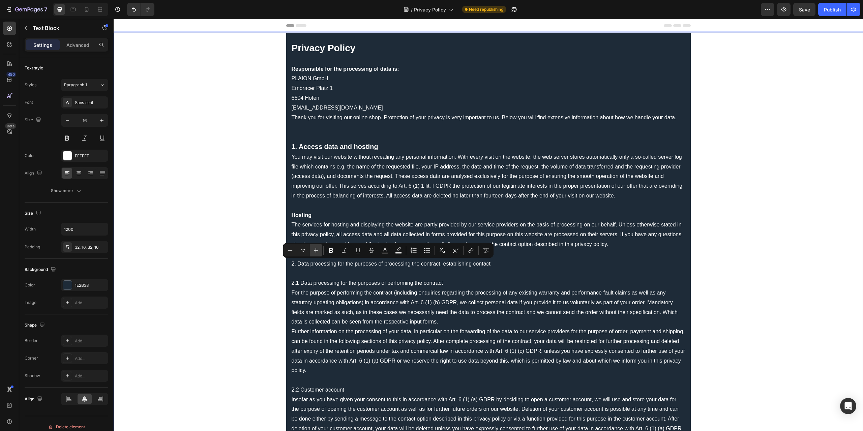
click at [317, 252] on icon "Editor contextual toolbar" at bounding box center [316, 250] width 7 height 7
type input "20"
click at [337, 284] on p "2.1 Data processing for the purposes of performing the contract" at bounding box center [489, 284] width 394 height 10
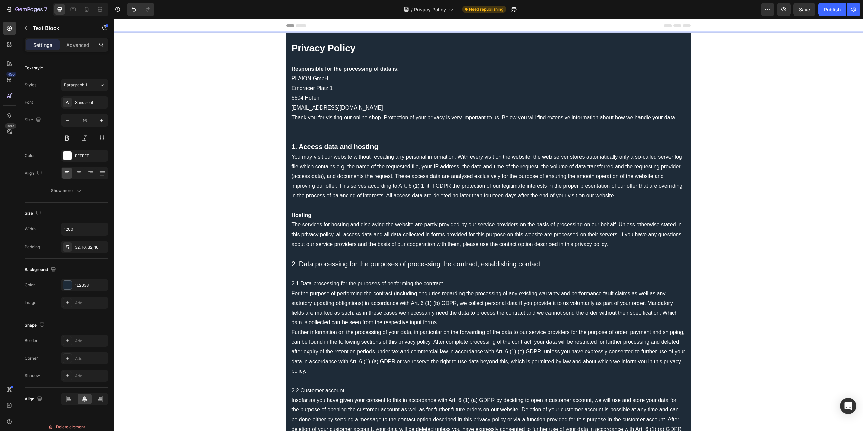
click at [454, 250] on p "Rich Text Editor. Editing area: main" at bounding box center [489, 254] width 394 height 10
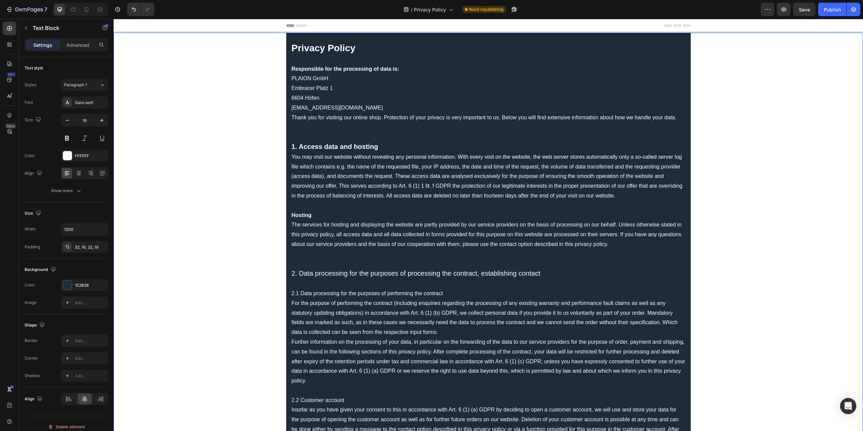
scroll to position [34, 0]
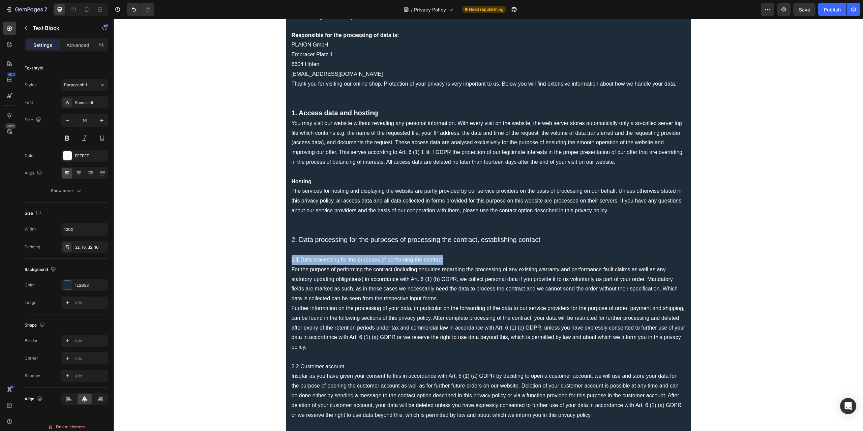
drag, startPoint x: 443, startPoint y: 259, endPoint x: 287, endPoint y: 258, distance: 155.4
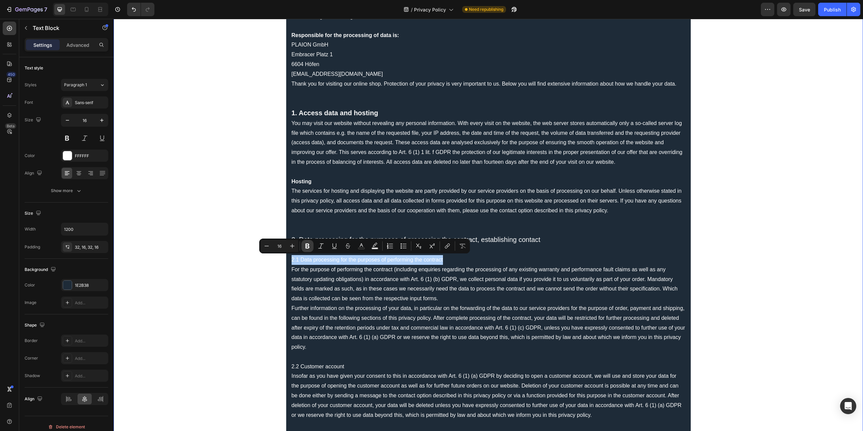
click at [308, 249] on icon "Editor contextual toolbar" at bounding box center [307, 246] width 7 height 7
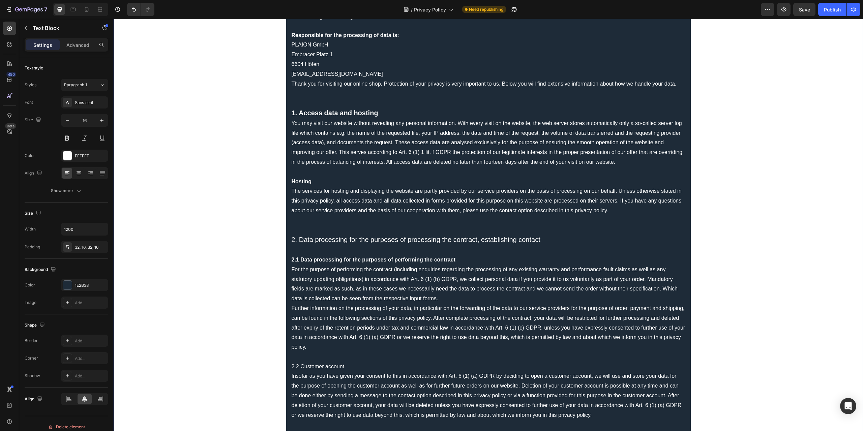
click at [340, 358] on p "Rich Text Editor. Editing area: main" at bounding box center [489, 357] width 394 height 10
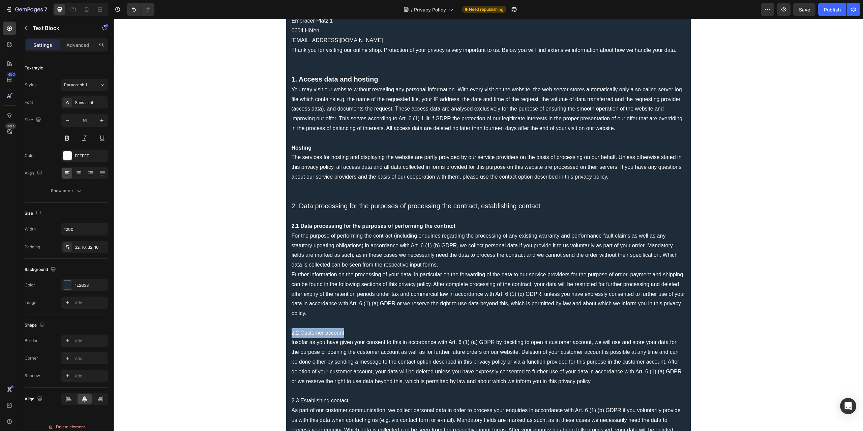
drag, startPoint x: 349, startPoint y: 330, endPoint x: 283, endPoint y: 331, distance: 65.4
click at [334, 344] on p "Insofar as you have given your consent to this in accordance with Art. 6 (1) (a…" at bounding box center [489, 362] width 394 height 49
drag, startPoint x: 347, startPoint y: 332, endPoint x: 289, endPoint y: 332, distance: 57.6
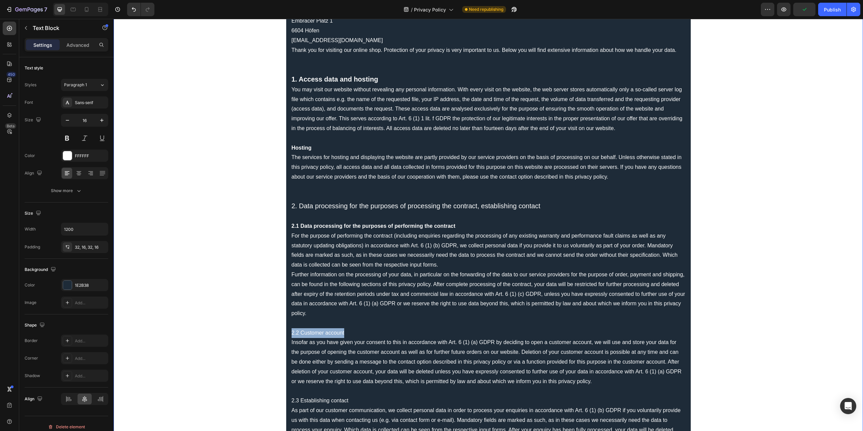
click at [292, 332] on p "2.2 Customer account" at bounding box center [489, 333] width 394 height 10
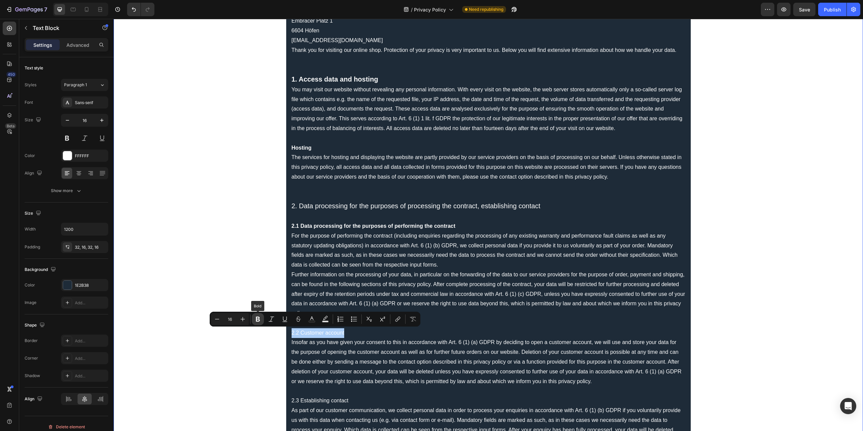
click at [257, 317] on icon "Editor contextual toolbar" at bounding box center [258, 319] width 4 height 5
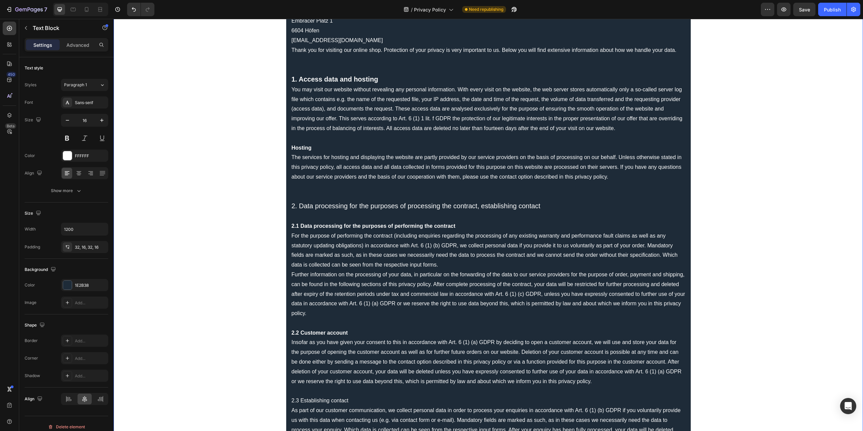
click at [382, 370] on p "Insofar as you have given your consent to this in accordance with Art. 6 (1) (a…" at bounding box center [489, 362] width 394 height 49
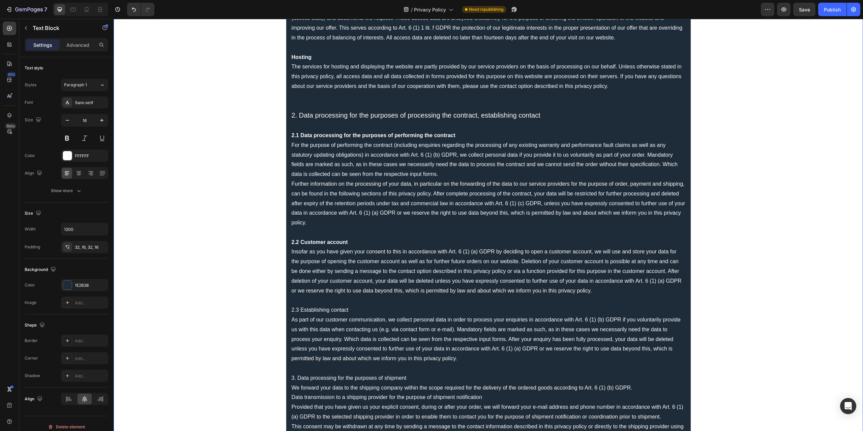
scroll to position [169, 0]
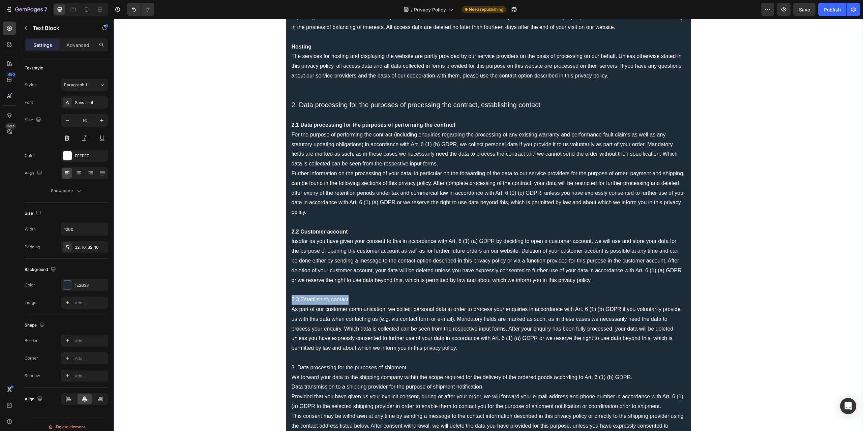
drag, startPoint x: 355, startPoint y: 301, endPoint x: 287, endPoint y: 299, distance: 68.5
click at [347, 310] on p "As part of our customer communication, we collect personal data in order to pro…" at bounding box center [489, 329] width 394 height 49
drag, startPoint x: 357, startPoint y: 301, endPoint x: 288, endPoint y: 299, distance: 69.5
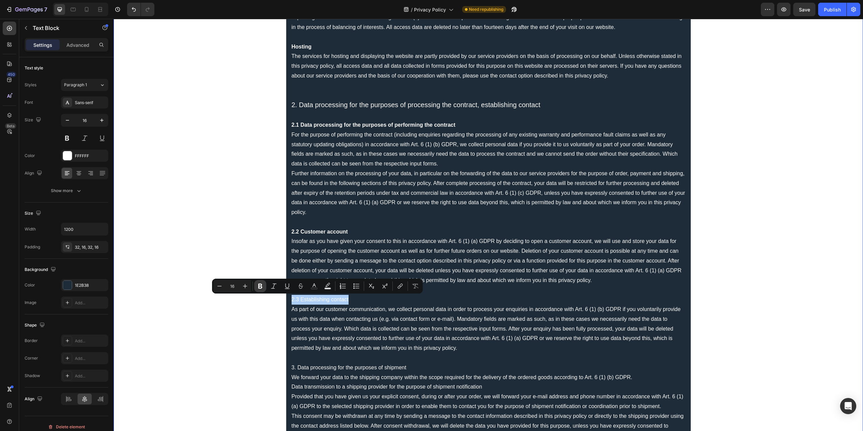
click at [259, 288] on icon "Editor contextual toolbar" at bounding box center [260, 286] width 4 height 5
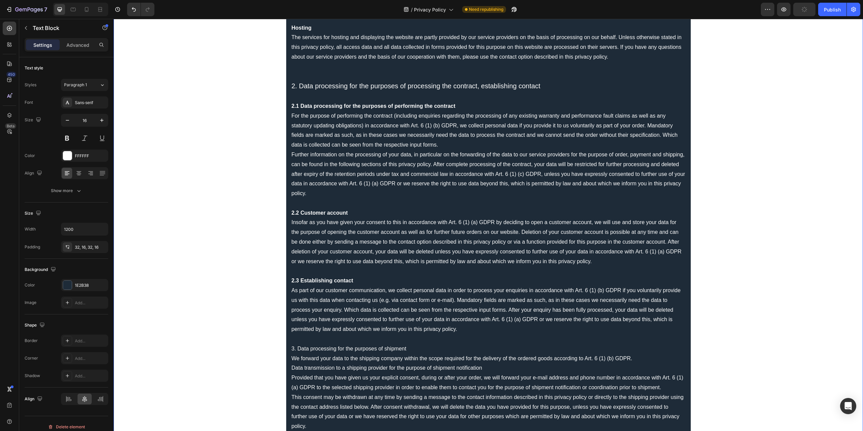
scroll to position [202, 0]
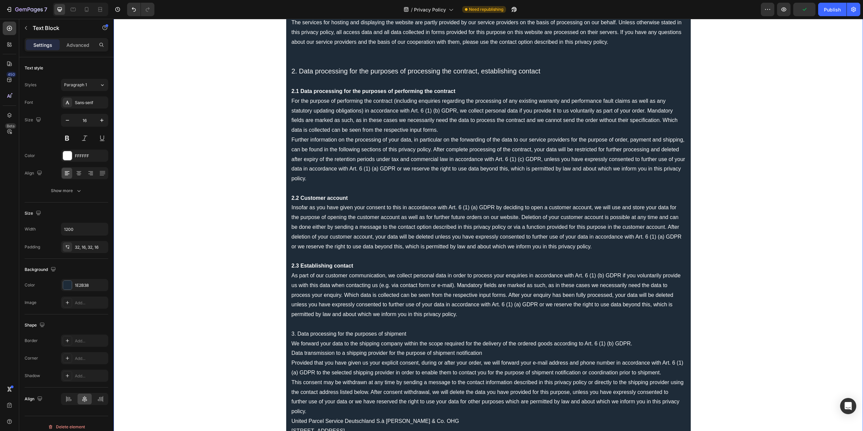
click at [418, 326] on p "Rich Text Editor. Editing area: main" at bounding box center [489, 325] width 394 height 10
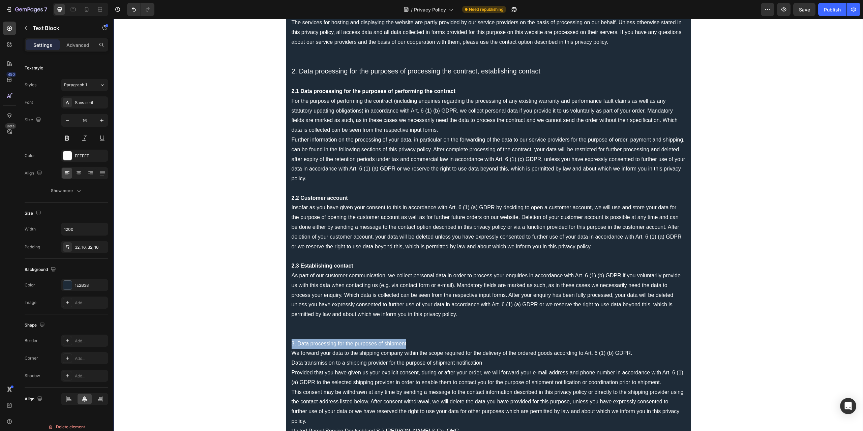
drag, startPoint x: 409, startPoint y: 342, endPoint x: 283, endPoint y: 339, distance: 125.4
click at [411, 343] on p "3. Data processing for the purposes of shipment" at bounding box center [489, 344] width 394 height 10
click at [421, 343] on p "3. Data processing for the purposes of shipment" at bounding box center [489, 344] width 394 height 10
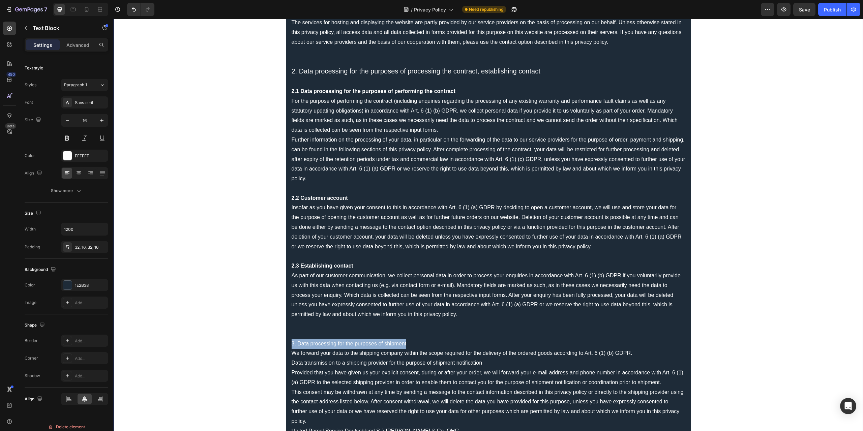
drag, startPoint x: 421, startPoint y: 343, endPoint x: 290, endPoint y: 343, distance: 131.1
click at [292, 343] on p "3. Data processing for the purposes of shipment" at bounding box center [489, 344] width 394 height 10
click at [291, 329] on icon "Editor contextual toolbar" at bounding box center [289, 330] width 7 height 7
click at [419, 343] on p "3. Data processing for the purposes of shipment" at bounding box center [489, 344] width 394 height 10
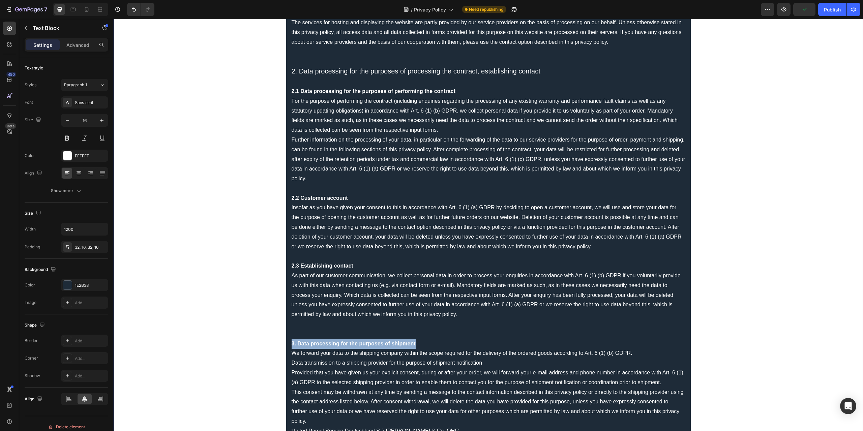
drag, startPoint x: 428, startPoint y: 344, endPoint x: 289, endPoint y: 344, distance: 139.2
click at [280, 330] on icon "Editor contextual toolbar" at bounding box center [278, 330] width 7 height 7
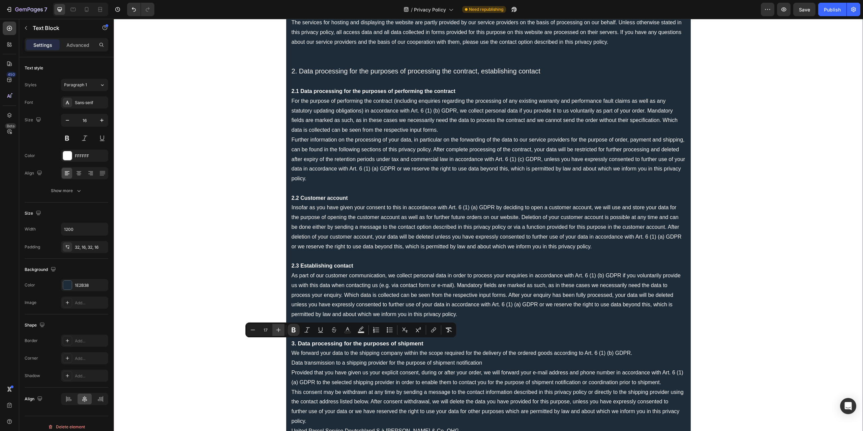
click at [280, 330] on icon "Editor contextual toolbar" at bounding box center [278, 330] width 7 height 7
type input "20"
click at [357, 369] on p "Provided that you have given us your explicit consent, during or after your ord…" at bounding box center [489, 398] width 394 height 58
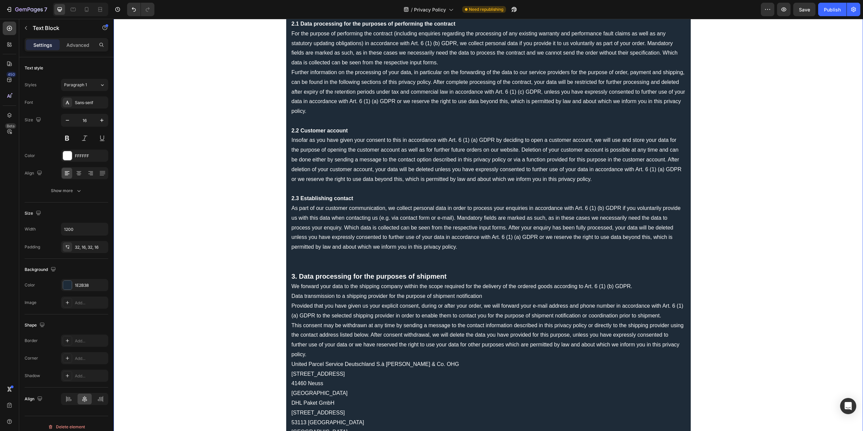
scroll to position [303, 0]
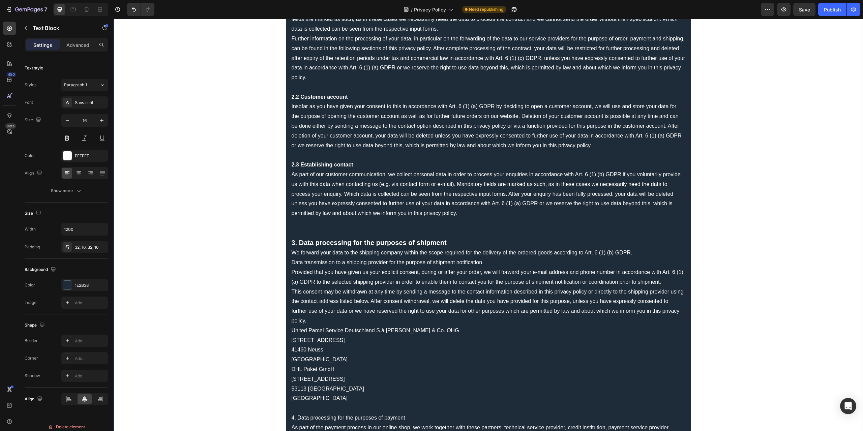
click at [292, 262] on p "We forward your data to the shipping company within the scope required for the …" at bounding box center [489, 258] width 394 height 20
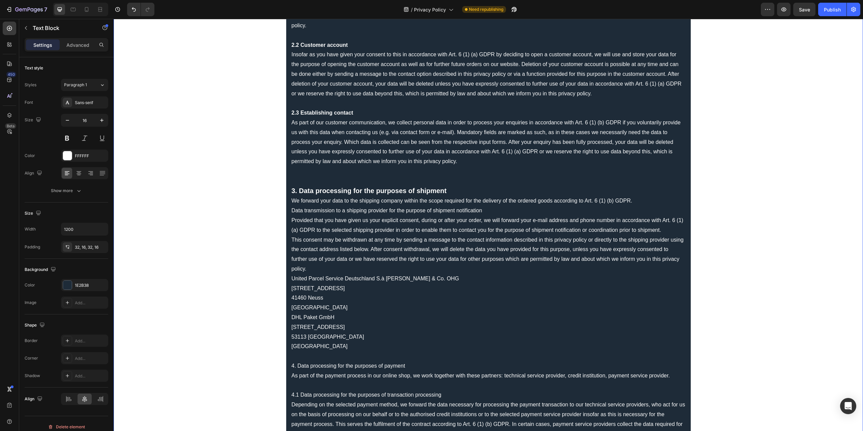
scroll to position [371, 0]
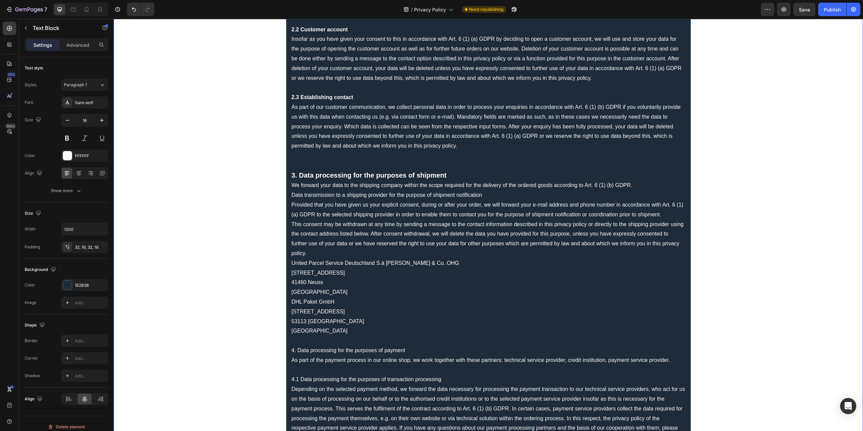
click at [317, 253] on p "Provided that you have given us your explicit consent, during or after your ord…" at bounding box center [489, 229] width 394 height 58
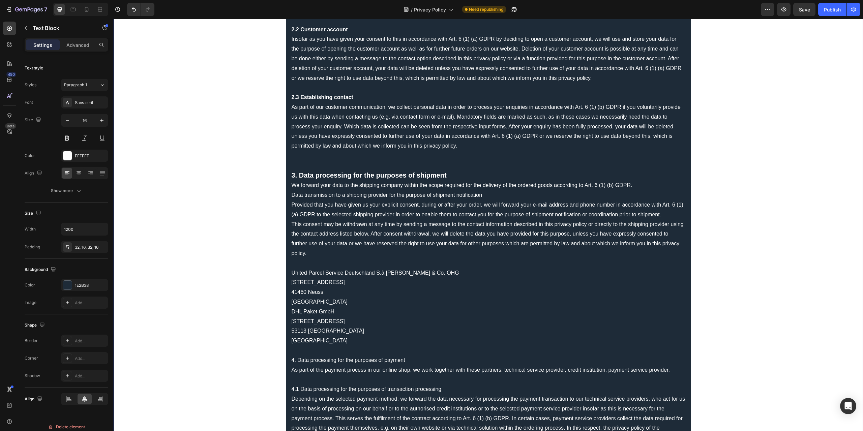
click at [325, 302] on p "United Parcel Service Deutschland S.à [PERSON_NAME] & Co. [GEOGRAPHIC_DATA][STR…" at bounding box center [489, 287] width 394 height 39
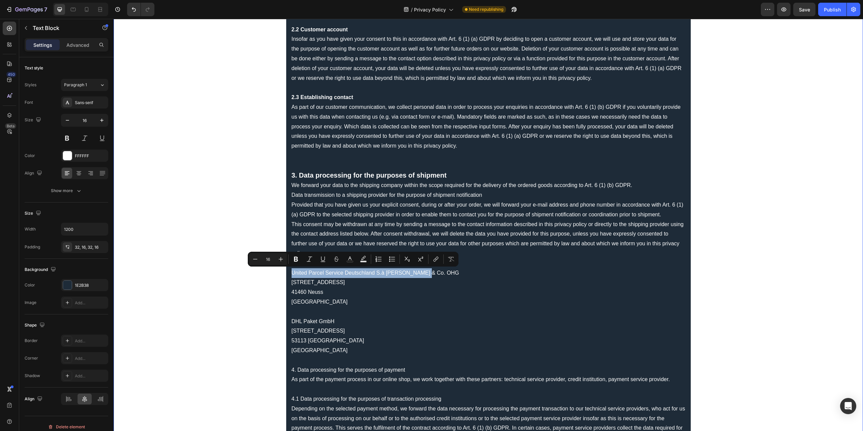
drag, startPoint x: 426, startPoint y: 272, endPoint x: 288, endPoint y: 276, distance: 138.6
click at [297, 262] on icon "Editor contextual toolbar" at bounding box center [296, 259] width 4 height 5
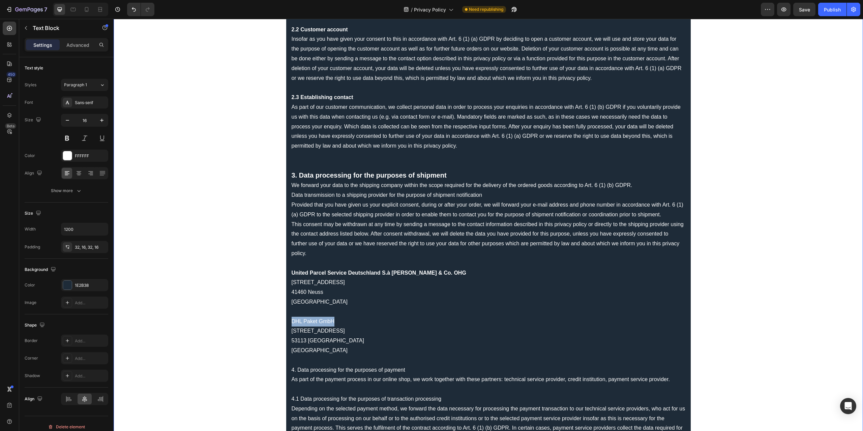
drag, startPoint x: 330, startPoint y: 319, endPoint x: 289, endPoint y: 318, distance: 41.5
click at [292, 318] on p "DHL Paket GmbH [STREET_ADDRESS]" at bounding box center [489, 336] width 394 height 39
drag, startPoint x: 254, startPoint y: 308, endPoint x: 268, endPoint y: 330, distance: 26.3
click at [254, 308] on icon "Editor contextual toolbar" at bounding box center [253, 307] width 7 height 7
click at [359, 338] on p "DHL Paket GmbH [STREET_ADDRESS]" at bounding box center [489, 336] width 394 height 39
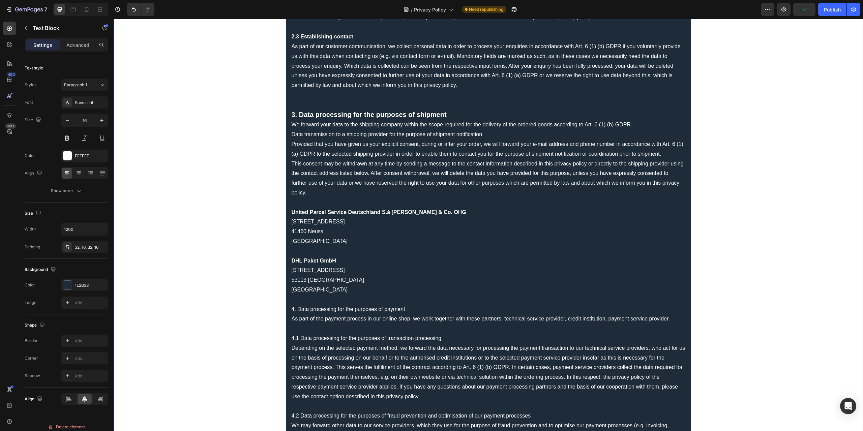
scroll to position [438, 0]
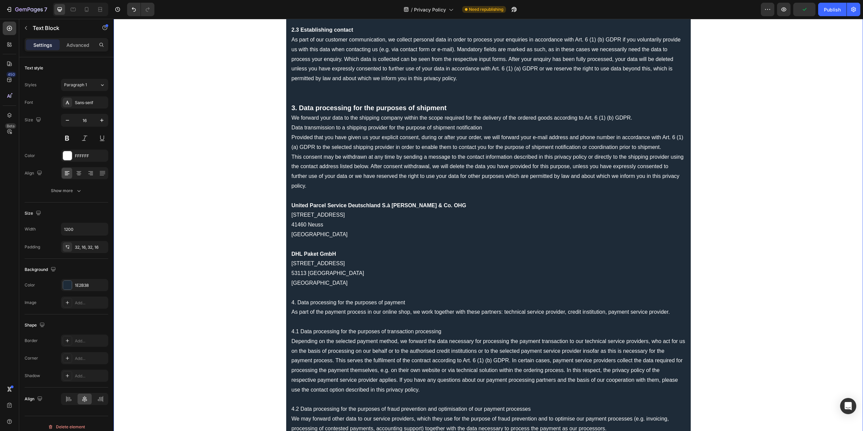
click at [355, 294] on p "Rich Text Editor. Editing area: main" at bounding box center [489, 293] width 394 height 10
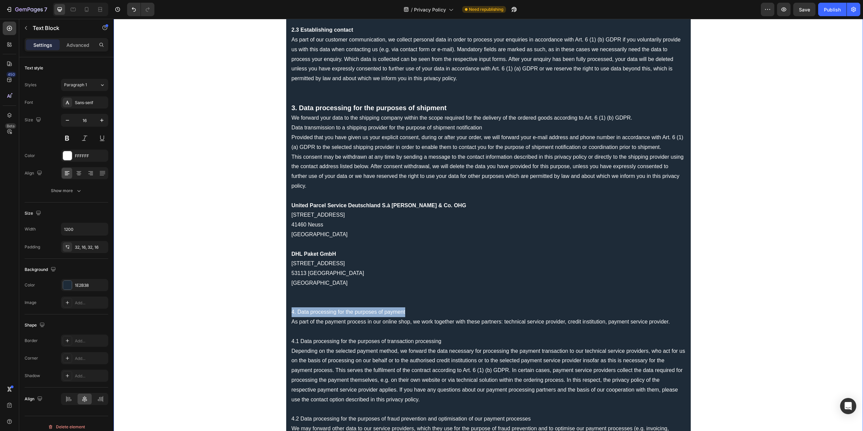
drag, startPoint x: 409, startPoint y: 310, endPoint x: 286, endPoint y: 312, distance: 123.1
click at [339, 315] on p "4. Data processing for the purposes of payment" at bounding box center [489, 312] width 394 height 10
drag, startPoint x: 412, startPoint y: 310, endPoint x: 288, endPoint y: 312, distance: 123.7
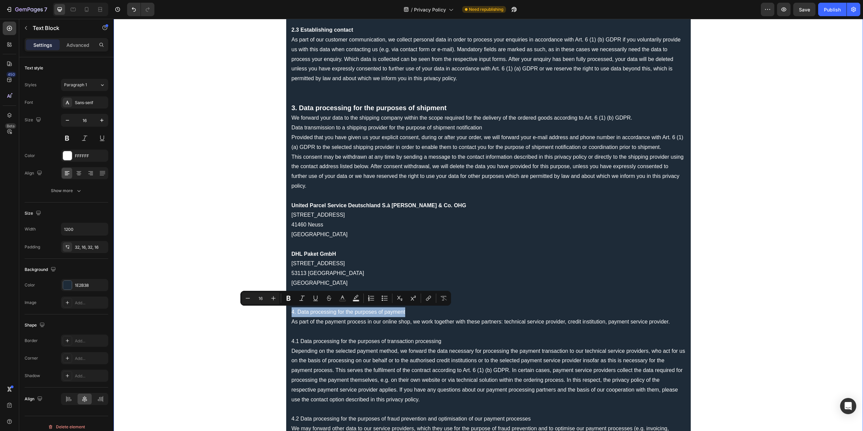
click at [289, 298] on icon "Editor contextual toolbar" at bounding box center [289, 298] width 4 height 5
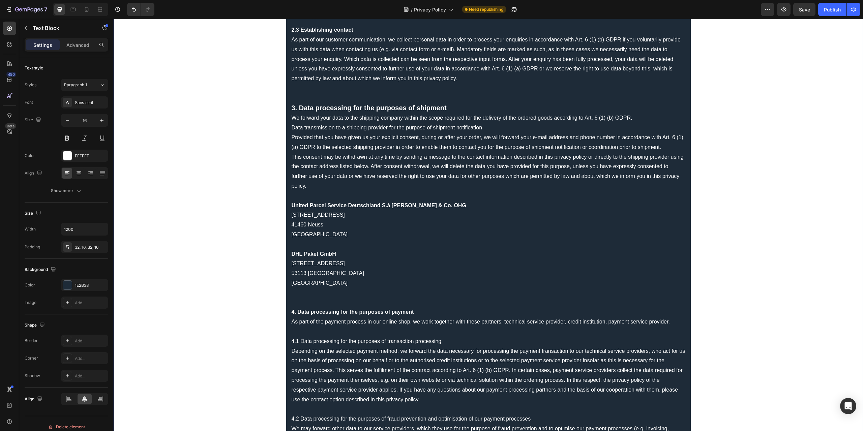
click at [413, 317] on p "As part of the payment process in our online shop, we work together with these …" at bounding box center [489, 322] width 394 height 10
drag, startPoint x: 417, startPoint y: 312, endPoint x: 283, endPoint y: 310, distance: 133.5
click at [418, 312] on p "4. Data processing for the purposes of payment" at bounding box center [489, 312] width 394 height 10
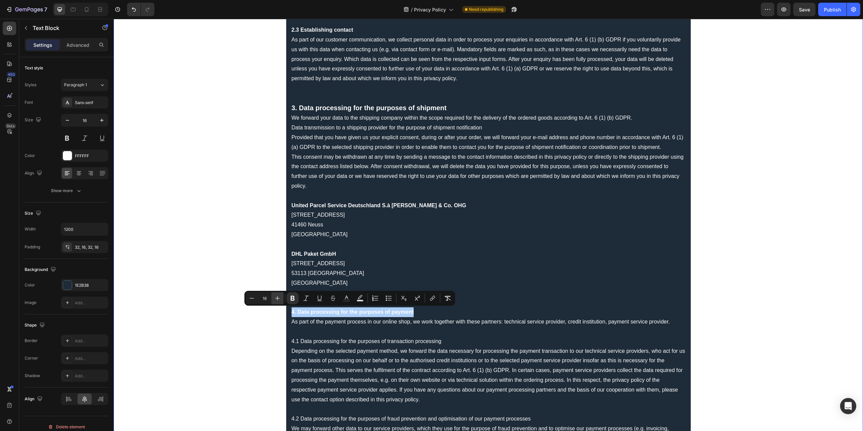
click at [282, 300] on button "Plus" at bounding box center [277, 298] width 12 height 12
type input "20"
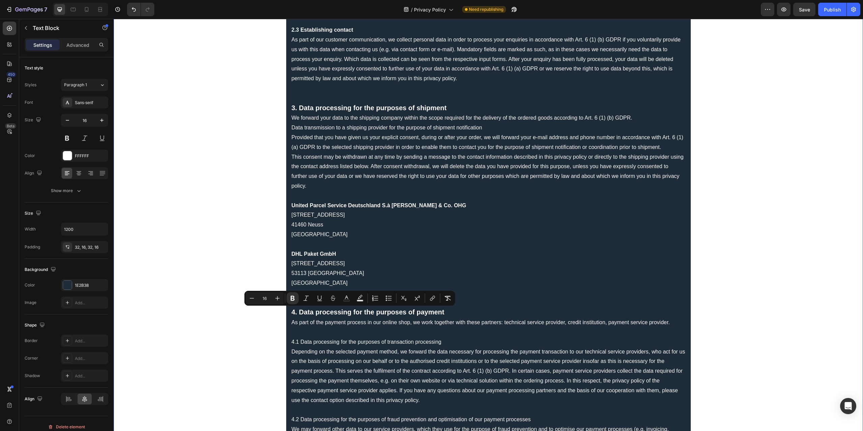
click at [338, 353] on p "Depending on the selected payment method, we forward the data necessary for pro…" at bounding box center [489, 376] width 394 height 58
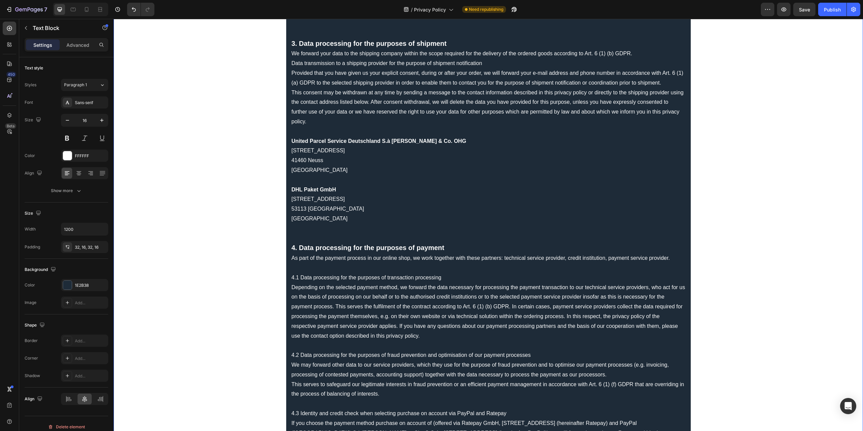
scroll to position [506, 0]
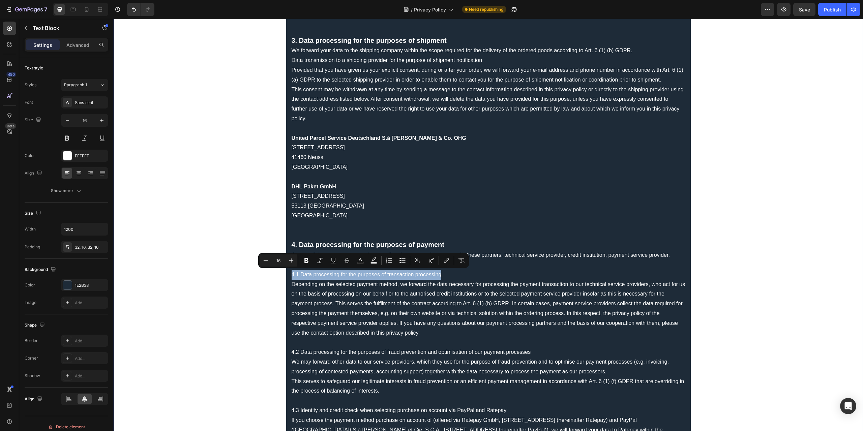
drag, startPoint x: 441, startPoint y: 272, endPoint x: 289, endPoint y: 276, distance: 151.4
click at [292, 276] on p "4.1 Data processing for the purposes of transaction processing" at bounding box center [489, 275] width 394 height 10
click at [305, 259] on icon "Editor contextual toolbar" at bounding box center [306, 260] width 4 height 5
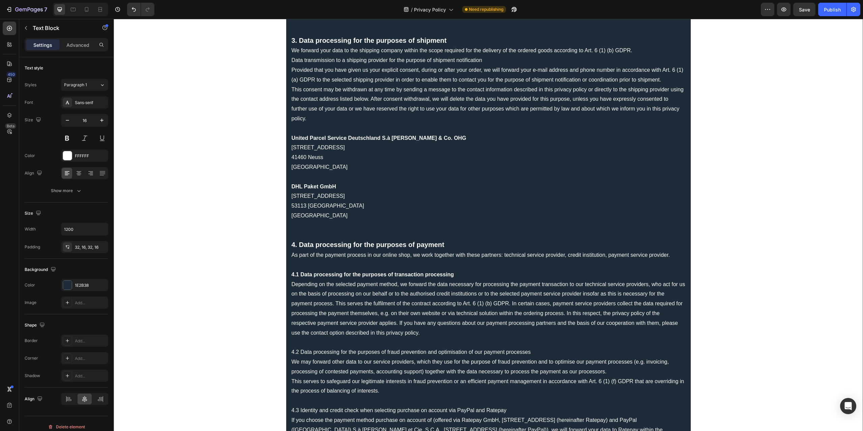
click at [346, 346] on p "Rich Text Editor. Editing area: main" at bounding box center [489, 343] width 394 height 10
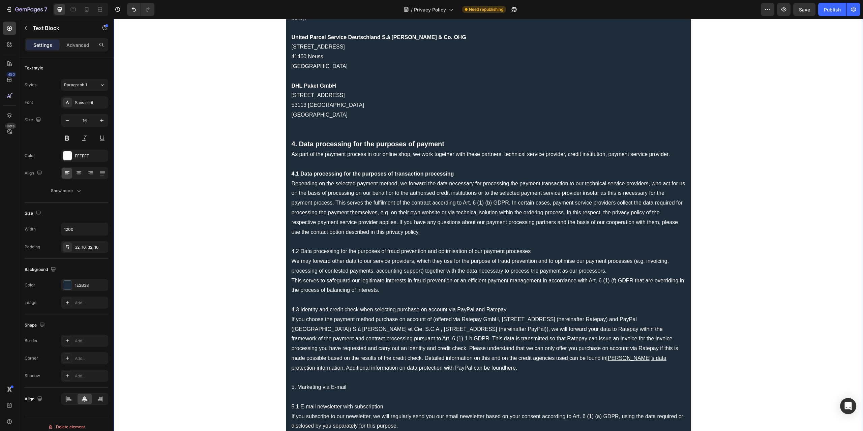
scroll to position [607, 0]
drag, startPoint x: 537, startPoint y: 251, endPoint x: 289, endPoint y: 249, distance: 248.1
click at [292, 249] on p "4.2 Data processing for the purposes of fraud prevention and optimisation of ou…" at bounding box center [489, 251] width 394 height 10
click at [322, 261] on p "We may forward other data to our service providers, which they use for the purp…" at bounding box center [489, 275] width 394 height 39
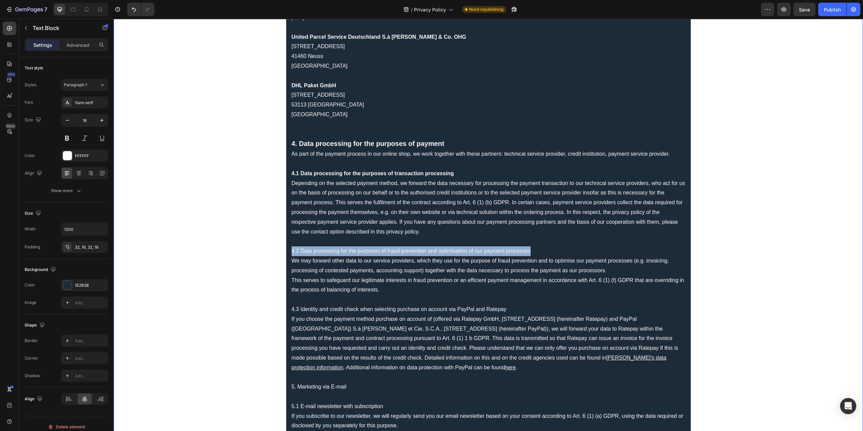
drag, startPoint x: 534, startPoint y: 250, endPoint x: 289, endPoint y: 251, distance: 244.4
click at [292, 251] on p "4.2 Data processing for the purposes of fraud prevention and optimisation of ou…" at bounding box center [489, 251] width 394 height 10
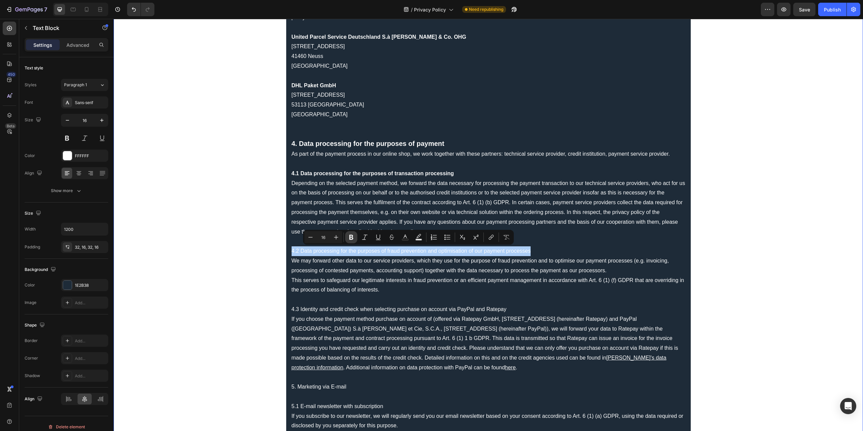
click at [353, 239] on icon "Editor contextual toolbar" at bounding box center [351, 237] width 7 height 7
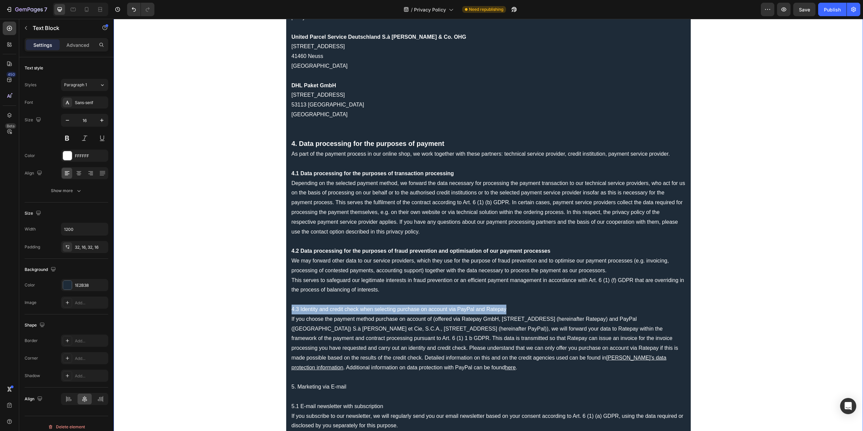
drag, startPoint x: 516, startPoint y: 308, endPoint x: 280, endPoint y: 304, distance: 235.7
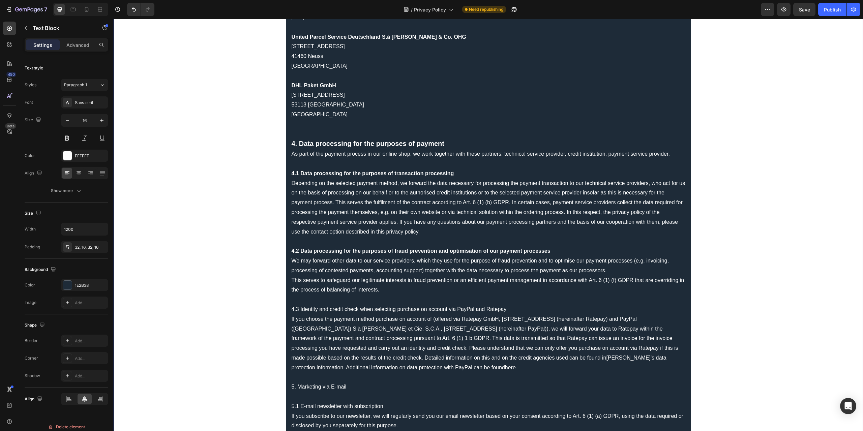
click at [320, 331] on p "If you choose the payment method purchase on account of (offered via Ratepay Gm…" at bounding box center [489, 344] width 394 height 58
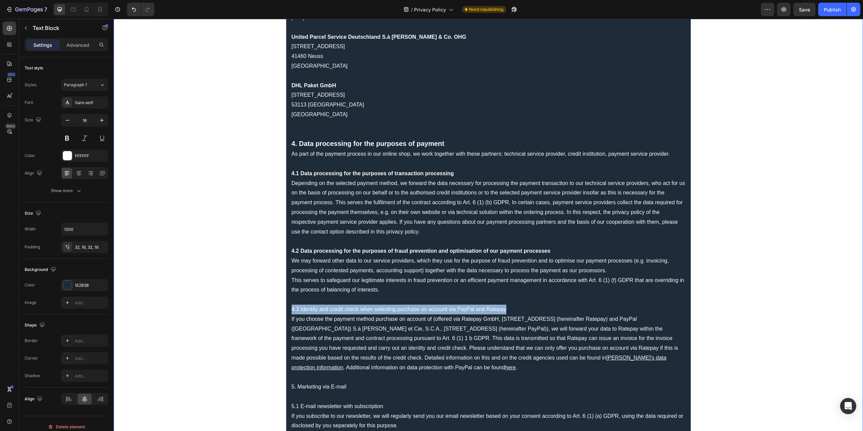
drag, startPoint x: 521, startPoint y: 309, endPoint x: 289, endPoint y: 309, distance: 232.3
click at [510, 309] on p "4.3 Identity and credit check when selecting purchase on account via PayPal and…" at bounding box center [489, 310] width 394 height 10
drag, startPoint x: 496, startPoint y: 308, endPoint x: 280, endPoint y: 305, distance: 215.8
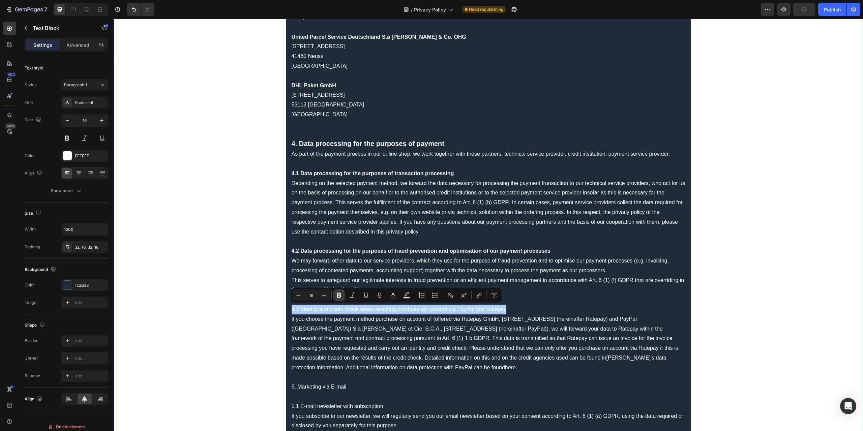
click at [340, 295] on icon "Editor contextual toolbar" at bounding box center [339, 295] width 7 height 7
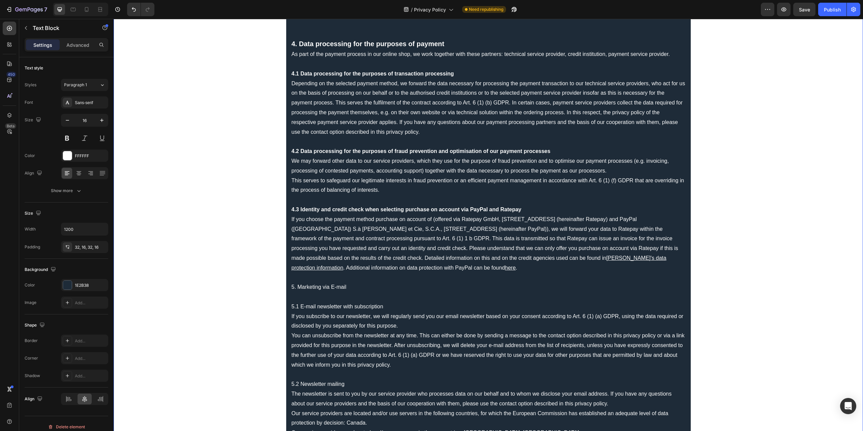
scroll to position [708, 0]
click at [349, 276] on p "Rich Text Editor. Editing area: main" at bounding box center [489, 277] width 394 height 10
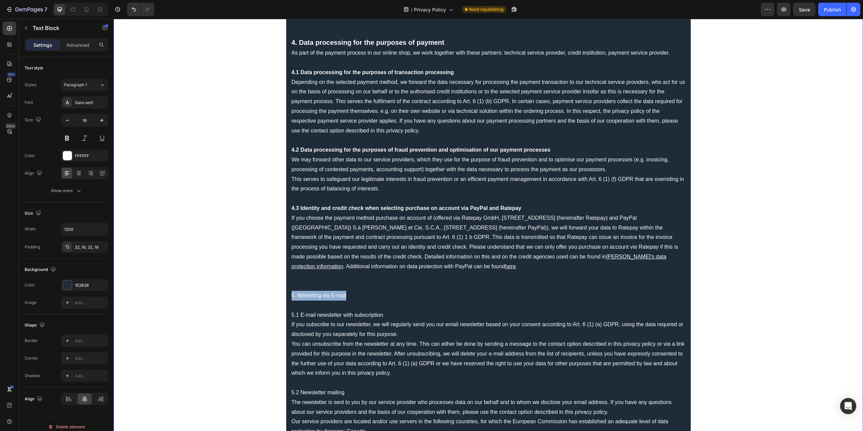
drag, startPoint x: 359, startPoint y: 295, endPoint x: 273, endPoint y: 294, distance: 85.6
click at [351, 295] on p "5. Marketing via E-mail" at bounding box center [489, 296] width 394 height 10
drag, startPoint x: 355, startPoint y: 294, endPoint x: 274, endPoint y: 295, distance: 80.6
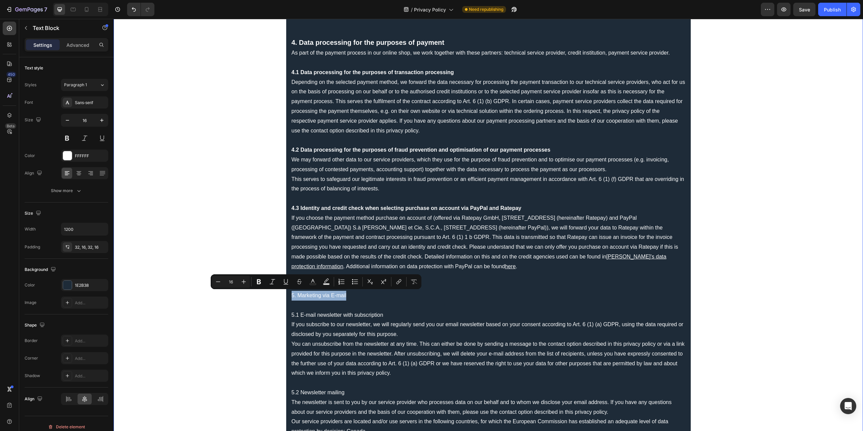
click at [241, 283] on icon "Editor contextual toolbar" at bounding box center [243, 281] width 7 height 7
click at [244, 282] on icon "Editor contextual toolbar" at bounding box center [243, 281] width 7 height 7
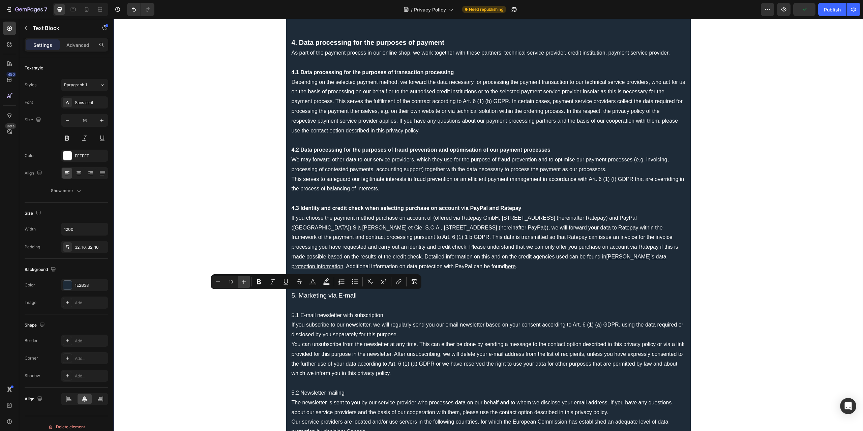
type input "20"
drag, startPoint x: 259, startPoint y: 282, endPoint x: 174, endPoint y: 276, distance: 84.8
click at [259, 282] on icon "Editor contextual toolbar" at bounding box center [259, 281] width 4 height 5
click at [388, 314] on p "5.1 E-mail newsletter with subscription" at bounding box center [489, 316] width 394 height 10
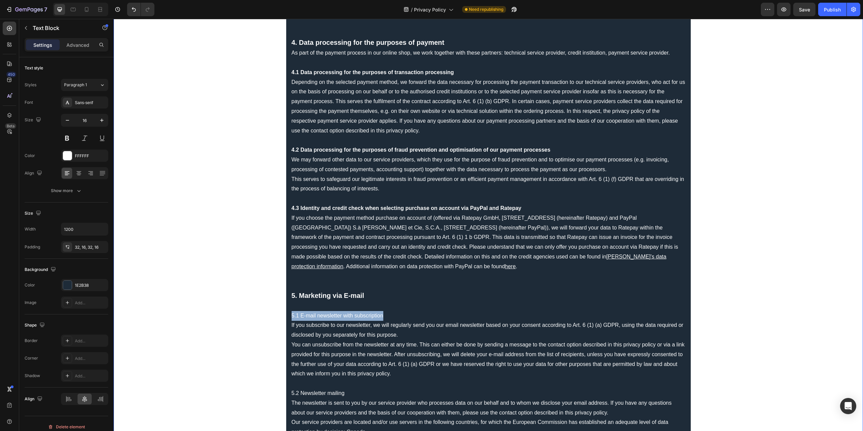
drag, startPoint x: 396, startPoint y: 314, endPoint x: 282, endPoint y: 312, distance: 113.6
click at [356, 313] on p "5.1 E-mail newsletter with subscription" at bounding box center [489, 316] width 394 height 10
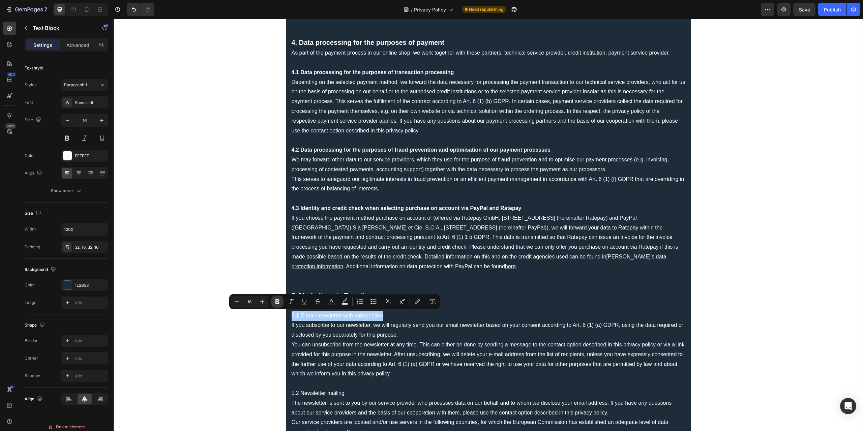
click at [275, 302] on icon "Editor contextual toolbar" at bounding box center [277, 301] width 7 height 7
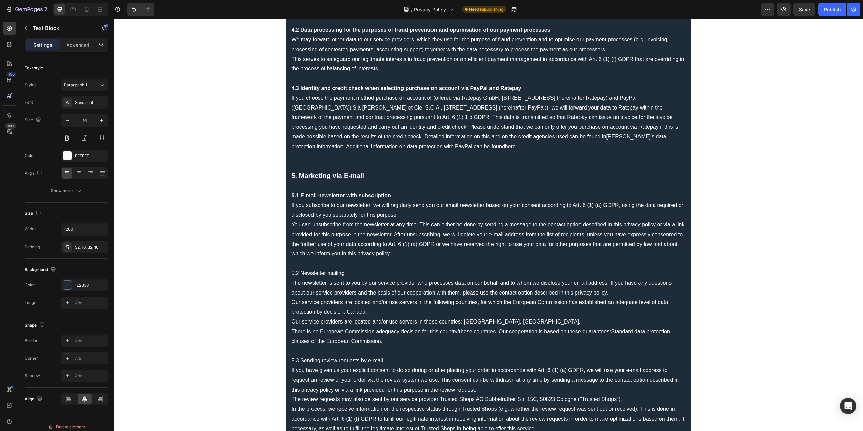
scroll to position [843, 0]
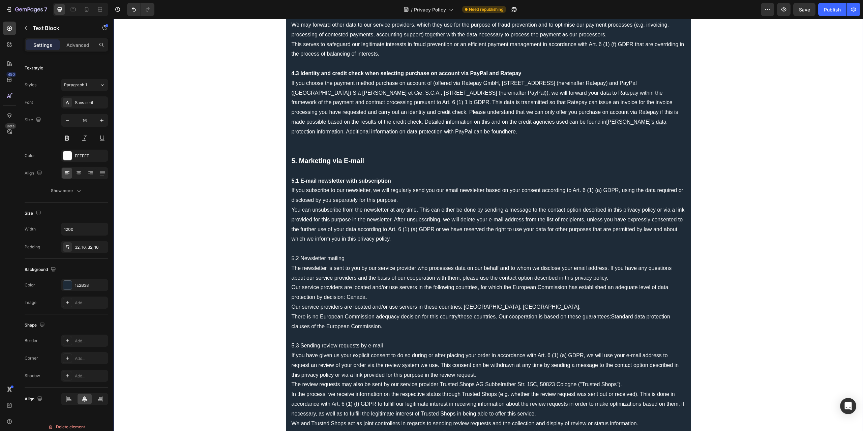
click at [327, 259] on p "5.2 Newsletter mailing" at bounding box center [489, 259] width 394 height 10
drag, startPoint x: 346, startPoint y: 260, endPoint x: 282, endPoint y: 259, distance: 64.1
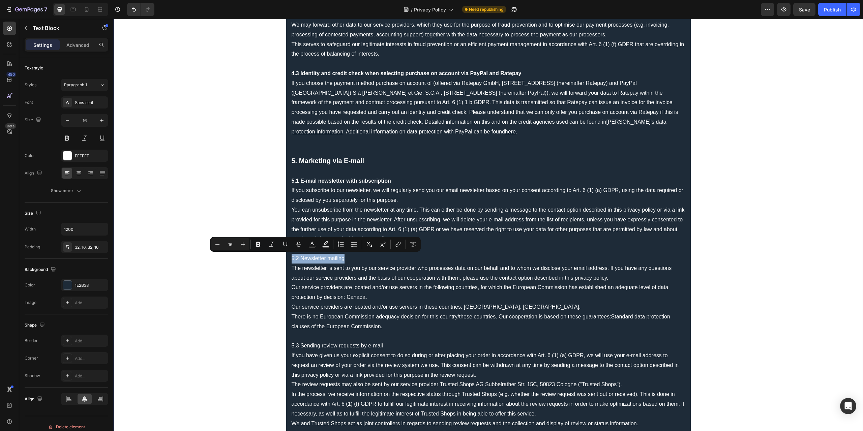
click at [334, 258] on p "5.2 Newsletter mailing" at bounding box center [489, 259] width 394 height 10
drag, startPoint x: 351, startPoint y: 257, endPoint x: 283, endPoint y: 258, distance: 67.4
click at [256, 244] on icon "Editor contextual toolbar" at bounding box center [258, 244] width 7 height 7
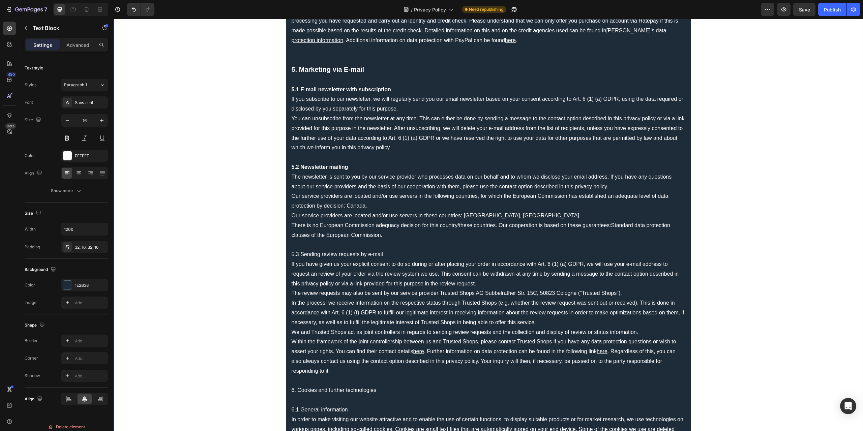
scroll to position [944, 0]
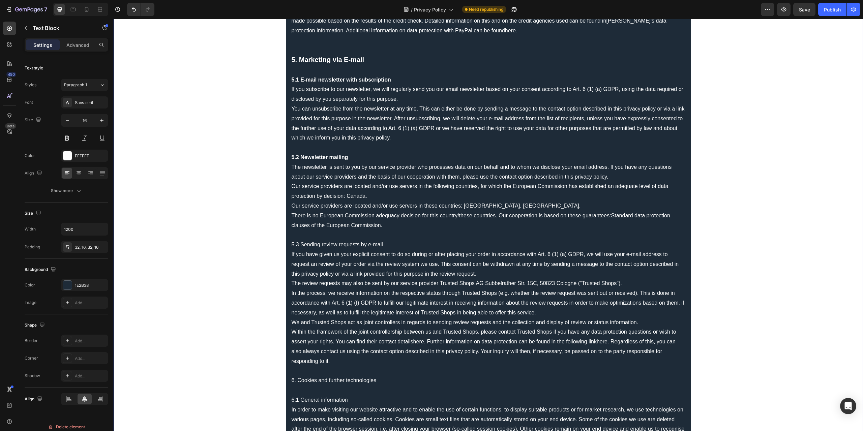
drag, startPoint x: 389, startPoint y: 243, endPoint x: 283, endPoint y: 243, distance: 106.2
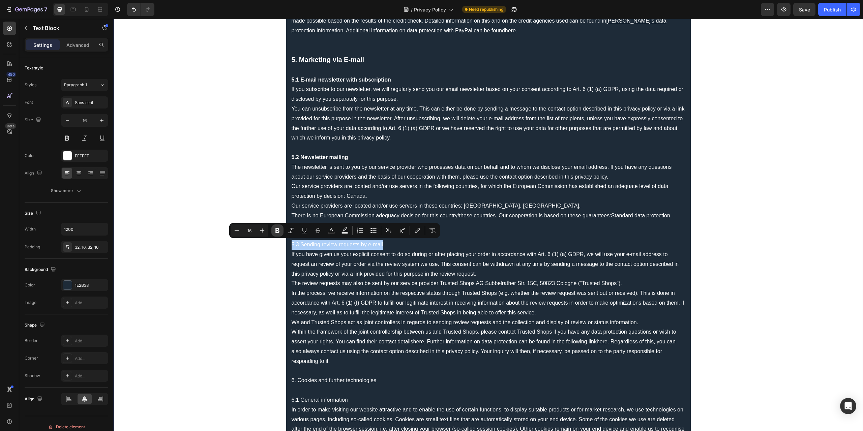
click at [276, 233] on icon "Editor contextual toolbar" at bounding box center [277, 230] width 4 height 5
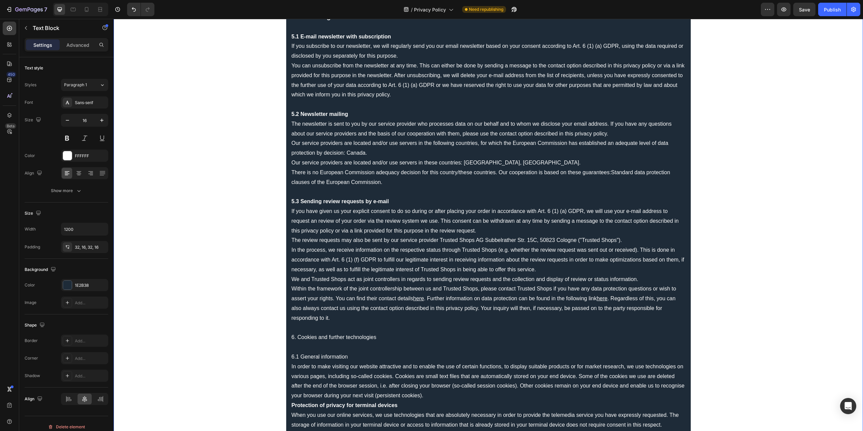
scroll to position [1011, 0]
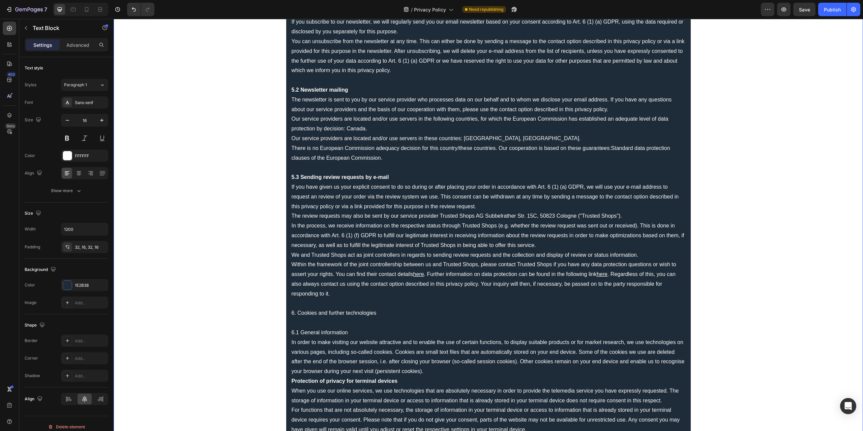
click at [359, 305] on p "Rich Text Editor. Editing area: main" at bounding box center [489, 304] width 394 height 10
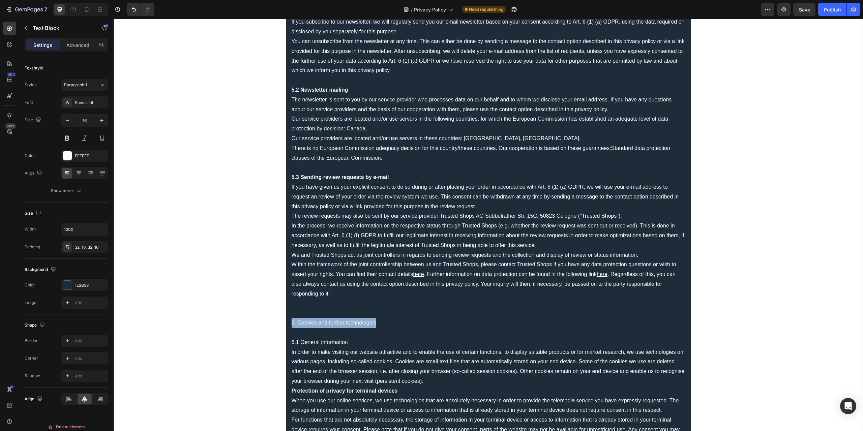
drag, startPoint x: 384, startPoint y: 321, endPoint x: 287, endPoint y: 321, distance: 97.4
click at [397, 323] on p "6. Cookies and further technologies" at bounding box center [489, 323] width 394 height 10
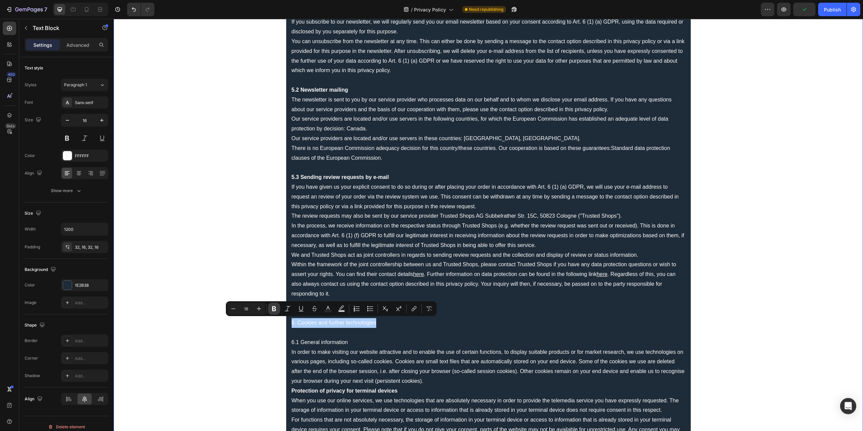
click at [277, 309] on icon "Editor contextual toolbar" at bounding box center [274, 308] width 7 height 7
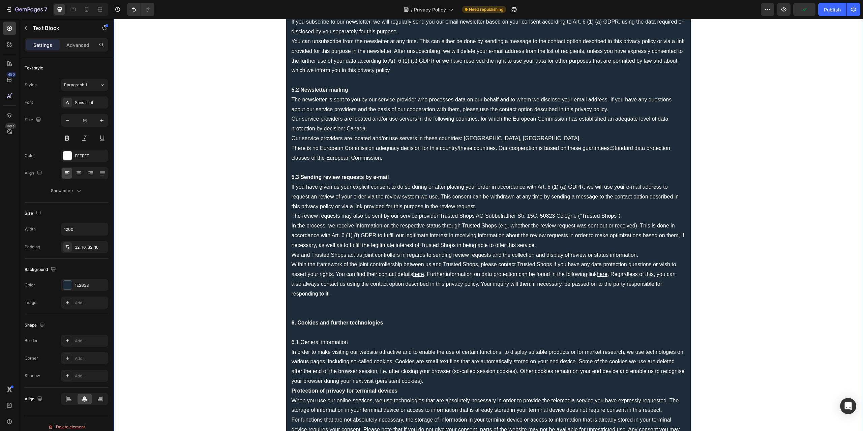
drag, startPoint x: 249, startPoint y: 320, endPoint x: 360, endPoint y: 319, distance: 110.6
drag, startPoint x: 405, startPoint y: 324, endPoint x: 287, endPoint y: 322, distance: 118.0
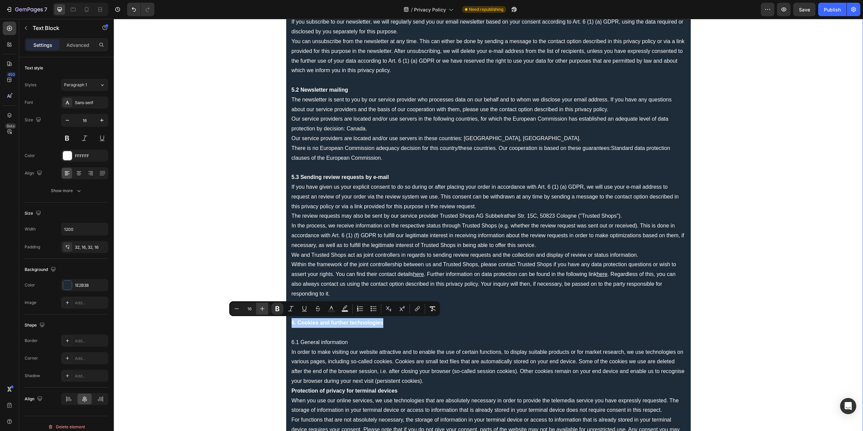
click at [262, 308] on icon "Editor contextual toolbar" at bounding box center [262, 308] width 7 height 7
type input "20"
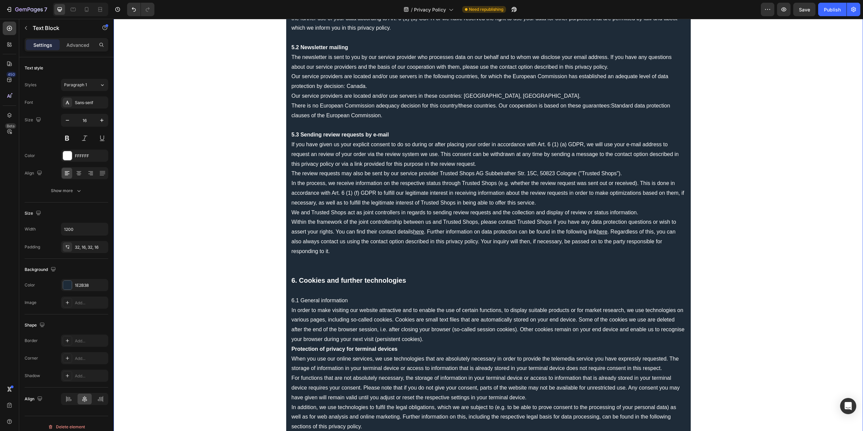
scroll to position [1079, 0]
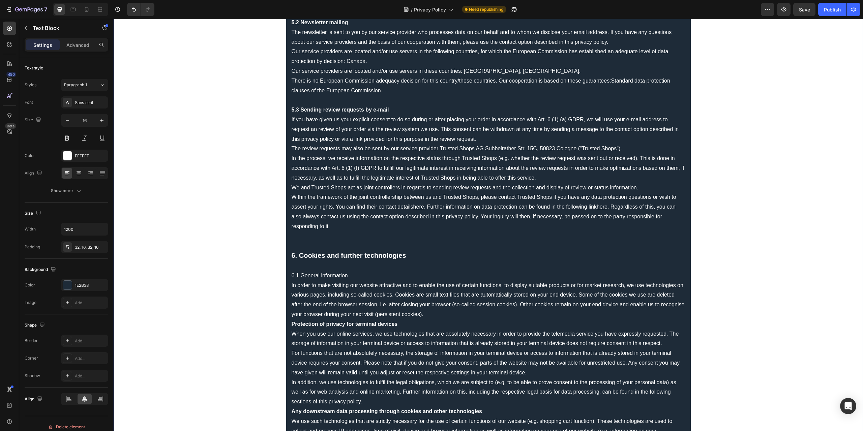
click at [351, 277] on p "6.1 General information" at bounding box center [489, 276] width 394 height 10
drag, startPoint x: 356, startPoint y: 274, endPoint x: 285, endPoint y: 279, distance: 71.9
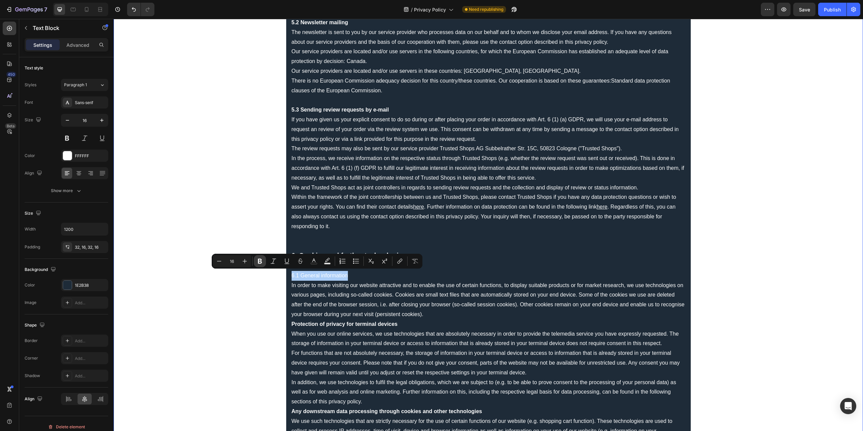
click at [261, 264] on icon "Editor contextual toolbar" at bounding box center [260, 261] width 7 height 7
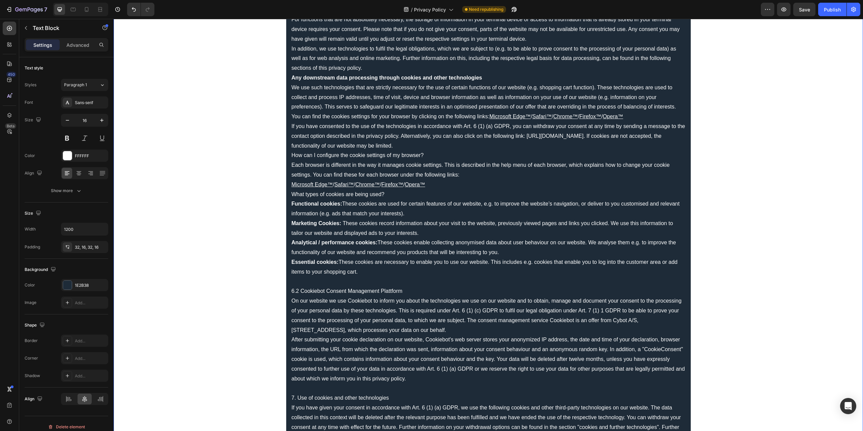
scroll to position [1450, 0]
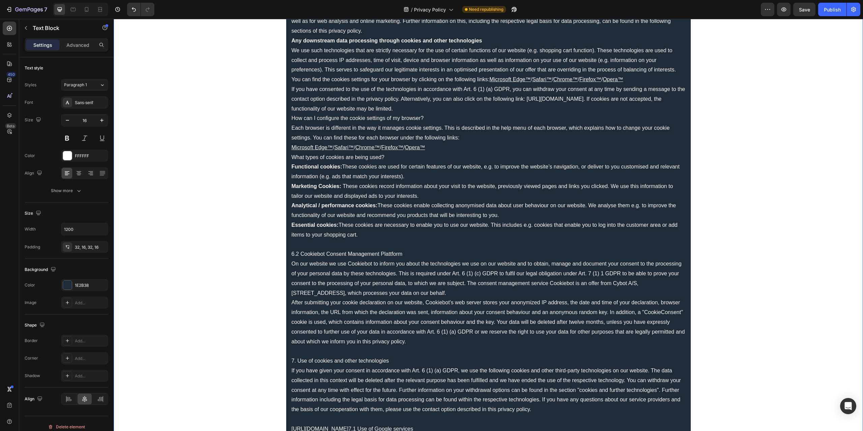
click at [332, 253] on p "6.2 Cookiebot Consent Management Plattform" at bounding box center [489, 254] width 394 height 10
drag, startPoint x: 411, startPoint y: 253, endPoint x: 235, endPoint y: 251, distance: 176.7
click at [235, 251] on div "Privacy Policy Responsible for the processing of data is: PLAION GmbH [STREET_A…" at bounding box center [488, 229] width 749 height 3292
click at [245, 267] on div "Privacy Policy Responsible for the processing of data is: PLAION GmbH [STREET_A…" at bounding box center [488, 229] width 749 height 3292
click at [411, 252] on p "6.2 Cookiebot Consent Management Plattform" at bounding box center [489, 254] width 394 height 10
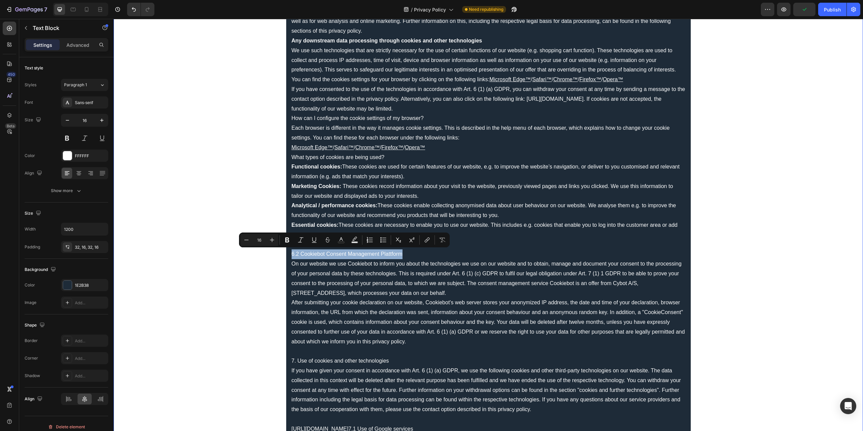
drag, startPoint x: 420, startPoint y: 251, endPoint x: 288, endPoint y: 256, distance: 131.9
click at [288, 256] on div "Privacy Policy Responsible for the processing of data is: PLAION GmbH [STREET_A…" at bounding box center [488, 229] width 405 height 3292
click at [289, 242] on icon "Editor contextual toolbar" at bounding box center [287, 240] width 7 height 7
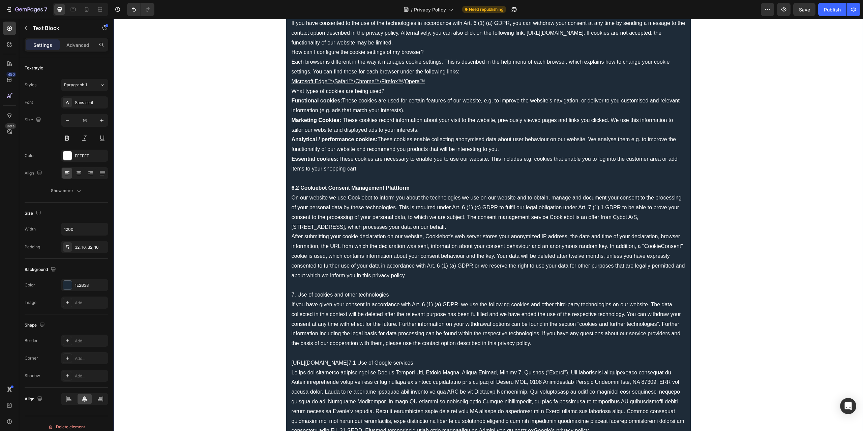
scroll to position [1517, 0]
click at [336, 282] on p "Rich Text Editor. Editing area: main" at bounding box center [489, 284] width 394 height 10
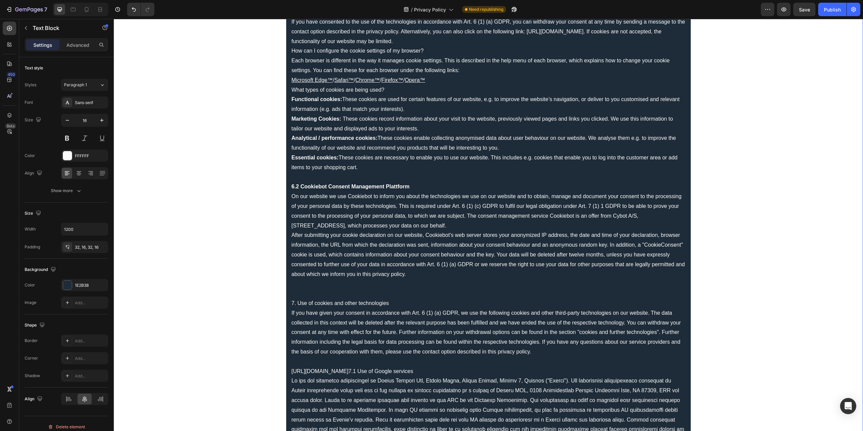
click at [225, 297] on div "Privacy Policy Responsible for the processing of data is: PLAION GmbH [STREET_A…" at bounding box center [488, 167] width 749 height 3302
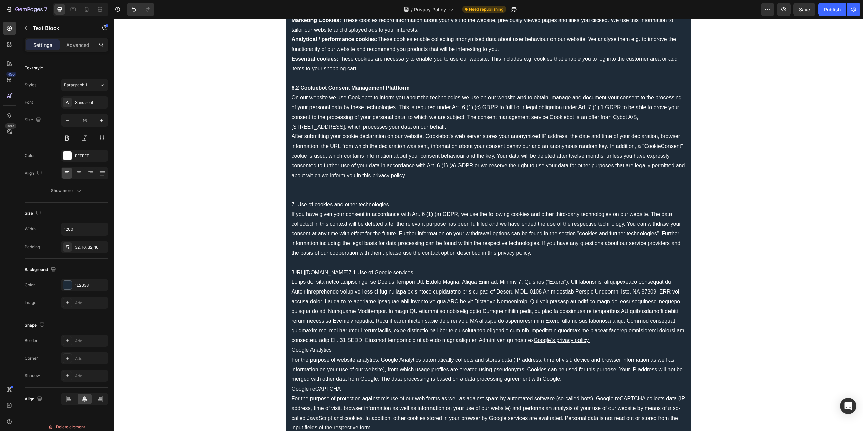
scroll to position [1618, 0]
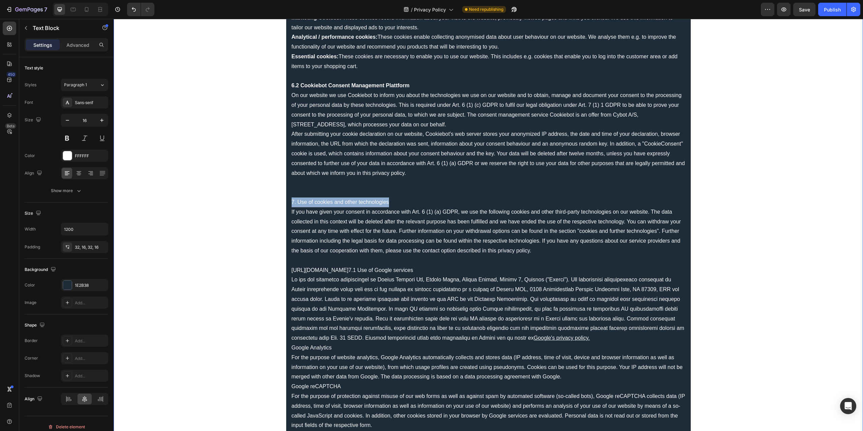
drag, startPoint x: 399, startPoint y: 202, endPoint x: 285, endPoint y: 199, distance: 114.3
click at [286, 199] on div "Privacy Policy Responsible for the processing of data is: PLAION GmbH [STREET_A…" at bounding box center [488, 66] width 405 height 3302
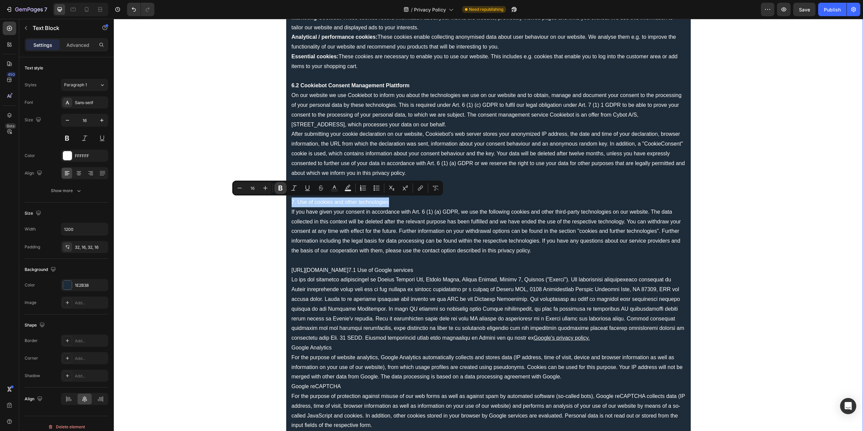
click at [282, 191] on icon "Editor contextual toolbar" at bounding box center [280, 188] width 7 height 7
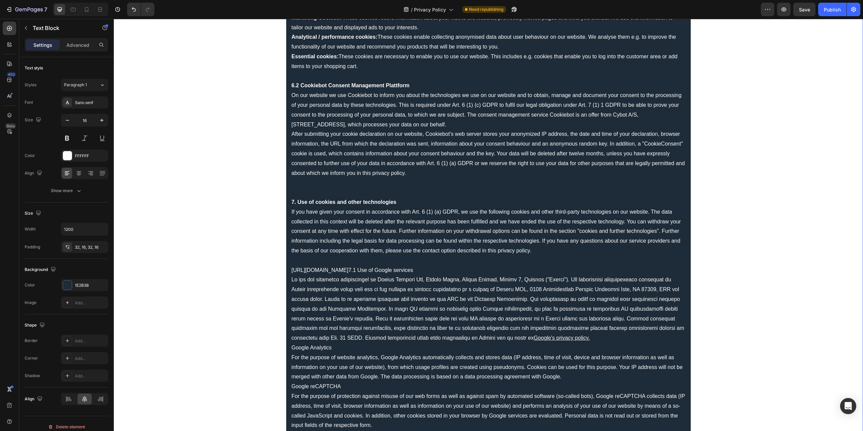
click at [264, 189] on div "Privacy Policy Responsible for the processing of data is: PLAION GmbH [STREET_A…" at bounding box center [488, 66] width 749 height 3302
drag, startPoint x: 400, startPoint y: 201, endPoint x: 286, endPoint y: 201, distance: 114.3
click at [286, 201] on div "Privacy Policy Responsible for the processing of data is: PLAION GmbH [STREET_A…" at bounding box center [488, 66] width 405 height 3302
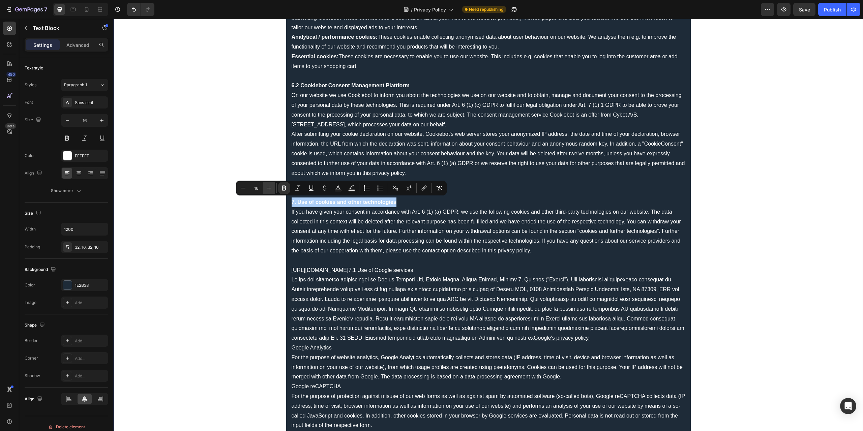
click at [269, 188] on icon "Editor contextual toolbar" at bounding box center [269, 188] width 4 height 4
type input "20"
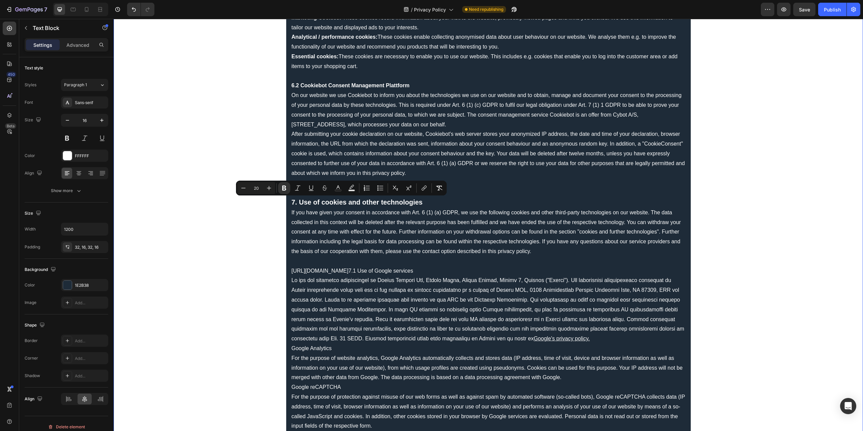
click at [251, 256] on div "Privacy Policy Responsible for the processing of data is: PLAION GmbH [STREET_A…" at bounding box center [488, 66] width 749 height 3302
click at [381, 289] on p "Google's privacy policy." at bounding box center [489, 310] width 394 height 68
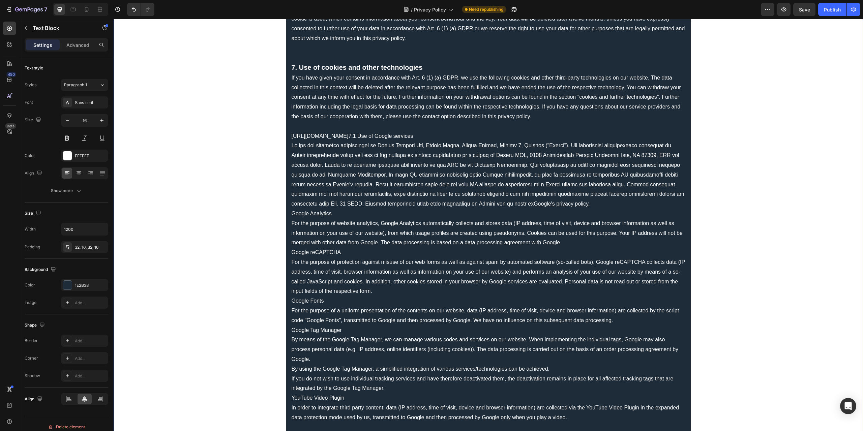
click at [292, 214] on p "Google Analytics" at bounding box center [489, 214] width 394 height 10
click at [597, 201] on p "Google's privacy policy." at bounding box center [489, 175] width 394 height 68
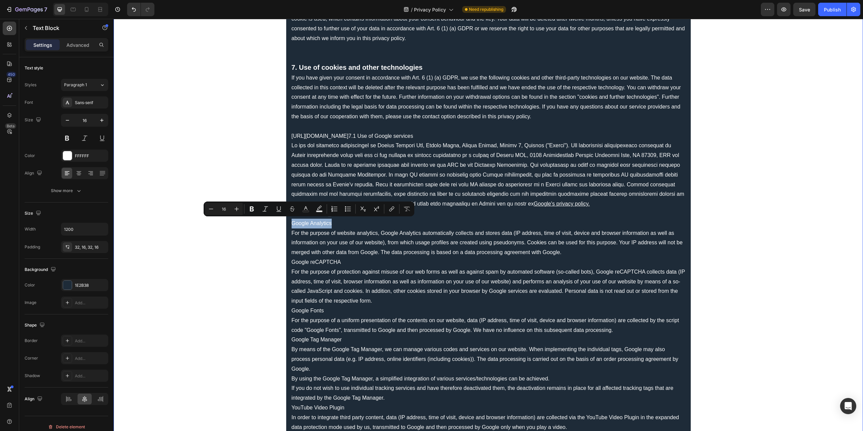
drag, startPoint x: 339, startPoint y: 221, endPoint x: 287, endPoint y: 221, distance: 51.6
click at [581, 217] on p "[URL][DOMAIN_NAME]" at bounding box center [489, 214] width 394 height 10
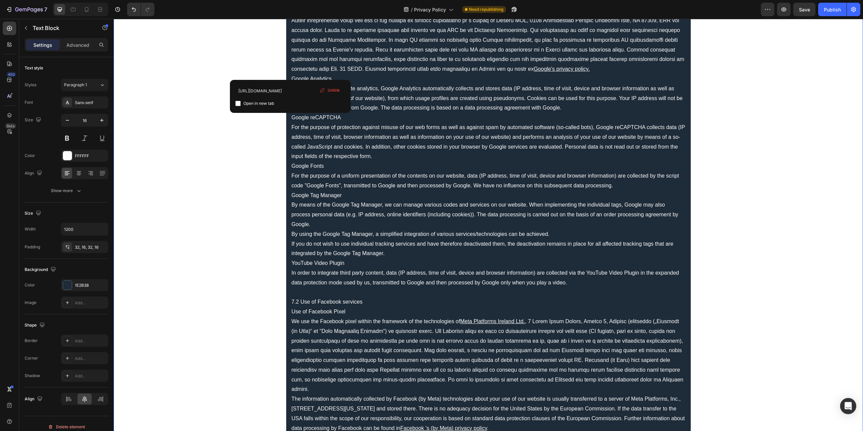
scroll to position [1922, 0]
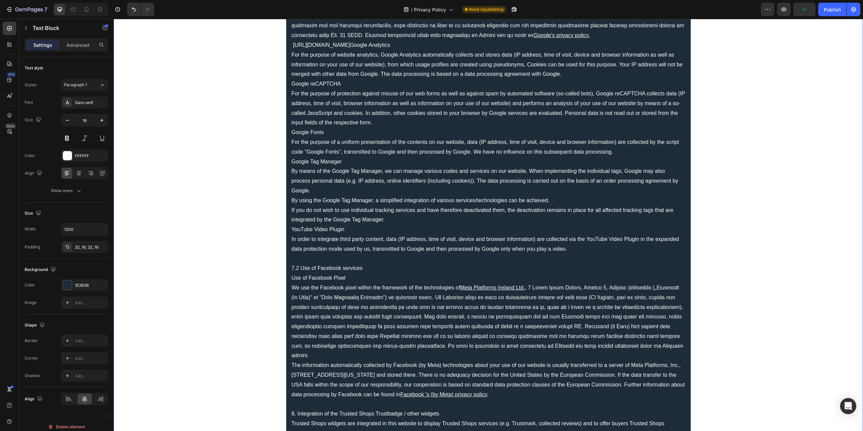
click at [365, 266] on p "7.2 Use of Facebook services" at bounding box center [489, 269] width 394 height 10
drag, startPoint x: 331, startPoint y: 263, endPoint x: 280, endPoint y: 261, distance: 50.9
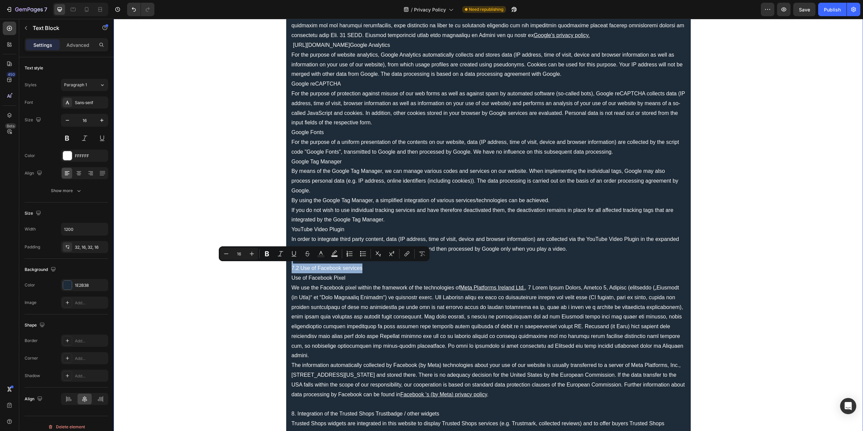
drag, startPoint x: 204, startPoint y: 281, endPoint x: 227, endPoint y: 278, distance: 23.8
click at [367, 265] on p "7.2 Use of Facebook services" at bounding box center [489, 269] width 394 height 10
click at [342, 267] on p "7.2 Use of Facebook services" at bounding box center [489, 269] width 394 height 10
drag, startPoint x: 367, startPoint y: 267, endPoint x: 279, endPoint y: 266, distance: 87.3
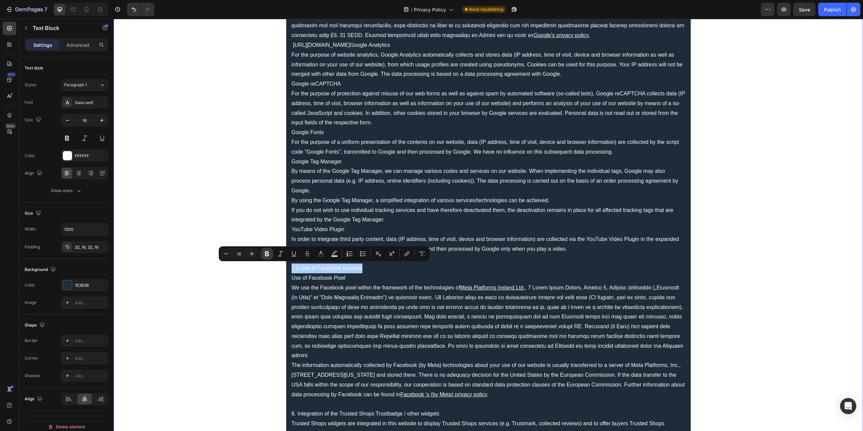
click at [267, 253] on icon "Editor contextual toolbar" at bounding box center [267, 253] width 7 height 7
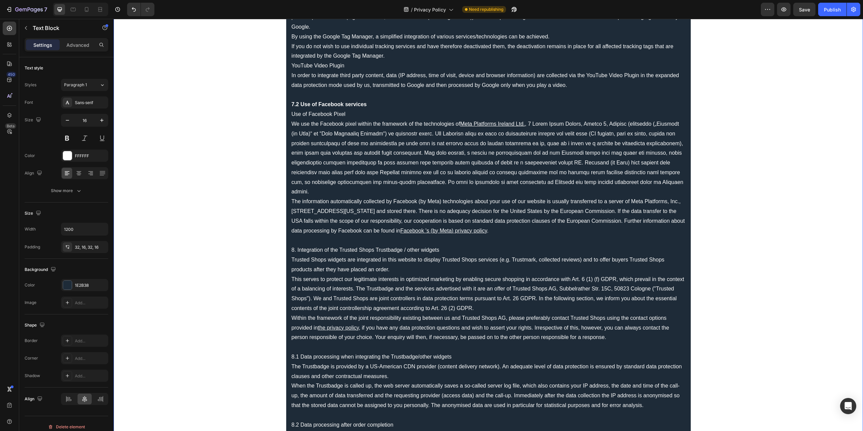
scroll to position [2090, 0]
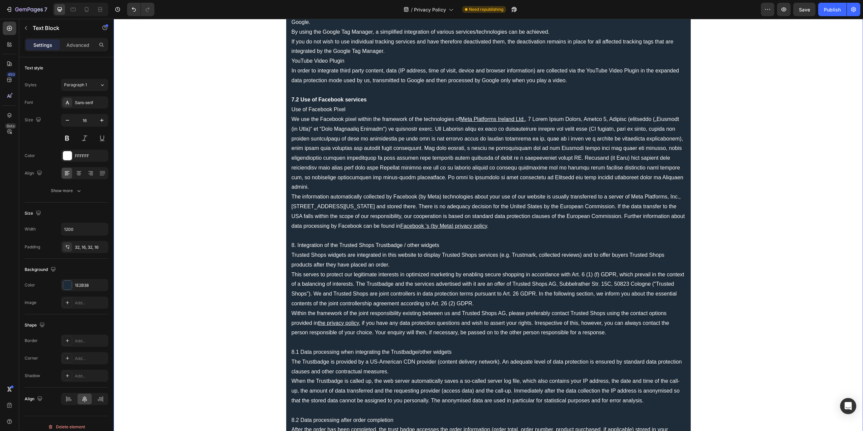
click at [344, 231] on p "Rich Text Editor. Editing area: main" at bounding box center [489, 236] width 394 height 10
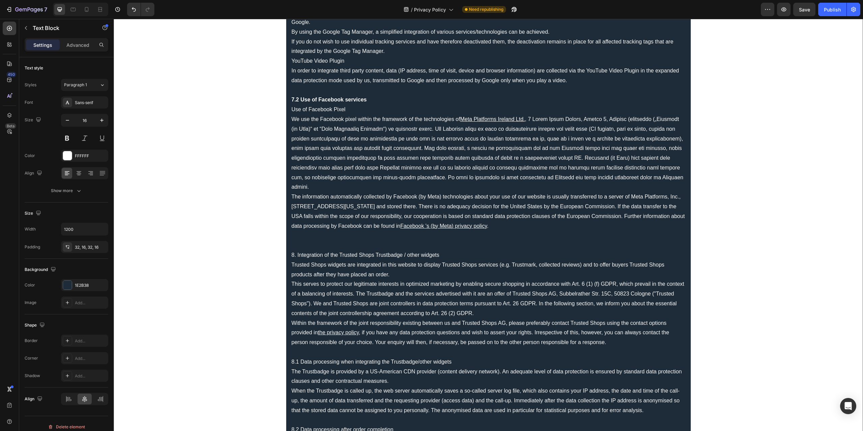
click at [439, 250] on p "8. Integration of the Trusted Shops Trustbadge / other widgets" at bounding box center [489, 255] width 394 height 10
drag, startPoint x: 443, startPoint y: 243, endPoint x: 289, endPoint y: 246, distance: 153.8
click at [292, 250] on p "8. Integration of the Trusted Shops Trustbadge / other widgets" at bounding box center [489, 255] width 394 height 10
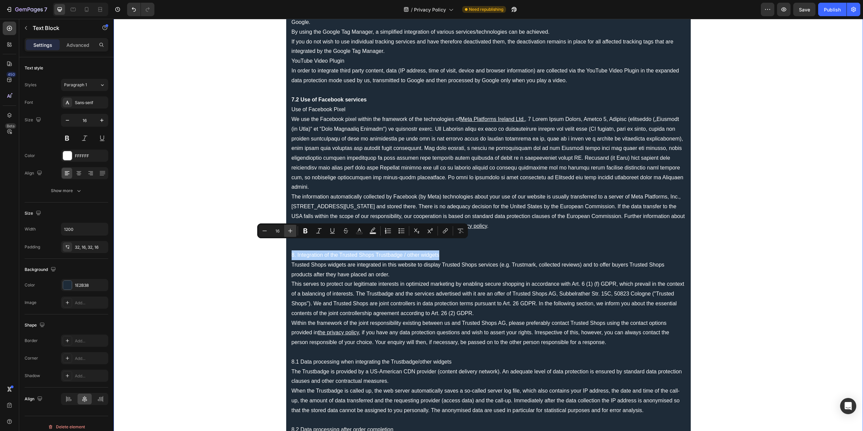
click at [292, 233] on icon "Editor contextual toolbar" at bounding box center [290, 231] width 7 height 7
type input "20"
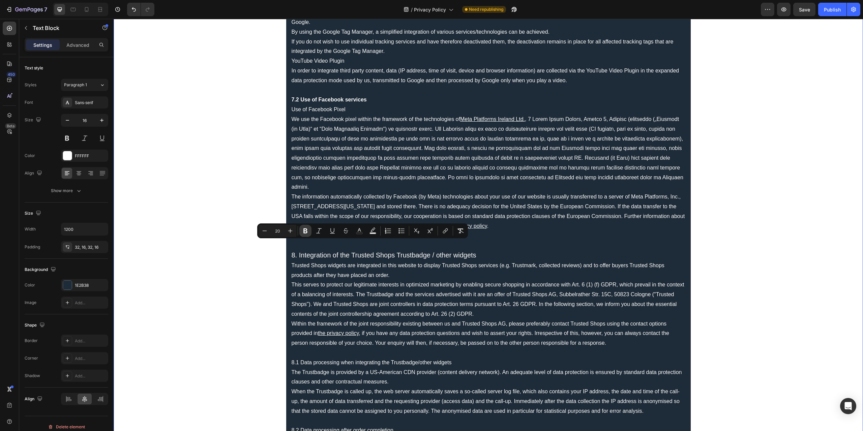
drag, startPoint x: 307, startPoint y: 230, endPoint x: 180, endPoint y: 233, distance: 127.1
click at [307, 230] on icon "Editor contextual toolbar" at bounding box center [305, 231] width 4 height 5
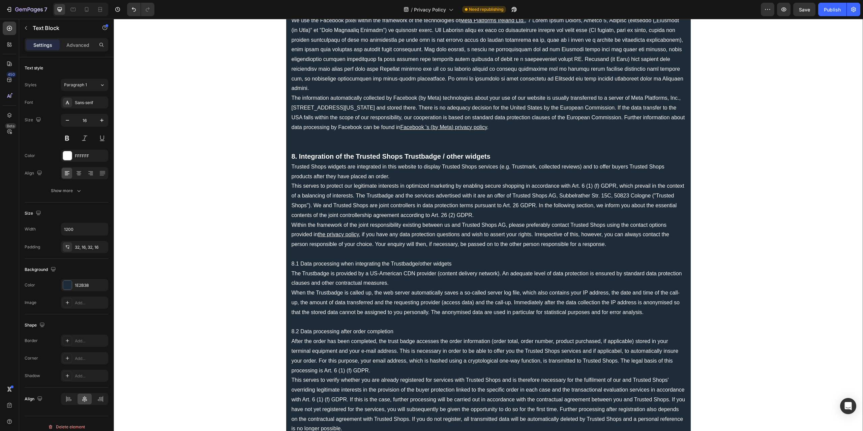
scroll to position [2191, 0]
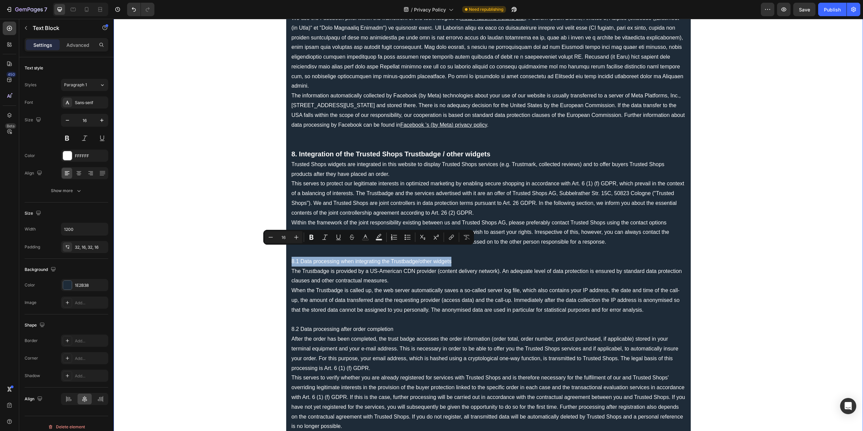
drag, startPoint x: 438, startPoint y: 249, endPoint x: 290, endPoint y: 250, distance: 148.0
click at [292, 257] on p "8.1 Data processing when integrating the Trustbadge/other widgets" at bounding box center [489, 262] width 394 height 10
click at [313, 238] on icon "Editor contextual toolbar" at bounding box center [311, 237] width 4 height 5
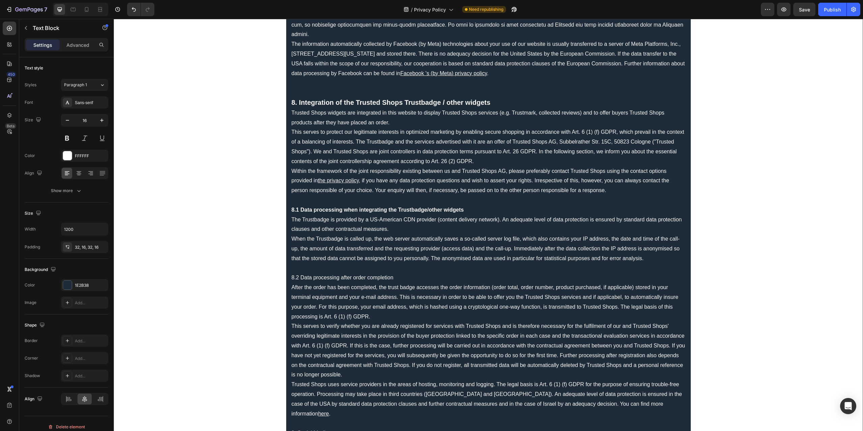
scroll to position [2259, 0]
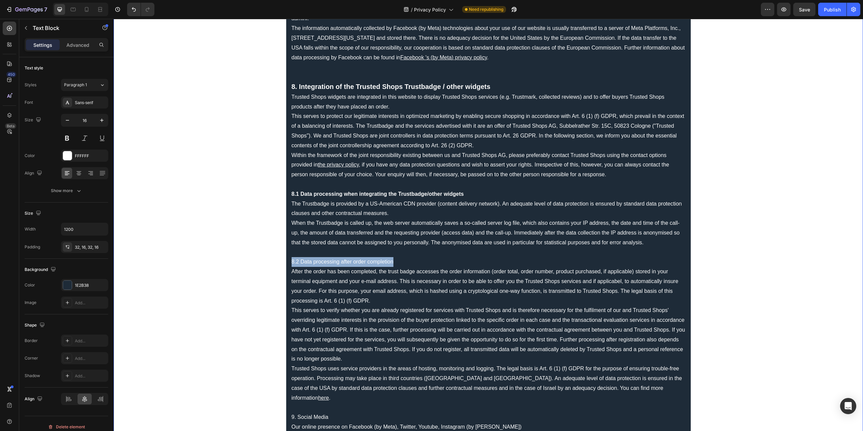
drag, startPoint x: 394, startPoint y: 250, endPoint x: 287, endPoint y: 255, distance: 107.0
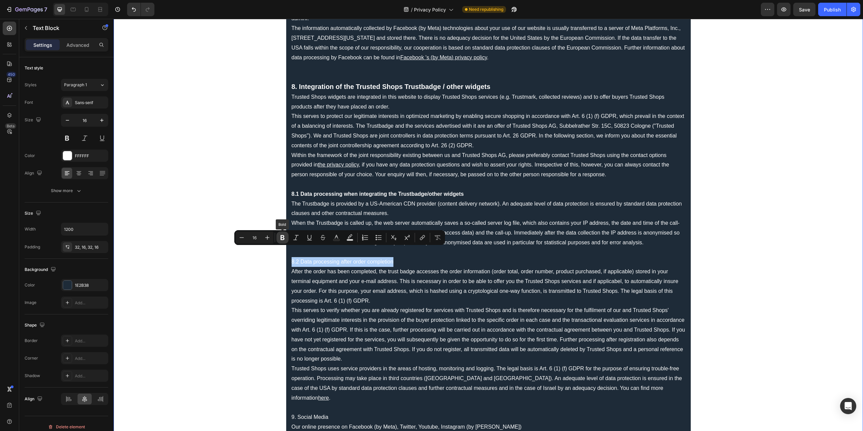
click at [284, 240] on icon "Editor contextual toolbar" at bounding box center [282, 237] width 4 height 5
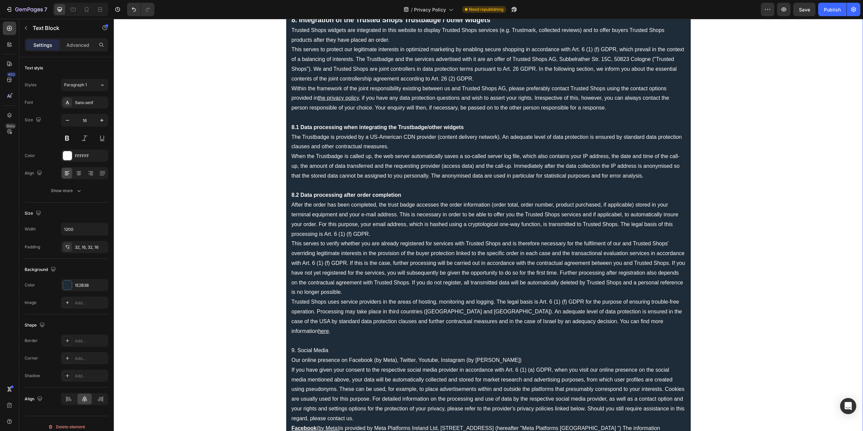
scroll to position [2394, 0]
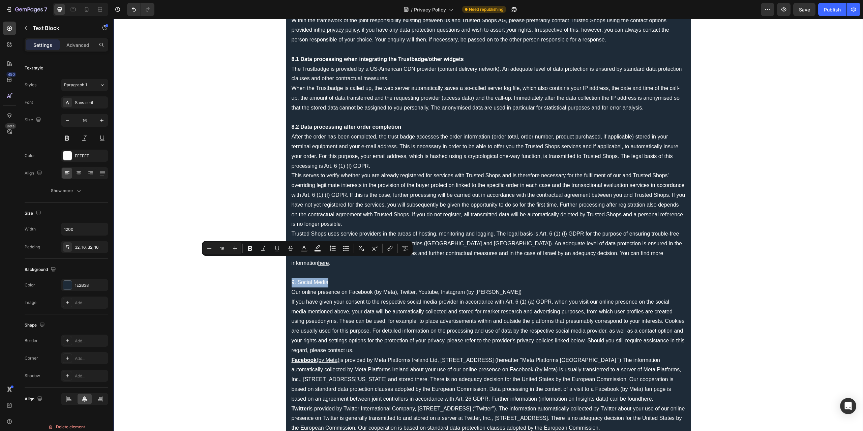
drag, startPoint x: 333, startPoint y: 261, endPoint x: 282, endPoint y: 261, distance: 51.6
click at [233, 250] on icon "Editor contextual toolbar" at bounding box center [235, 248] width 7 height 7
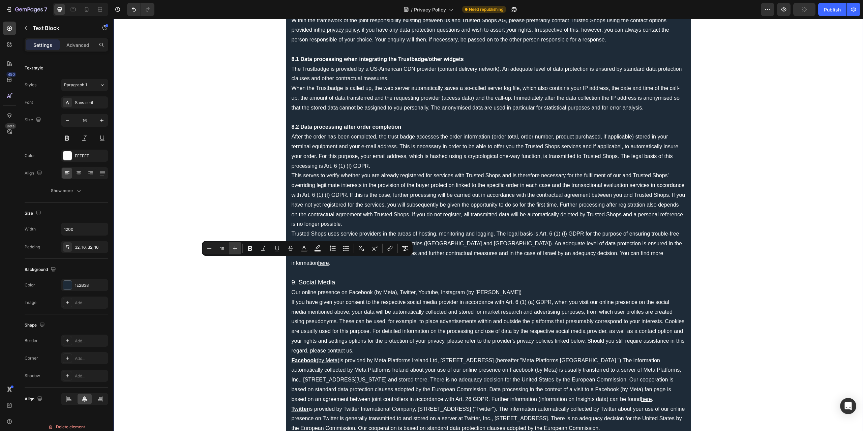
click at [233, 250] on icon "Editor contextual toolbar" at bounding box center [235, 248] width 7 height 7
type input "20"
click at [249, 247] on icon "Editor contextual toolbar" at bounding box center [250, 248] width 4 height 5
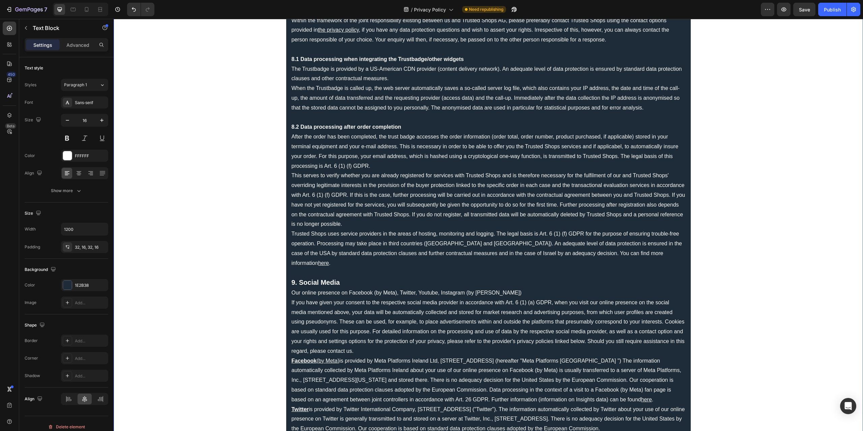
click at [325, 268] on p "Rich Text Editor. Editing area: main" at bounding box center [489, 273] width 394 height 10
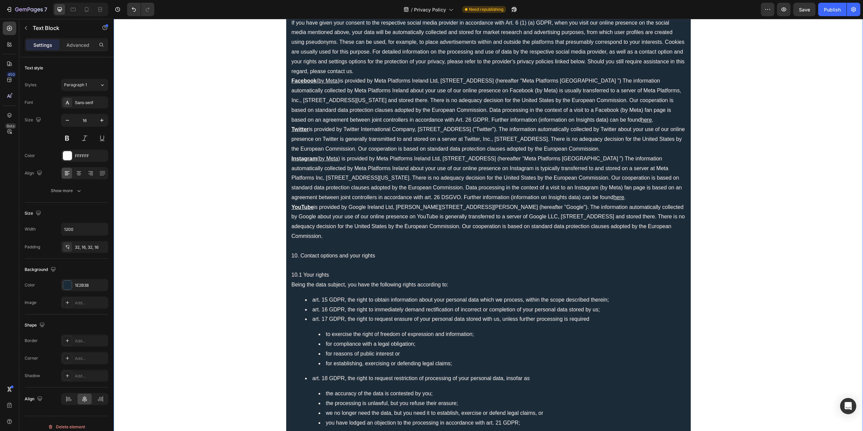
scroll to position [2697, 0]
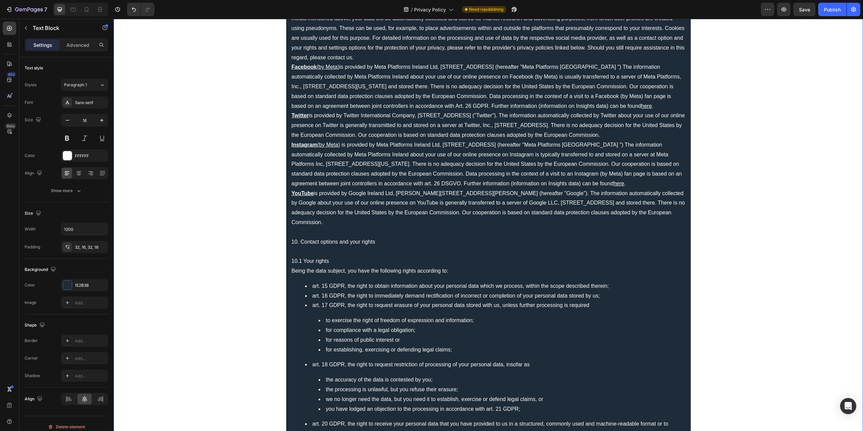
click at [332, 229] on p "Rich Text Editor. Editing area: main" at bounding box center [489, 233] width 394 height 10
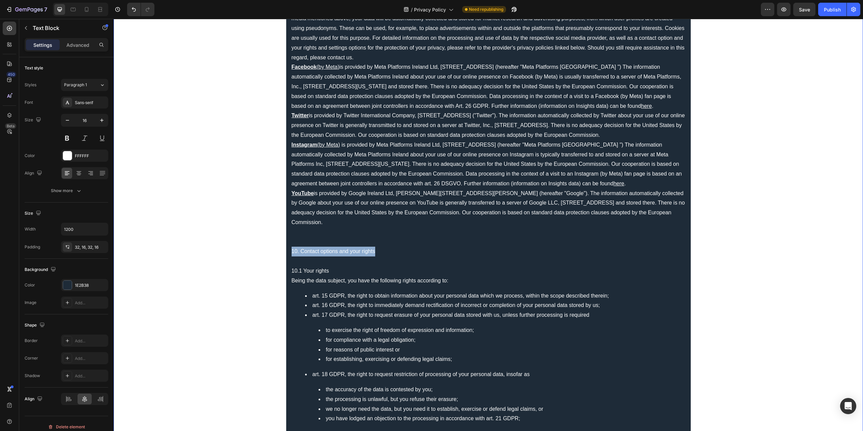
drag, startPoint x: 379, startPoint y: 248, endPoint x: 280, endPoint y: 252, distance: 98.5
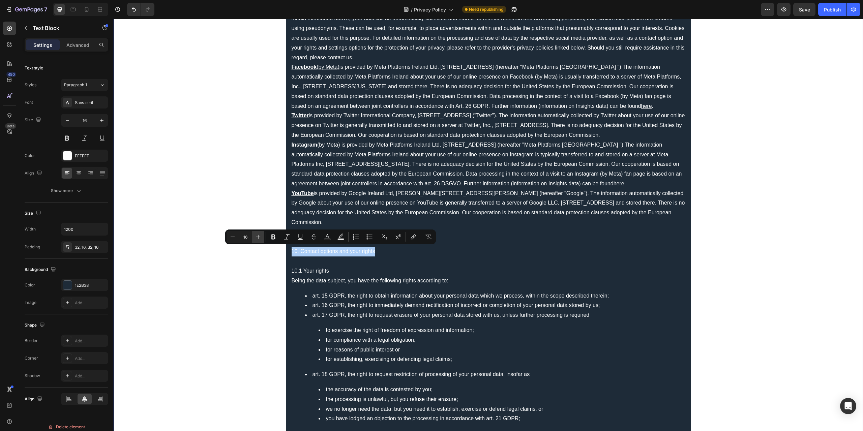
click at [260, 236] on icon "Editor contextual toolbar" at bounding box center [258, 237] width 7 height 7
type input "20"
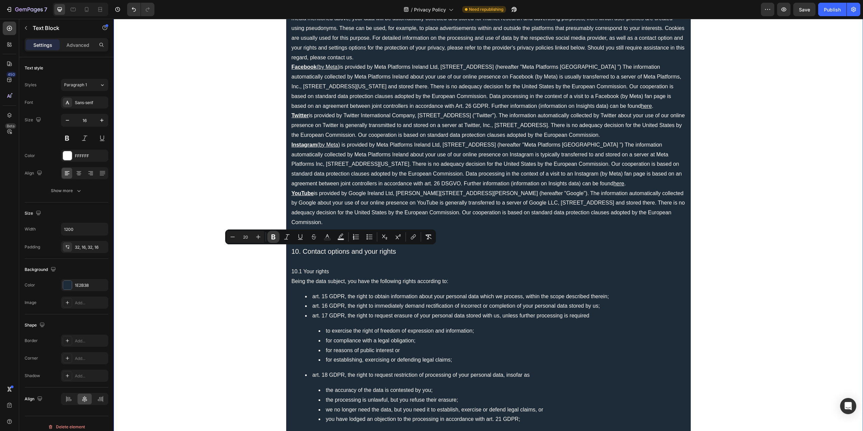
click at [274, 236] on icon "Editor contextual toolbar" at bounding box center [273, 237] width 7 height 7
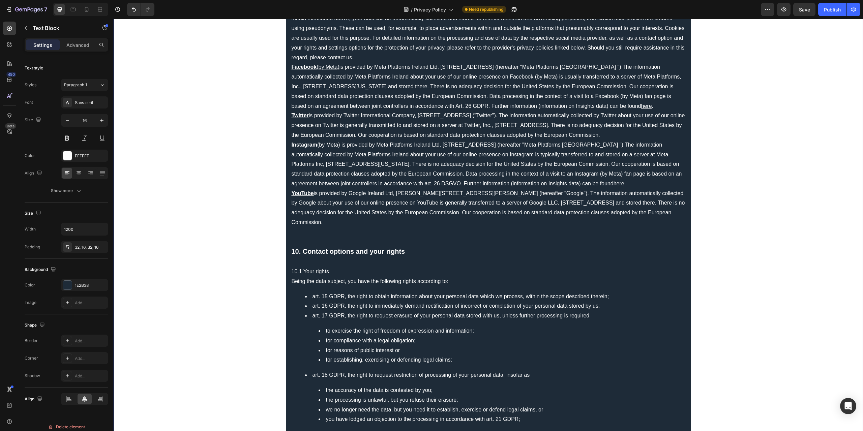
drag, startPoint x: 331, startPoint y: 269, endPoint x: 282, endPoint y: 270, distance: 49.2
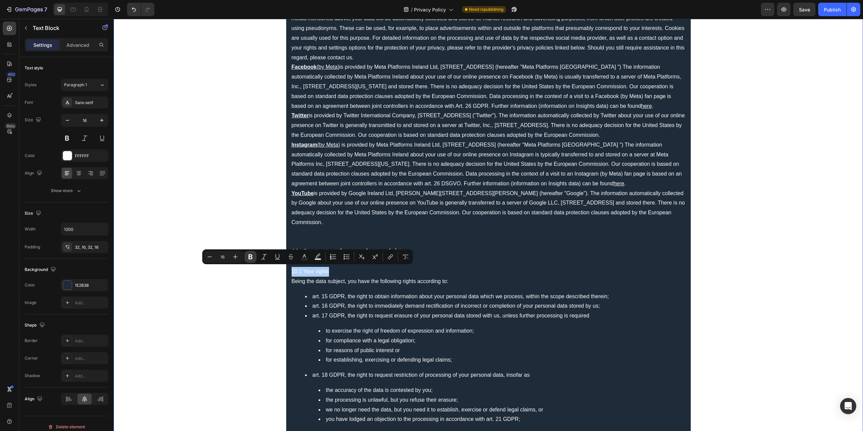
click at [252, 257] on icon "Editor contextual toolbar" at bounding box center [250, 257] width 4 height 5
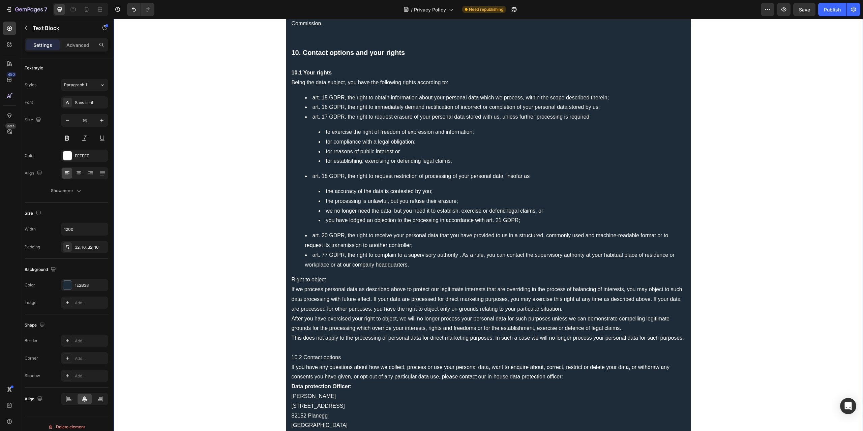
scroll to position [2933, 0]
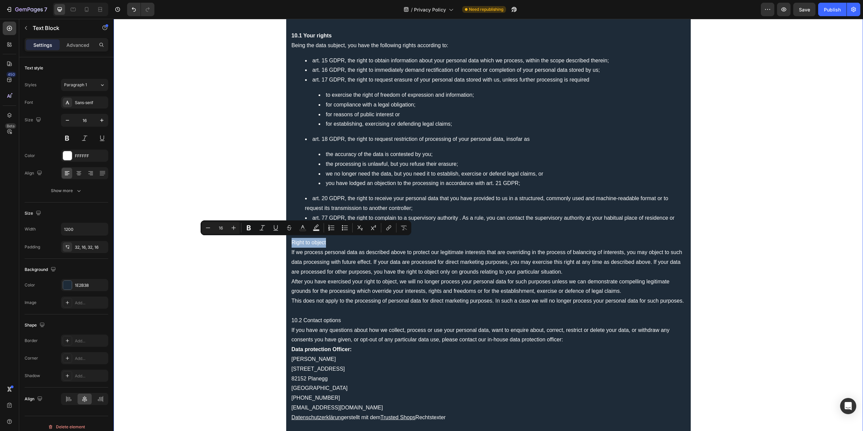
drag, startPoint x: 331, startPoint y: 241, endPoint x: 280, endPoint y: 243, distance: 50.3
click at [251, 227] on icon "Editor contextual toolbar" at bounding box center [248, 228] width 7 height 7
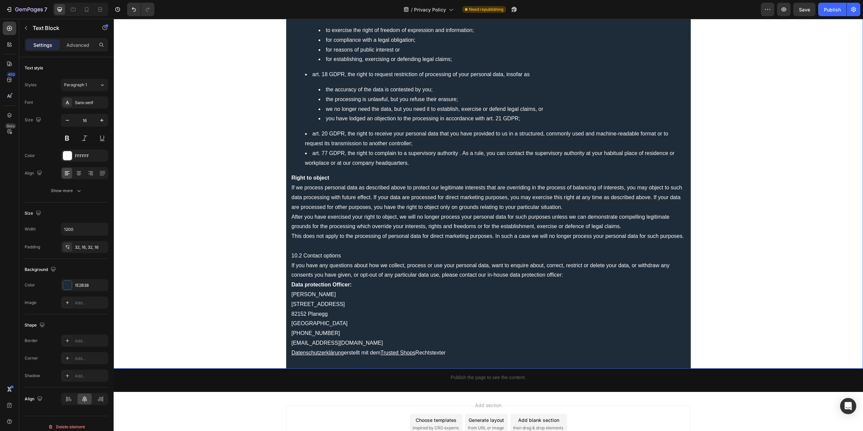
scroll to position [3000, 0]
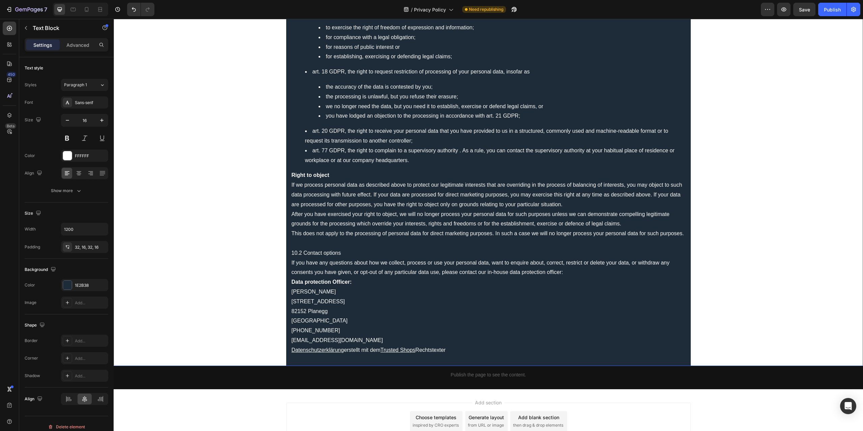
drag, startPoint x: 337, startPoint y: 250, endPoint x: 273, endPoint y: 249, distance: 64.4
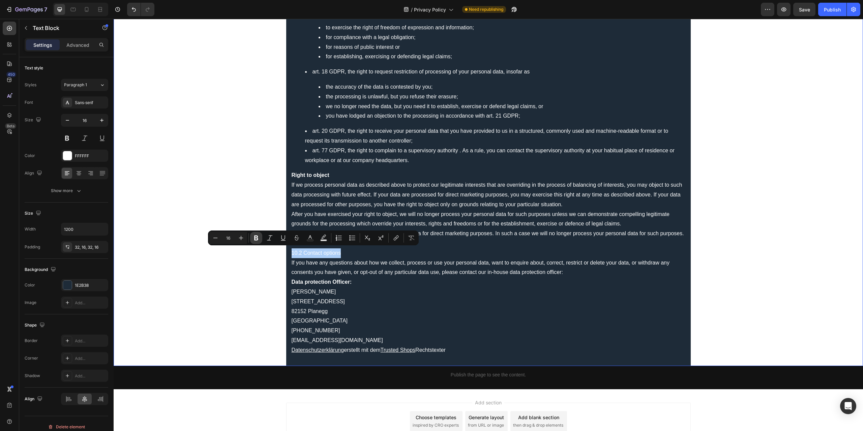
click at [253, 238] on icon "Editor contextual toolbar" at bounding box center [256, 238] width 7 height 7
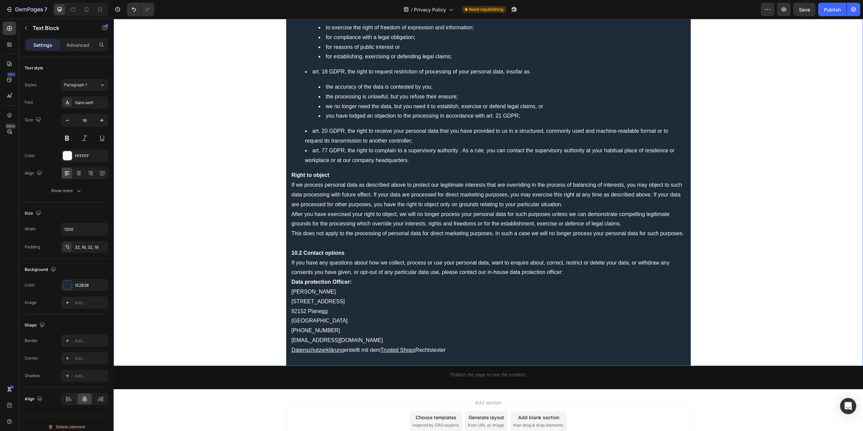
click at [803, 15] on button "Save" at bounding box center [804, 9] width 22 height 13
click at [784, 5] on button "button" at bounding box center [783, 9] width 13 height 13
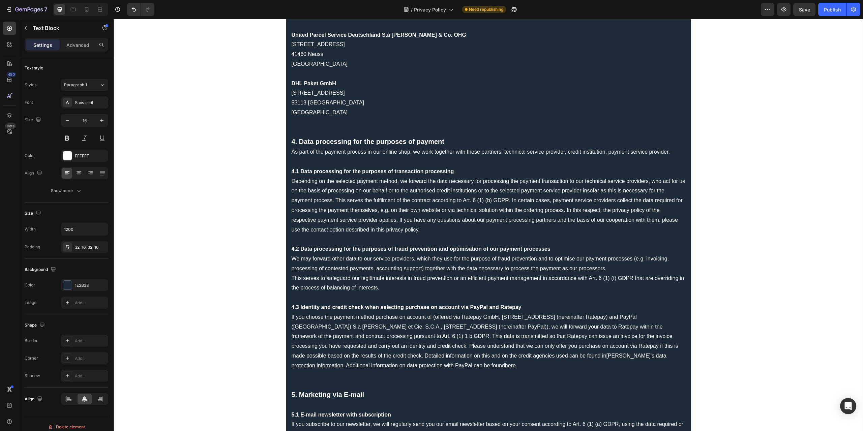
scroll to position [674, 0]
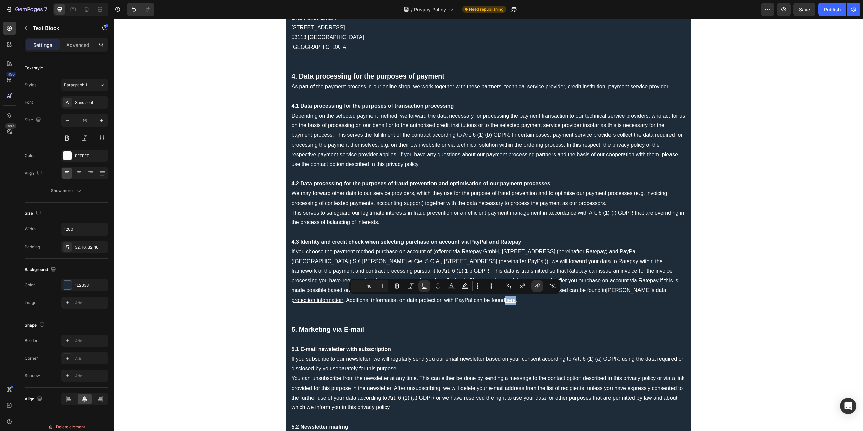
drag, startPoint x: 449, startPoint y: 300, endPoint x: 459, endPoint y: 301, distance: 10.5
click at [459, 301] on p "If you choose the payment method purchase on account of (offered via Ratepay Gm…" at bounding box center [489, 276] width 394 height 58
click at [452, 288] on rect "Editor contextual toolbar" at bounding box center [451, 289] width 6 height 2
type input "FFFFFF"
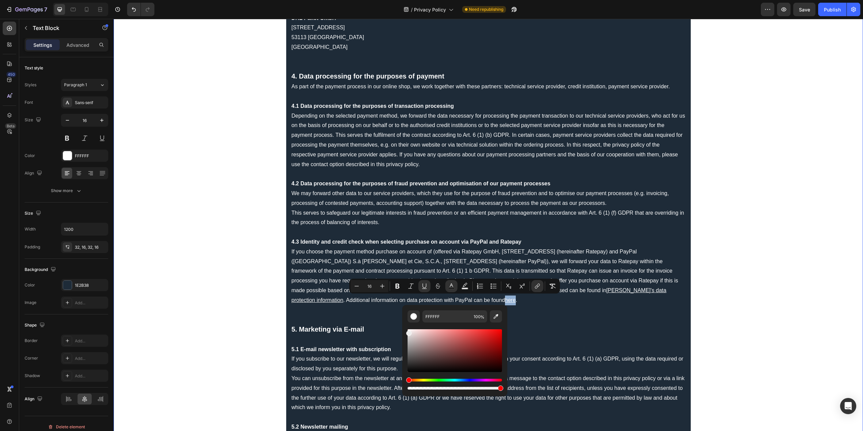
type input "EDEDED"
drag, startPoint x: 534, startPoint y: 360, endPoint x: 383, endPoint y: 310, distance: 158.8
click at [597, 274] on p "If you choose the payment method purchase on account of (offered via Ratepay Gm…" at bounding box center [489, 276] width 394 height 58
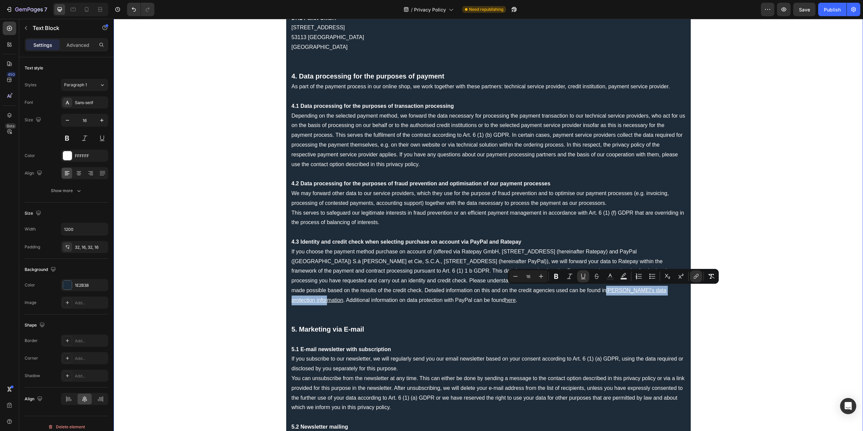
drag, startPoint x: 569, startPoint y: 291, endPoint x: 657, endPoint y: 291, distance: 88.0
click at [657, 291] on u "[PERSON_NAME]'s data protection information" at bounding box center [479, 296] width 375 height 16
click at [609, 277] on icon "Editor contextual toolbar" at bounding box center [610, 276] width 7 height 7
type input "FFFFFF"
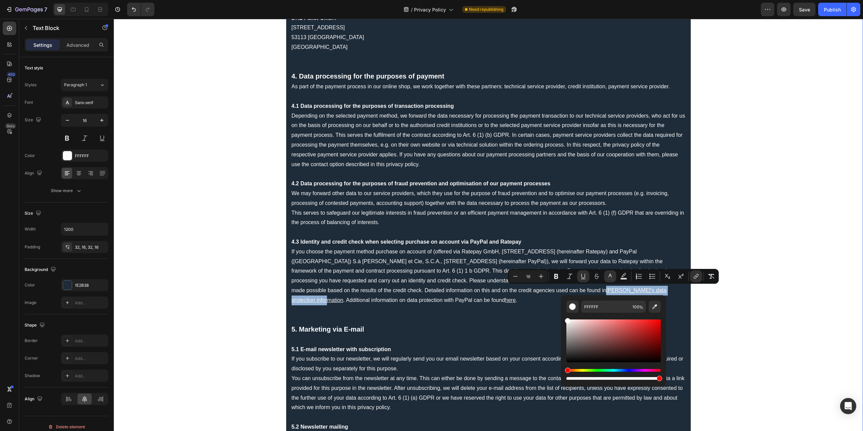
drag, startPoint x: 691, startPoint y: 347, endPoint x: 557, endPoint y: 312, distance: 138.4
click at [452, 273] on p "If you choose the payment method purchase on account of (offered via Ratepay Gm…" at bounding box center [489, 276] width 394 height 58
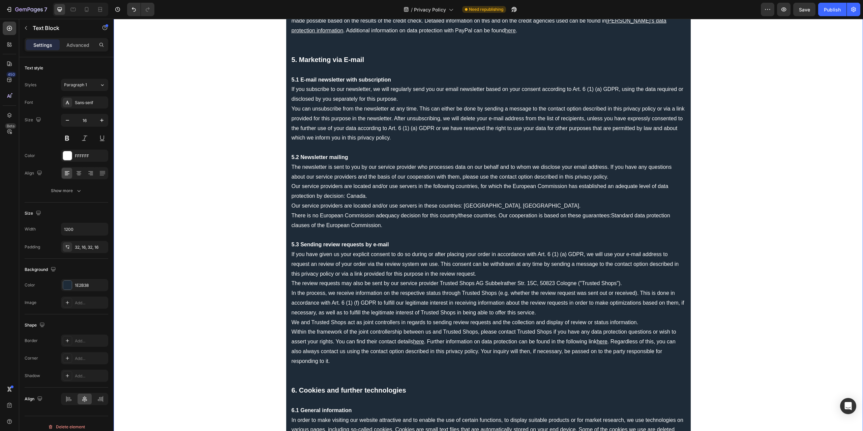
scroll to position [1011, 0]
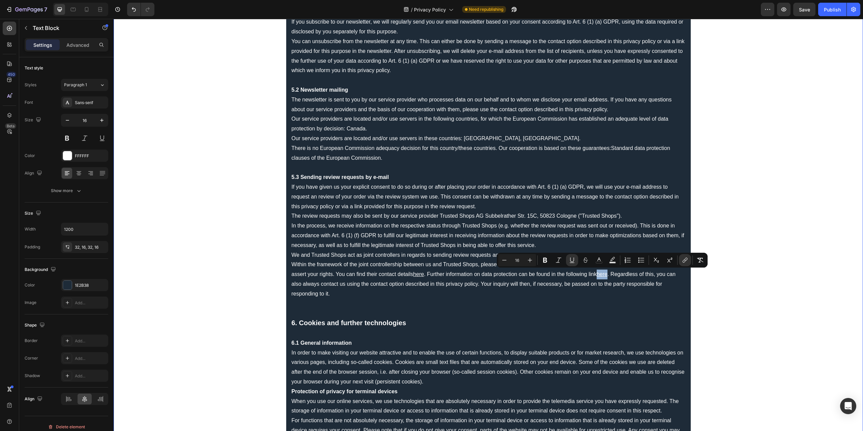
drag, startPoint x: 596, startPoint y: 274, endPoint x: 607, endPoint y: 273, distance: 10.5
click at [607, 273] on p "Within the framework of the joint controllership between us and Trusted Shops, …" at bounding box center [489, 279] width 394 height 39
click at [600, 262] on icon "Editor contextual toolbar" at bounding box center [599, 260] width 7 height 7
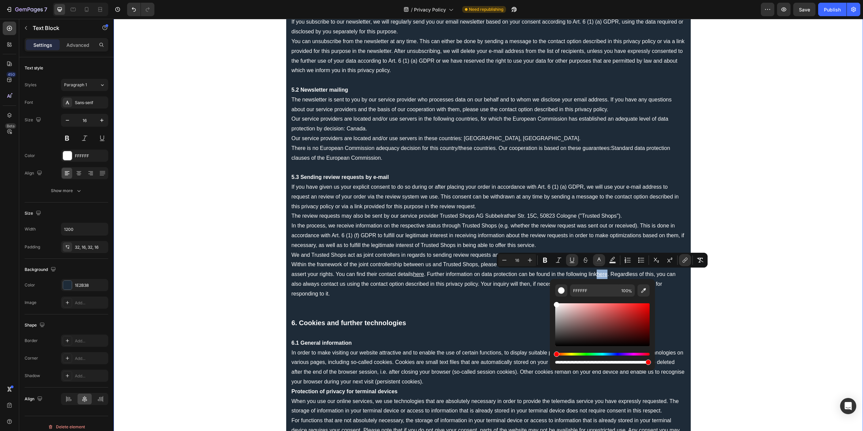
drag, startPoint x: 680, startPoint y: 335, endPoint x: 545, endPoint y: 290, distance: 143.1
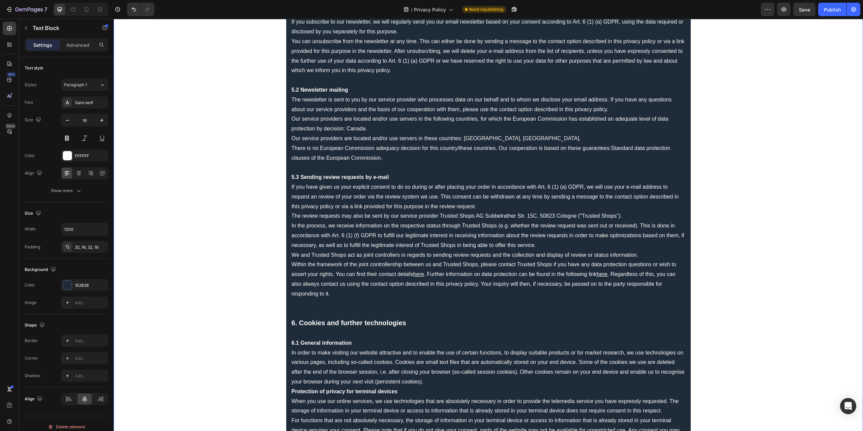
click at [485, 303] on p "Rich Text Editor. Editing area: main" at bounding box center [489, 304] width 394 height 10
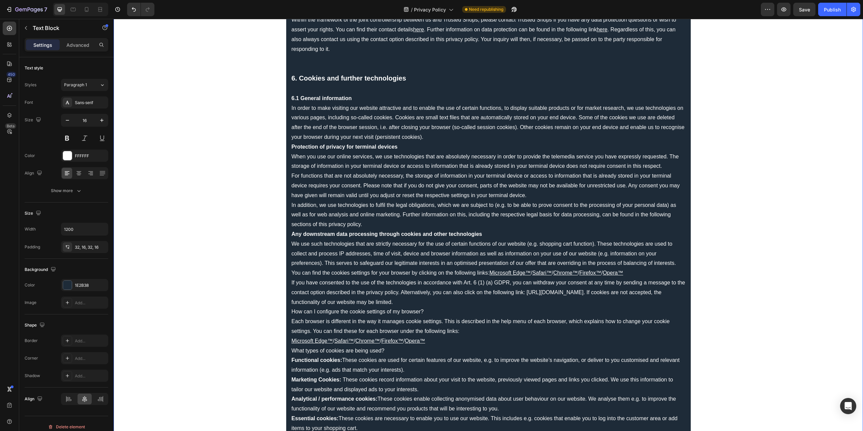
scroll to position [1281, 0]
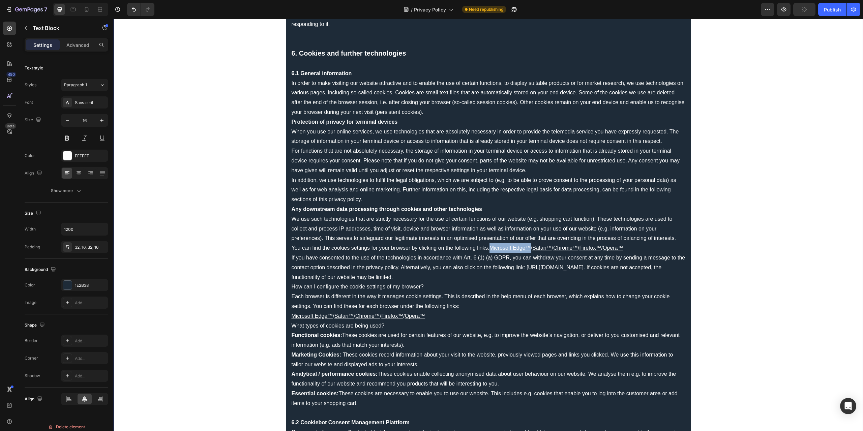
drag, startPoint x: 487, startPoint y: 247, endPoint x: 529, endPoint y: 248, distance: 41.8
click at [529, 248] on p "You can find the cookies settings for your browser by clicking on the following…" at bounding box center [489, 248] width 394 height 10
click at [506, 238] on button "color" at bounding box center [505, 234] width 12 height 12
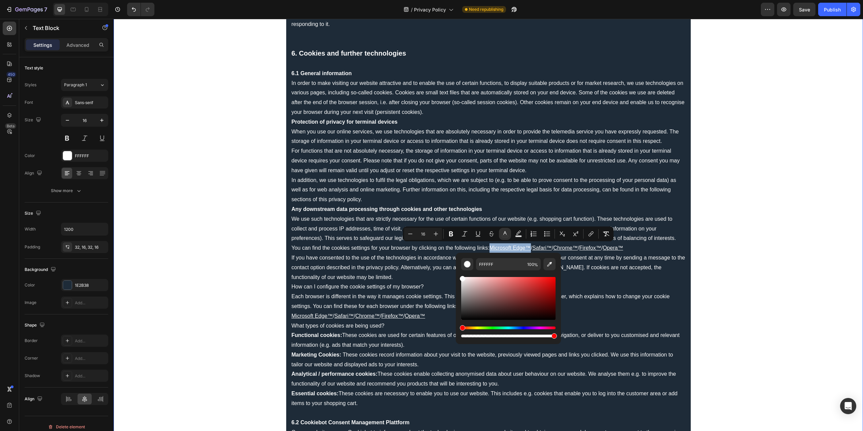
type input "FCFCFC"
drag, startPoint x: 593, startPoint y: 304, endPoint x: 446, endPoint y: 269, distance: 150.9
click at [426, 267] on p "If you have consented to the use of the technologies in accordance with Art. 6 …" at bounding box center [489, 267] width 394 height 29
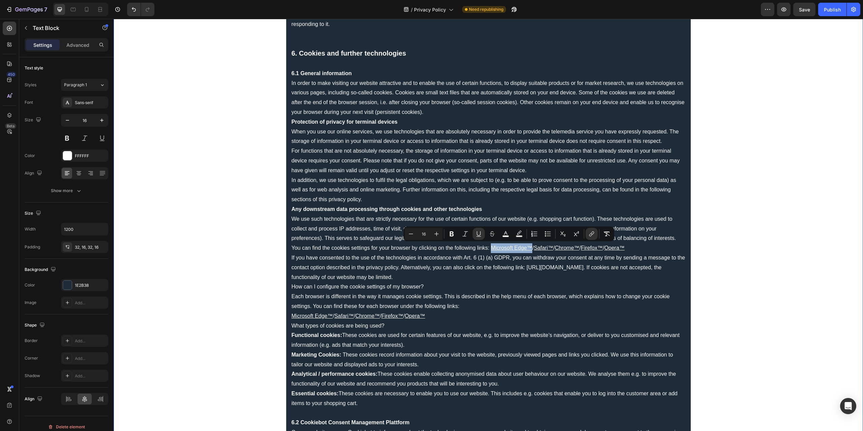
drag, startPoint x: 489, startPoint y: 246, endPoint x: 528, endPoint y: 248, distance: 39.1
click at [528, 248] on u "Microsoft Edge™" at bounding box center [511, 248] width 41 height 6
click at [506, 236] on rect "Editor contextual toolbar" at bounding box center [506, 237] width 6 height 2
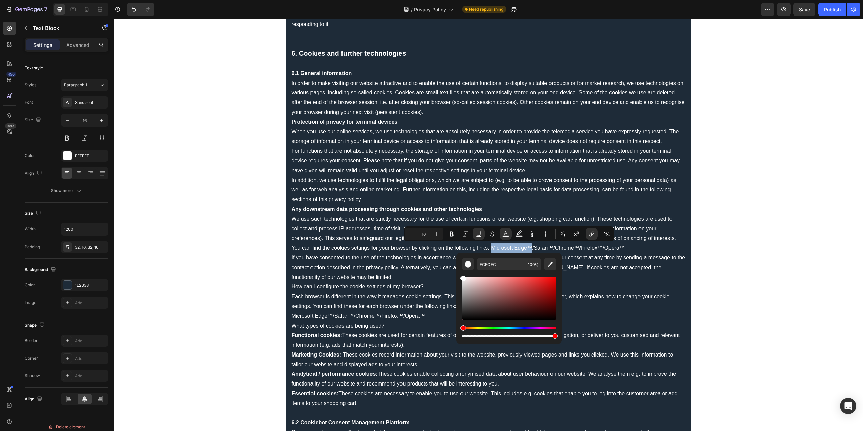
type input "FFFFFF"
drag, startPoint x: 592, startPoint y: 304, endPoint x: 452, endPoint y: 267, distance: 144.2
click at [422, 271] on p "If you have consented to the use of the technologies in accordance with Art. 6 …" at bounding box center [489, 267] width 394 height 29
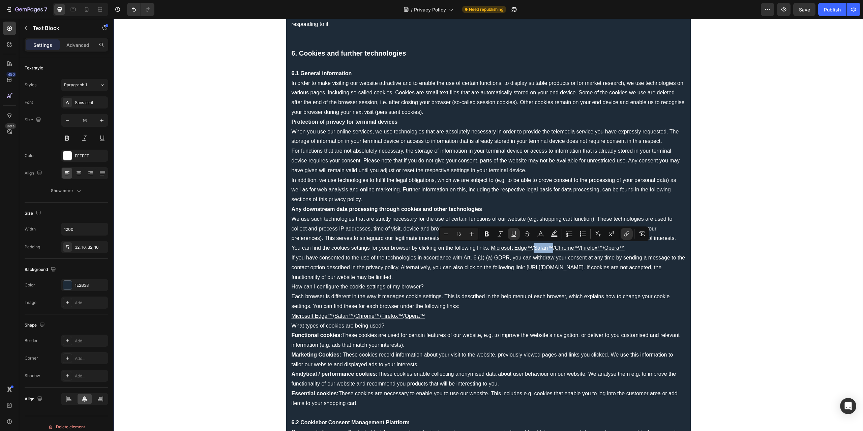
drag, startPoint x: 534, startPoint y: 247, endPoint x: 553, endPoint y: 247, distance: 18.5
click at [553, 247] on u "Safari™" at bounding box center [544, 248] width 20 height 6
drag, startPoint x: 541, startPoint y: 233, endPoint x: 418, endPoint y: 233, distance: 123.1
click at [541, 233] on icon "Editor contextual toolbar" at bounding box center [540, 233] width 3 height 4
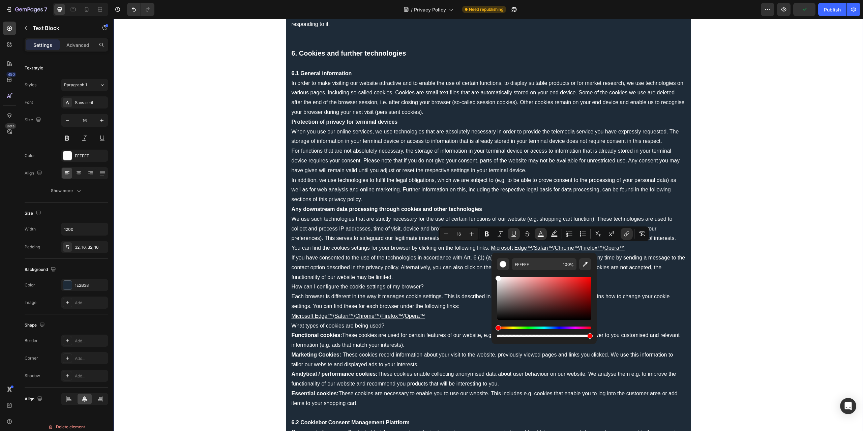
drag, startPoint x: 631, startPoint y: 309, endPoint x: 483, endPoint y: 269, distance: 154.0
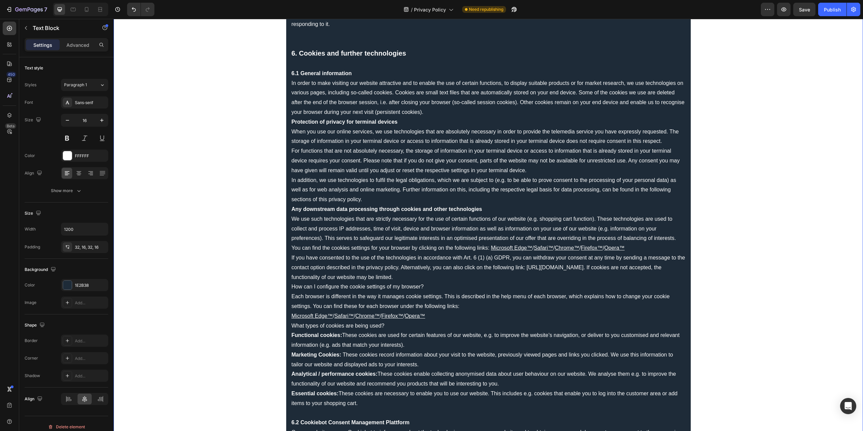
click at [424, 255] on p "If you have consented to the use of the technologies in accordance with Art. 6 …" at bounding box center [489, 267] width 394 height 29
drag, startPoint x: 558, startPoint y: 247, endPoint x: 583, endPoint y: 248, distance: 24.3
click at [583, 248] on p "You can find the cookies settings for your browser by clicking on the following…" at bounding box center [489, 248] width 394 height 10
click at [566, 234] on icon "Editor contextual toolbar" at bounding box center [567, 234] width 7 height 7
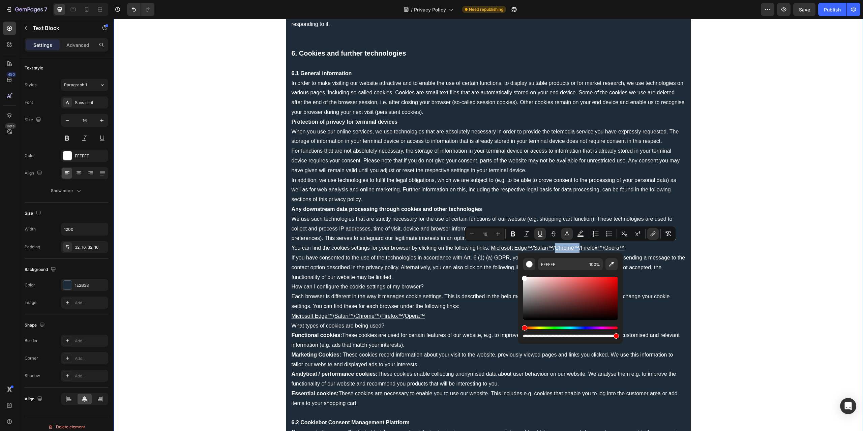
drag, startPoint x: 652, startPoint y: 307, endPoint x: 498, endPoint y: 253, distance: 163.3
click at [462, 300] on p "Each browser is different in the way it manages cookie settings. This is descri…" at bounding box center [489, 306] width 394 height 29
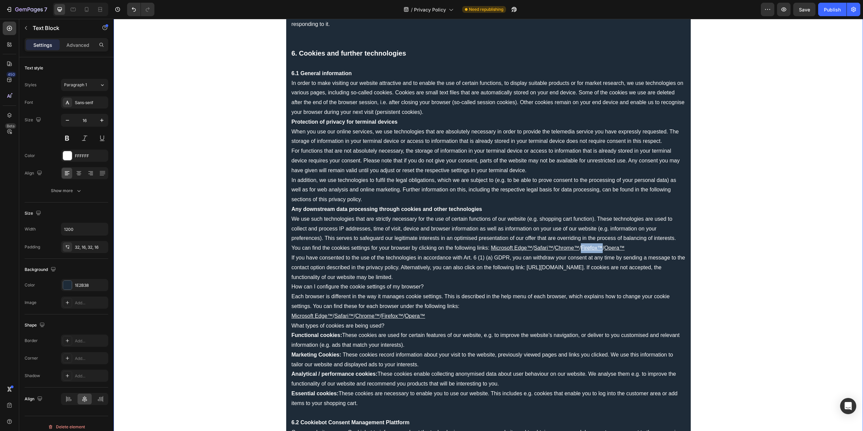
drag, startPoint x: 587, startPoint y: 247, endPoint x: 608, endPoint y: 247, distance: 20.9
click at [603, 247] on u "Firefox™" at bounding box center [592, 248] width 22 height 6
click at [596, 232] on icon "Editor contextual toolbar" at bounding box center [595, 234] width 7 height 7
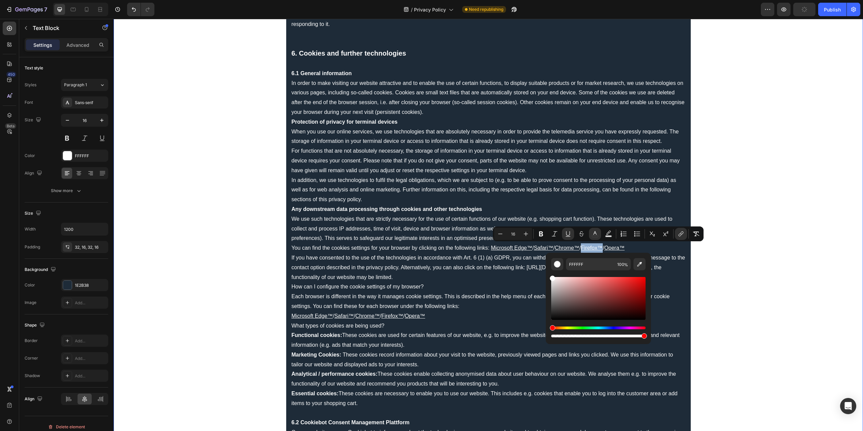
drag, startPoint x: 690, startPoint y: 303, endPoint x: 532, endPoint y: 263, distance: 163.4
click at [506, 278] on p "If you have consented to the use of the technologies in accordance with Art. 6 …" at bounding box center [489, 267] width 394 height 29
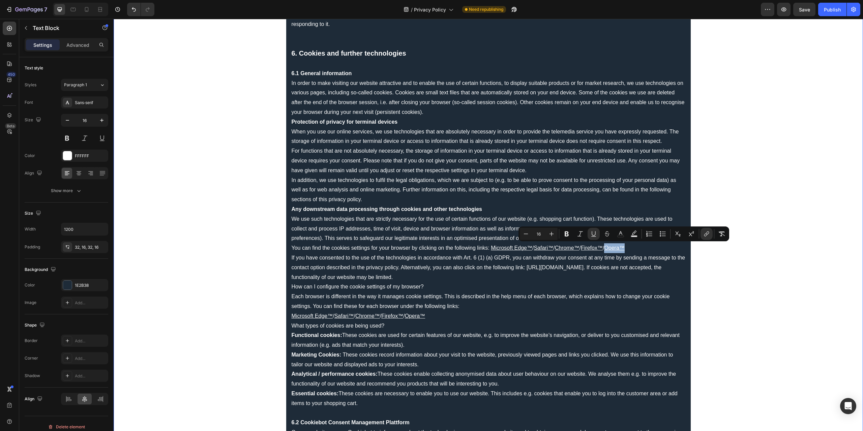
drag, startPoint x: 614, startPoint y: 246, endPoint x: 632, endPoint y: 247, distance: 18.2
click at [624, 247] on u "Opera™" at bounding box center [614, 248] width 20 height 6
click at [622, 236] on icon "Editor contextual toolbar" at bounding box center [620, 234] width 7 height 7
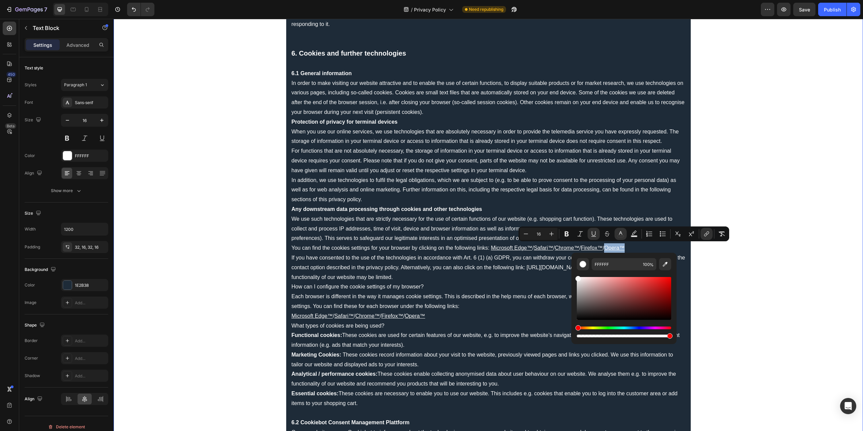
type input "FCFCFC"
drag, startPoint x: 704, startPoint y: 304, endPoint x: 546, endPoint y: 259, distance: 164.5
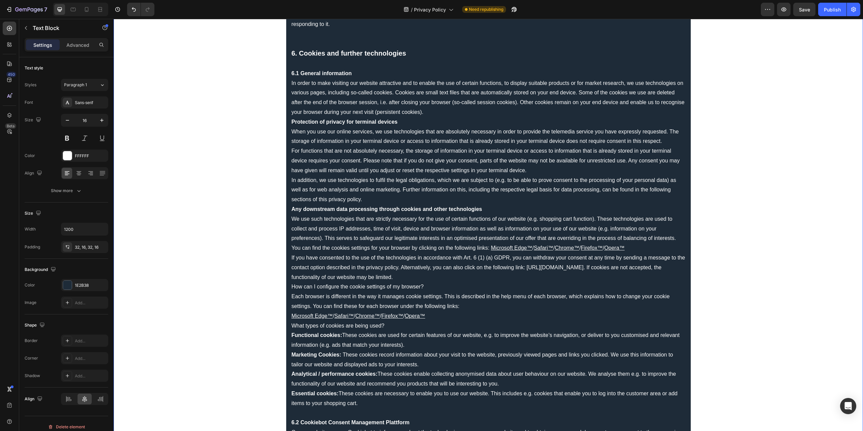
click at [506, 267] on p "If you have consented to the use of the technologies in accordance with Art. 6 …" at bounding box center [489, 267] width 394 height 29
click at [525, 266] on p "If you have consented to the use of the technologies in accordance with Art. 6 …" at bounding box center [489, 267] width 394 height 29
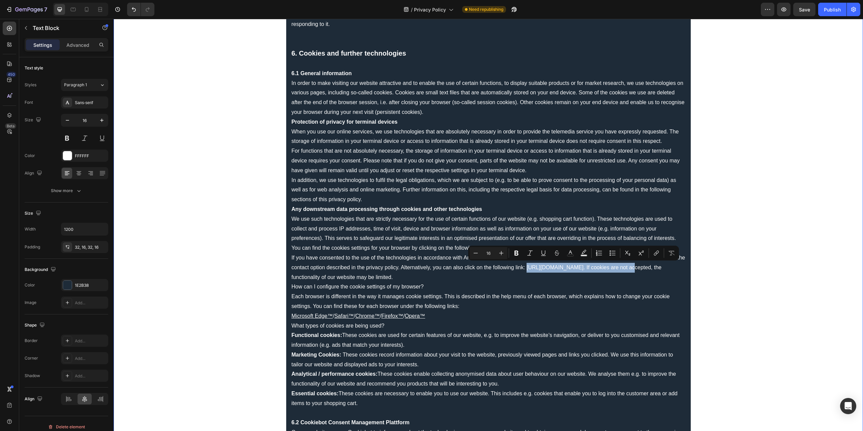
drag, startPoint x: 524, startPoint y: 267, endPoint x: 623, endPoint y: 269, distance: 99.5
click at [623, 269] on p "If you have consented to the use of the technologies in accordance with Art. 6 …" at bounding box center [489, 267] width 394 height 29
copy p "[URL][DOMAIN_NAME]"
click at [654, 254] on icon "Editor contextual toolbar" at bounding box center [656, 253] width 7 height 7
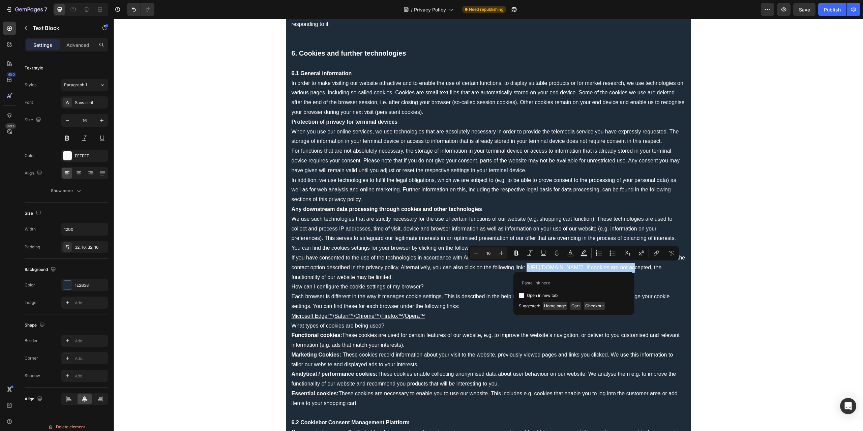
type input "[URL][DOMAIN_NAME]"
click at [483, 285] on p "How can I configure the cookie settings of my browser?" at bounding box center [489, 287] width 394 height 10
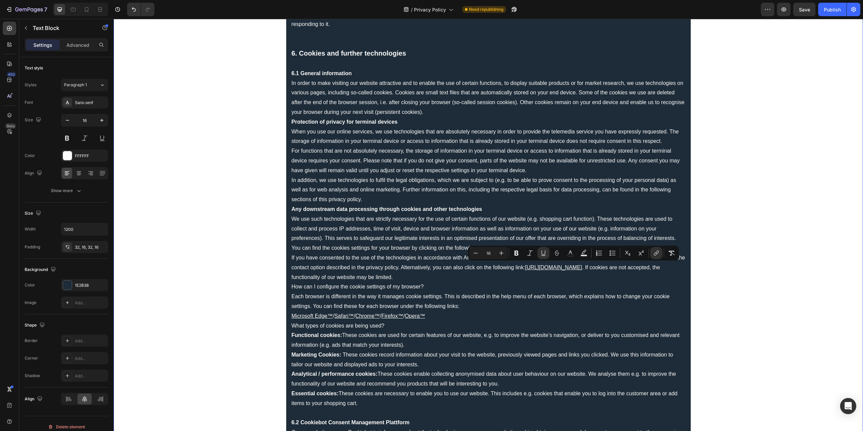
drag, startPoint x: 525, startPoint y: 268, endPoint x: 623, endPoint y: 265, distance: 98.1
click at [582, 265] on u "[URL][DOMAIN_NAME]" at bounding box center [553, 268] width 57 height 6
click at [572, 253] on icon "Editor contextual toolbar" at bounding box center [570, 253] width 7 height 7
type input "FFFFFF"
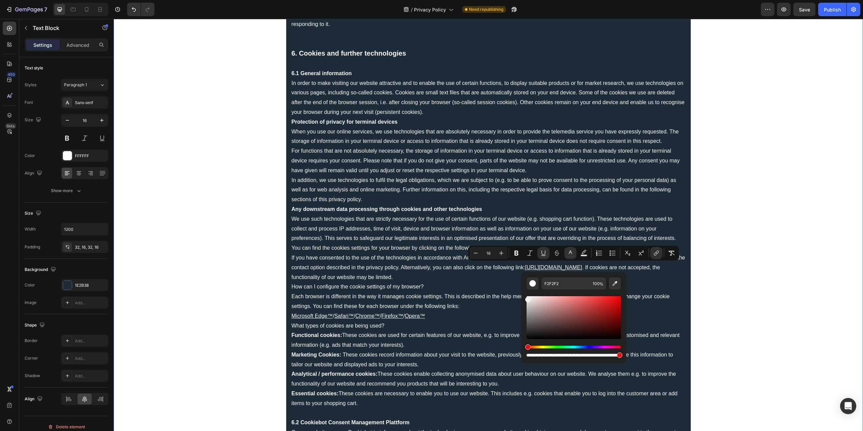
drag, startPoint x: 656, startPoint y: 330, endPoint x: 499, endPoint y: 279, distance: 165.9
type input "FFFFFF"
drag, startPoint x: 533, startPoint y: 304, endPoint x: 302, endPoint y: 288, distance: 231.5
click at [521, 289] on div "FFFFFF 100 %" at bounding box center [573, 315] width 105 height 86
click at [424, 282] on p "How can I configure the cookie settings of my browser?" at bounding box center [489, 287] width 394 height 10
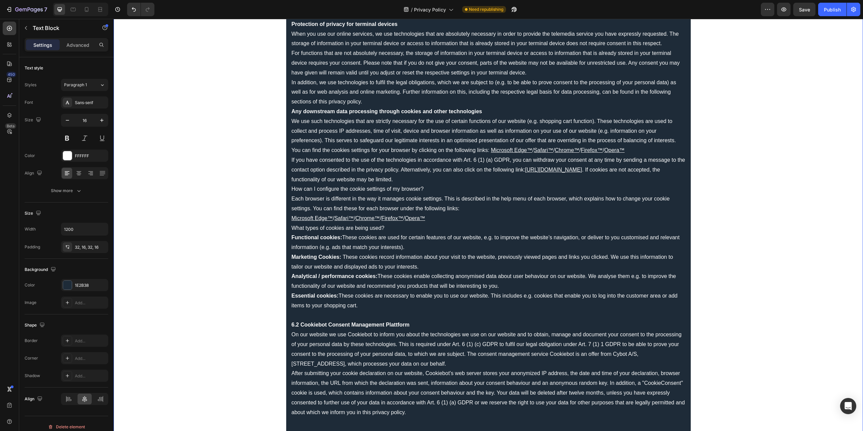
scroll to position [1382, 0]
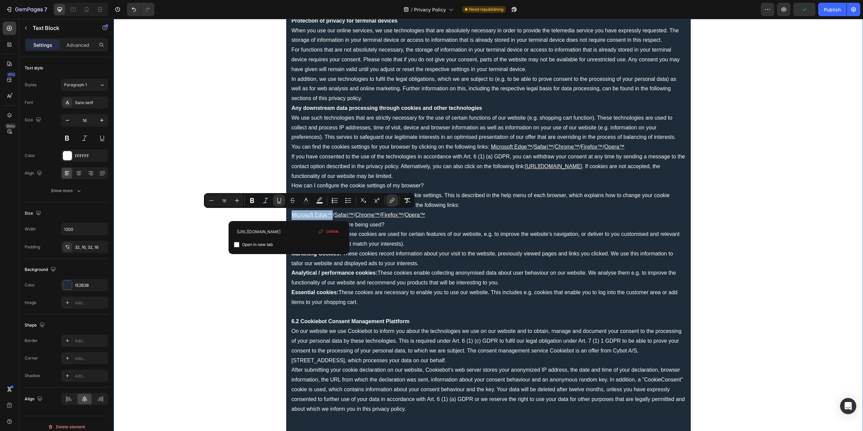
drag, startPoint x: 289, startPoint y: 214, endPoint x: 329, endPoint y: 215, distance: 39.8
click at [304, 203] on icon "Editor contextual toolbar" at bounding box center [306, 200] width 7 height 7
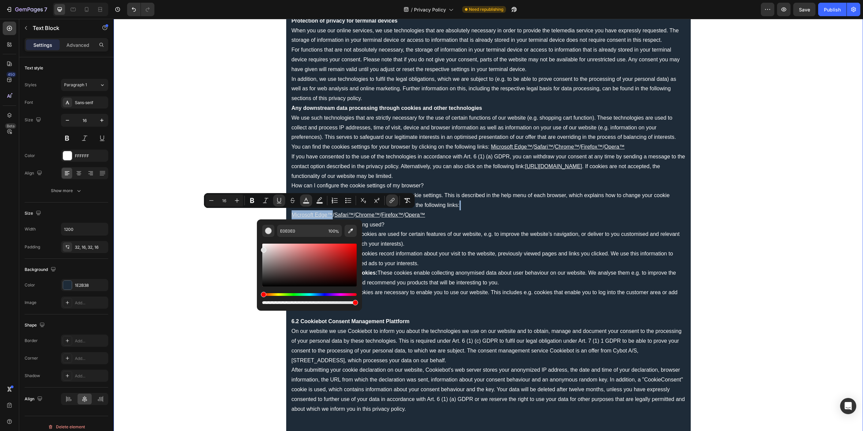
drag, startPoint x: 391, startPoint y: 272, endPoint x: 243, endPoint y: 232, distance: 153.7
type input "FFFFFF"
drag, startPoint x: 387, startPoint y: 271, endPoint x: 246, endPoint y: 231, distance: 146.6
click at [393, 243] on p "Functional cookies: These cookies are used for certain features of our website,…" at bounding box center [489, 240] width 394 height 20
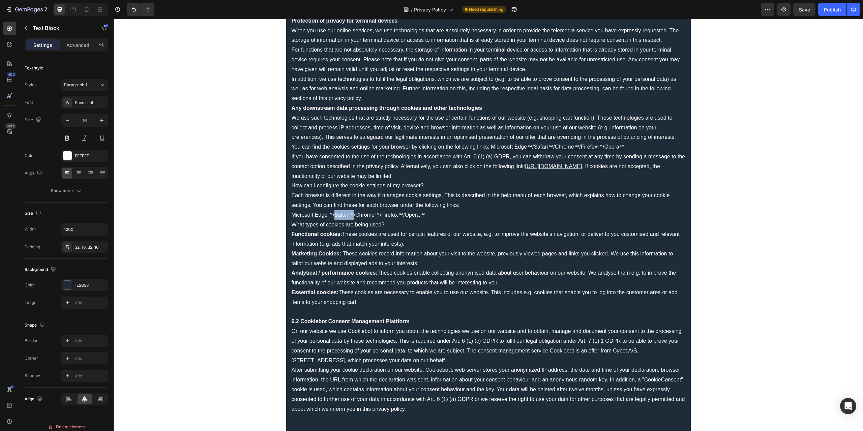
drag, startPoint x: 334, startPoint y: 215, endPoint x: 352, endPoint y: 214, distance: 17.5
click at [352, 214] on u "Safari™" at bounding box center [344, 215] width 20 height 6
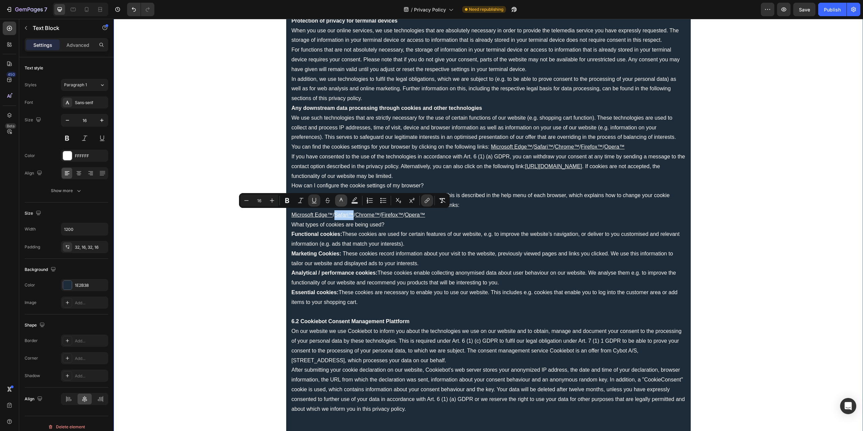
drag, startPoint x: 344, startPoint y: 200, endPoint x: 226, endPoint y: 198, distance: 117.7
click at [344, 200] on icon "Editor contextual toolbar" at bounding box center [341, 200] width 7 height 7
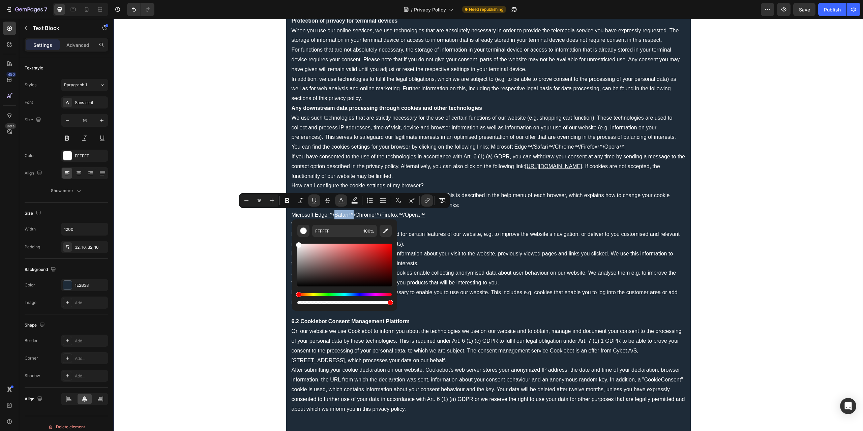
drag, startPoint x: 433, startPoint y: 276, endPoint x: 287, endPoint y: 236, distance: 151.7
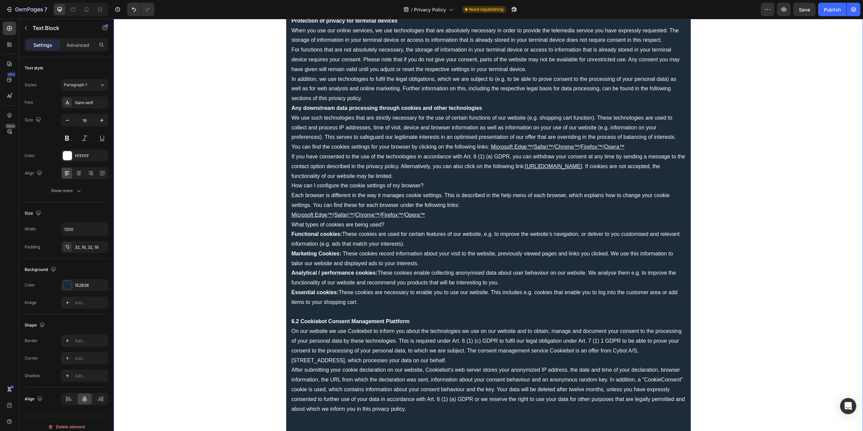
click at [414, 253] on p "Marketing Cookies: ​​​​​​​ These cookies record information about your visit to…" at bounding box center [489, 259] width 394 height 20
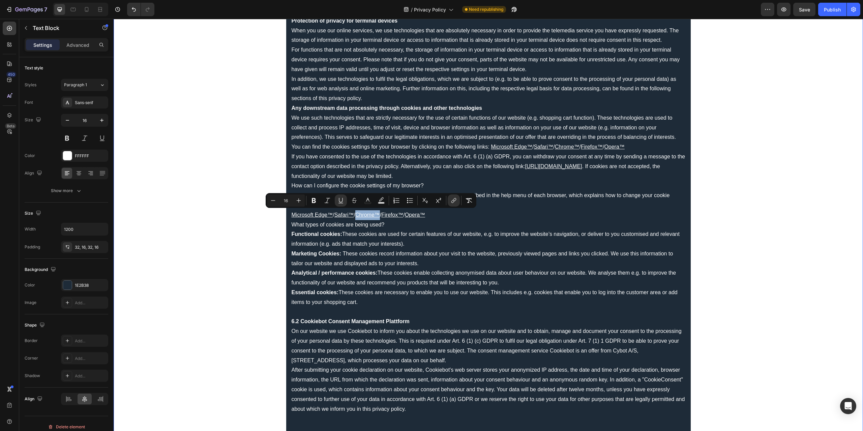
drag, startPoint x: 360, startPoint y: 213, endPoint x: 382, endPoint y: 215, distance: 22.0
click at [380, 215] on u "Chrome™" at bounding box center [367, 215] width 25 height 6
click at [367, 202] on rect "Editor contextual toolbar" at bounding box center [368, 203] width 6 height 2
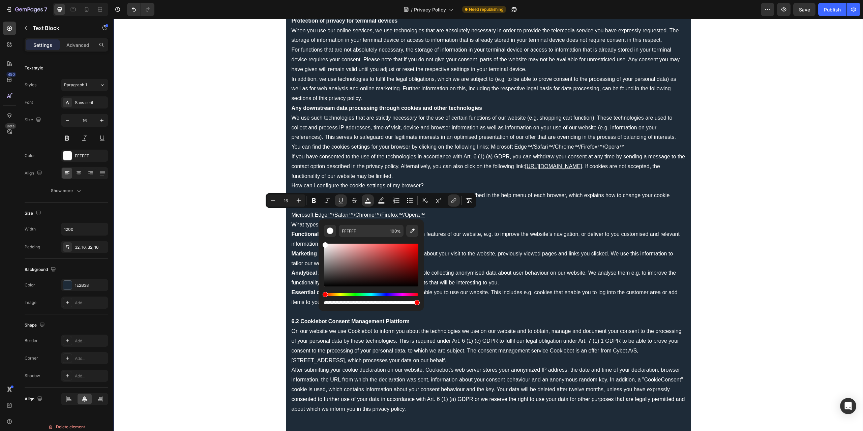
drag, startPoint x: 446, startPoint y: 265, endPoint x: 314, endPoint y: 237, distance: 135.2
click at [443, 240] on p "Functional cookies: These cookies are used for certain features of our website,…" at bounding box center [489, 240] width 394 height 20
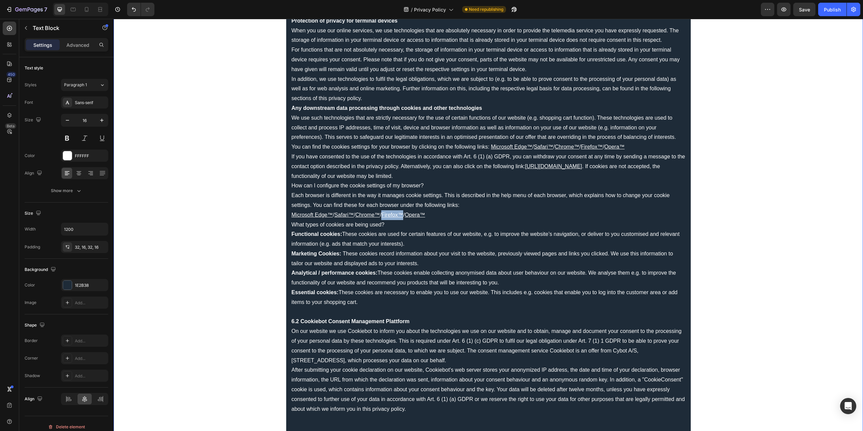
drag, startPoint x: 389, startPoint y: 214, endPoint x: 408, endPoint y: 214, distance: 19.2
click at [403, 214] on u "Firefox™" at bounding box center [392, 215] width 22 height 6
drag, startPoint x: 394, startPoint y: 201, endPoint x: 279, endPoint y: 189, distance: 116.3
click at [394, 201] on icon "Editor contextual toolbar" at bounding box center [395, 200] width 7 height 7
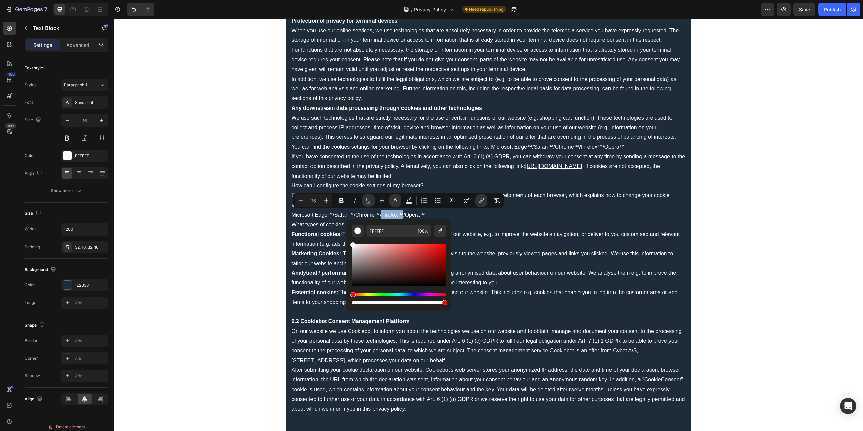
drag, startPoint x: 471, startPoint y: 267, endPoint x: 338, endPoint y: 234, distance: 137.4
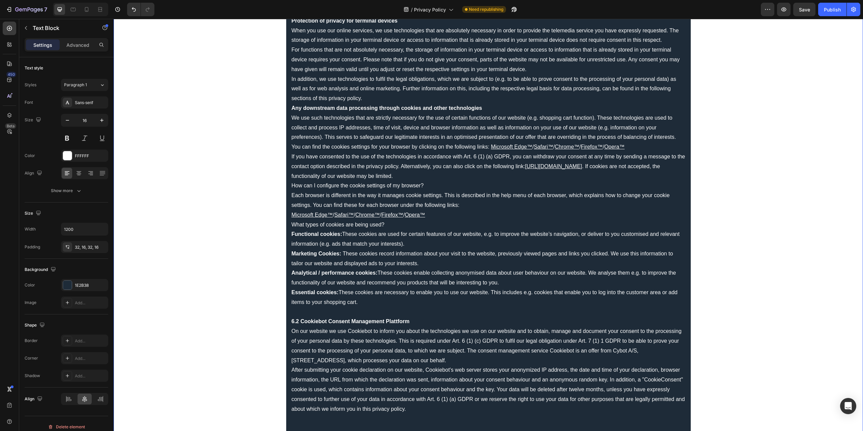
click at [483, 244] on p "Functional cookies: These cookies are used for certain features of our website,…" at bounding box center [489, 240] width 394 height 20
drag, startPoint x: 415, startPoint y: 214, endPoint x: 434, endPoint y: 215, distance: 19.2
click at [425, 215] on u "Opera™" at bounding box center [415, 215] width 20 height 6
click at [420, 201] on icon "Editor contextual toolbar" at bounding box center [421, 200] width 7 height 7
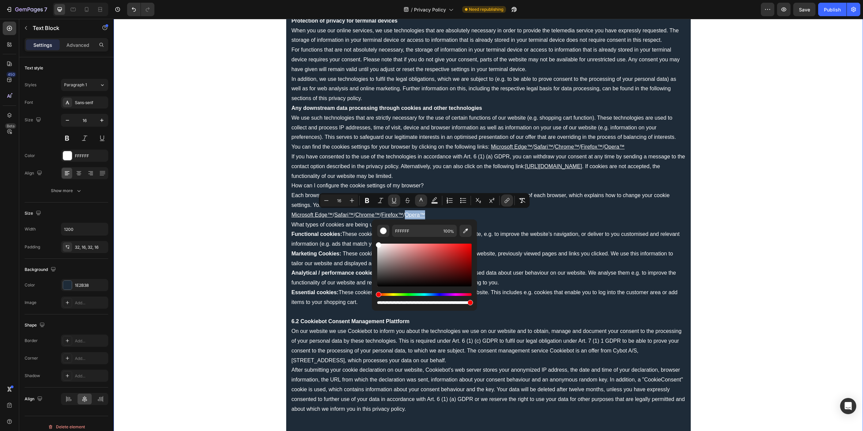
drag, startPoint x: 500, startPoint y: 269, endPoint x: 357, endPoint y: 226, distance: 149.6
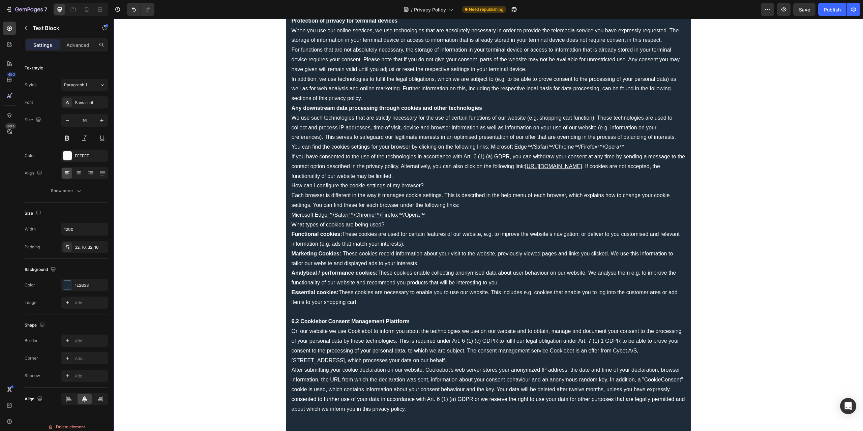
click at [523, 249] on p "Marketing Cookies: ​​​​​​​ These cookies record information about your visit to…" at bounding box center [489, 259] width 394 height 20
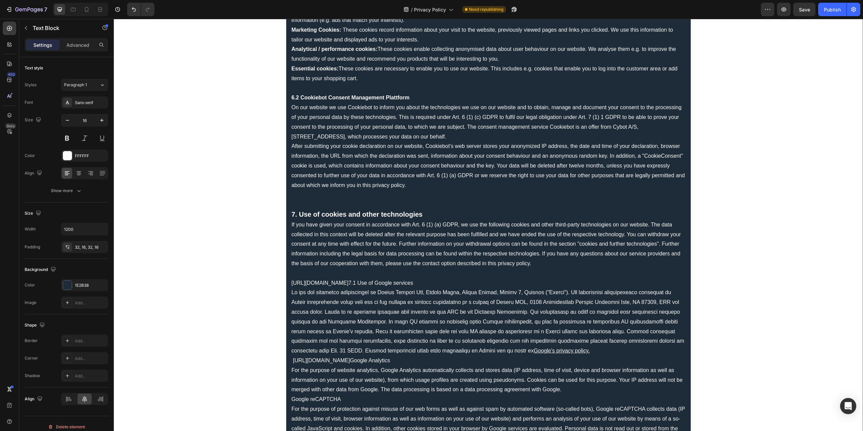
scroll to position [1618, 0]
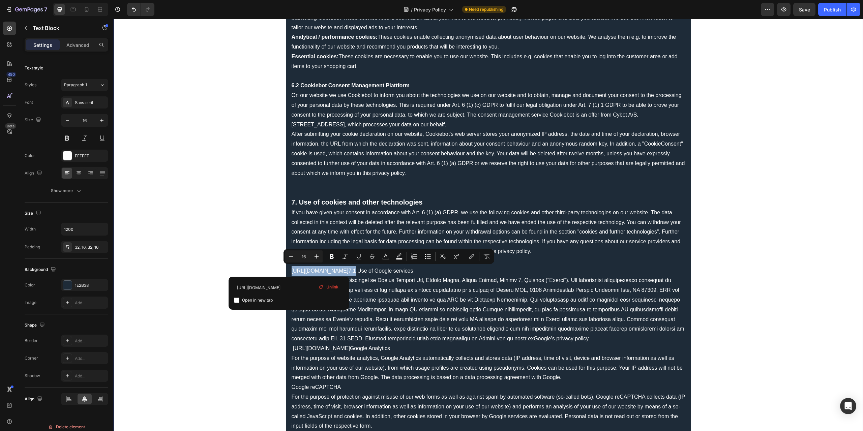
drag, startPoint x: 289, startPoint y: 269, endPoint x: 488, endPoint y: 269, distance: 199.2
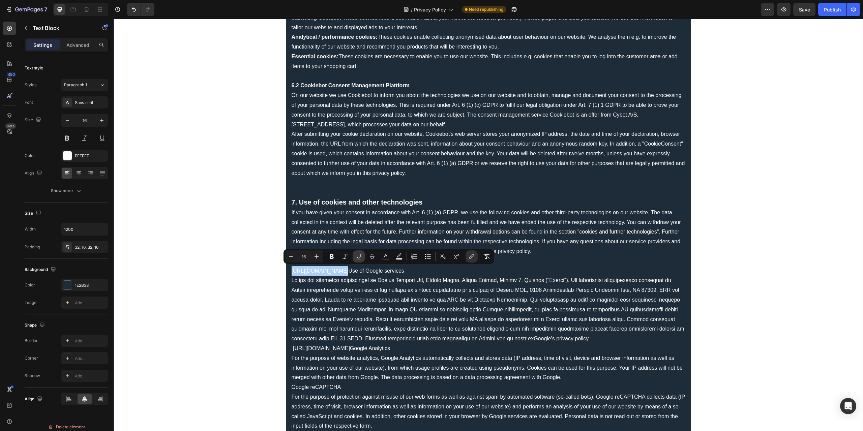
click at [361, 255] on icon "Editor contextual toolbar" at bounding box center [358, 256] width 7 height 7
click at [359, 258] on icon "Editor contextual toolbar" at bounding box center [358, 256] width 7 height 7
click at [383, 258] on rect "Editor contextual toolbar" at bounding box center [386, 259] width 6 height 2
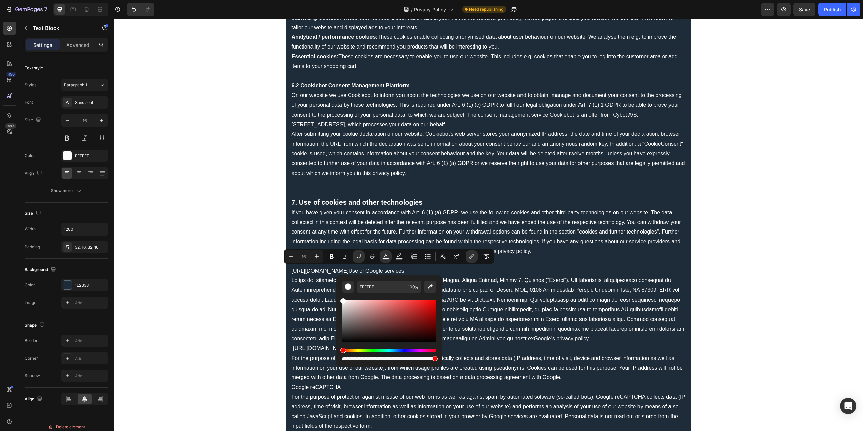
drag, startPoint x: 468, startPoint y: 328, endPoint x: 330, endPoint y: 290, distance: 142.7
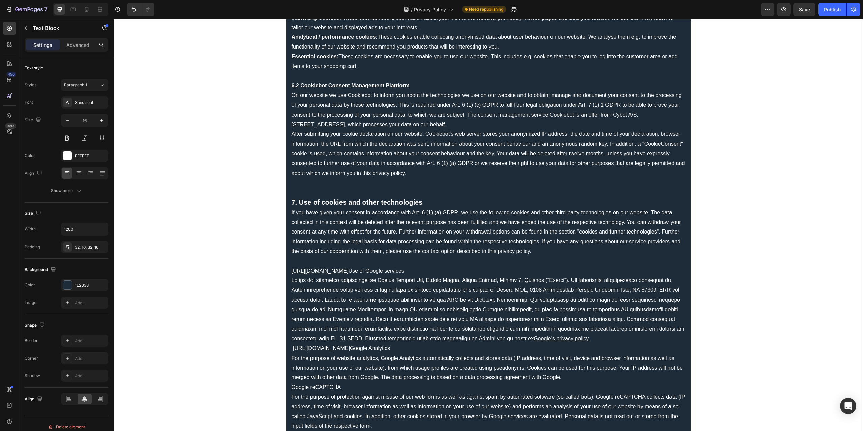
click at [470, 300] on p "Google's privacy policy." at bounding box center [489, 310] width 394 height 68
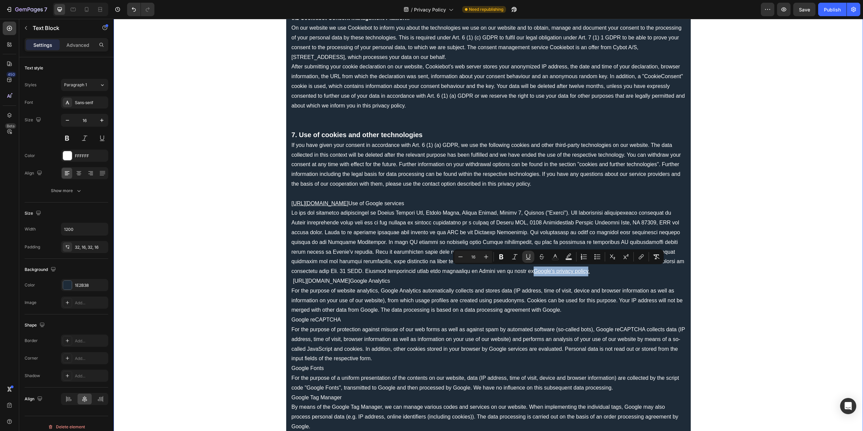
drag, startPoint x: 532, startPoint y: 271, endPoint x: 585, endPoint y: 272, distance: 52.9
click at [585, 272] on u "Google's privacy policy." at bounding box center [562, 271] width 56 height 6
click at [640, 257] on icon "Editor contextual toolbar" at bounding box center [640, 257] width 3 height 3
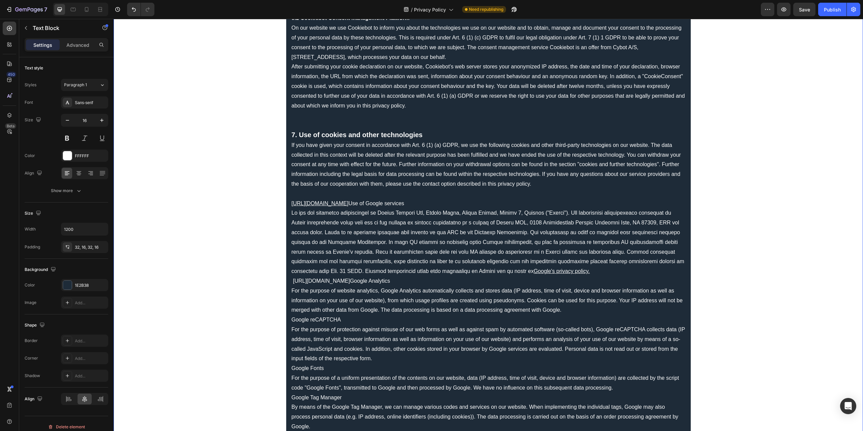
click at [645, 290] on p "For the purpose of website analytics, Google Analytics automatically collects a…" at bounding box center [489, 300] width 394 height 29
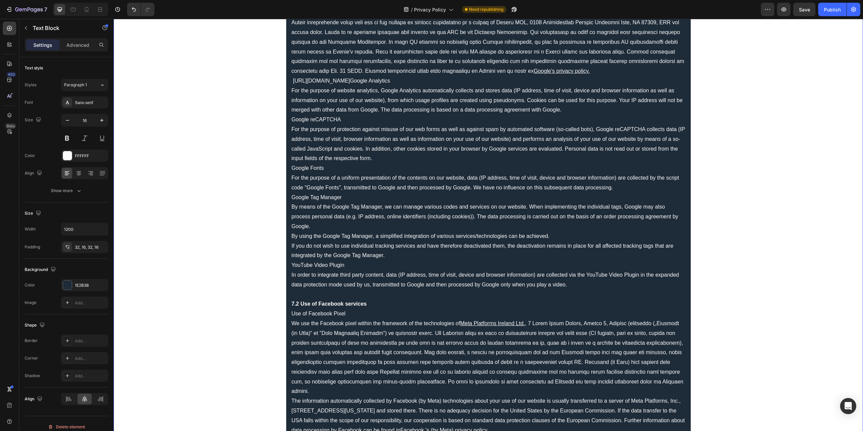
scroll to position [1922, 0]
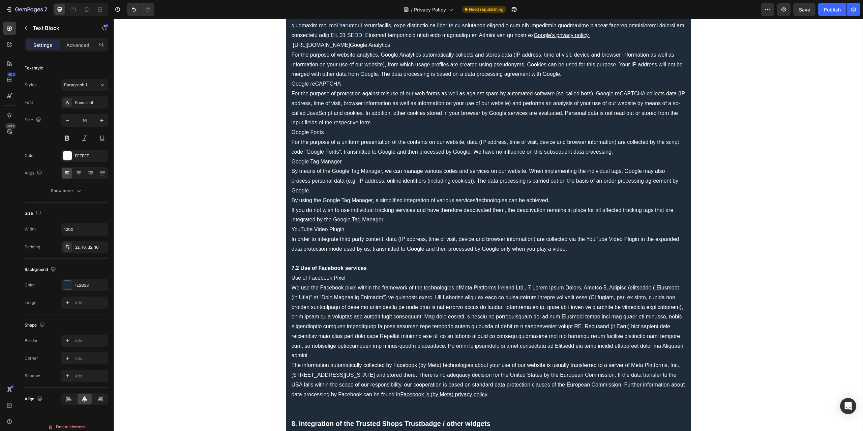
click at [485, 287] on u "Meta Platforms Ireland Ltd." at bounding box center [492, 288] width 65 height 6
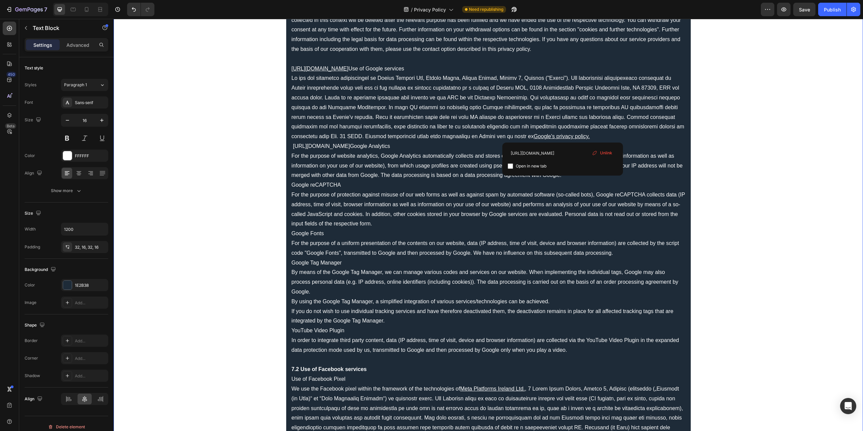
click at [562, 137] on u "Google's privacy policy." at bounding box center [562, 137] width 56 height 6
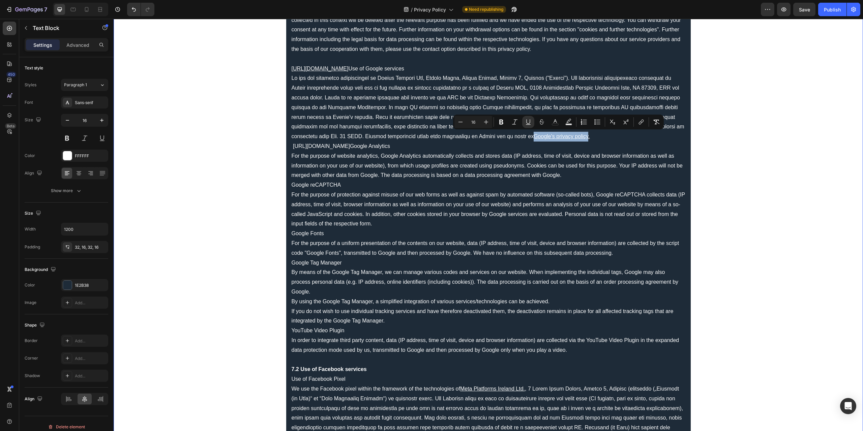
drag, startPoint x: 532, startPoint y: 136, endPoint x: 585, endPoint y: 137, distance: 52.9
click at [585, 137] on u "Google's privacy policy." at bounding box center [562, 137] width 56 height 6
click at [556, 123] on icon "Editor contextual toolbar" at bounding box center [555, 122] width 7 height 7
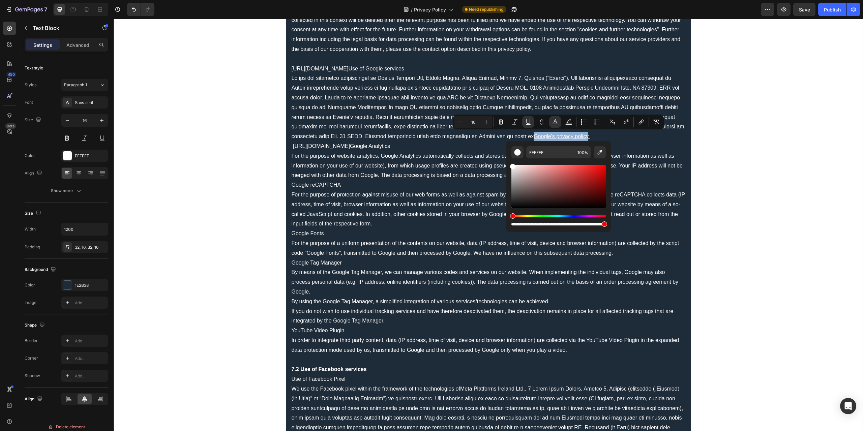
drag, startPoint x: 639, startPoint y: 197, endPoint x: 483, endPoint y: 147, distance: 164.0
click at [661, 157] on p "For the purpose of website analytics, Google Analytics automatically collects a…" at bounding box center [489, 165] width 394 height 29
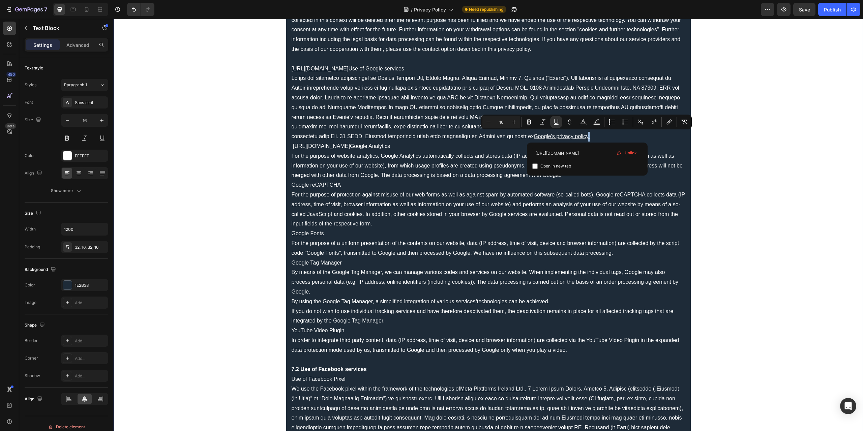
drag, startPoint x: 589, startPoint y: 137, endPoint x: 585, endPoint y: 137, distance: 4.0
click at [585, 137] on p "Google's privacy policy ." at bounding box center [489, 107] width 394 height 68
drag, startPoint x: 555, startPoint y: 123, endPoint x: 455, endPoint y: 155, distance: 104.7
click at [555, 123] on icon "Editor contextual toolbar" at bounding box center [556, 121] width 4 height 5
click at [583, 159] on p "For the purpose of website analytics, Google Analytics automatically collects a…" at bounding box center [489, 165] width 394 height 29
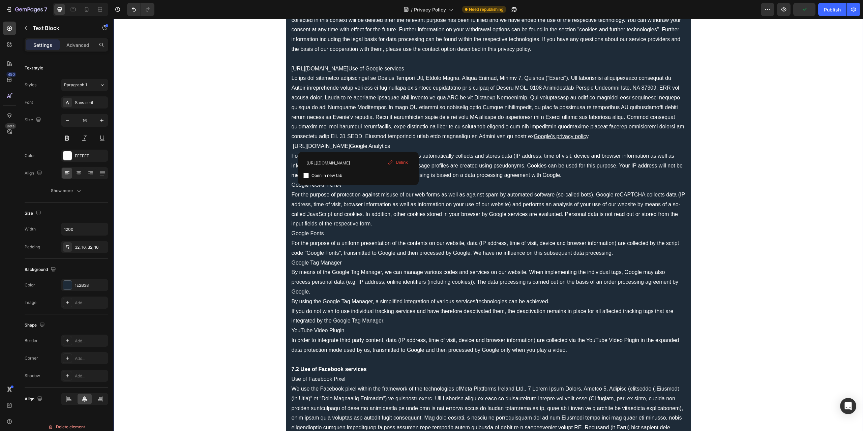
click at [350, 144] on link "[URL][DOMAIN_NAME]" at bounding box center [321, 146] width 57 height 6
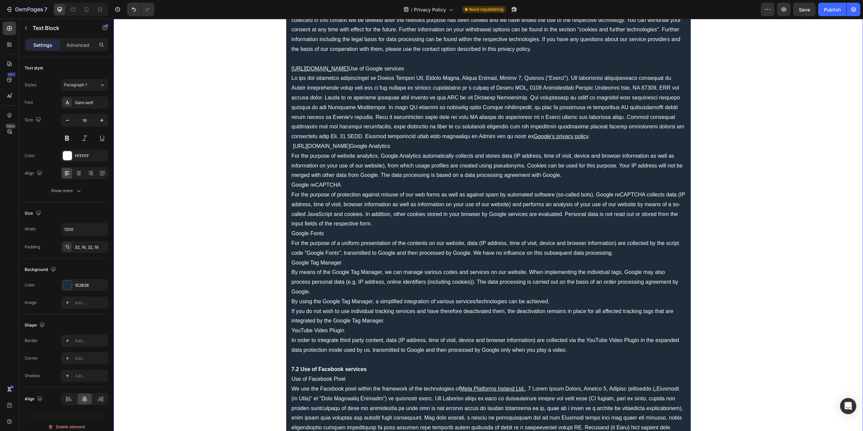
drag, startPoint x: 291, startPoint y: 145, endPoint x: 409, endPoint y: 144, distance: 118.3
click at [391, 146] on p "[URL][DOMAIN_NAME] Google Analytics" at bounding box center [489, 147] width 394 height 10
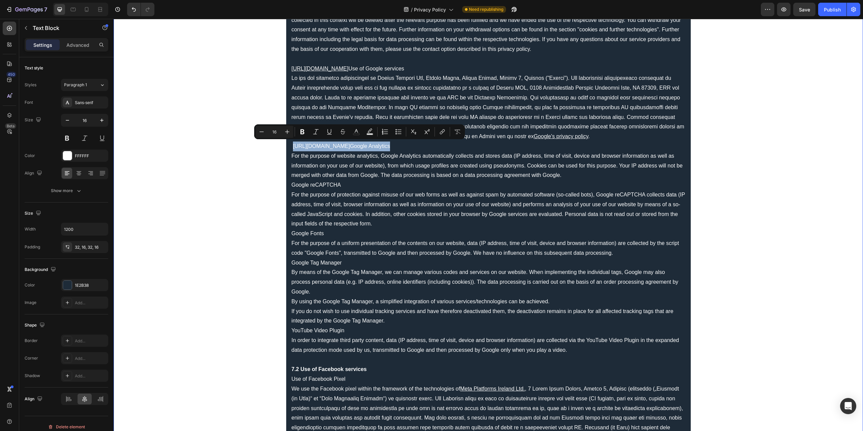
drag, startPoint x: 290, startPoint y: 145, endPoint x: 428, endPoint y: 147, distance: 137.6
click at [428, 147] on p "[URL][DOMAIN_NAME] Google Analytics" at bounding box center [489, 147] width 394 height 10
click at [353, 131] on icon "Editor contextual toolbar" at bounding box center [356, 131] width 7 height 7
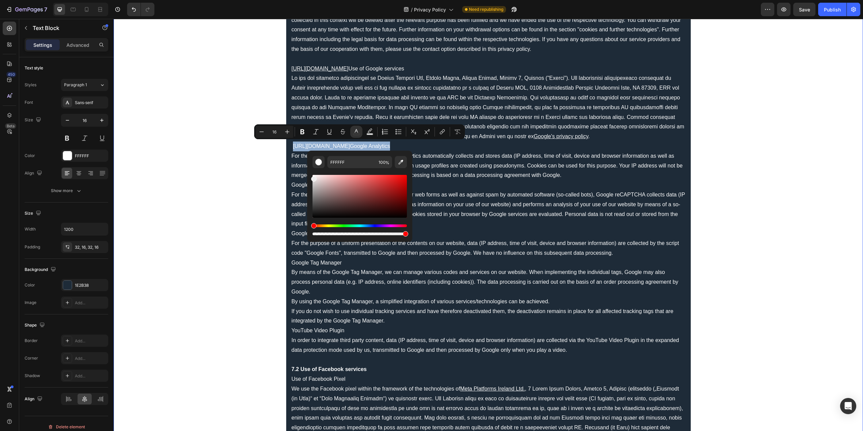
type input "EDEDED"
drag, startPoint x: 443, startPoint y: 205, endPoint x: 275, endPoint y: 151, distance: 176.1
click at [330, 131] on icon "Editor contextual toolbar" at bounding box center [329, 131] width 7 height 7
click at [479, 168] on p "For the purpose of website analytics, Google Analytics automatically collects a…" at bounding box center [489, 165] width 394 height 29
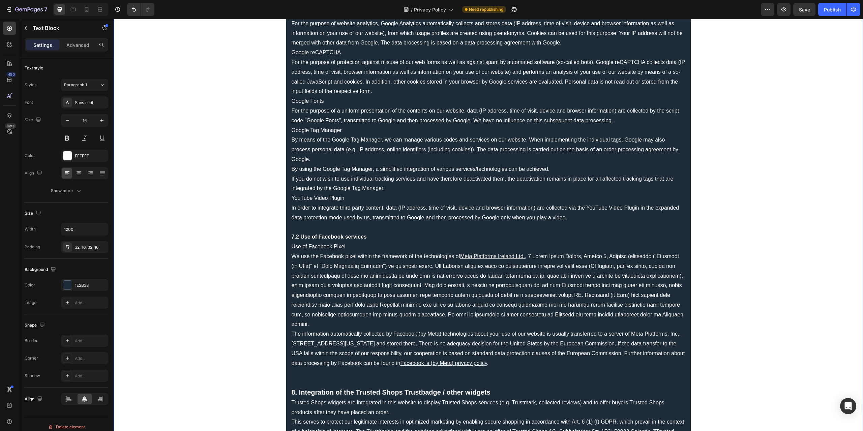
scroll to position [1955, 0]
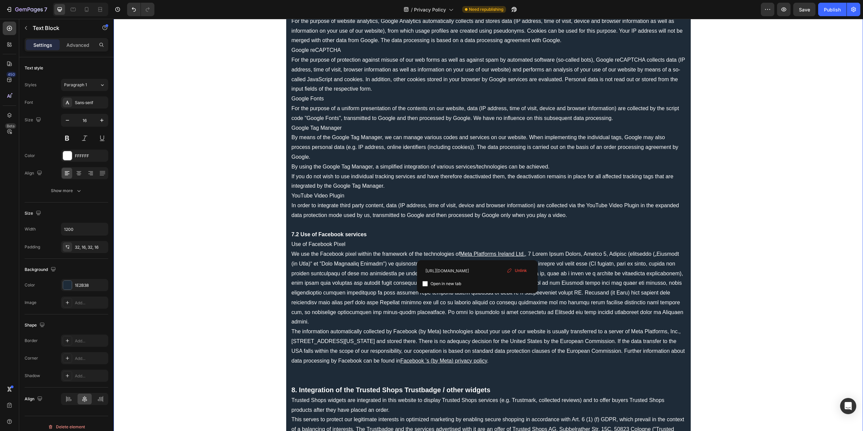
click at [477, 251] on u "Meta Platforms Ireland Ltd." at bounding box center [492, 254] width 65 height 6
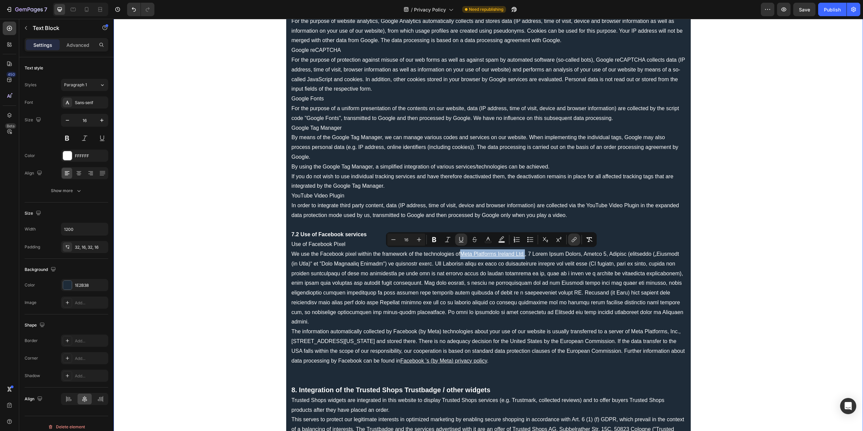
drag, startPoint x: 460, startPoint y: 253, endPoint x: 523, endPoint y: 251, distance: 63.4
click at [523, 251] on u "Meta Platforms Ireland Ltd." at bounding box center [492, 254] width 65 height 6
click at [489, 241] on rect "Editor contextual toolbar" at bounding box center [488, 242] width 6 height 2
type input "FFFFFF"
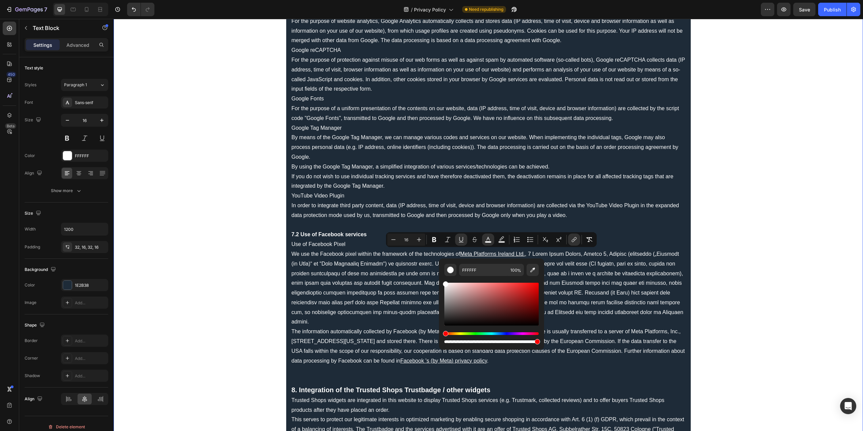
drag, startPoint x: 577, startPoint y: 307, endPoint x: 421, endPoint y: 272, distance: 160.5
click at [616, 278] on p "We use the Facebook pixel within the framework of the technologies of Meta Plat…" at bounding box center [489, 307] width 394 height 117
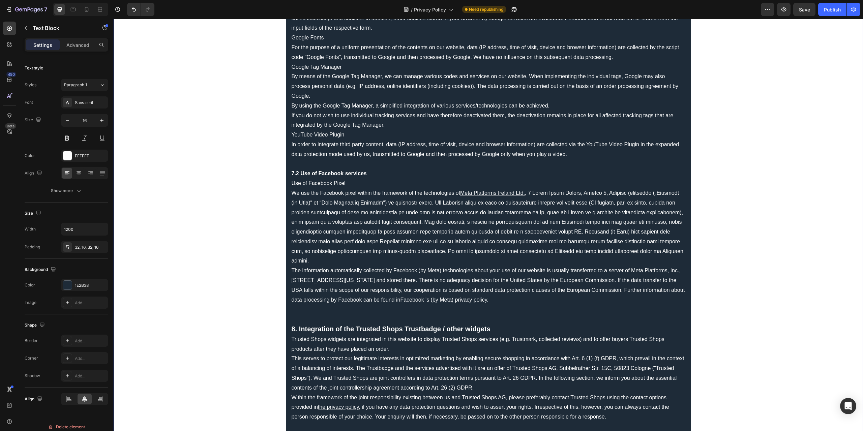
scroll to position [2023, 0]
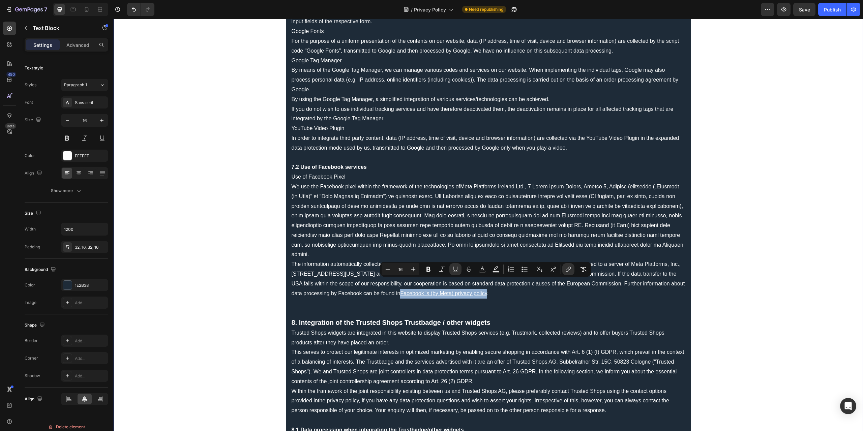
drag, startPoint x: 443, startPoint y: 283, endPoint x: 529, endPoint y: 282, distance: 85.6
click at [529, 282] on p "We use the Facebook pixel within the framework of the technologies of Meta Plat…" at bounding box center [489, 240] width 394 height 117
click at [478, 267] on button "color" at bounding box center [482, 269] width 12 height 12
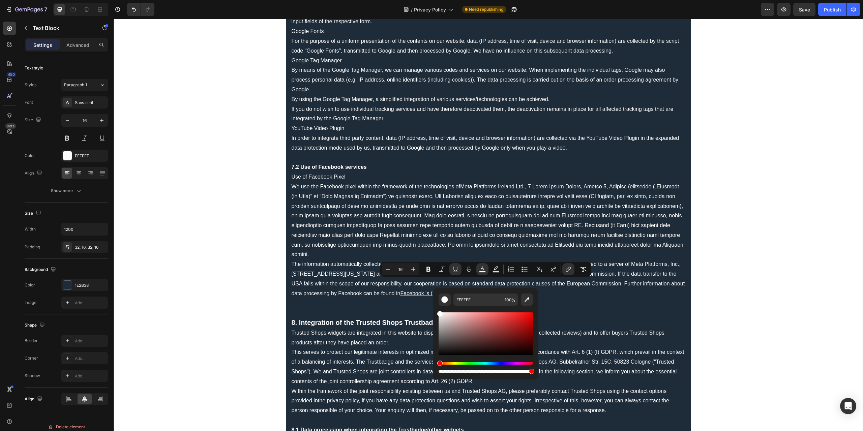
drag, startPoint x: 574, startPoint y: 343, endPoint x: 424, endPoint y: 303, distance: 155.2
click at [661, 240] on p "We use the Facebook pixel within the framework of the technologies of Meta Plat…" at bounding box center [489, 240] width 394 height 117
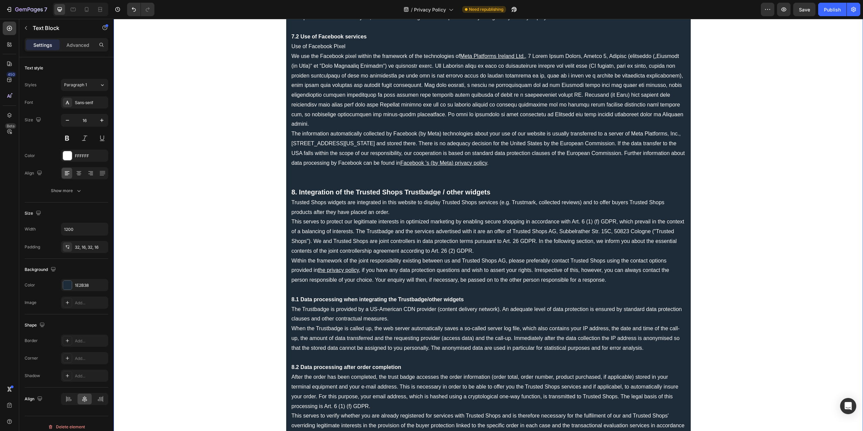
scroll to position [2158, 0]
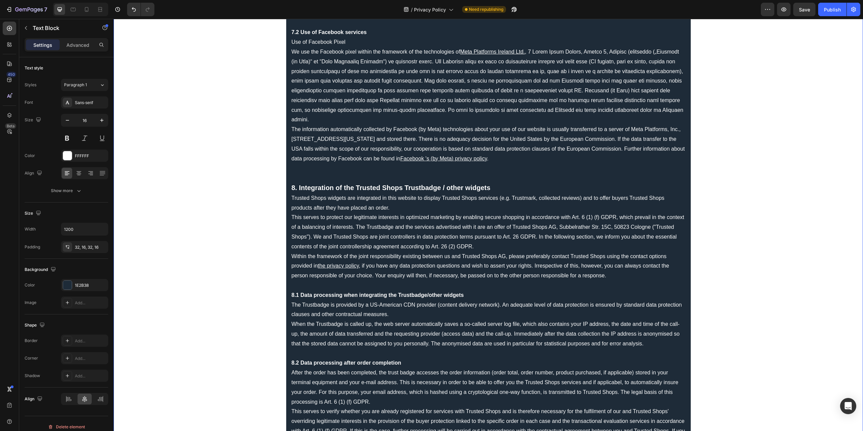
click at [316, 255] on p "Within the framework of the joint responsibility existing between us and Truste…" at bounding box center [489, 266] width 394 height 29
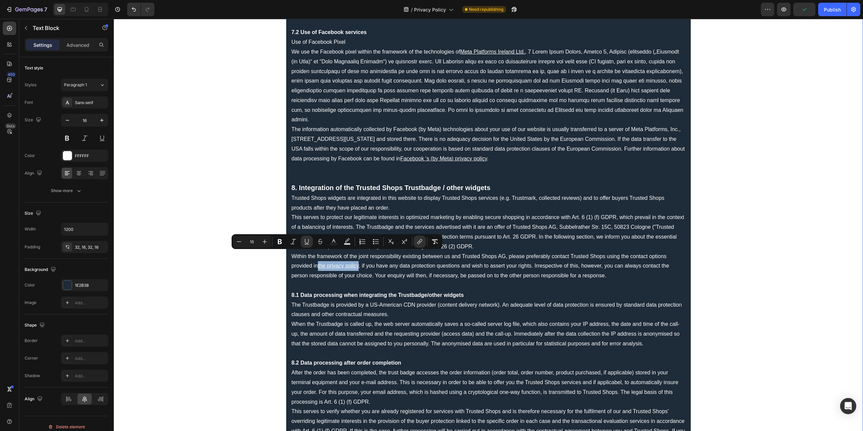
drag, startPoint x: 316, startPoint y: 255, endPoint x: 357, endPoint y: 256, distance: 41.1
click at [357, 256] on p "Within the framework of the joint responsibility existing between us and Truste…" at bounding box center [489, 266] width 394 height 29
click at [330, 240] on button "color" at bounding box center [334, 242] width 12 height 12
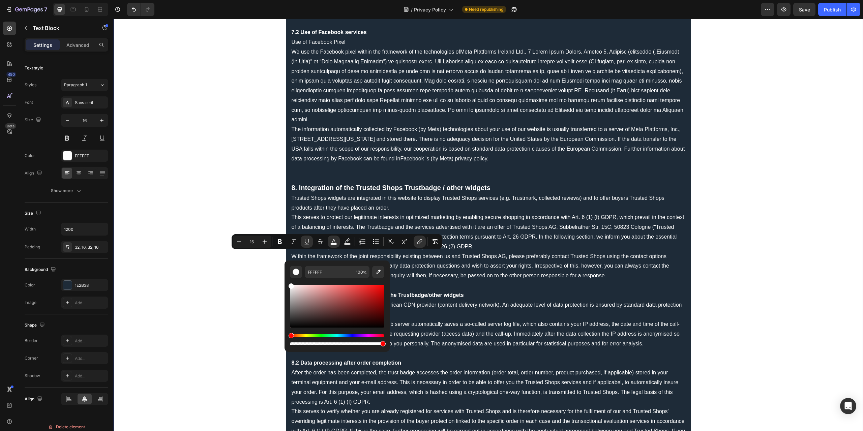
drag, startPoint x: 422, startPoint y: 317, endPoint x: 274, endPoint y: 275, distance: 153.1
click at [508, 252] on p "Within the framework of the joint responsibility existing between us and Truste…" at bounding box center [489, 266] width 394 height 29
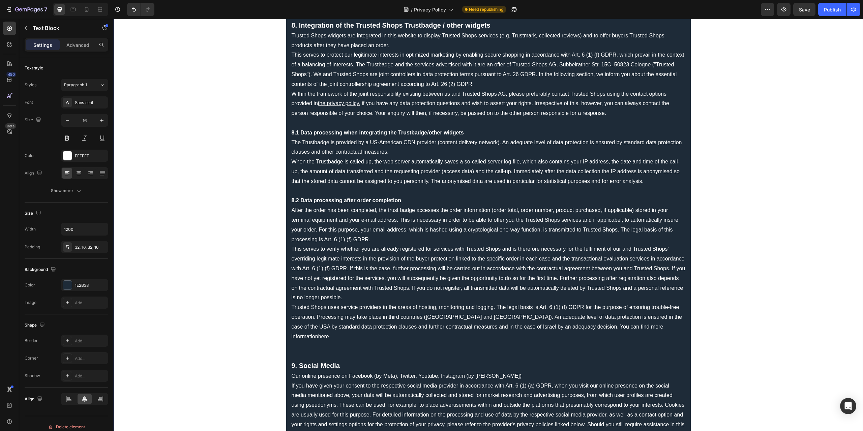
scroll to position [2326, 0]
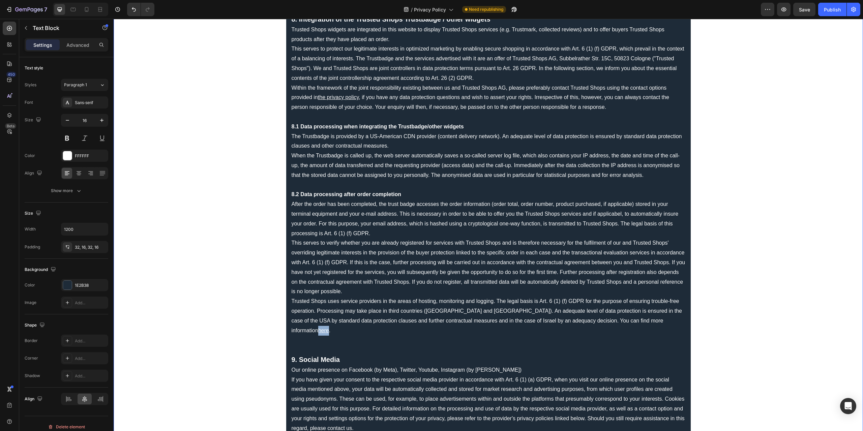
drag, startPoint x: 609, startPoint y: 309, endPoint x: 618, endPoint y: 309, distance: 9.4
click at [329, 328] on u "here" at bounding box center [323, 331] width 11 height 6
click at [614, 298] on rect "Editor contextual toolbar" at bounding box center [610, 299] width 6 height 2
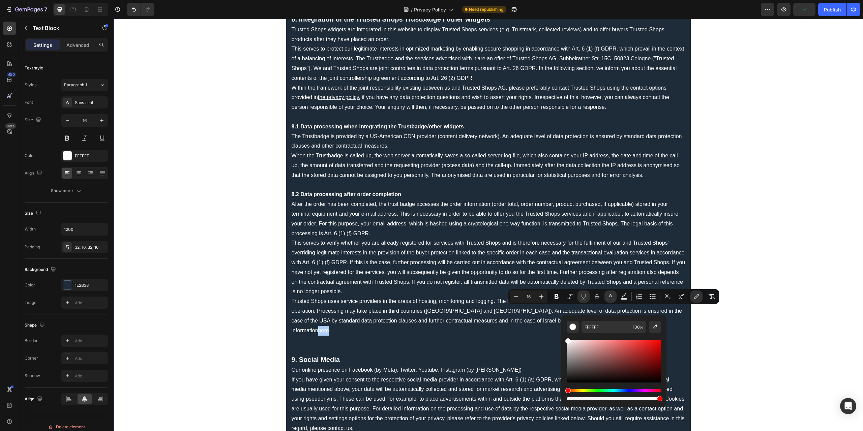
drag, startPoint x: 577, startPoint y: 350, endPoint x: 436, endPoint y: 314, distance: 146.0
click at [563, 333] on div "FFFFFF 100 %" at bounding box center [613, 359] width 105 height 86
click at [444, 269] on p "This serves to verify whether you are already registered for services with Trus…" at bounding box center [489, 267] width 394 height 58
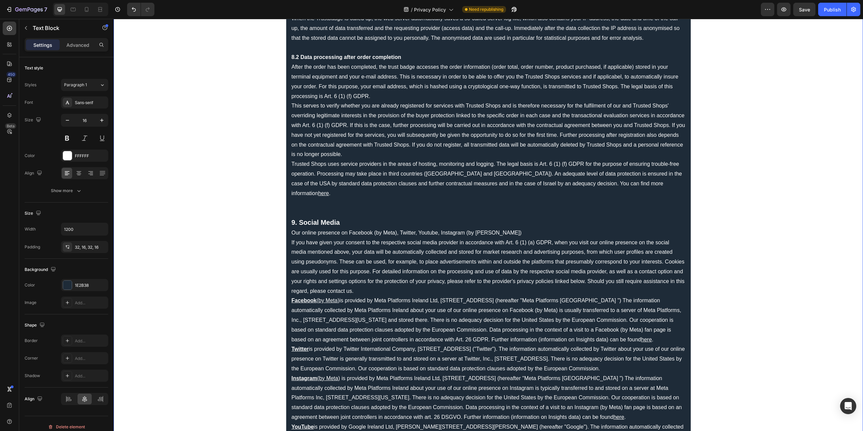
scroll to position [2495, 0]
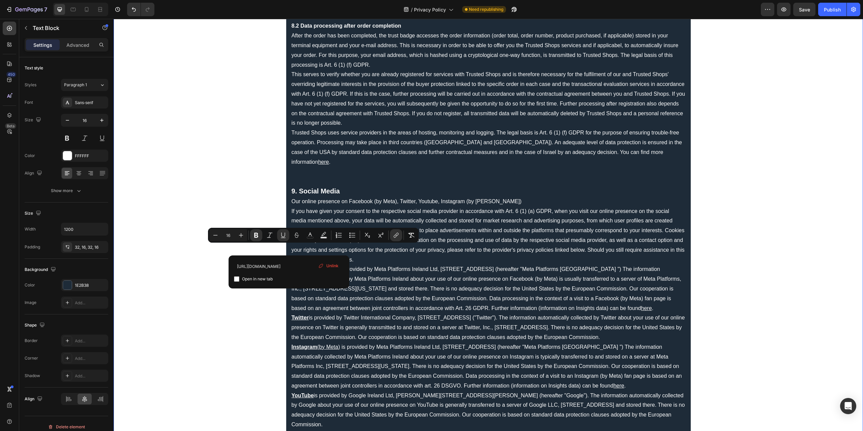
drag, startPoint x: 290, startPoint y: 249, endPoint x: 338, endPoint y: 250, distance: 48.2
click at [308, 235] on icon "Editor contextual toolbar" at bounding box center [310, 235] width 7 height 7
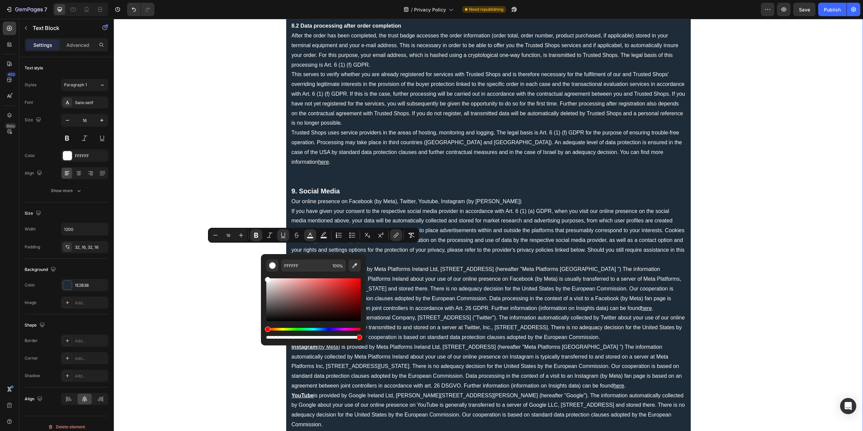
drag, startPoint x: 396, startPoint y: 309, endPoint x: 257, endPoint y: 273, distance: 144.4
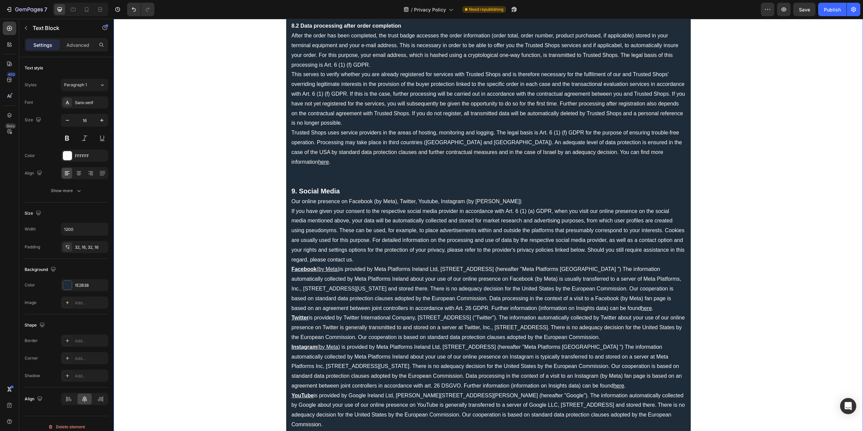
click at [444, 313] on p "Twitter is provided by Twitter International Company, [STREET_ADDRESS] ("Twitte…" at bounding box center [489, 327] width 394 height 29
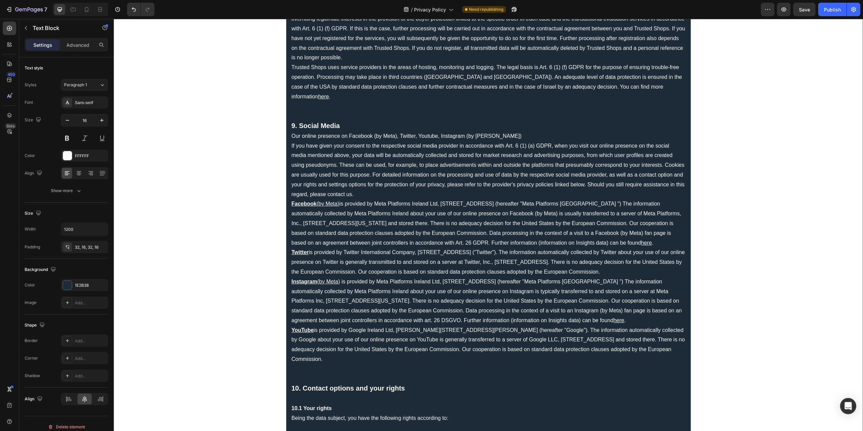
scroll to position [2562, 0]
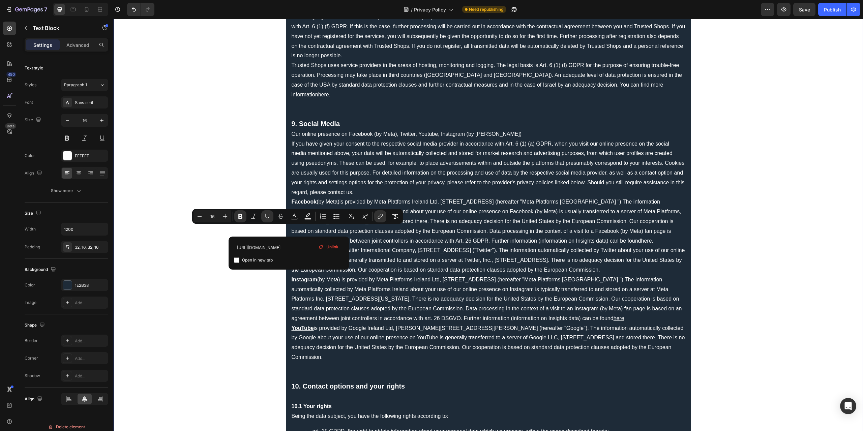
drag, startPoint x: 289, startPoint y: 230, endPoint x: 305, endPoint y: 229, distance: 16.2
click at [292, 217] on icon "Editor contextual toolbar" at bounding box center [294, 216] width 7 height 7
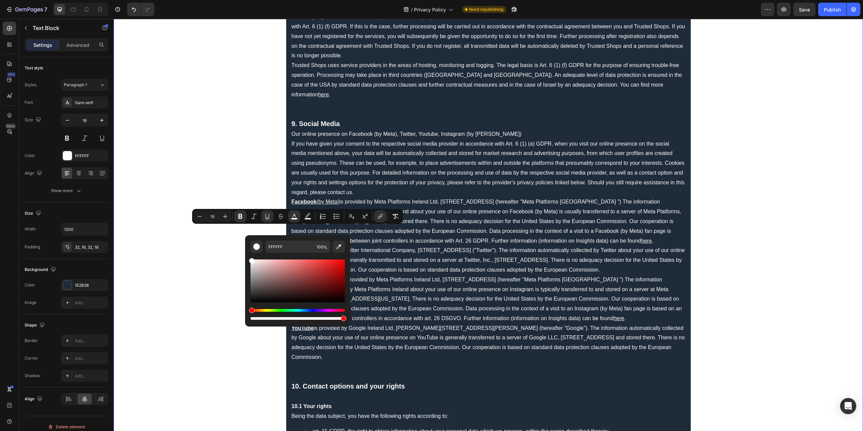
drag, startPoint x: 392, startPoint y: 287, endPoint x: 240, endPoint y: 251, distance: 156.3
click at [431, 257] on p "Twitter is provided by Twitter International Company, [STREET_ADDRESS] ("Twitte…" at bounding box center [489, 260] width 394 height 29
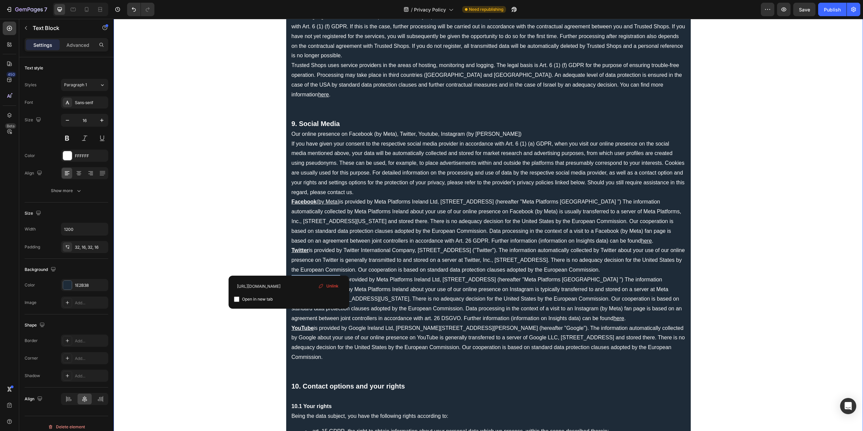
drag, startPoint x: 289, startPoint y: 268, endPoint x: 338, endPoint y: 269, distance: 49.9
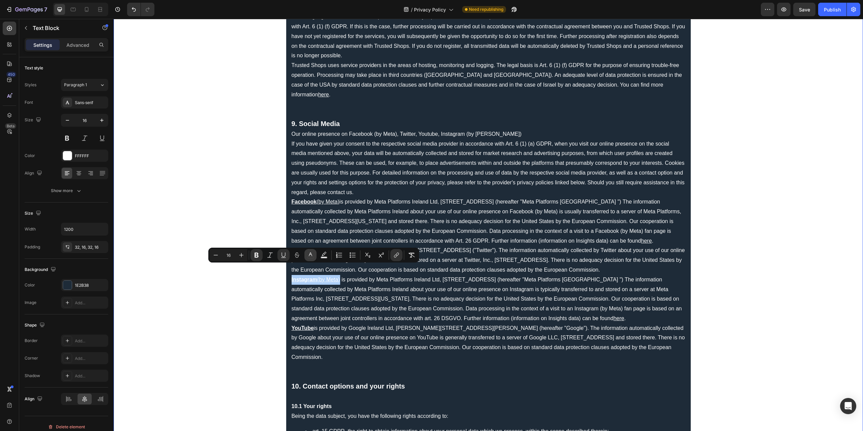
drag, startPoint x: 310, startPoint y: 258, endPoint x: 195, endPoint y: 248, distance: 115.4
click at [310, 258] on rect "Editor contextual toolbar" at bounding box center [310, 258] width 6 height 2
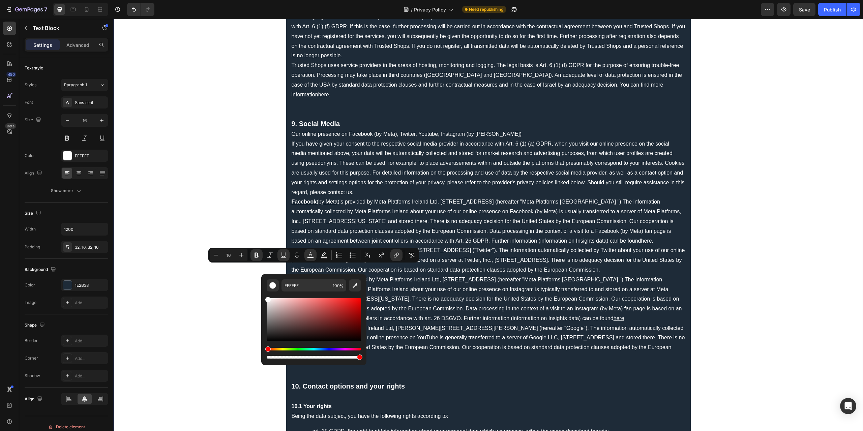
drag, startPoint x: 406, startPoint y: 328, endPoint x: 256, endPoint y: 295, distance: 153.9
click at [441, 275] on p "Instagram (by Meta) is provided by Meta Platforms Ireland Ltd, [STREET_ADDRESS]…" at bounding box center [489, 299] width 394 height 49
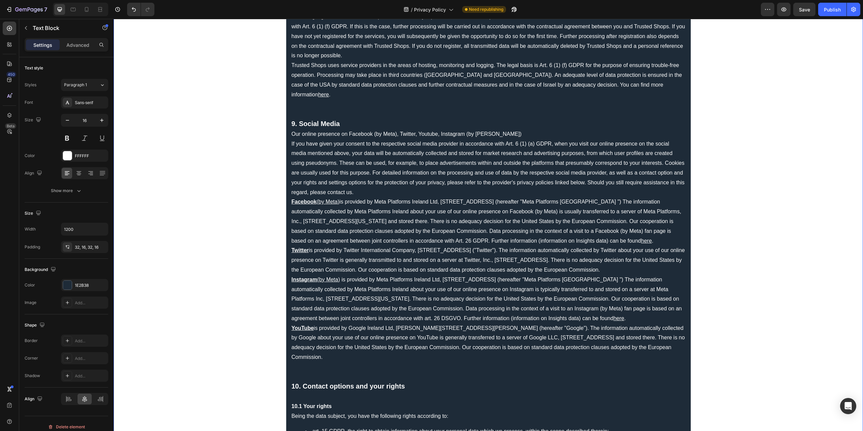
click at [340, 275] on p "Instagram (by Meta) is provided by Meta Platforms Ireland Ltd, [STREET_ADDRESS]…" at bounding box center [489, 299] width 394 height 49
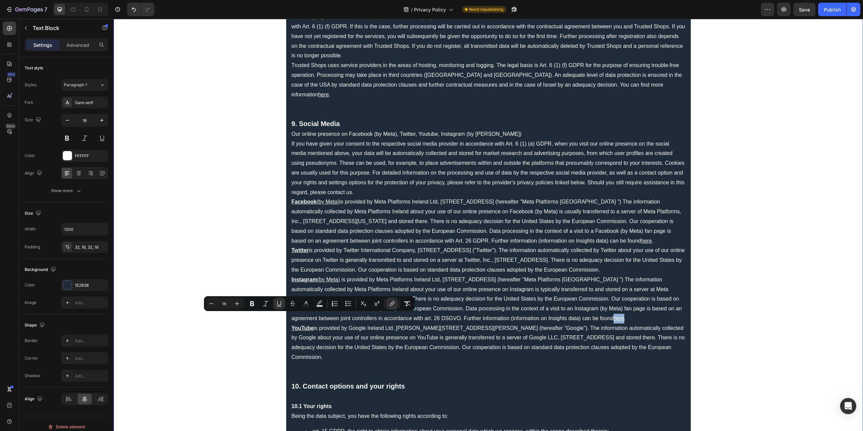
drag, startPoint x: 304, startPoint y: 316, endPoint x: 314, endPoint y: 317, distance: 10.1
click at [614, 317] on u "here" at bounding box center [619, 319] width 11 height 6
click at [306, 304] on icon "Editor contextual toolbar" at bounding box center [306, 303] width 7 height 7
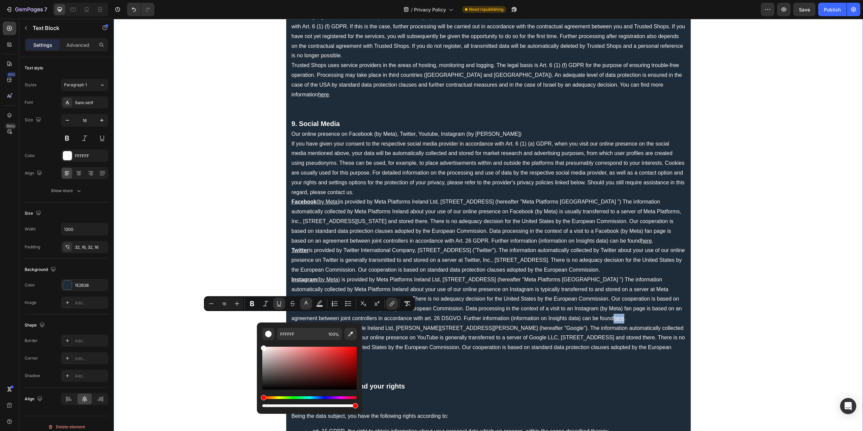
drag, startPoint x: 392, startPoint y: 376, endPoint x: 249, endPoint y: 339, distance: 146.8
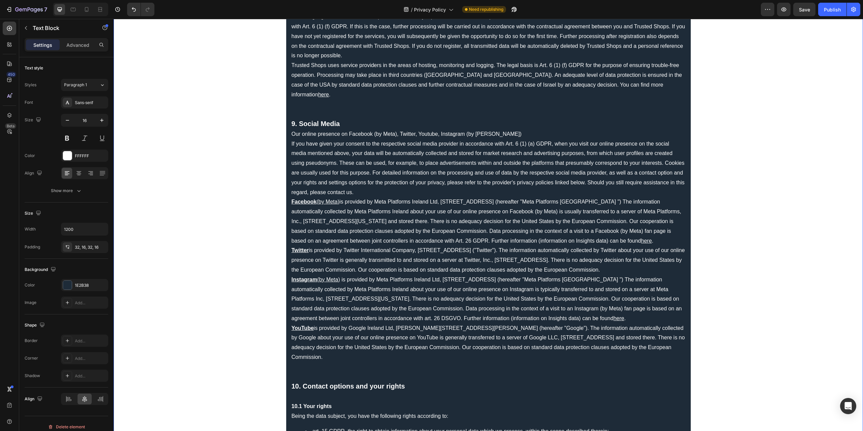
click at [510, 302] on p "Instagram (by Meta) is provided by Meta Platforms Ireland Ltd, [STREET_ADDRESS]…" at bounding box center [489, 299] width 394 height 49
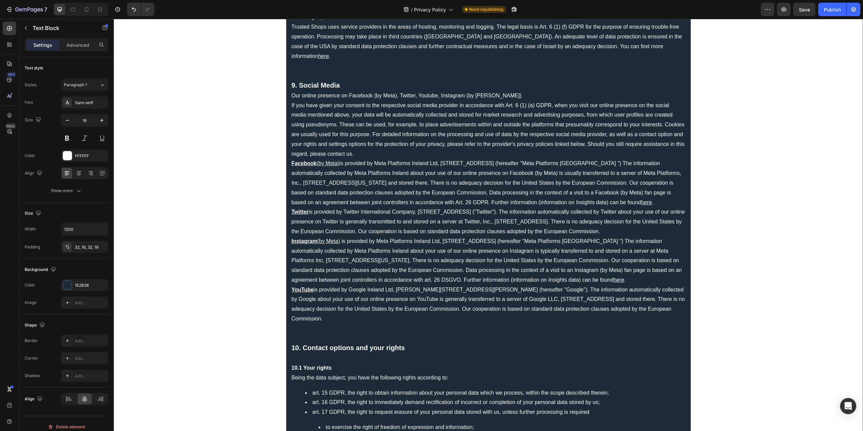
scroll to position [2630, 0]
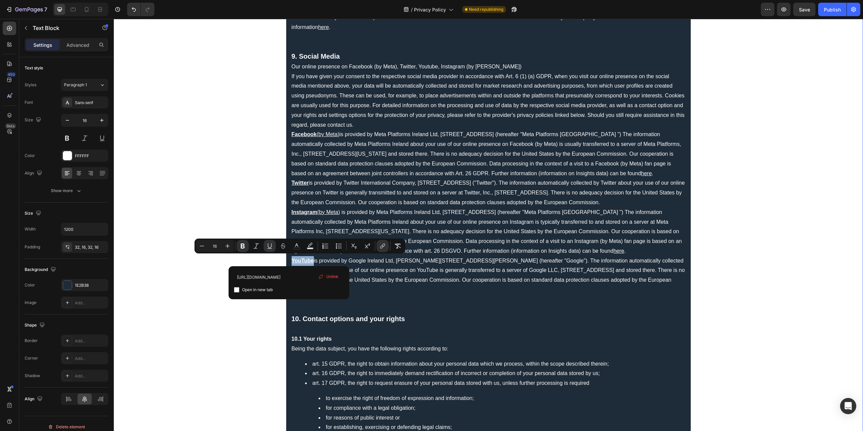
drag, startPoint x: 289, startPoint y: 260, endPoint x: 311, endPoint y: 260, distance: 21.6
click at [297, 249] on rect "Editor contextual toolbar" at bounding box center [297, 249] width 6 height 2
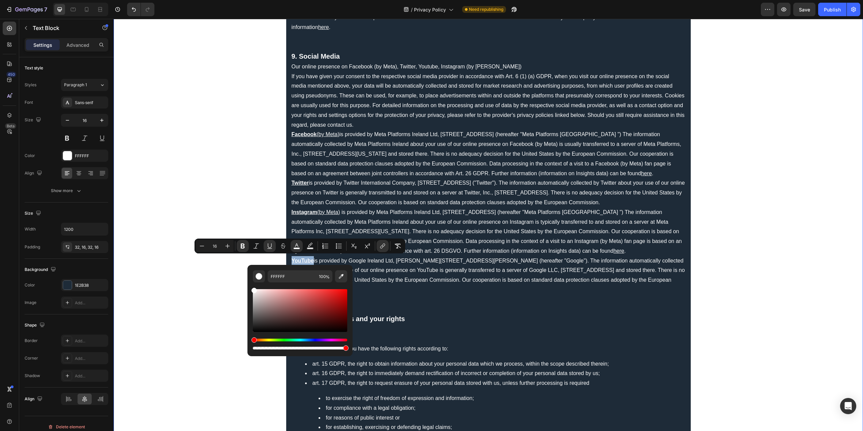
drag, startPoint x: 376, startPoint y: 312, endPoint x: 210, endPoint y: 263, distance: 173.6
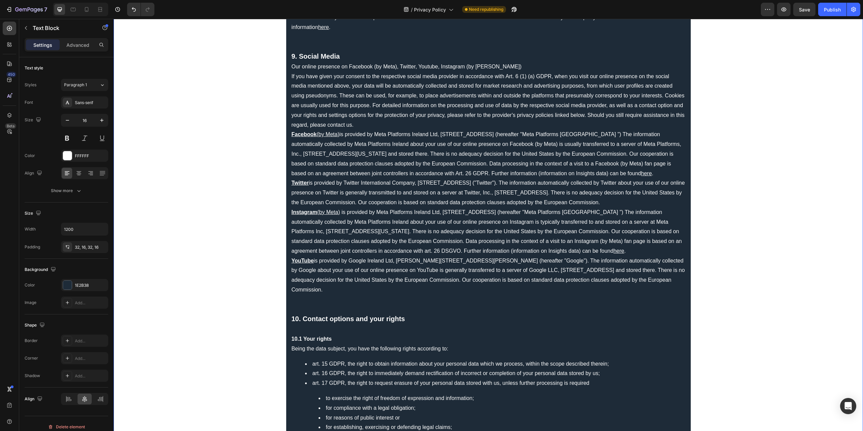
click at [545, 264] on p "YouTube is provided by Google Ireland Ltd, [PERSON_NAME][STREET_ADDRESS][PERSON…" at bounding box center [489, 275] width 394 height 39
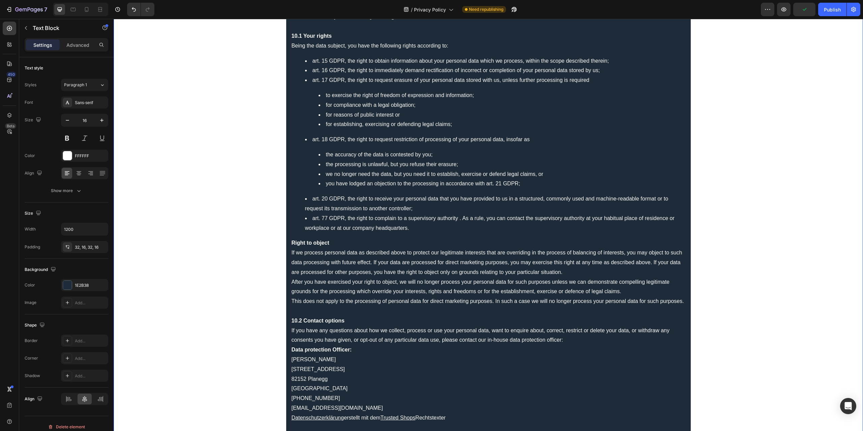
scroll to position [2967, 0]
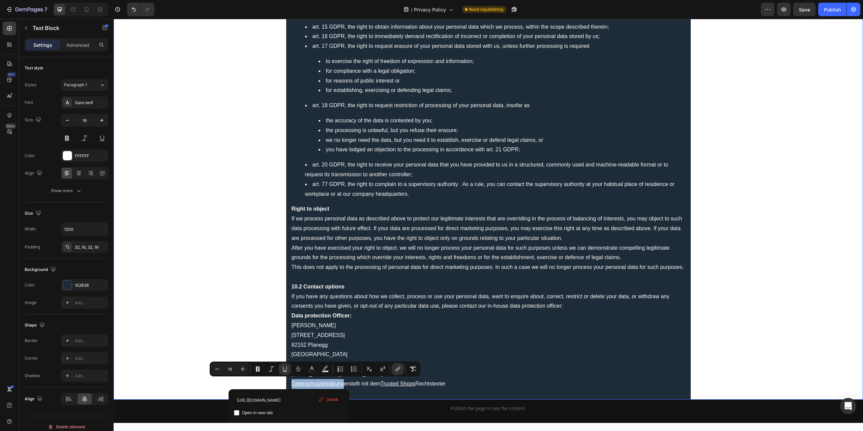
drag, startPoint x: 289, startPoint y: 382, endPoint x: 340, endPoint y: 385, distance: 51.3
click at [310, 370] on icon "Editor contextual toolbar" at bounding box center [311, 368] width 3 height 4
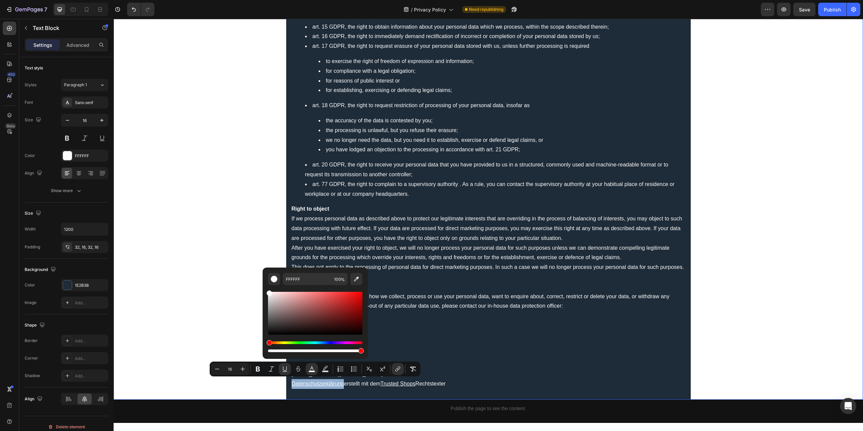
drag, startPoint x: 396, startPoint y: 321, endPoint x: 254, endPoint y: 285, distance: 146.1
click at [435, 292] on p "If you have any questions about how we collect, process or use your personal da…" at bounding box center [489, 302] width 394 height 20
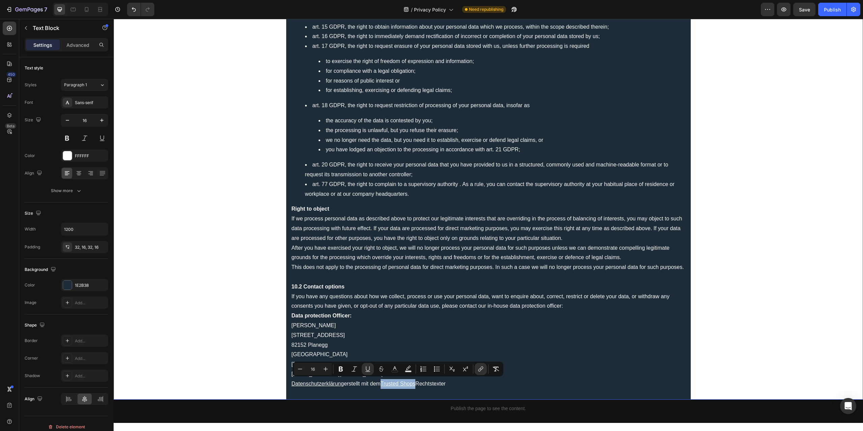
drag, startPoint x: 381, startPoint y: 382, endPoint x: 415, endPoint y: 384, distance: 33.8
click at [415, 384] on u "Trusted Shops" at bounding box center [398, 384] width 35 height 6
click at [394, 373] on button "color" at bounding box center [395, 369] width 12 height 12
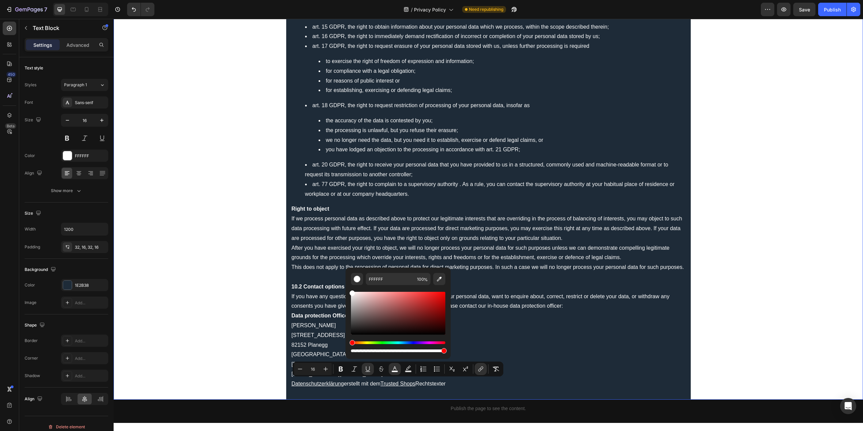
drag, startPoint x: 475, startPoint y: 318, endPoint x: 338, endPoint y: 285, distance: 141.4
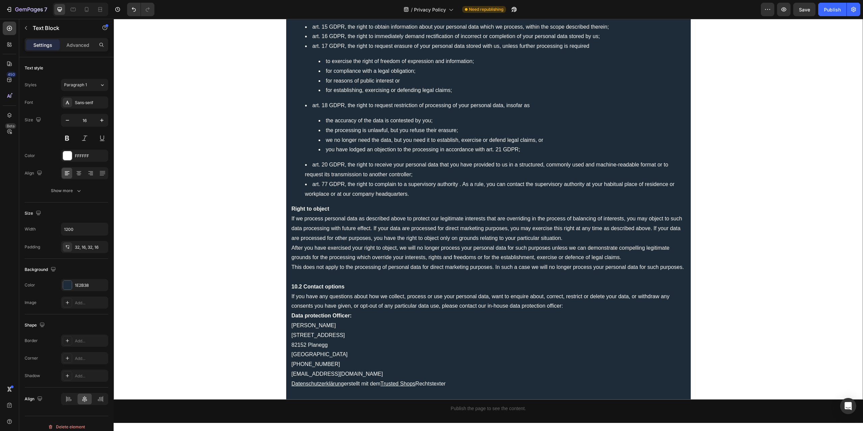
click at [558, 274] on p "Rich Text Editor. Editing area: main" at bounding box center [489, 277] width 394 height 10
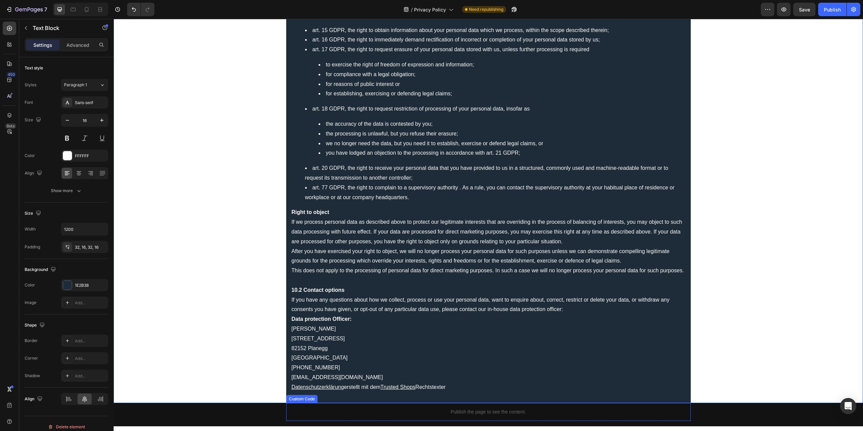
scroll to position [2884, 0]
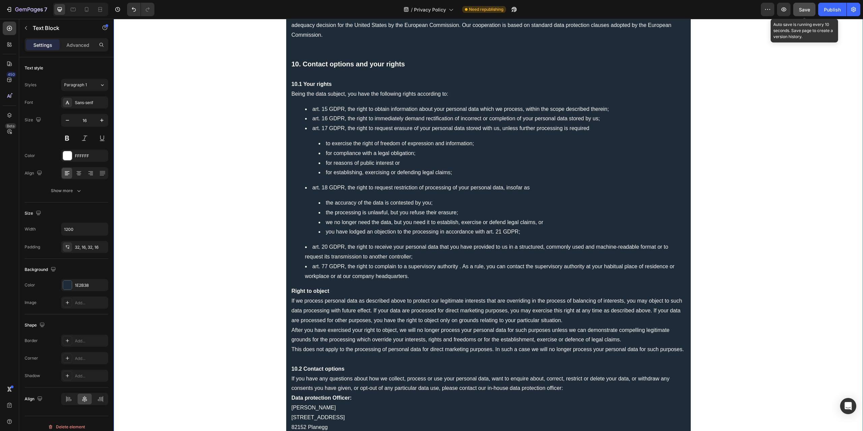
click at [802, 7] on span "Save" at bounding box center [804, 10] width 11 height 6
click at [829, 7] on div "Publish" at bounding box center [832, 9] width 17 height 7
click at [785, 4] on button "button" at bounding box center [783, 9] width 13 height 13
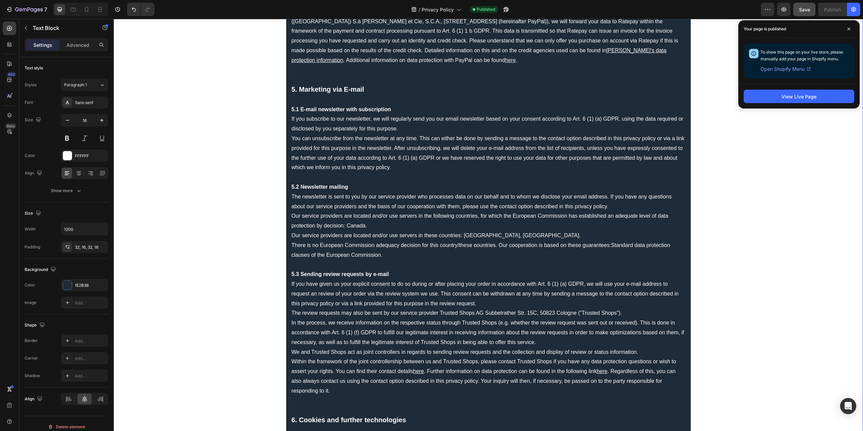
scroll to position [929, 0]
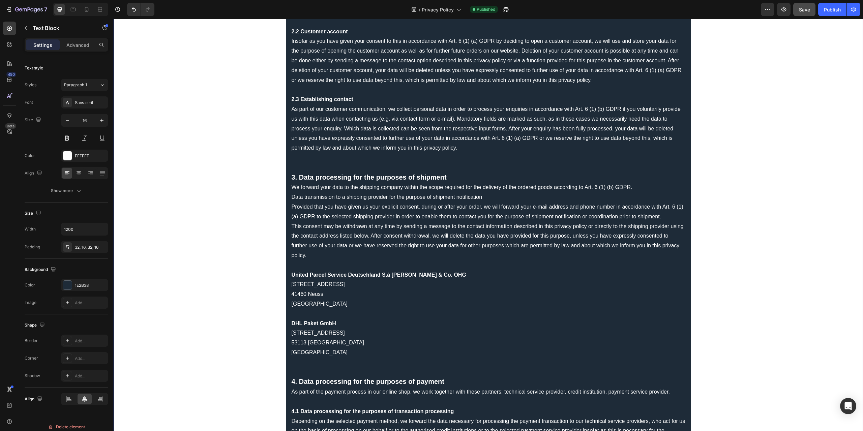
drag, startPoint x: 412, startPoint y: 355, endPoint x: 418, endPoint y: 356, distance: 6.1
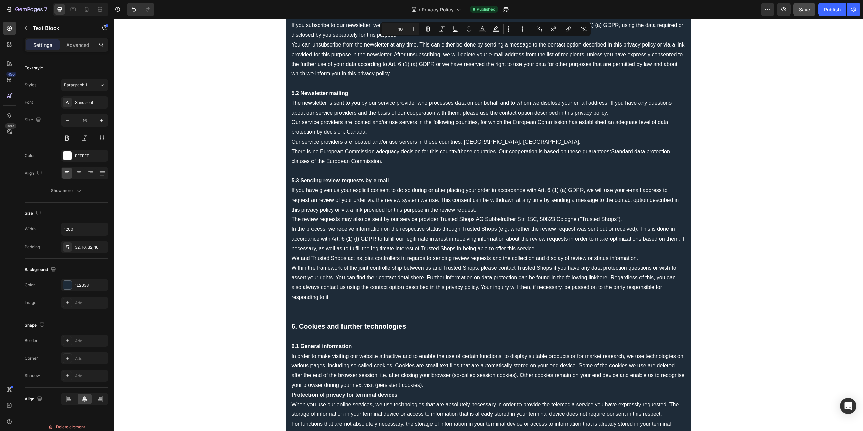
scroll to position [1113, 0]
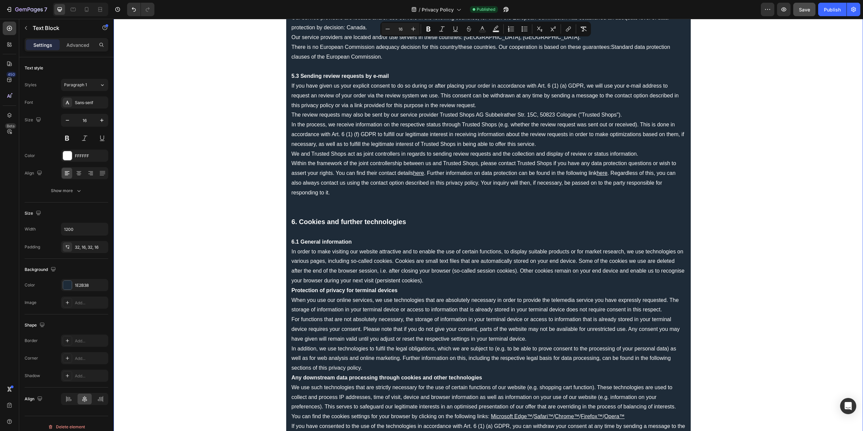
click at [434, 231] on p "Rich Text Editor. Editing area: main" at bounding box center [489, 233] width 394 height 10
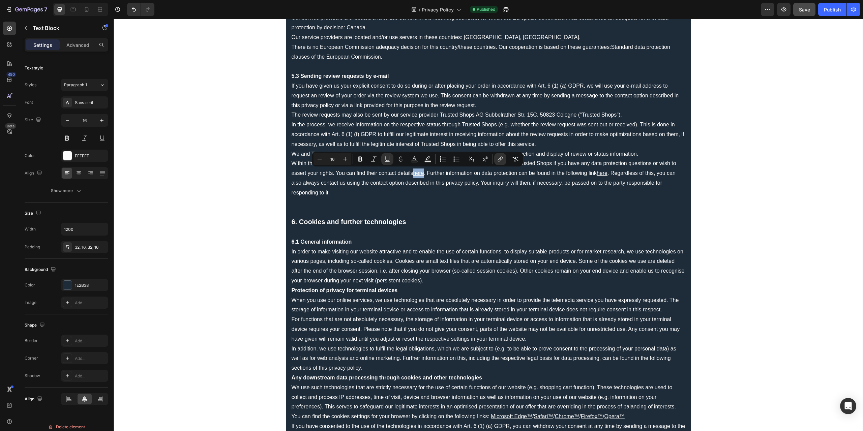
drag, startPoint x: 413, startPoint y: 172, endPoint x: 423, endPoint y: 171, distance: 10.1
click at [423, 171] on p "Within the framework of the joint controllership between us and Trusted Shops, …" at bounding box center [489, 178] width 394 height 39
click at [414, 159] on icon "Editor contextual toolbar" at bounding box center [414, 159] width 7 height 7
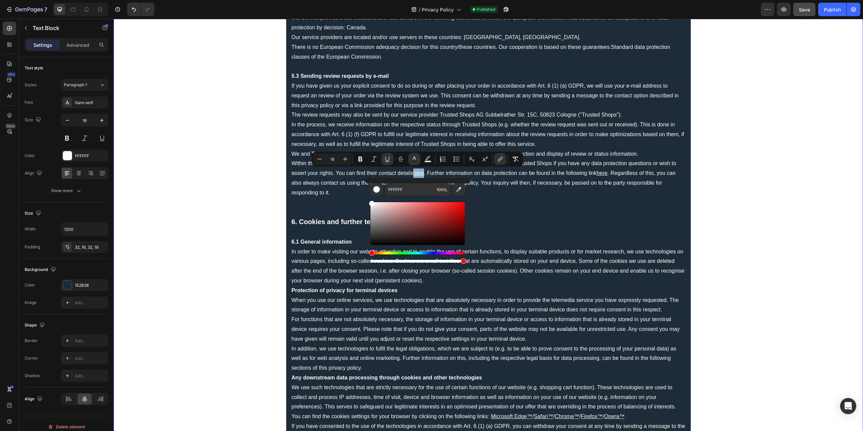
drag, startPoint x: 505, startPoint y: 230, endPoint x: 359, endPoint y: 194, distance: 150.0
click at [533, 232] on p "Rich Text Editor. Editing area: main" at bounding box center [489, 233] width 394 height 10
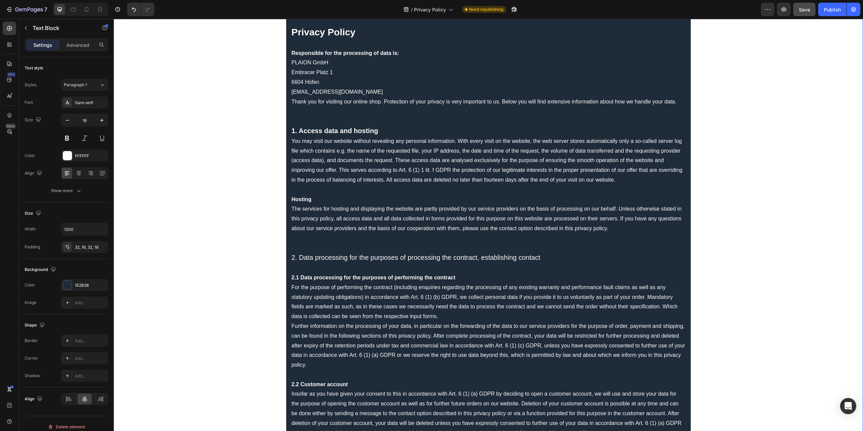
scroll to position [0, 0]
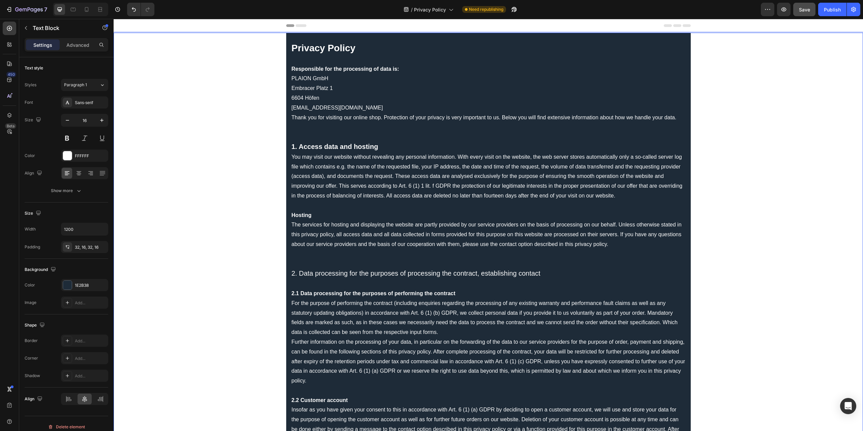
click at [408, 69] on p "Responsible for the processing of data is: PLAION GmbH [STREET_ADDRESS] [EMAIL_…" at bounding box center [489, 88] width 394 height 49
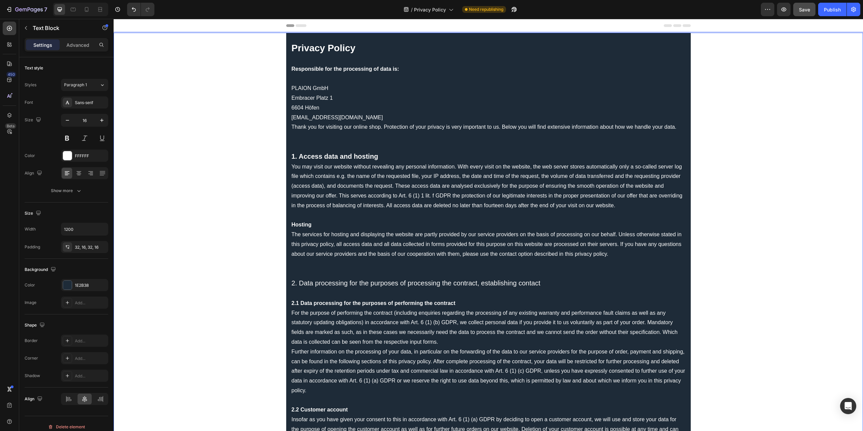
click at [374, 116] on p "⁠⁠⁠⁠⁠⁠⁠ PLAION GmbH [STREET_ADDRESS] [EMAIL_ADDRESS][DOMAIN_NAME]" at bounding box center [489, 98] width 394 height 49
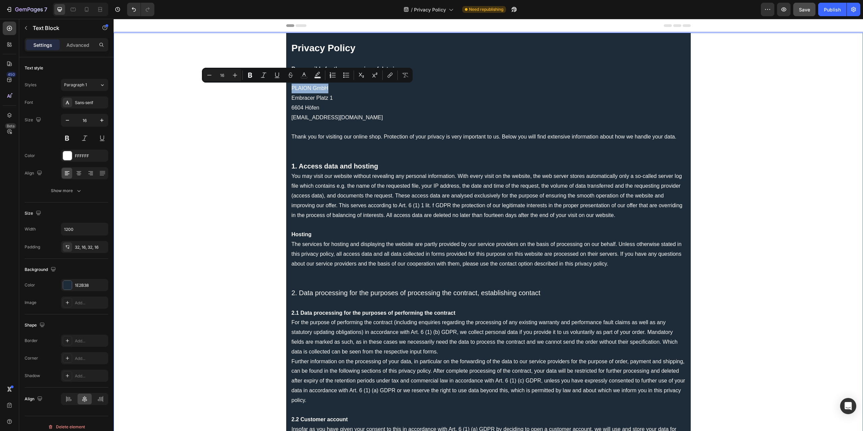
drag, startPoint x: 332, startPoint y: 89, endPoint x: 289, endPoint y: 88, distance: 42.5
click at [292, 88] on p "PLAION GmbH [STREET_ADDRESS] [EMAIL_ADDRESS][DOMAIN_NAME]" at bounding box center [489, 98] width 394 height 49
click at [250, 76] on icon "Editor contextual toolbar" at bounding box center [250, 75] width 7 height 7
click at [330, 117] on link "[EMAIL_ADDRESS][DOMAIN_NAME]" at bounding box center [337, 118] width 91 height 6
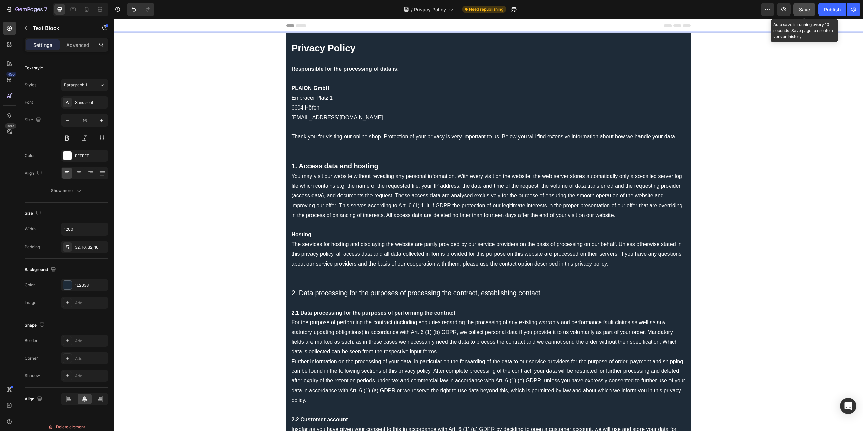
click at [806, 12] on span "Save" at bounding box center [804, 10] width 11 height 6
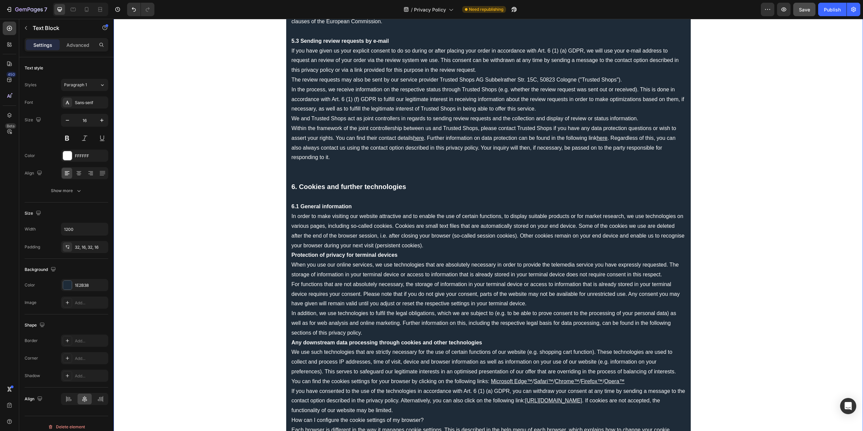
scroll to position [1180, 0]
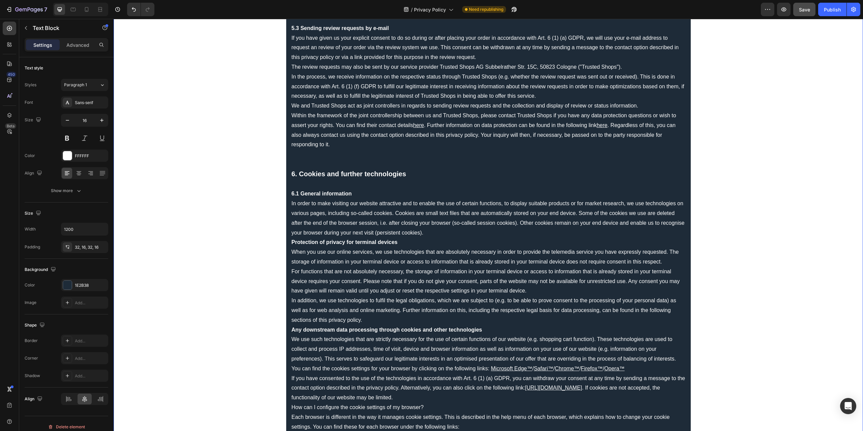
click at [425, 232] on p "In order to make visiting our website attractive and to enable the use of certa…" at bounding box center [489, 218] width 394 height 39
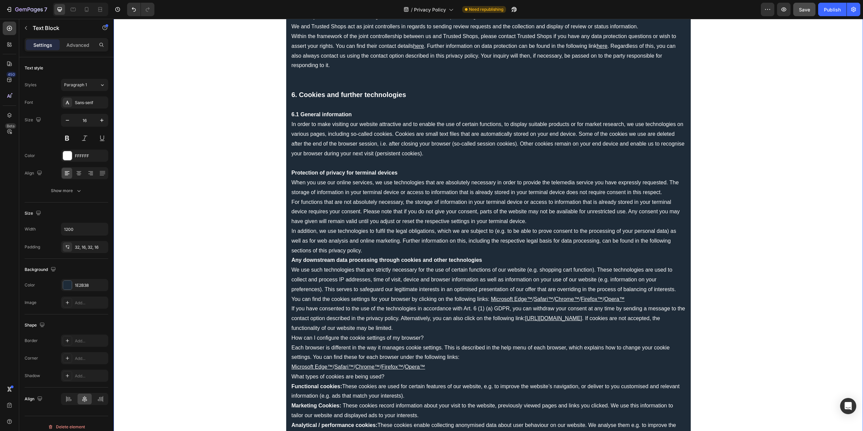
scroll to position [1281, 0]
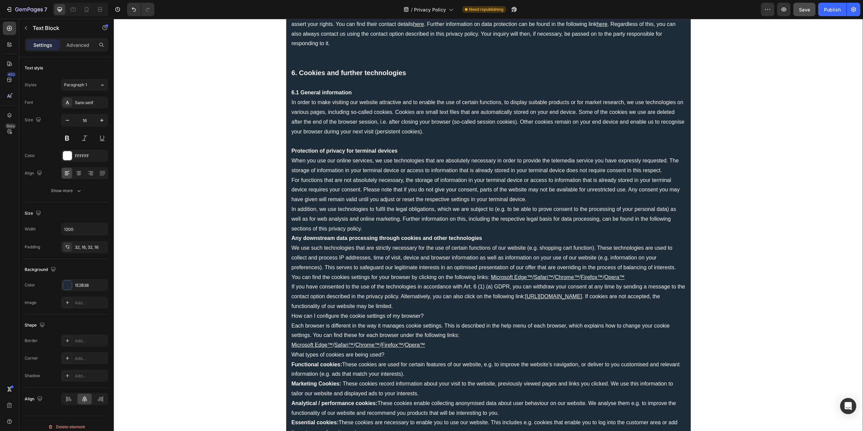
click at [389, 228] on p "In addition, we use technologies to fulfil the legal obligations, which we are …" at bounding box center [489, 219] width 394 height 29
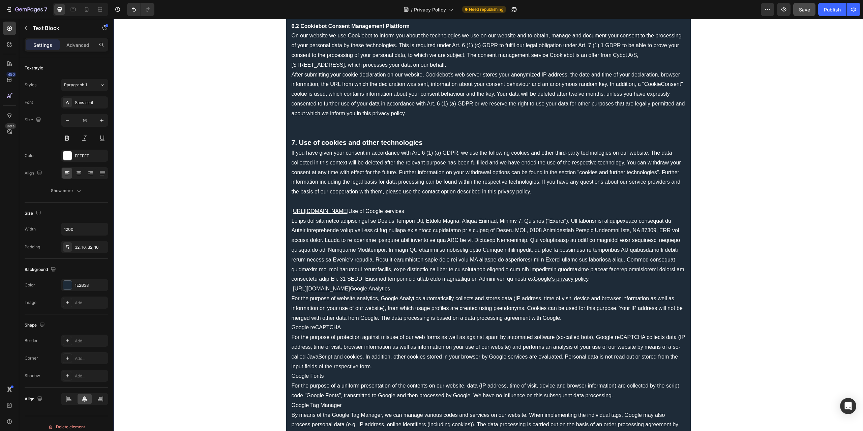
scroll to position [1719, 0]
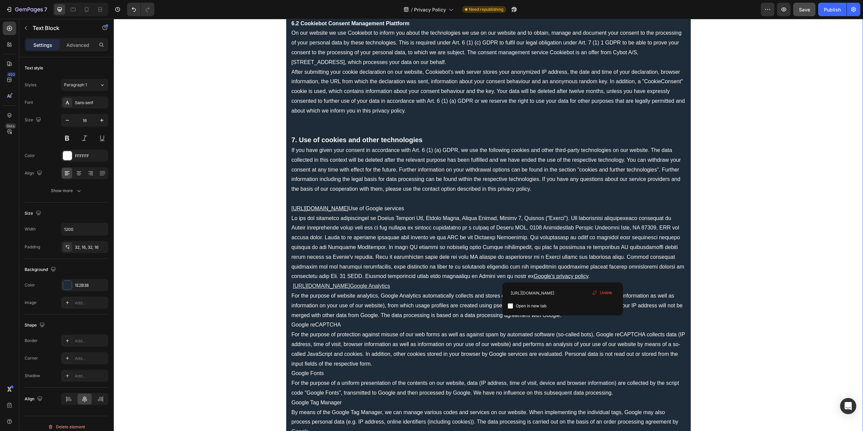
click at [562, 277] on u "Google's privacy policy" at bounding box center [561, 276] width 55 height 6
click at [433, 267] on p "Google's privacy policy ." at bounding box center [489, 248] width 394 height 68
click at [566, 276] on u "Google's privacy policy" at bounding box center [561, 276] width 55 height 6
click at [579, 292] on input "[URL][DOMAIN_NAME]" at bounding box center [565, 293] width 110 height 11
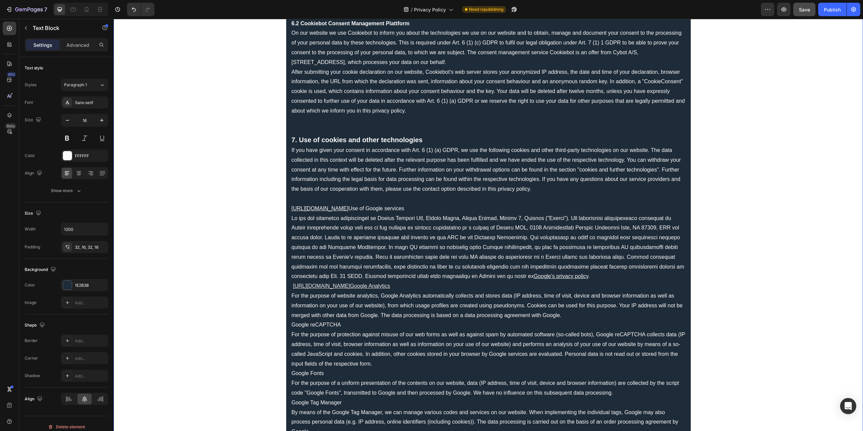
click at [390, 283] on u "Google Analytics" at bounding box center [370, 286] width 40 height 6
click at [390, 284] on u "Google Analytics" at bounding box center [370, 286] width 40 height 6
click at [350, 286] on u "[URL][DOMAIN_NAME]" at bounding box center [321, 286] width 57 height 6
click at [382, 302] on input "[URL][DOMAIN_NAME]" at bounding box center [361, 303] width 110 height 11
click at [443, 284] on p "[URL][DOMAIN_NAME] Google Analytics" at bounding box center [489, 286] width 394 height 10
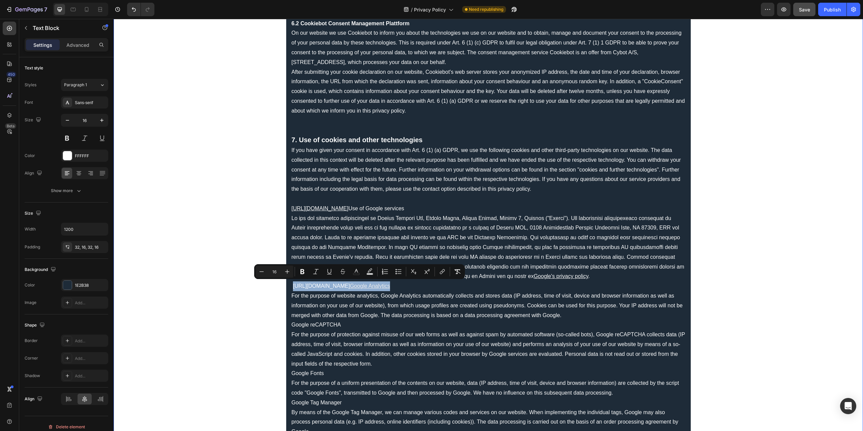
drag, startPoint x: 441, startPoint y: 284, endPoint x: 290, endPoint y: 288, distance: 150.7
click at [292, 288] on p "[URL][DOMAIN_NAME] Google Analytics" at bounding box center [489, 286] width 394 height 10
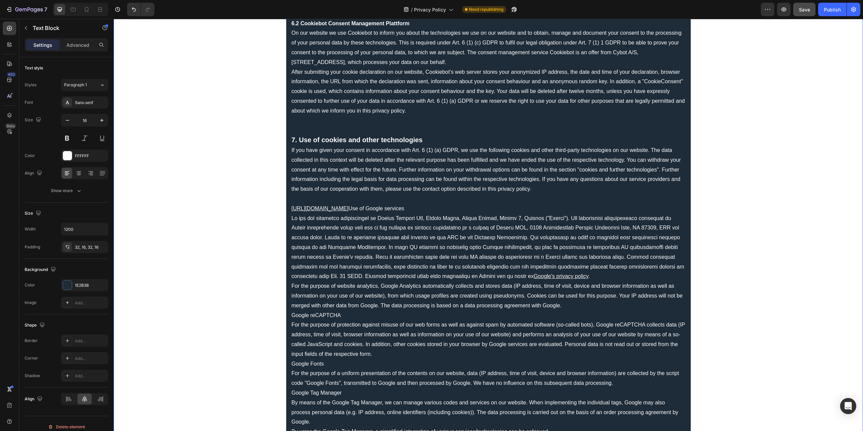
click at [574, 306] on p "For the purpose of website analytics, Google Analytics automatically collects a…" at bounding box center [489, 295] width 394 height 29
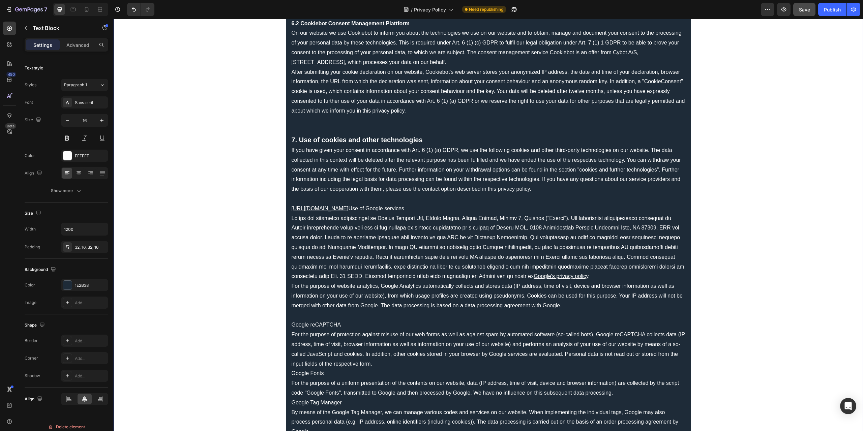
click at [292, 324] on p "Google reCAPTCHA" at bounding box center [489, 325] width 394 height 10
click at [292, 323] on p "Google reCAPTCHA" at bounding box center [489, 325] width 394 height 10
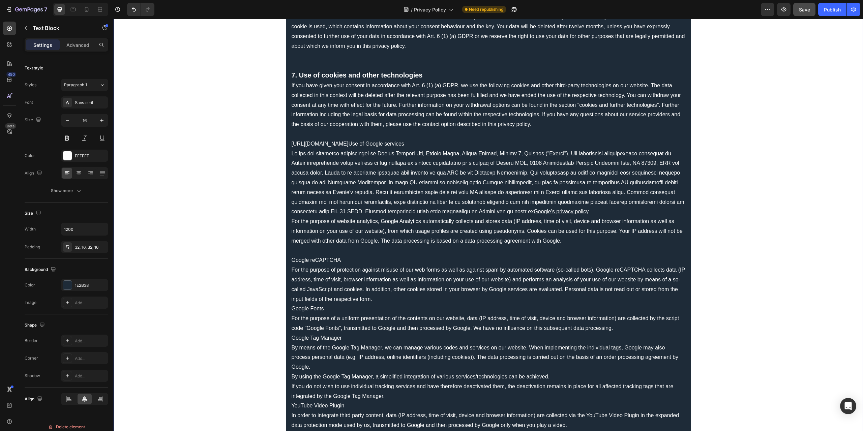
scroll to position [1787, 0]
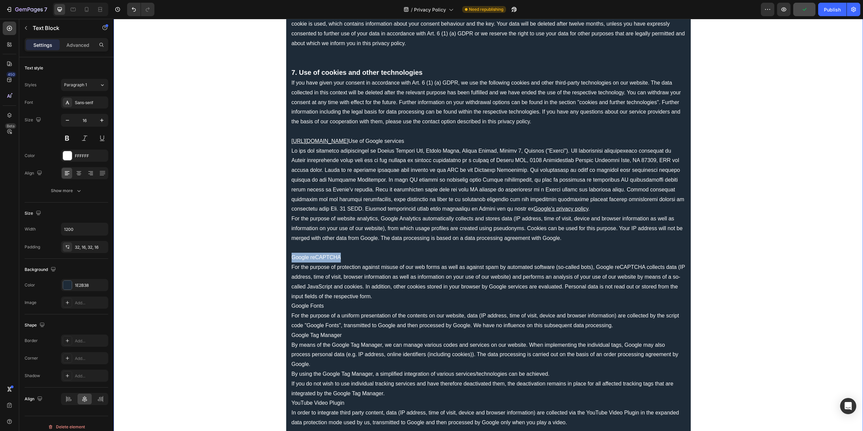
drag, startPoint x: 345, startPoint y: 255, endPoint x: 289, endPoint y: 256, distance: 56.3
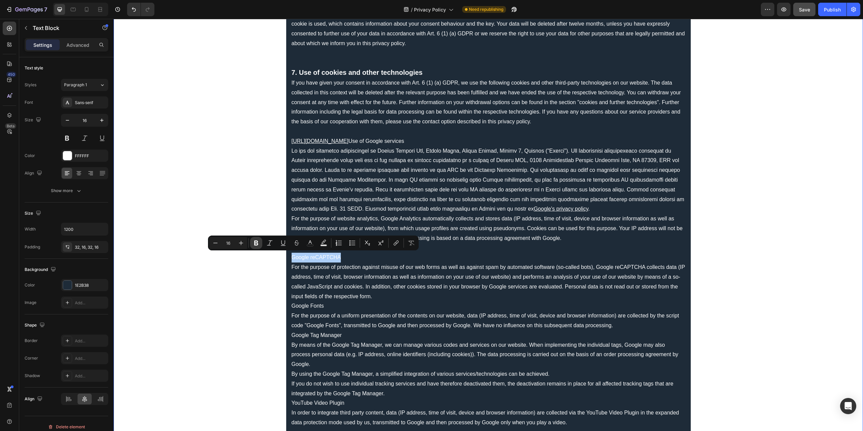
click at [256, 246] on icon "Editor contextual toolbar" at bounding box center [256, 243] width 7 height 7
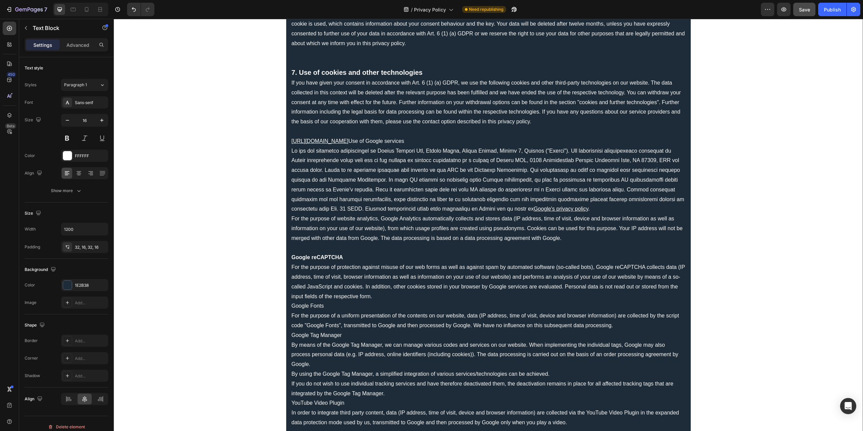
click at [374, 294] on p "For the purpose of protection against misuse of our web forms as well as agains…" at bounding box center [489, 282] width 394 height 39
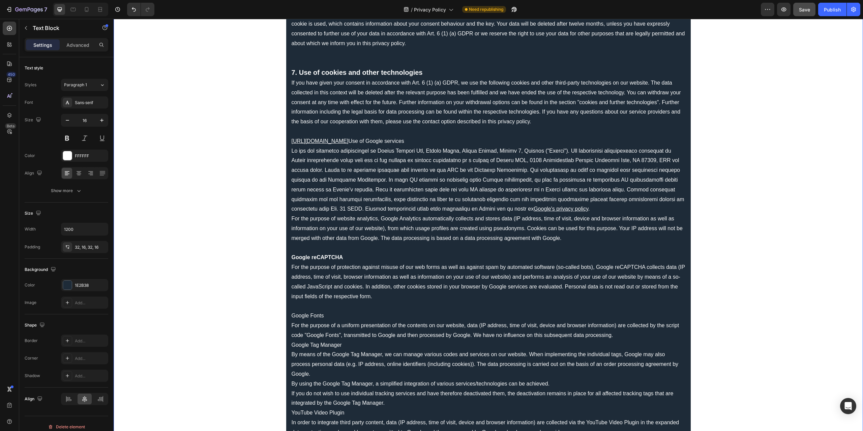
click at [292, 316] on p "Google Fonts" at bounding box center [489, 316] width 394 height 10
drag, startPoint x: 333, startPoint y: 315, endPoint x: 289, endPoint y: 315, distance: 43.5
click at [292, 315] on p "Google Fonts" at bounding box center [489, 316] width 394 height 10
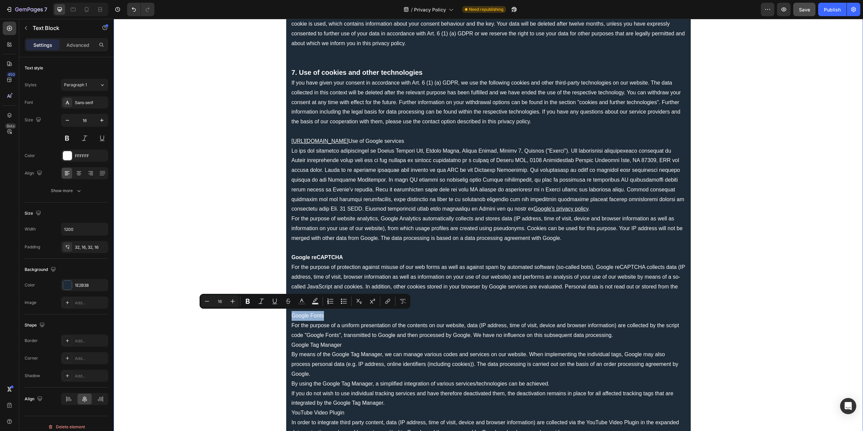
click at [324, 313] on p "Google Fonts" at bounding box center [489, 316] width 394 height 10
drag, startPoint x: 326, startPoint y: 314, endPoint x: 290, endPoint y: 319, distance: 36.5
click at [249, 303] on icon "Editor contextual toolbar" at bounding box center [248, 301] width 4 height 5
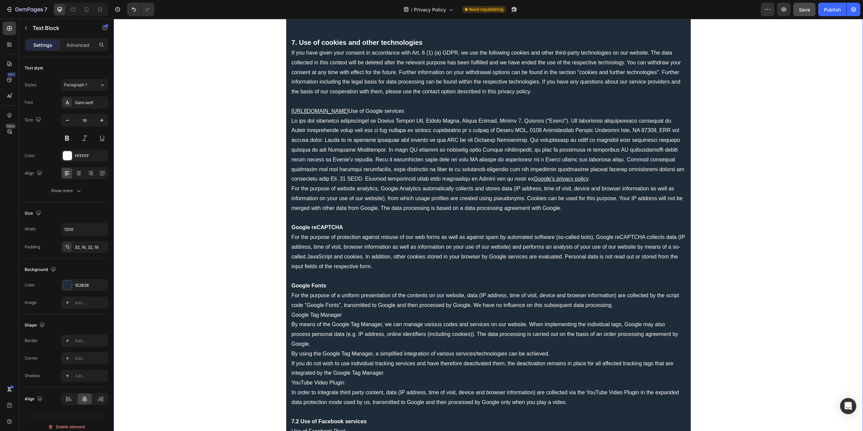
scroll to position [1888, 0]
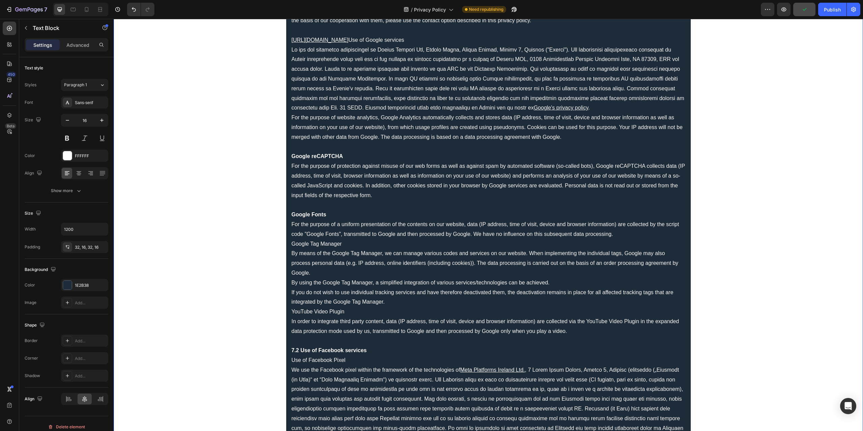
click at [292, 243] on p "Google Tag Manager" at bounding box center [489, 244] width 394 height 10
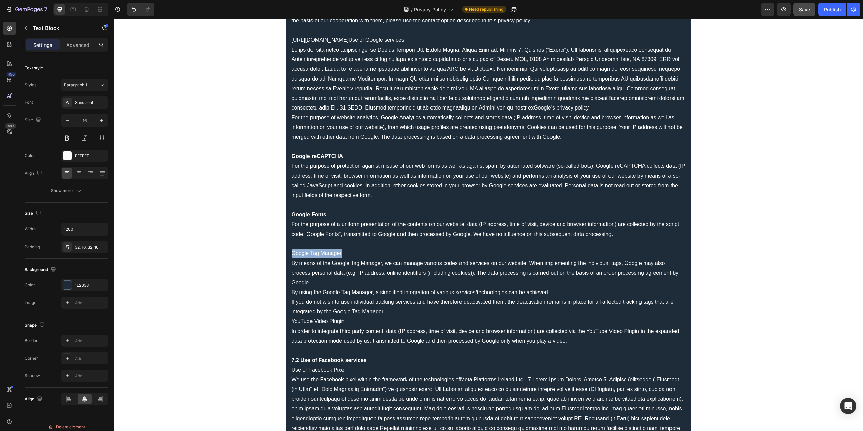
drag, startPoint x: 354, startPoint y: 253, endPoint x: 291, endPoint y: 255, distance: 63.7
click at [292, 255] on p "Google Tag Manager" at bounding box center [489, 254] width 394 height 10
click at [346, 250] on p "Google Tag Manager" at bounding box center [489, 254] width 394 height 10
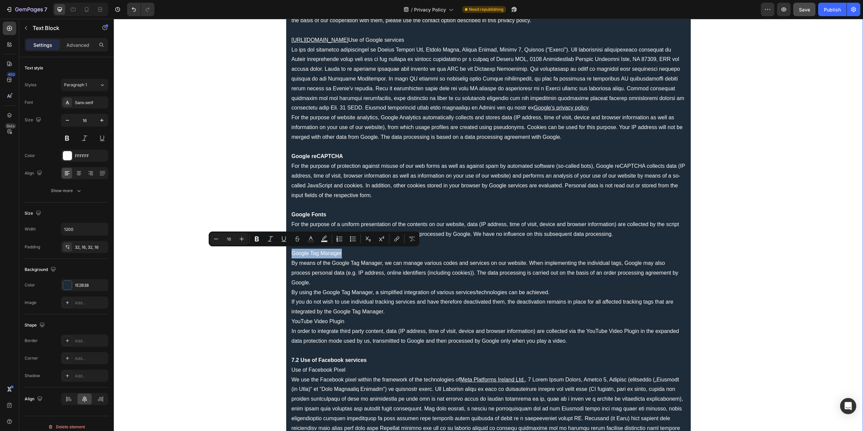
drag, startPoint x: 348, startPoint y: 252, endPoint x: 287, endPoint y: 257, distance: 60.5
click at [257, 240] on icon "Editor contextual toolbar" at bounding box center [257, 239] width 7 height 7
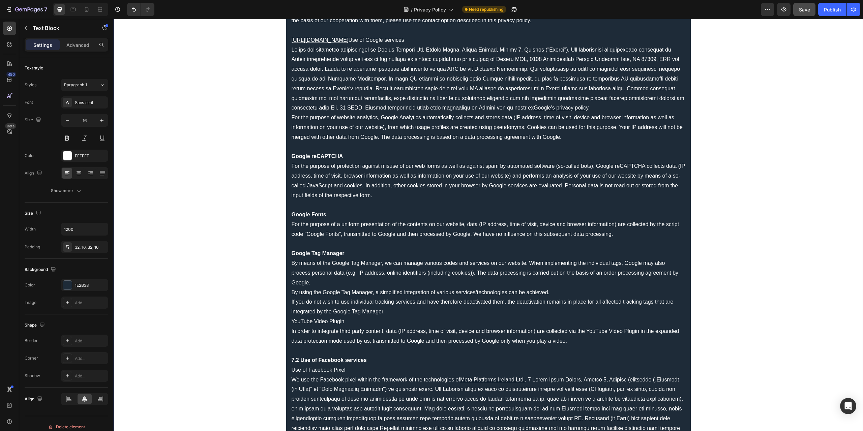
click at [393, 310] on p "If you do not wish to use individual tracking services and have therefore deact…" at bounding box center [489, 307] width 394 height 20
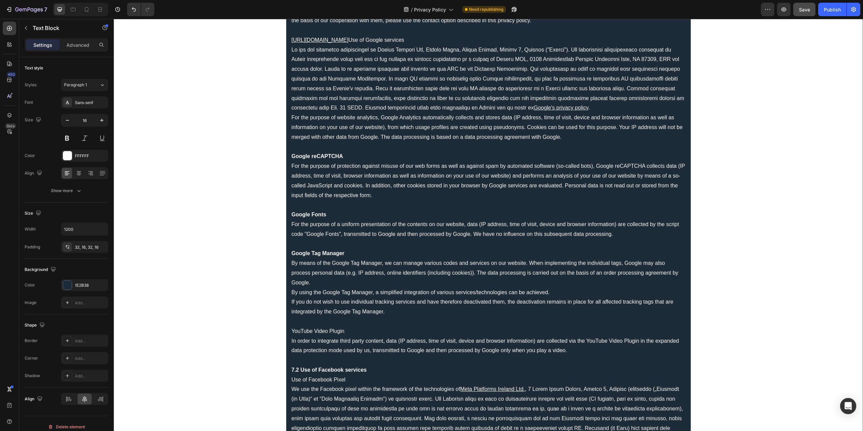
drag, startPoint x: 342, startPoint y: 330, endPoint x: 275, endPoint y: 330, distance: 67.1
click at [292, 329] on p "YouTube Video Plugin" at bounding box center [489, 332] width 394 height 10
drag, startPoint x: 231, startPoint y: 327, endPoint x: 247, endPoint y: 327, distance: 16.9
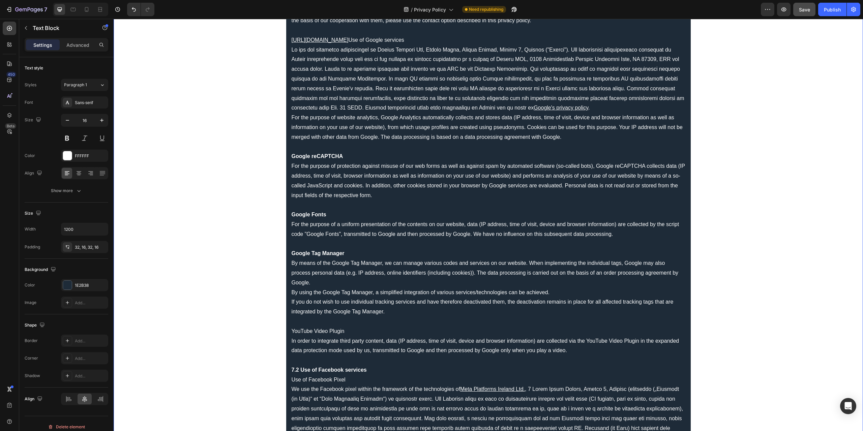
click at [292, 330] on p "YouTube Video Plugin" at bounding box center [489, 332] width 394 height 10
click at [256, 318] on icon "Editor contextual toolbar" at bounding box center [259, 317] width 7 height 7
click at [292, 330] on strong "YouTube Video Plugin" at bounding box center [320, 331] width 56 height 6
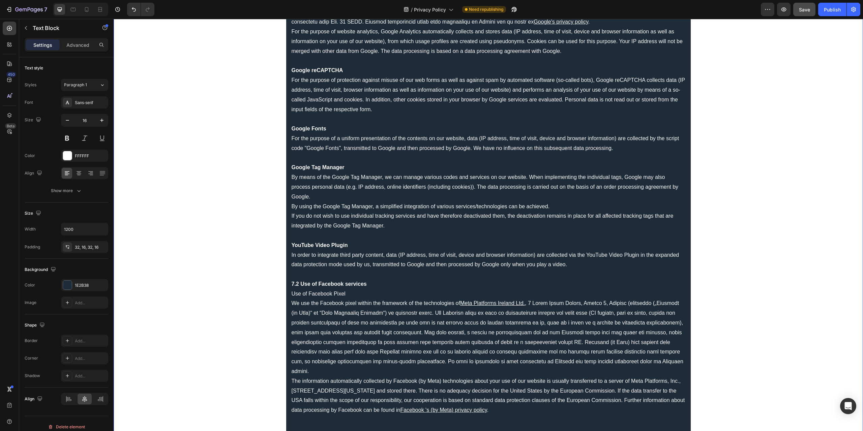
scroll to position [1989, 0]
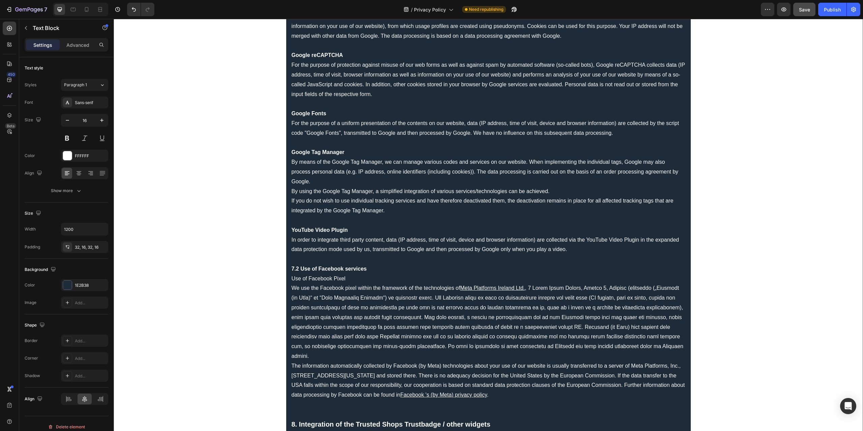
click at [292, 278] on p "Use of Facebook Pixel" at bounding box center [489, 279] width 394 height 10
drag, startPoint x: 350, startPoint y: 275, endPoint x: 290, endPoint y: 278, distance: 60.4
click at [292, 278] on p "Use of Facebook Pixel" at bounding box center [489, 279] width 394 height 10
click at [345, 280] on p "Use of Facebook Pixel" at bounding box center [489, 279] width 394 height 10
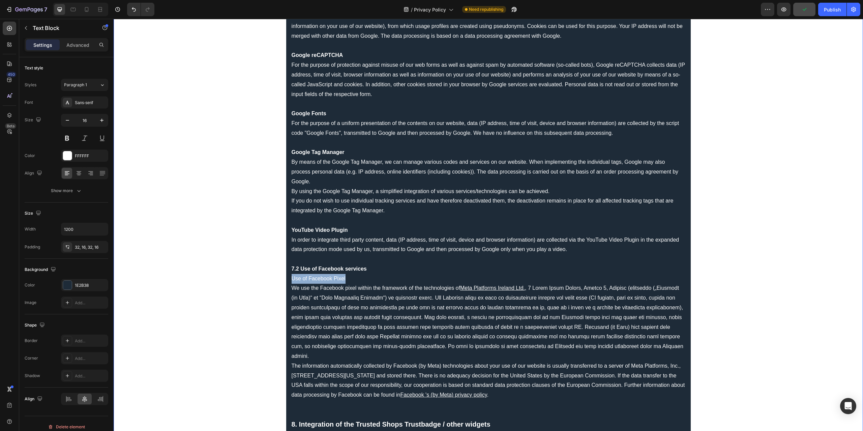
drag, startPoint x: 351, startPoint y: 277, endPoint x: 284, endPoint y: 277, distance: 66.8
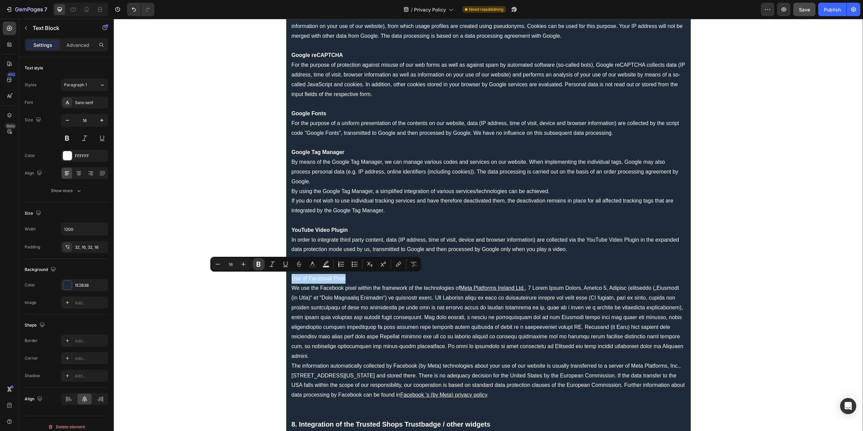
drag, startPoint x: 259, startPoint y: 267, endPoint x: 144, endPoint y: 284, distance: 115.6
click at [259, 267] on icon "Editor contextual toolbar" at bounding box center [259, 264] width 4 height 5
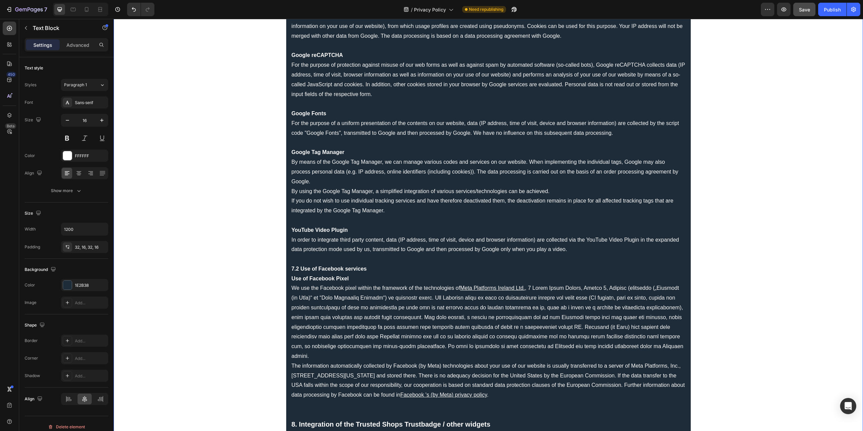
click at [374, 270] on p "7.2 Use of Facebook services" at bounding box center [489, 269] width 394 height 10
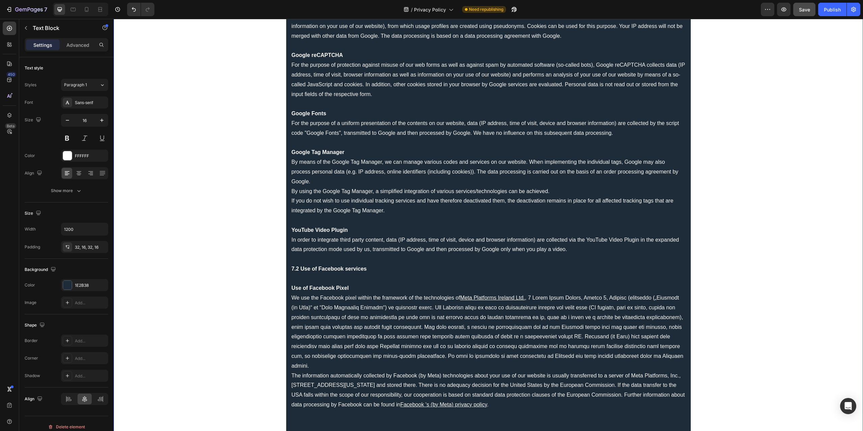
click at [301, 280] on p "Rich Text Editor. Editing area: main" at bounding box center [489, 279] width 394 height 10
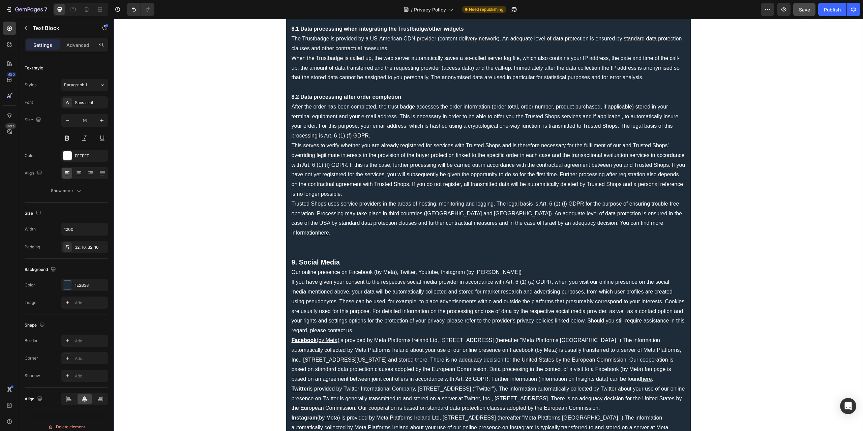
scroll to position [2495, 0]
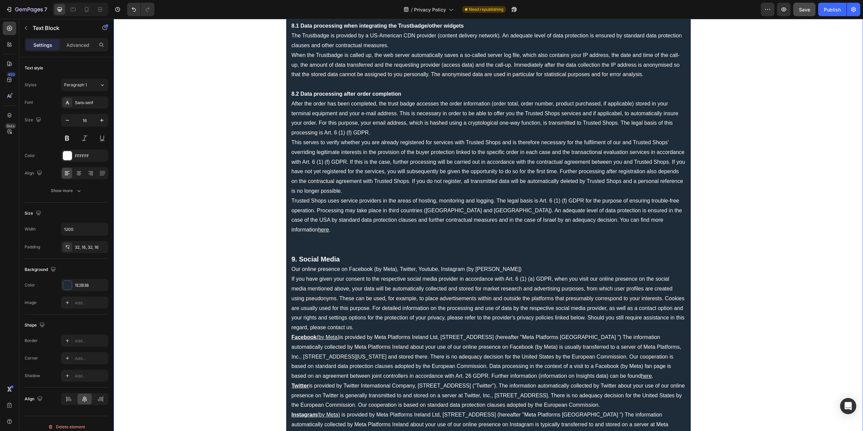
click at [292, 265] on p "Our online presence on Facebook (by Meta), Twitter, Youtube, Instagram (by [PER…" at bounding box center [489, 270] width 394 height 10
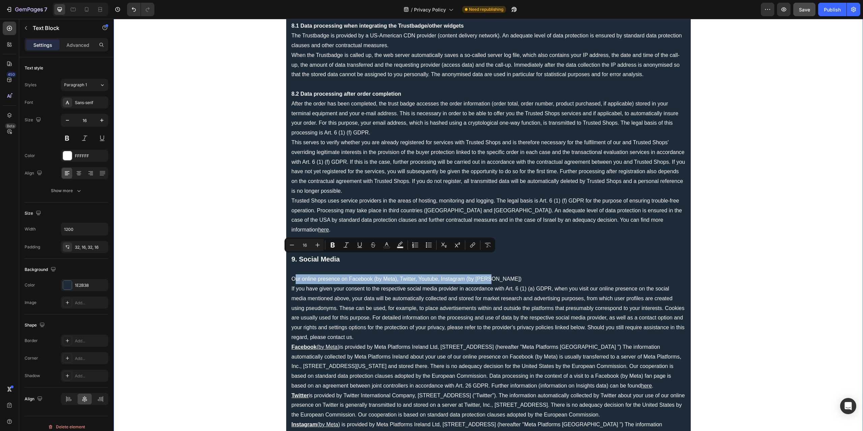
drag, startPoint x: 493, startPoint y: 257, endPoint x: 291, endPoint y: 260, distance: 202.0
click at [292, 274] on p "Our online presence on Facebook (by Meta), Twitter, Youtube, Instagram (by [PER…" at bounding box center [489, 279] width 394 height 10
click at [352, 274] on p "Our online presence on Facebook (by Meta), Twitter, Youtube, Instagram (by [PER…" at bounding box center [489, 279] width 394 height 10
drag, startPoint x: 476, startPoint y: 259, endPoint x: 289, endPoint y: 261, distance: 187.1
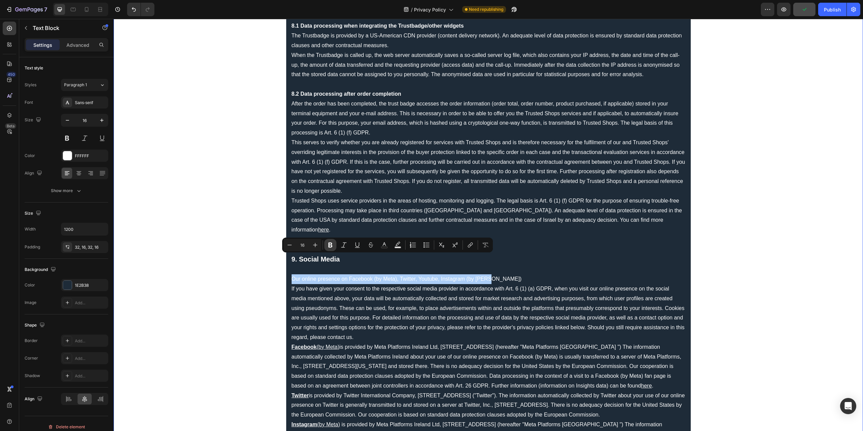
click at [333, 245] on icon "Editor contextual toolbar" at bounding box center [330, 245] width 7 height 7
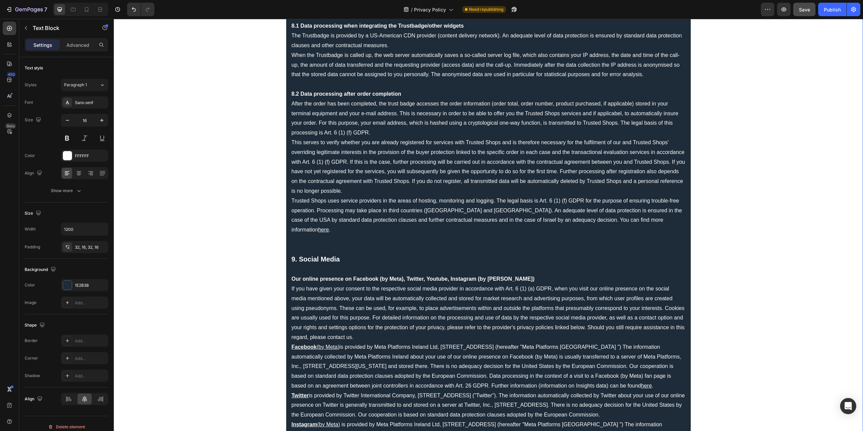
click at [367, 318] on p "If you have given your consent to the respective social media provider in accor…" at bounding box center [489, 313] width 394 height 58
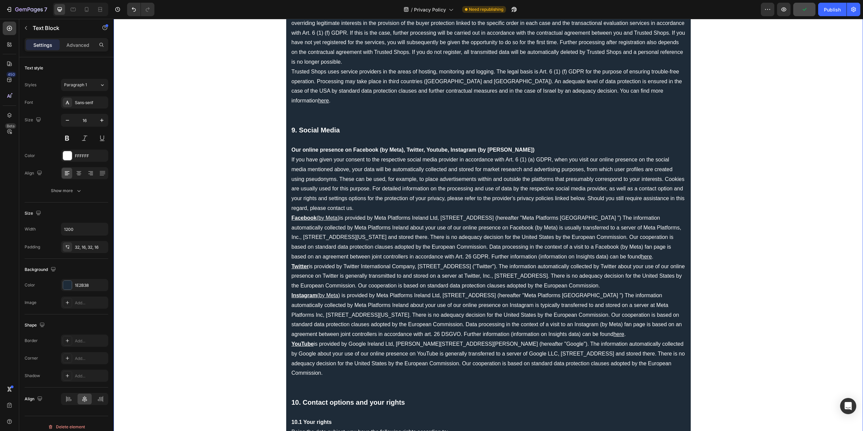
scroll to position [2663, 0]
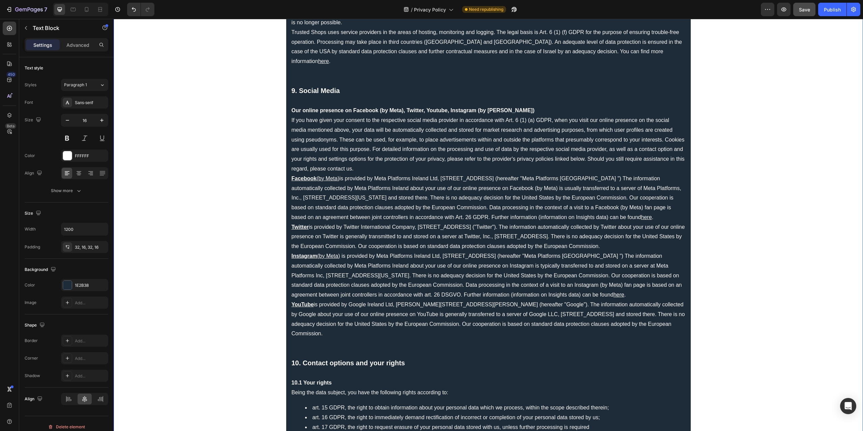
click at [364, 148] on p "If you have given your consent to the respective social media provider in accor…" at bounding box center [489, 145] width 394 height 58
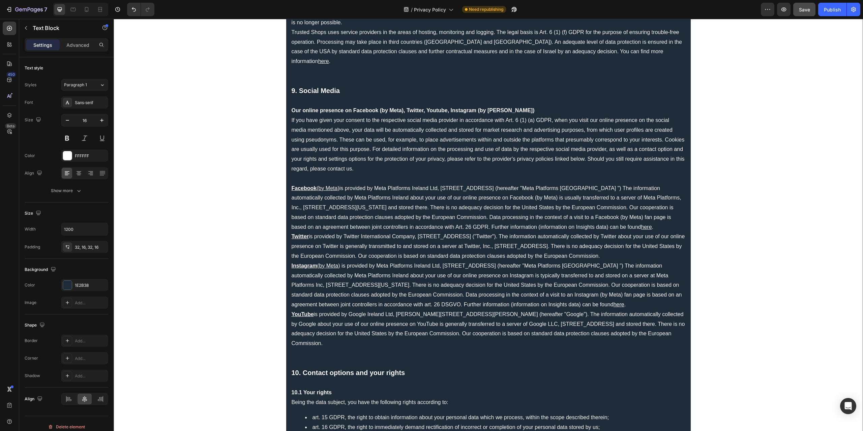
click at [434, 244] on p "Twitter is provided by Twitter International Company, [STREET_ADDRESS] ("Twitte…" at bounding box center [489, 246] width 394 height 29
click at [676, 196] on p "Facebook (by Meta) is provided by Meta Platforms Ireland Ltd, [STREET_ADDRESS] …" at bounding box center [489, 208] width 394 height 49
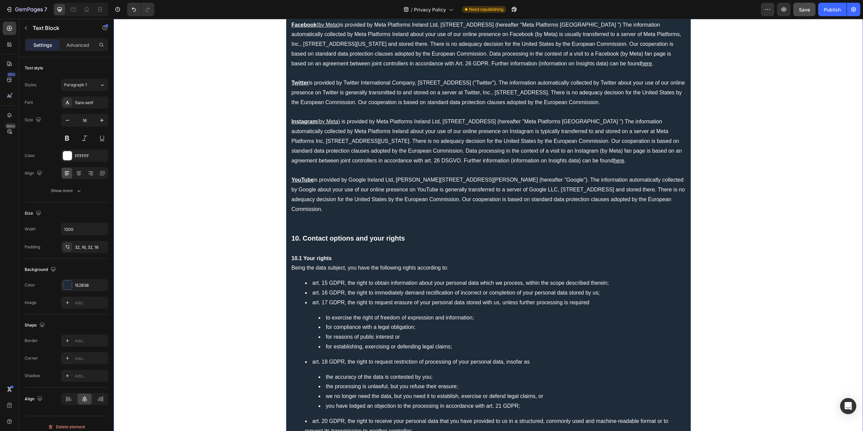
scroll to position [2899, 0]
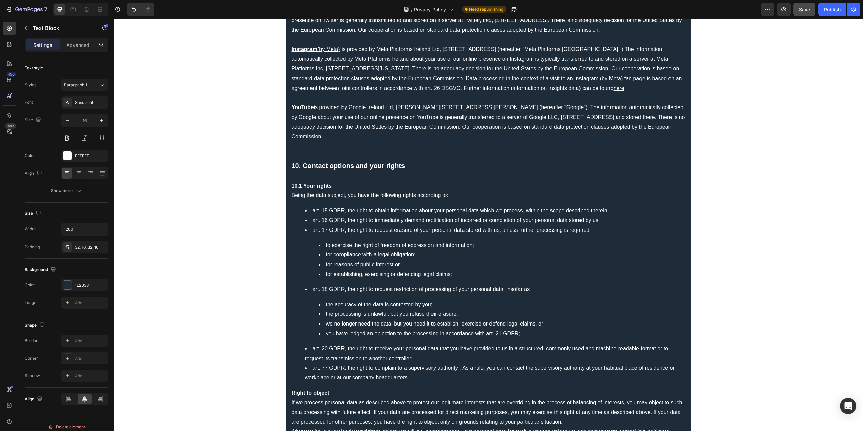
click at [611, 212] on li "art. 15 GDPR, the right to obtain information about your personal data which we…" at bounding box center [495, 211] width 380 height 10
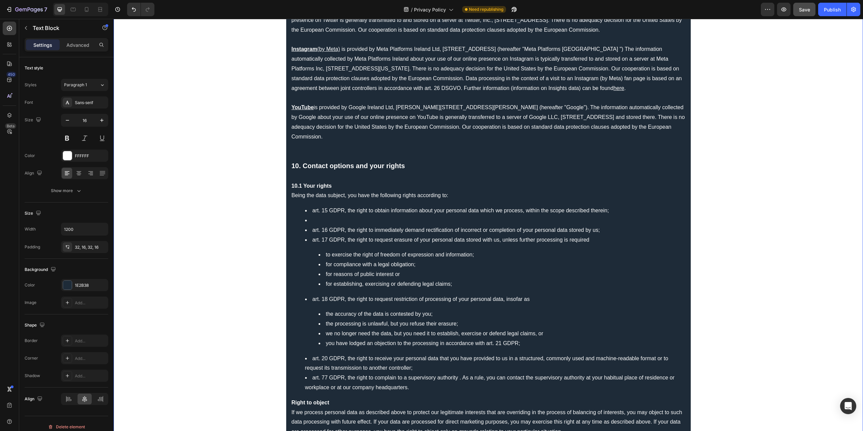
click at [606, 227] on li "art. 16 GDPR, the right to immediately demand rectification of incorrect or com…" at bounding box center [495, 231] width 380 height 10
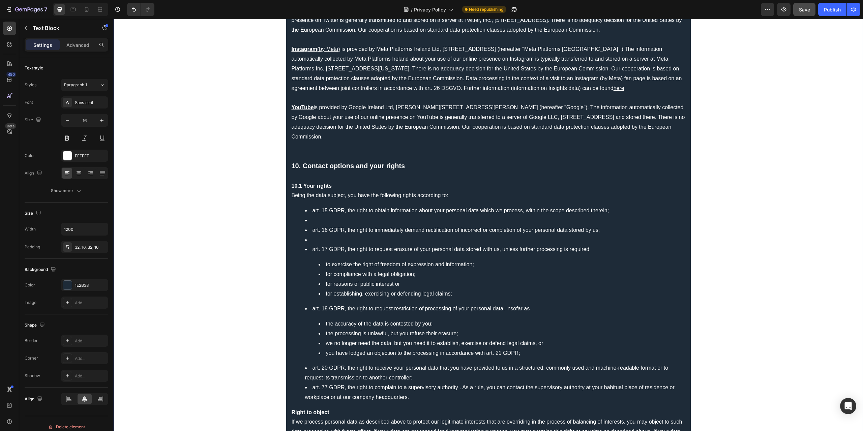
click at [406, 236] on li "Rich Text Editor. Editing area: main" at bounding box center [495, 240] width 380 height 10
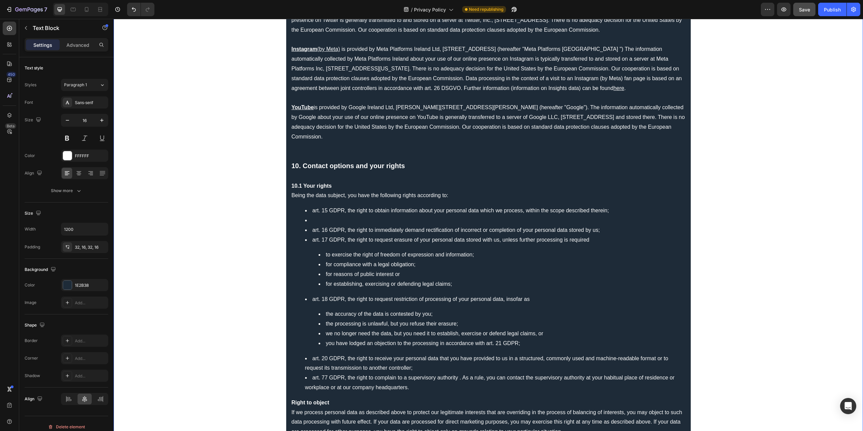
click at [343, 219] on li "Rich Text Editor. Editing area: main" at bounding box center [495, 221] width 380 height 10
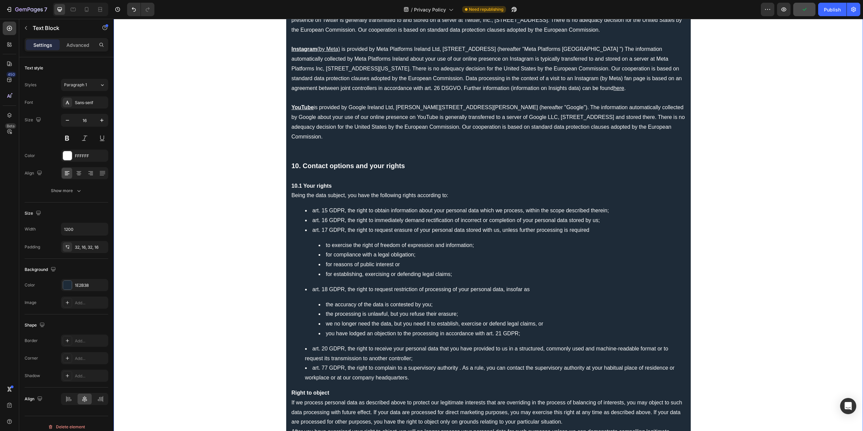
click at [610, 208] on li "art. 15 GDPR, the right to obtain information about your personal data which we…" at bounding box center [495, 211] width 380 height 10
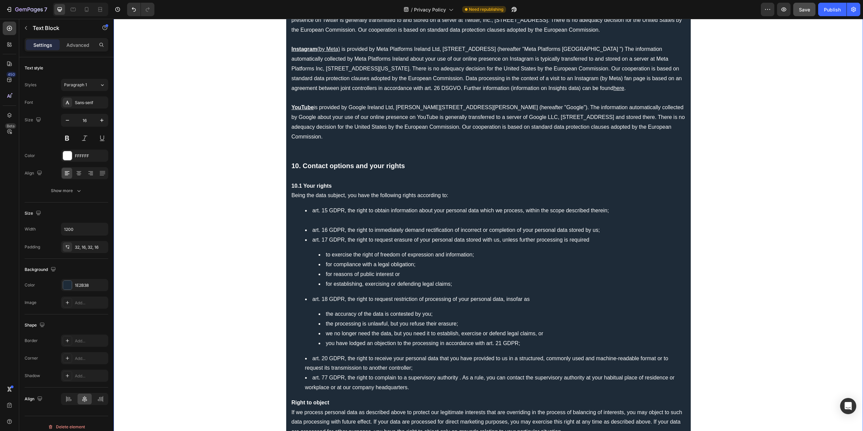
click at [601, 227] on li "art. 16 GDPR, the right to immediately demand rectification of incorrect or com…" at bounding box center [495, 231] width 380 height 10
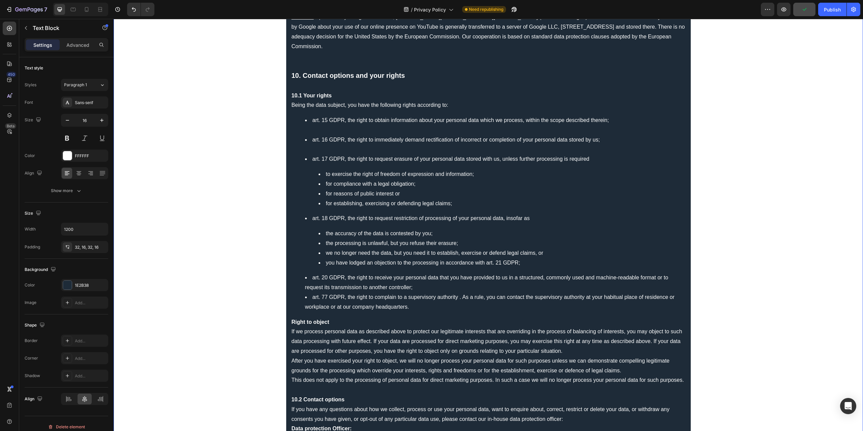
scroll to position [3000, 0]
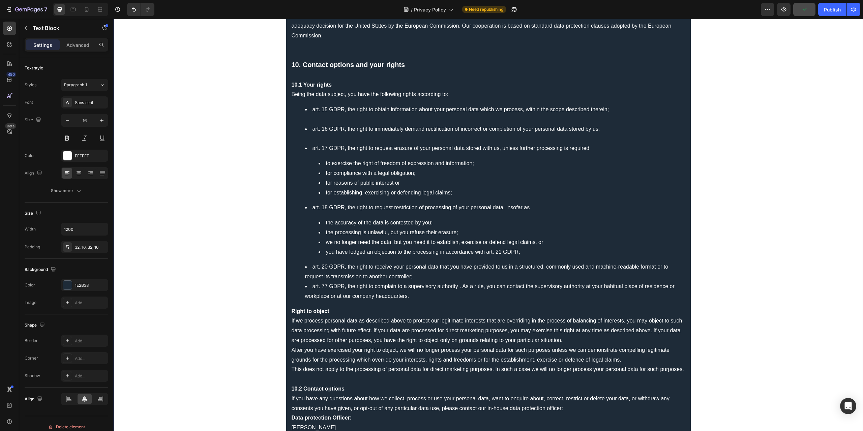
click at [424, 274] on li "art. 20 GDPR, the right to receive your personal data that you have provided to…" at bounding box center [495, 272] width 380 height 20
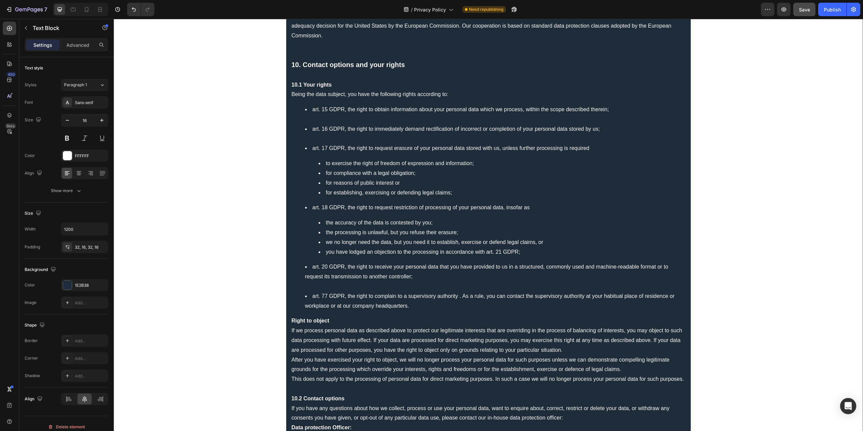
click at [309, 117] on li "art. 15 GDPR, the right to obtain information about your personal data which we…" at bounding box center [495, 115] width 380 height 20
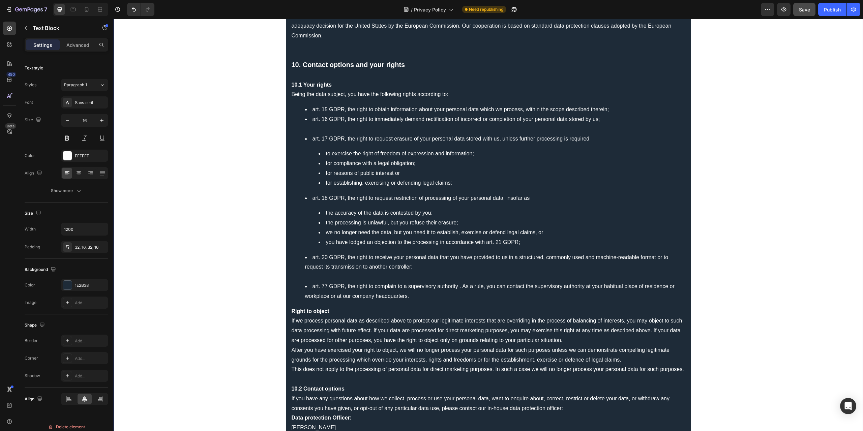
click at [312, 128] on li "art. 16 GDPR, the right to immediately demand rectification of incorrect or com…" at bounding box center [495, 125] width 380 height 20
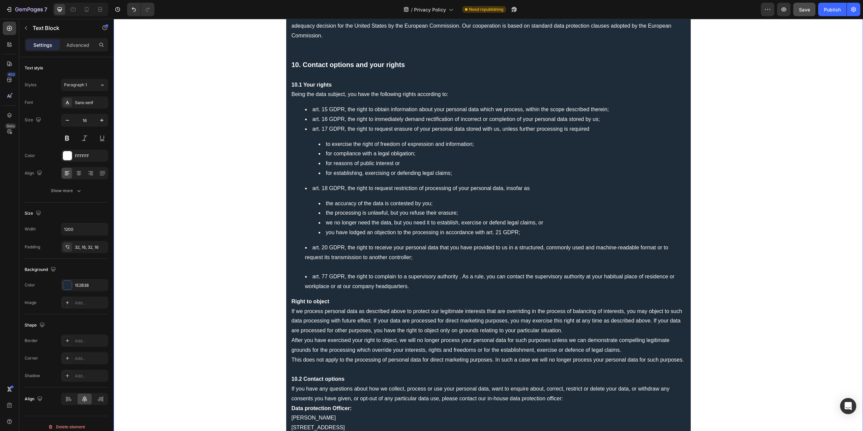
click at [318, 266] on li "art. 20 GDPR, the right to receive your personal data that you have provided to…" at bounding box center [495, 257] width 380 height 29
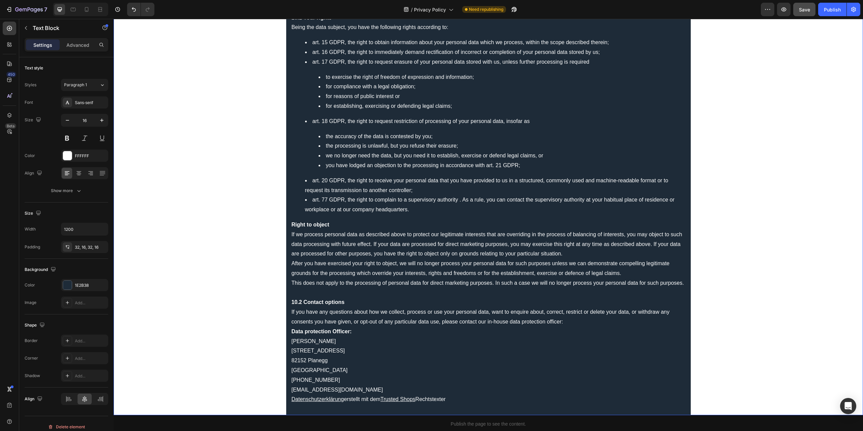
scroll to position [3068, 0]
click at [574, 321] on p "If you have any questions about how we collect, process or use your personal da…" at bounding box center [489, 317] width 394 height 20
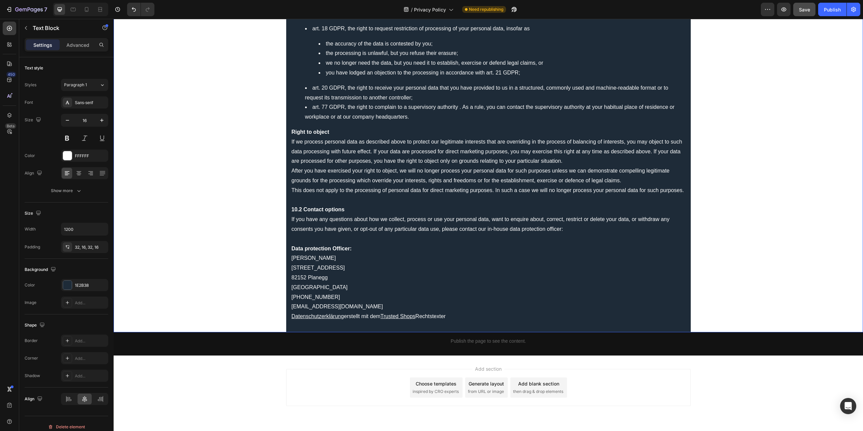
scroll to position [3169, 0]
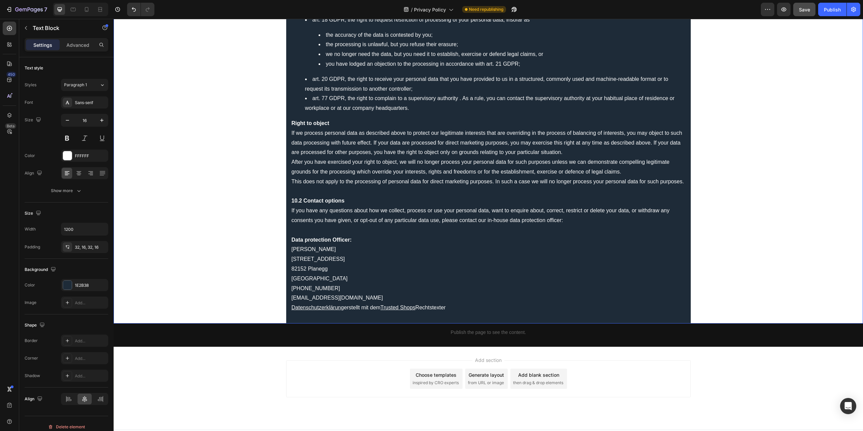
click at [346, 296] on p "Data protection Officer: Mr. Yao Zhou [STREET_ADDRESS] [PHONE_NUMBER] [EMAIL_AD…" at bounding box center [489, 269] width 394 height 68
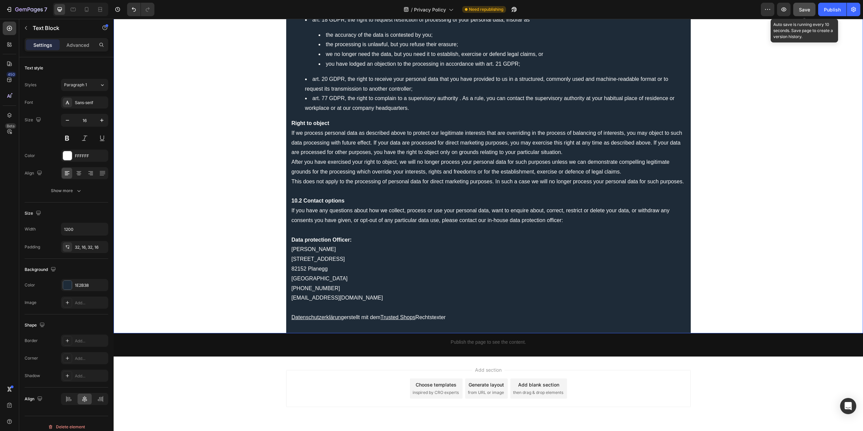
drag, startPoint x: 807, startPoint y: 13, endPoint x: 689, endPoint y: 19, distance: 118.5
click at [807, 13] on button "Save" at bounding box center [804, 9] width 22 height 13
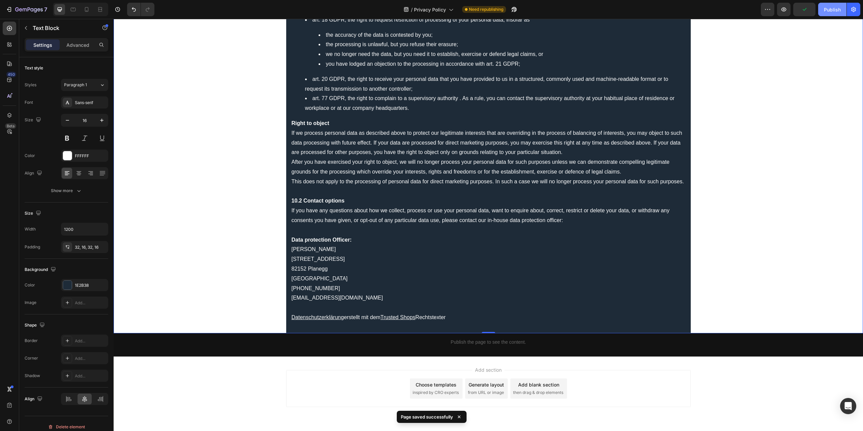
click at [824, 13] on button "Publish" at bounding box center [832, 9] width 28 height 13
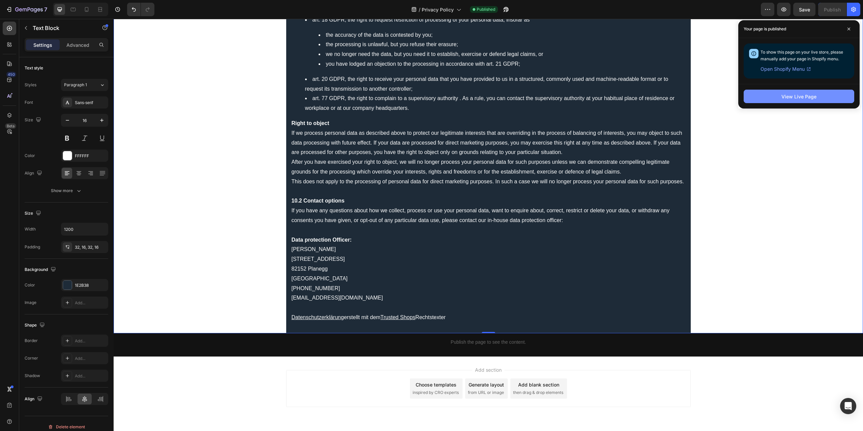
click at [810, 95] on div "View Live Page" at bounding box center [798, 96] width 35 height 7
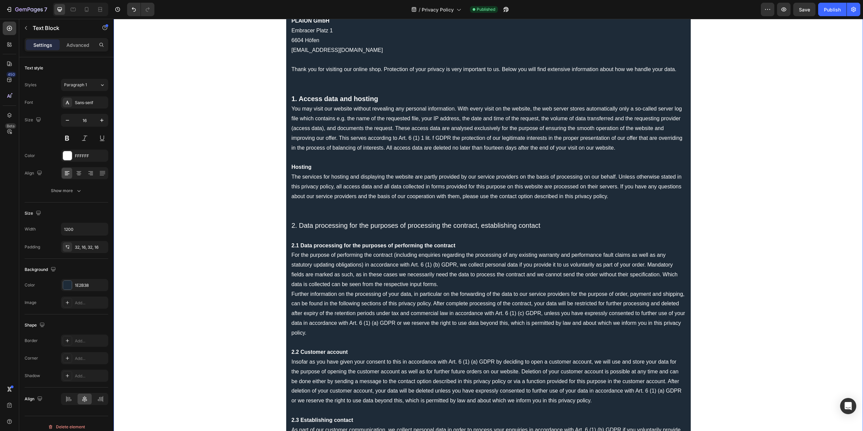
scroll to position [0, 0]
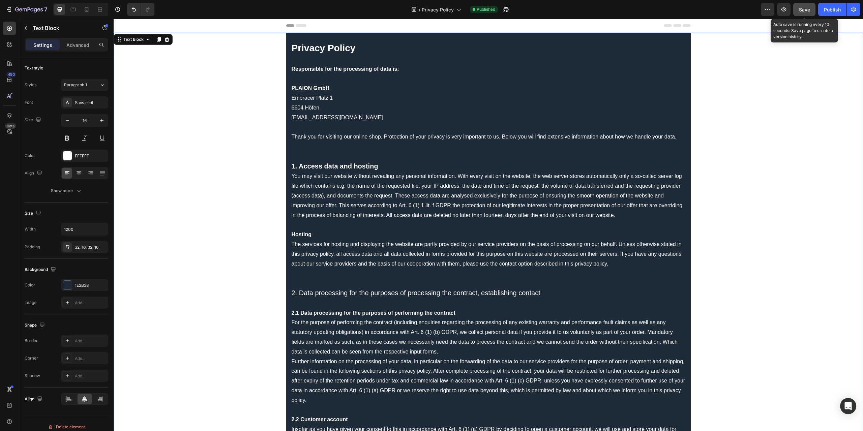
click at [805, 13] on button "Save" at bounding box center [804, 9] width 22 height 13
